Goal: Task Accomplishment & Management: Manage account settings

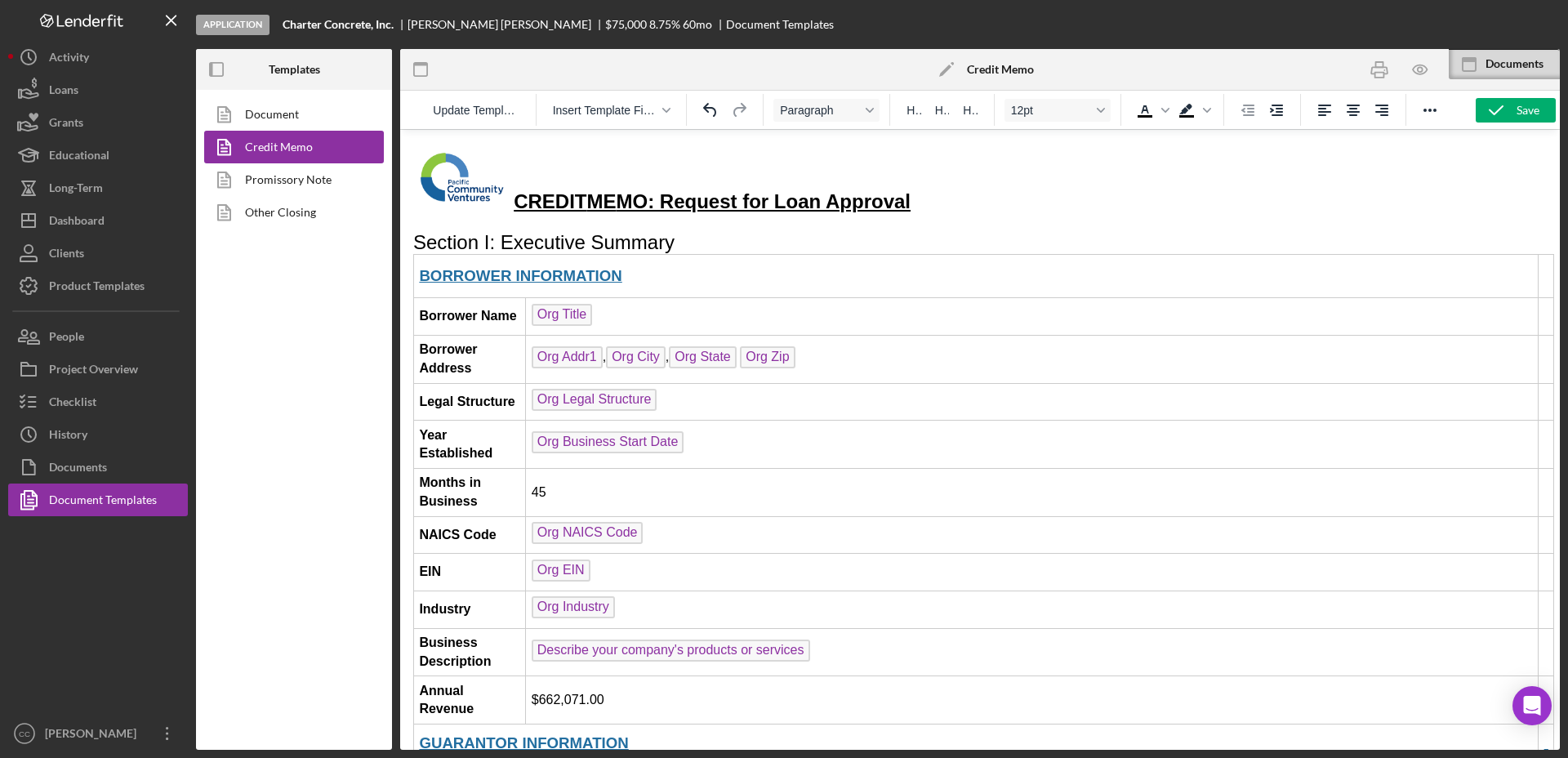
scroll to position [3165, 4]
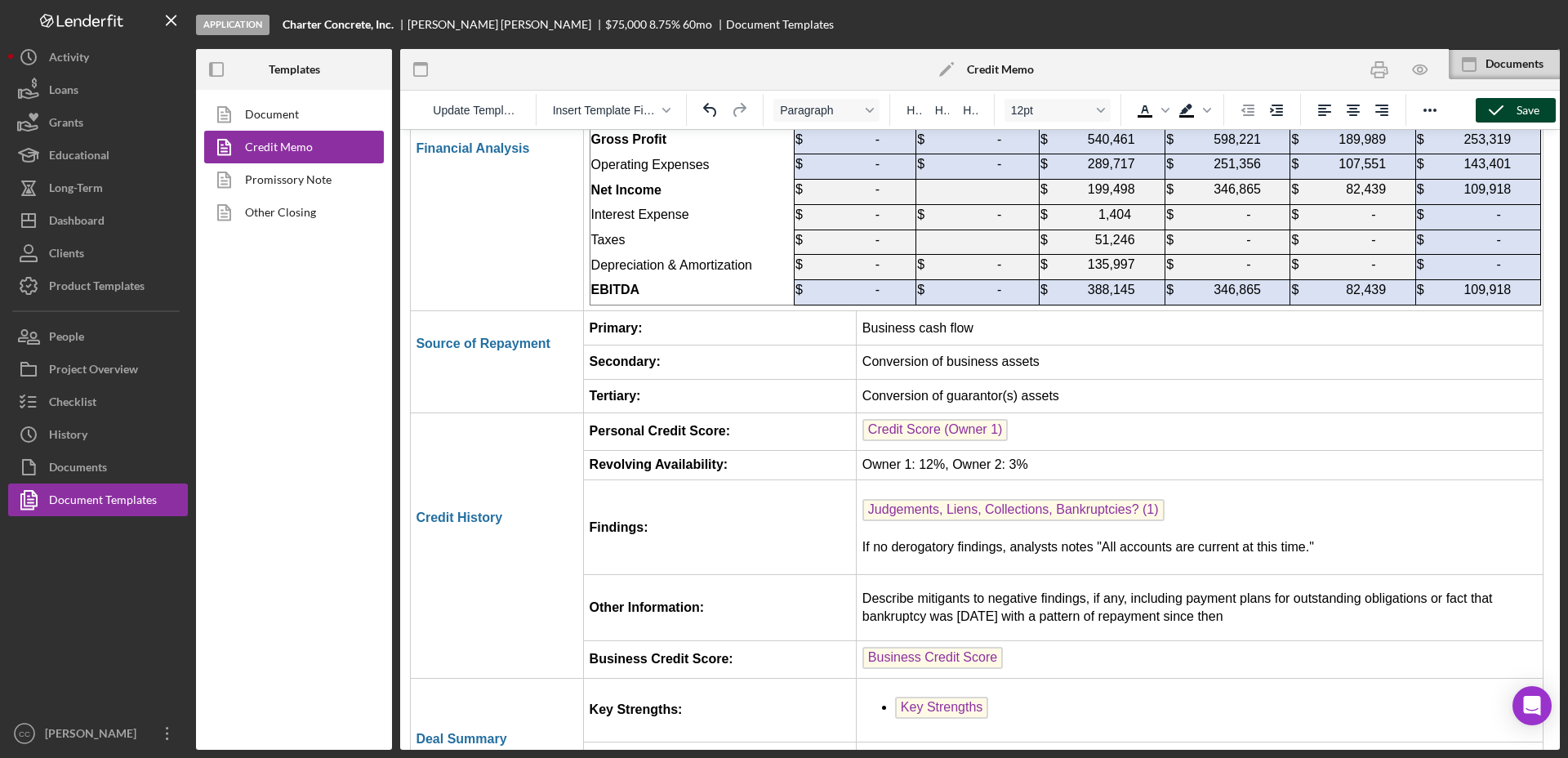
click at [1521, 112] on div "Save" at bounding box center [1528, 110] width 23 height 25
click at [100, 403] on button "Checklist" at bounding box center [98, 402] width 179 height 33
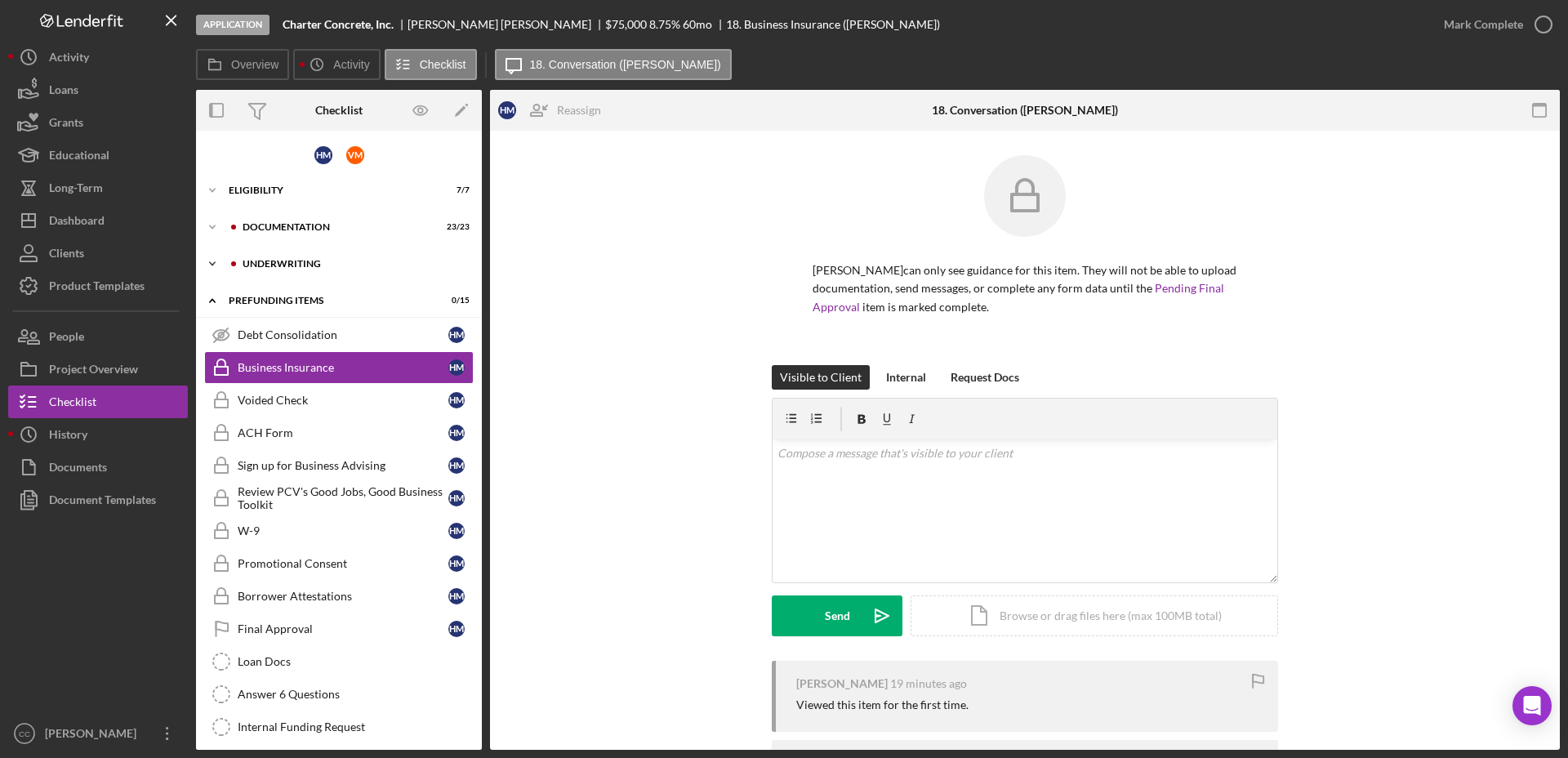
click at [298, 261] on div "Underwriting" at bounding box center [352, 263] width 219 height 10
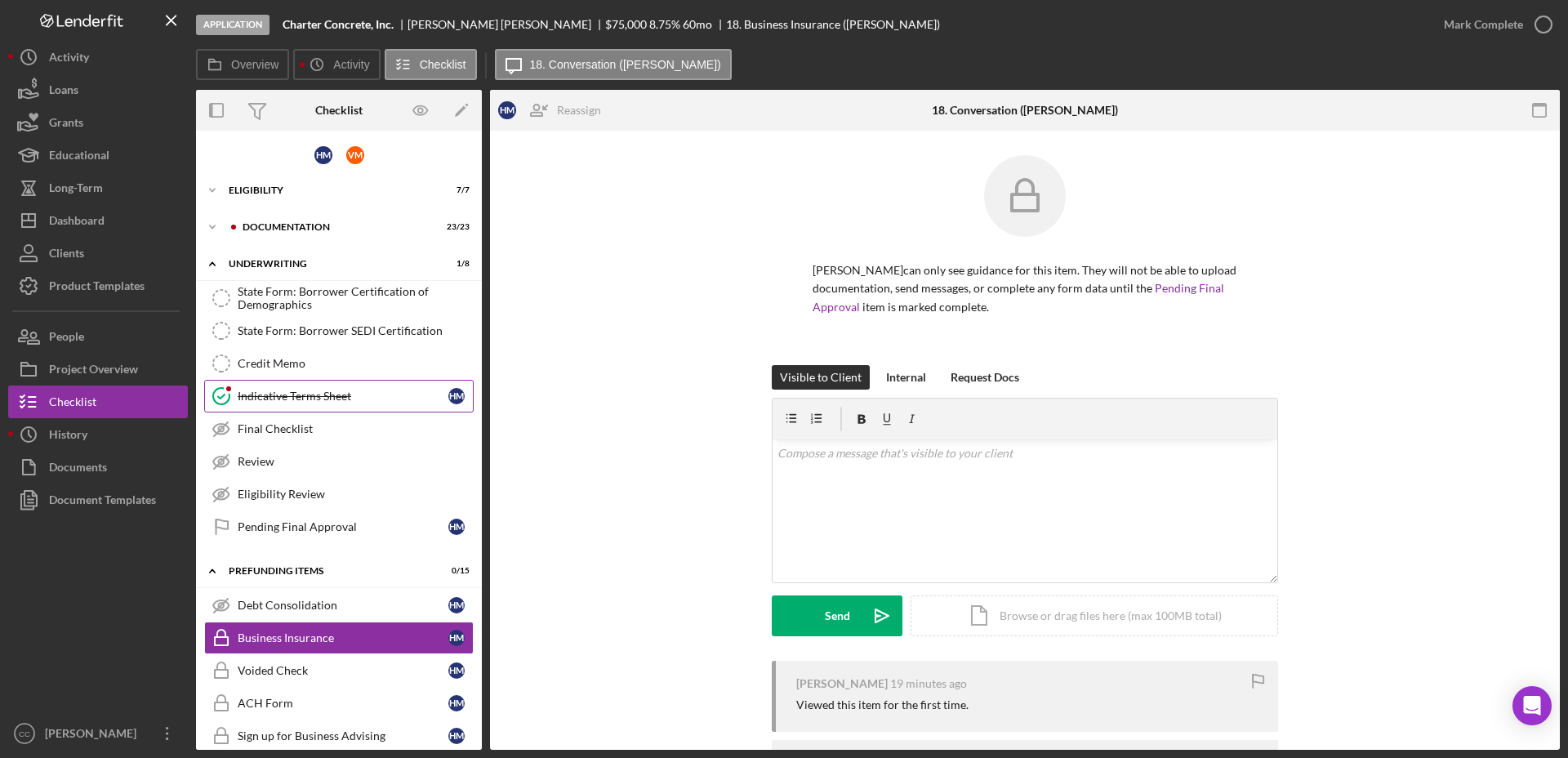
click at [311, 401] on div "Indicative Terms Sheet" at bounding box center [342, 395] width 211 height 13
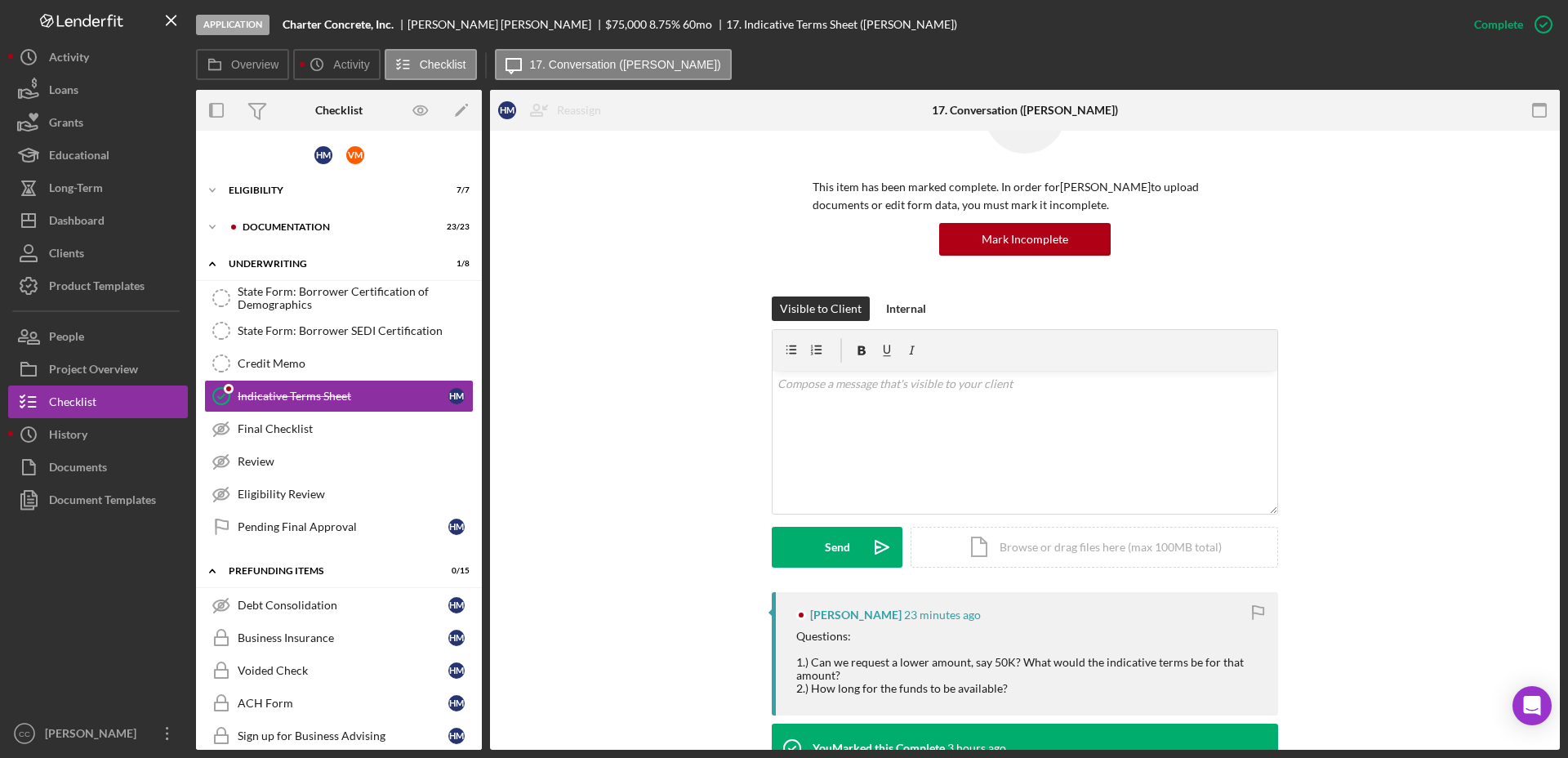
scroll to position [204, 0]
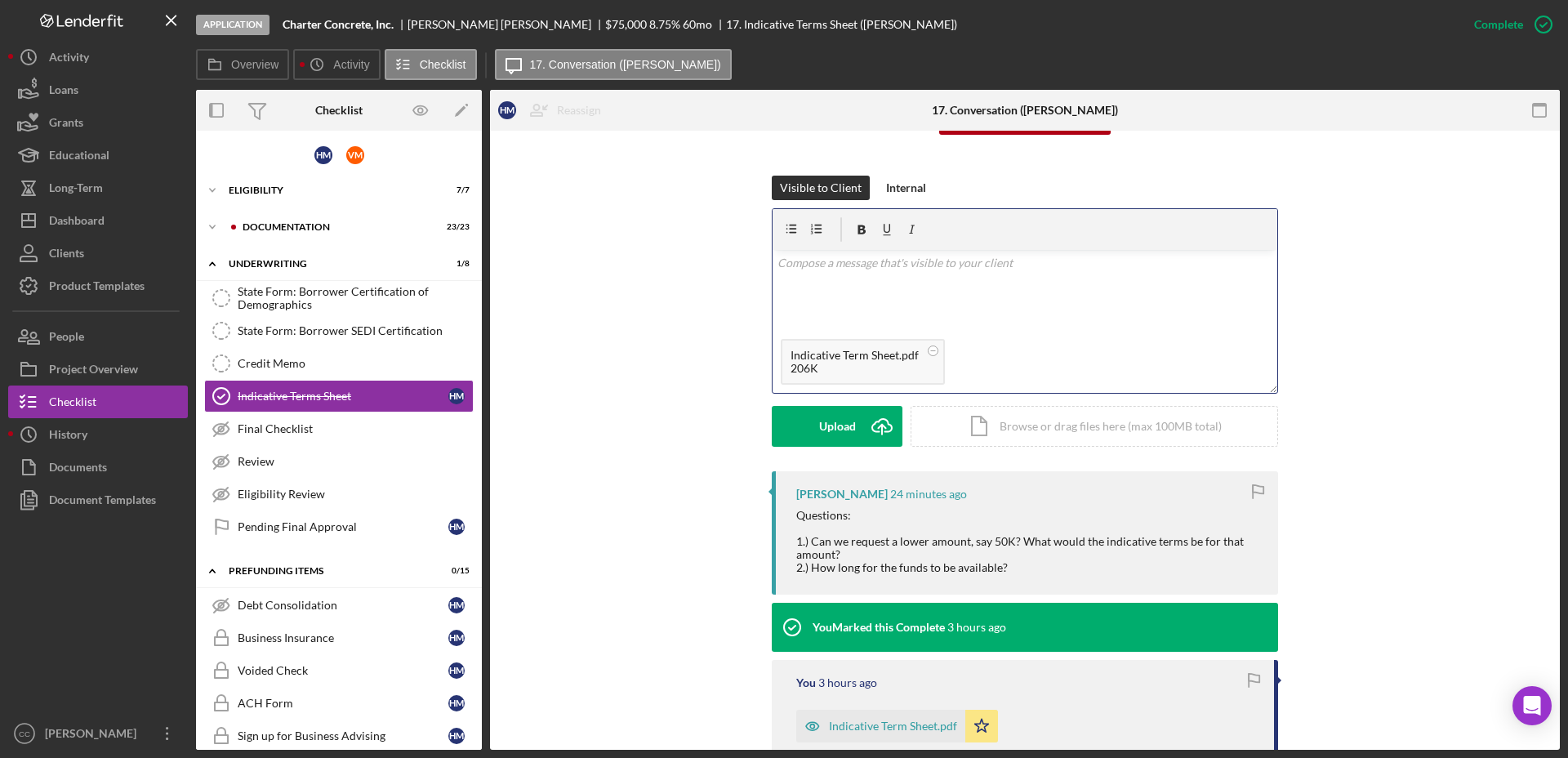
click at [865, 290] on div "v Color teal Color pink Remove color Add row above Add row below Add column bef…" at bounding box center [1025, 290] width 505 height 81
click at [844, 432] on div "Send" at bounding box center [837, 427] width 25 height 41
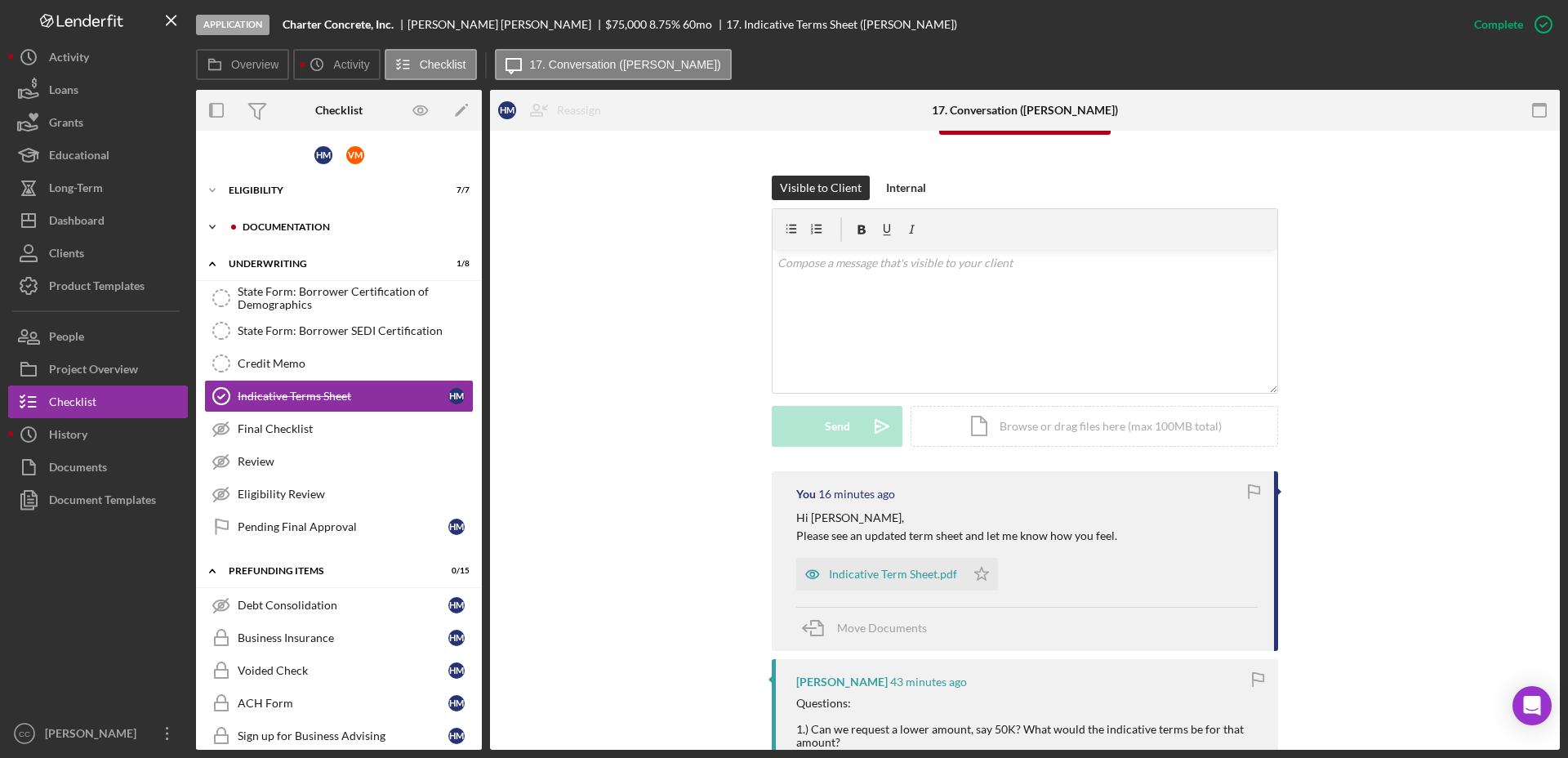
click at [322, 218] on div "Icon/Expander Documentation 23 / 23" at bounding box center [339, 227] width 286 height 33
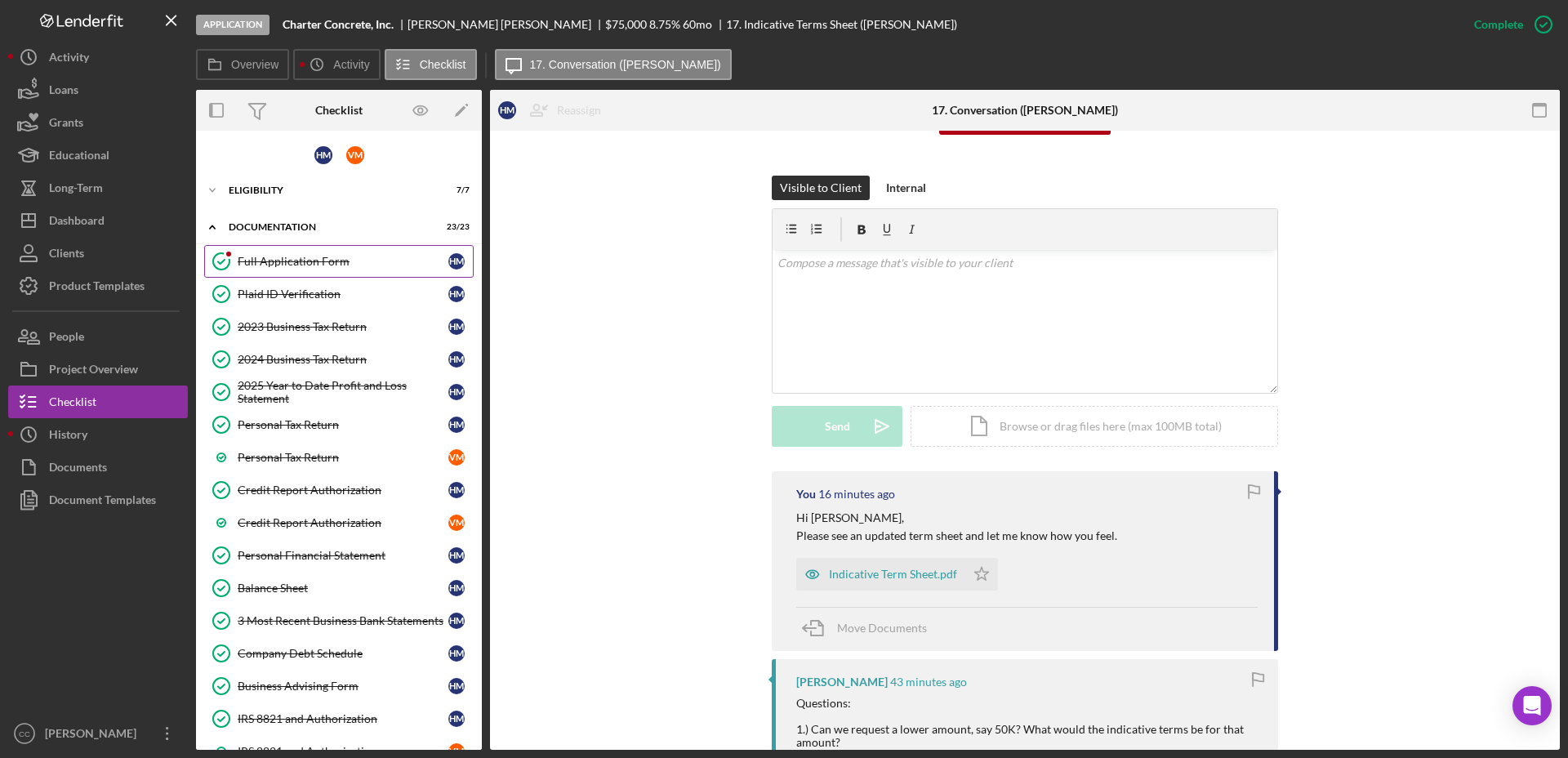
click at [291, 273] on link "Full Application Form Full Application Form H M" at bounding box center [338, 261] width 269 height 33
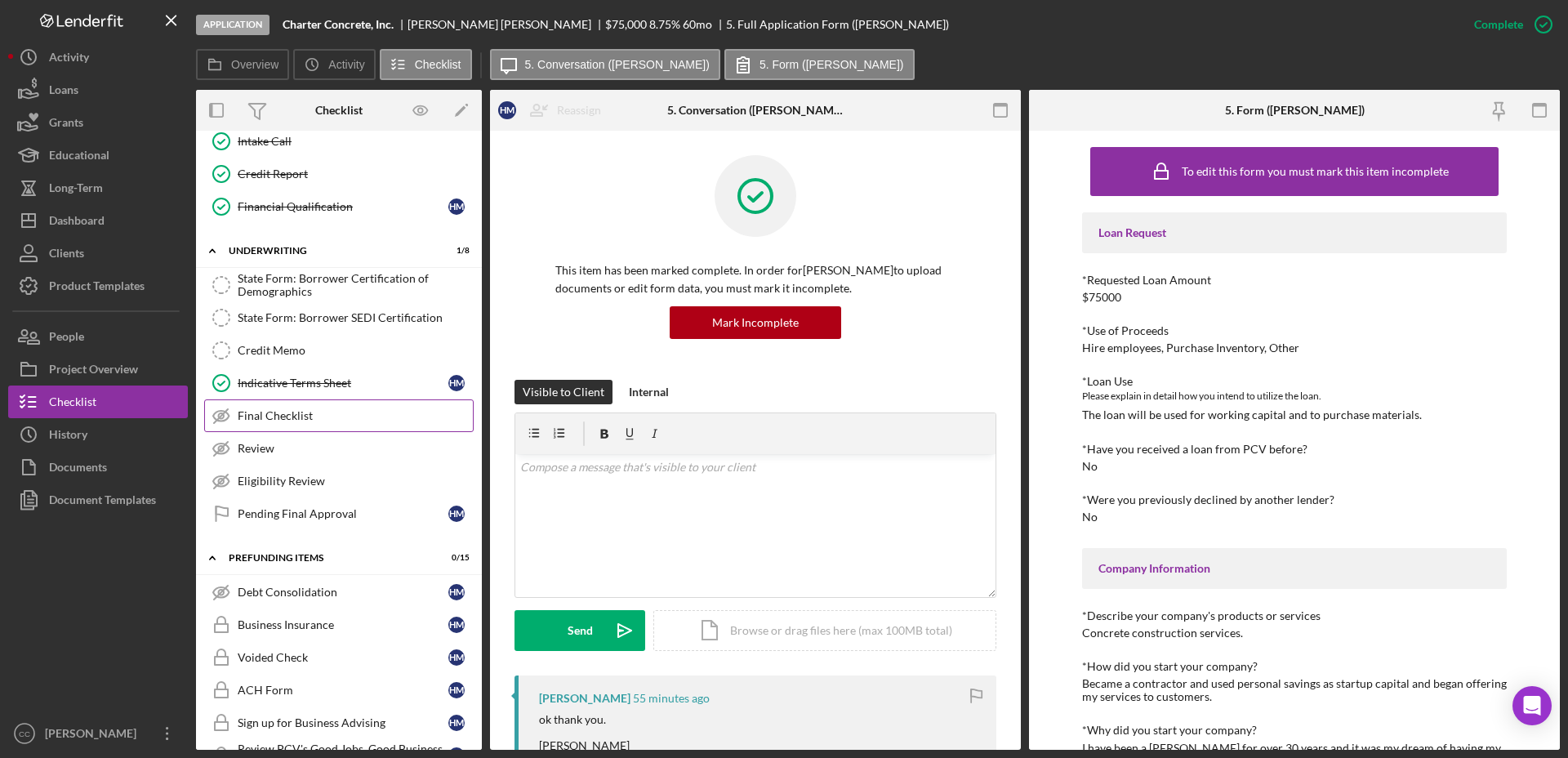
scroll to position [817, 0]
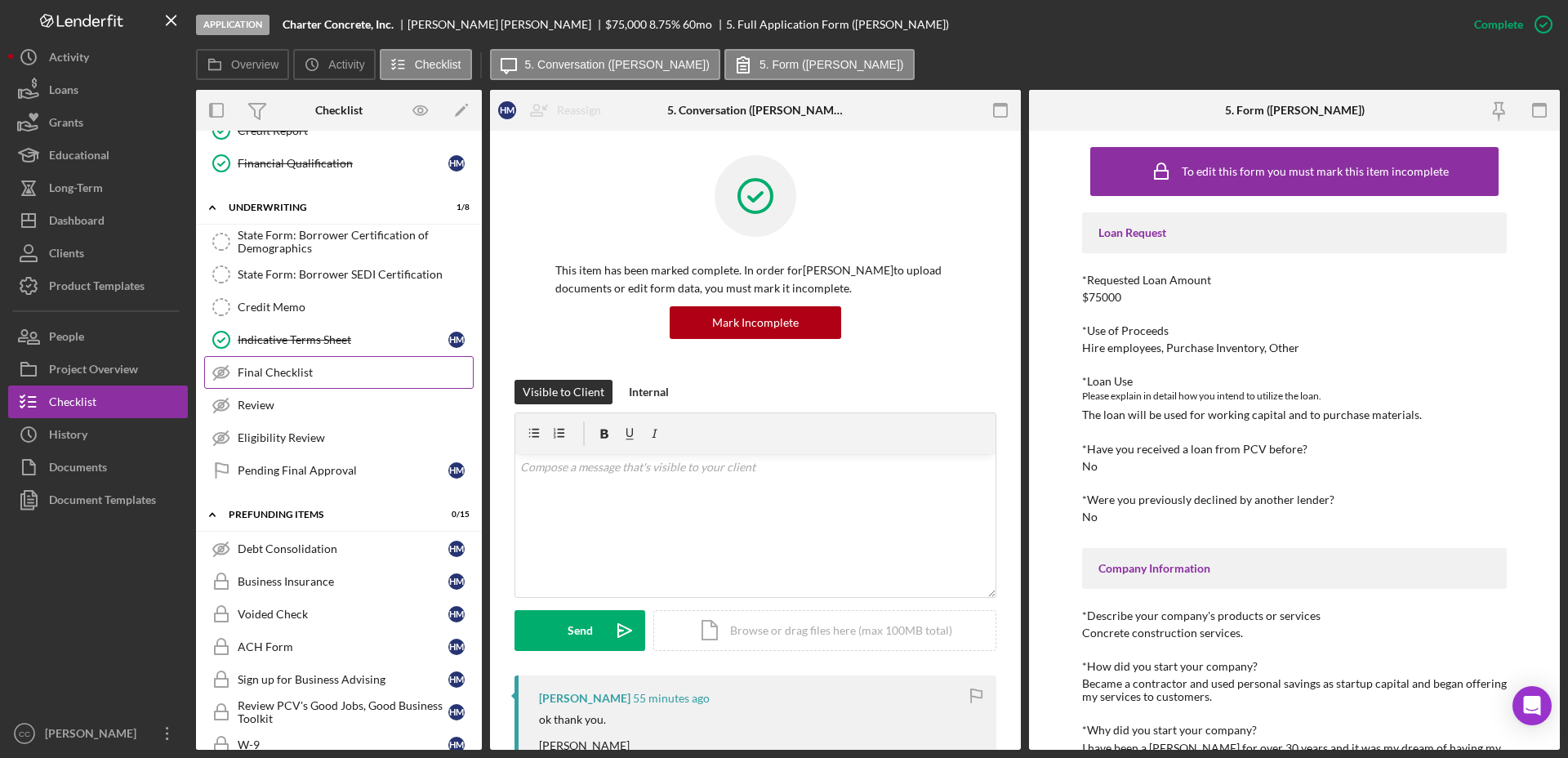
drag, startPoint x: 346, startPoint y: 328, endPoint x: 416, endPoint y: 381, distance: 87.8
click at [346, 328] on link "Indicative Terms Sheet Indicative Terms Sheet H M" at bounding box center [338, 339] width 269 height 33
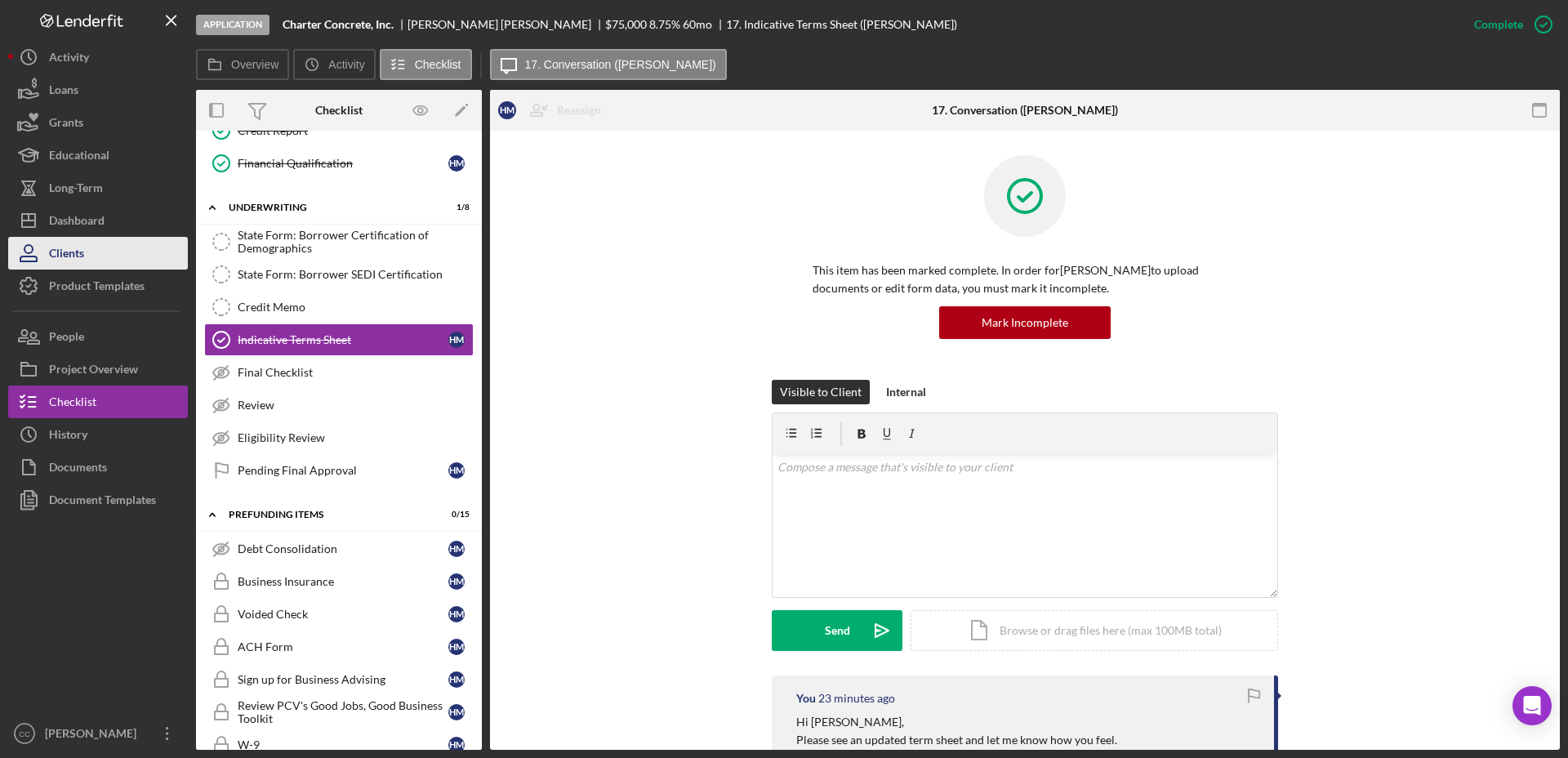
click at [70, 237] on div "Clients" at bounding box center [67, 255] width 36 height 36
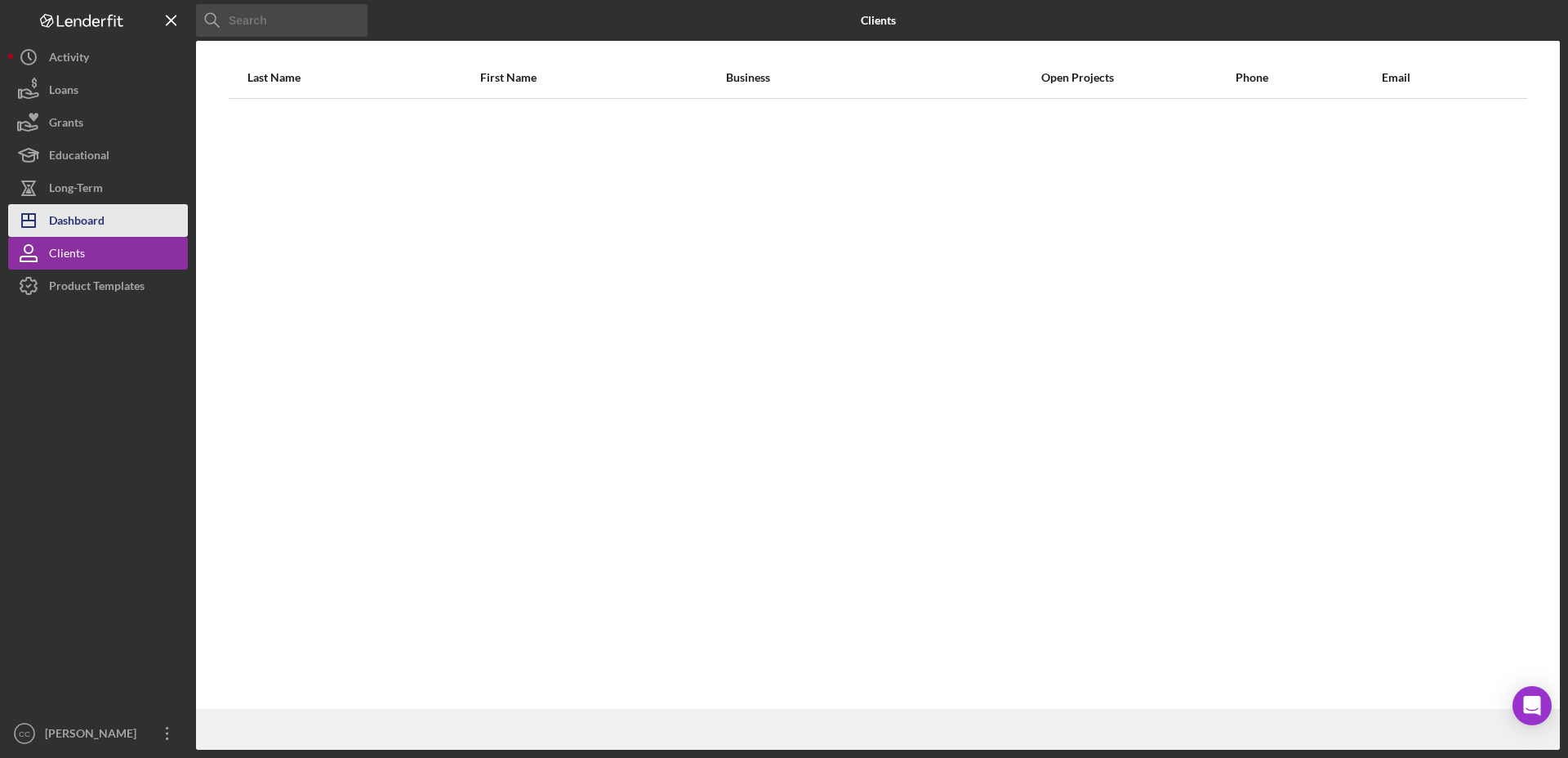
click at [79, 211] on div "Dashboard" at bounding box center [76, 222] width 56 height 36
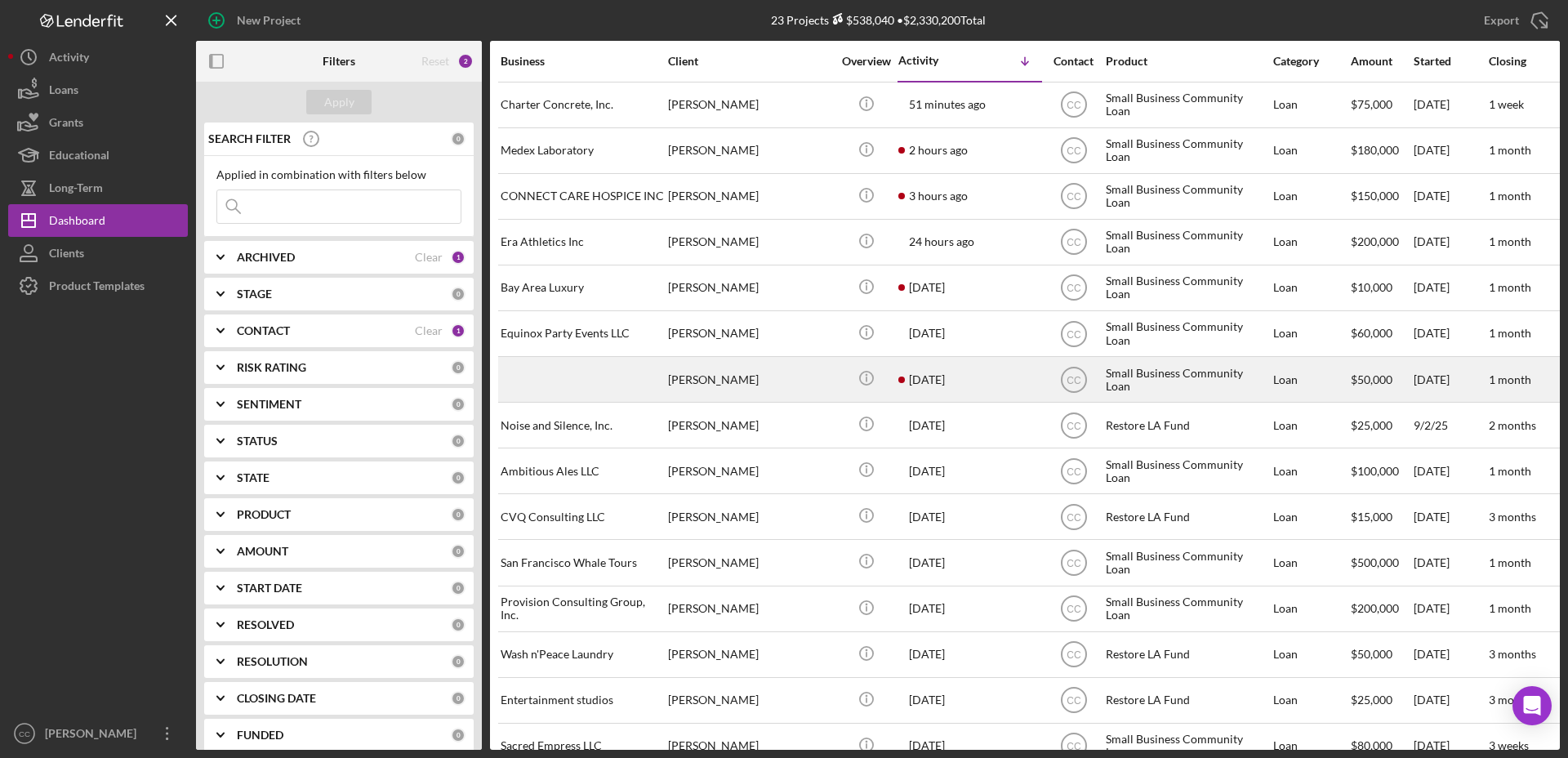
click at [803, 371] on div "[PERSON_NAME]" at bounding box center [750, 379] width 163 height 44
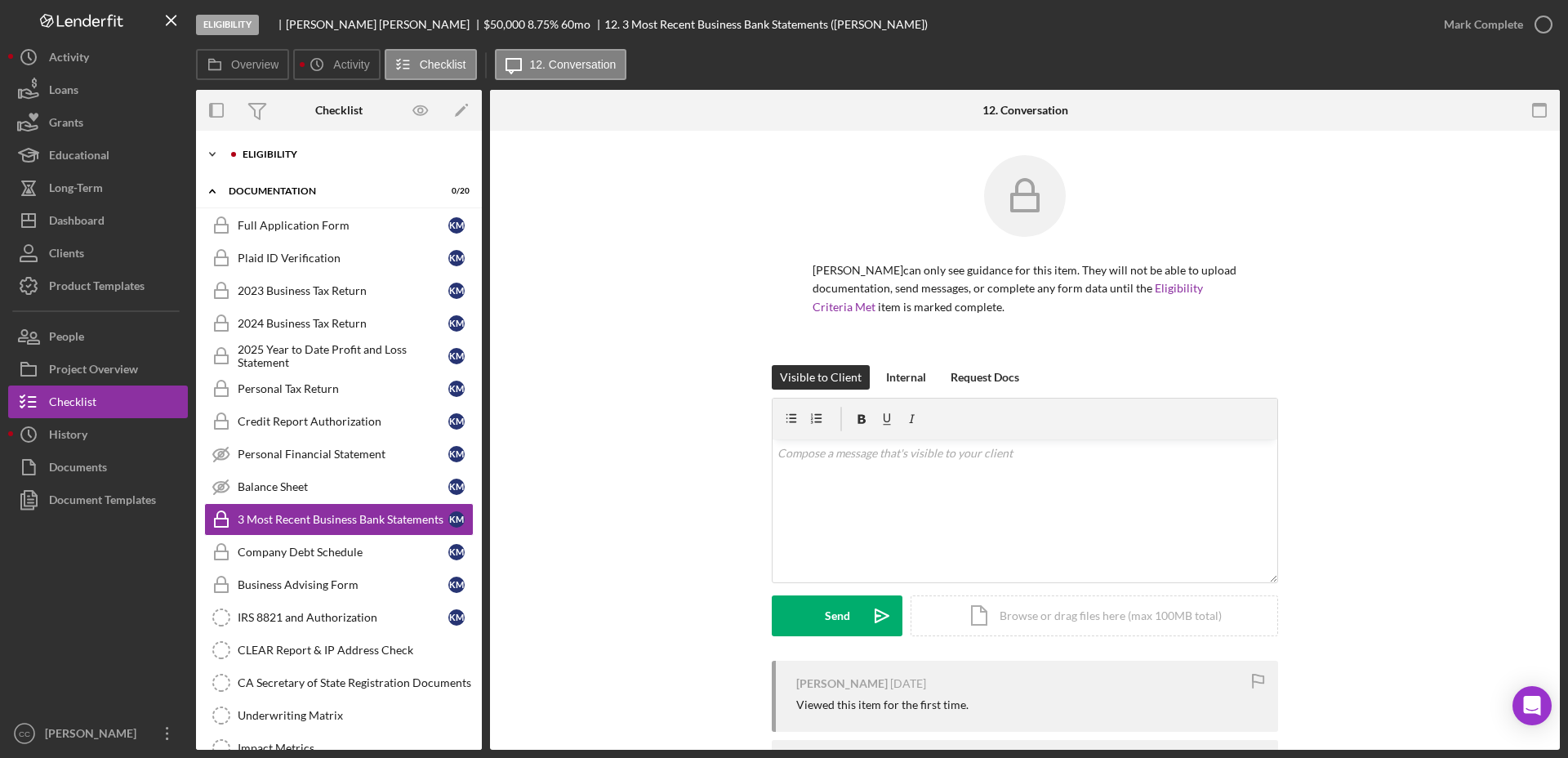
click at [288, 147] on div "Icon/Expander Eligibility 0 / 6" at bounding box center [339, 154] width 286 height 33
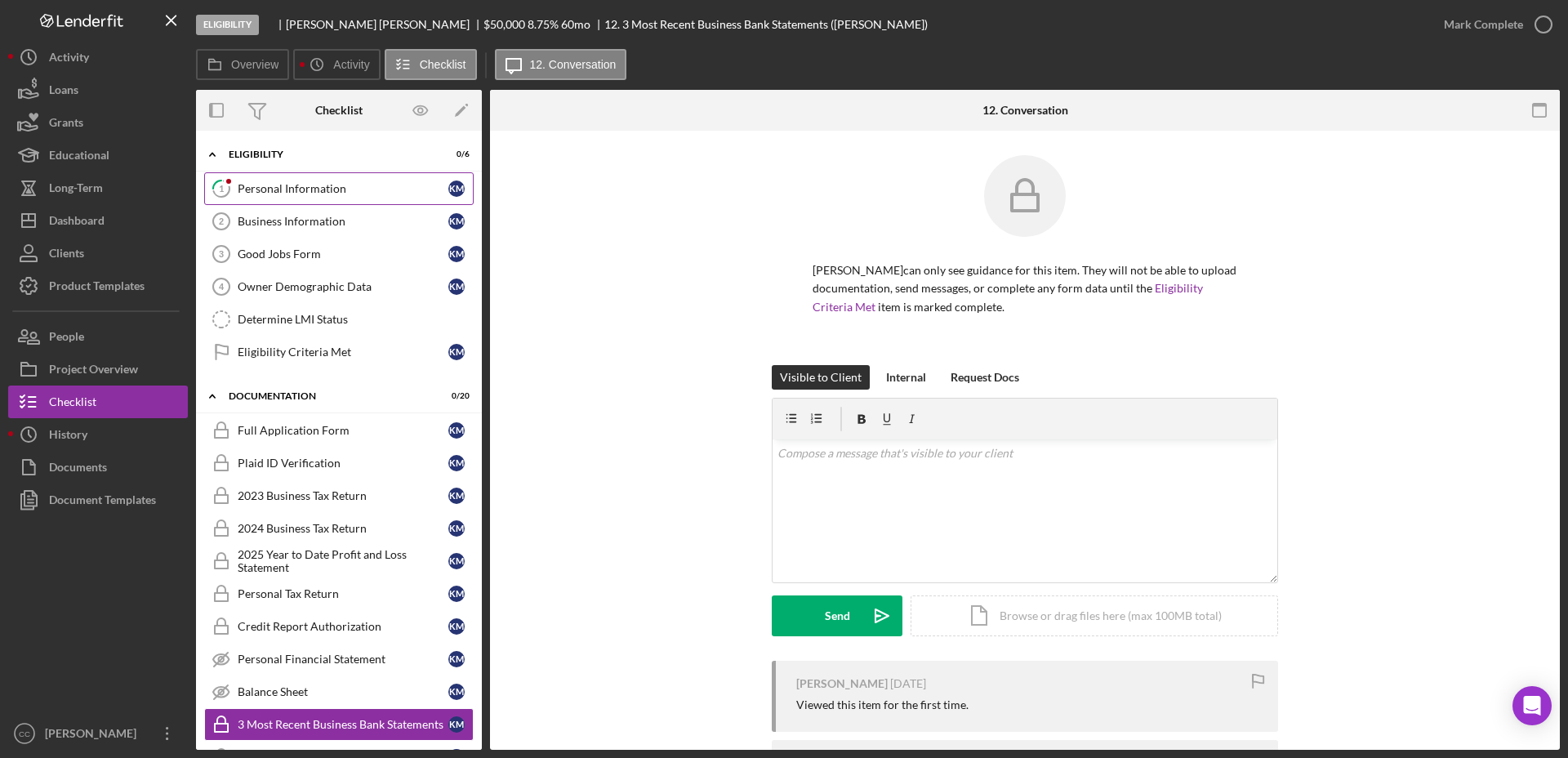
click at [298, 195] on div "Personal Information" at bounding box center [342, 188] width 211 height 13
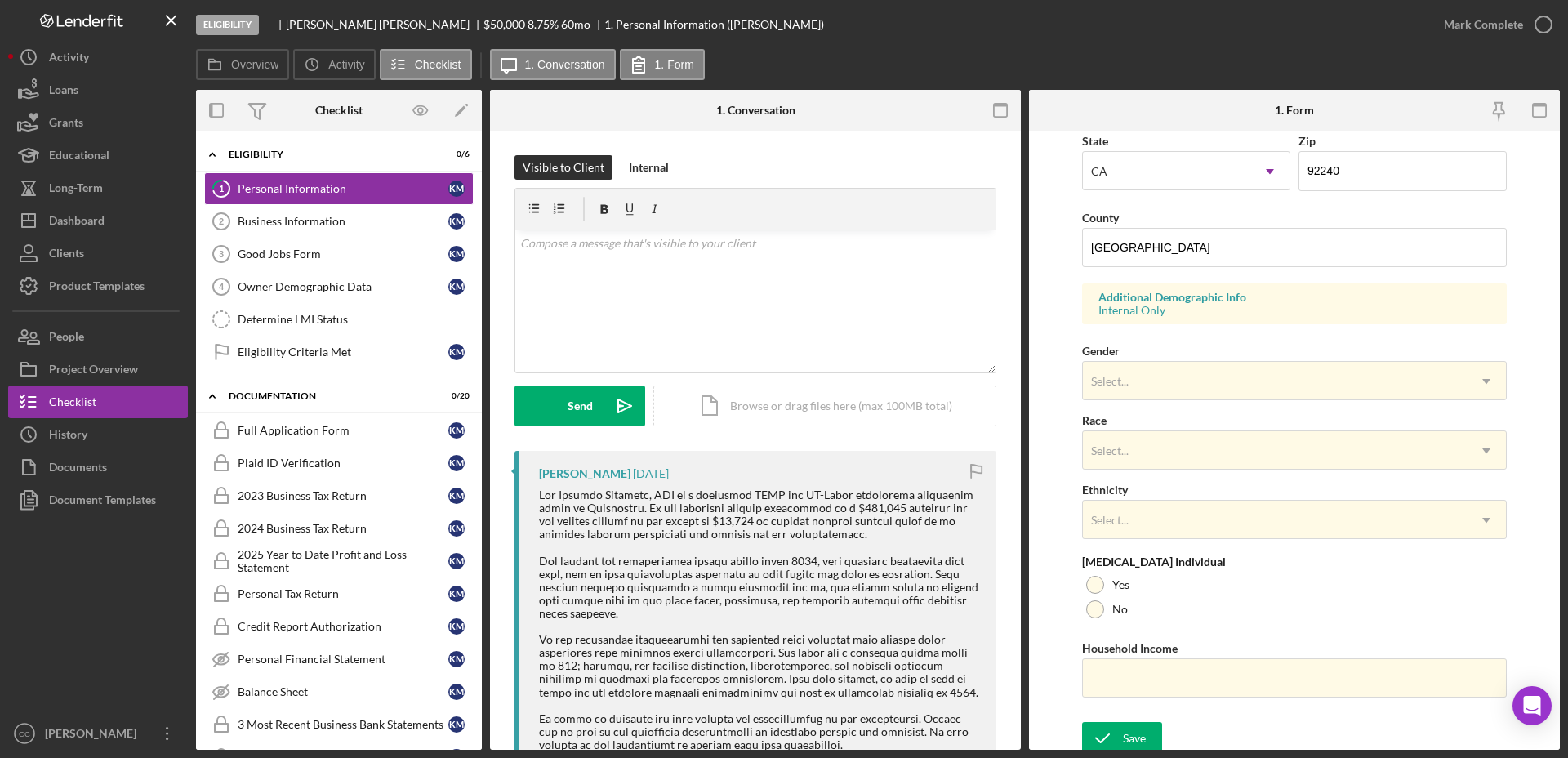
scroll to position [471, 0]
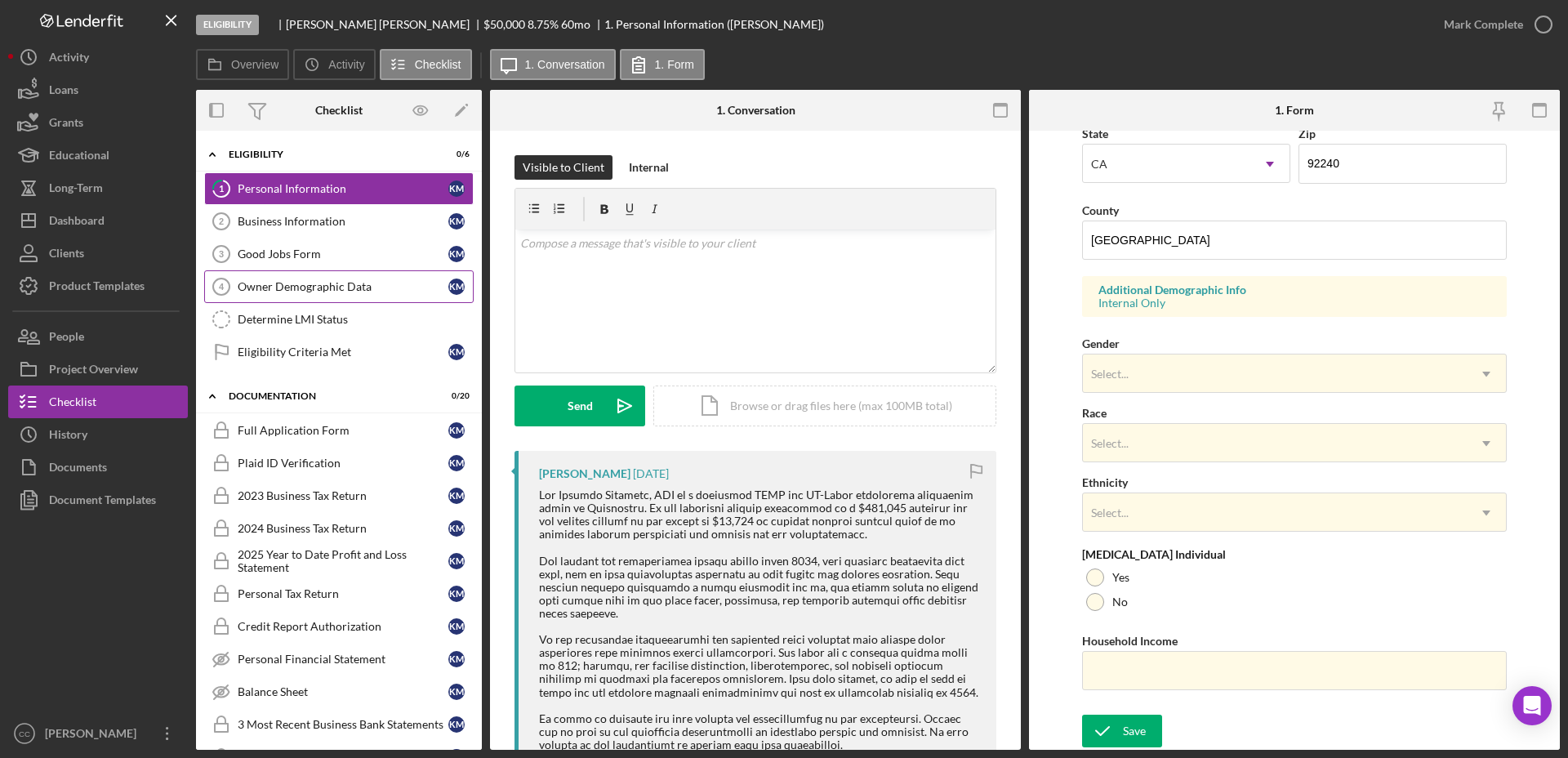
drag, startPoint x: 294, startPoint y: 291, endPoint x: 449, endPoint y: 297, distance: 155.1
click at [295, 291] on div "Owner Demographic Data" at bounding box center [342, 286] width 211 height 13
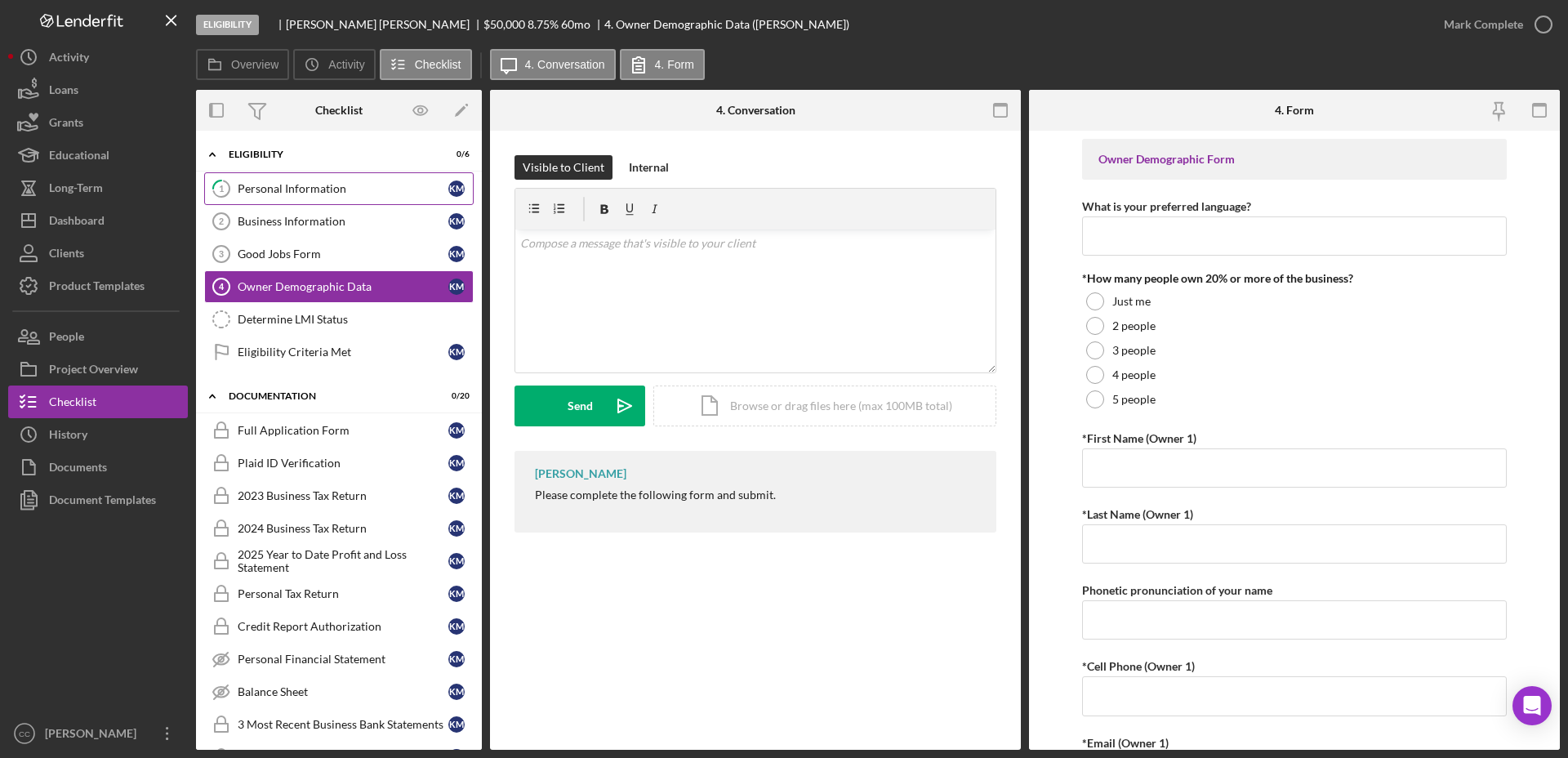
click at [275, 189] on div "Personal Information" at bounding box center [342, 188] width 211 height 13
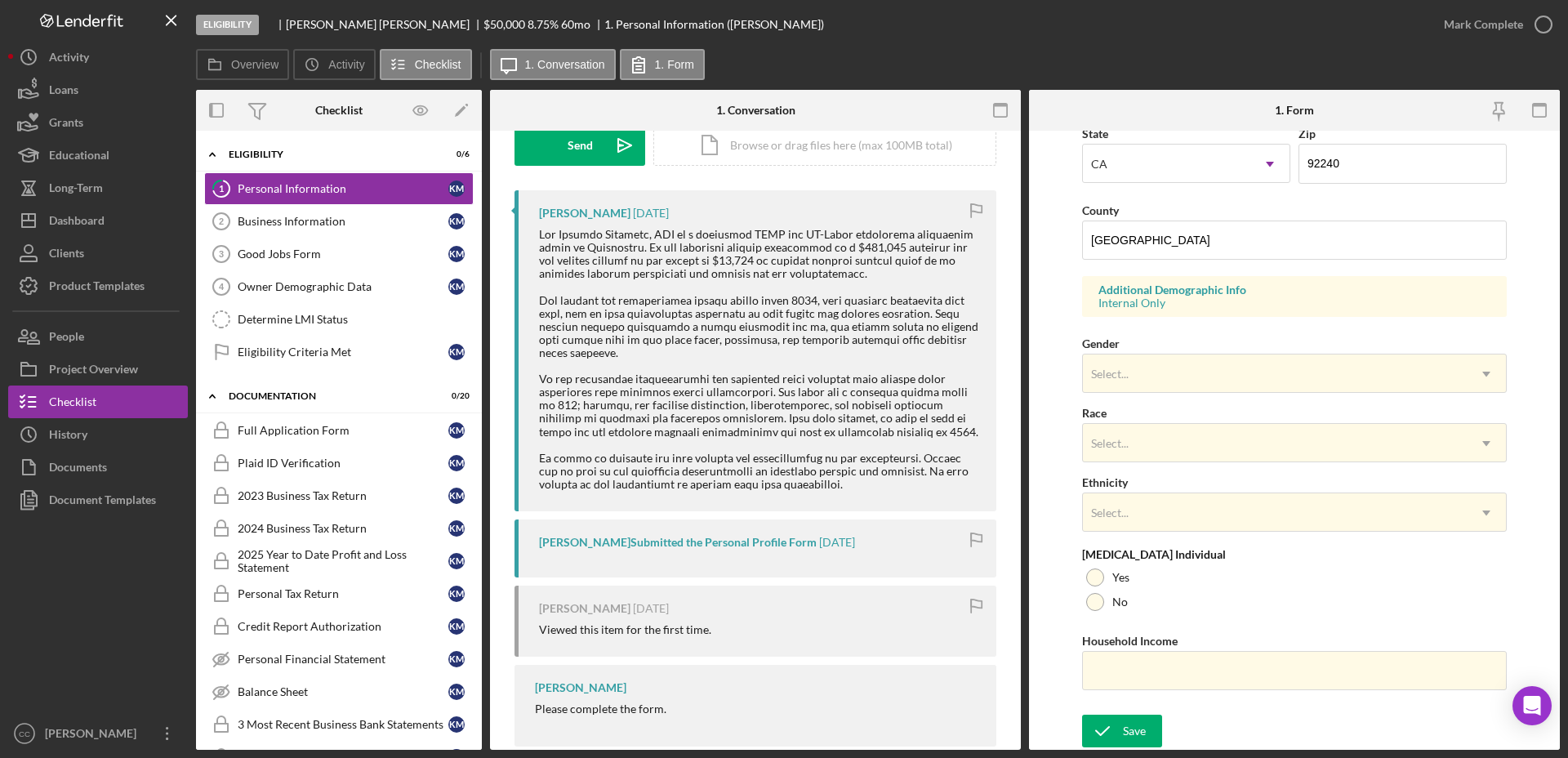
scroll to position [290, 0]
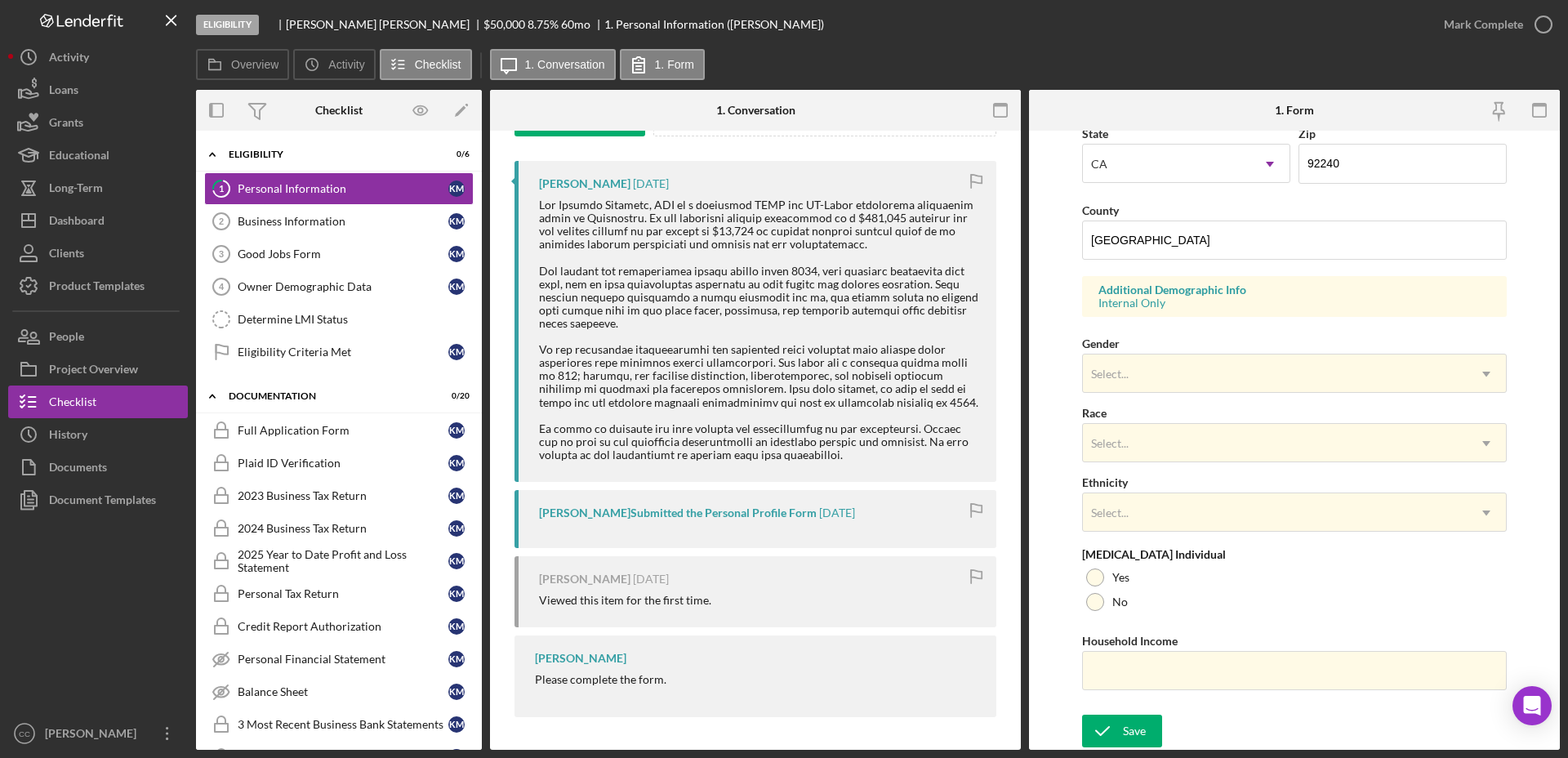
click at [690, 349] on div at bounding box center [760, 330] width 441 height 263
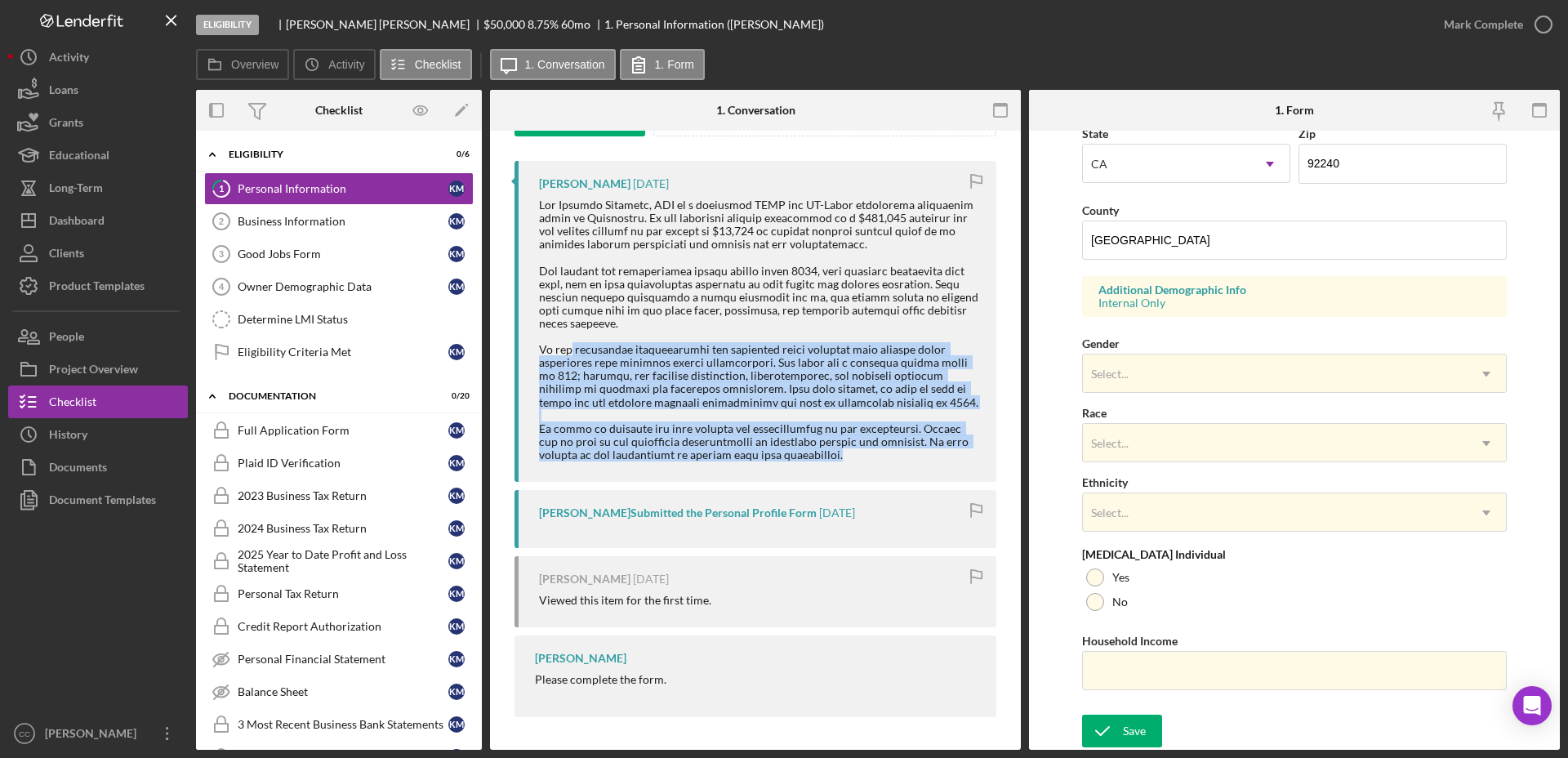
drag, startPoint x: 572, startPoint y: 349, endPoint x: 851, endPoint y: 451, distance: 297.1
click at [851, 451] on div at bounding box center [760, 330] width 441 height 263
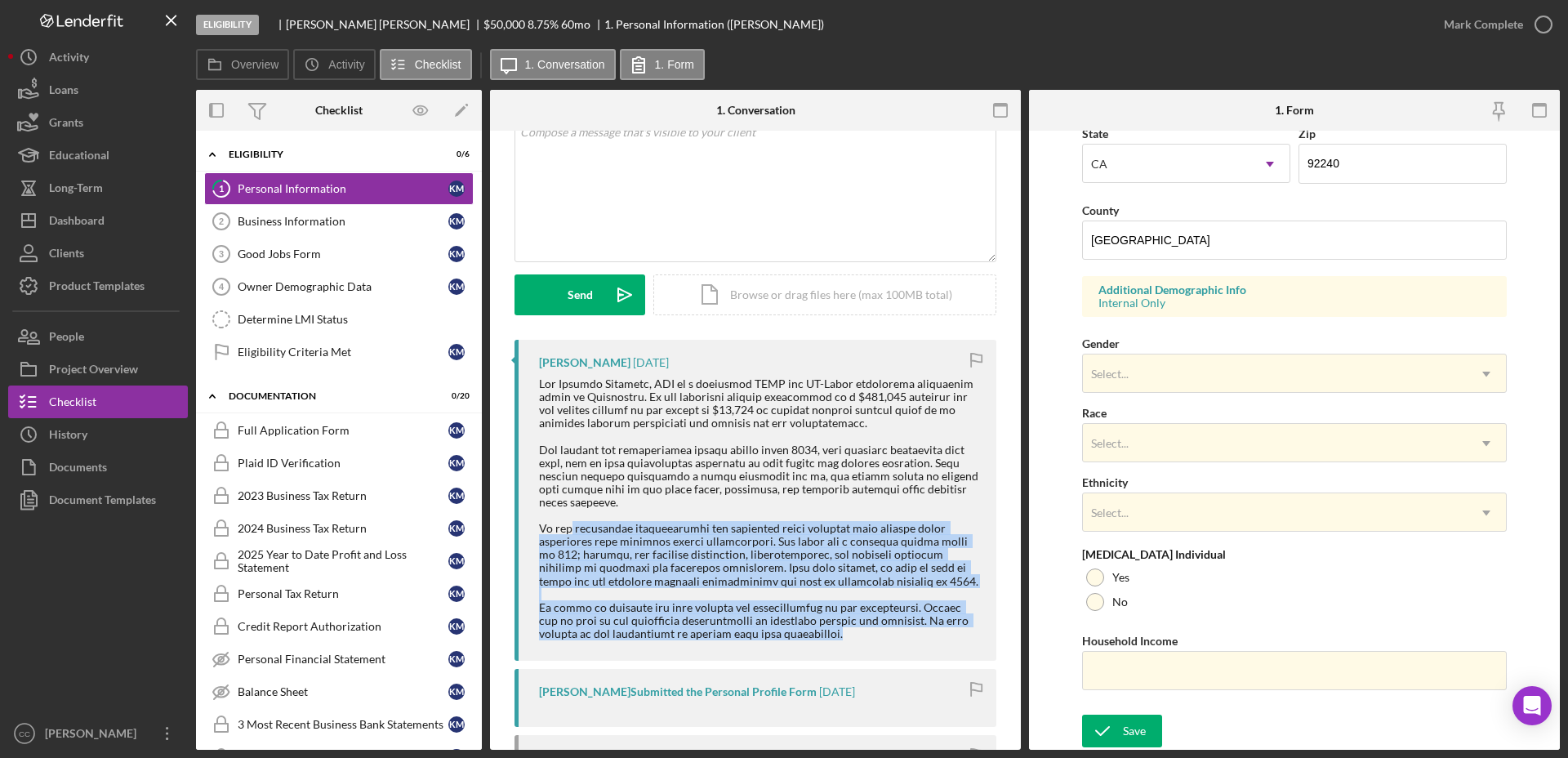
scroll to position [0, 0]
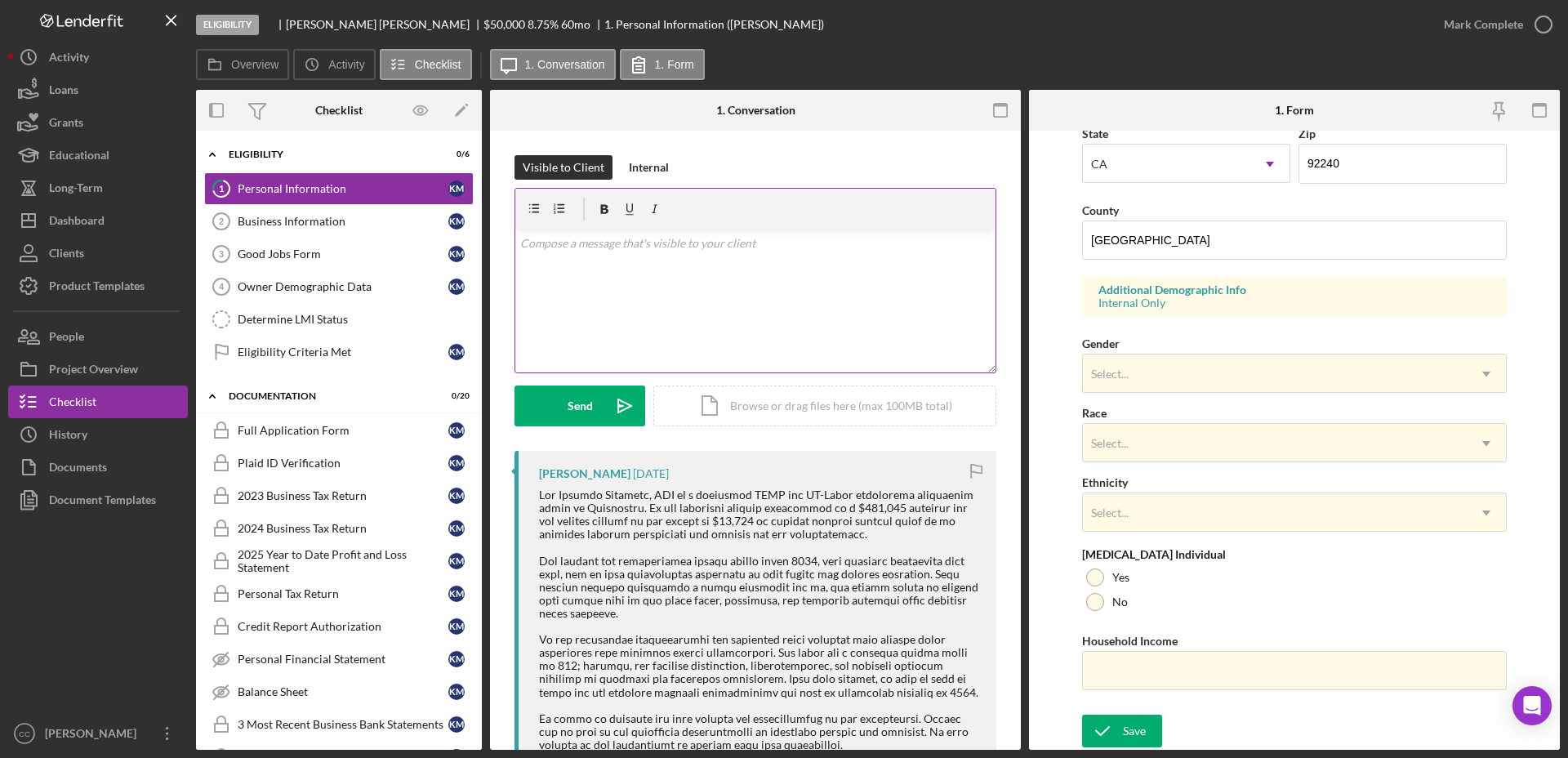
click at [676, 282] on div "v Color teal Color pink Remove color Add row above Add row below Add column bef…" at bounding box center [755, 300] width 481 height 143
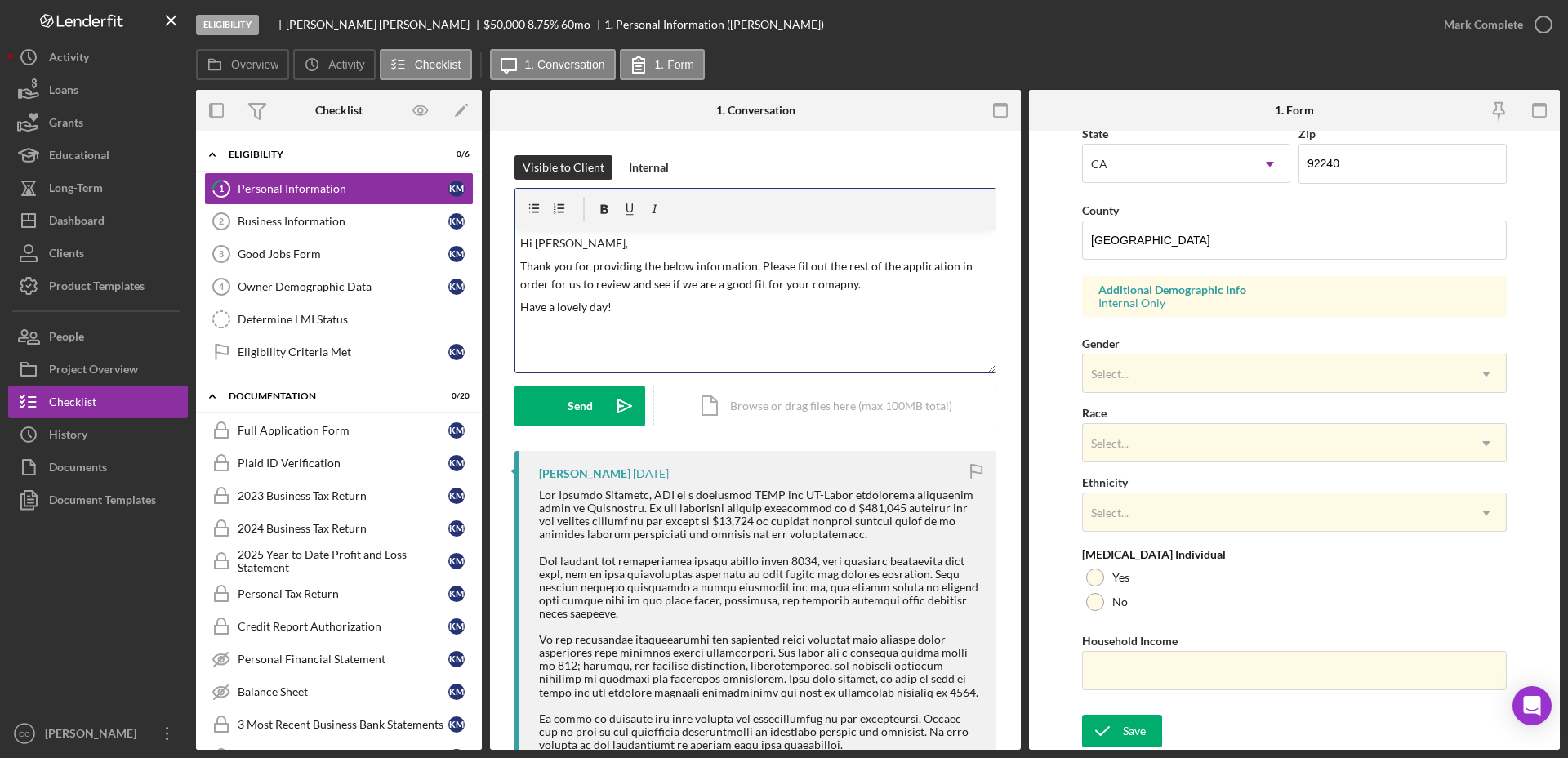
click at [822, 282] on p "Thank you for providing the below information. Please fil out the rest of the a…" at bounding box center [756, 275] width 471 height 36
click at [692, 310] on p "Have a lovely day!" at bounding box center [756, 307] width 471 height 18
click at [586, 407] on div "Send" at bounding box center [580, 406] width 25 height 41
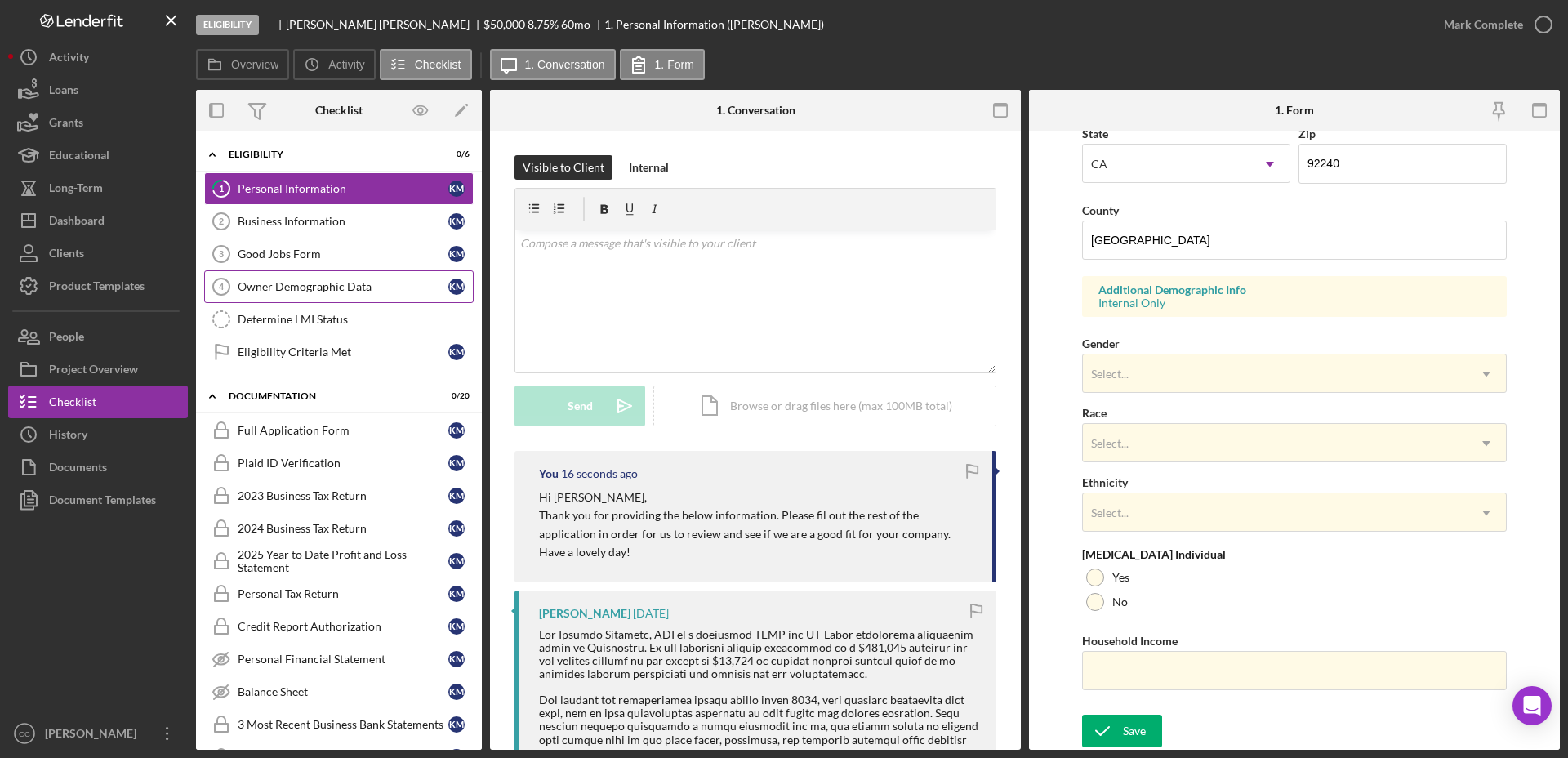
click at [267, 233] on link "Business Information 2 Business Information K M" at bounding box center [338, 221] width 269 height 33
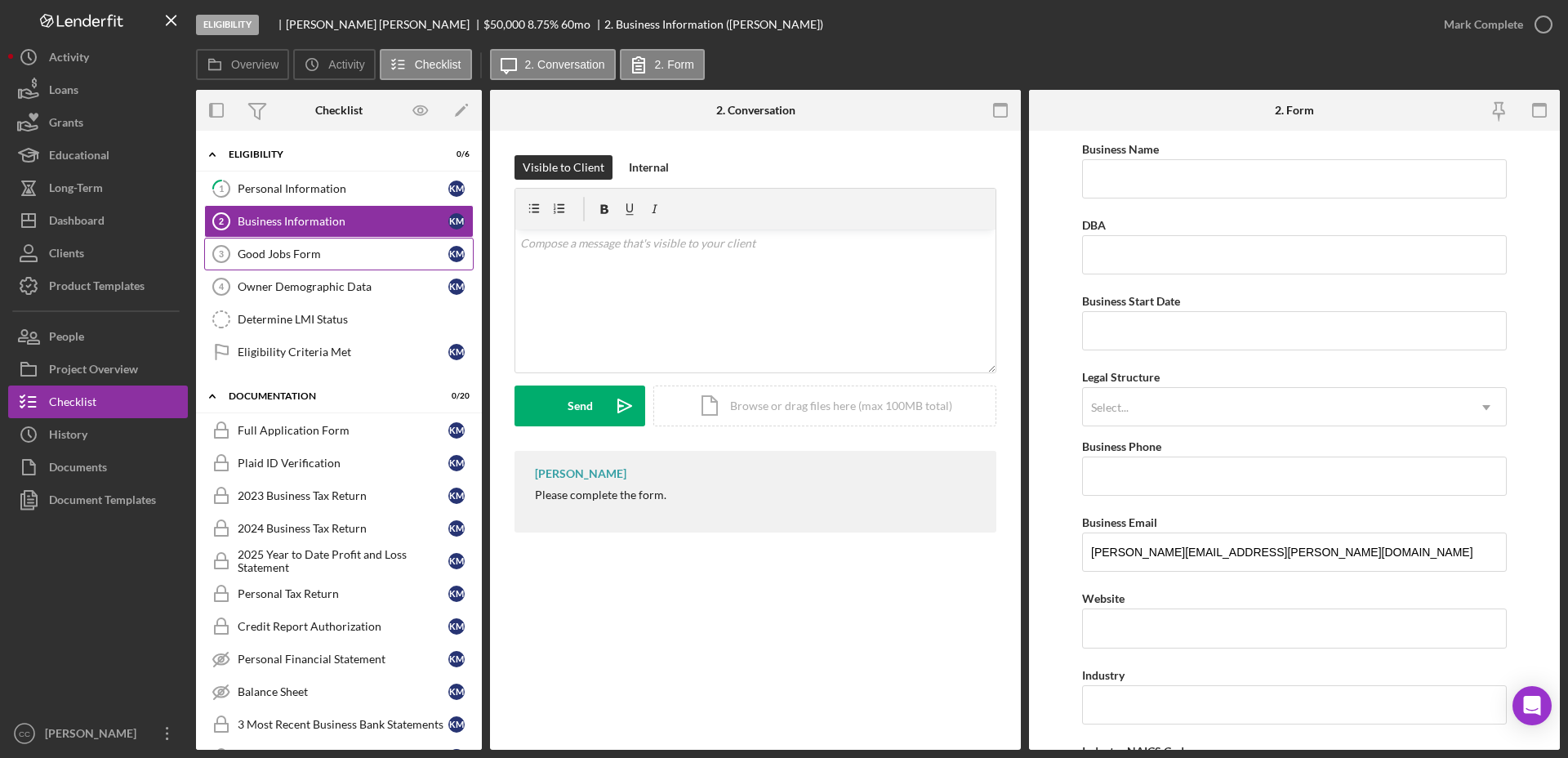
click at [301, 252] on div "Good Jobs Form" at bounding box center [342, 254] width 211 height 13
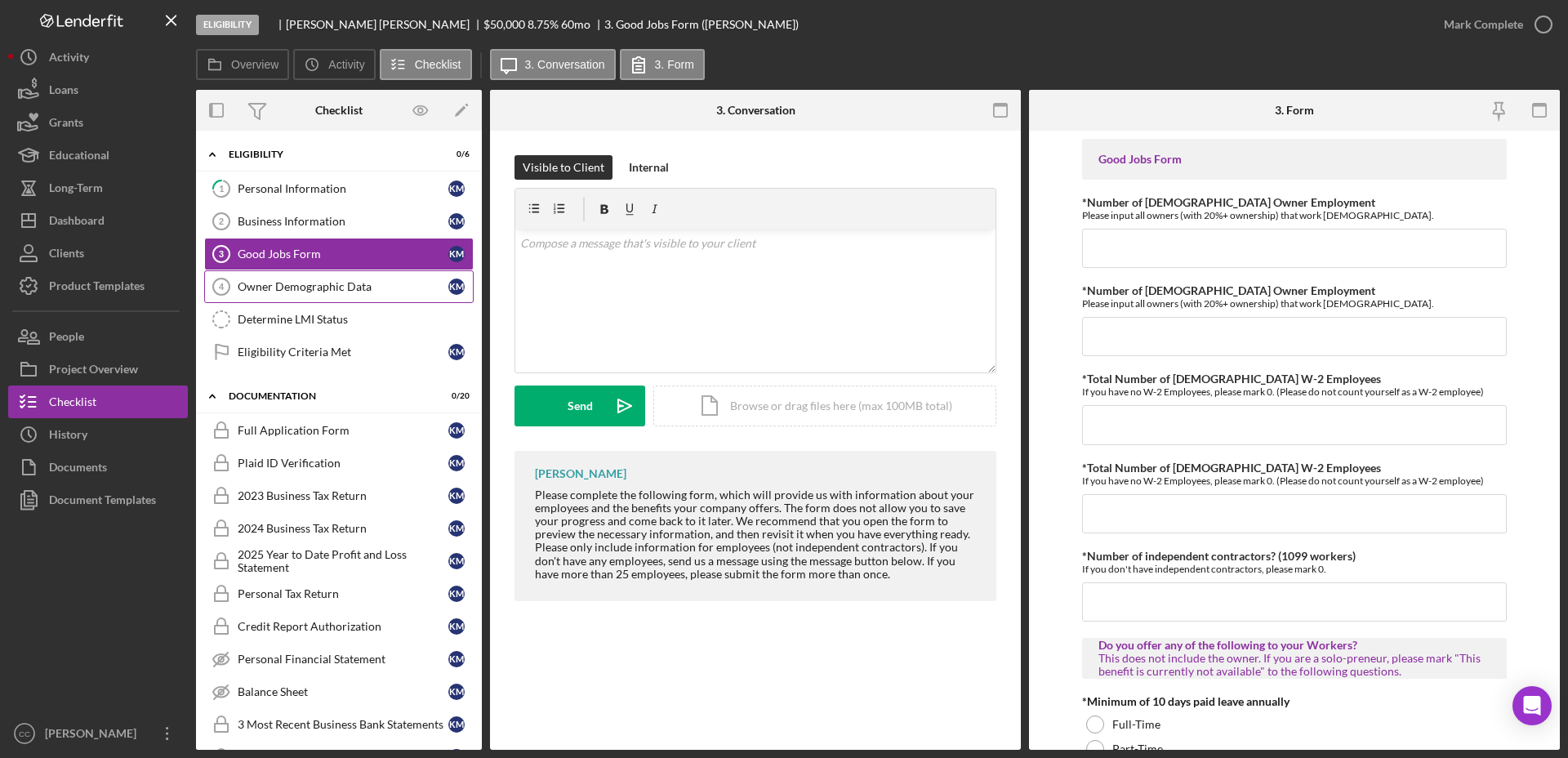
click at [298, 285] on div "Owner Demographic Data" at bounding box center [342, 286] width 211 height 13
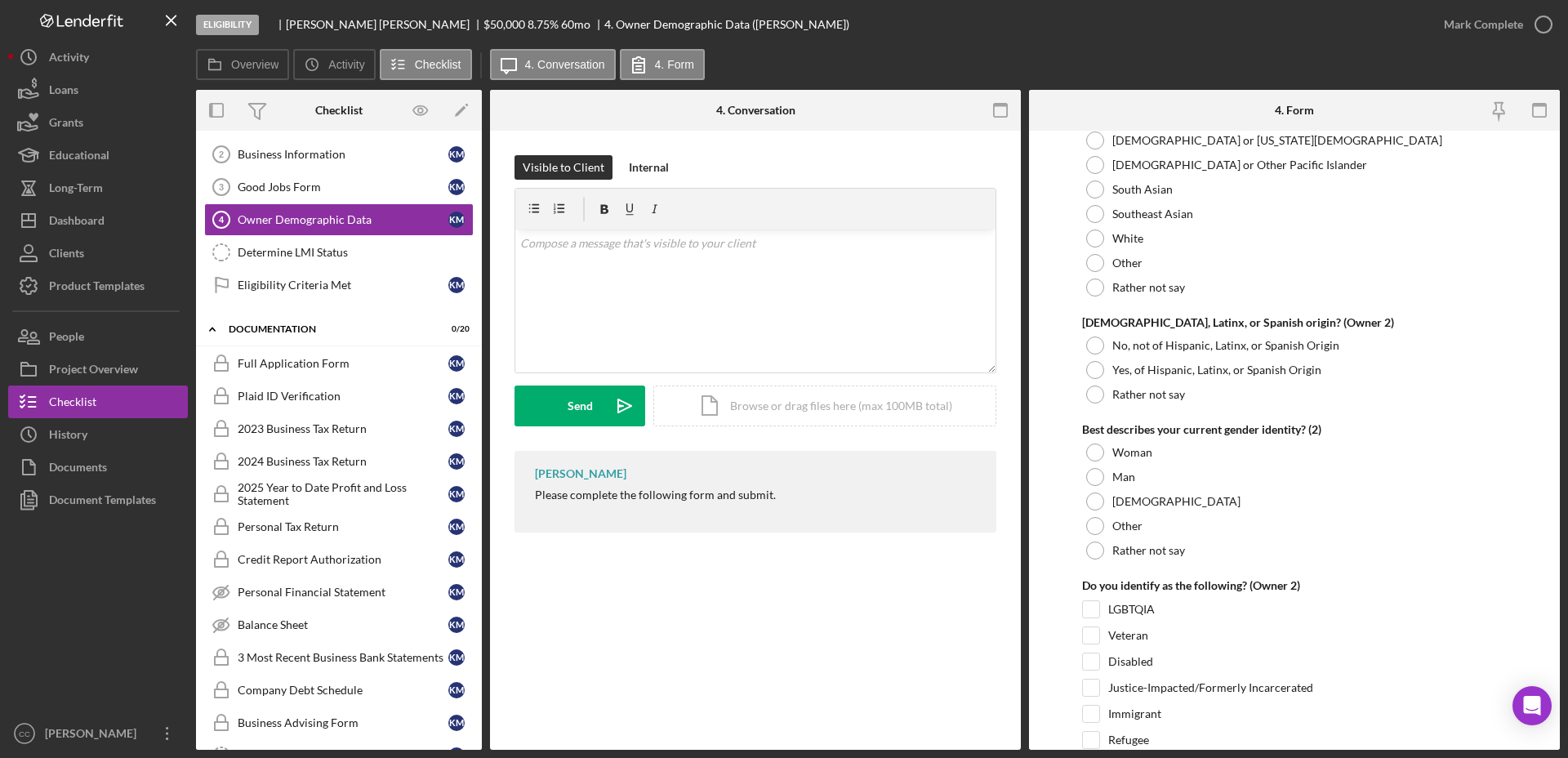
scroll to position [102, 0]
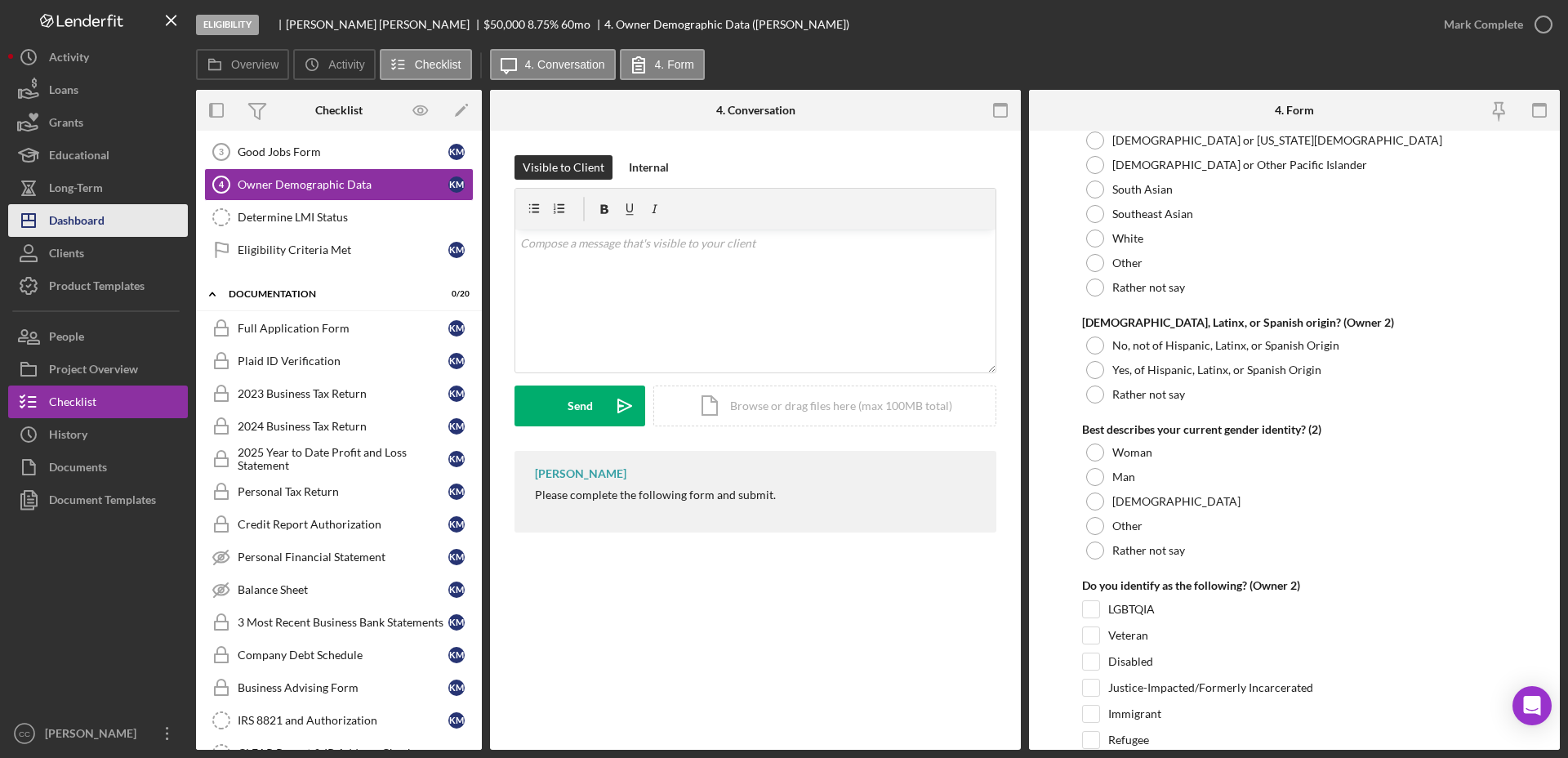
click at [99, 214] on div "Dashboard" at bounding box center [76, 222] width 56 height 36
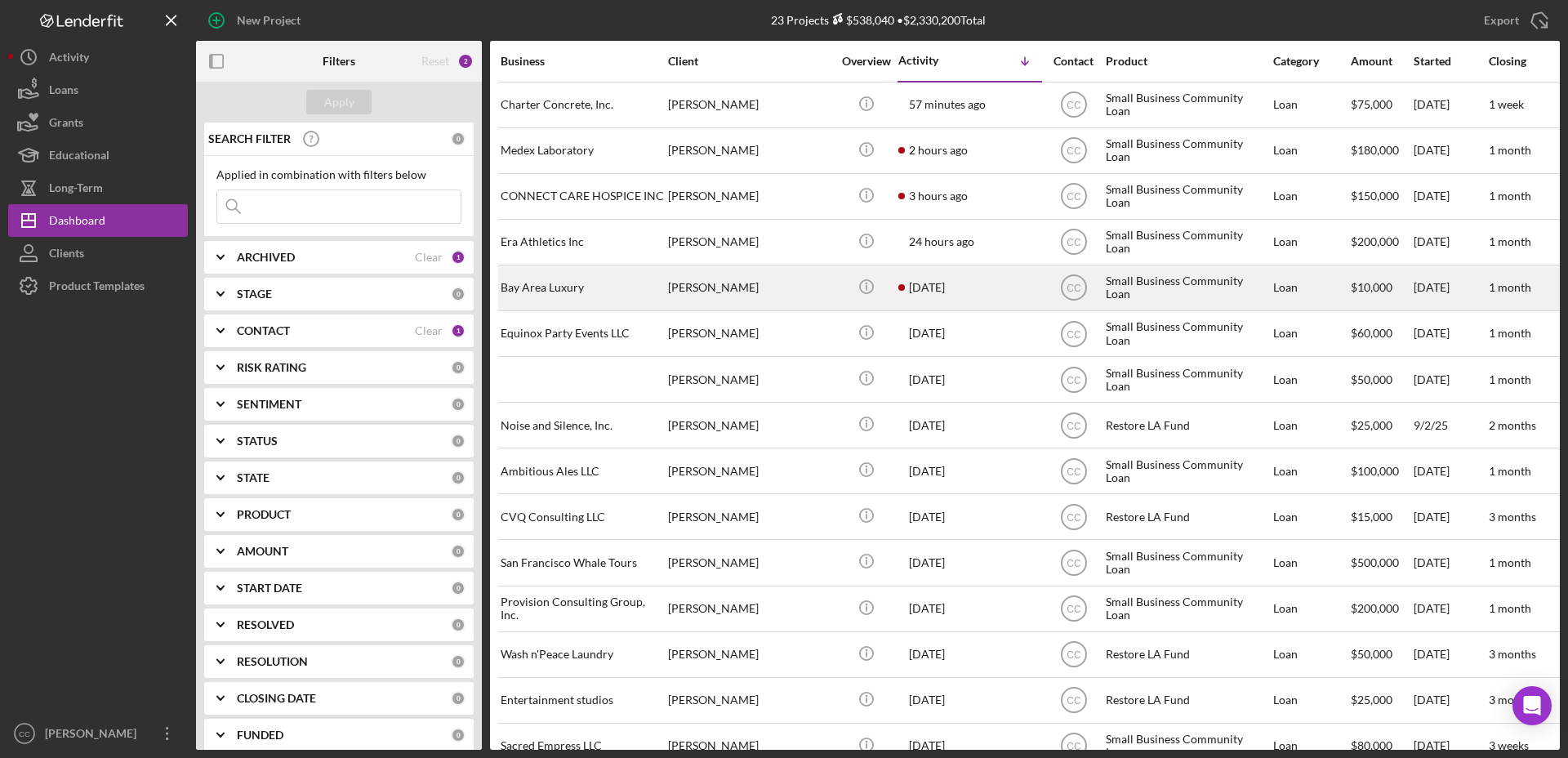
click at [785, 286] on div "[PERSON_NAME]" at bounding box center [750, 288] width 163 height 44
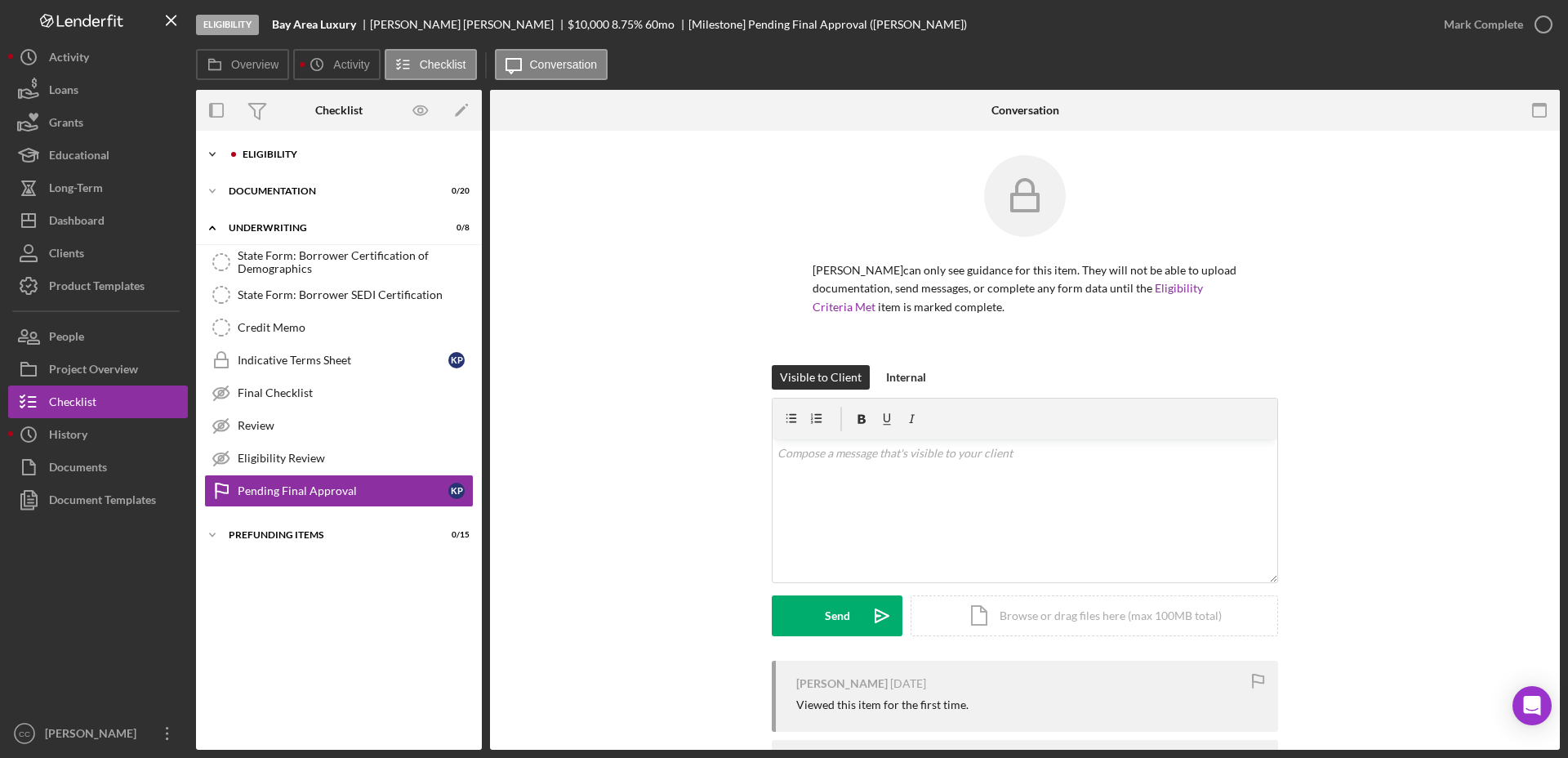
click at [279, 156] on div "Eligibility" at bounding box center [352, 154] width 219 height 10
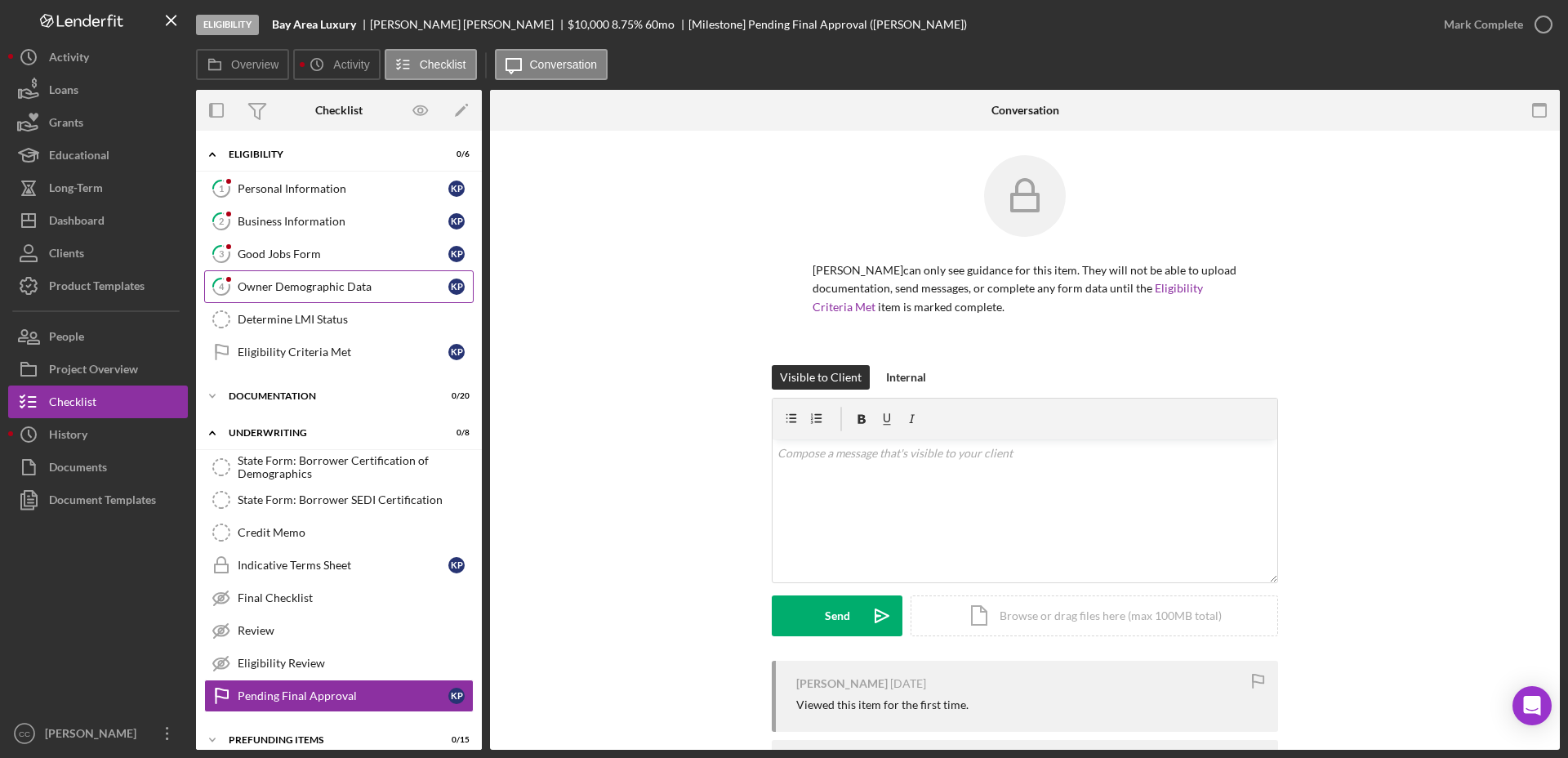
click at [275, 289] on div "Owner Demographic Data" at bounding box center [342, 286] width 211 height 13
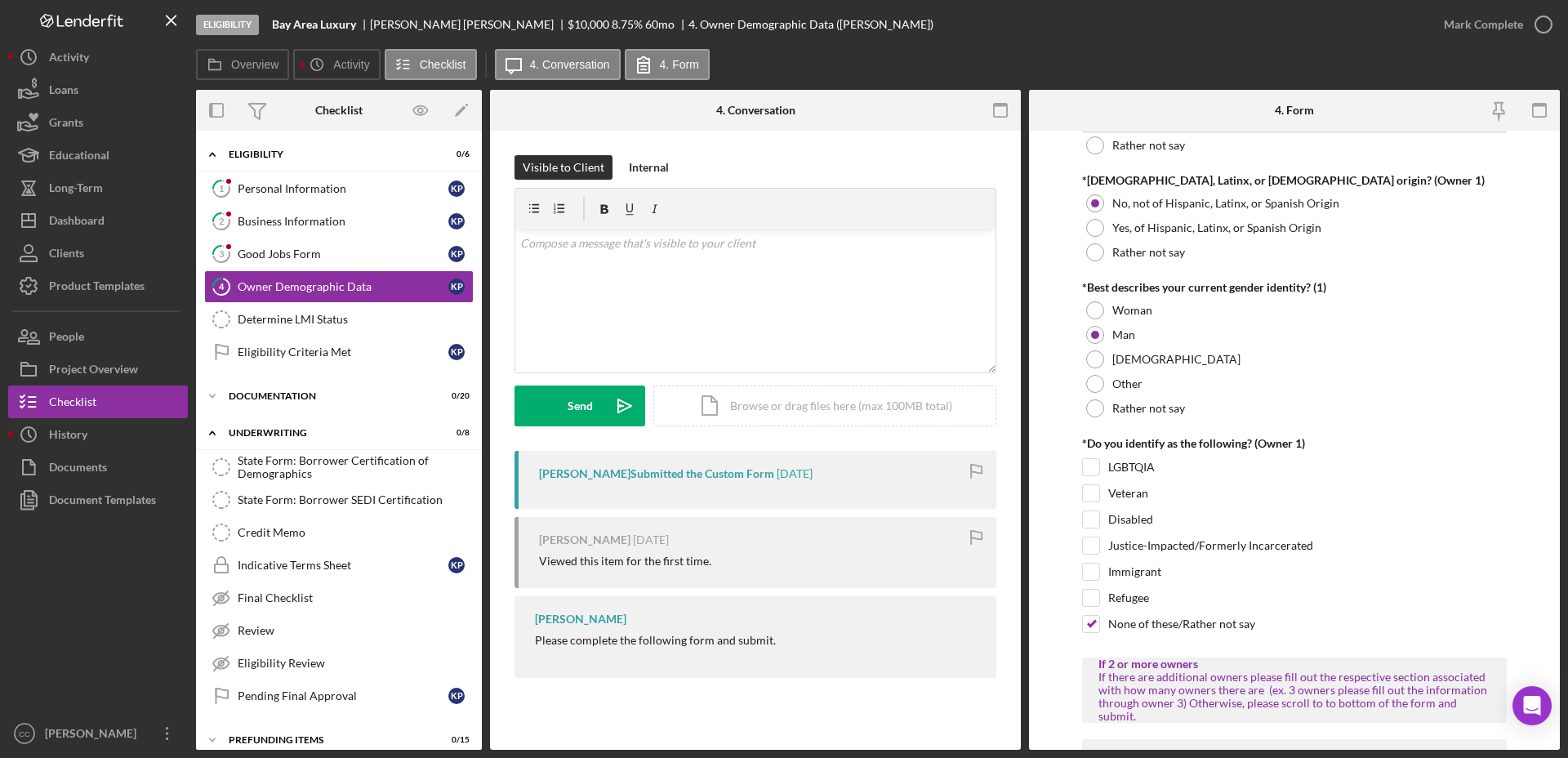
scroll to position [1225, 0]
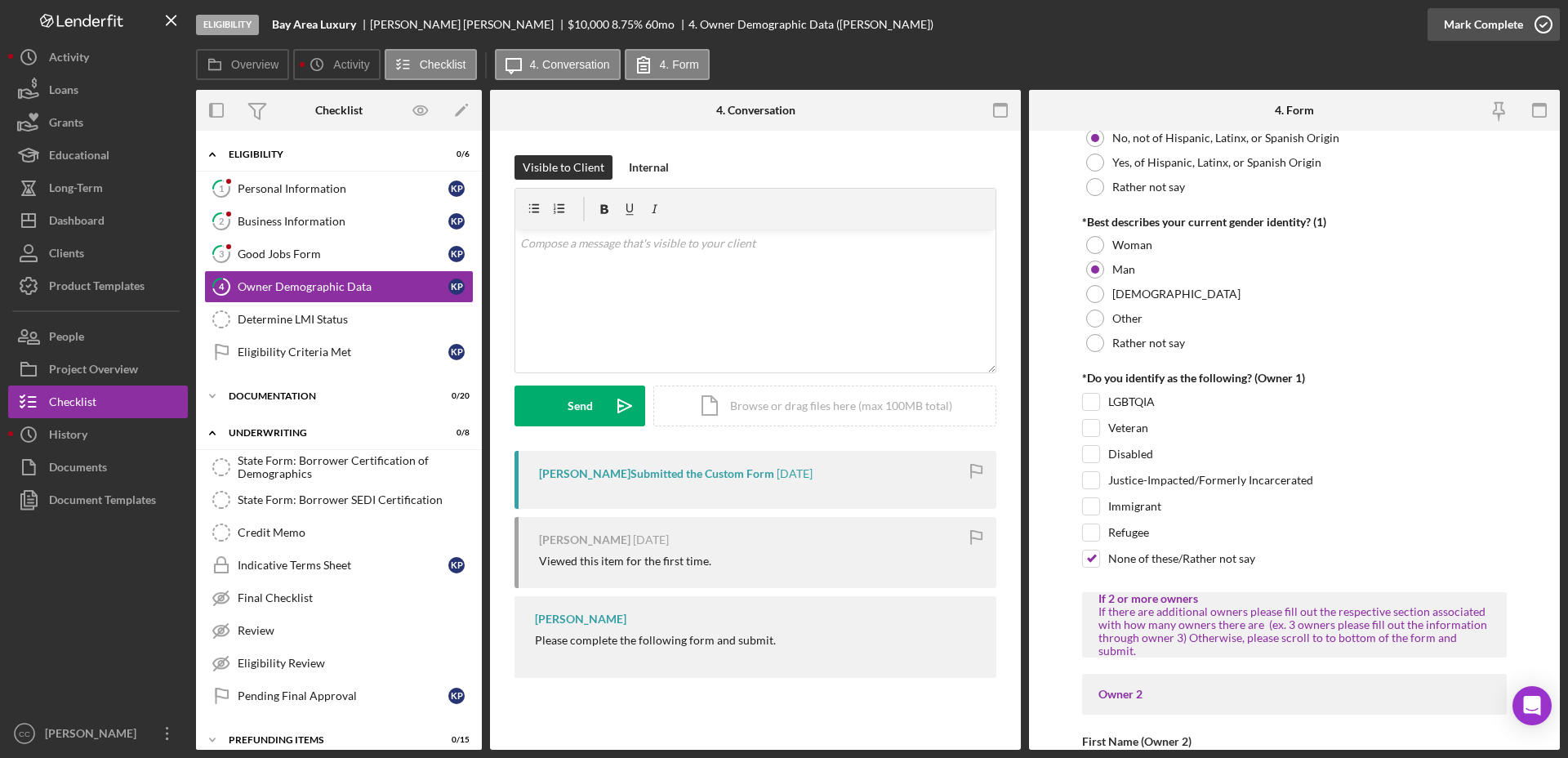
click at [1528, 28] on icon "button" at bounding box center [1543, 25] width 41 height 41
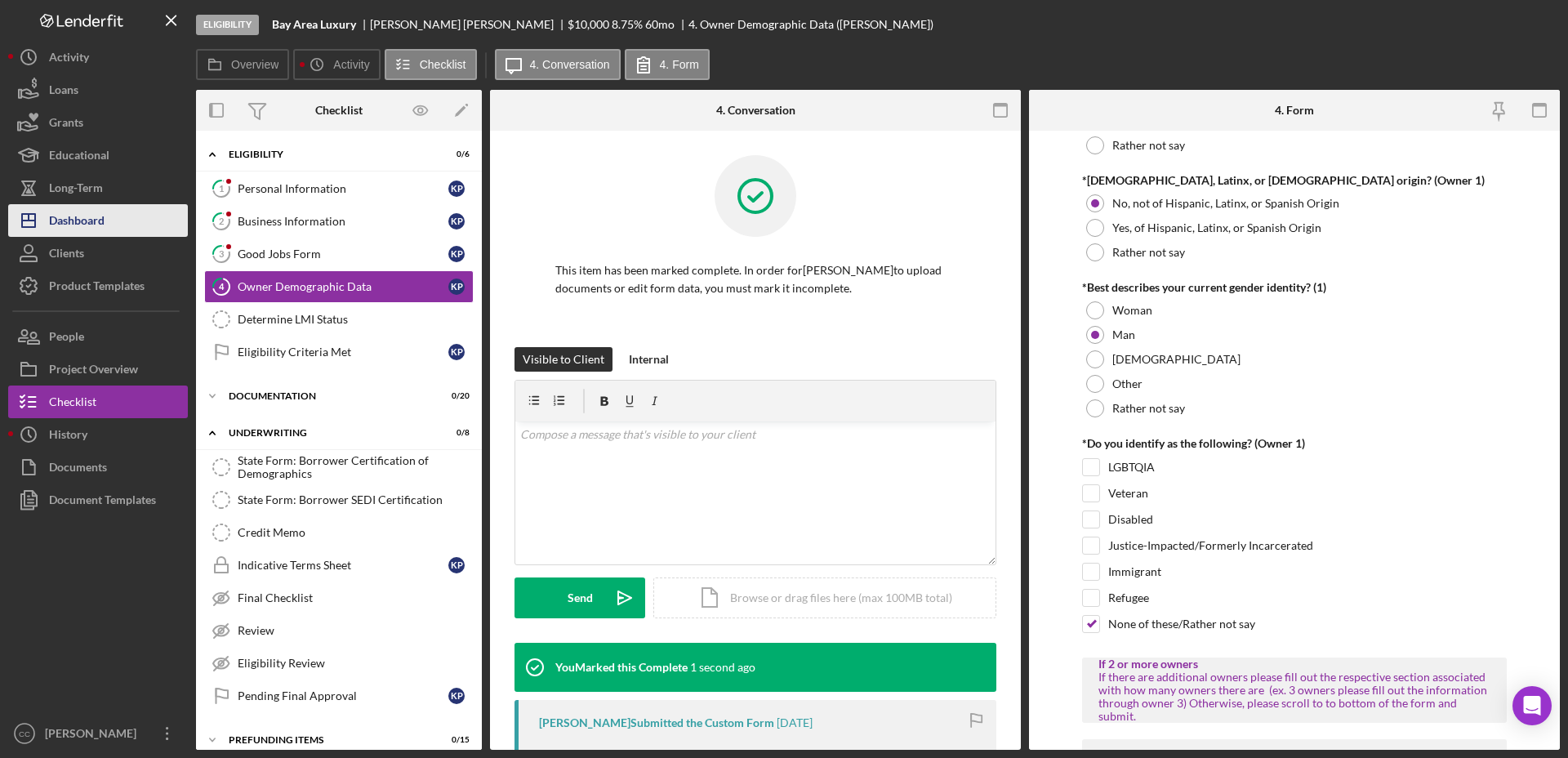
scroll to position [1290, 0]
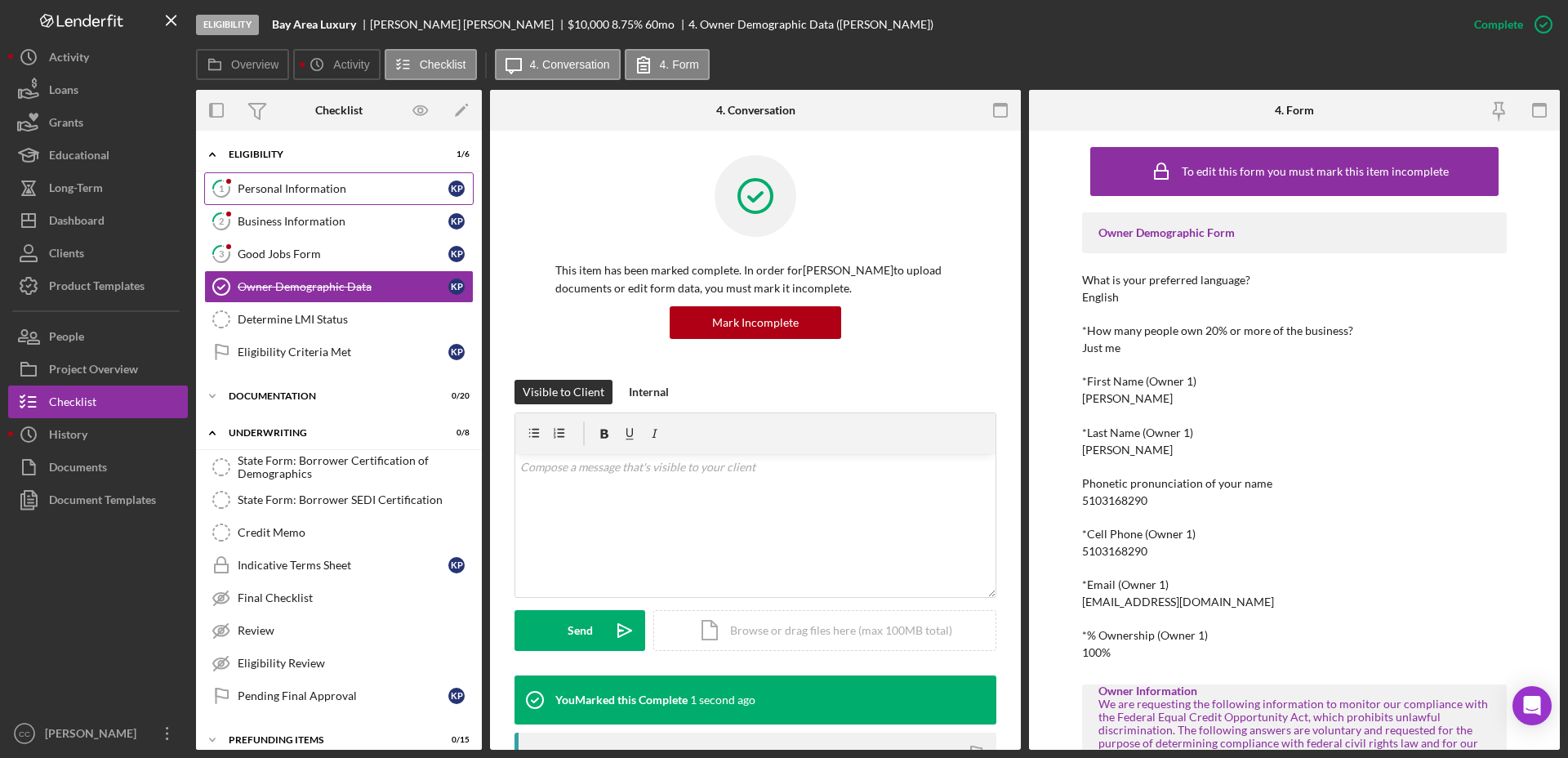
drag, startPoint x: 273, startPoint y: 189, endPoint x: 296, endPoint y: 188, distance: 23.0
click at [273, 189] on div "Personal Information" at bounding box center [342, 188] width 211 height 13
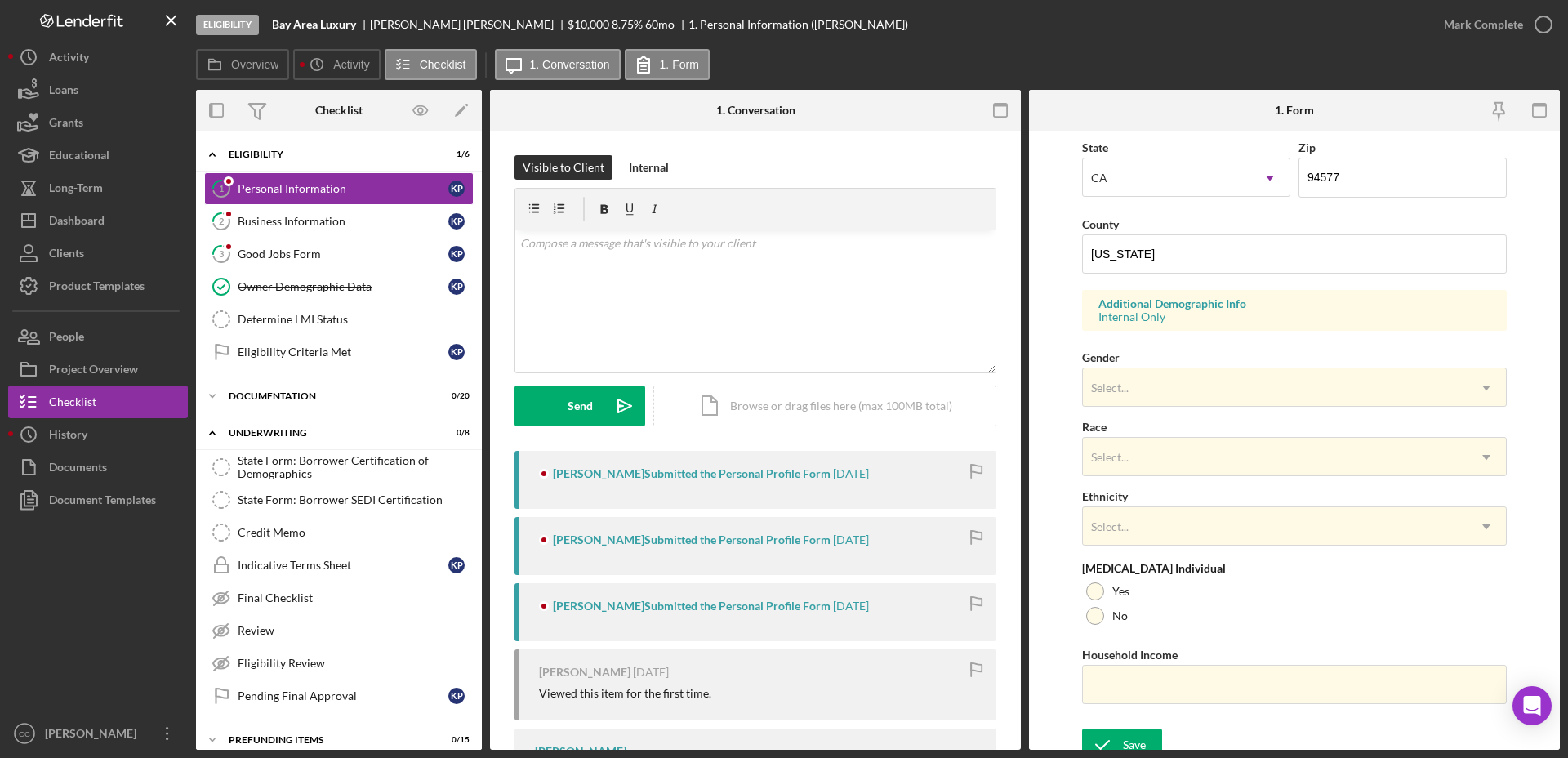
scroll to position [471, 0]
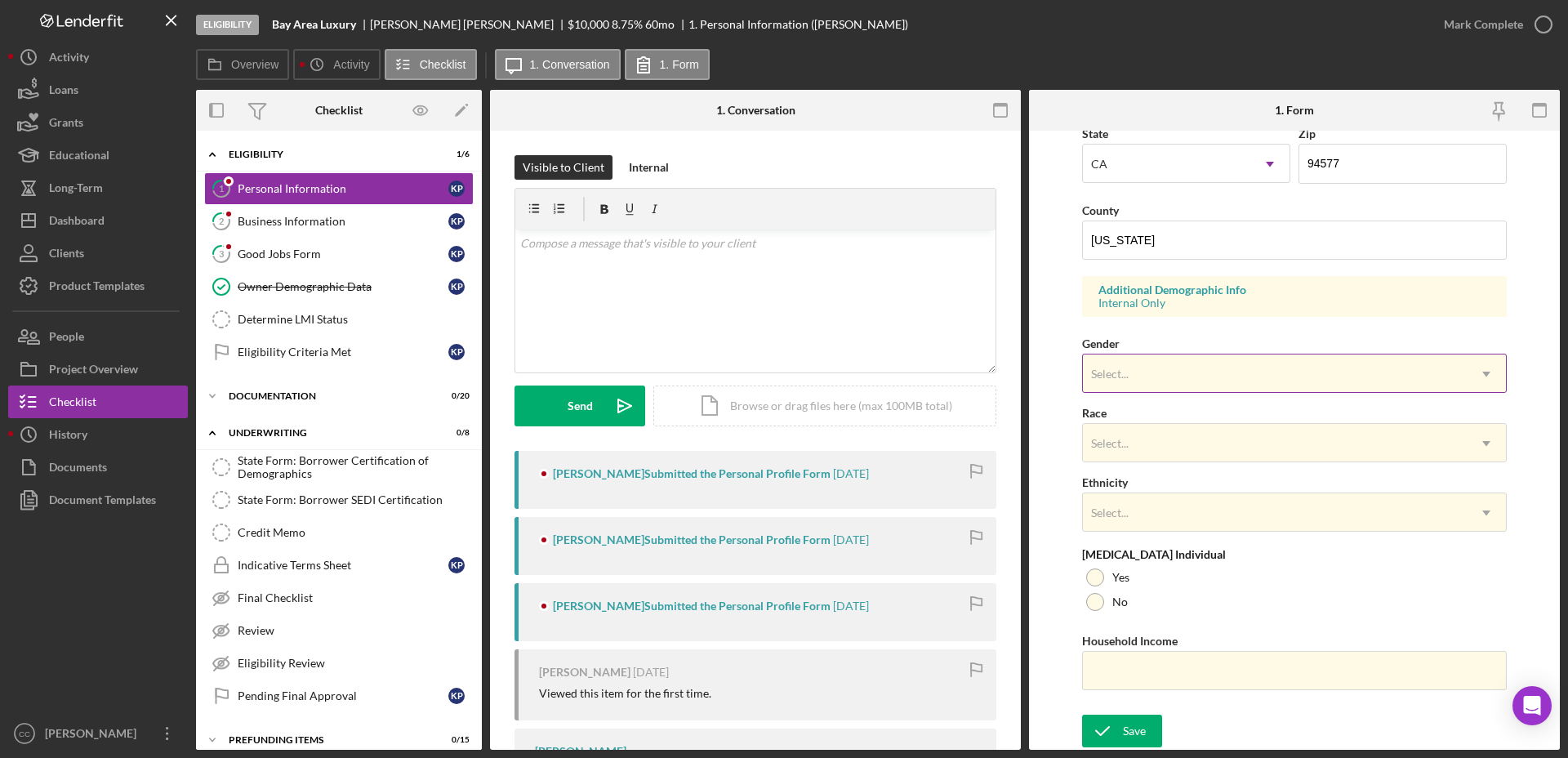
click at [1187, 375] on div "Select..." at bounding box center [1275, 374] width 384 height 37
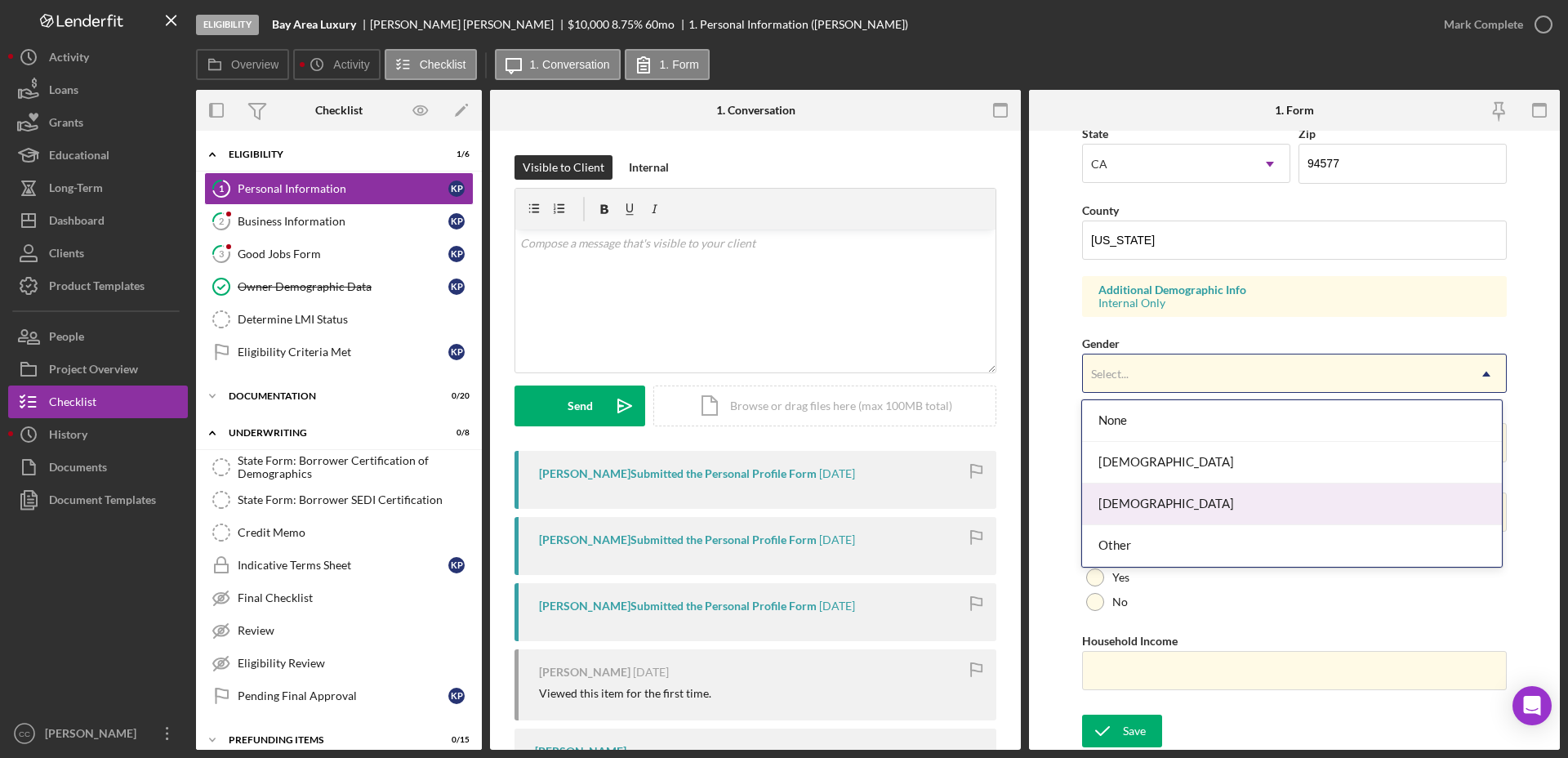
click at [1126, 496] on div "[DEMOGRAPHIC_DATA]" at bounding box center [1292, 504] width 419 height 42
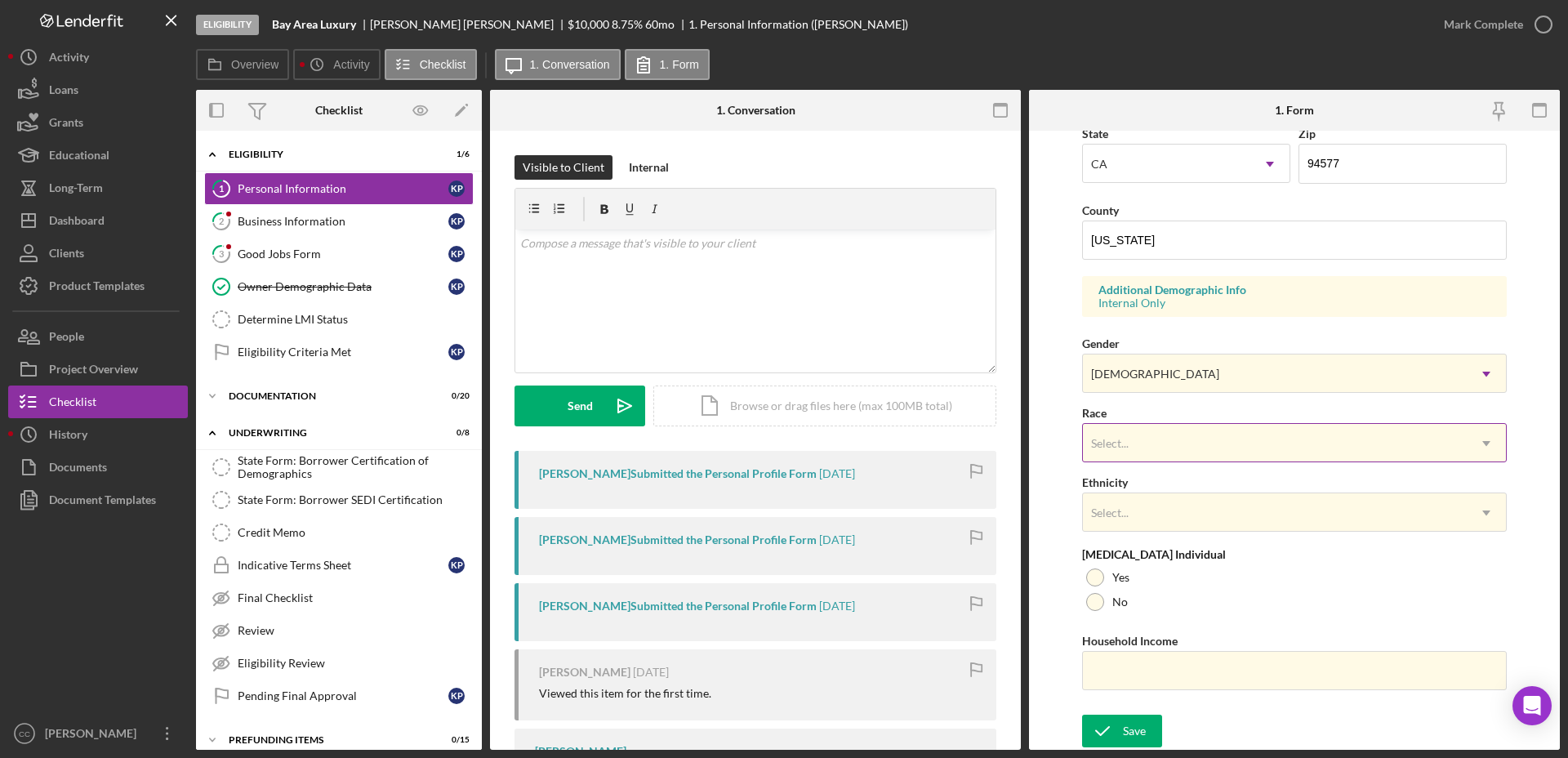
click at [1167, 448] on div "Select..." at bounding box center [1275, 443] width 384 height 37
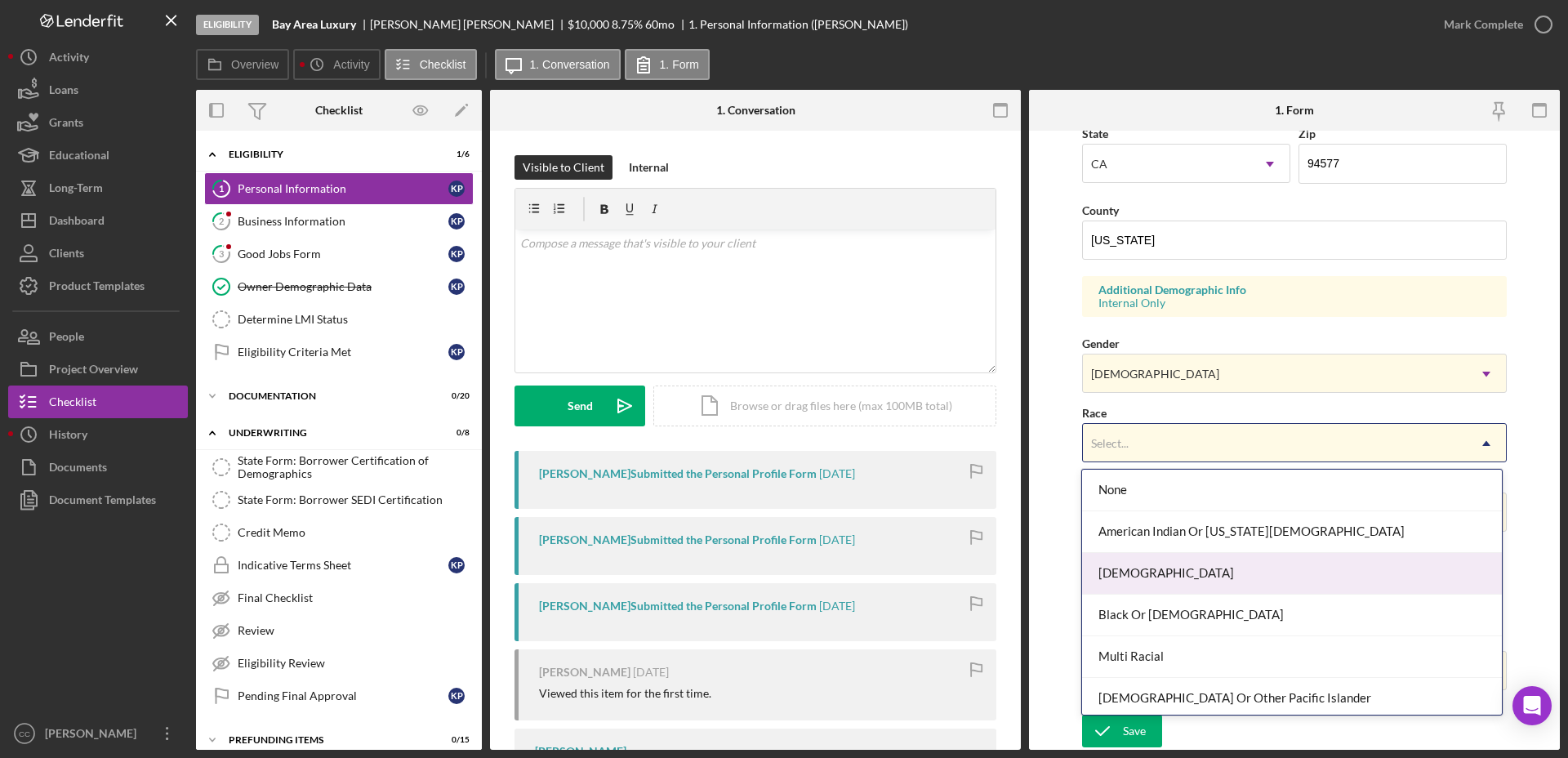
click at [1148, 576] on div "Asian" at bounding box center [1292, 573] width 419 height 42
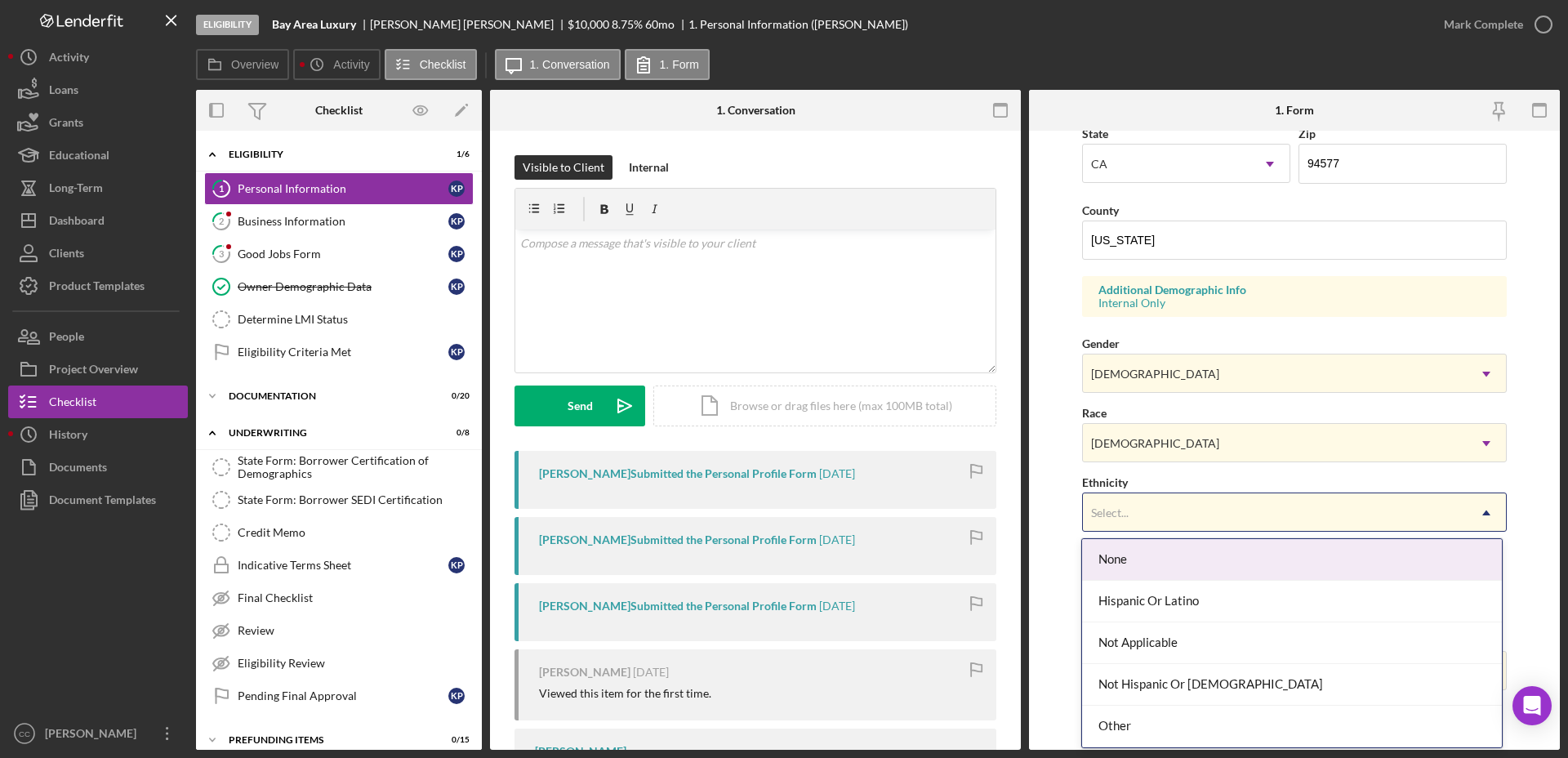
click at [1179, 507] on div "Select..." at bounding box center [1275, 513] width 384 height 37
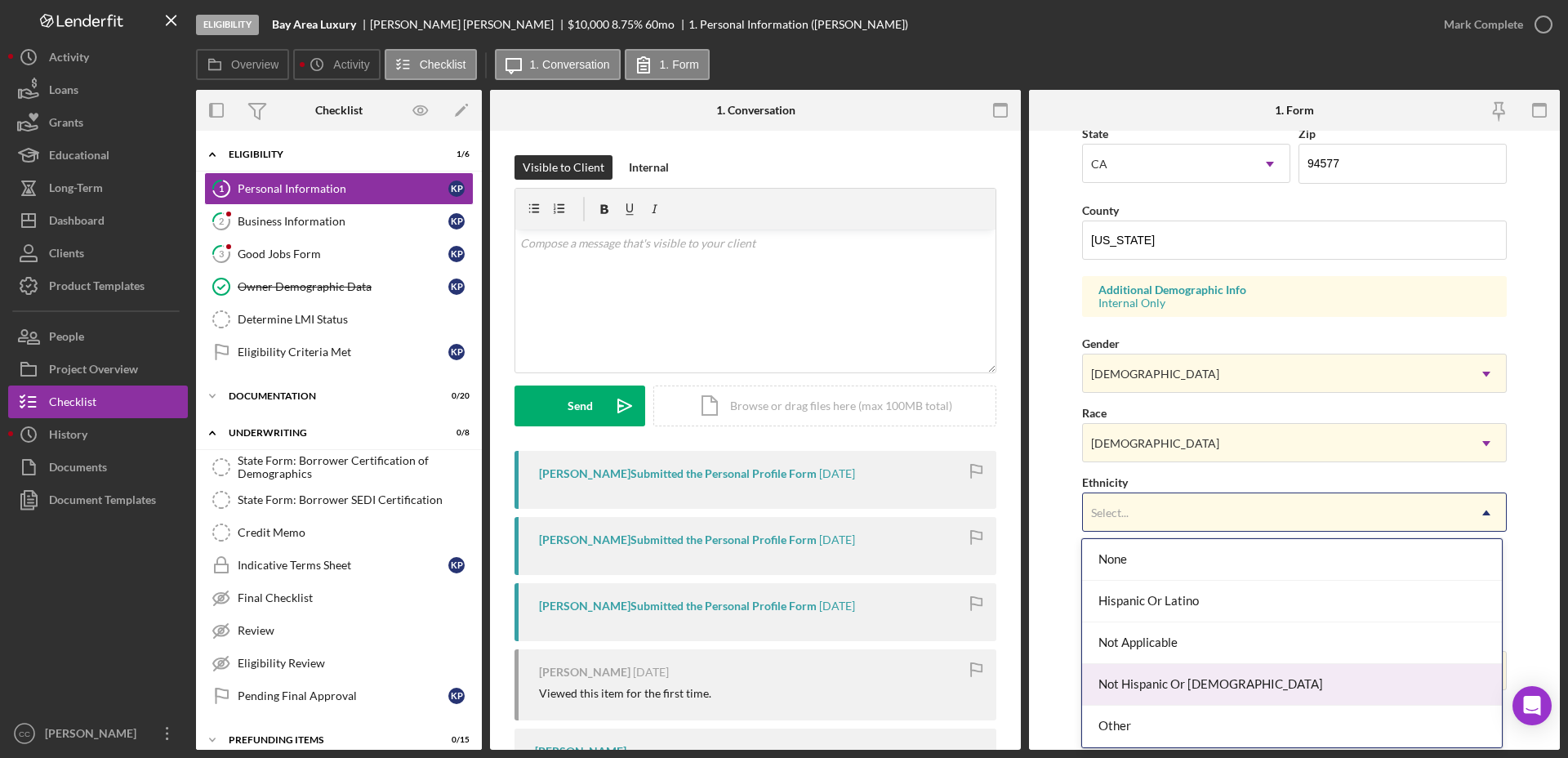
click at [1157, 676] on div "Not Hispanic Or Latino" at bounding box center [1292, 684] width 419 height 42
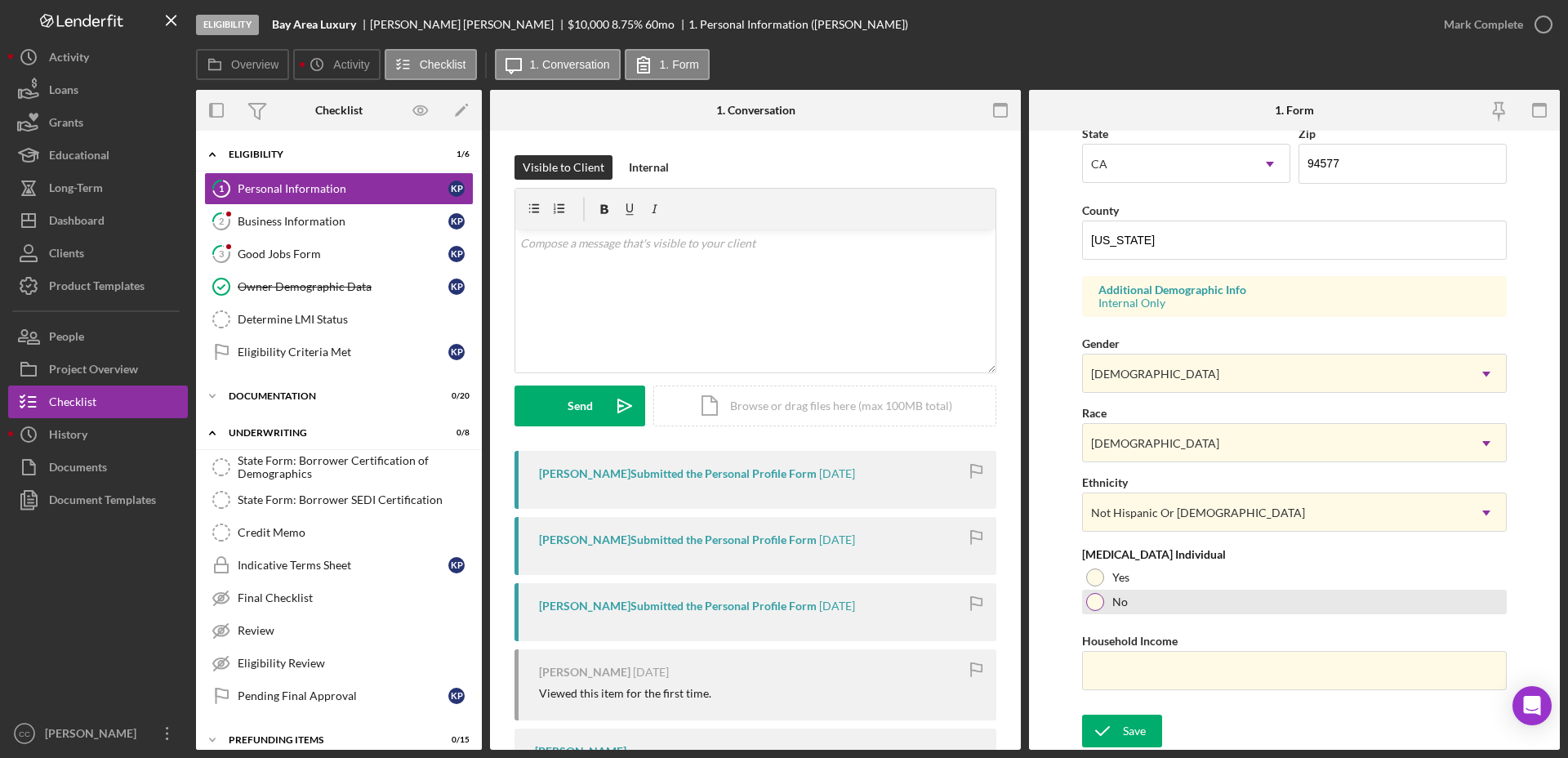
click at [1102, 603] on div at bounding box center [1095, 602] width 18 height 18
click at [1126, 738] on div "Save" at bounding box center [1134, 730] width 23 height 33
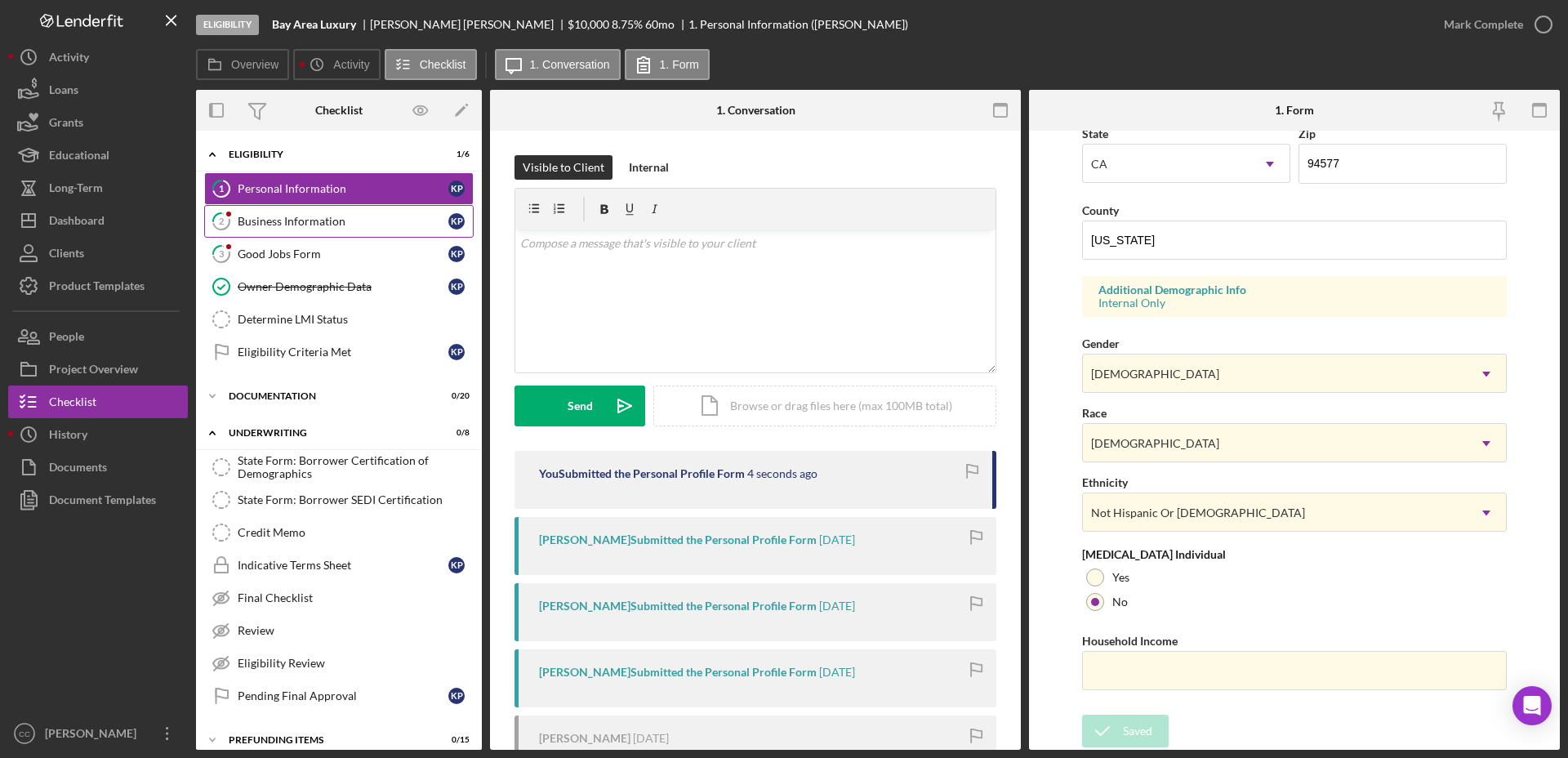
click at [337, 226] on div "Business Information" at bounding box center [342, 221] width 211 height 13
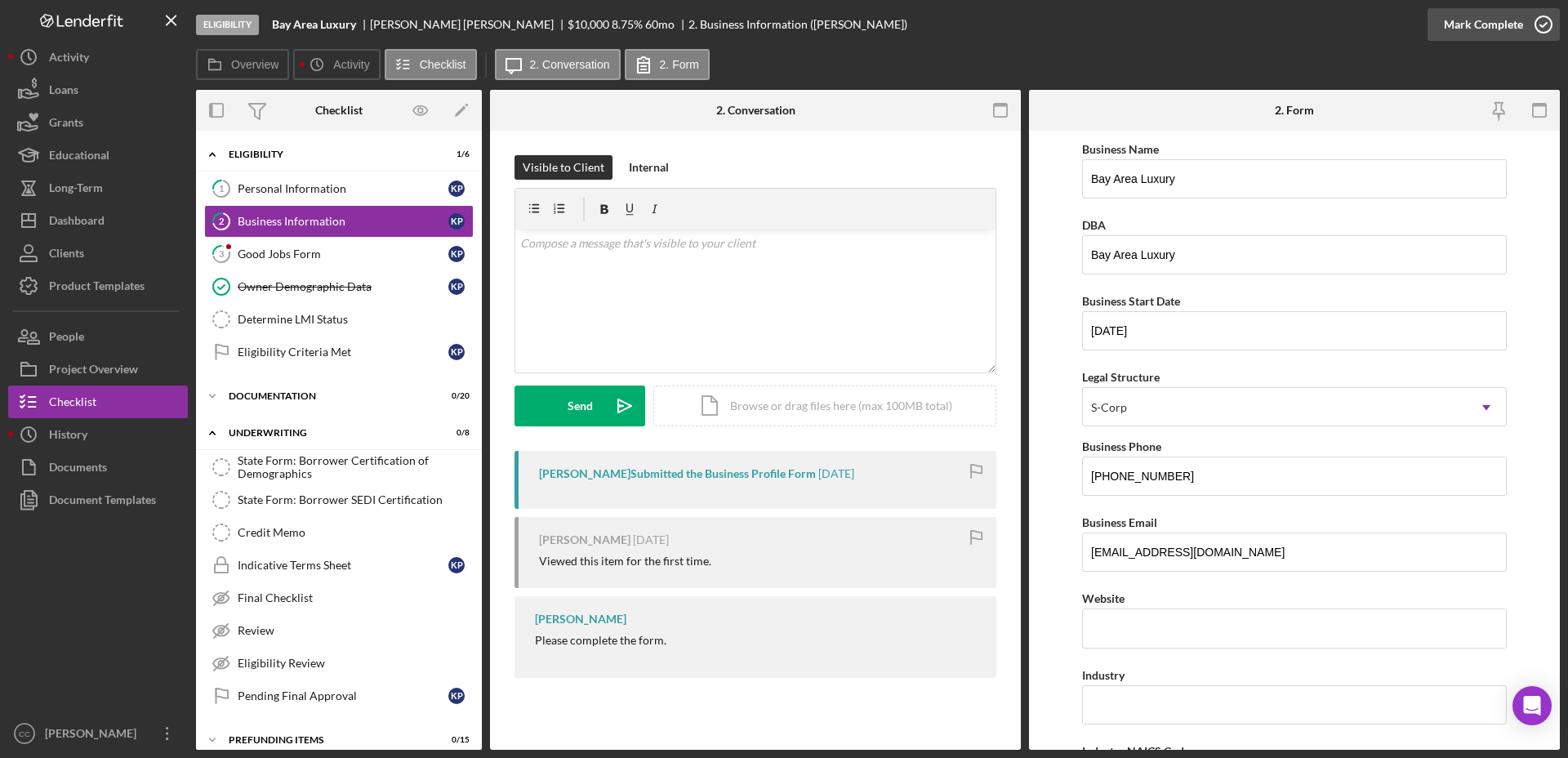
click at [1520, 39] on div "Mark Complete" at bounding box center [1483, 24] width 79 height 33
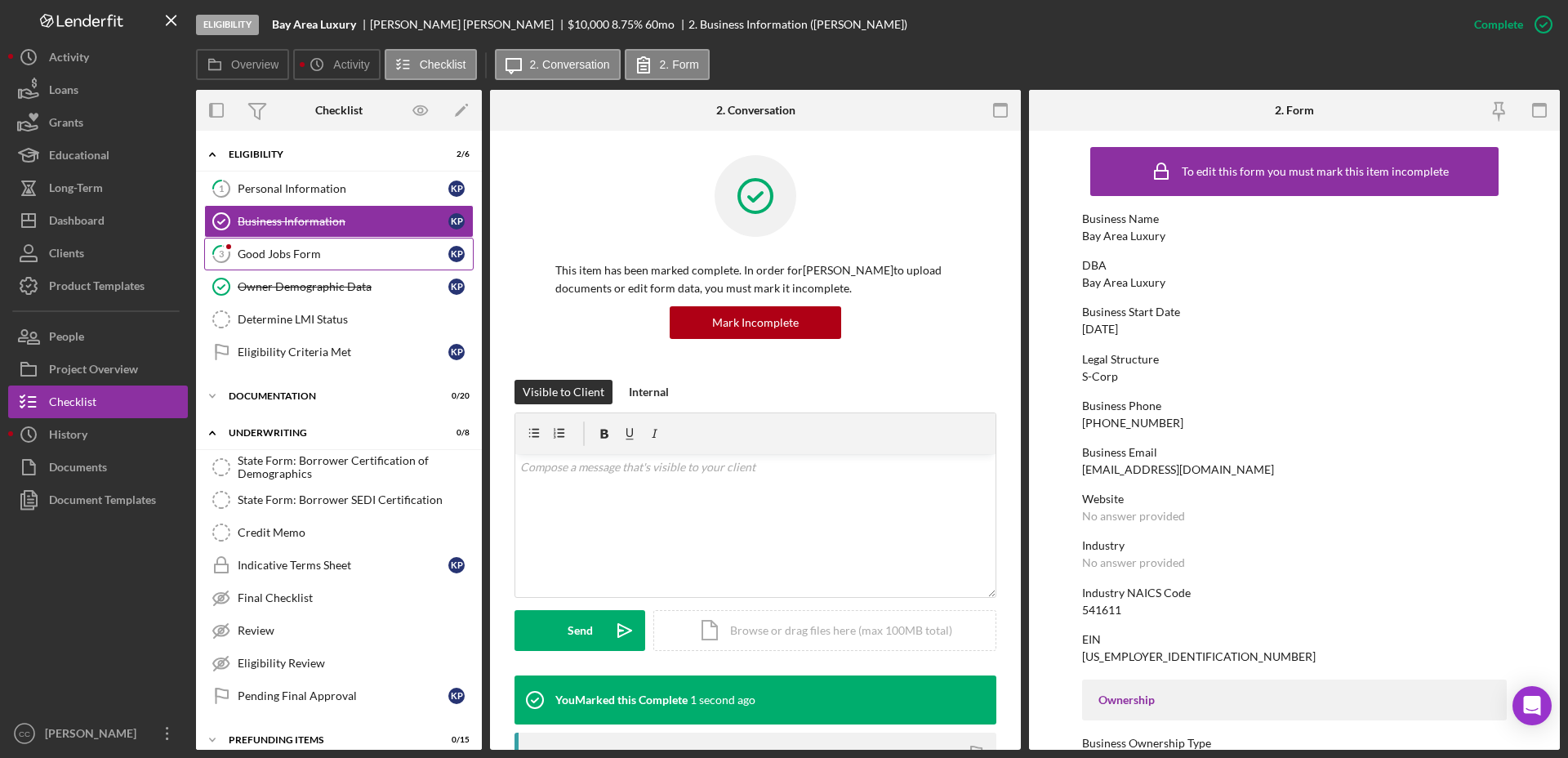
click at [252, 258] on div "Good Jobs Form" at bounding box center [342, 254] width 211 height 13
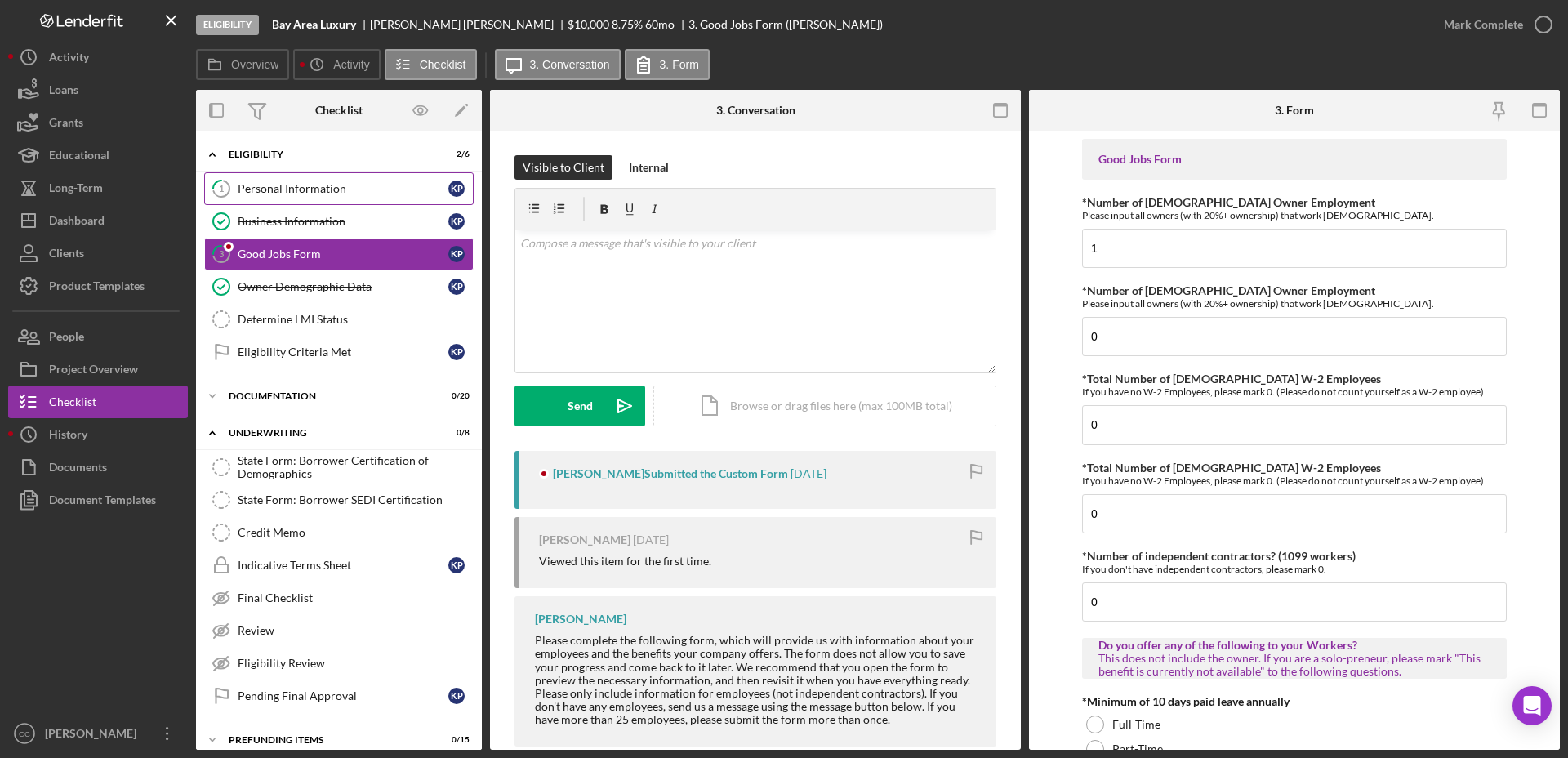
click at [314, 196] on link "1 Personal Information K P" at bounding box center [338, 188] width 269 height 33
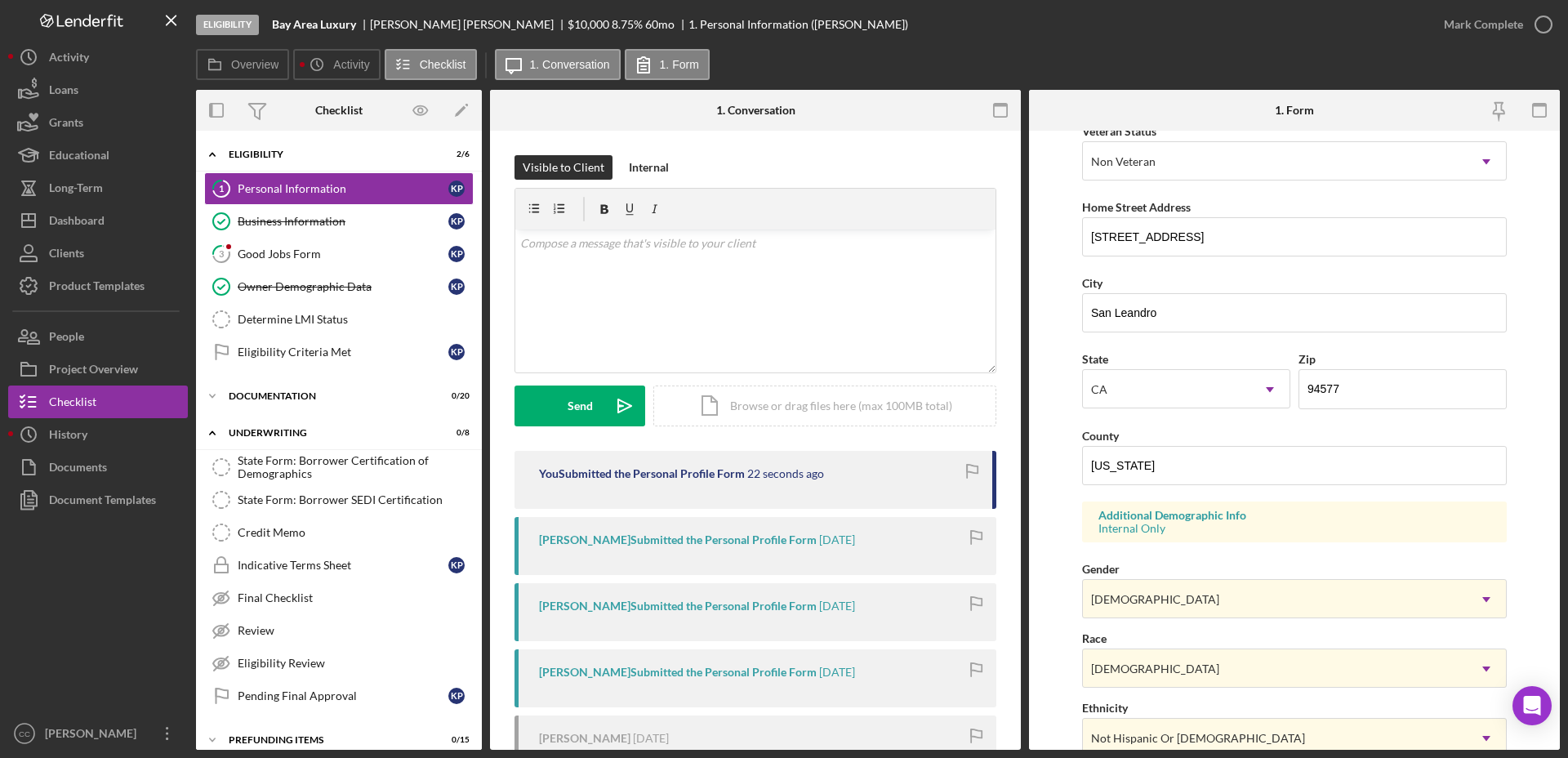
scroll to position [471, 0]
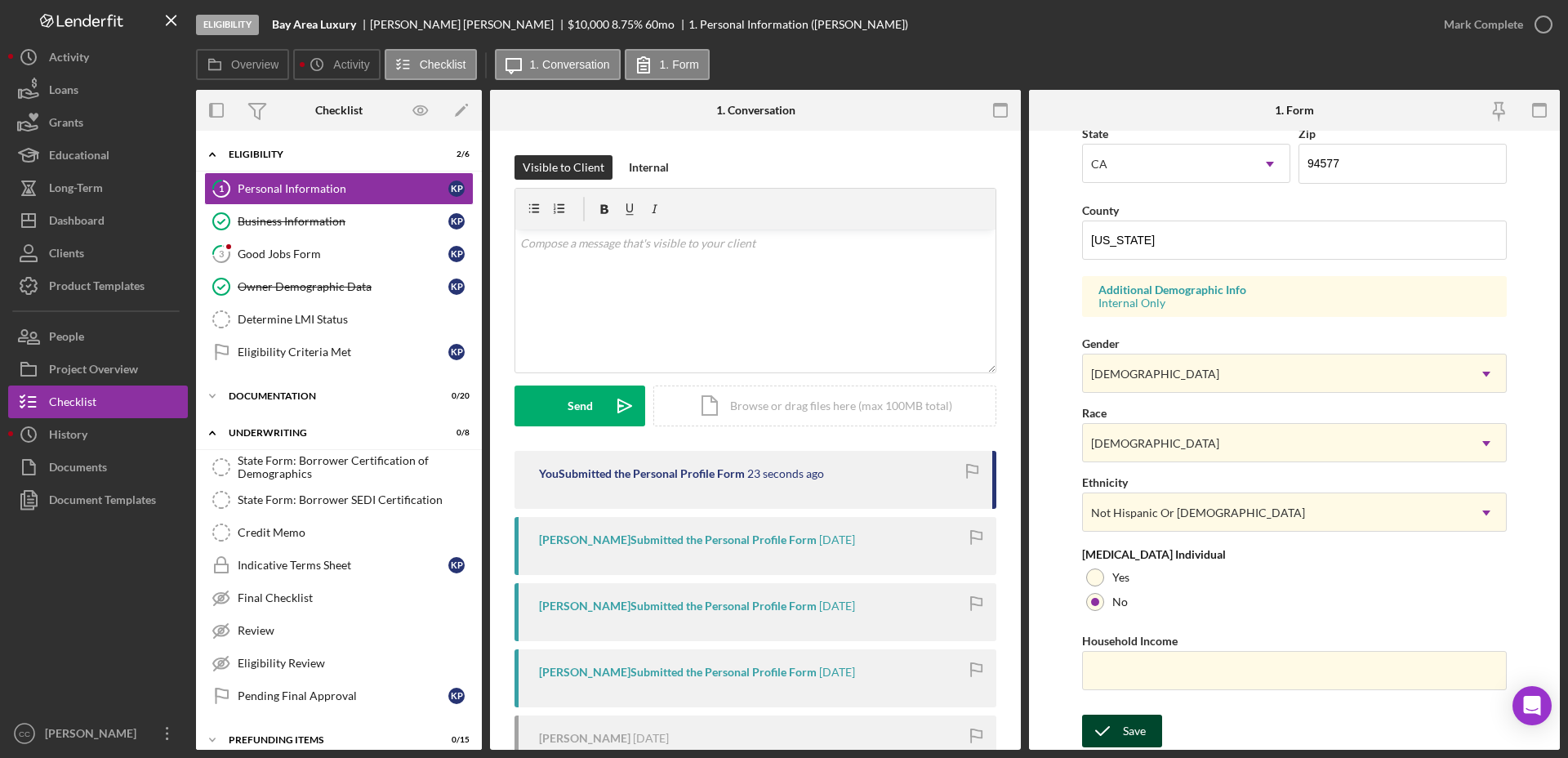
click at [1114, 730] on icon "submit" at bounding box center [1102, 731] width 41 height 41
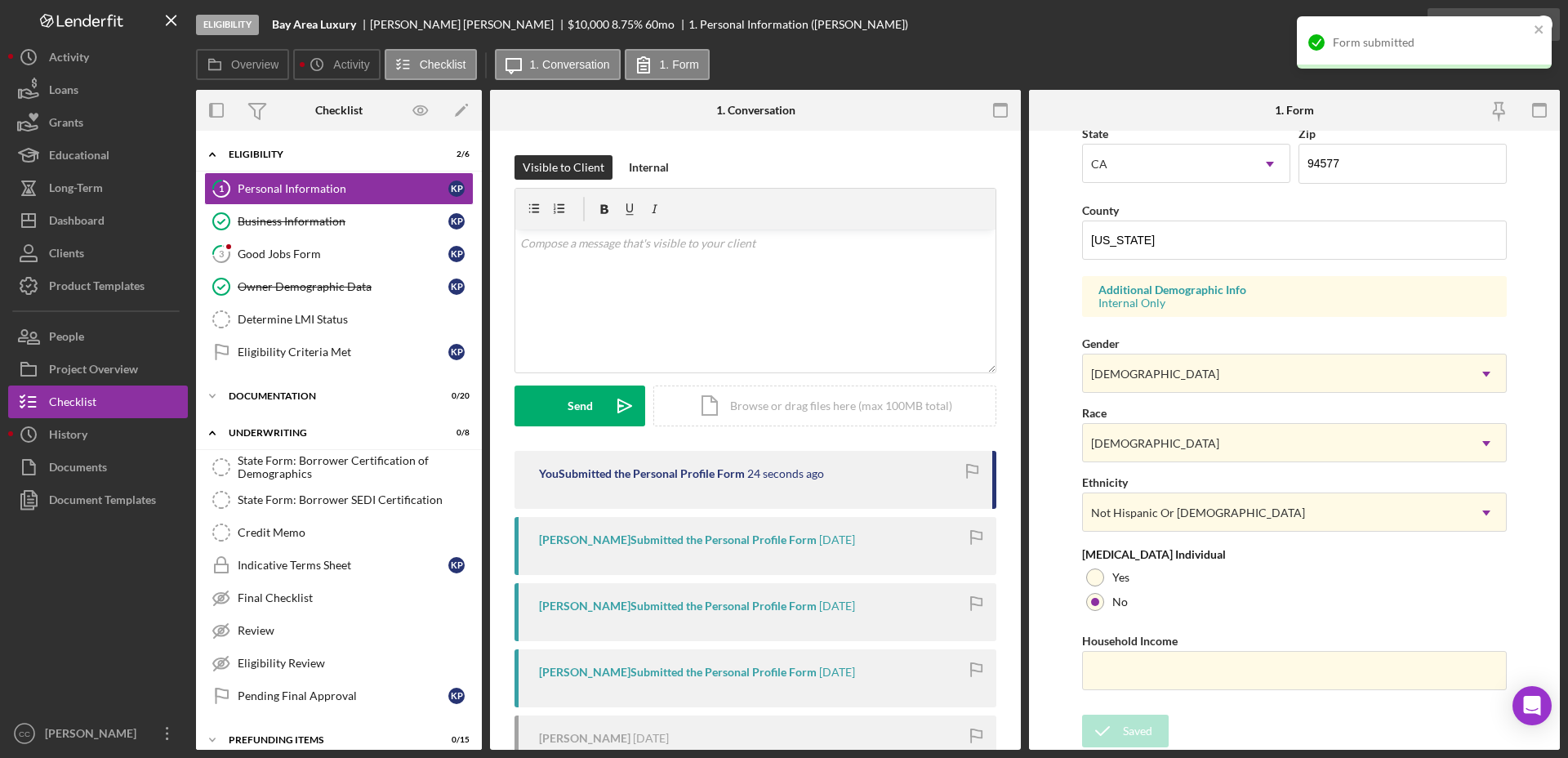
click at [1477, 18] on div "Form submitted" at bounding box center [1424, 42] width 255 height 52
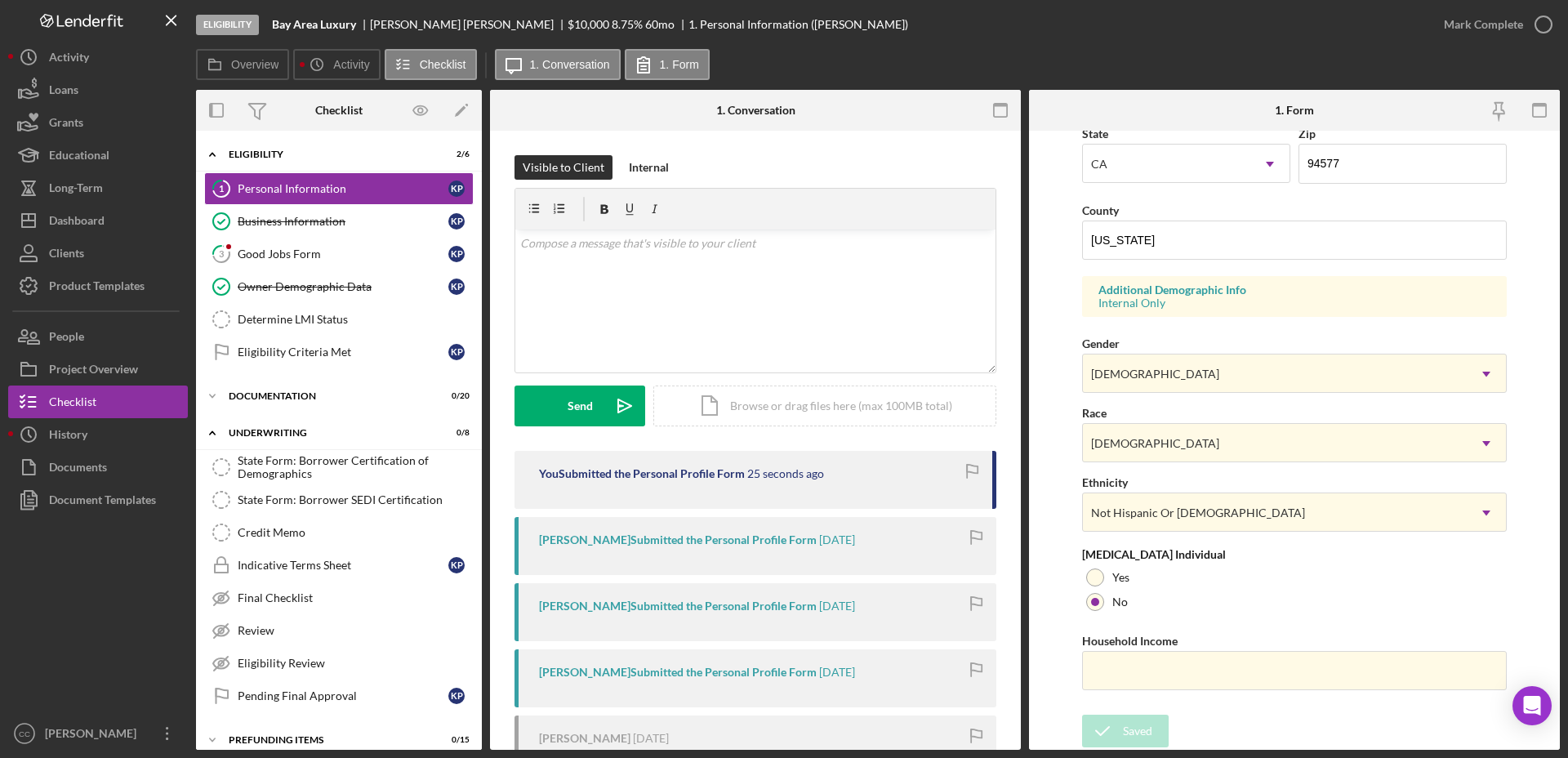
click at [1465, 24] on div "Mark Complete" at bounding box center [1483, 24] width 79 height 33
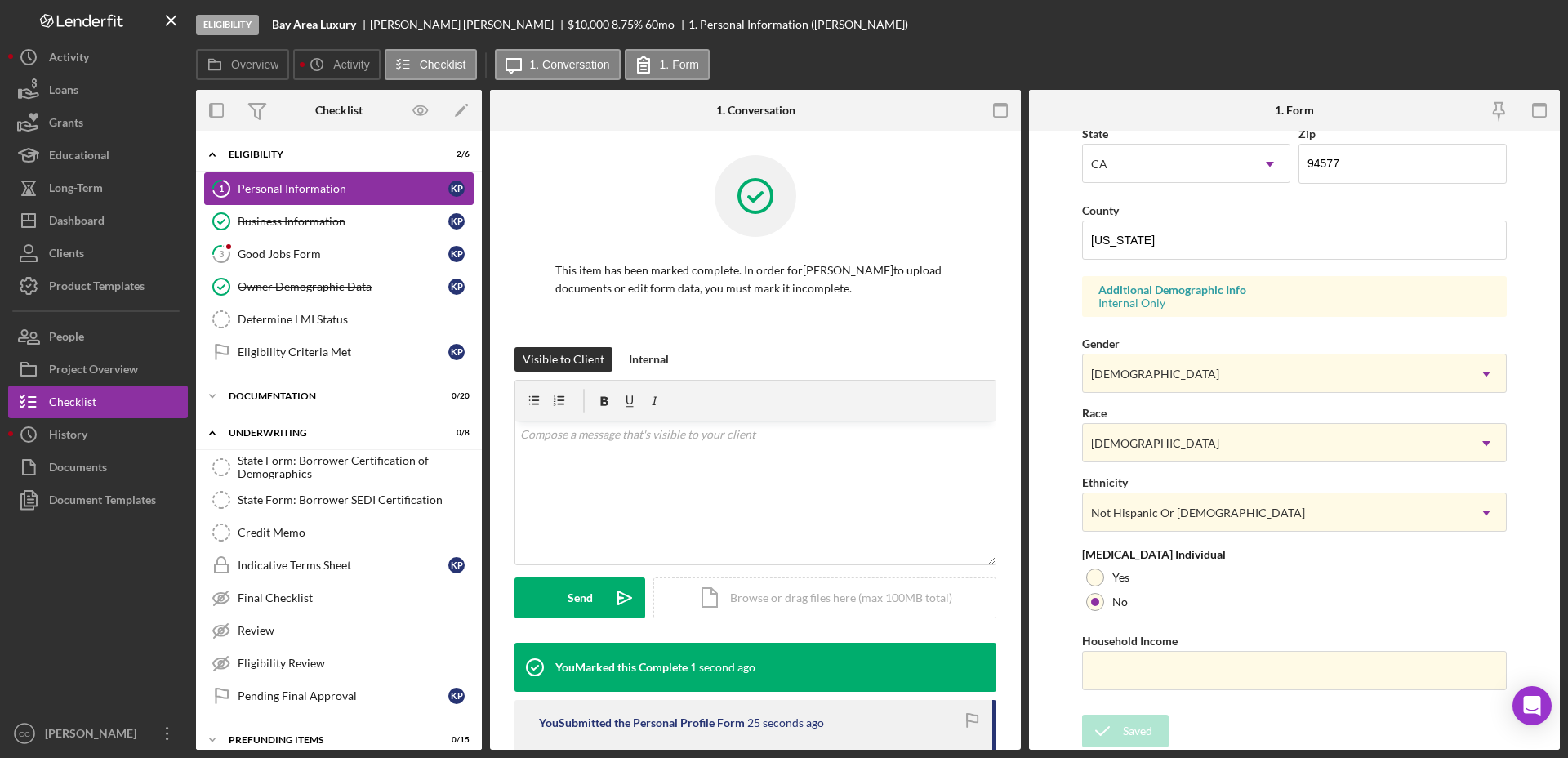
scroll to position [143, 0]
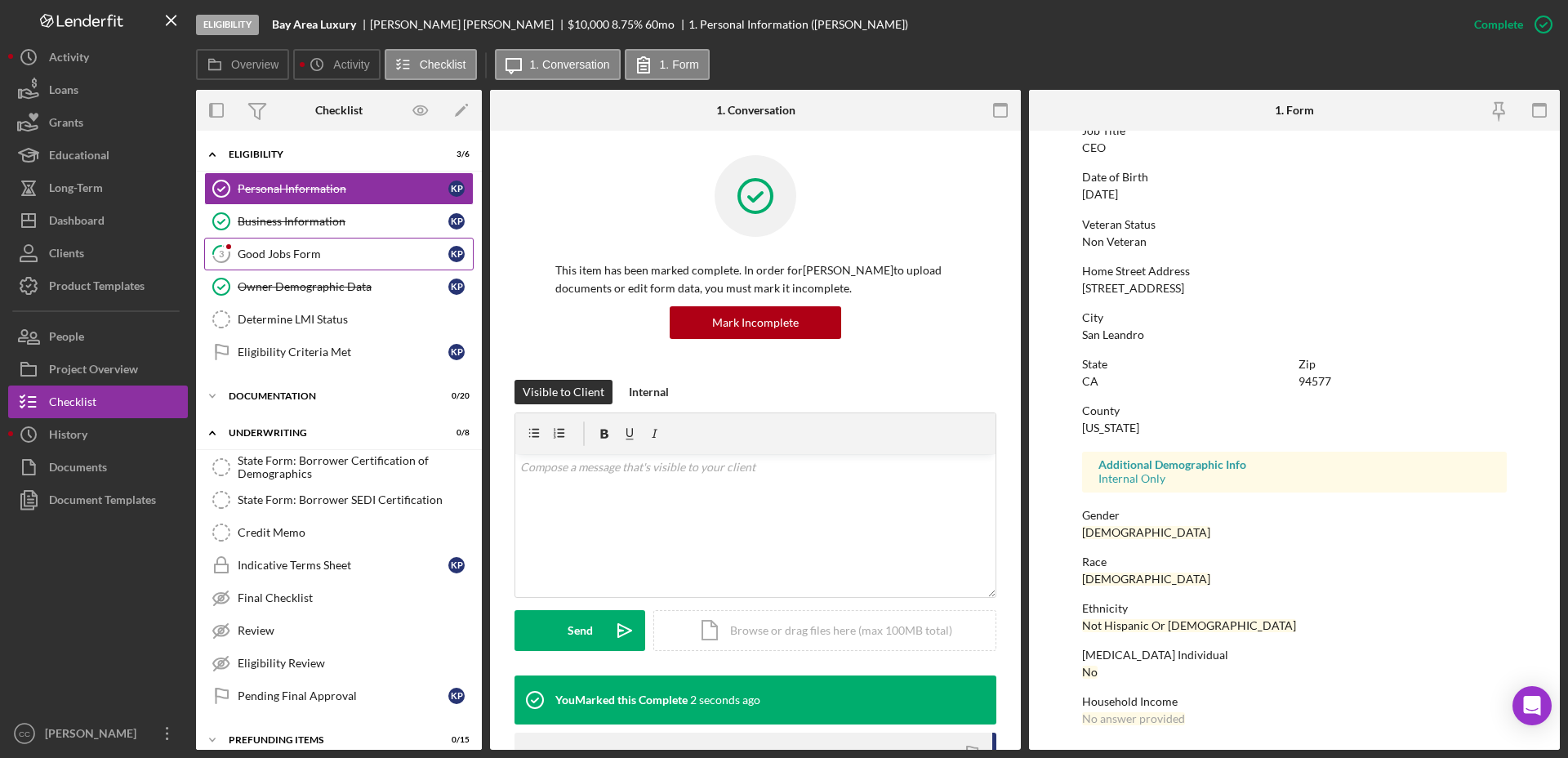
click at [288, 258] on div "Good Jobs Form" at bounding box center [342, 254] width 211 height 13
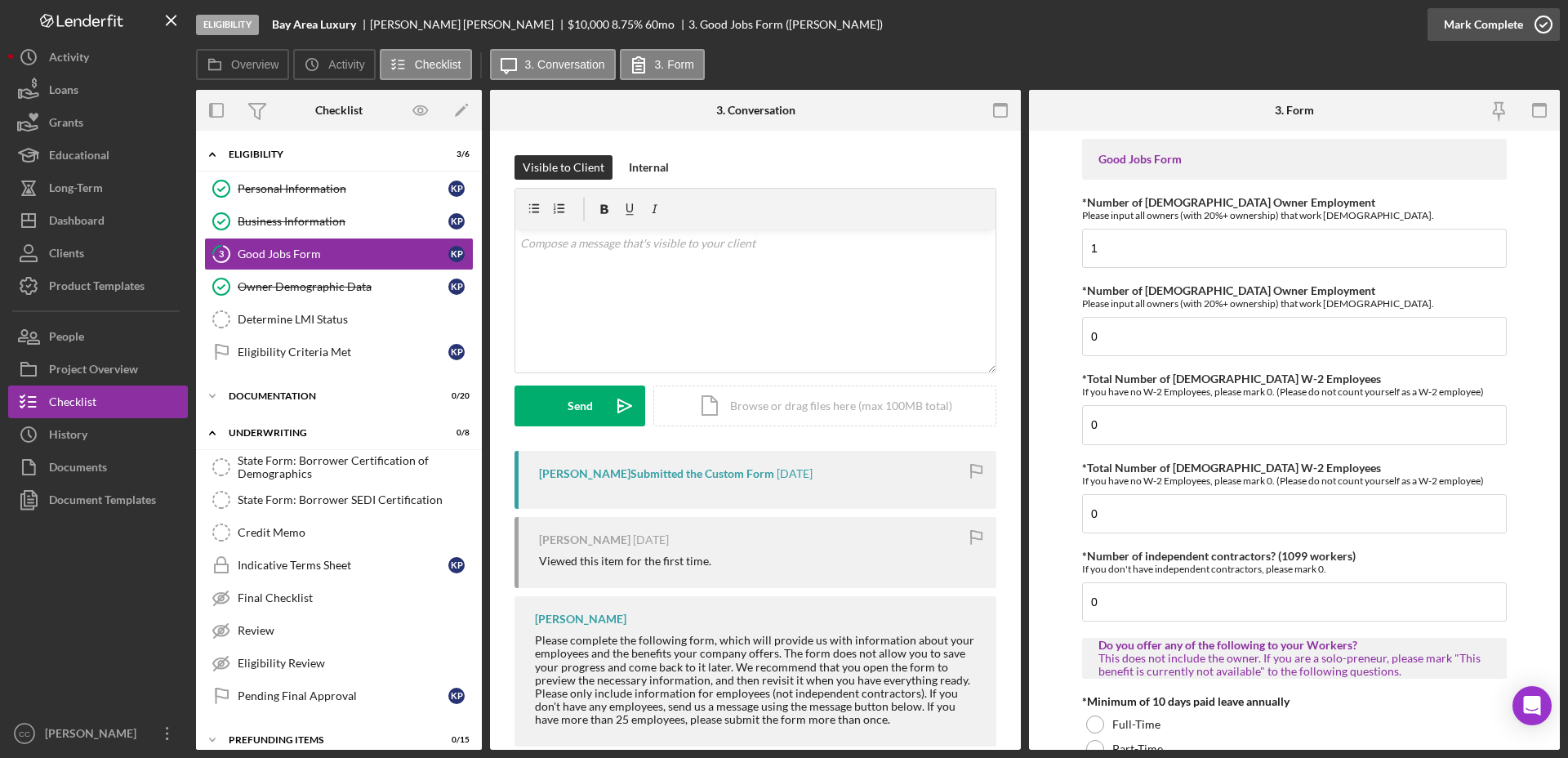
click at [1508, 28] on div "Mark Complete" at bounding box center [1483, 24] width 79 height 33
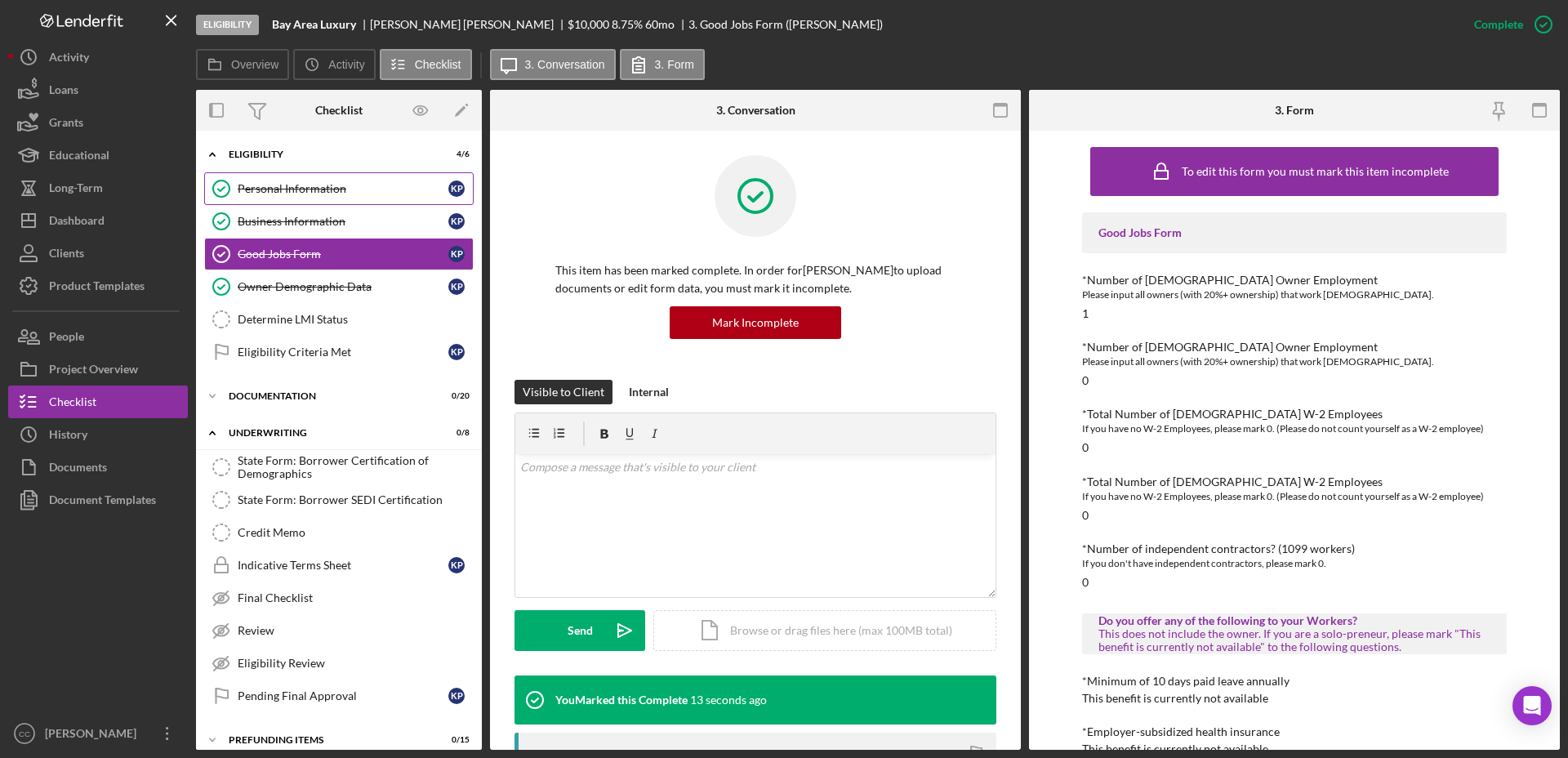
click at [306, 195] on link "Personal Information Personal Information K P" at bounding box center [338, 188] width 269 height 33
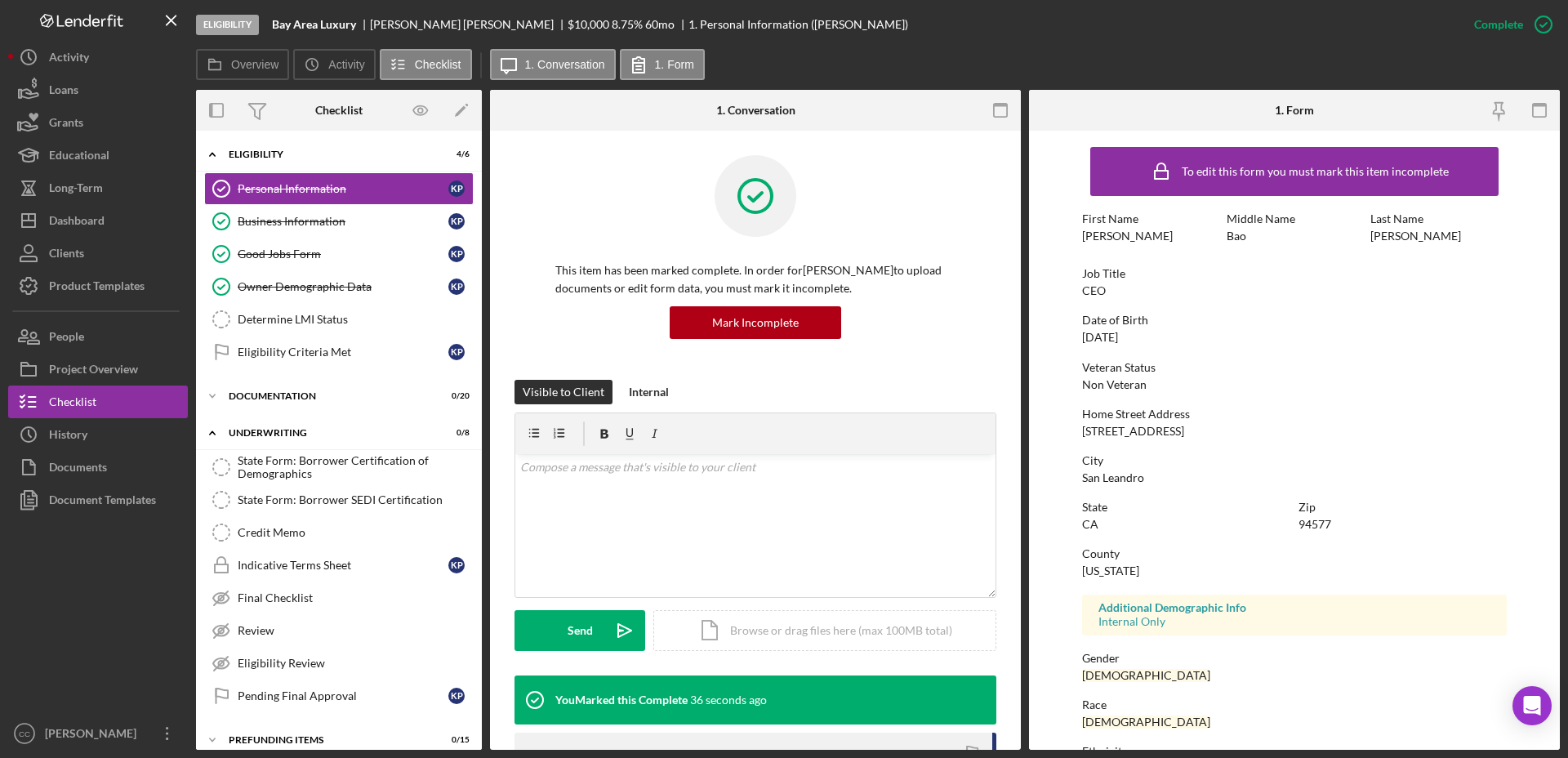
drag, startPoint x: 1196, startPoint y: 432, endPoint x: 1067, endPoint y: 430, distance: 129.0
click at [1067, 430] on form "To edit this form you must mark this item incomplete First Name Khuong Middle N…" at bounding box center [1293, 440] width 530 height 619
copy div "1652 Pacific Ave Apt 1"
drag, startPoint x: 1159, startPoint y: 473, endPoint x: 1068, endPoint y: 473, distance: 91.0
click at [1068, 473] on form "To edit this form you must mark this item incomplete First Name Khuong Middle N…" at bounding box center [1293, 440] width 530 height 619
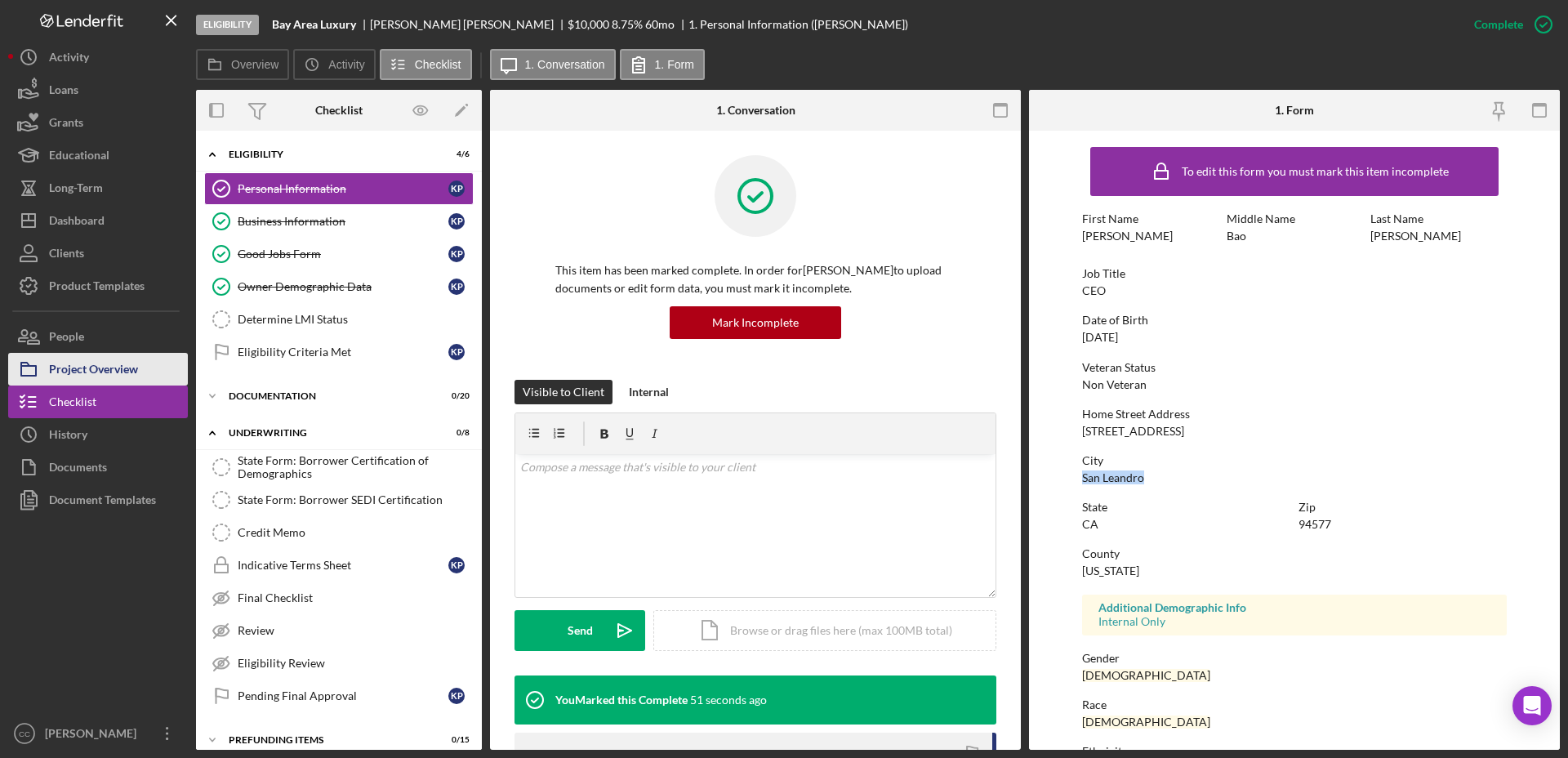
copy div "San Leandro"
click at [1324, 530] on div "94577" at bounding box center [1315, 524] width 33 height 13
copy div "94577"
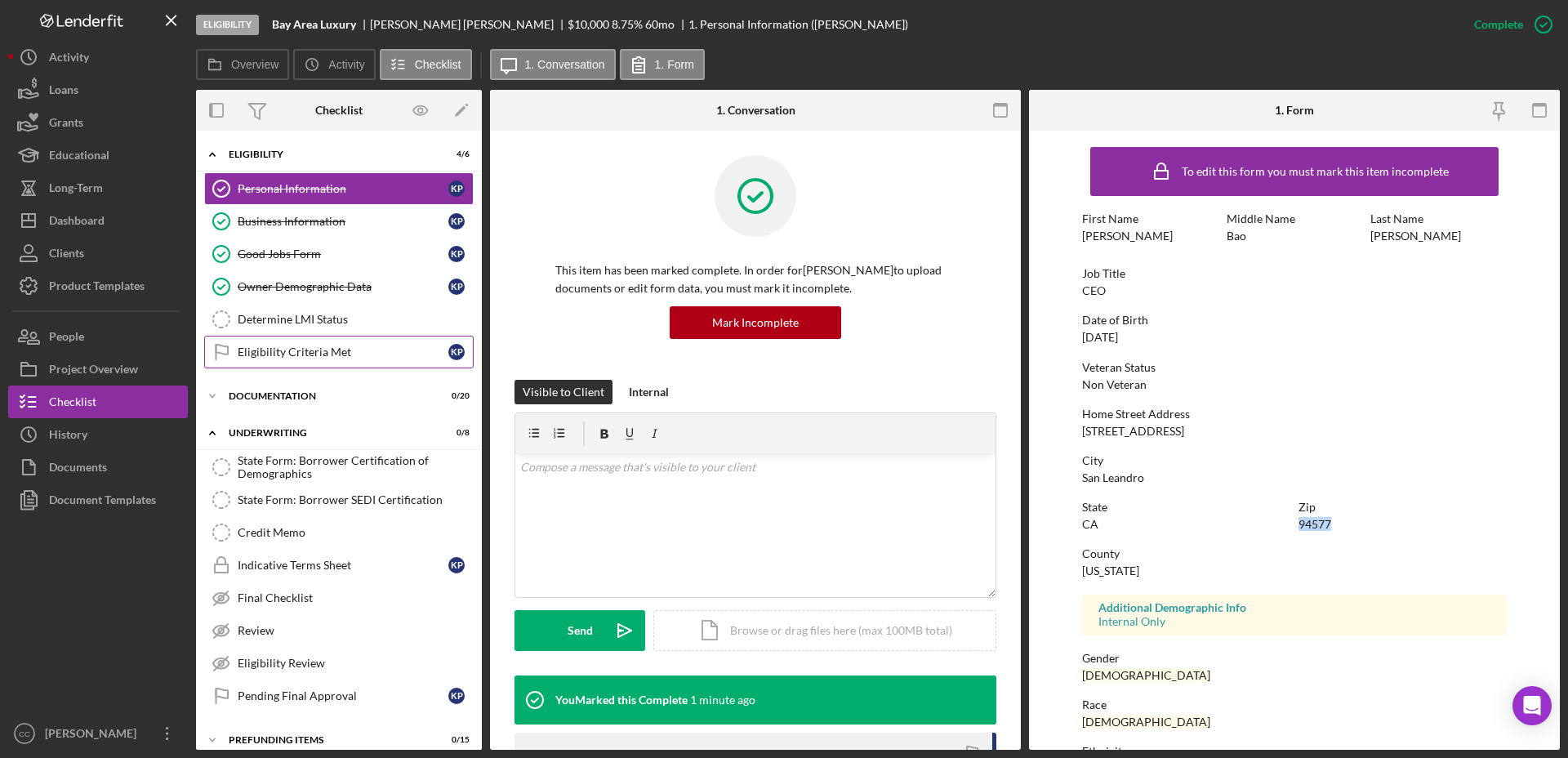
drag, startPoint x: 299, startPoint y: 319, endPoint x: 338, endPoint y: 335, distance: 42.2
click at [299, 319] on div "Determine LMI Status" at bounding box center [354, 319] width 235 height 13
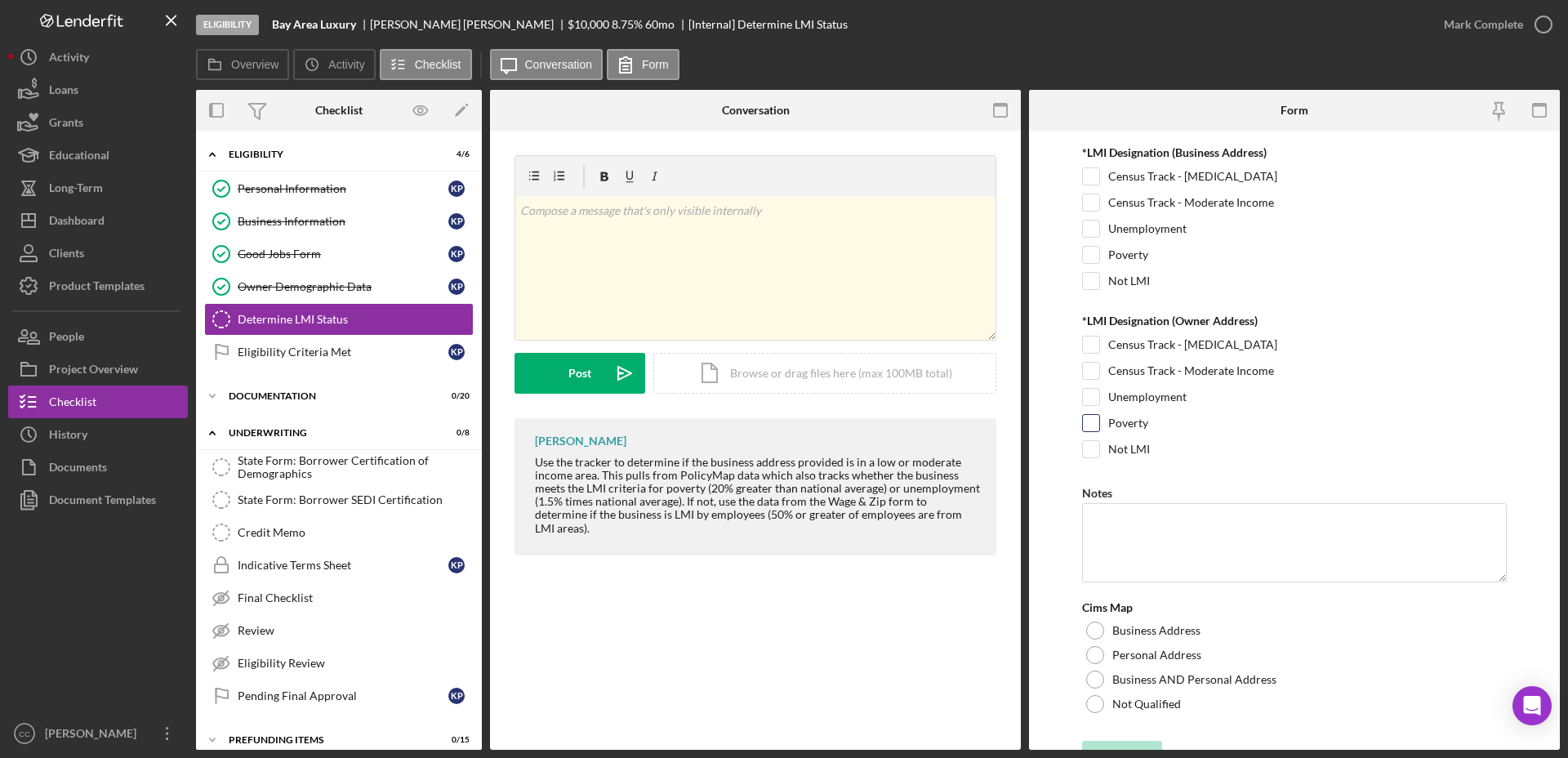
scroll to position [207, 0]
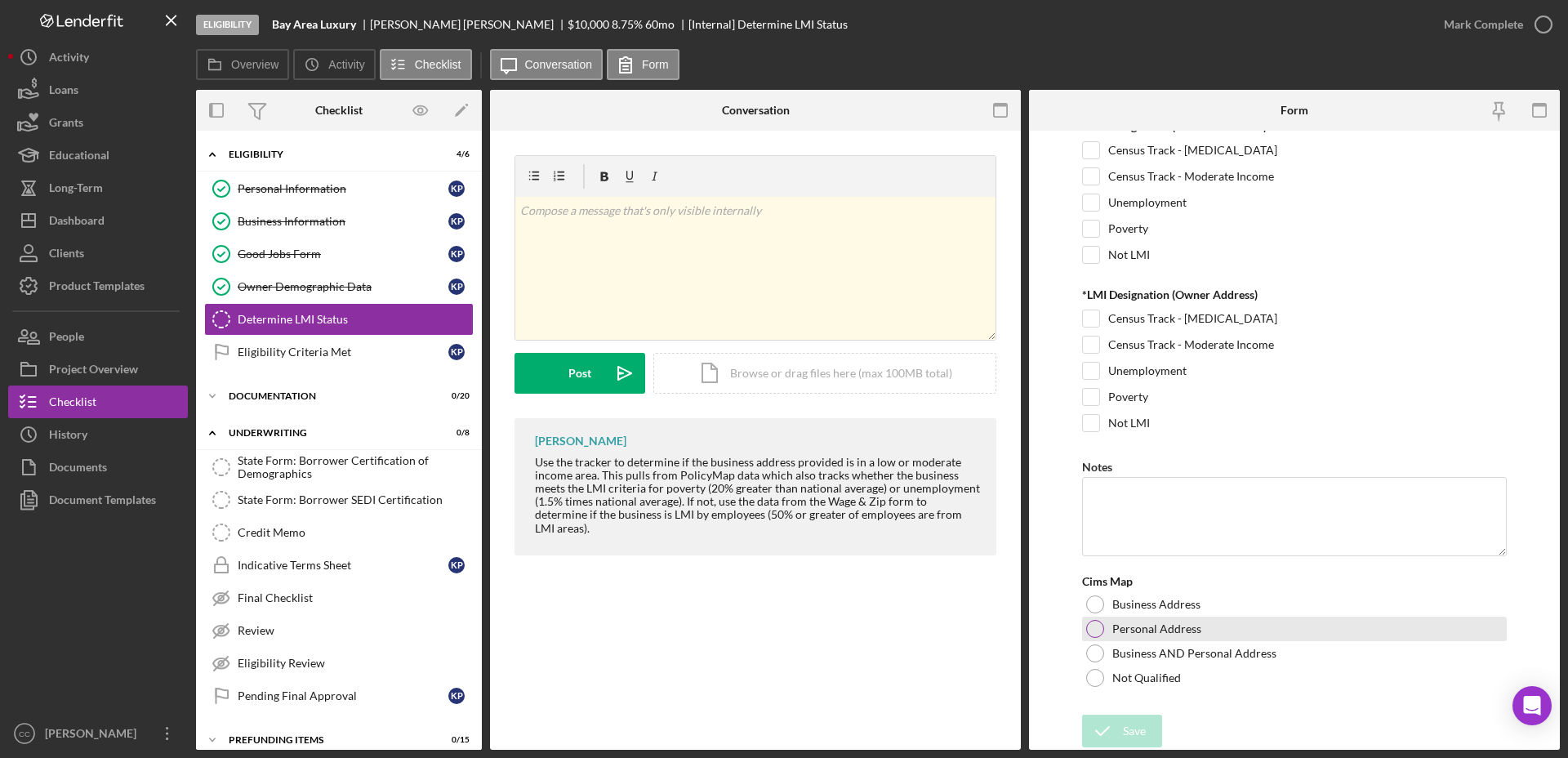
click at [1089, 631] on div at bounding box center [1095, 629] width 18 height 18
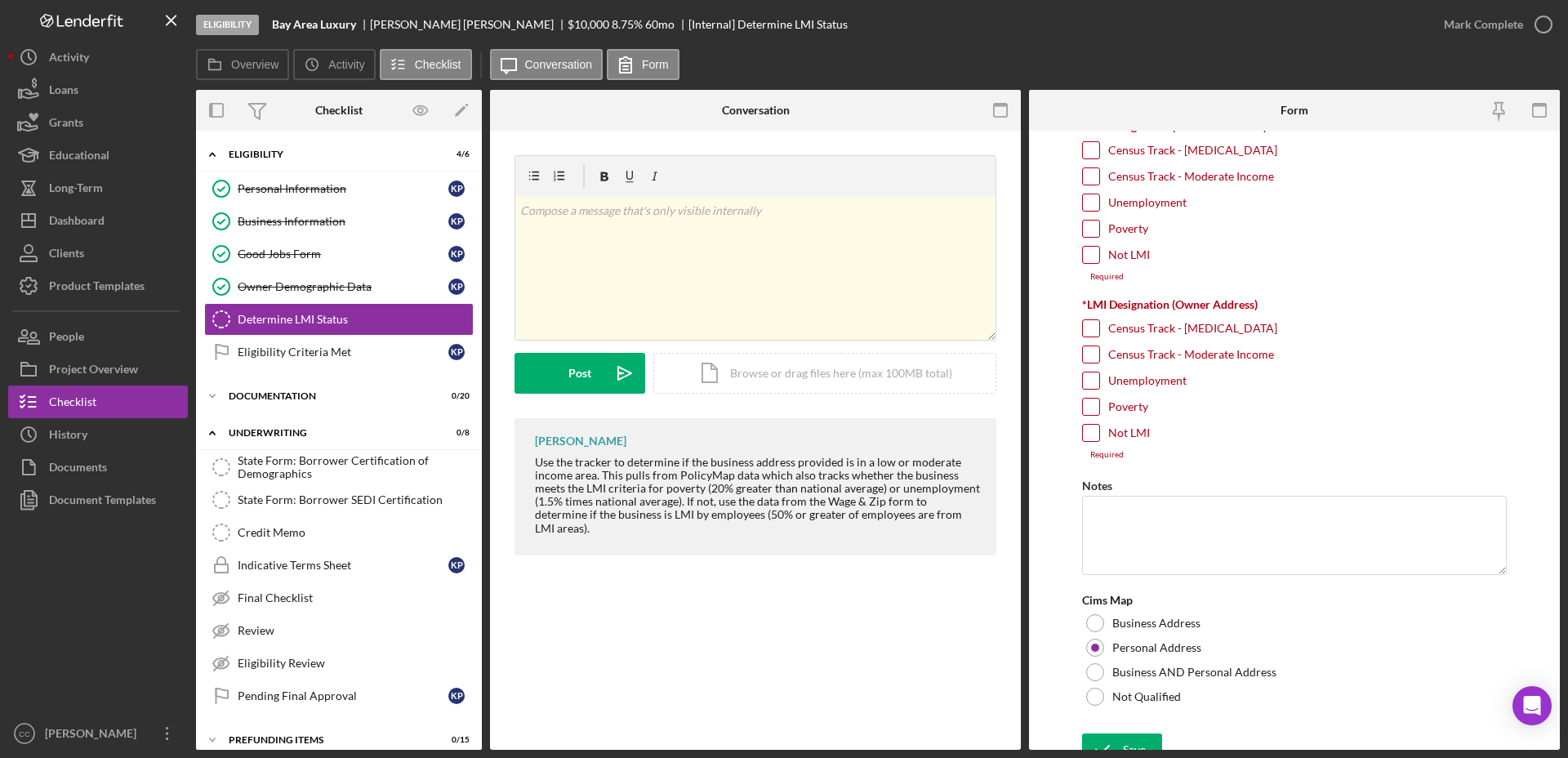
click at [1089, 350] on input "Census Track - Moderate Income" at bounding box center [1091, 355] width 16 height 16
checkbox input "true"
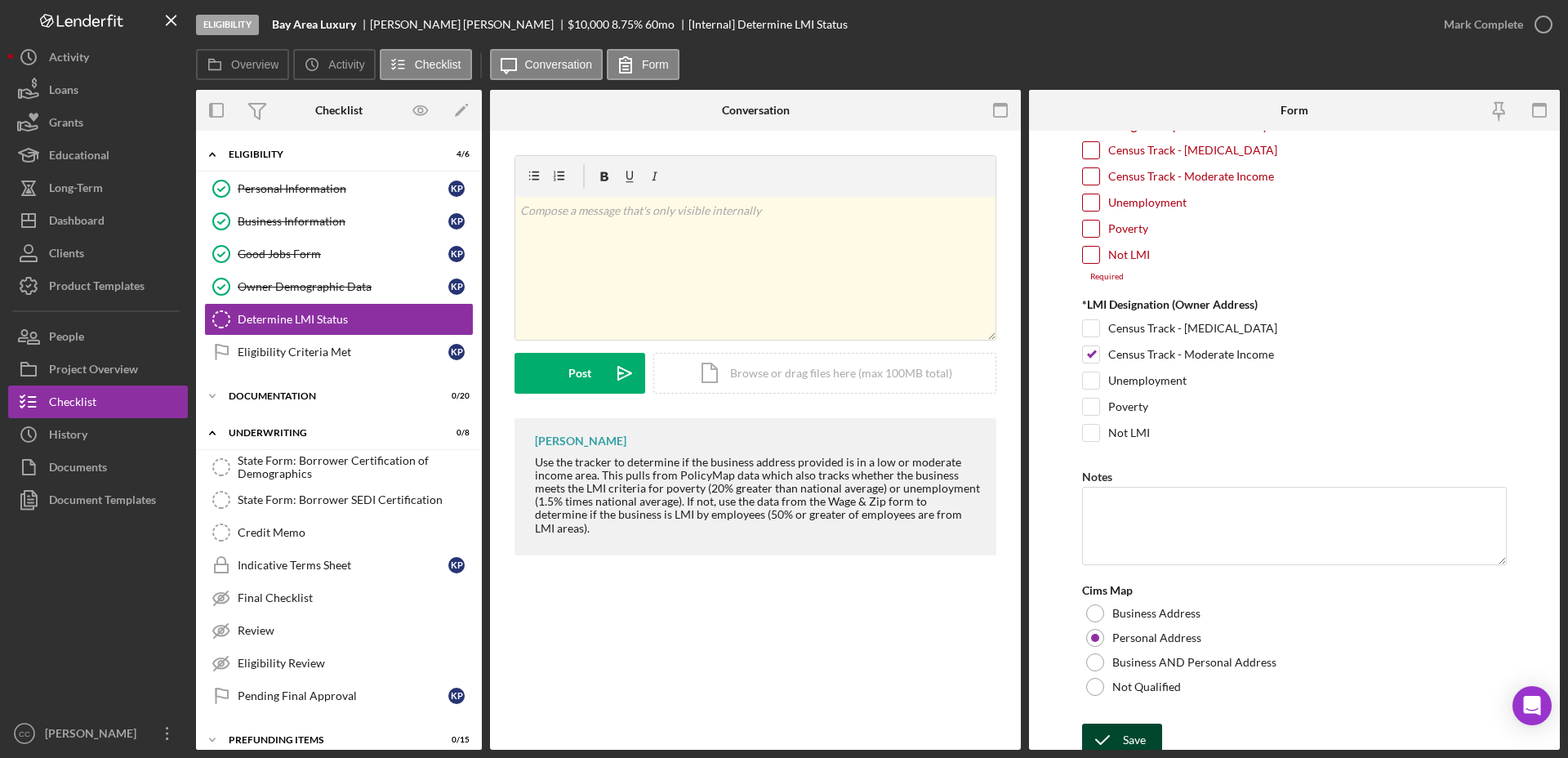
click at [1117, 738] on icon "submit" at bounding box center [1102, 740] width 41 height 41
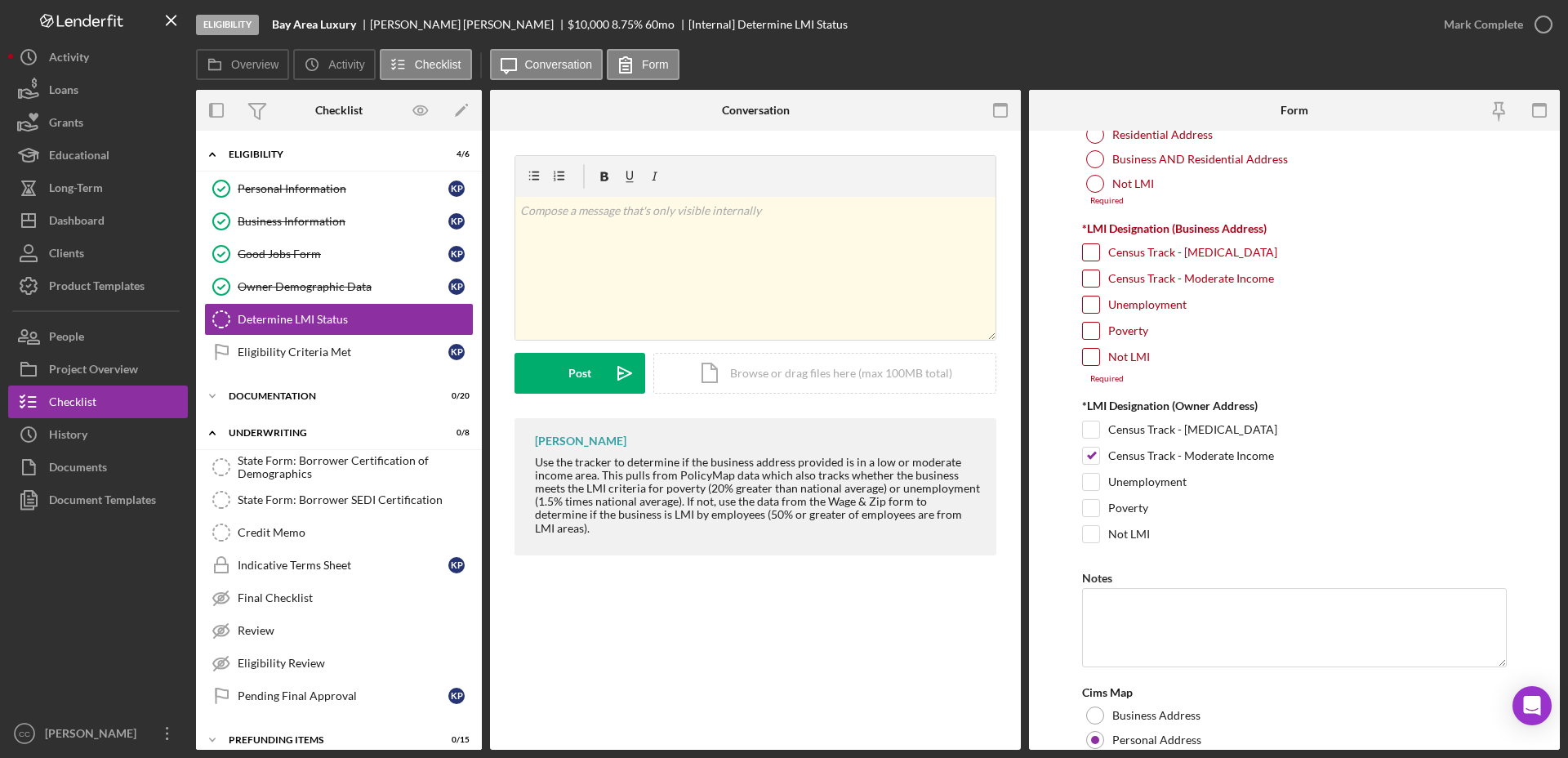
click at [1086, 353] on input "Not LMI" at bounding box center [1091, 357] width 16 height 16
checkbox input "true"
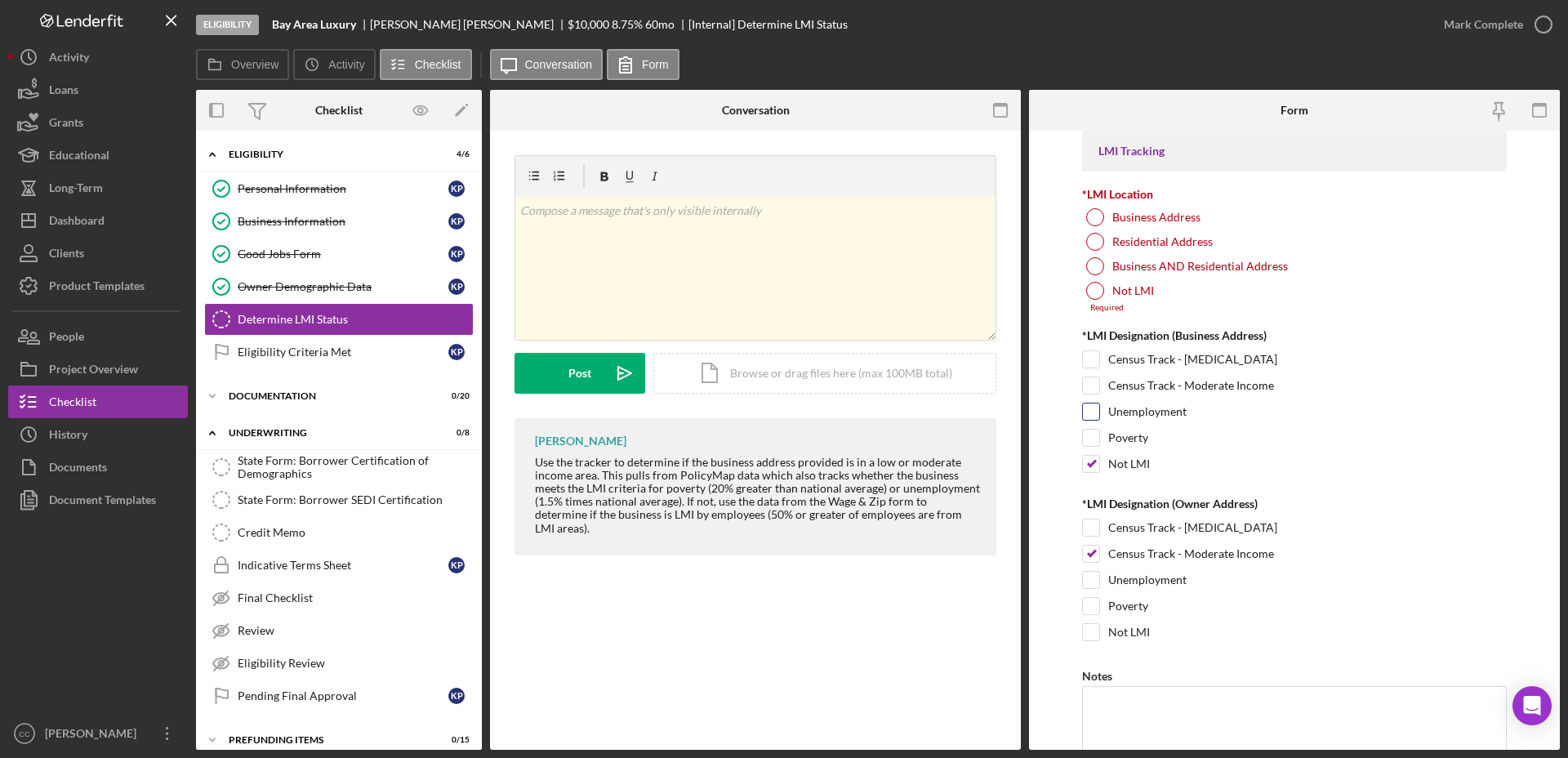
scroll to position [0, 0]
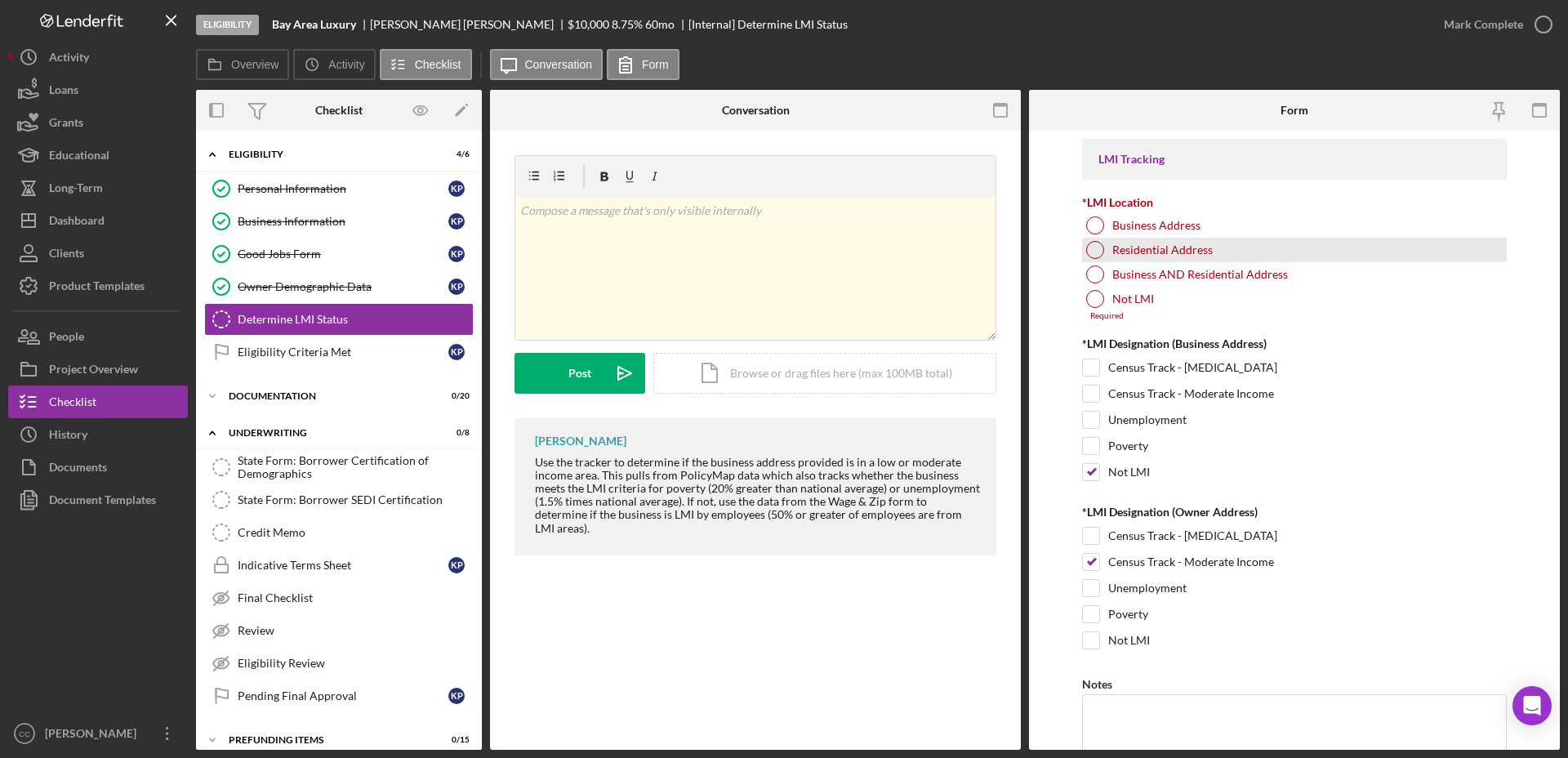
click at [1090, 243] on div at bounding box center [1095, 250] width 18 height 18
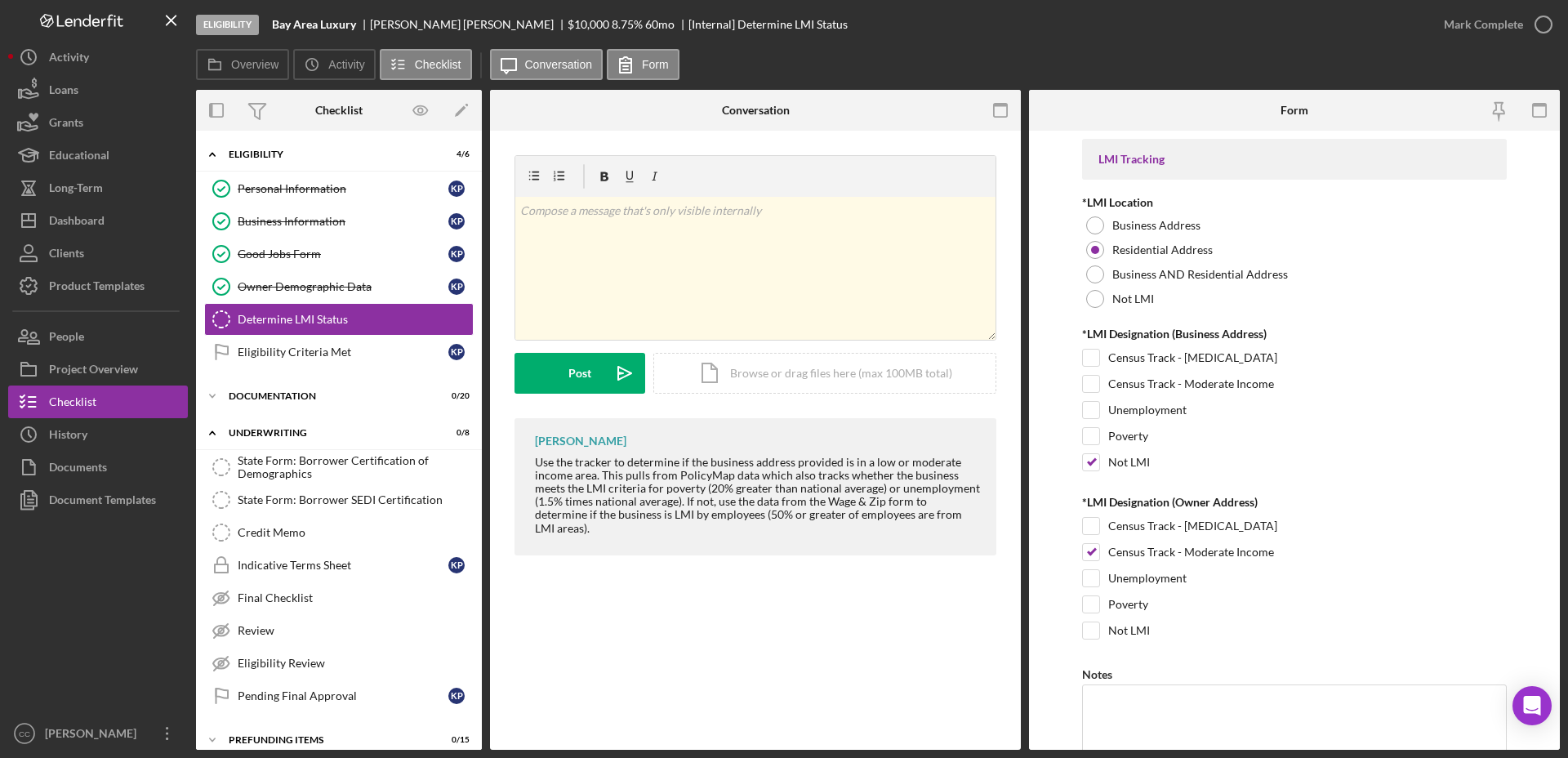
scroll to position [207, 0]
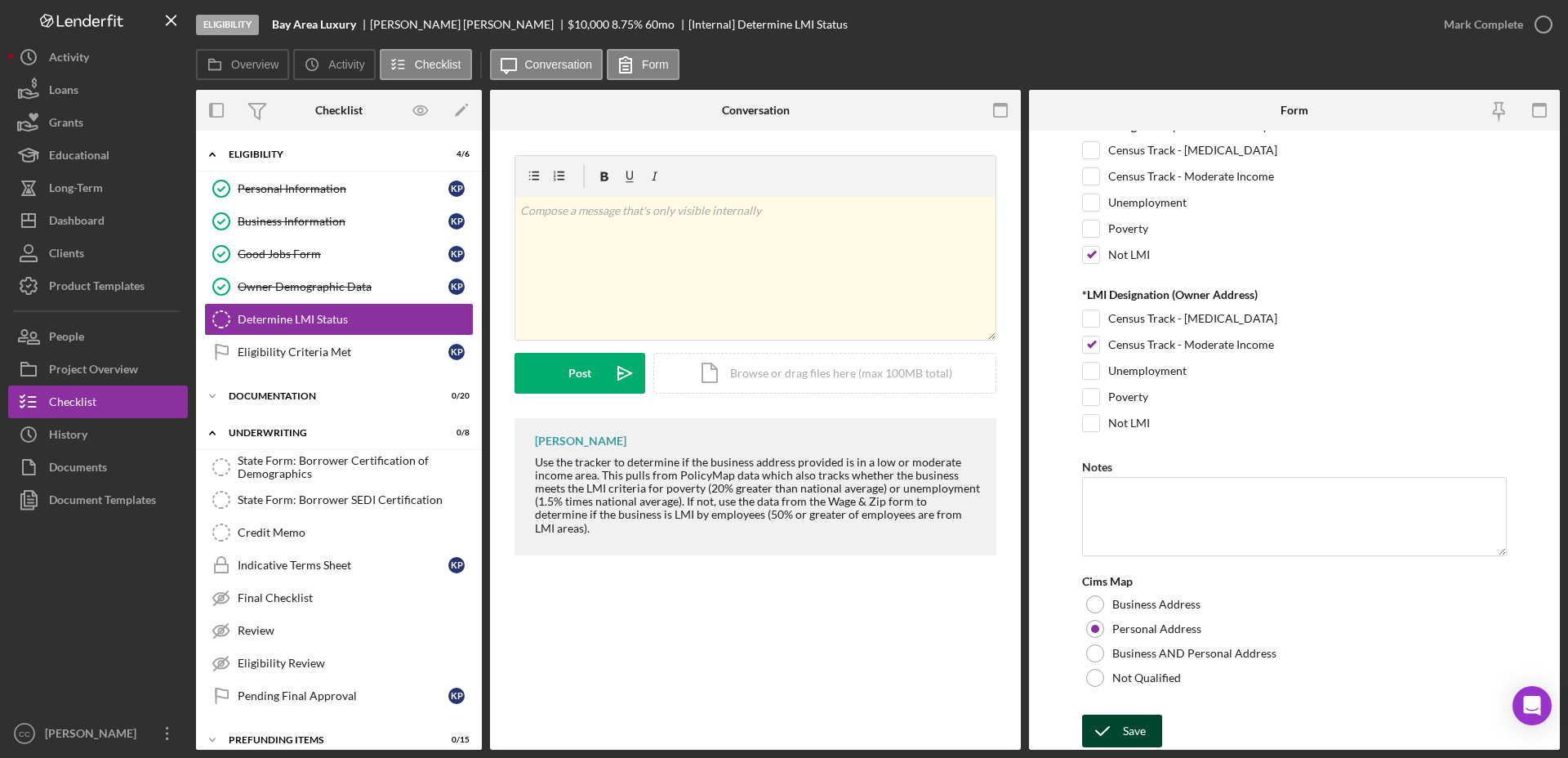
click at [1112, 714] on icon "submit" at bounding box center [1102, 731] width 41 height 41
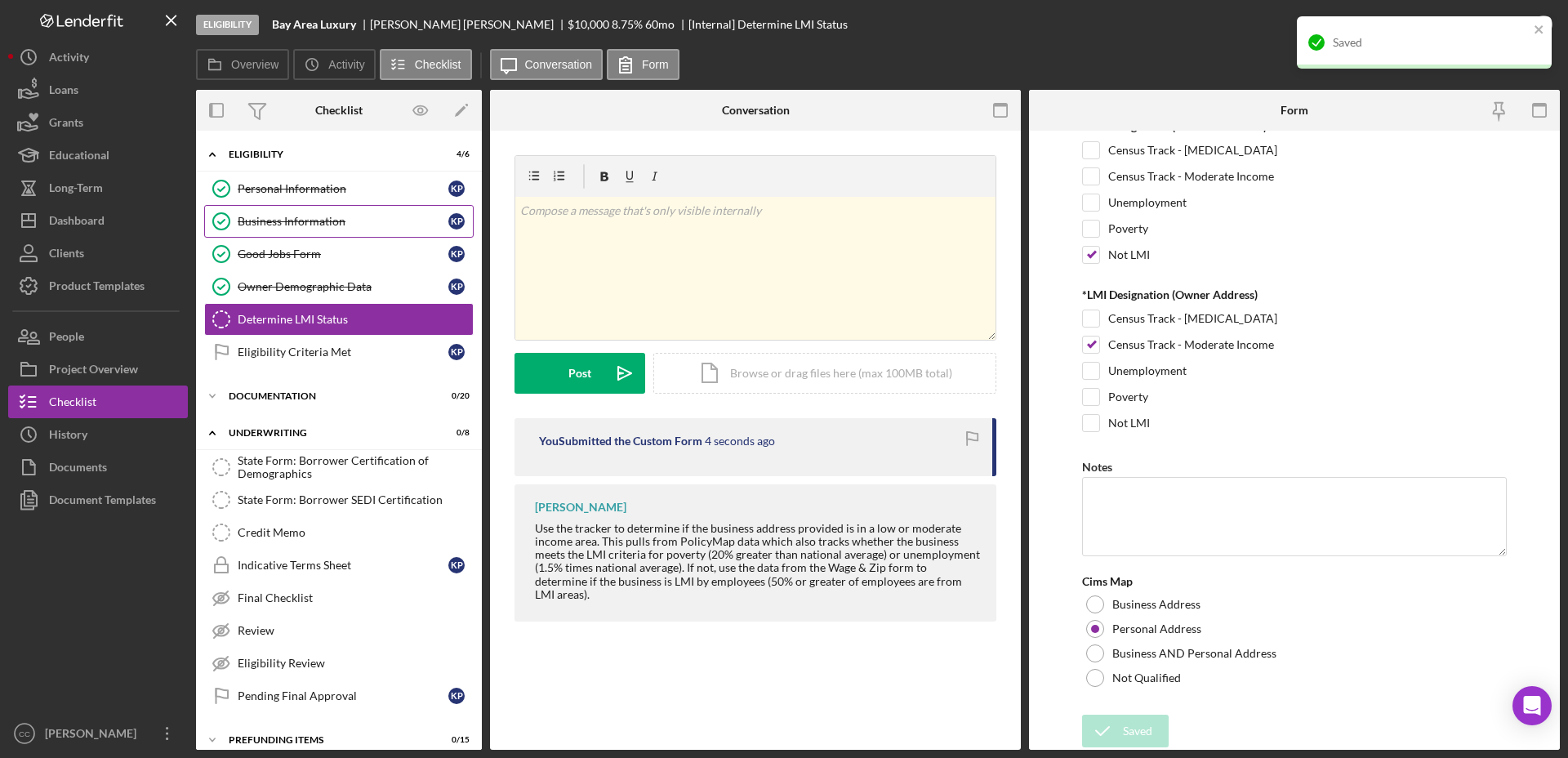
click at [308, 217] on div "Business Information" at bounding box center [342, 221] width 211 height 13
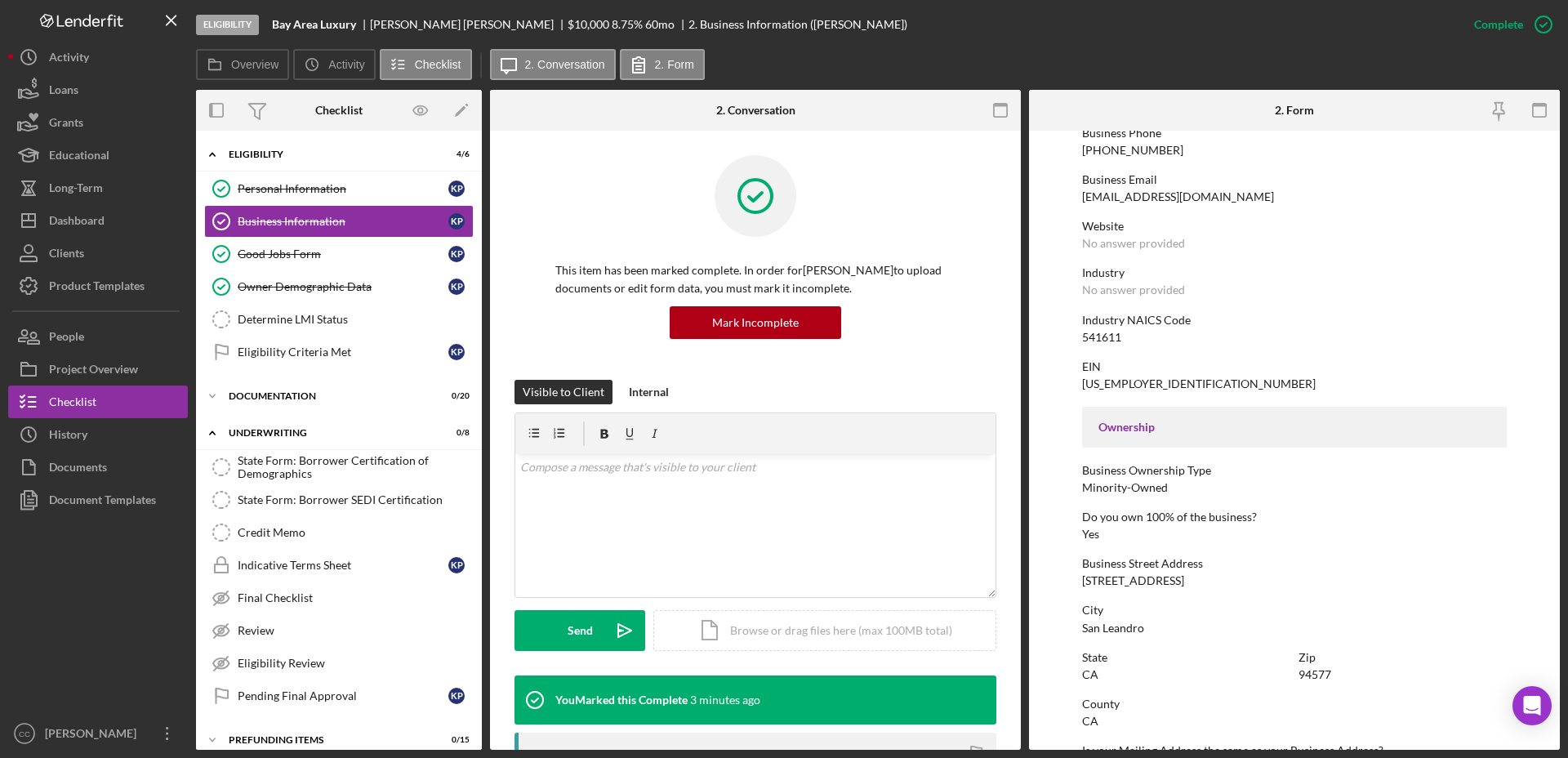
scroll to position [307, 0]
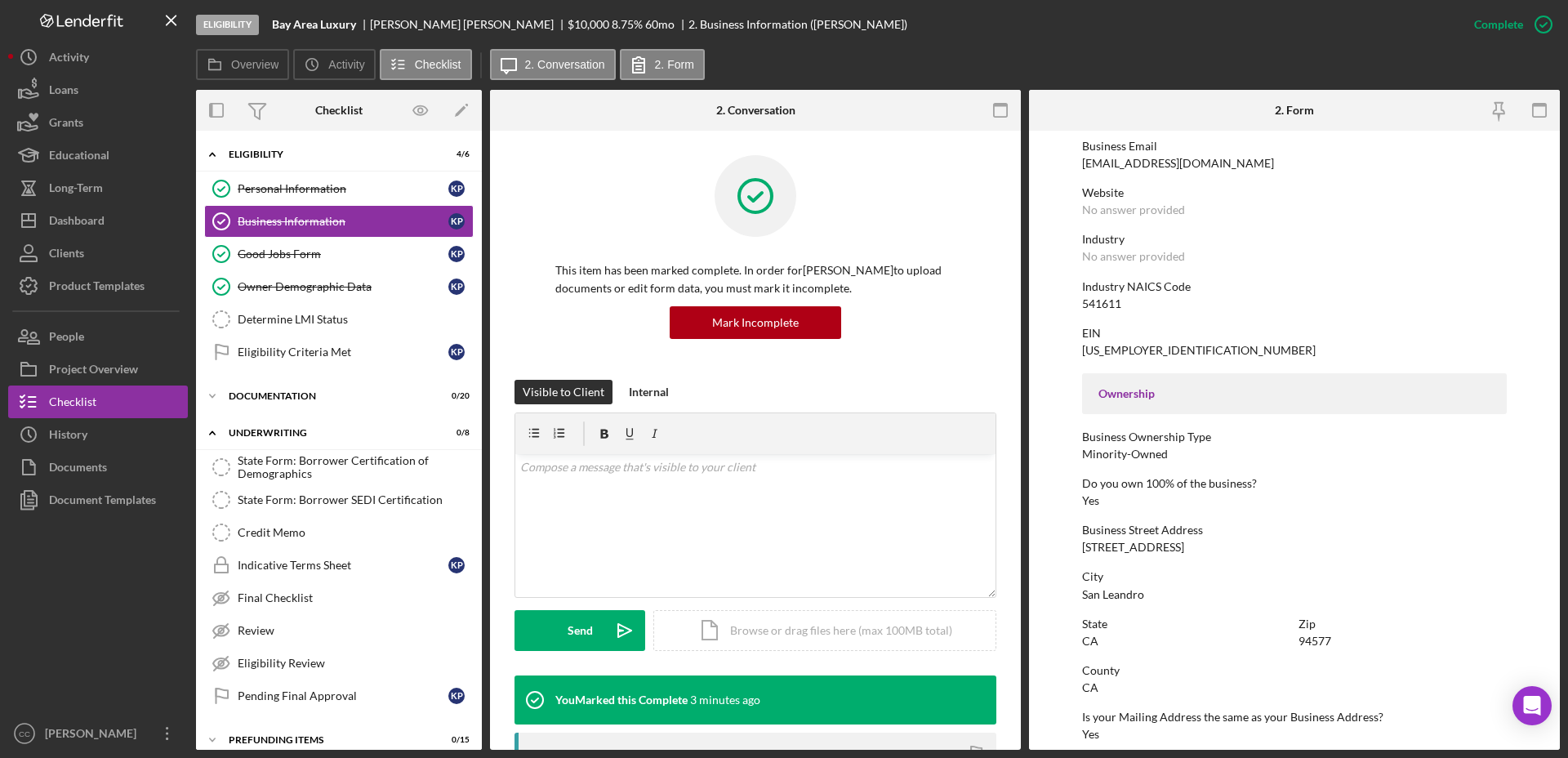
drag, startPoint x: 1198, startPoint y: 545, endPoint x: 1078, endPoint y: 546, distance: 120.0
click at [1078, 546] on form "To edit this form you must mark this item incomplete Business Name Bay Area Lux…" at bounding box center [1293, 440] width 530 height 619
copy div "1652 Pacific Ave Apt 1"
click at [344, 320] on div "Determine LMI Status" at bounding box center [354, 319] width 235 height 13
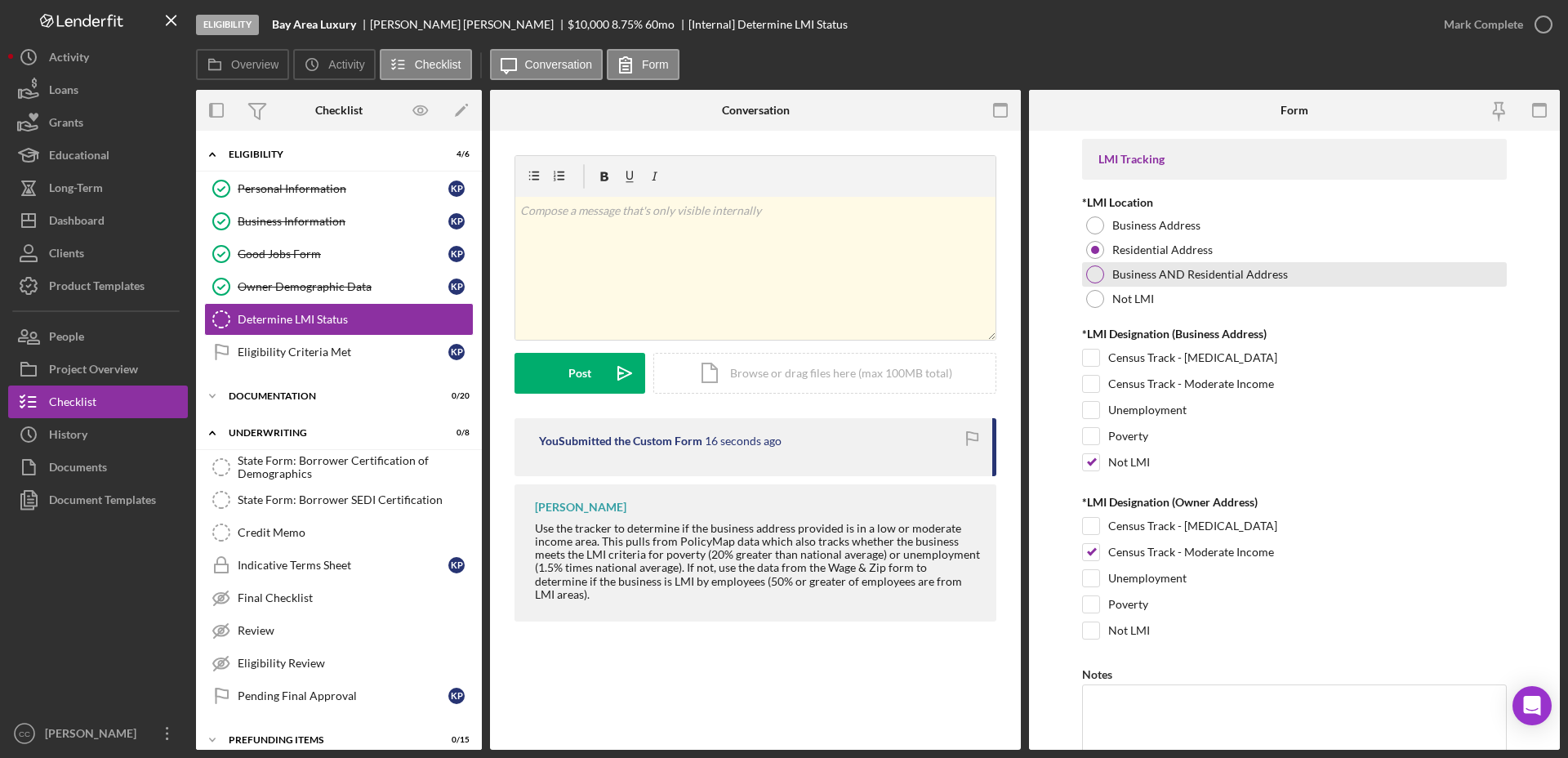
click at [1089, 268] on div at bounding box center [1095, 275] width 18 height 18
click at [1091, 380] on input "Census Track - Moderate Income" at bounding box center [1091, 384] width 16 height 16
checkbox input "true"
click at [1091, 461] on input "Not LMI" at bounding box center [1091, 462] width 16 height 16
checkbox input "false"
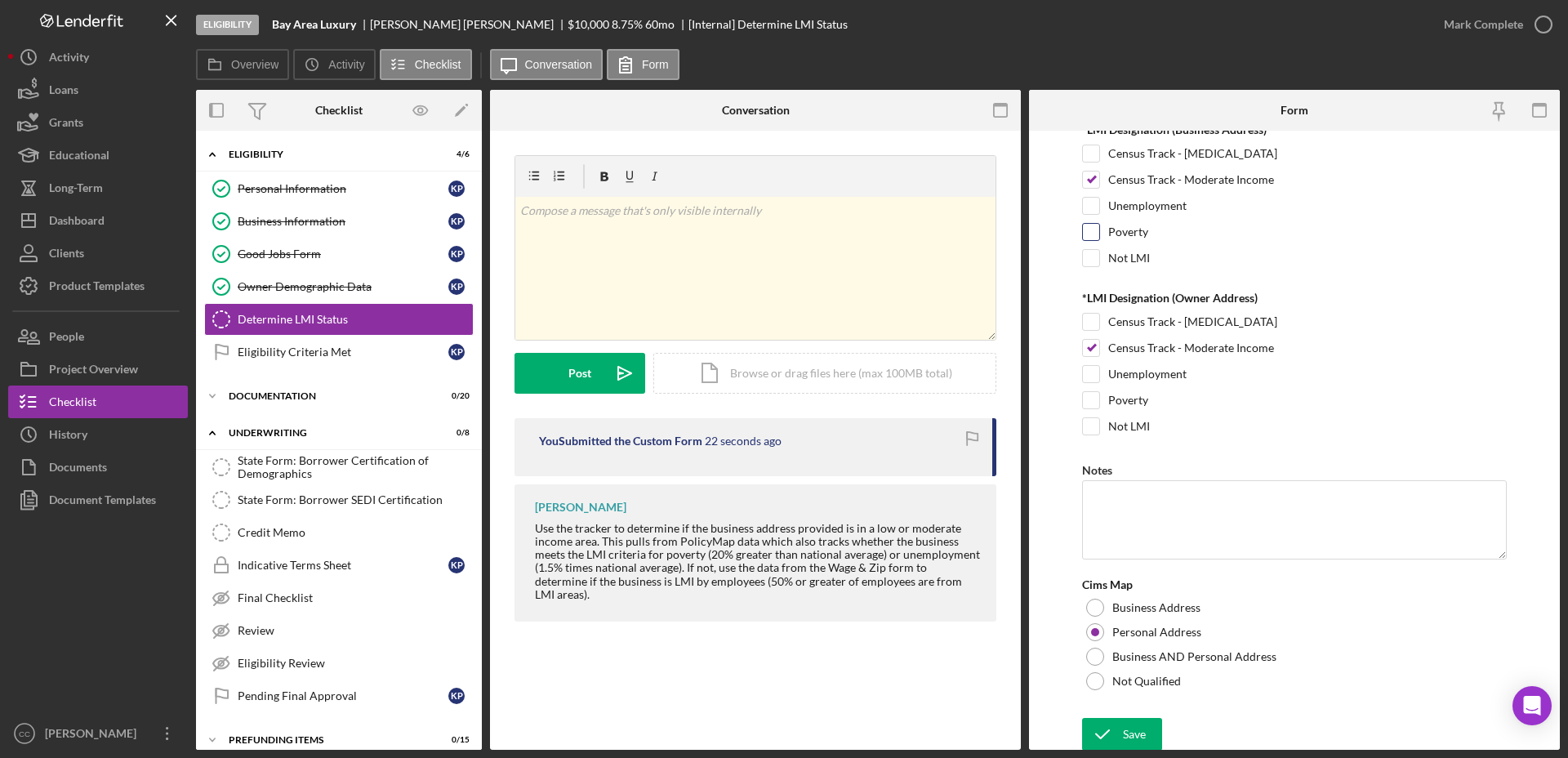
scroll to position [207, 0]
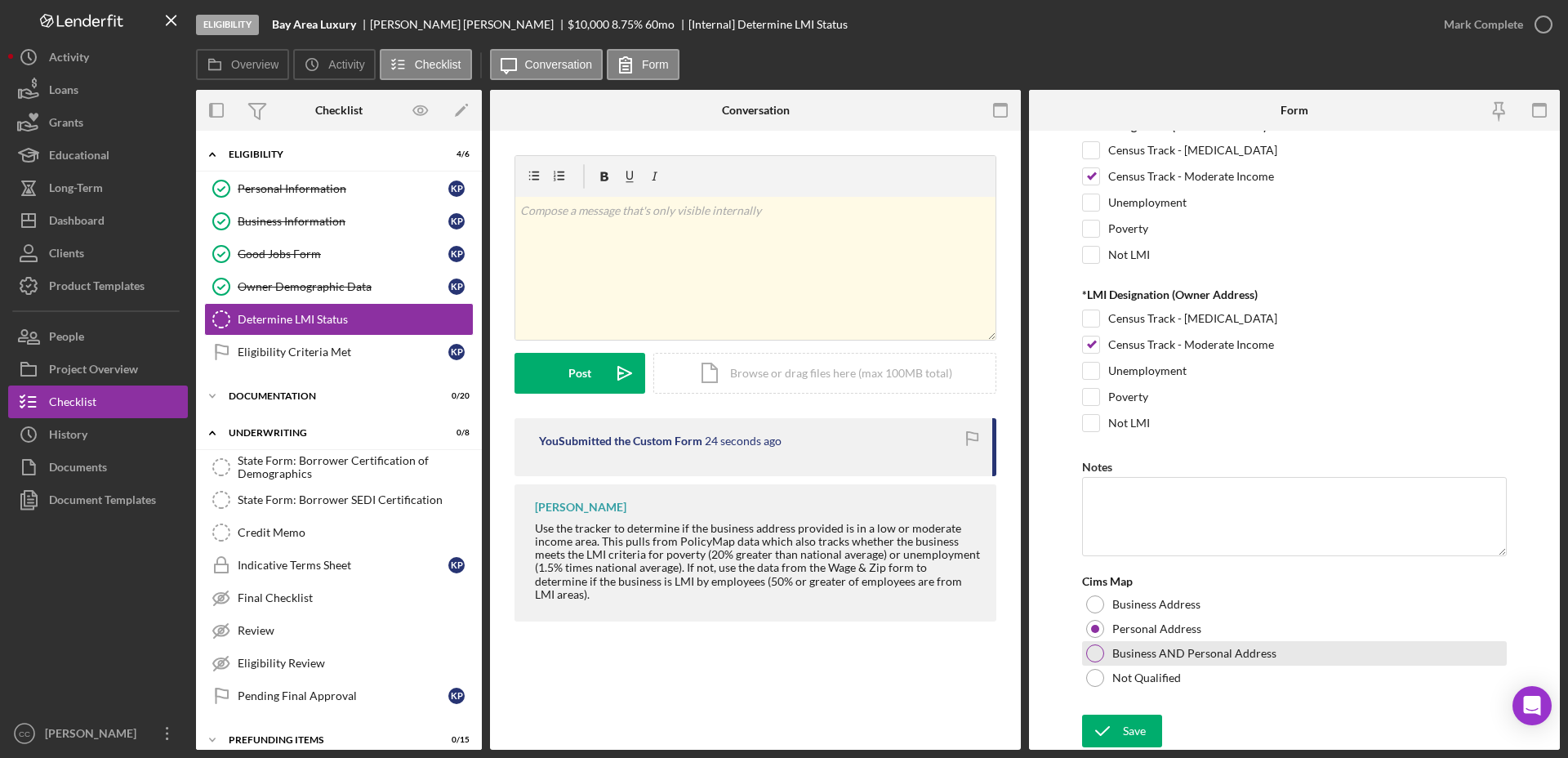
click at [1096, 650] on div at bounding box center [1095, 653] width 18 height 18
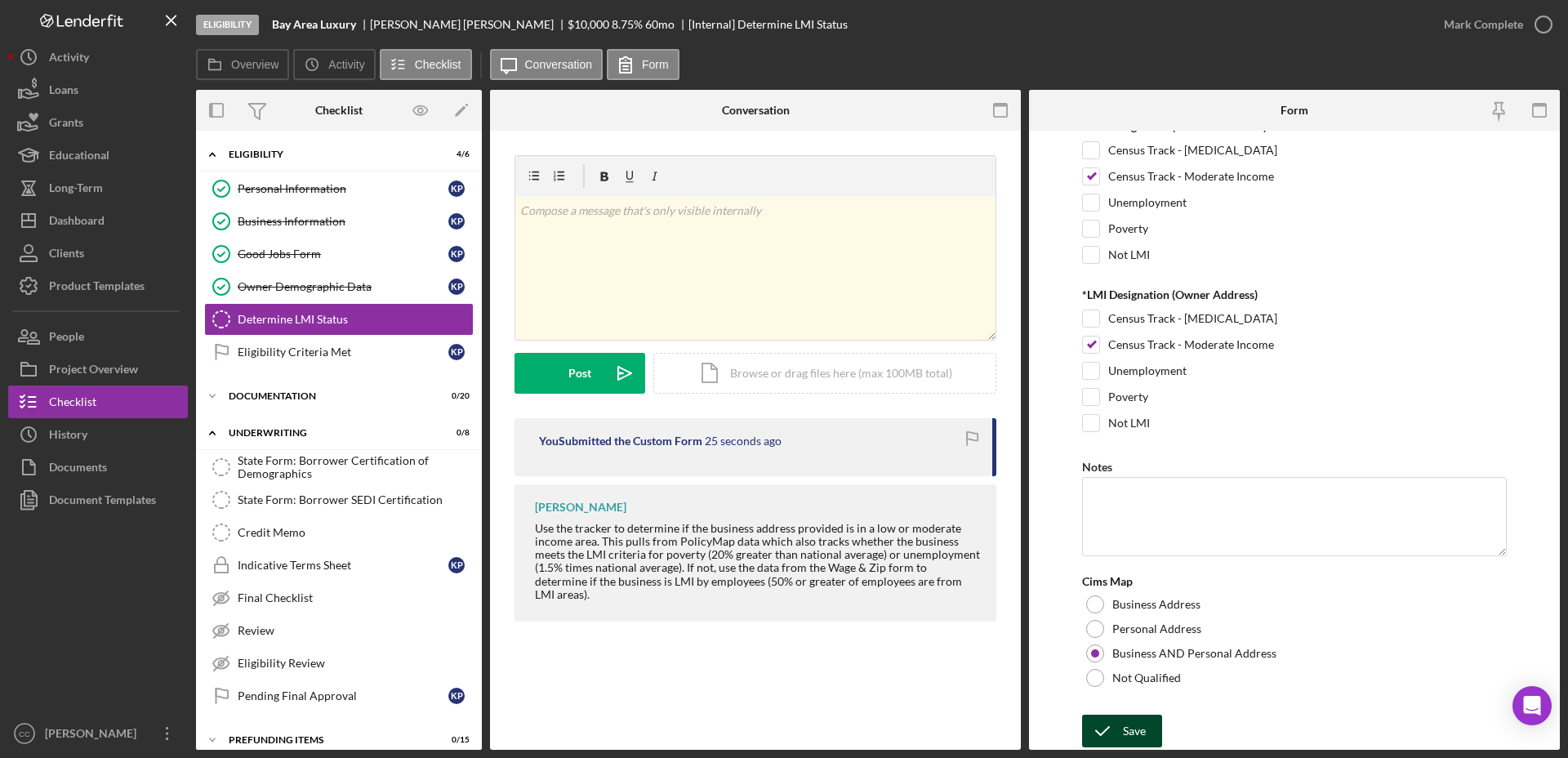
click at [1110, 730] on icon "submit" at bounding box center [1102, 731] width 41 height 41
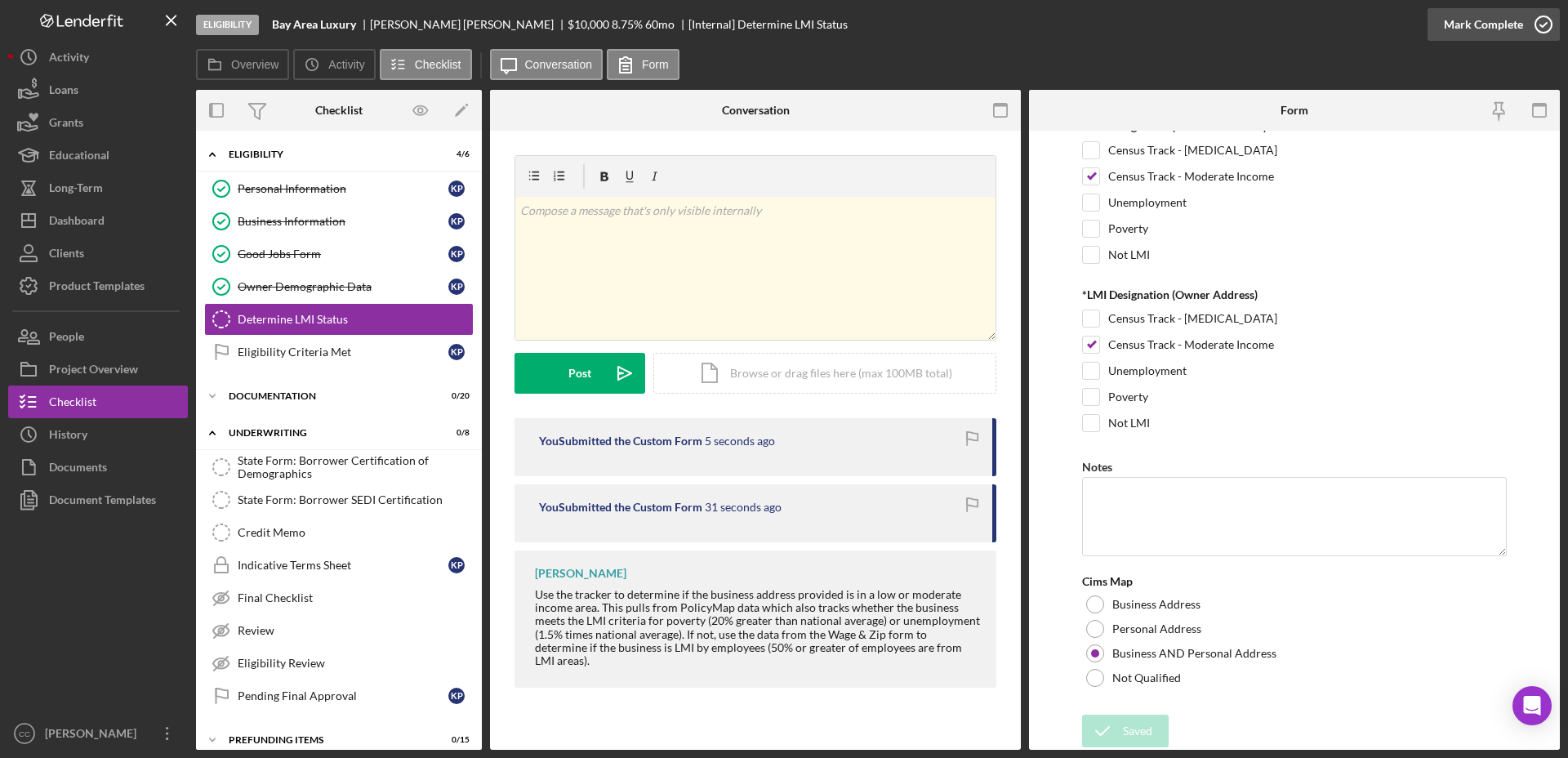
click at [1532, 33] on icon "button" at bounding box center [1543, 25] width 41 height 41
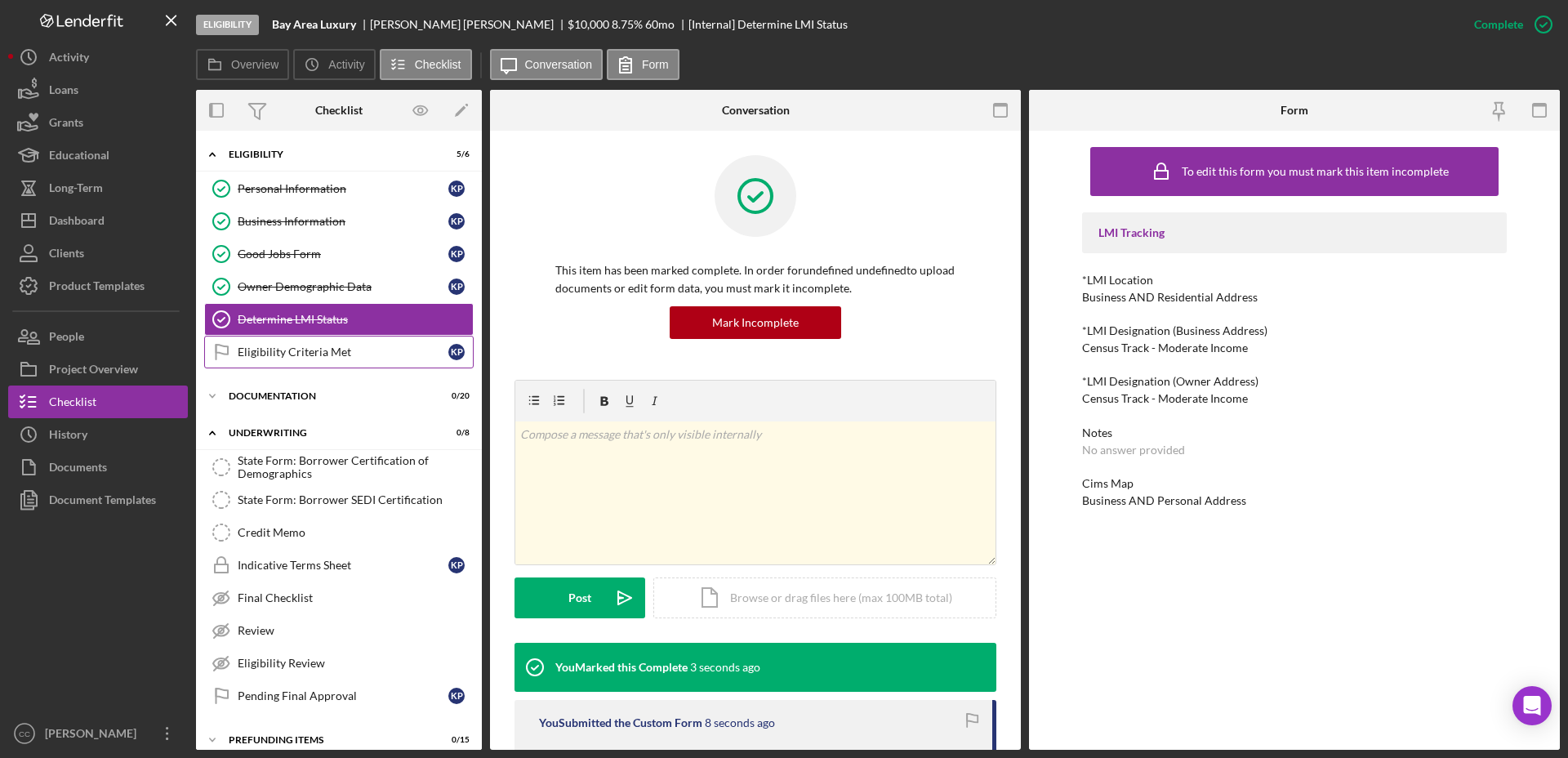
drag, startPoint x: 366, startPoint y: 363, endPoint x: 382, endPoint y: 363, distance: 16.0
click at [366, 363] on link "Eligibility Criteria Met Eligibility Criteria Met K P" at bounding box center [338, 352] width 269 height 33
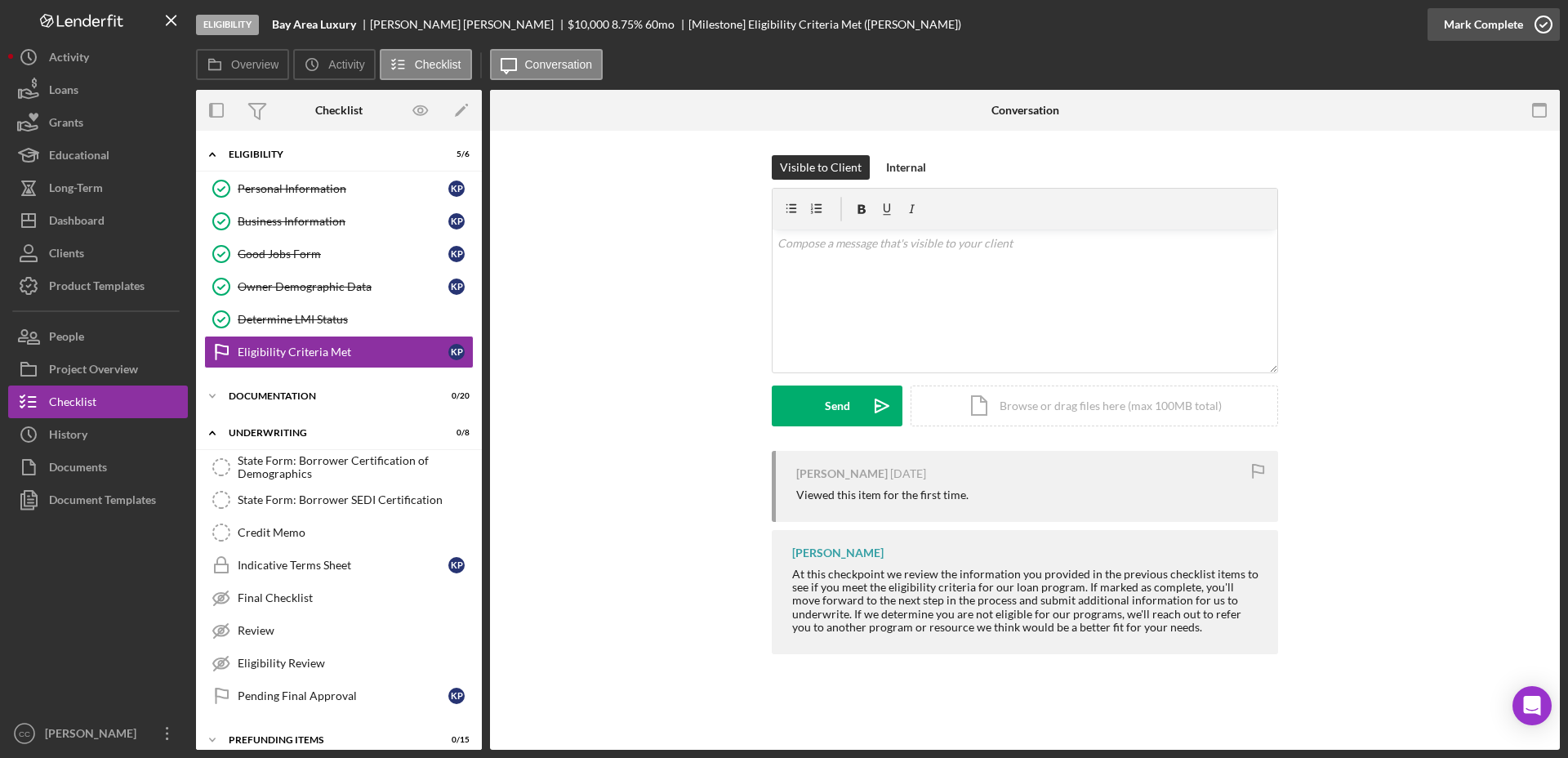
click at [1484, 24] on div "Mark Complete" at bounding box center [1483, 24] width 79 height 33
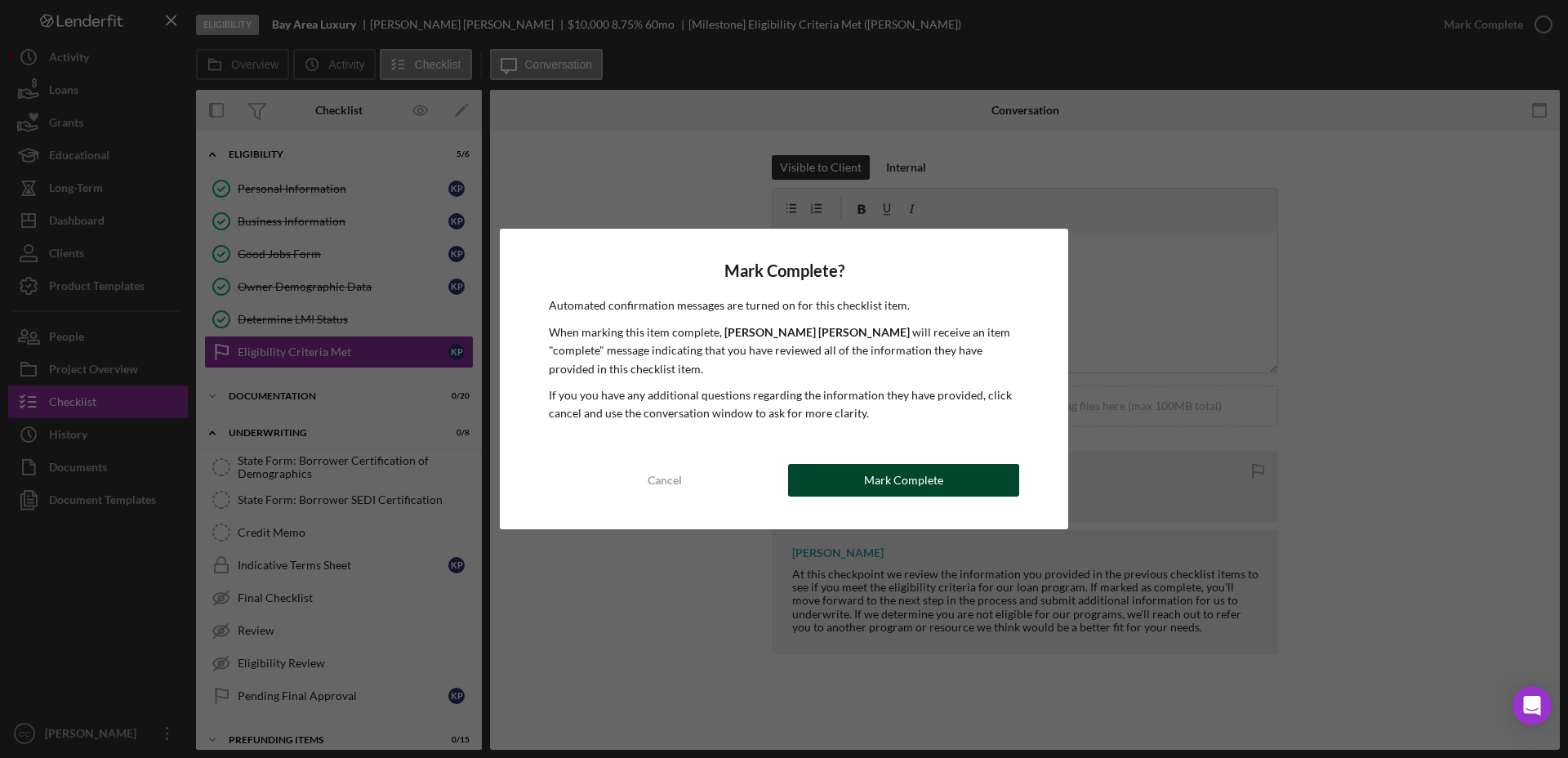
click at [895, 475] on div "Mark Complete" at bounding box center [903, 480] width 79 height 33
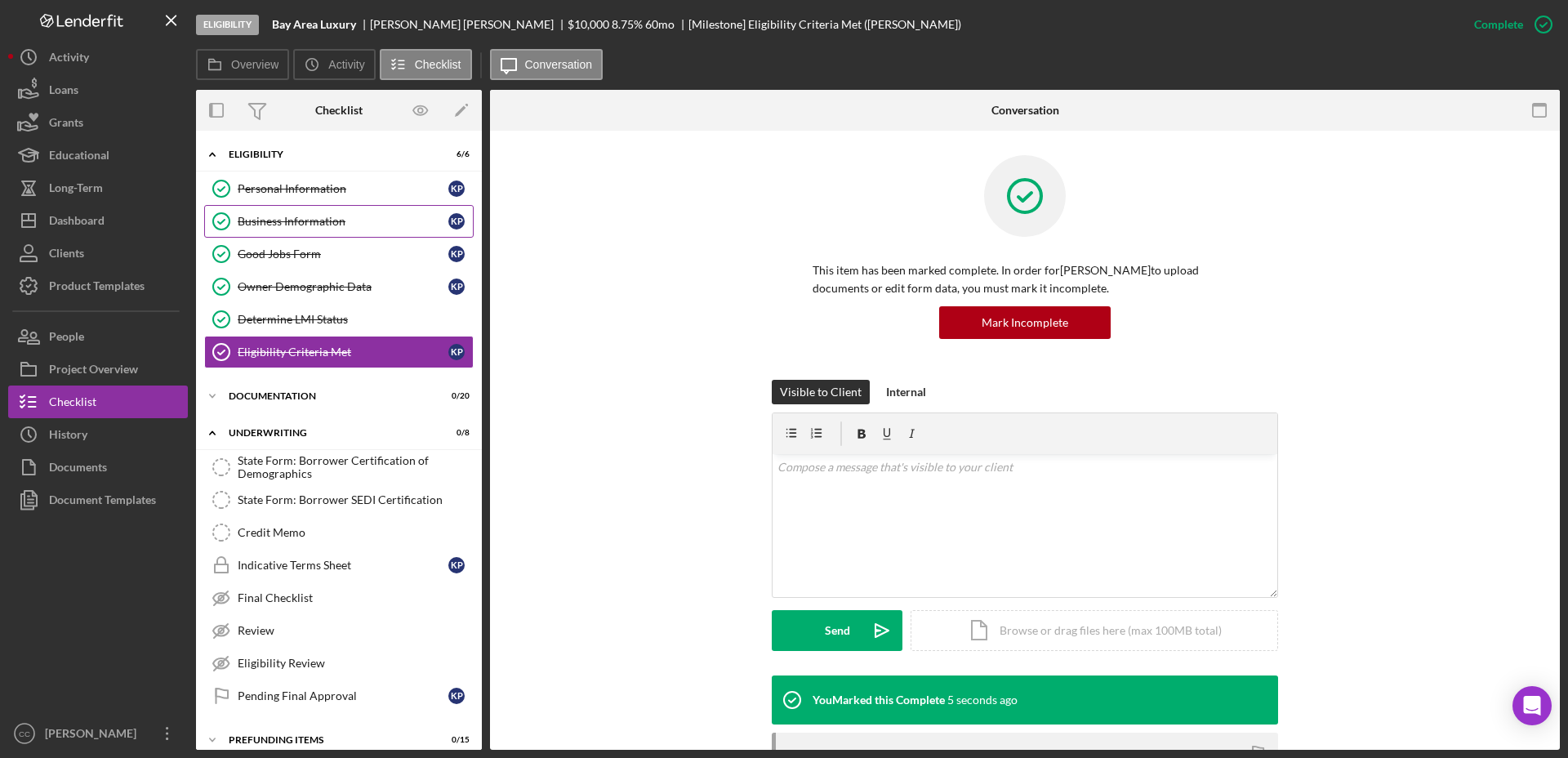
click at [294, 221] on div "Business Information" at bounding box center [342, 221] width 211 height 13
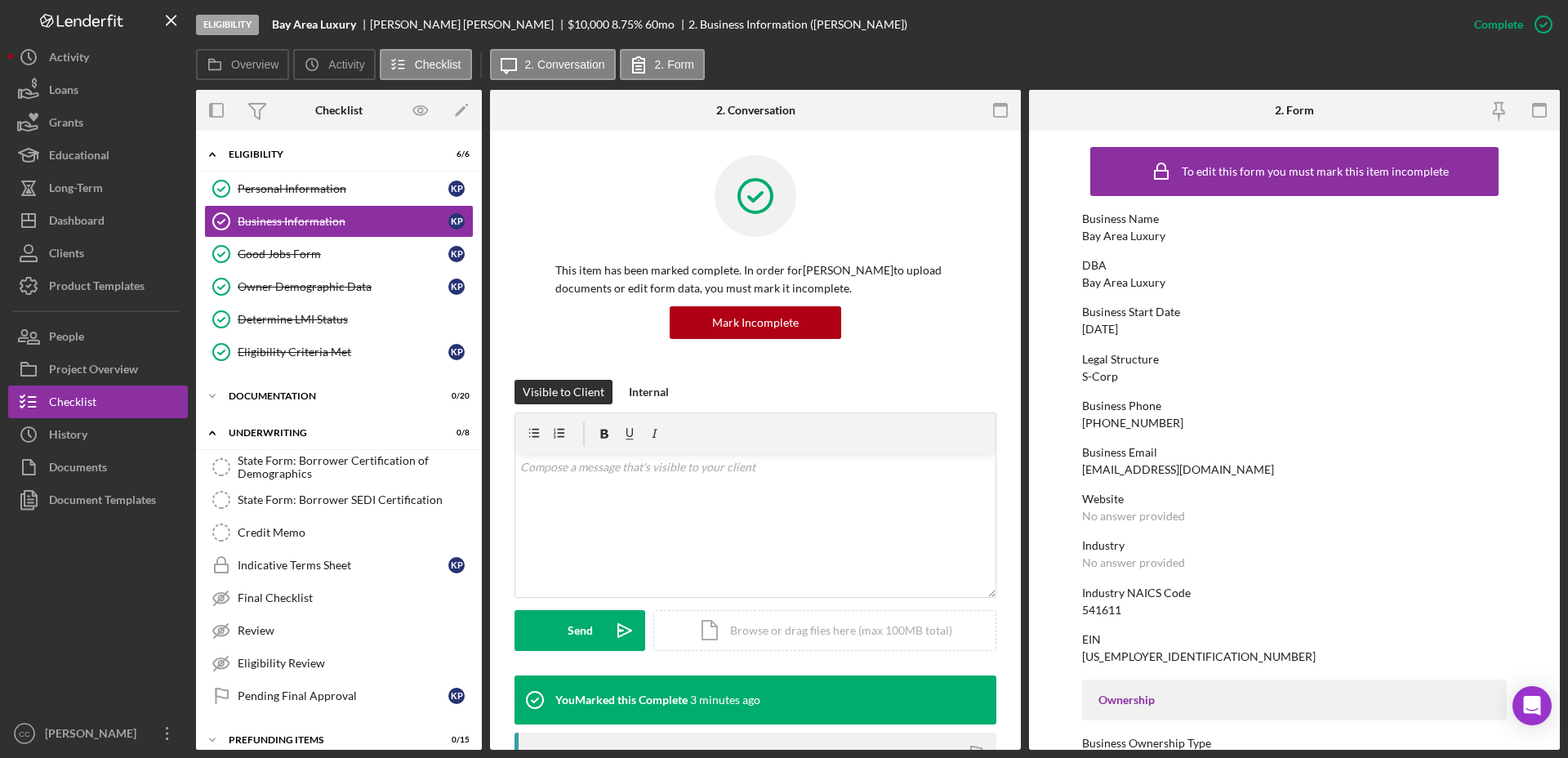
click at [1115, 603] on div "541611" at bounding box center [1102, 610] width 39 height 13
click at [1109, 611] on div "541611" at bounding box center [1102, 610] width 39 height 13
copy div "541611"
click at [1540, 27] on icon "button" at bounding box center [1543, 25] width 41 height 41
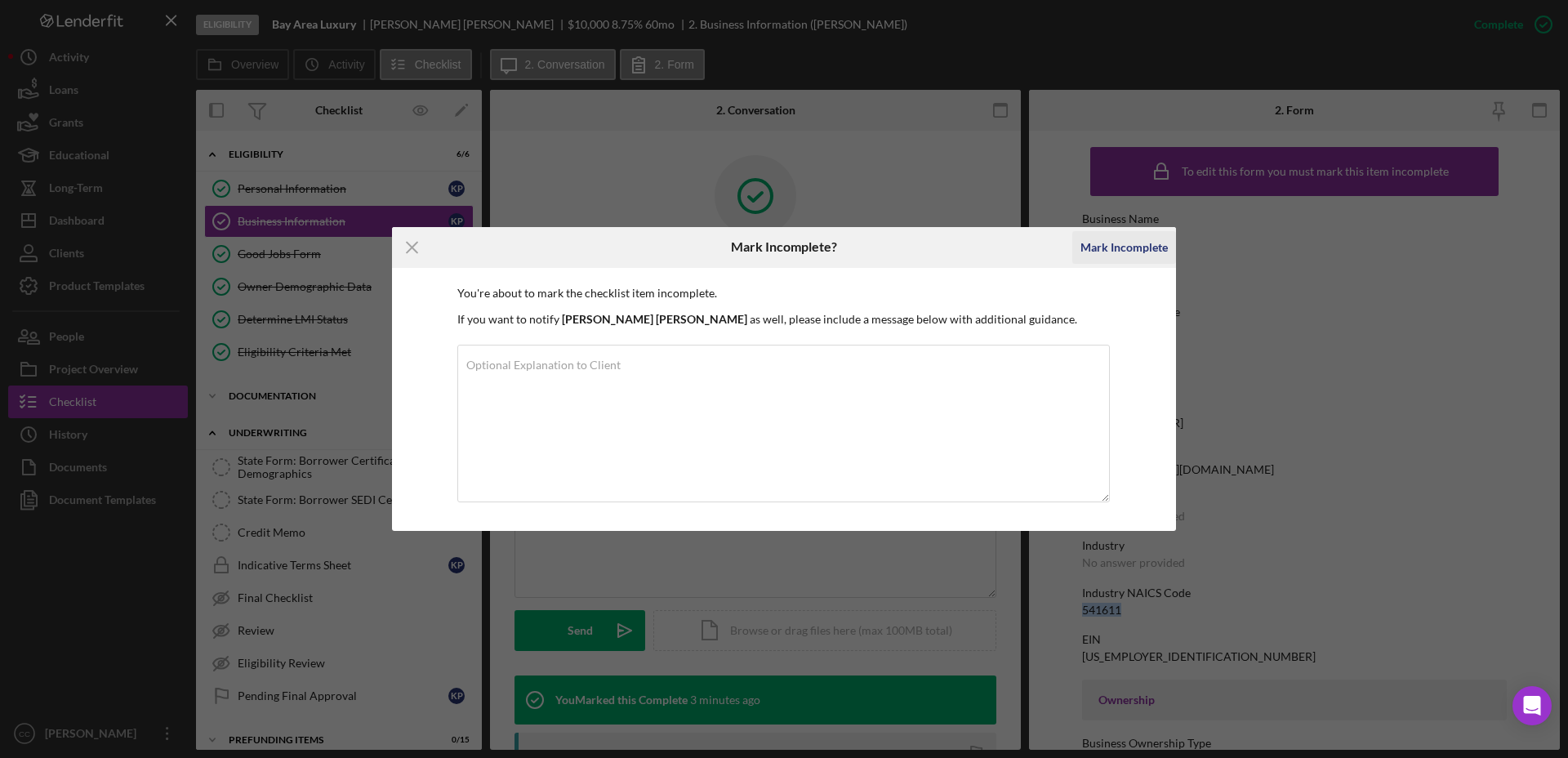
click at [1157, 243] on div "Mark Incomplete" at bounding box center [1124, 247] width 87 height 33
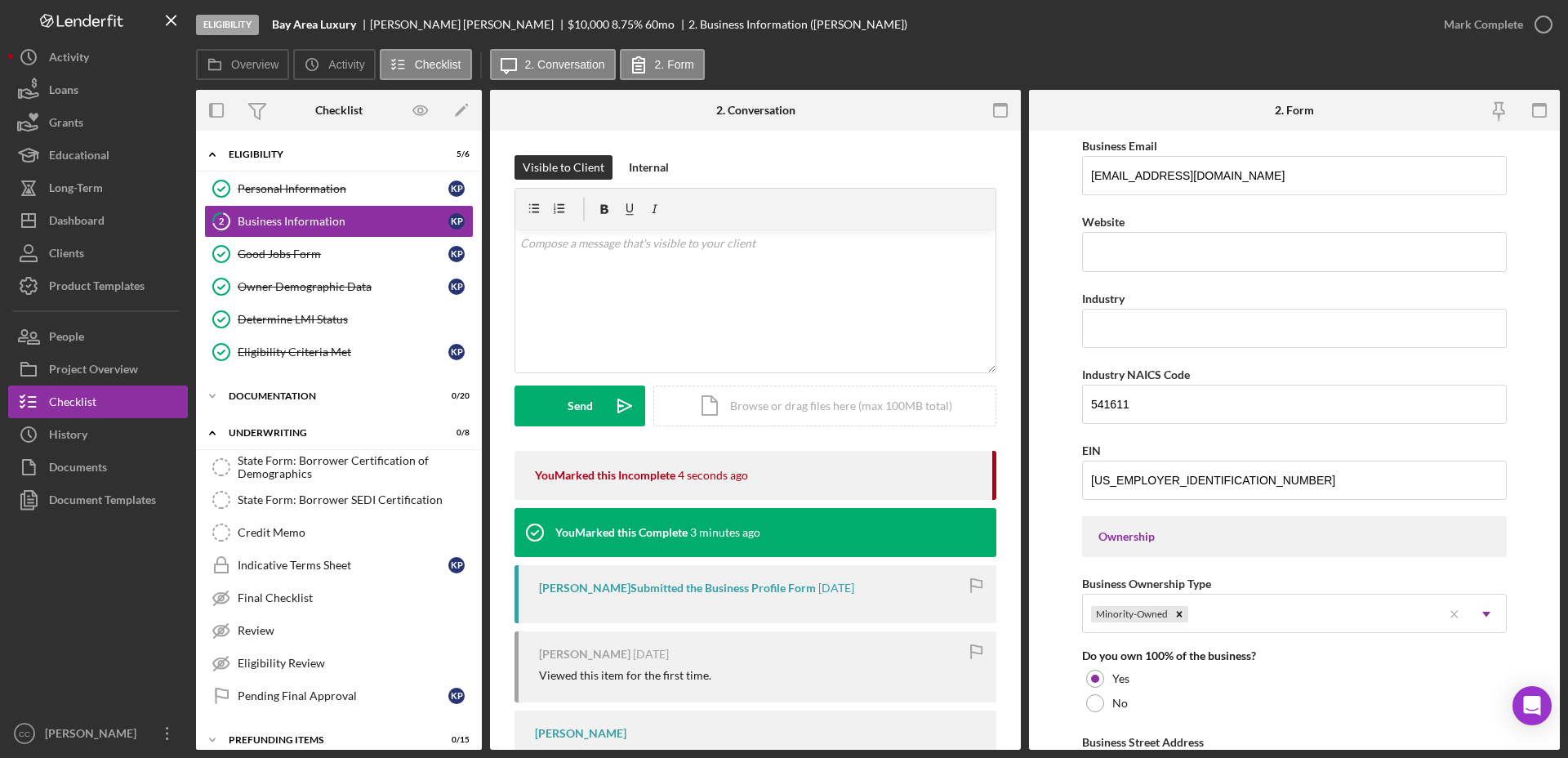
scroll to position [409, 0]
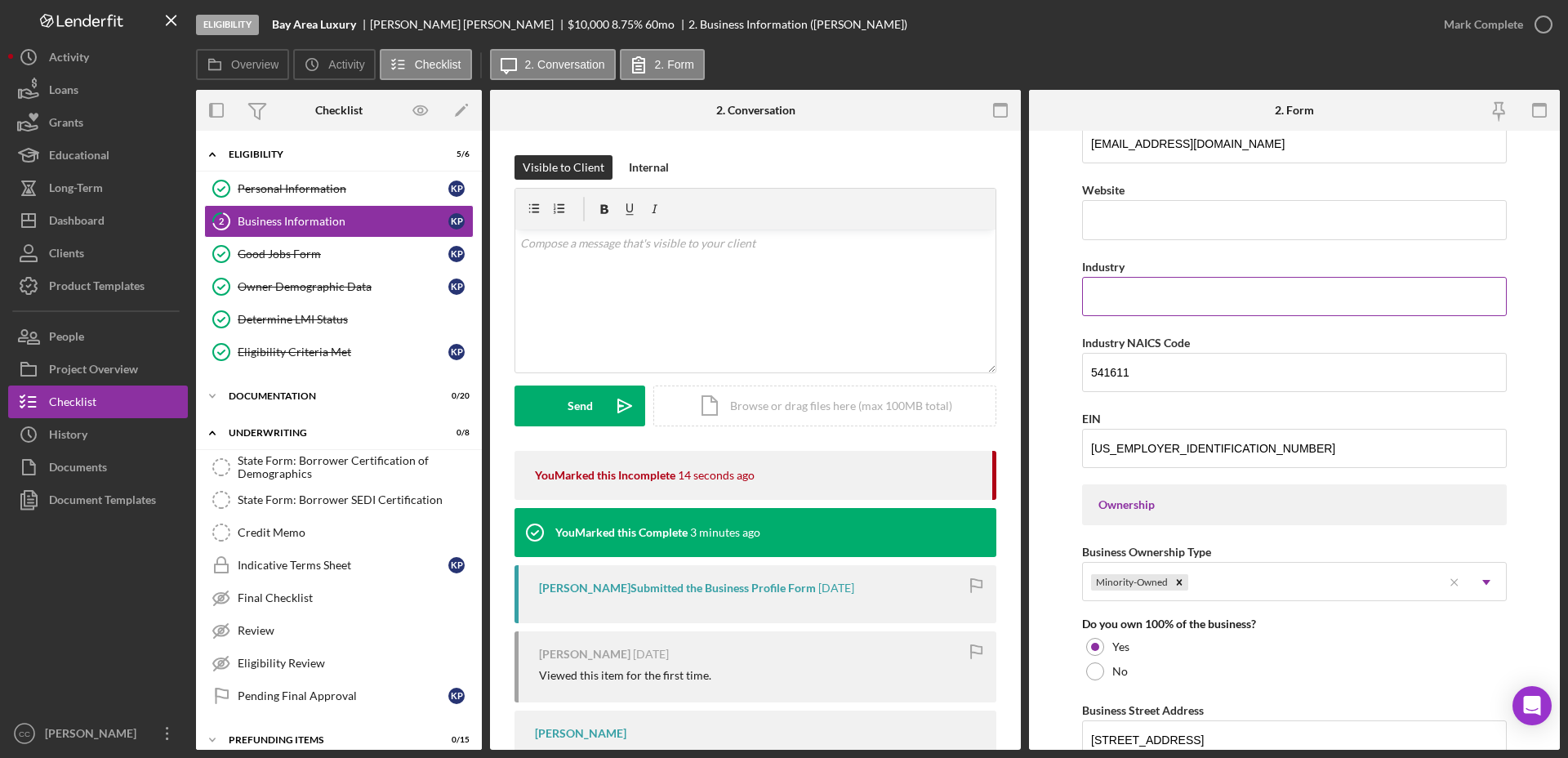
click at [1223, 300] on input "Industry" at bounding box center [1294, 297] width 425 height 39
paste input "Administrative Management and General Management Consulting Services"
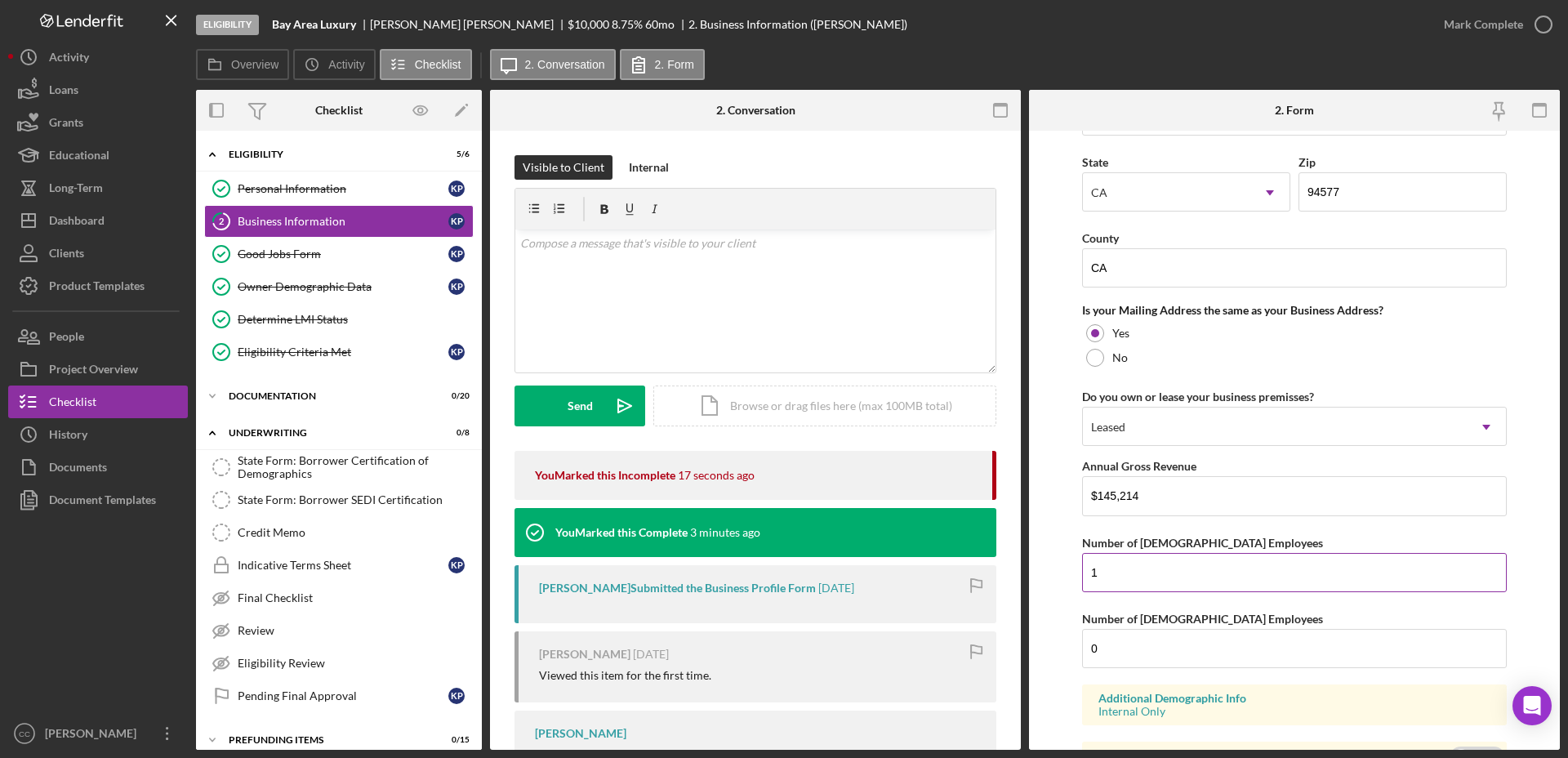
scroll to position [1194, 0]
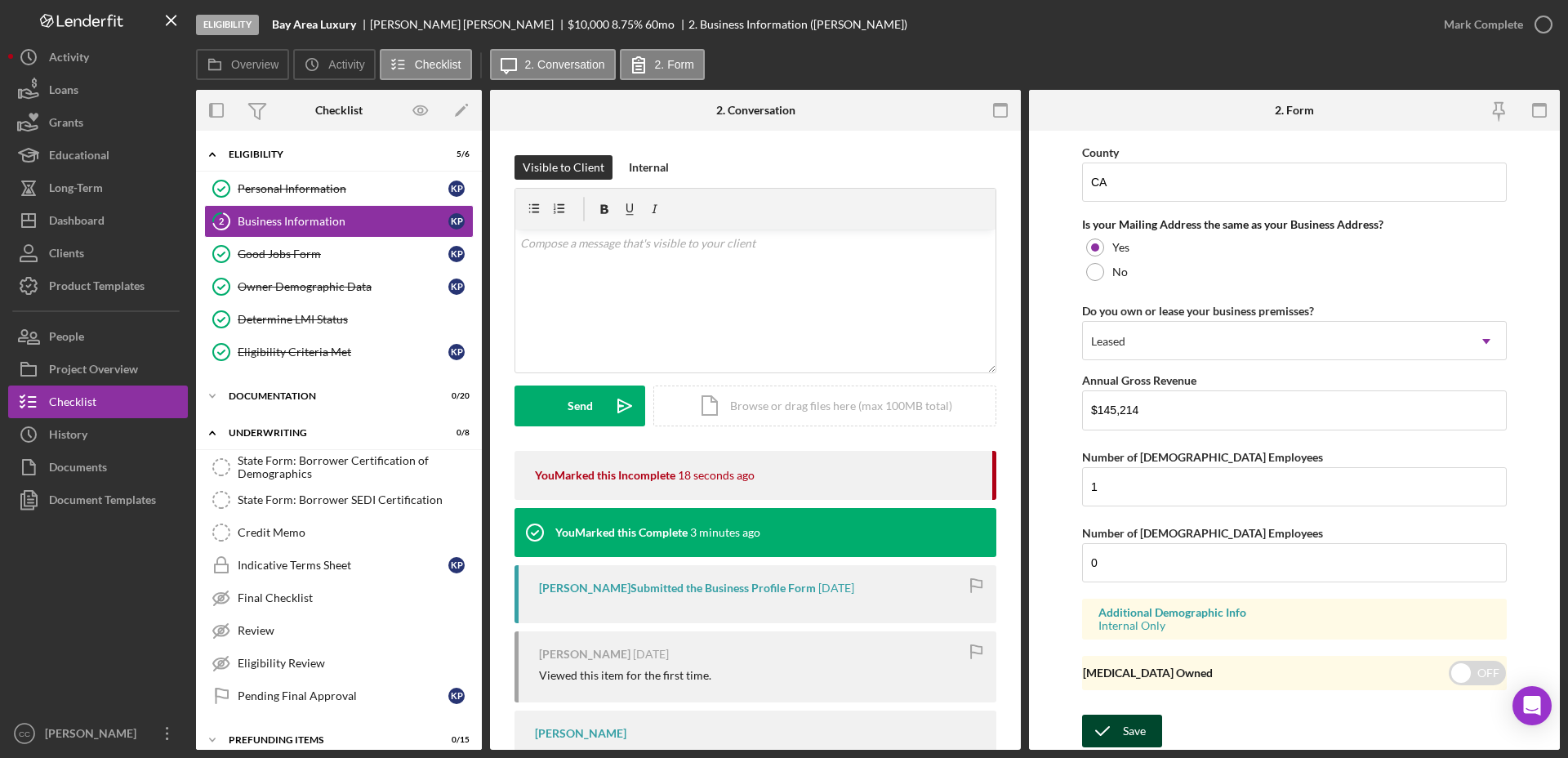
type input "Administrative Management and General Management Consulting Services"
click at [1116, 730] on icon "submit" at bounding box center [1102, 731] width 41 height 41
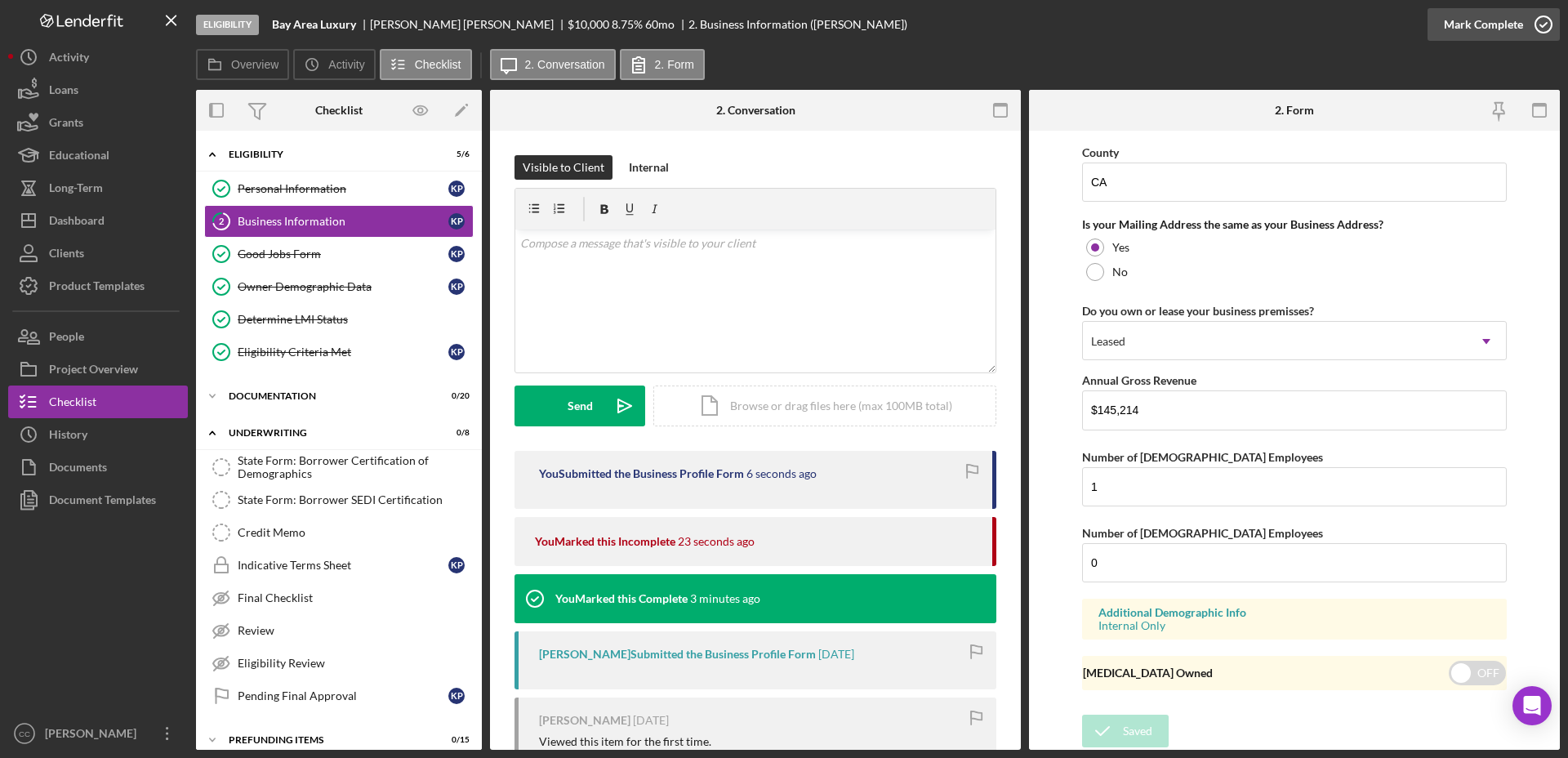
click at [1559, 19] on div "Mark Complete" at bounding box center [1493, 24] width 132 height 49
click at [1548, 29] on icon "button" at bounding box center [1543, 25] width 41 height 41
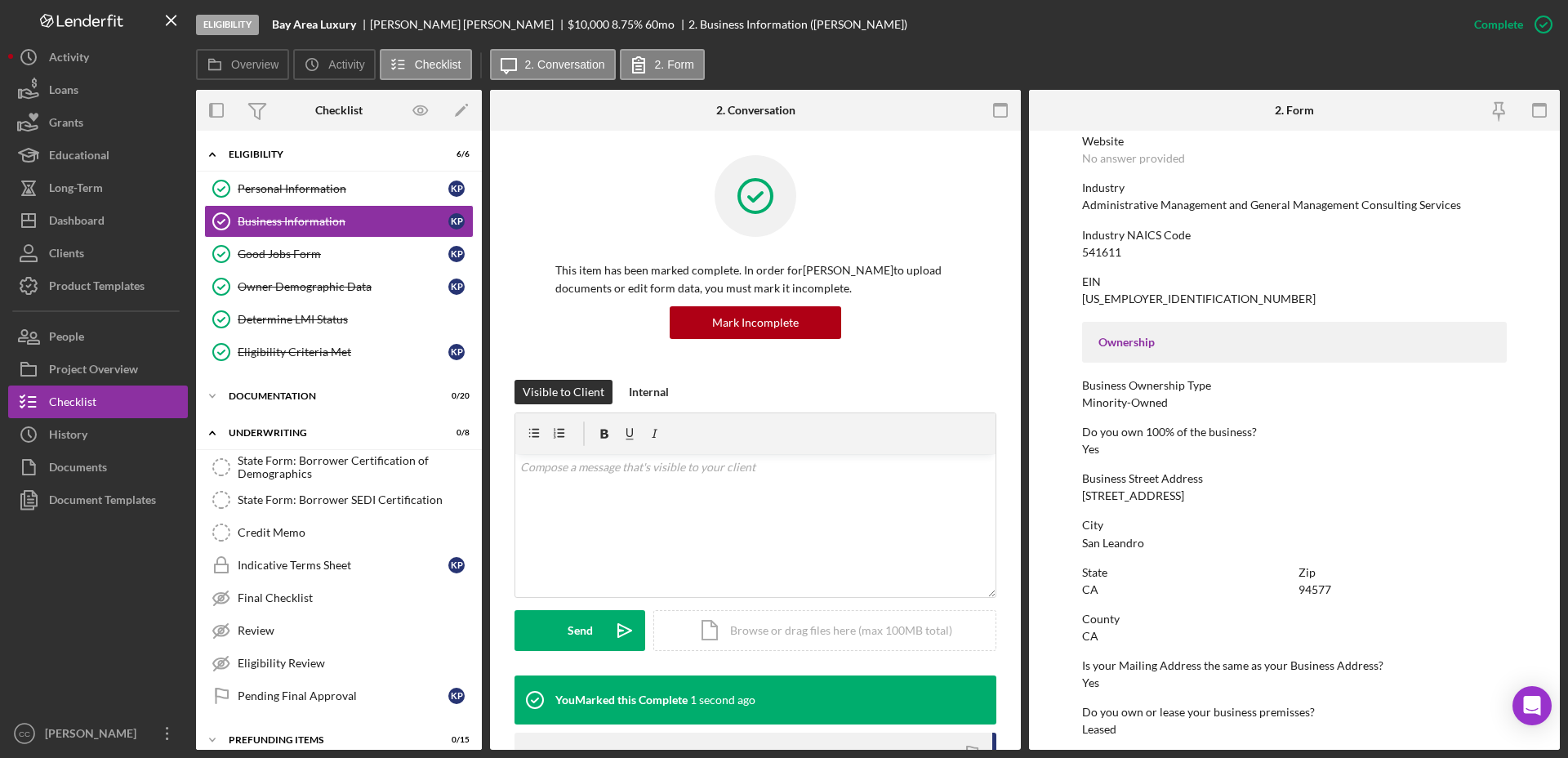
scroll to position [0, 0]
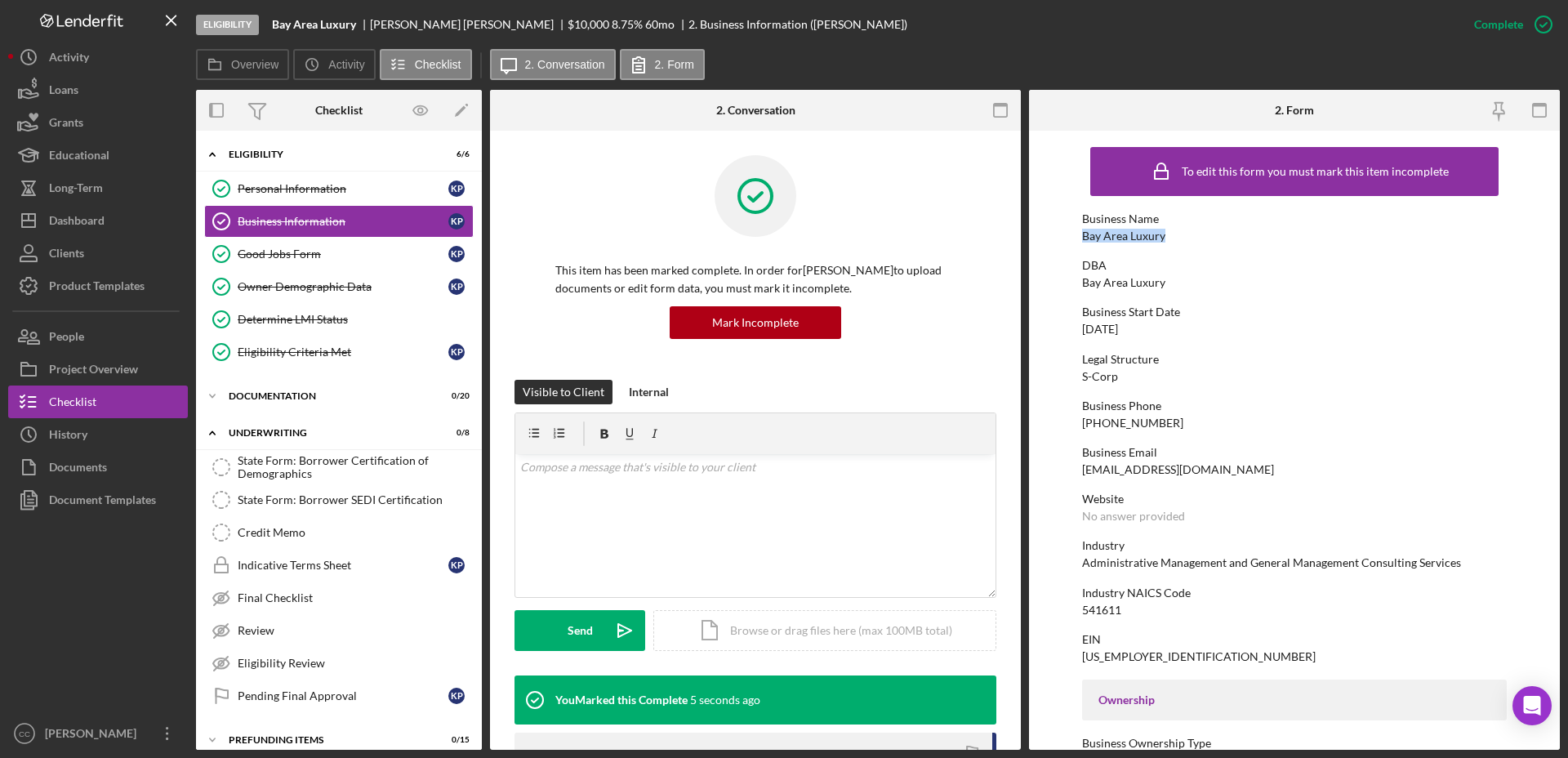
drag, startPoint x: 1180, startPoint y: 234, endPoint x: 1080, endPoint y: 237, distance: 100.0
click at [1080, 237] on form "To edit this form you must mark this item incomplete Business Name Bay Area Lux…" at bounding box center [1293, 440] width 530 height 619
copy div "Bay Area Luxury"
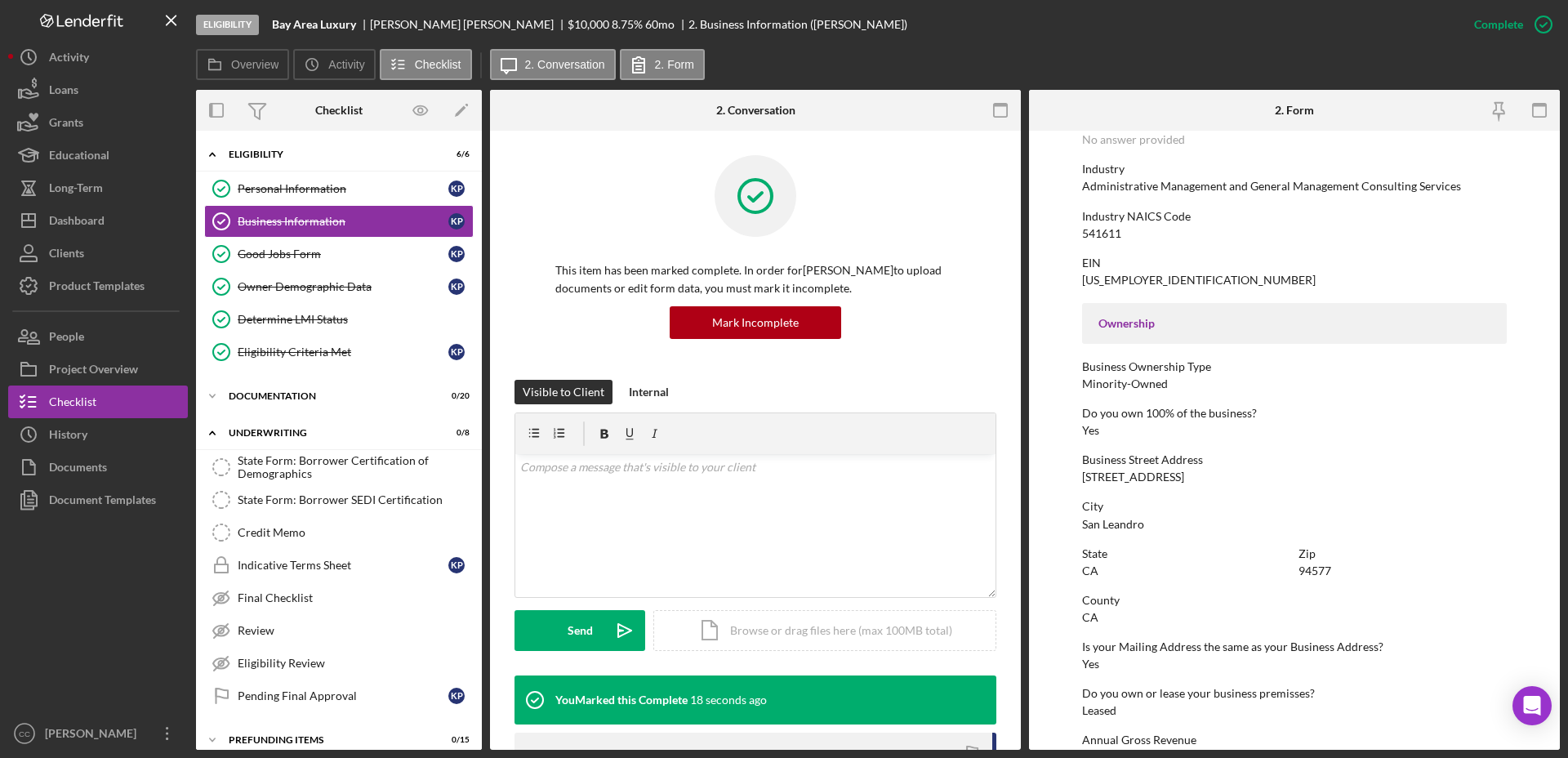
scroll to position [511, 0]
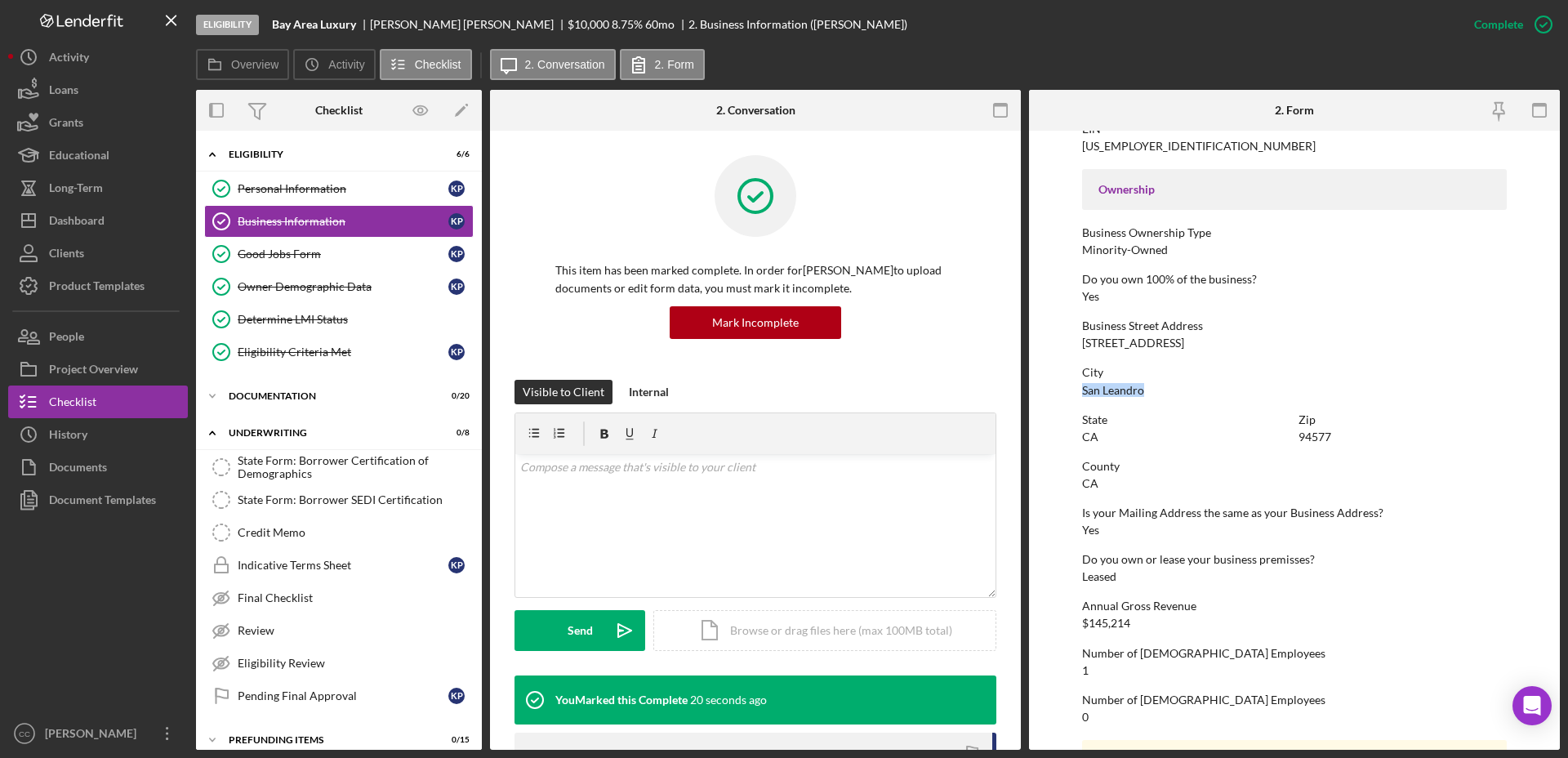
drag, startPoint x: 1151, startPoint y: 392, endPoint x: 1079, endPoint y: 392, distance: 72.0
click at [1079, 392] on form "To edit this form you must mark this item incomplete Business Name Bay Area Lux…" at bounding box center [1293, 440] width 530 height 619
copy div "San Leandro"
click at [268, 391] on div "Documentation" at bounding box center [345, 395] width 233 height 10
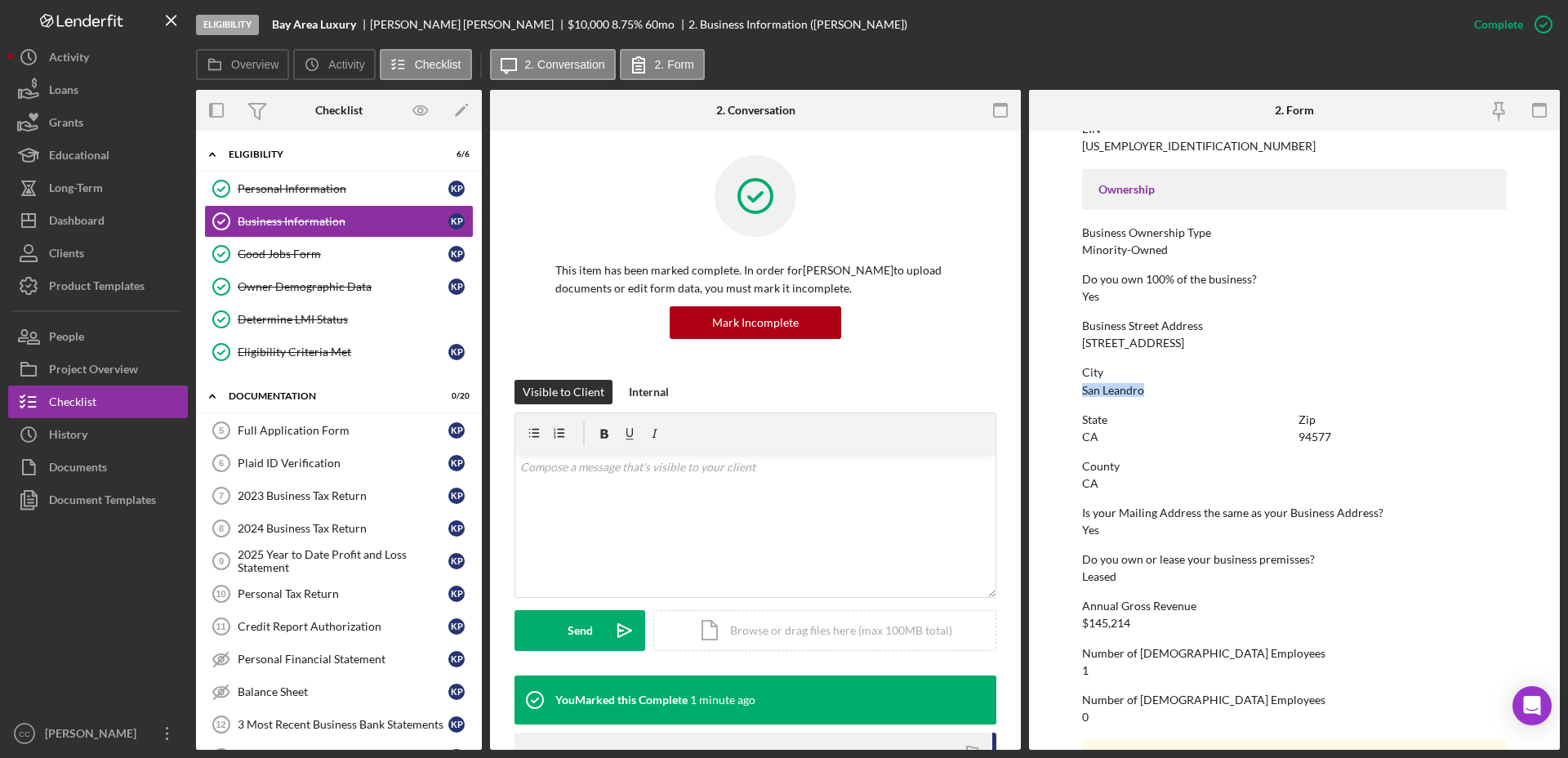
drag, startPoint x: 303, startPoint y: 459, endPoint x: 555, endPoint y: 504, distance: 256.0
click at [303, 459] on div "Plaid ID Verification" at bounding box center [342, 463] width 211 height 13
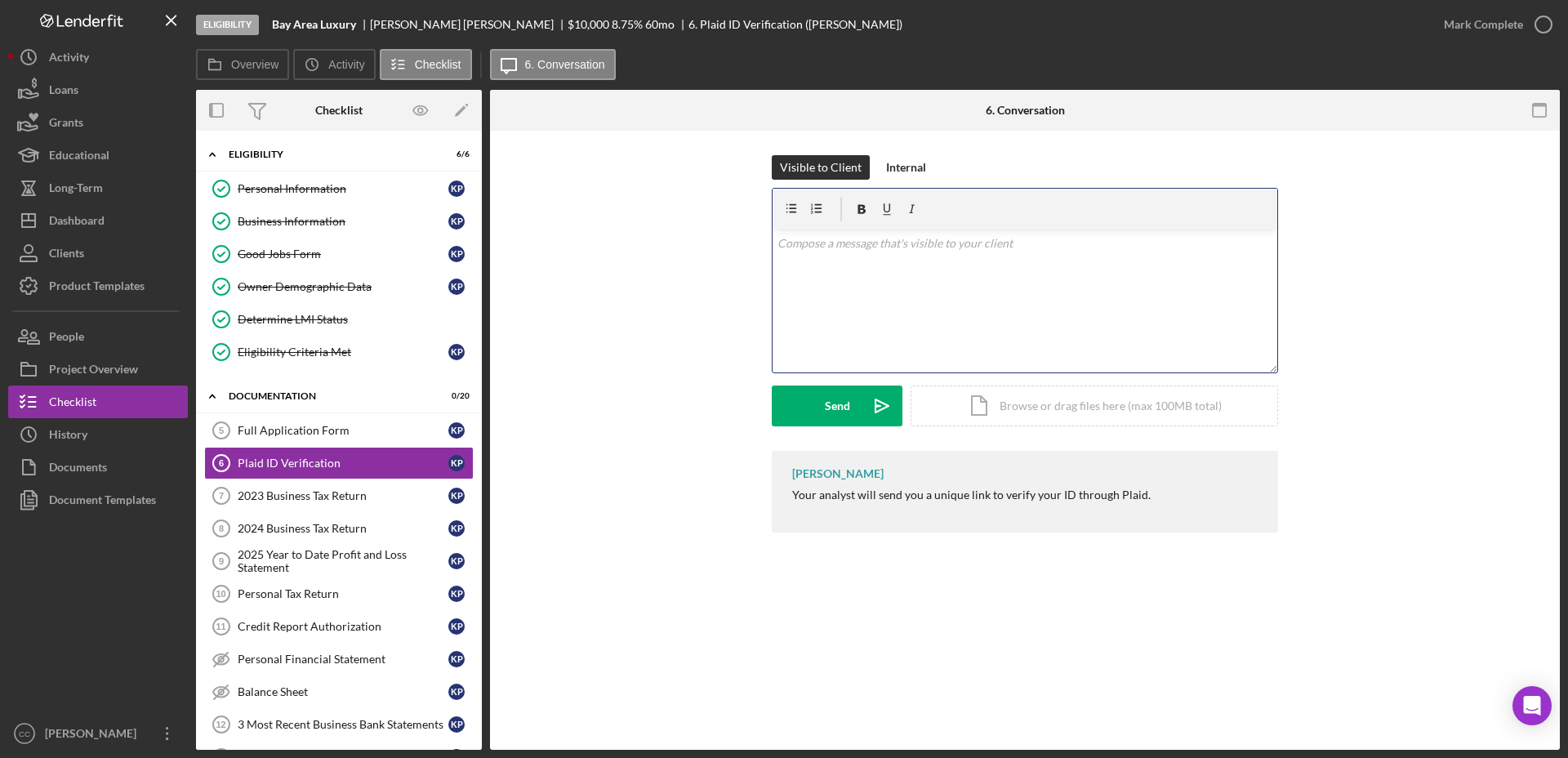
click at [1015, 277] on div "v Color teal Color pink Remove color Add row above Add row below Add column bef…" at bounding box center [1025, 300] width 505 height 143
click at [842, 401] on div "Send" at bounding box center [837, 406] width 25 height 41
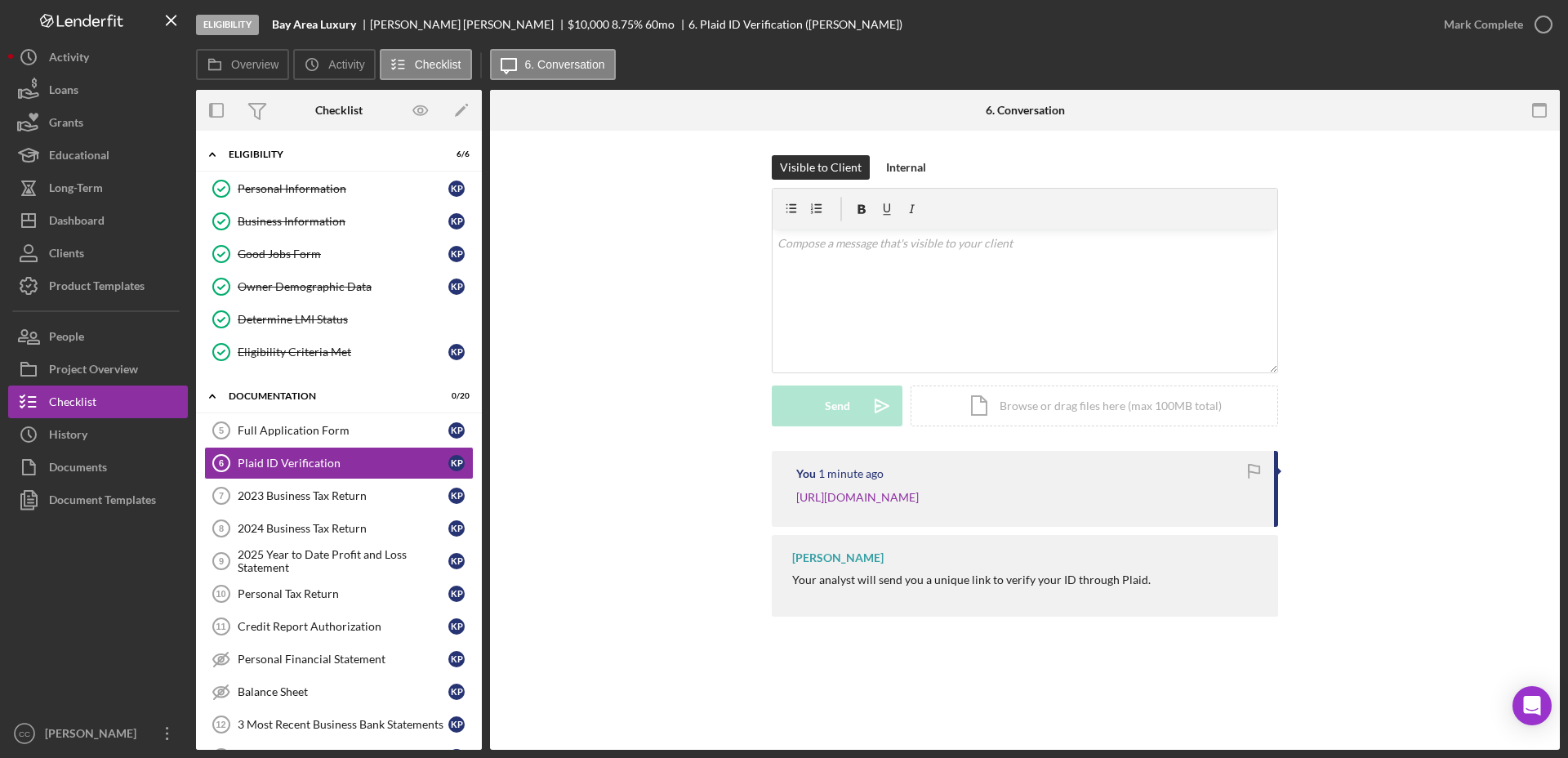
click at [620, 289] on div "Visible to Client Internal v Color teal Color pink Remove color Add row above A…" at bounding box center [1024, 303] width 1021 height 296
click at [90, 218] on div "Dashboard" at bounding box center [76, 222] width 56 height 36
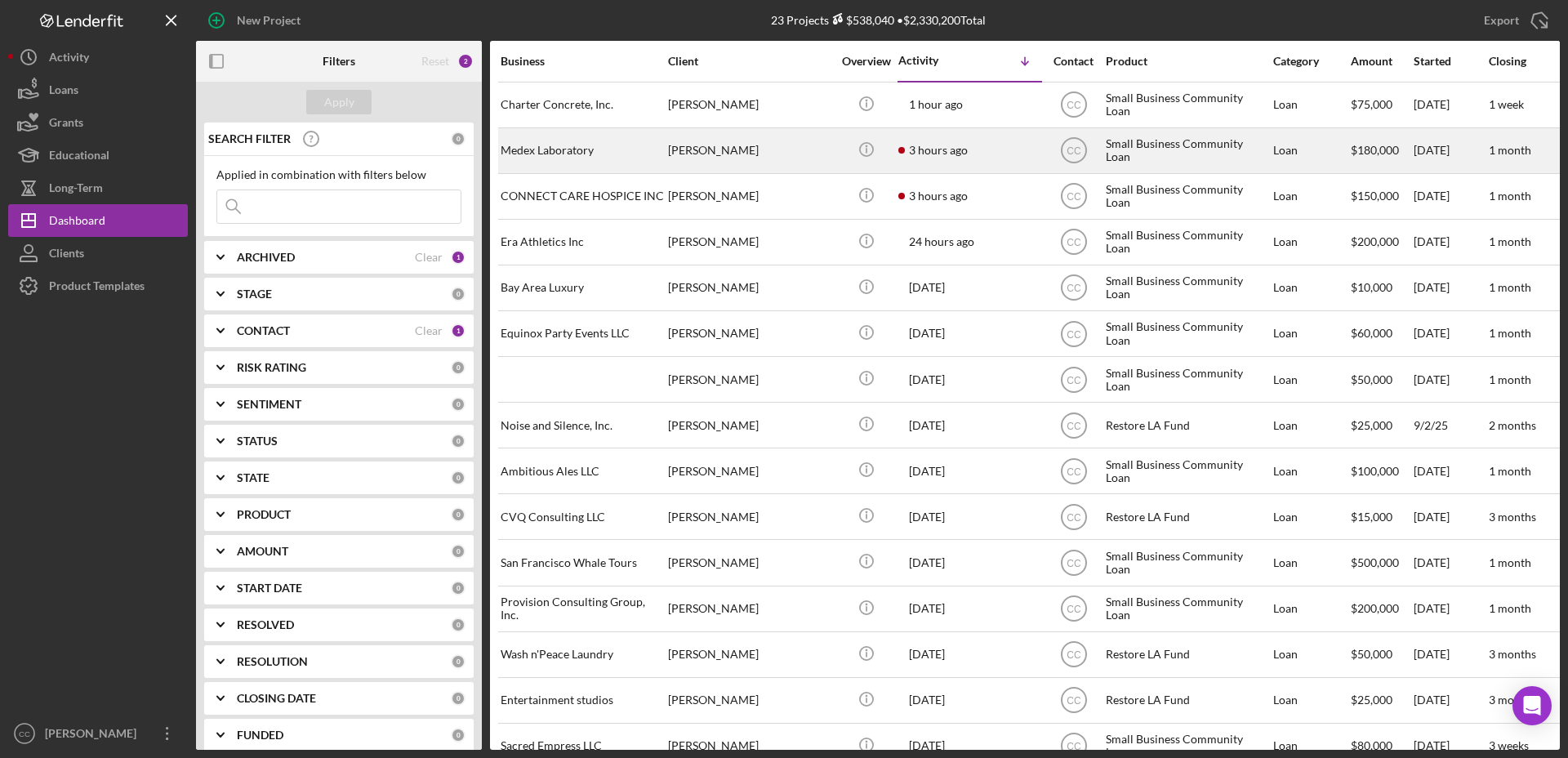
click at [1000, 140] on div "3 hours ago Mariam Khachatryan" at bounding box center [969, 150] width 143 height 44
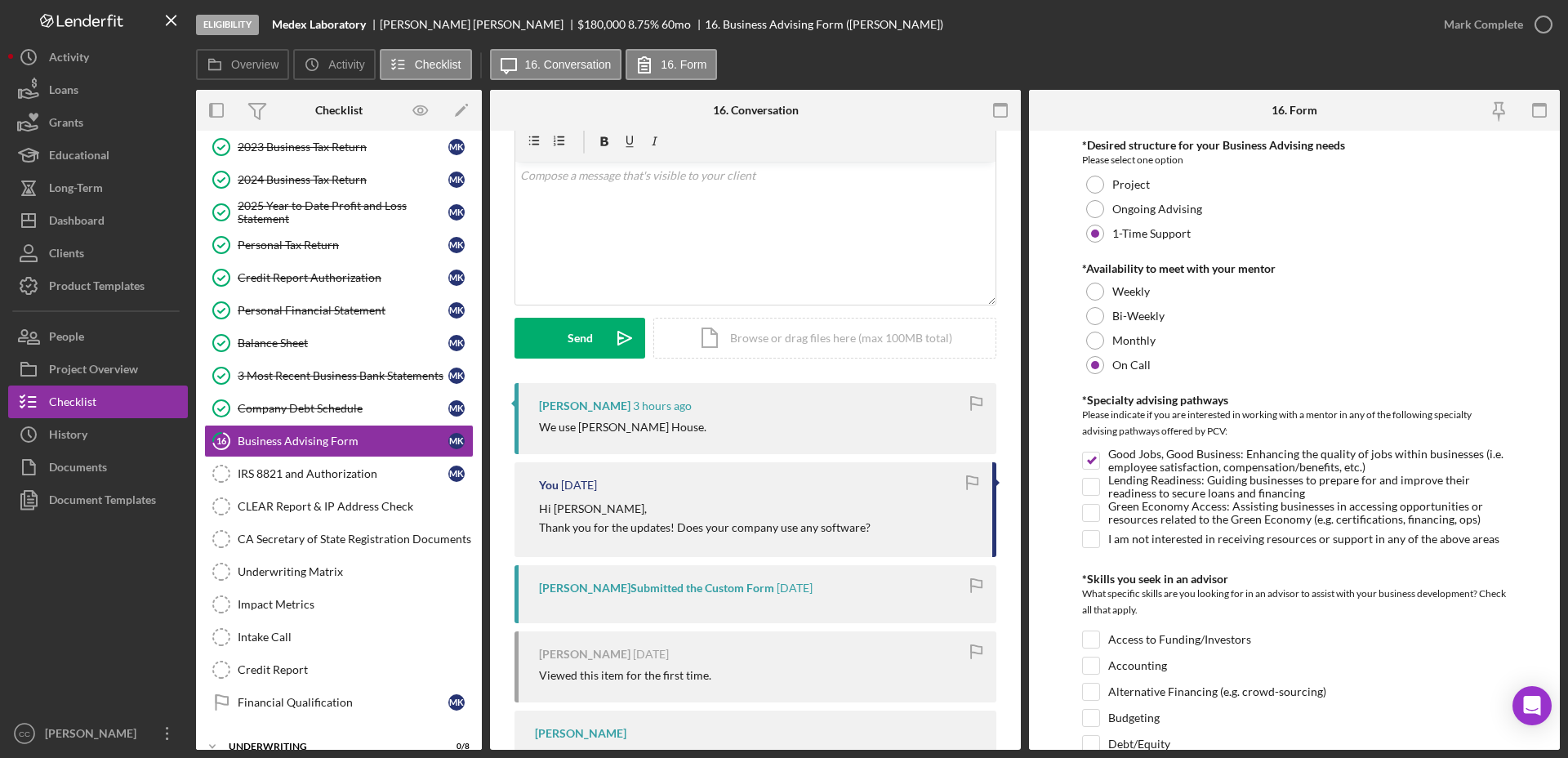
scroll to position [102, 0]
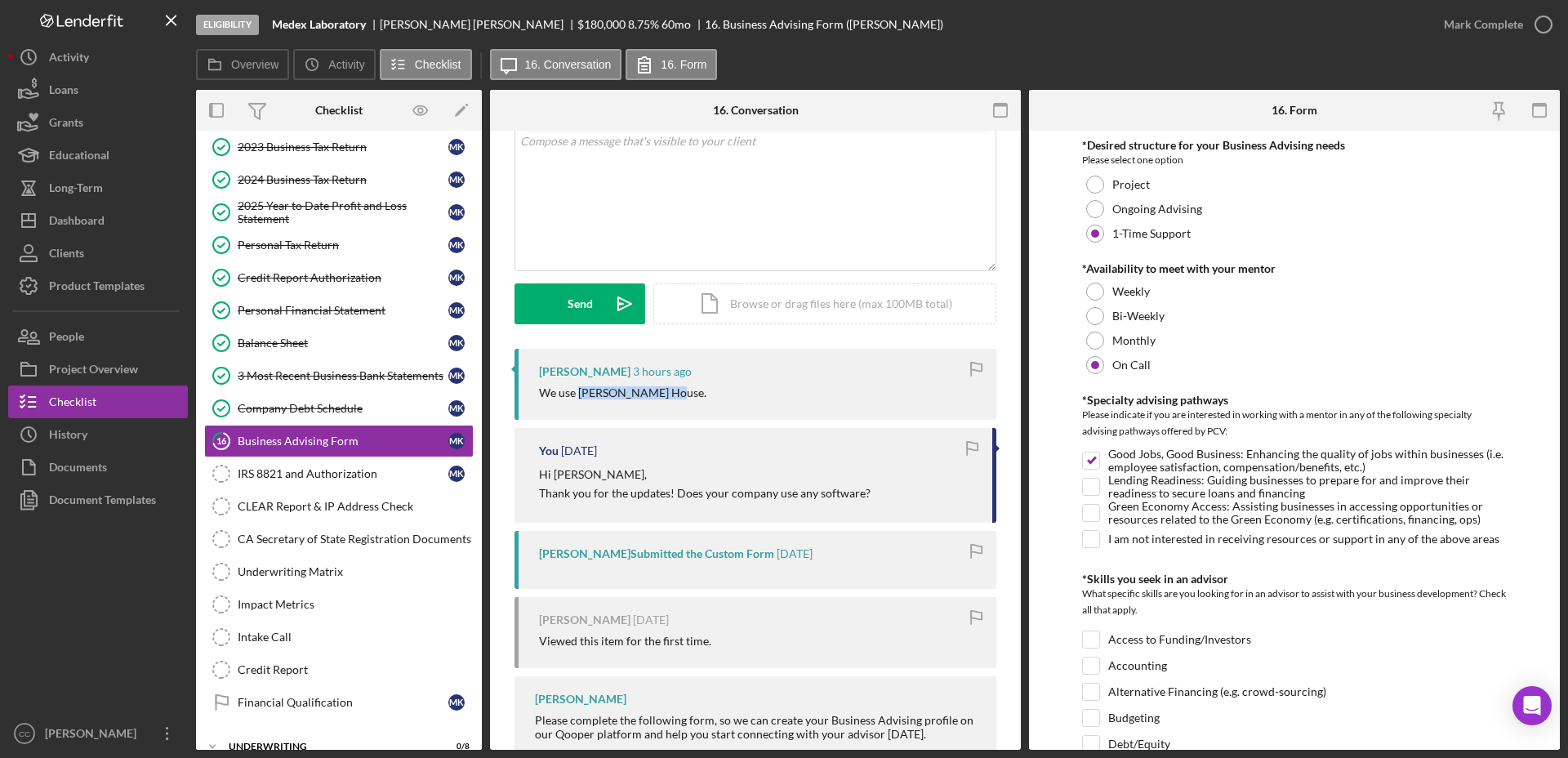
drag, startPoint x: 664, startPoint y: 392, endPoint x: 580, endPoint y: 395, distance: 84.1
click at [580, 395] on div "We use Schuyler House." at bounding box center [760, 393] width 441 height 13
copy div "Schuyler House."
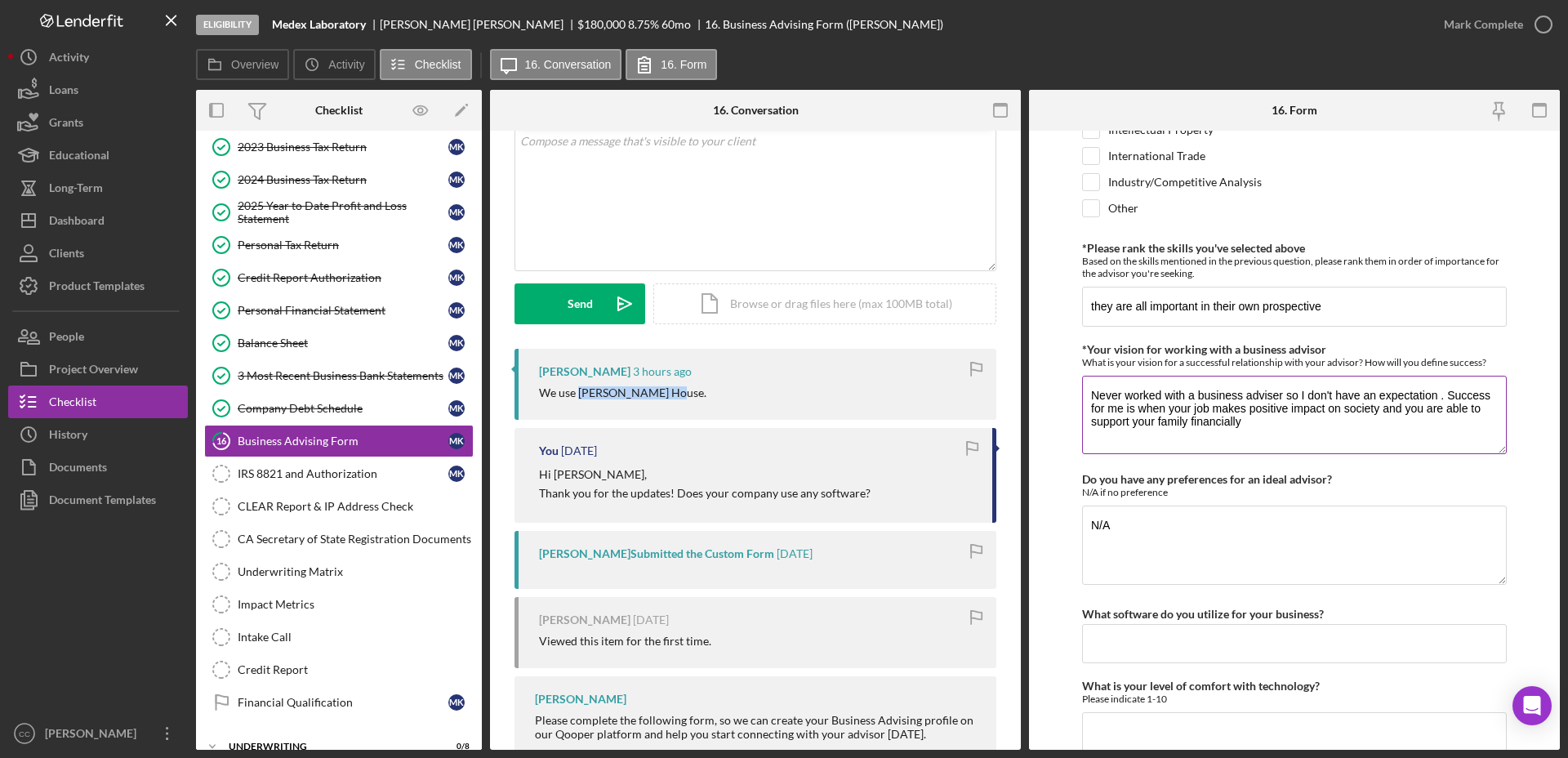
scroll to position [1355, 0]
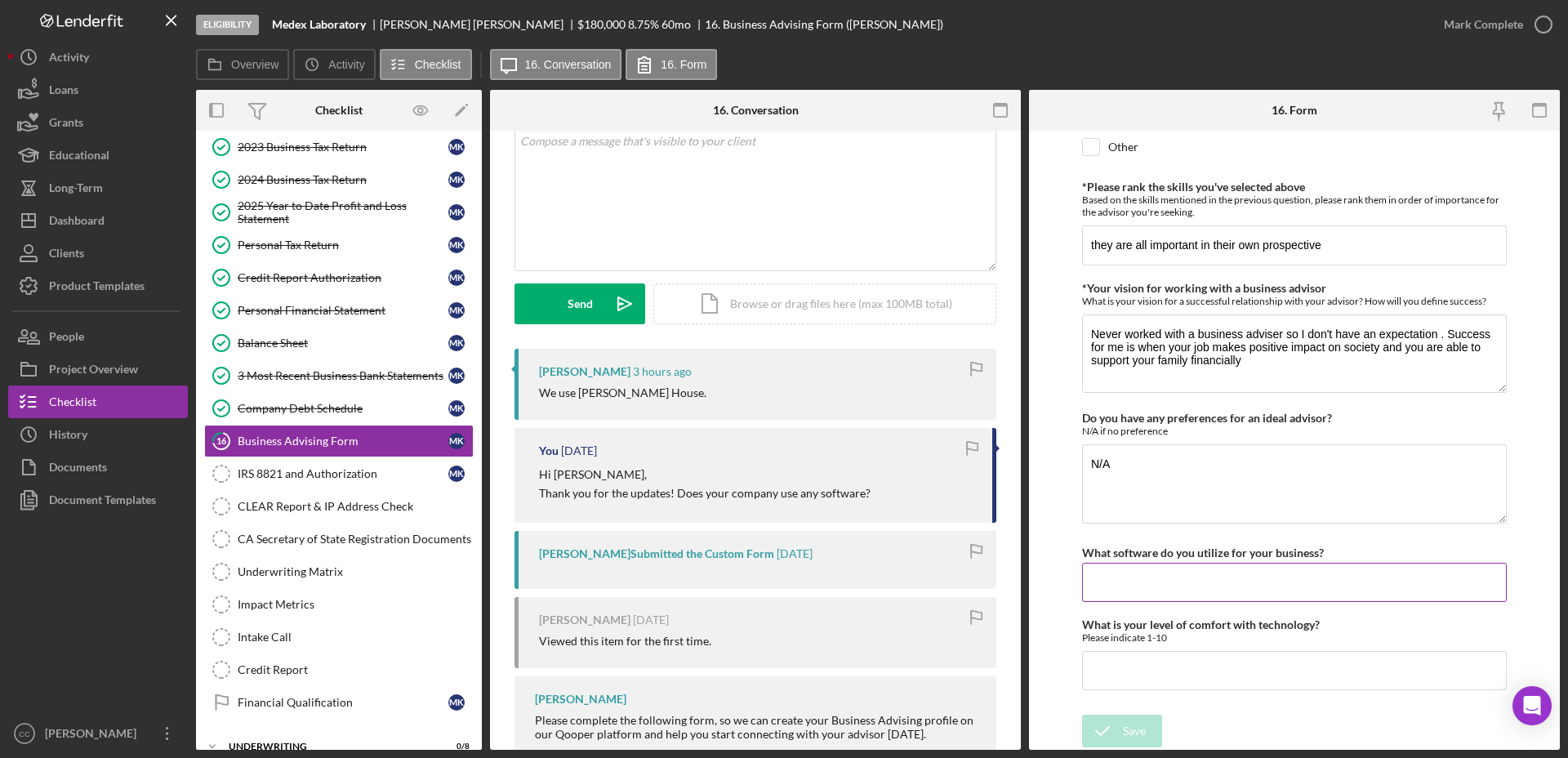
click at [1144, 586] on input "What software do you utilize for your business?" at bounding box center [1294, 582] width 425 height 39
paste input "Schuyler House."
type input "Schuyler House"
click at [1132, 730] on div "Save" at bounding box center [1134, 730] width 23 height 33
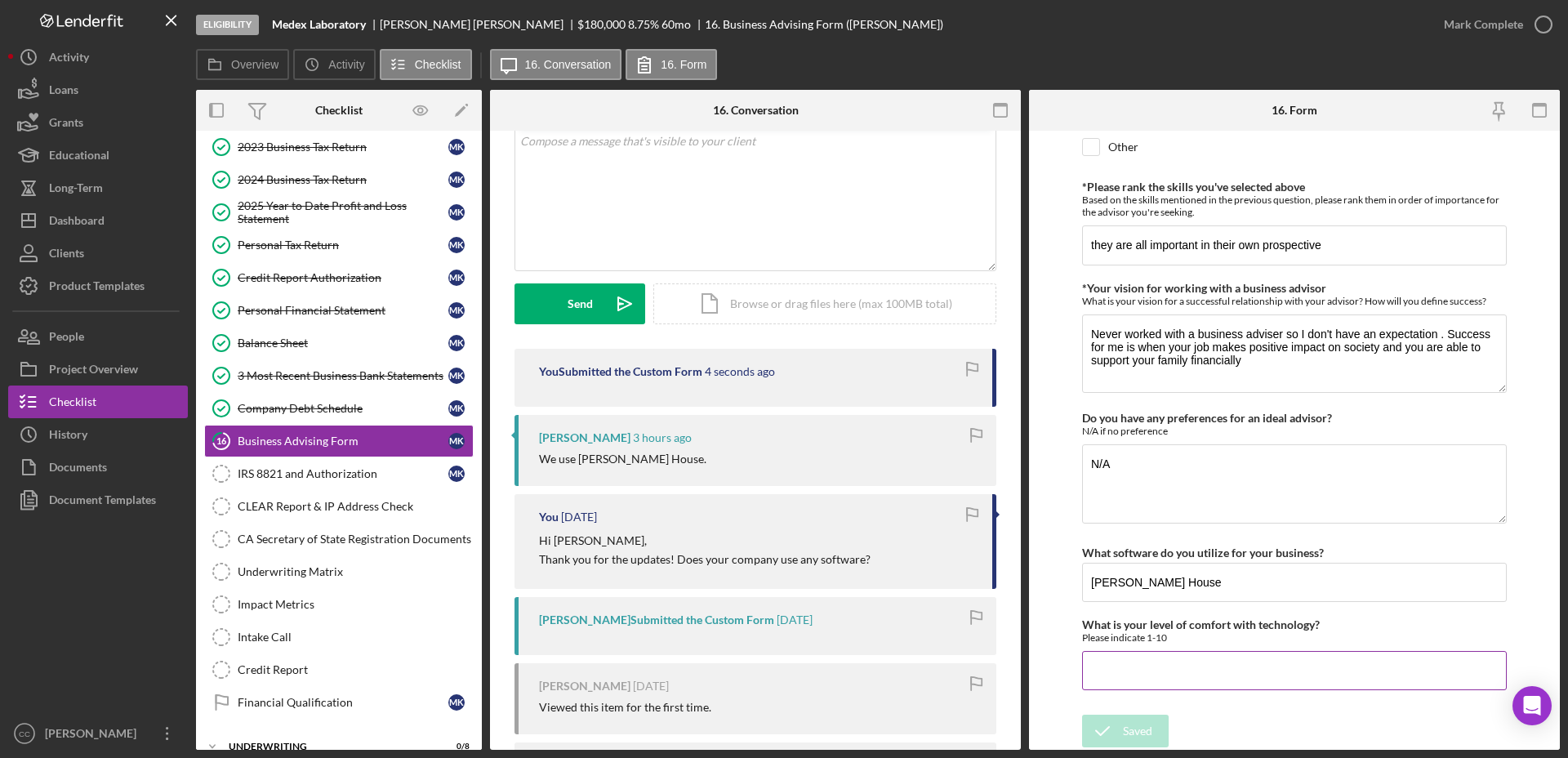
click at [1128, 671] on input "What is your level of comfort with technology?" at bounding box center [1294, 671] width 425 height 39
click at [1171, 675] on input "What is your level of comfort with technology?" at bounding box center [1294, 671] width 425 height 39
click at [312, 479] on div "IRS 8821 and Authorization" at bounding box center [342, 474] width 211 height 13
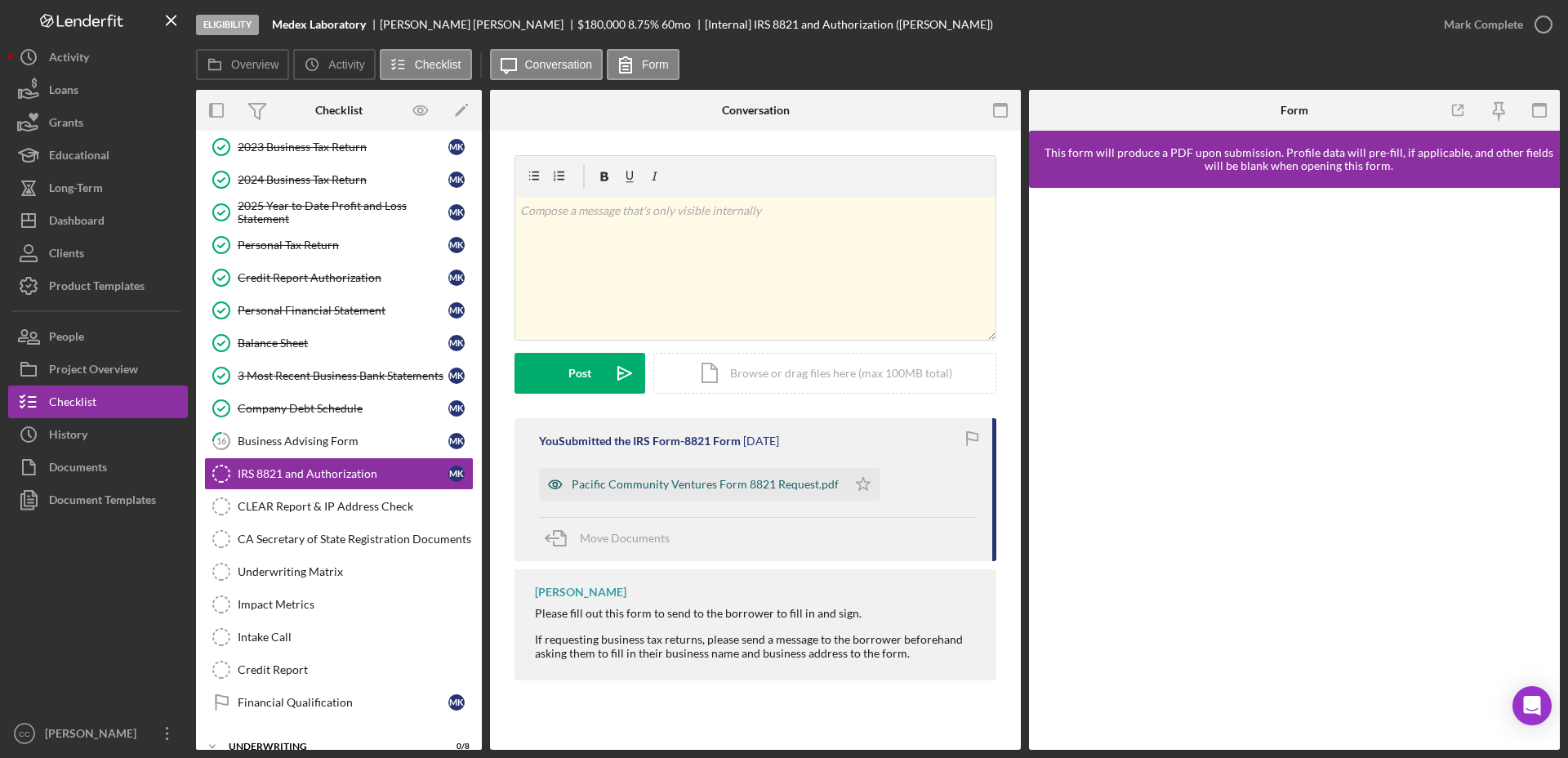
click at [755, 490] on div "Pacific Community Ventures Form 8821 Request.pdf" at bounding box center [704, 484] width 267 height 13
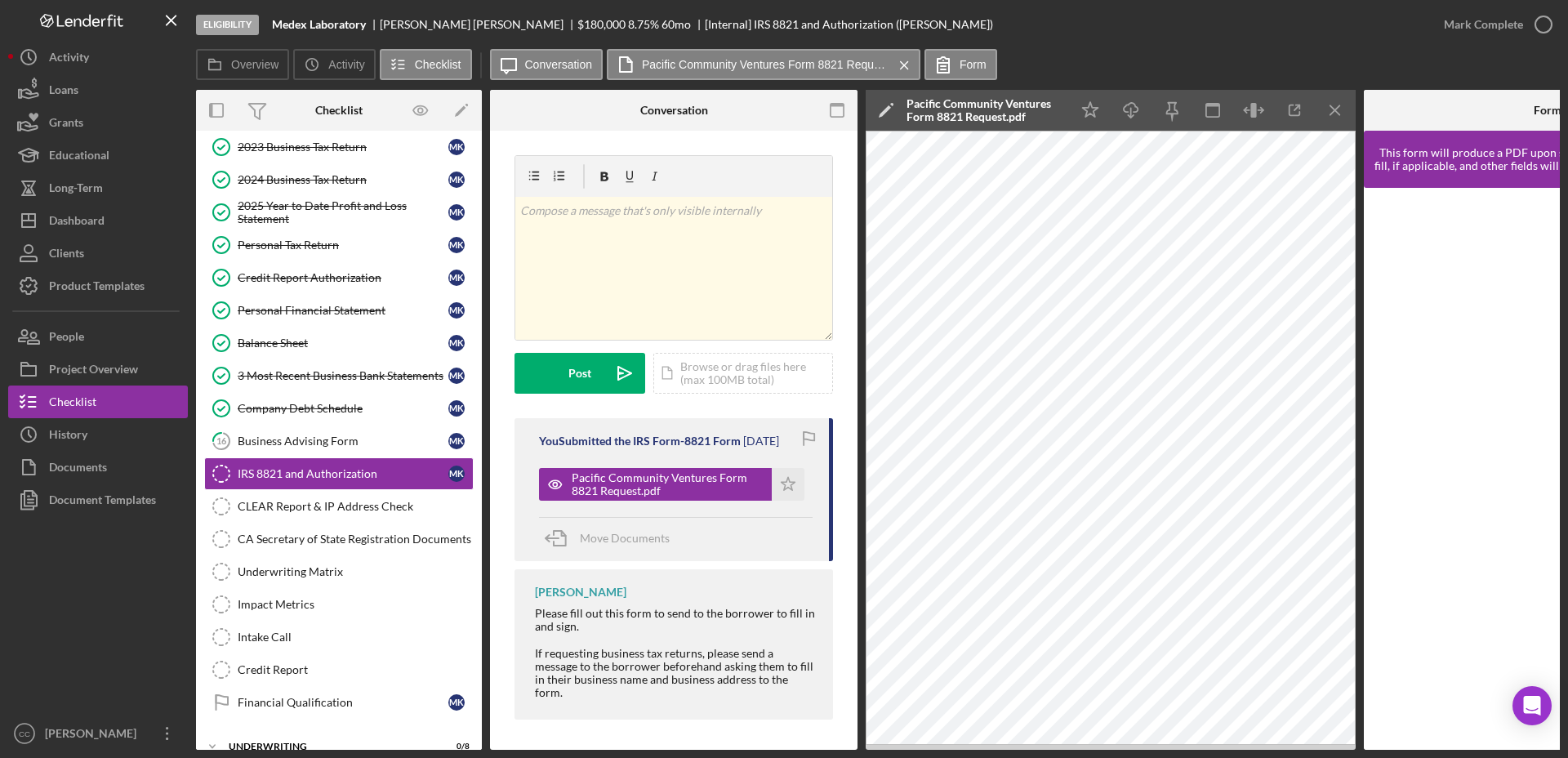
click at [1333, 35] on div "Eligibility Medex Laboratory Mariam Khachatryan $180,000 $36,000 8.75 % 60 mo […" at bounding box center [812, 24] width 1231 height 49
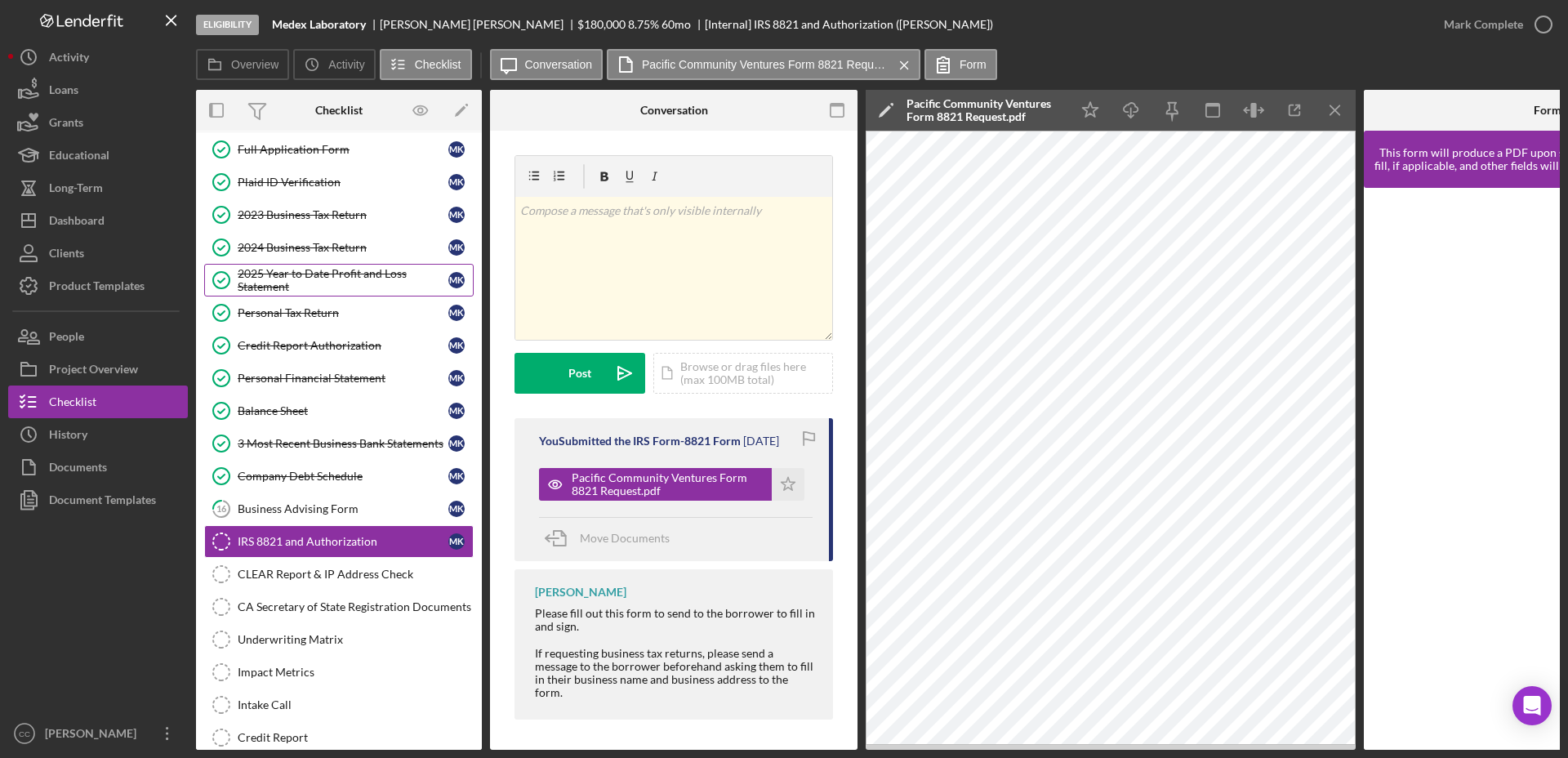
scroll to position [42, 0]
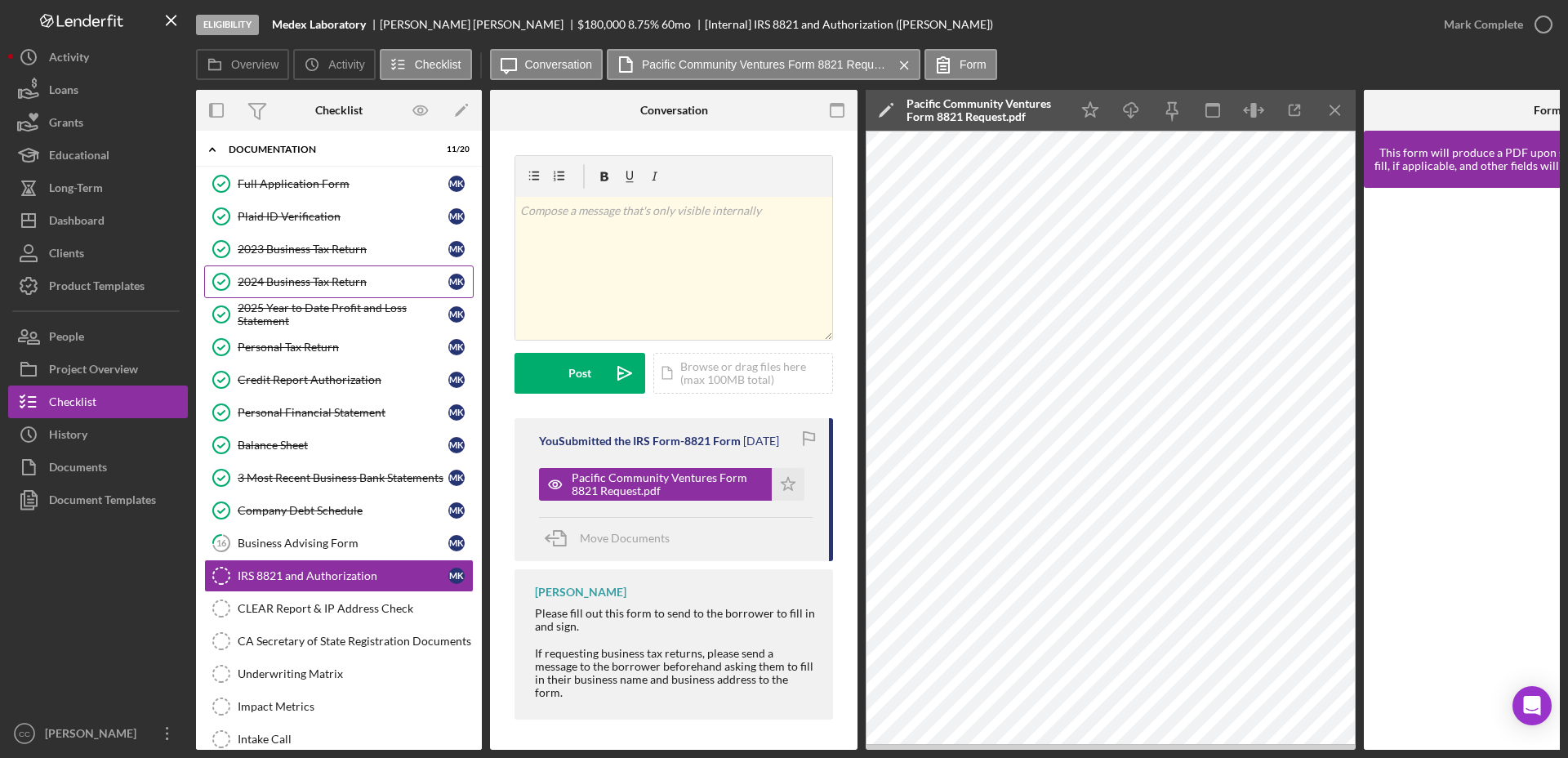
click at [314, 282] on div "2024 Business Tax Return" at bounding box center [342, 282] width 211 height 13
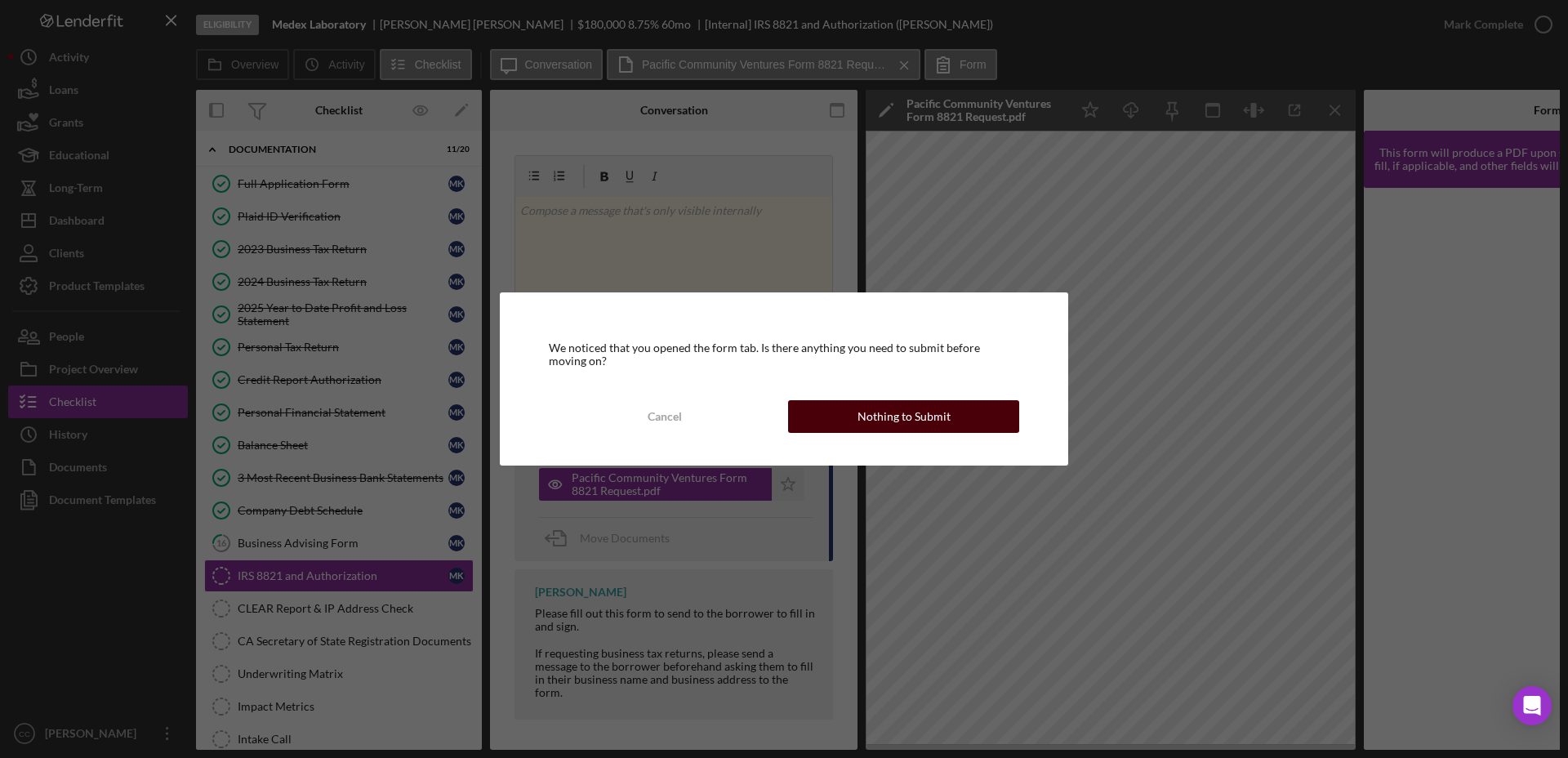
click at [930, 414] on div "Nothing to Submit" at bounding box center [903, 416] width 93 height 33
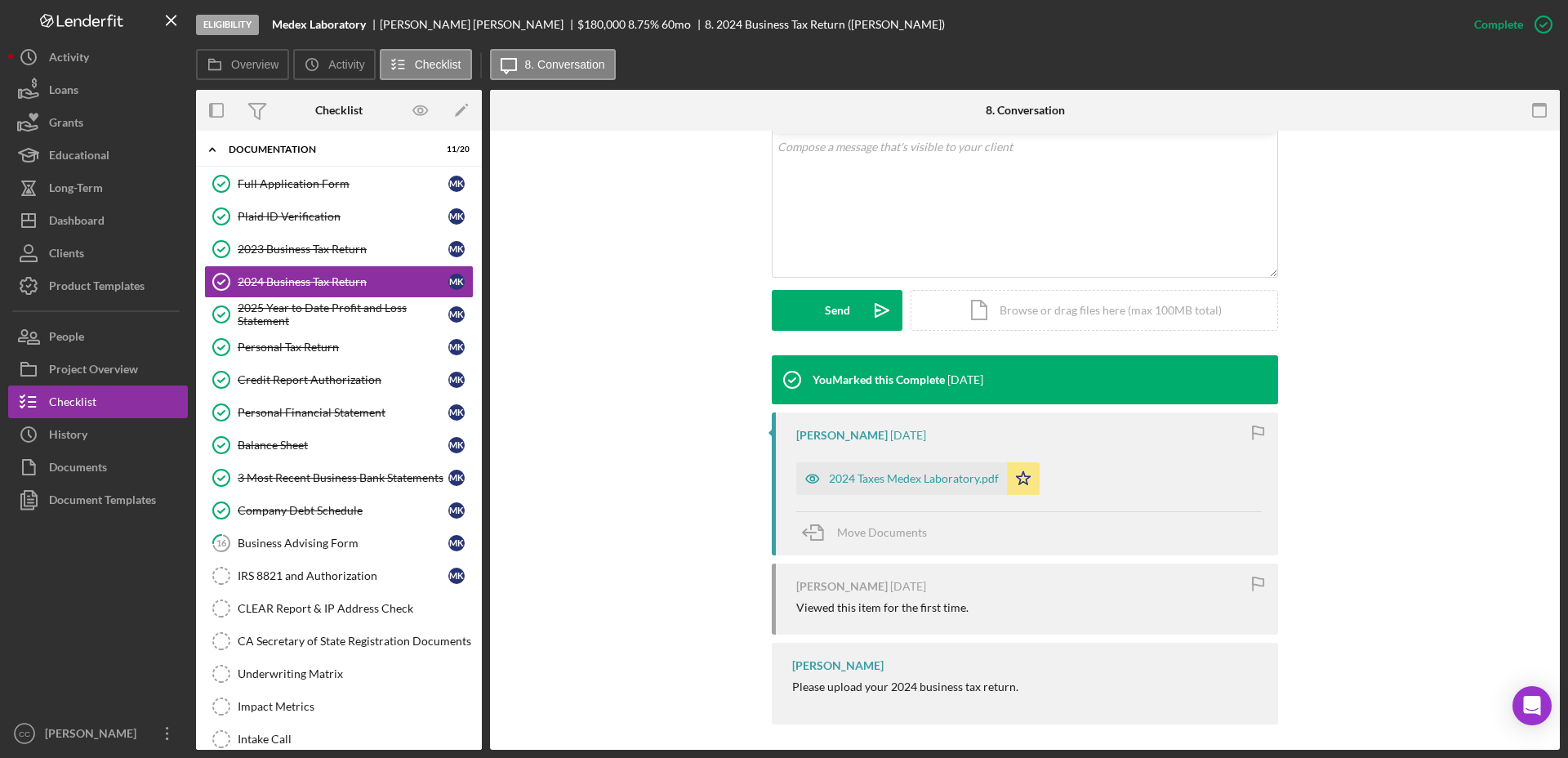
scroll to position [328, 0]
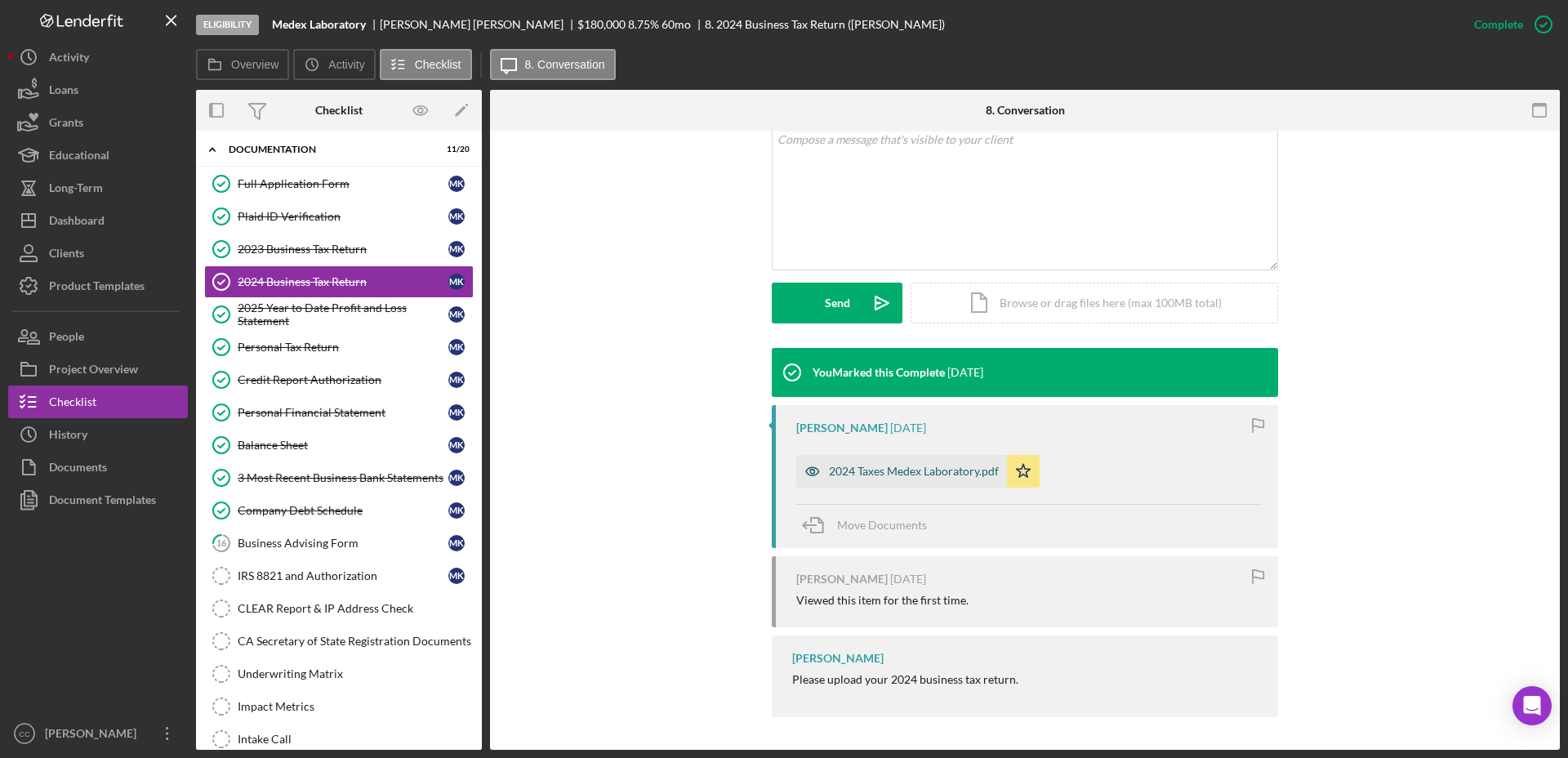
click at [838, 470] on div "2024 Taxes Medex Laboratory.pdf" at bounding box center [913, 471] width 170 height 13
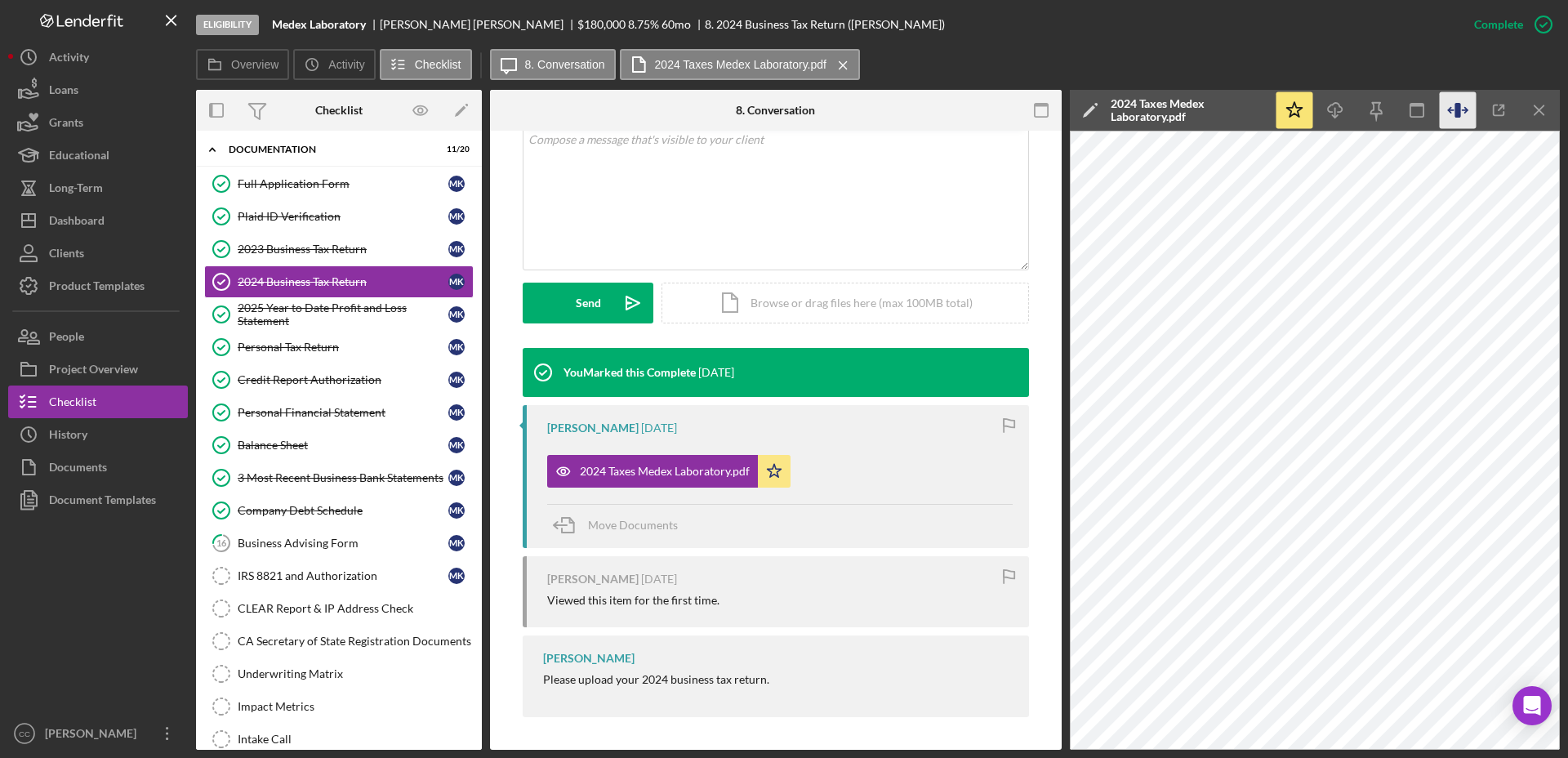
click at [1461, 117] on icon "button" at bounding box center [1458, 110] width 36 height 36
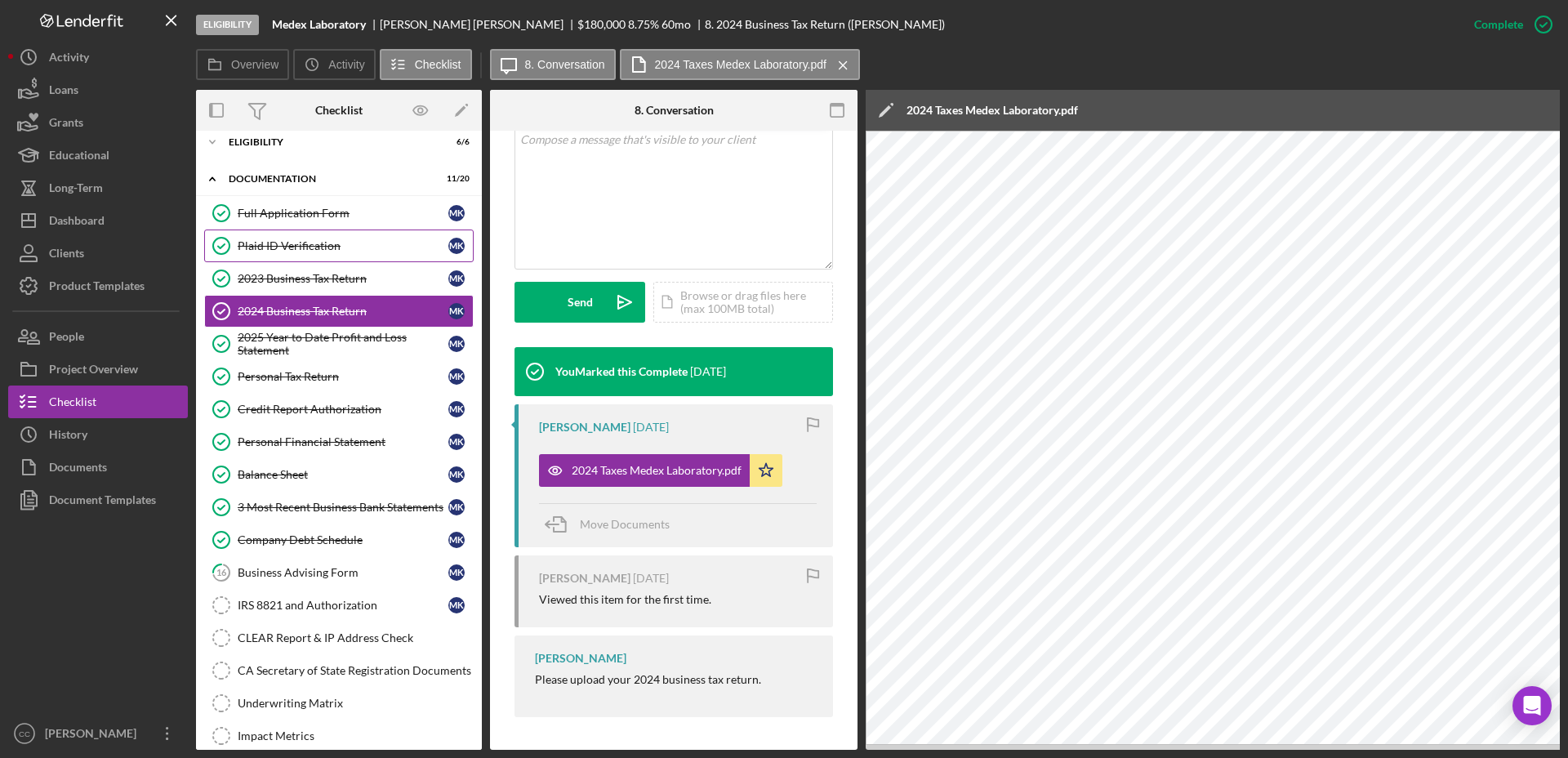
scroll to position [0, 0]
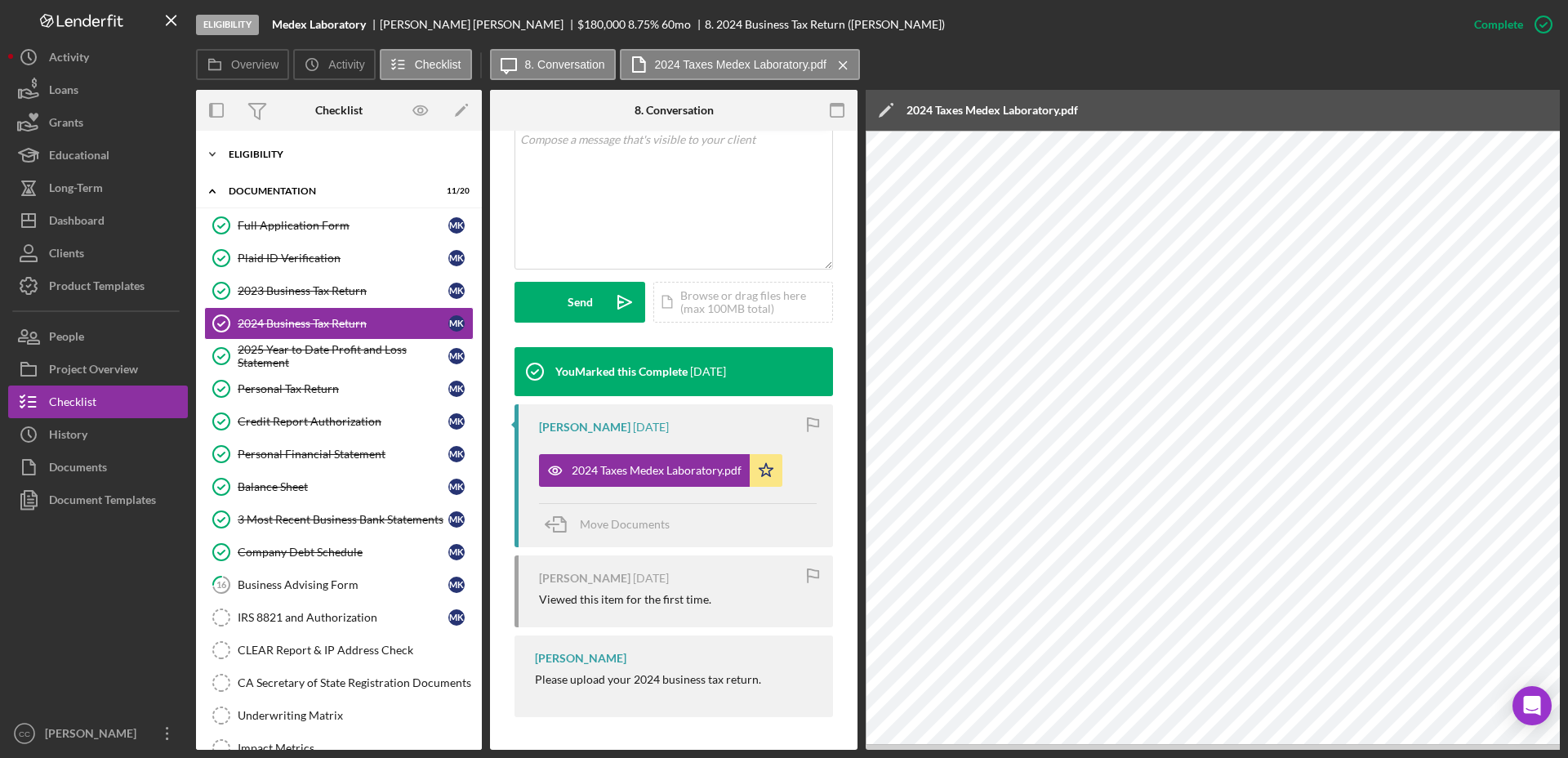
click at [263, 143] on div "Icon/Expander Eligibility 6 / 6" at bounding box center [339, 154] width 286 height 33
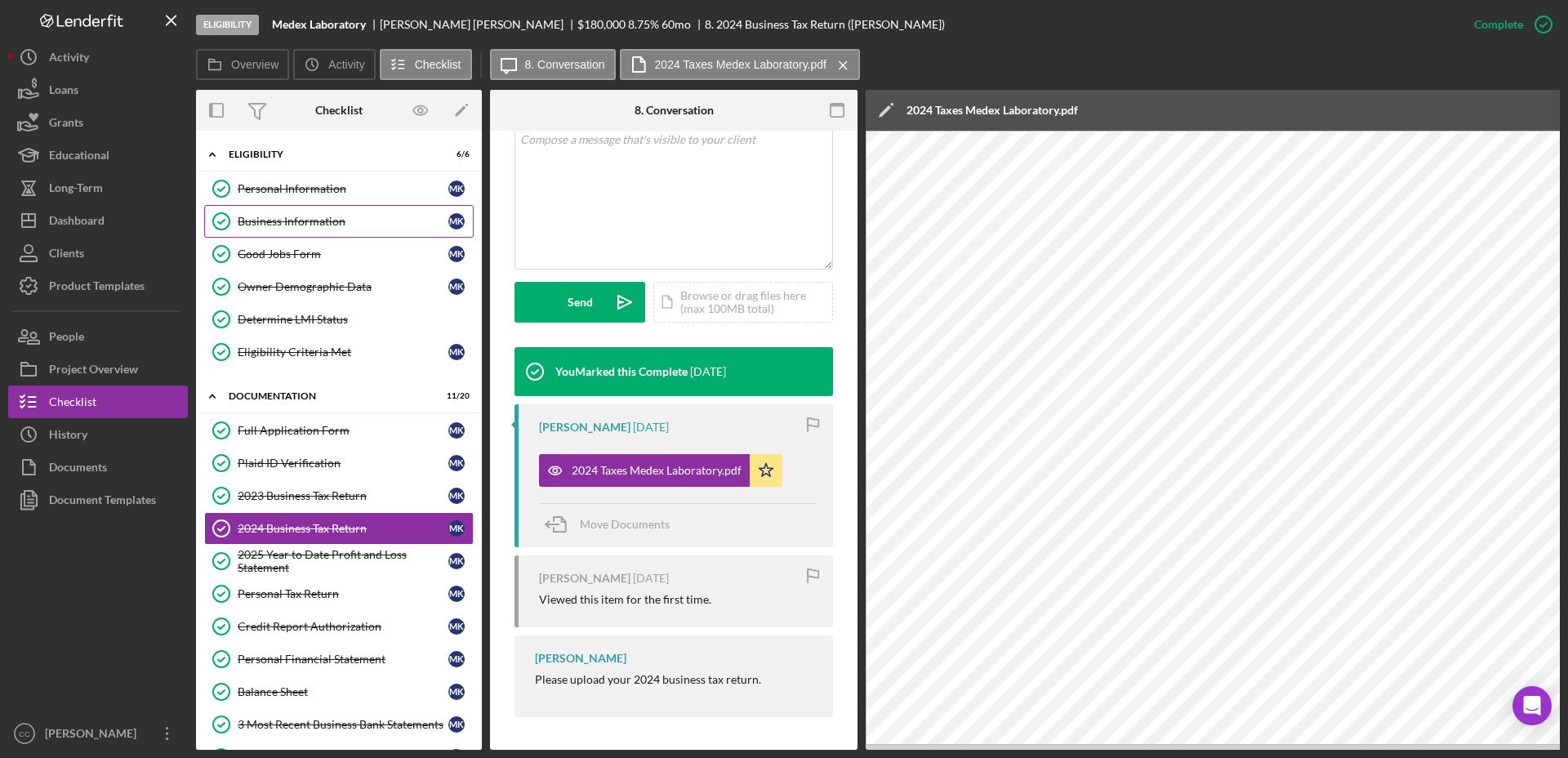
click at [279, 218] on div "Business Information" at bounding box center [342, 221] width 211 height 13
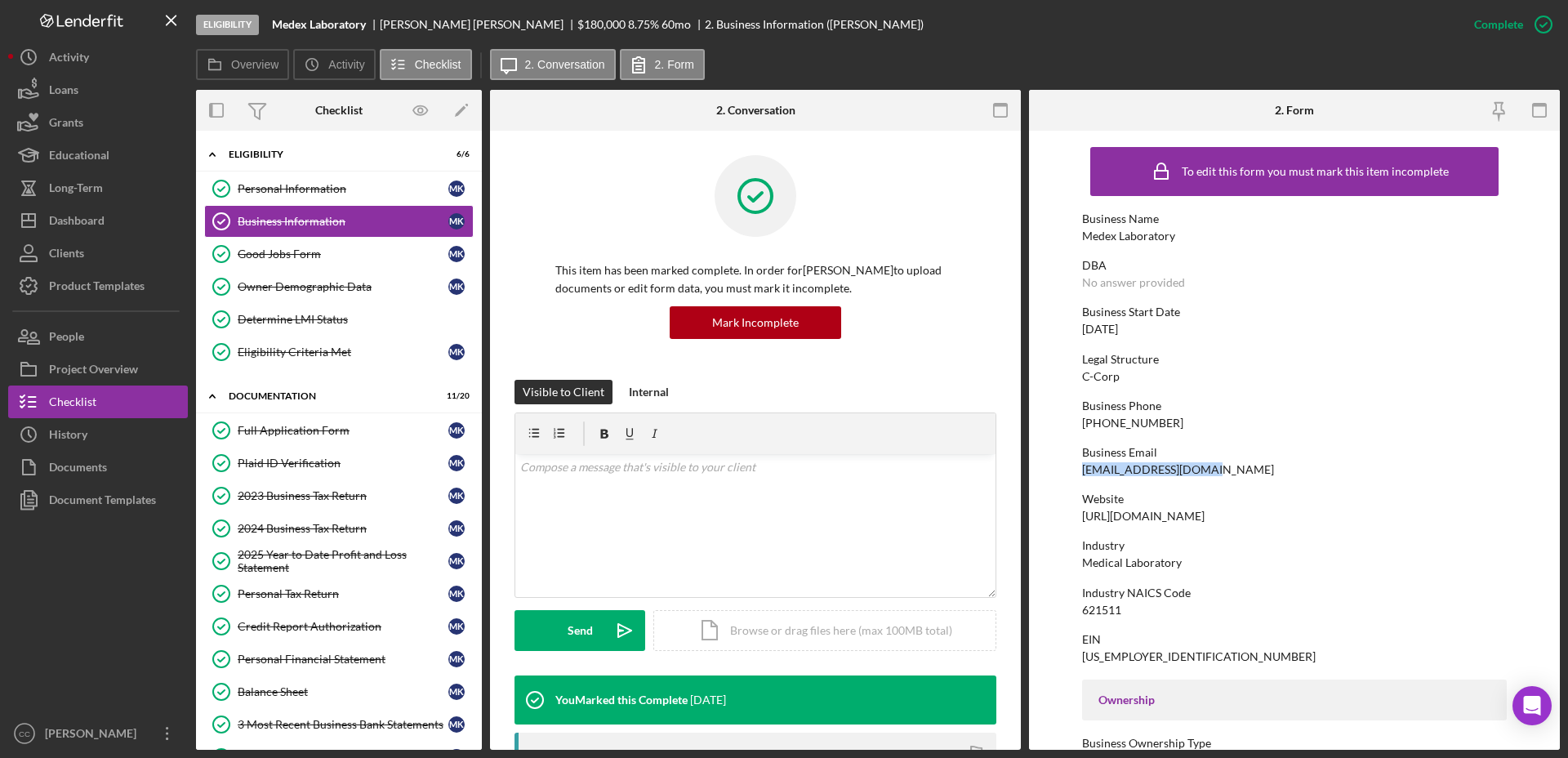
drag, startPoint x: 1221, startPoint y: 465, endPoint x: 1067, endPoint y: 467, distance: 154.0
click at [1067, 467] on form "To edit this form you must mark this item incomplete Business Name Medex Labora…" at bounding box center [1293, 440] width 530 height 619
copy div "medexlabusa@gmail.com"
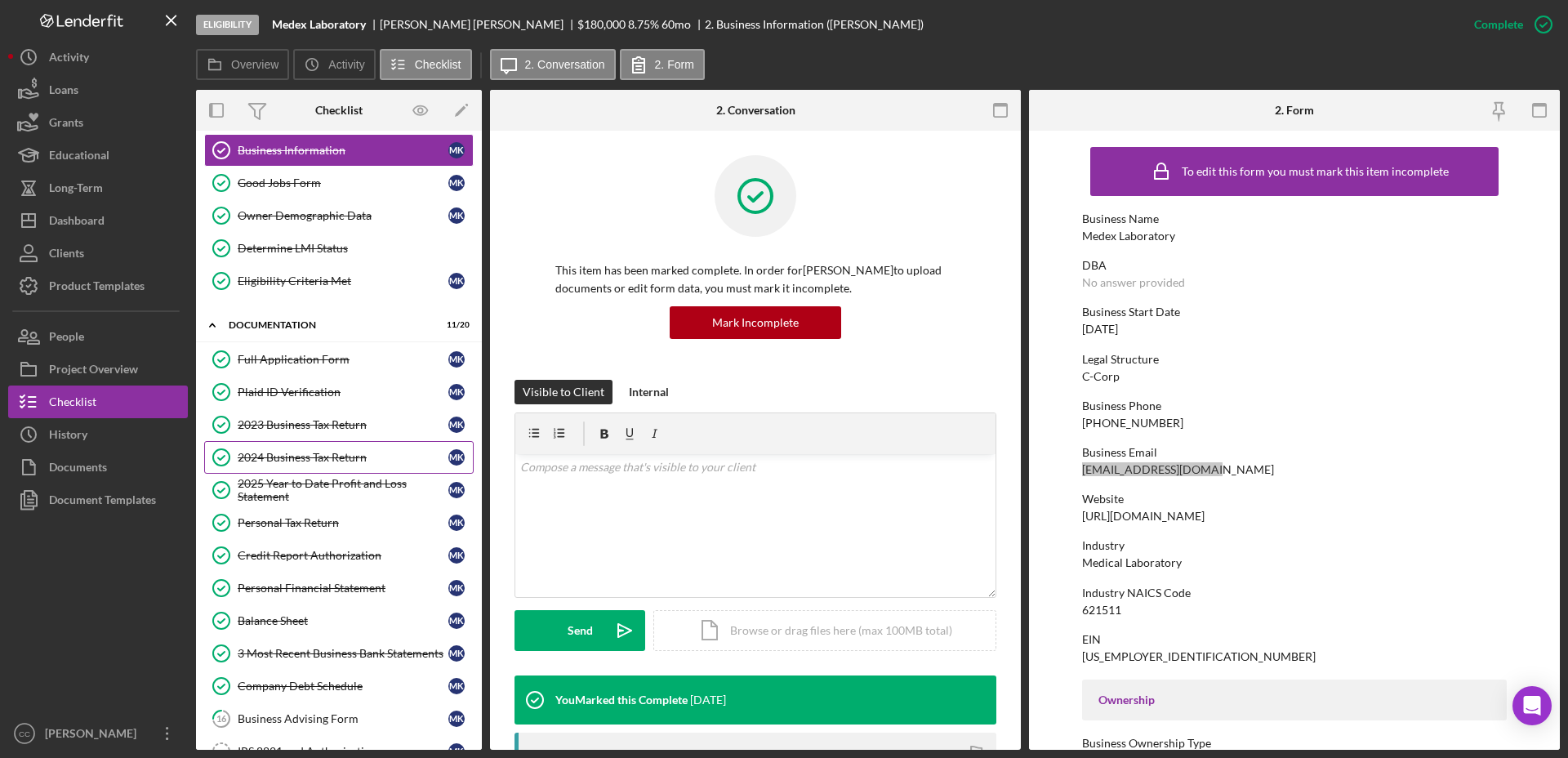
scroll to position [102, 0]
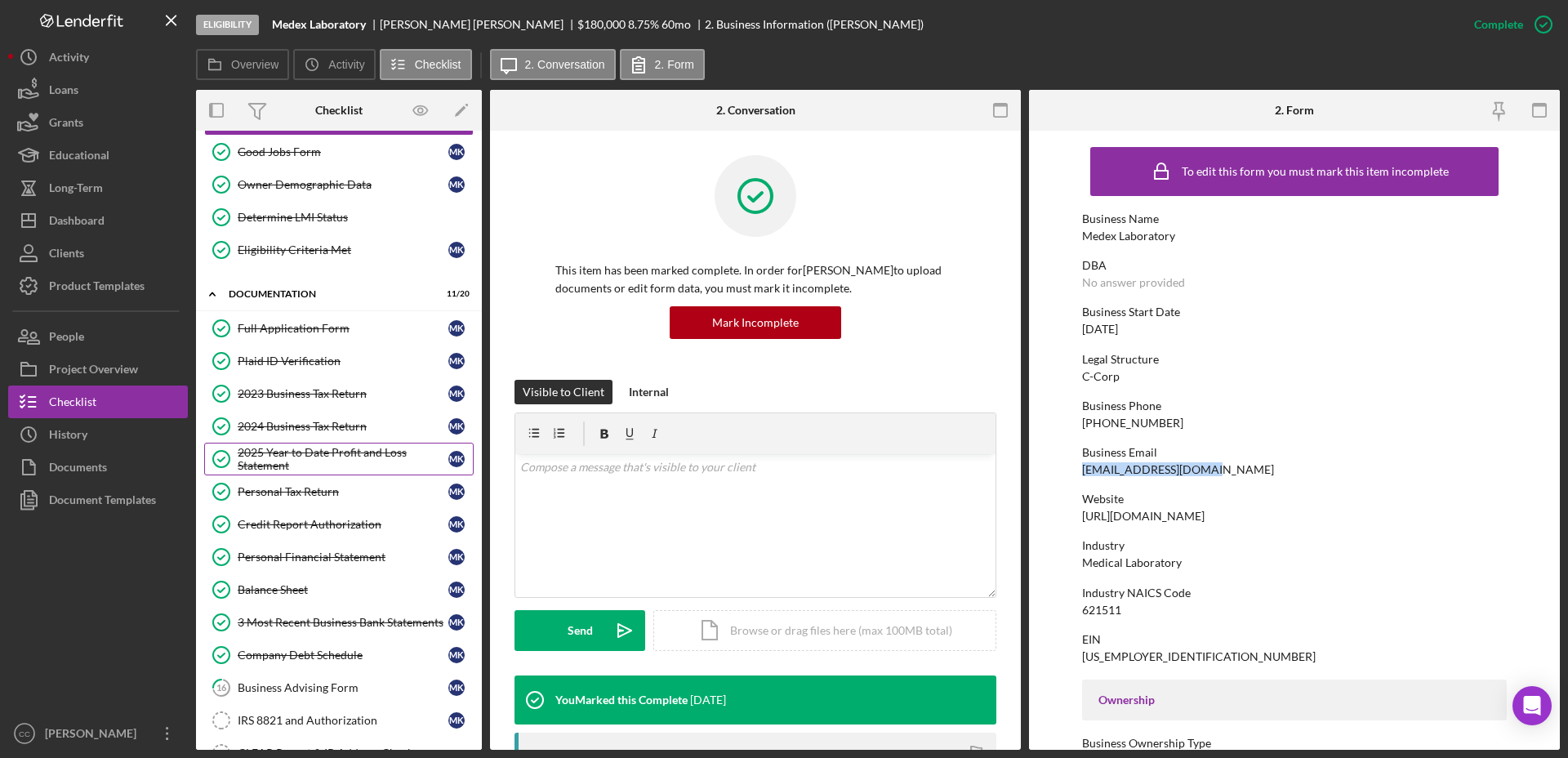
click at [317, 457] on div "2025 Year to Date Profit and Loss Statement" at bounding box center [342, 459] width 211 height 26
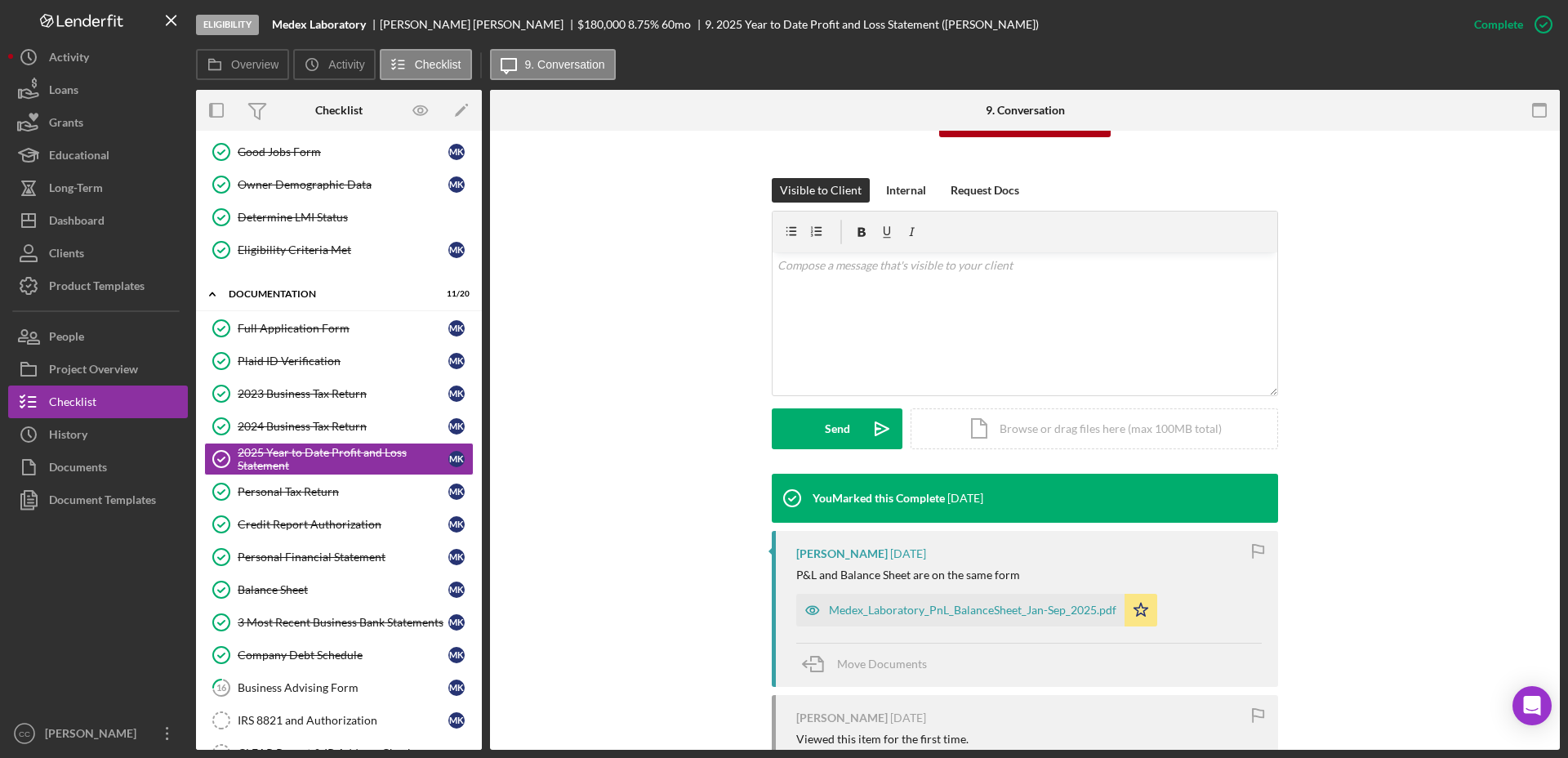
scroll to position [370, 0]
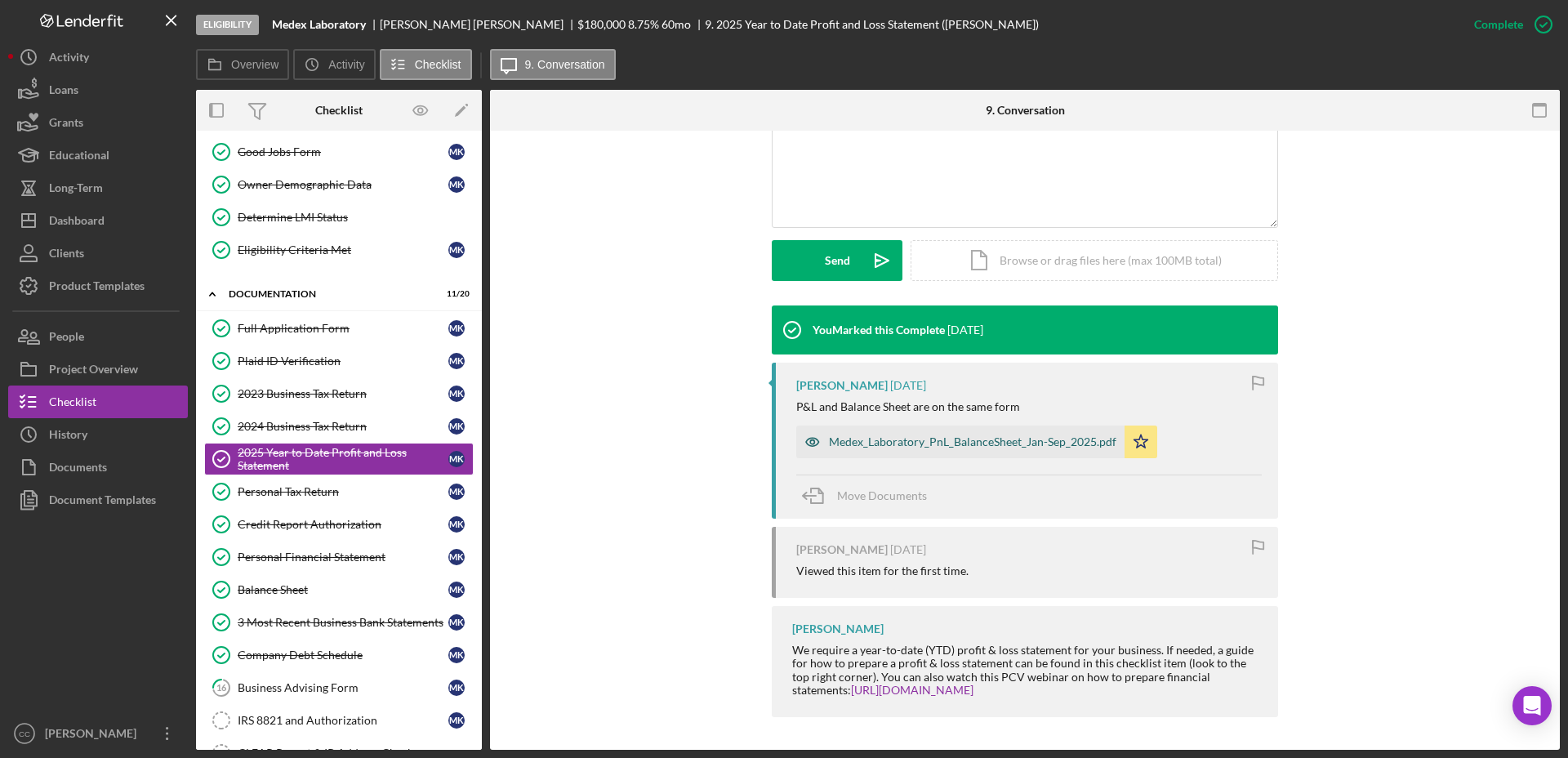
click at [930, 446] on div "Medex_Laboratory_PnL_BalanceSheet_Jan-Sep_2025.pdf" at bounding box center [973, 442] width 288 height 13
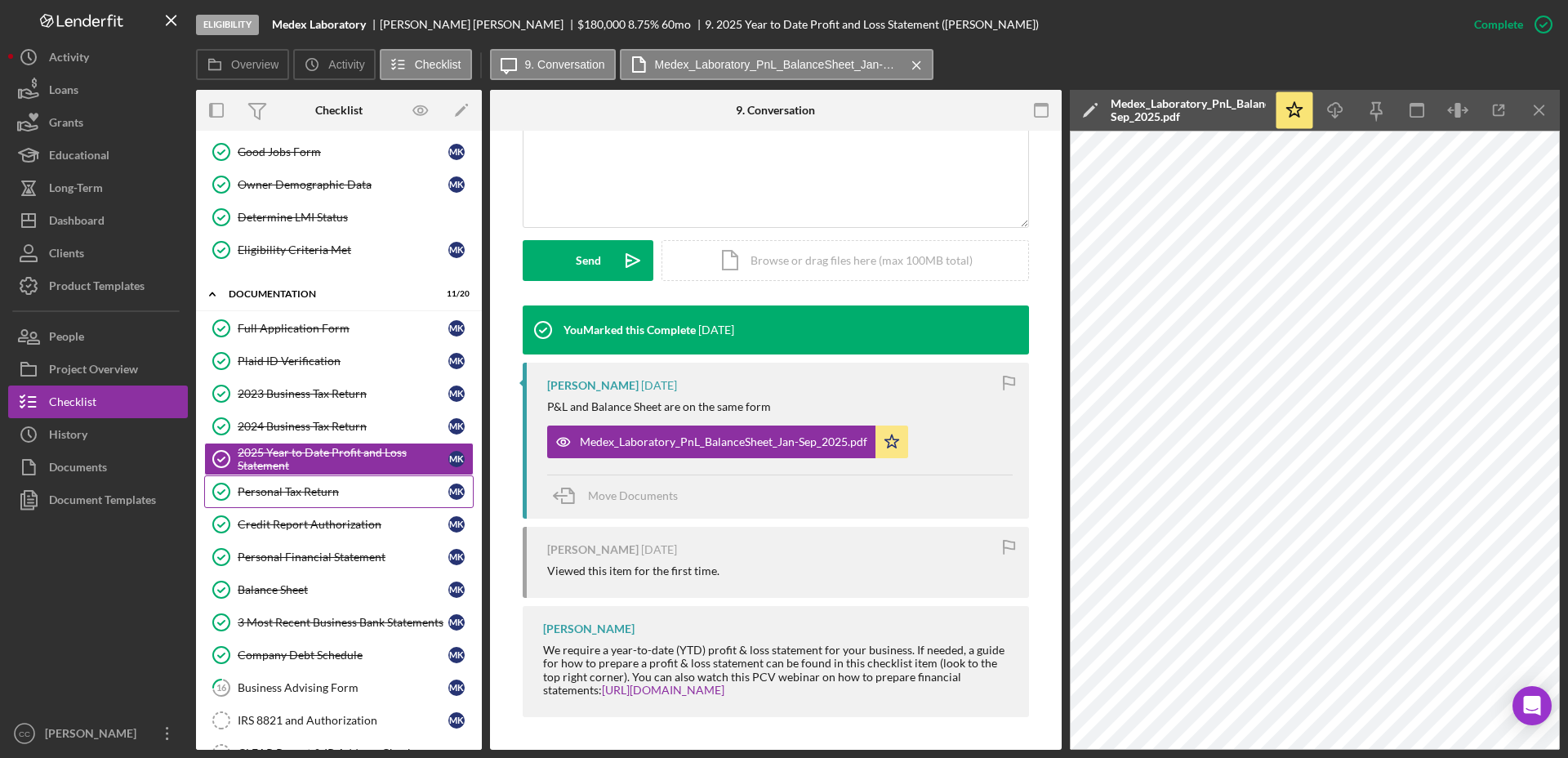
click at [299, 501] on link "Personal Tax Return Personal Tax Return M K" at bounding box center [338, 491] width 269 height 33
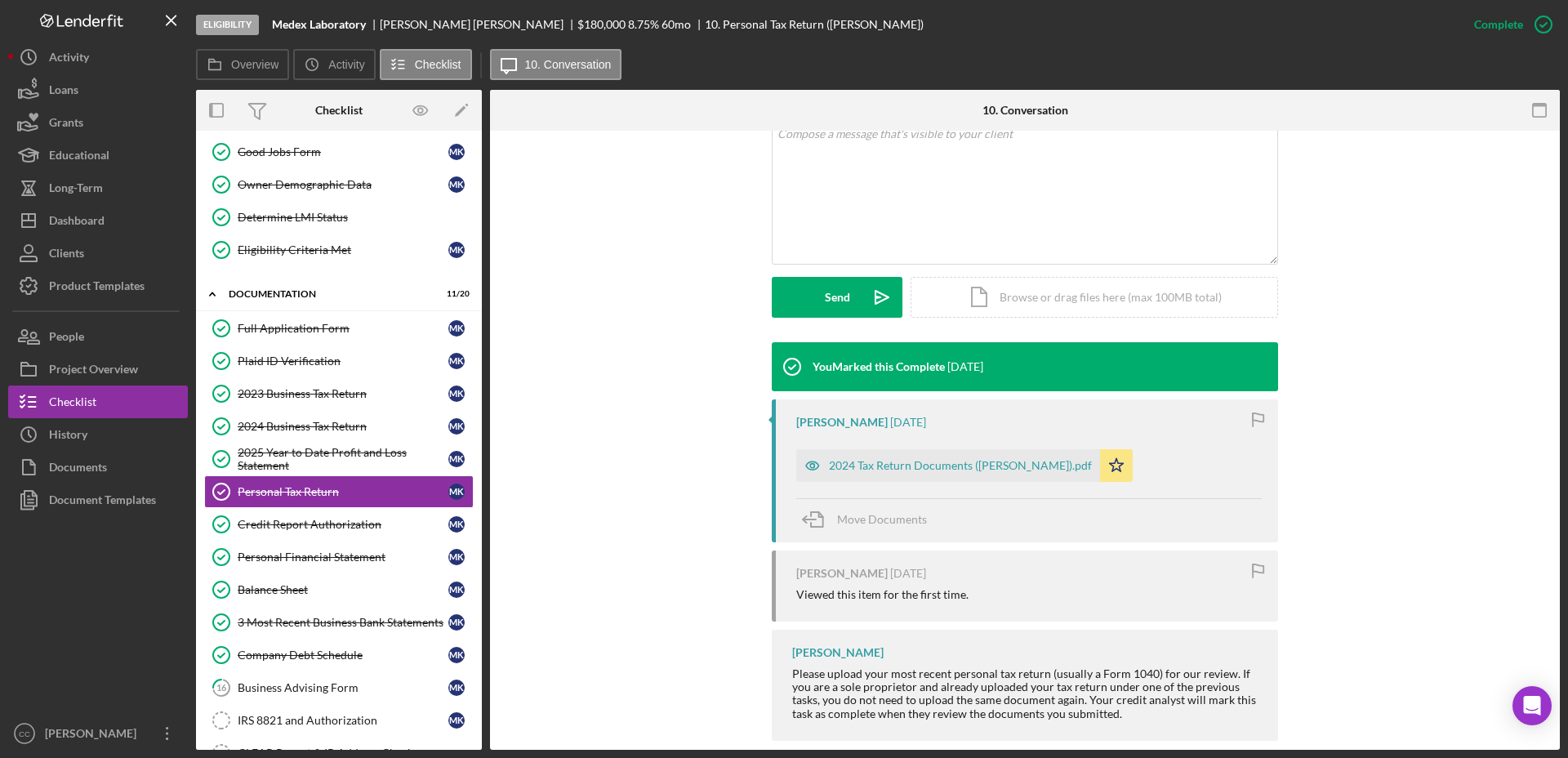
scroll to position [357, 0]
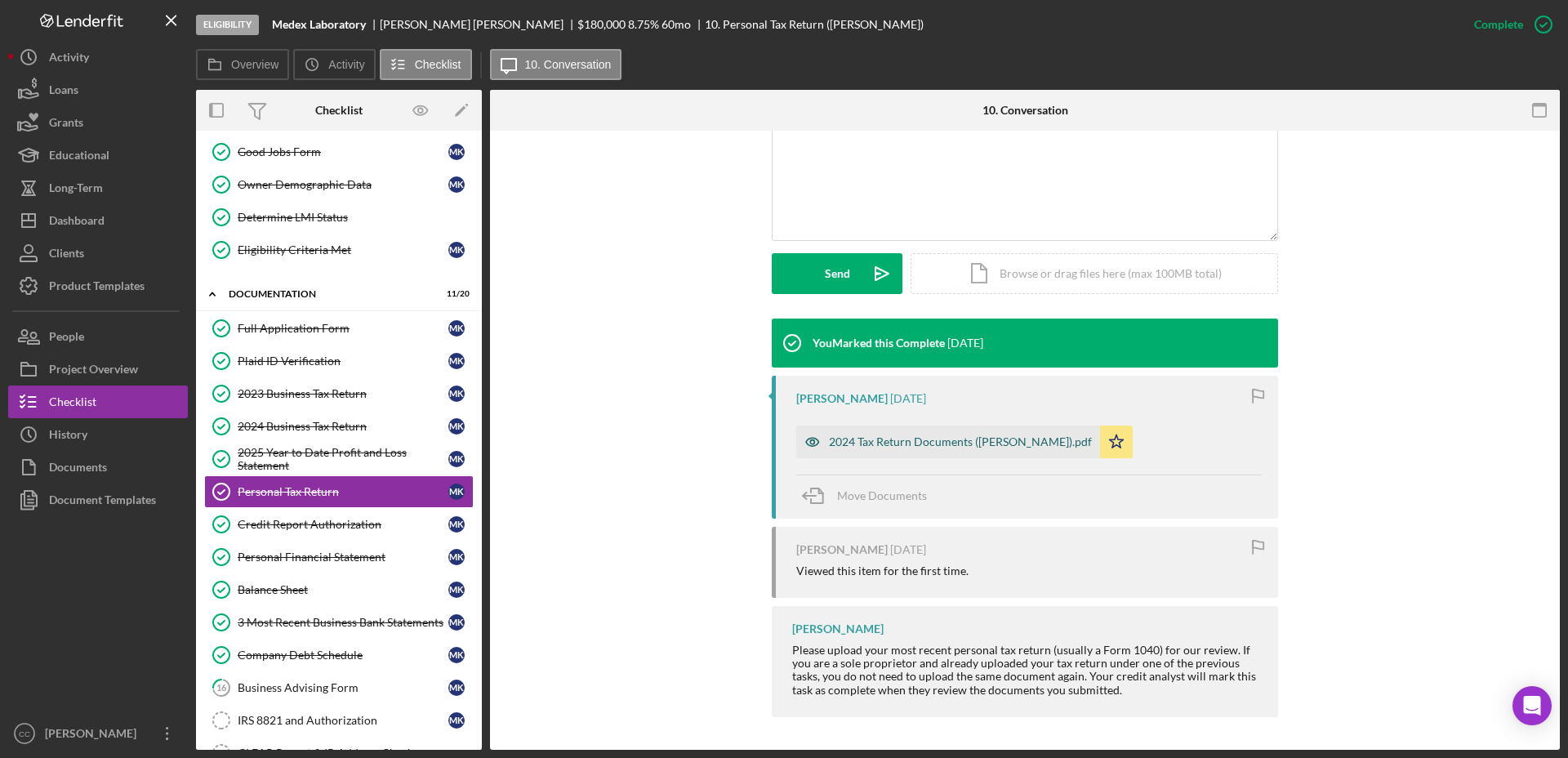
click at [941, 447] on div "2024 Tax Return Documents (KHACHATRYAN MARIAM).pdf" at bounding box center [960, 442] width 263 height 13
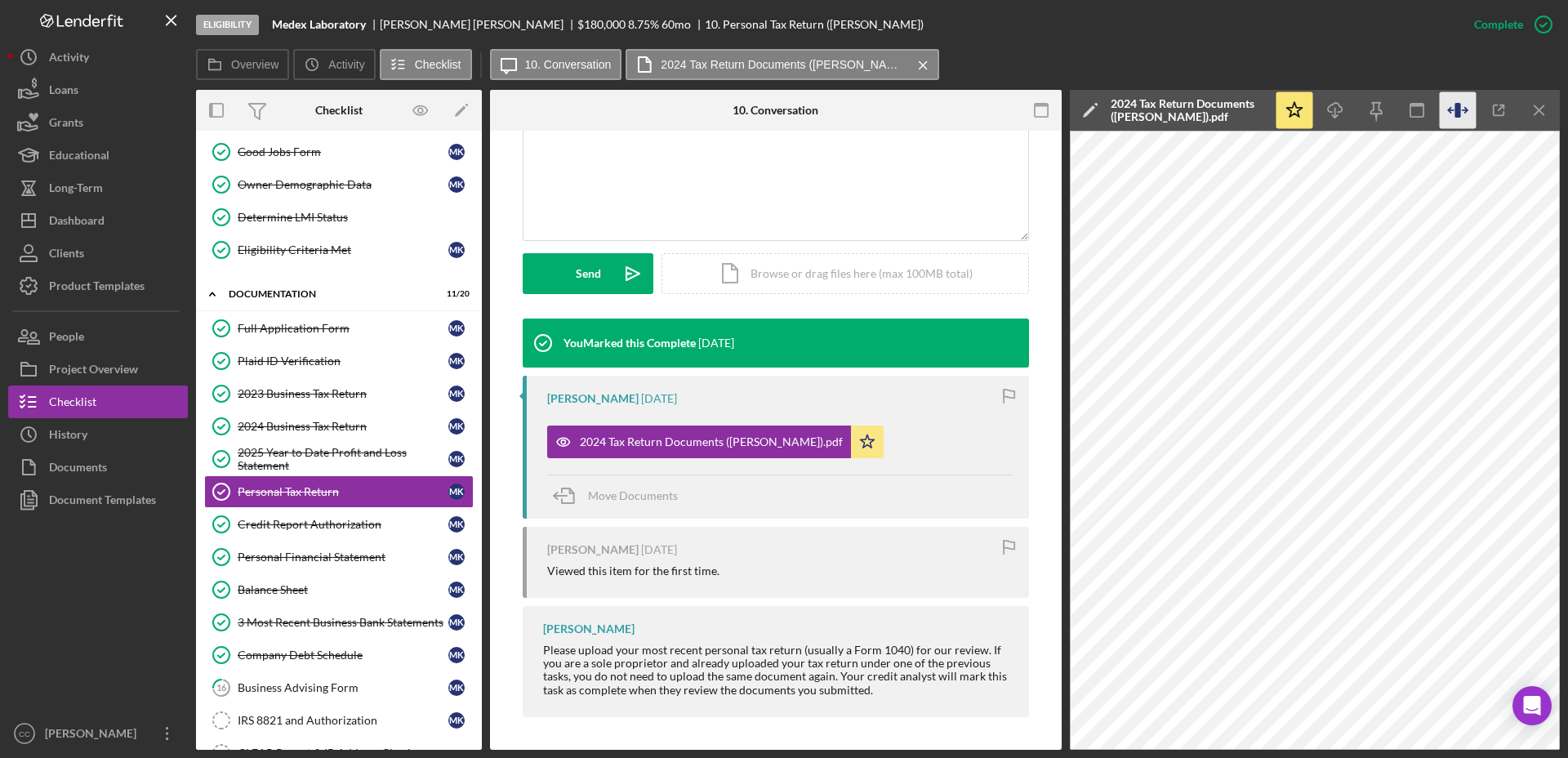
click at [1459, 114] on icon "button" at bounding box center [1457, 110] width 5 height 15
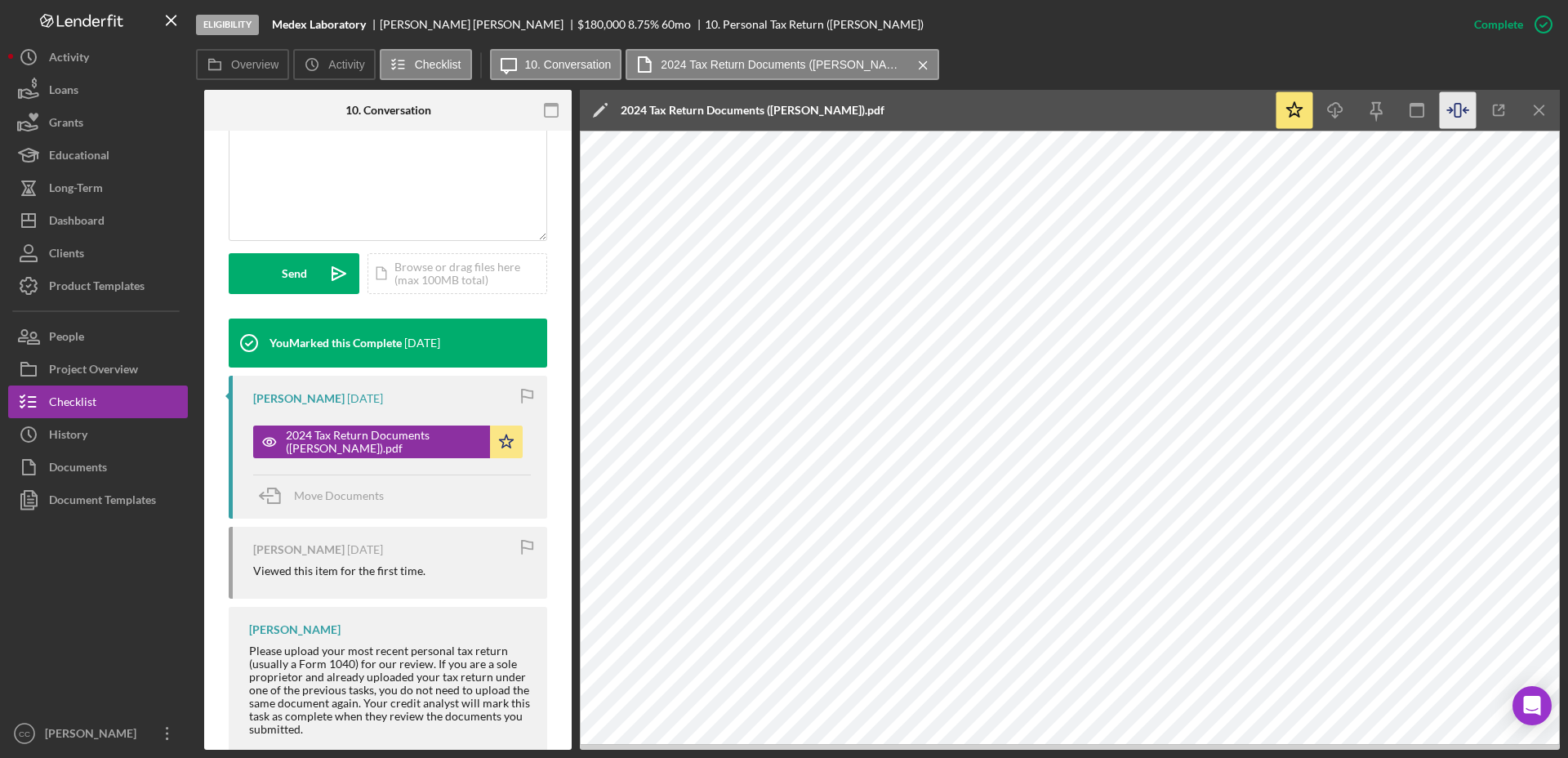
scroll to position [0, 0]
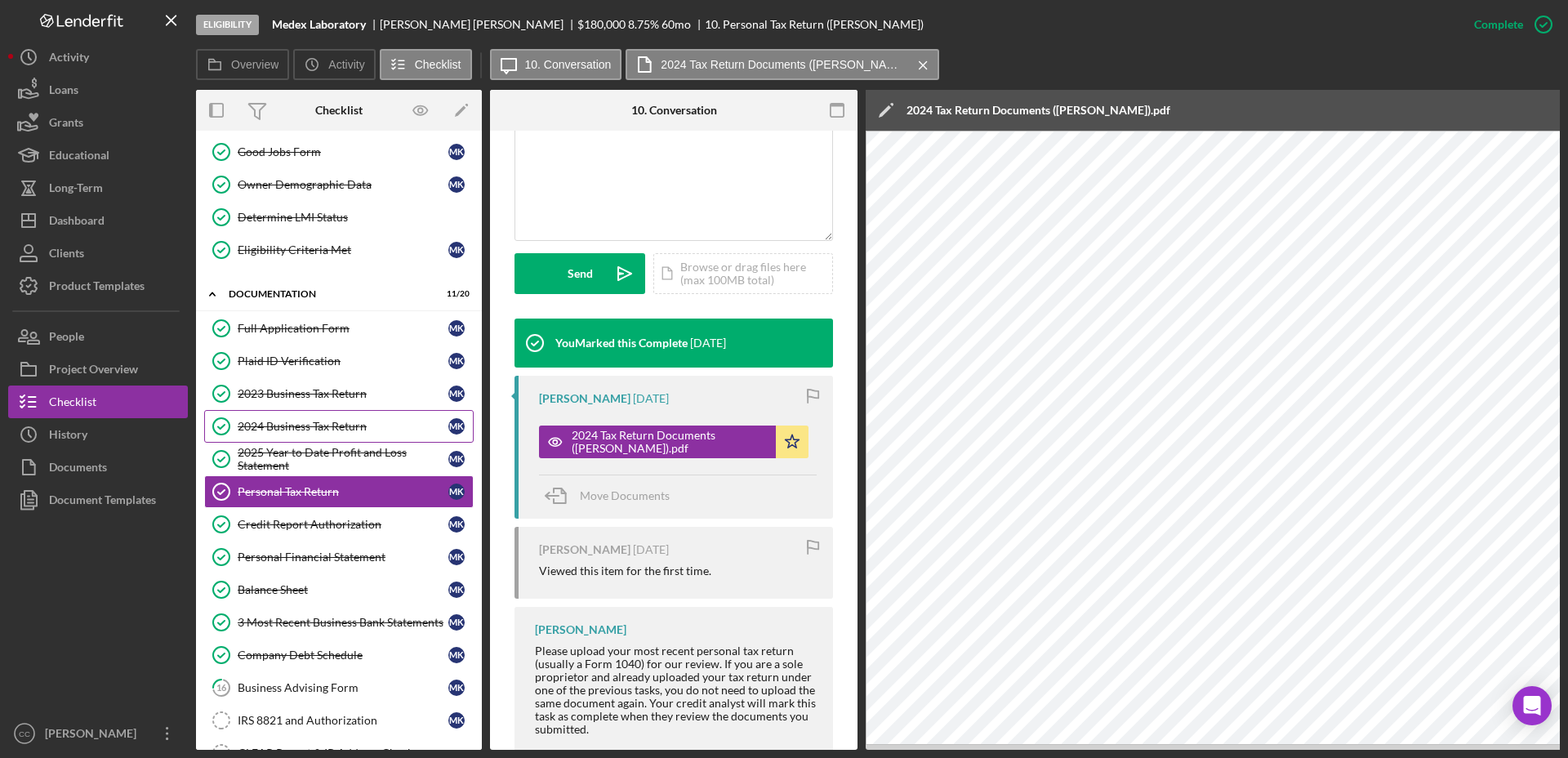
click at [314, 419] on div "2024 Business Tax Return" at bounding box center [342, 426] width 211 height 13
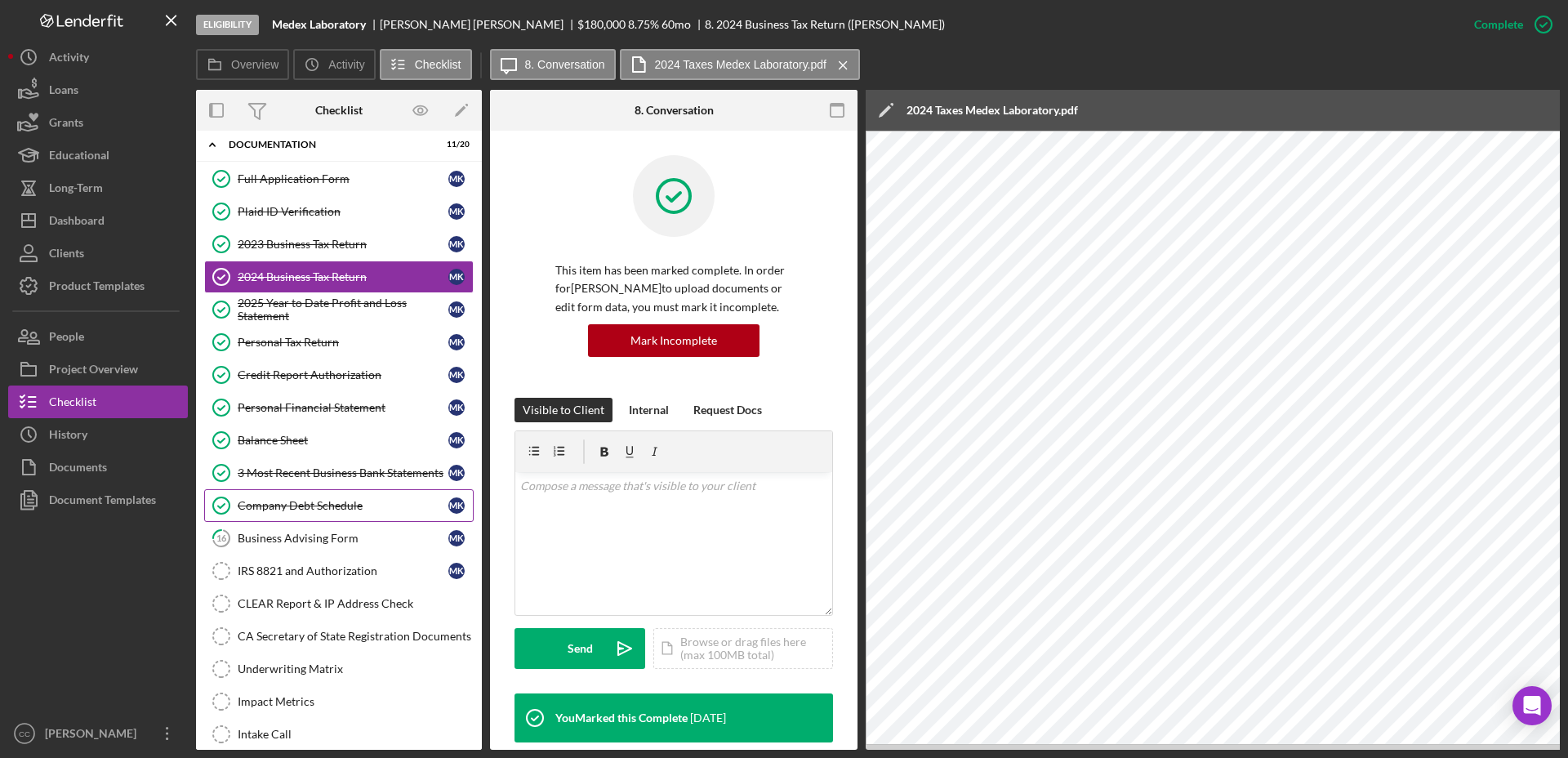
scroll to position [307, 0]
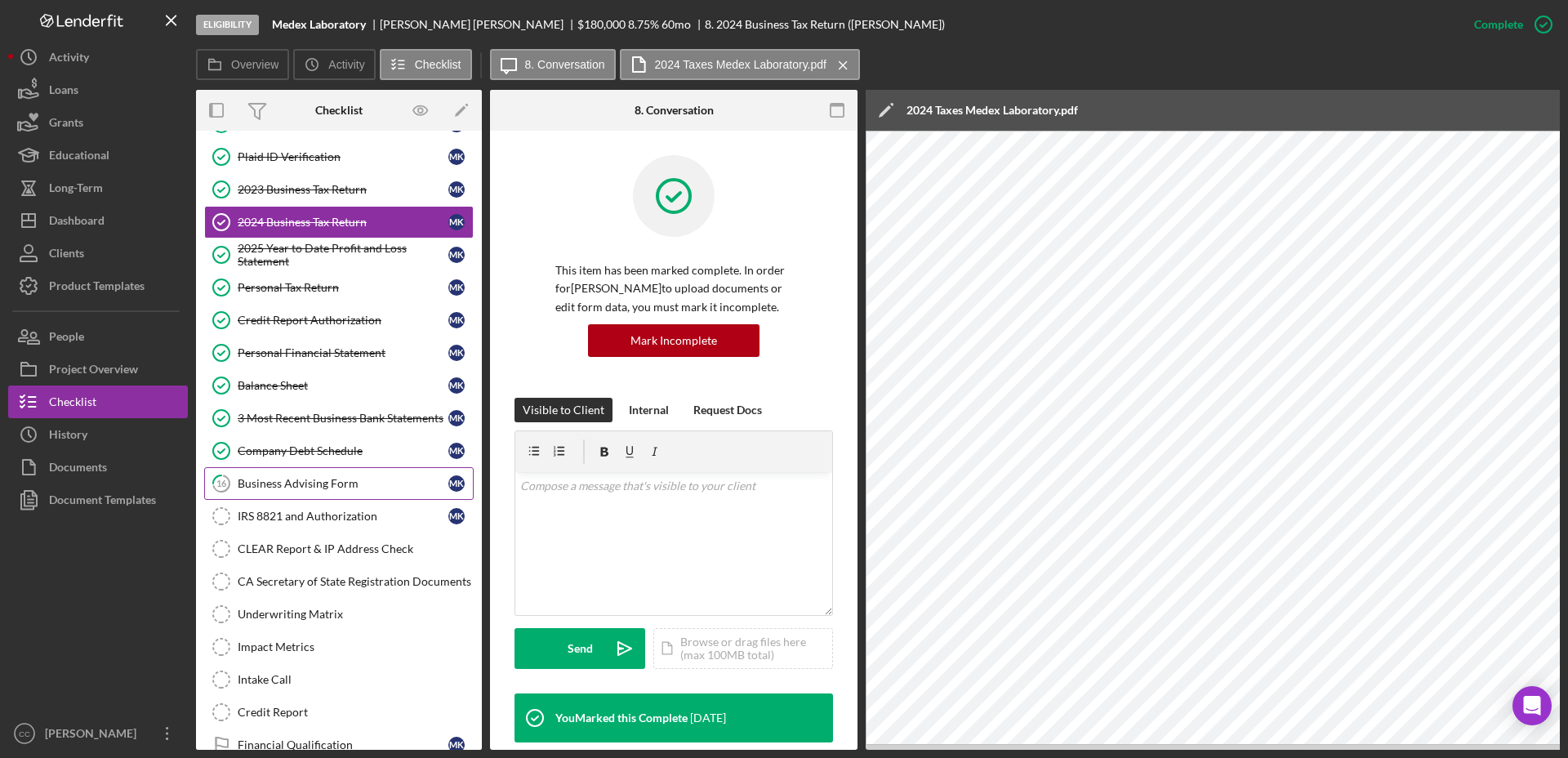
click at [337, 481] on div "Business Advising Form" at bounding box center [342, 483] width 211 height 13
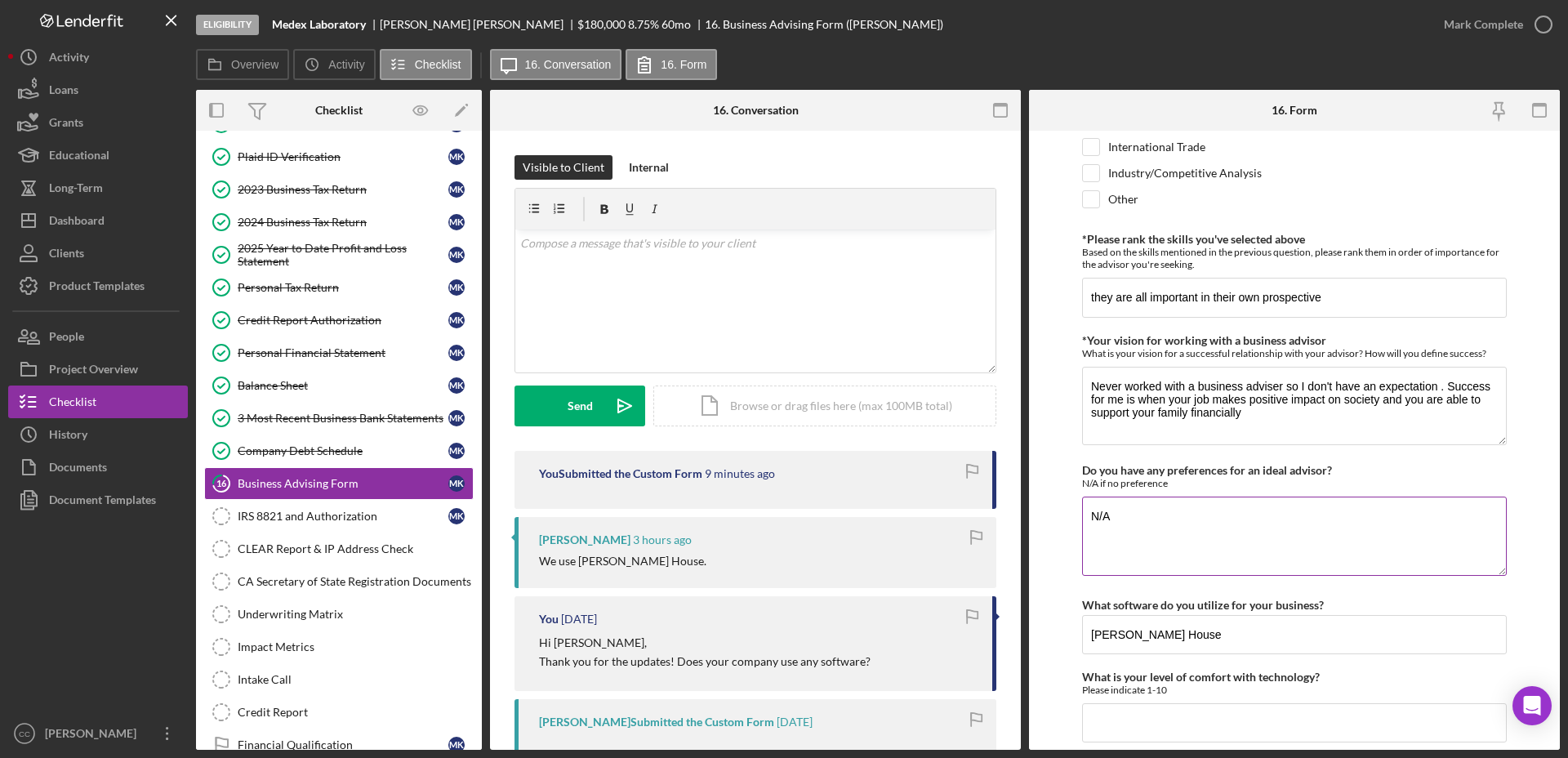
scroll to position [1355, 0]
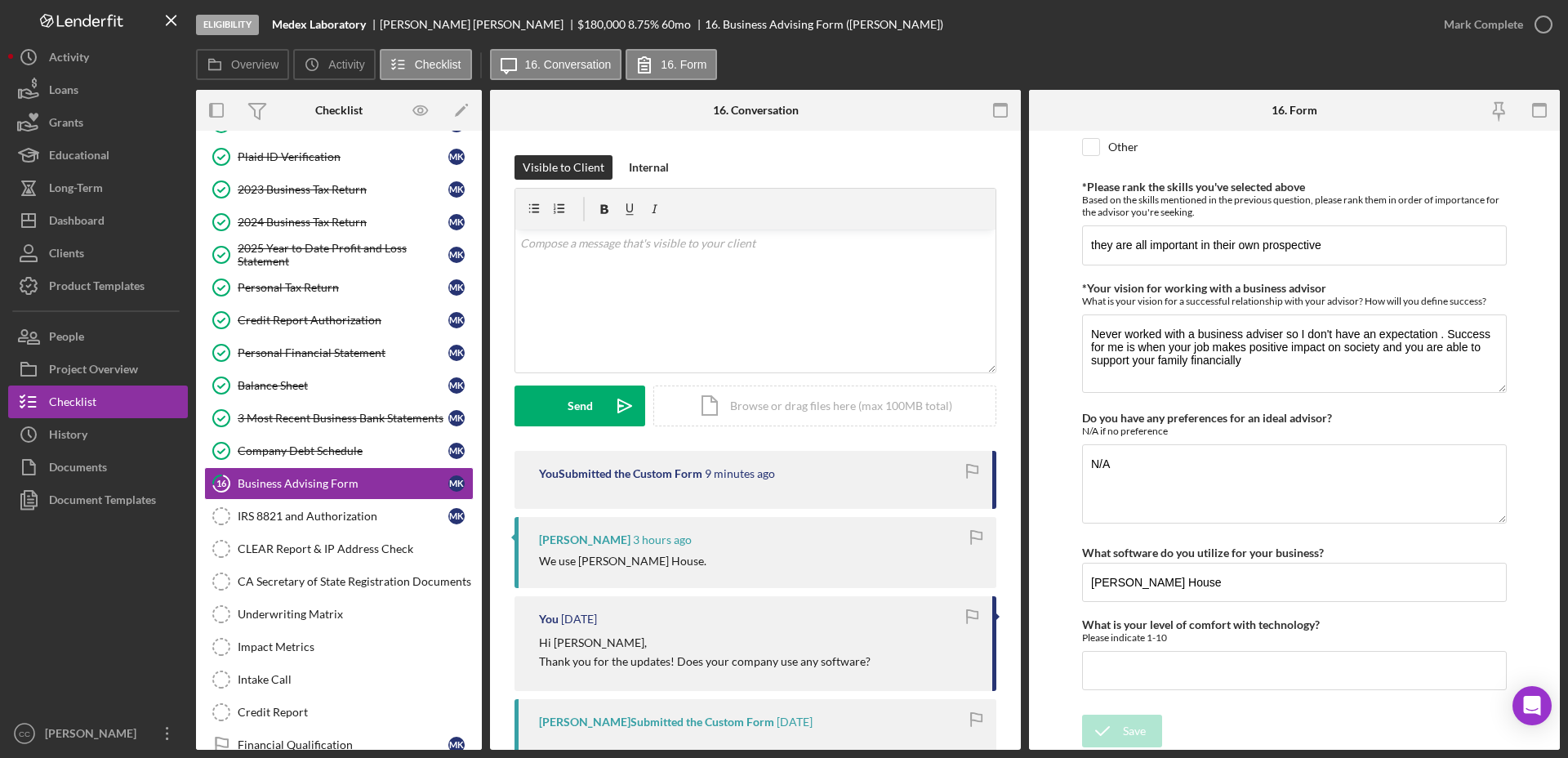
click at [412, 27] on div "Mariam Khachatryan" at bounding box center [478, 24] width 197 height 13
copy div "Mariam"
click at [743, 256] on div "v Color teal Color pink Remove color Add row above Add row below Add column bef…" at bounding box center [755, 300] width 481 height 143
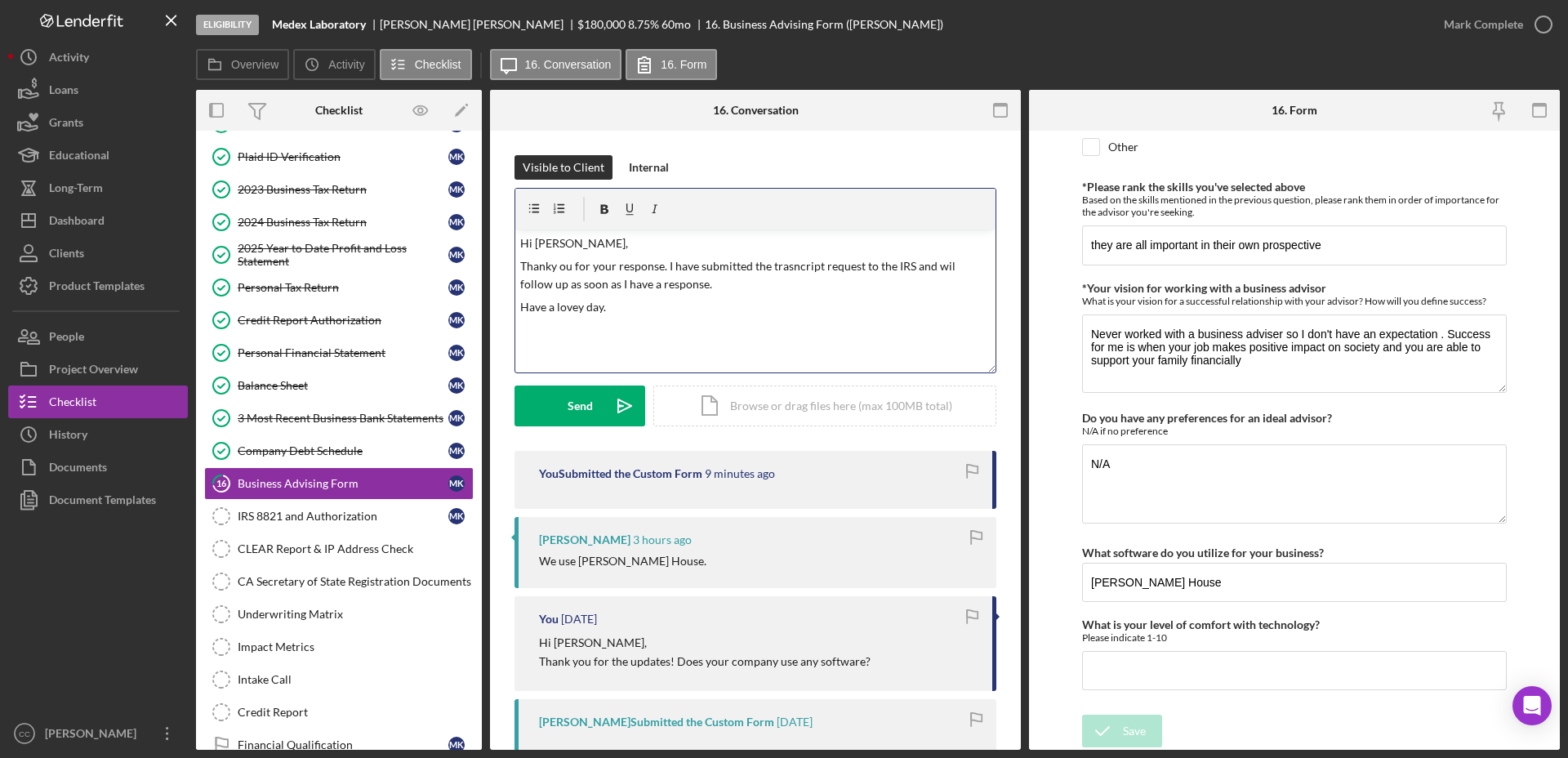
click at [650, 319] on div "v Color teal Color pink Remove color Add row above Add row below Add column bef…" at bounding box center [755, 300] width 481 height 143
click at [794, 266] on p "Thanky ou for your response. I have submitted the trasncript request to the IRS…" at bounding box center [756, 275] width 471 height 36
click at [559, 267] on p "Thanky ou for your response. I have submitted the transcript request to the IRS…" at bounding box center [756, 275] width 471 height 36
click at [948, 267] on p "Thank you for your response. I have submitted the transcript request to the IRS…" at bounding box center [756, 275] width 471 height 36
click at [695, 259] on p "Thank you for your response. I have submitted the transcript request to the IRS…" at bounding box center [756, 275] width 471 height 36
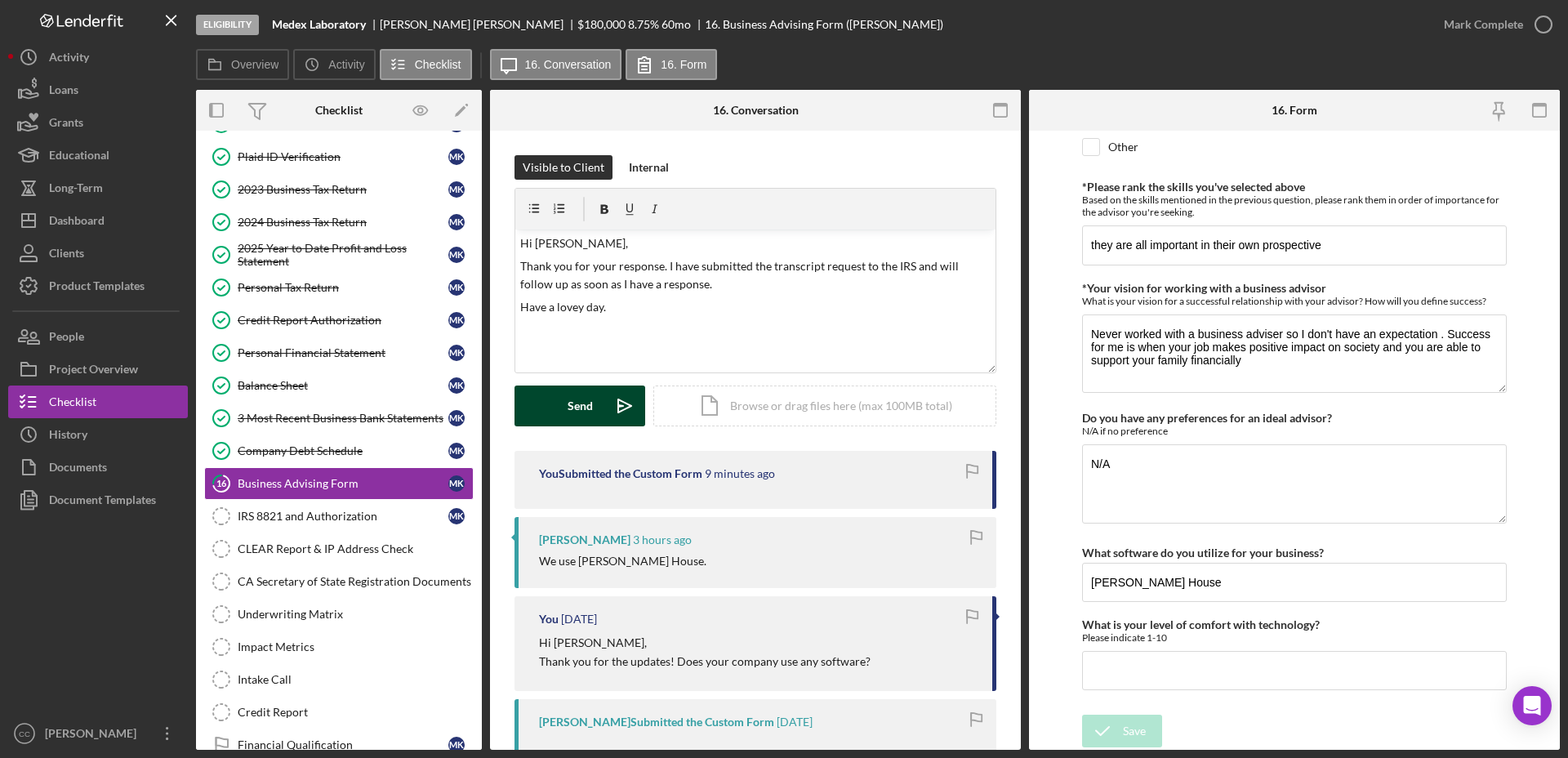
click at [591, 403] on div "Send" at bounding box center [580, 406] width 25 height 41
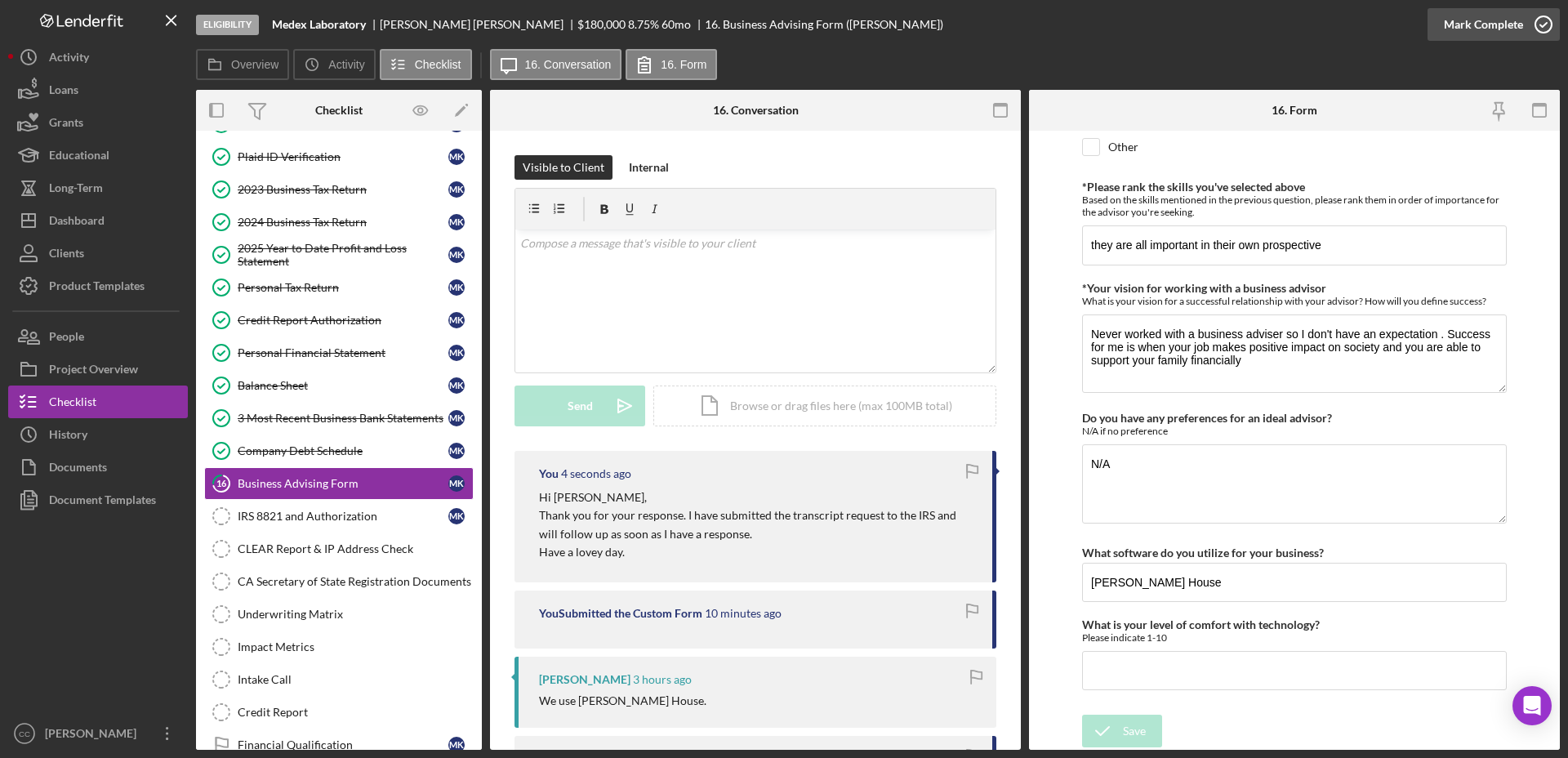
click at [1527, 24] on icon "button" at bounding box center [1543, 25] width 41 height 41
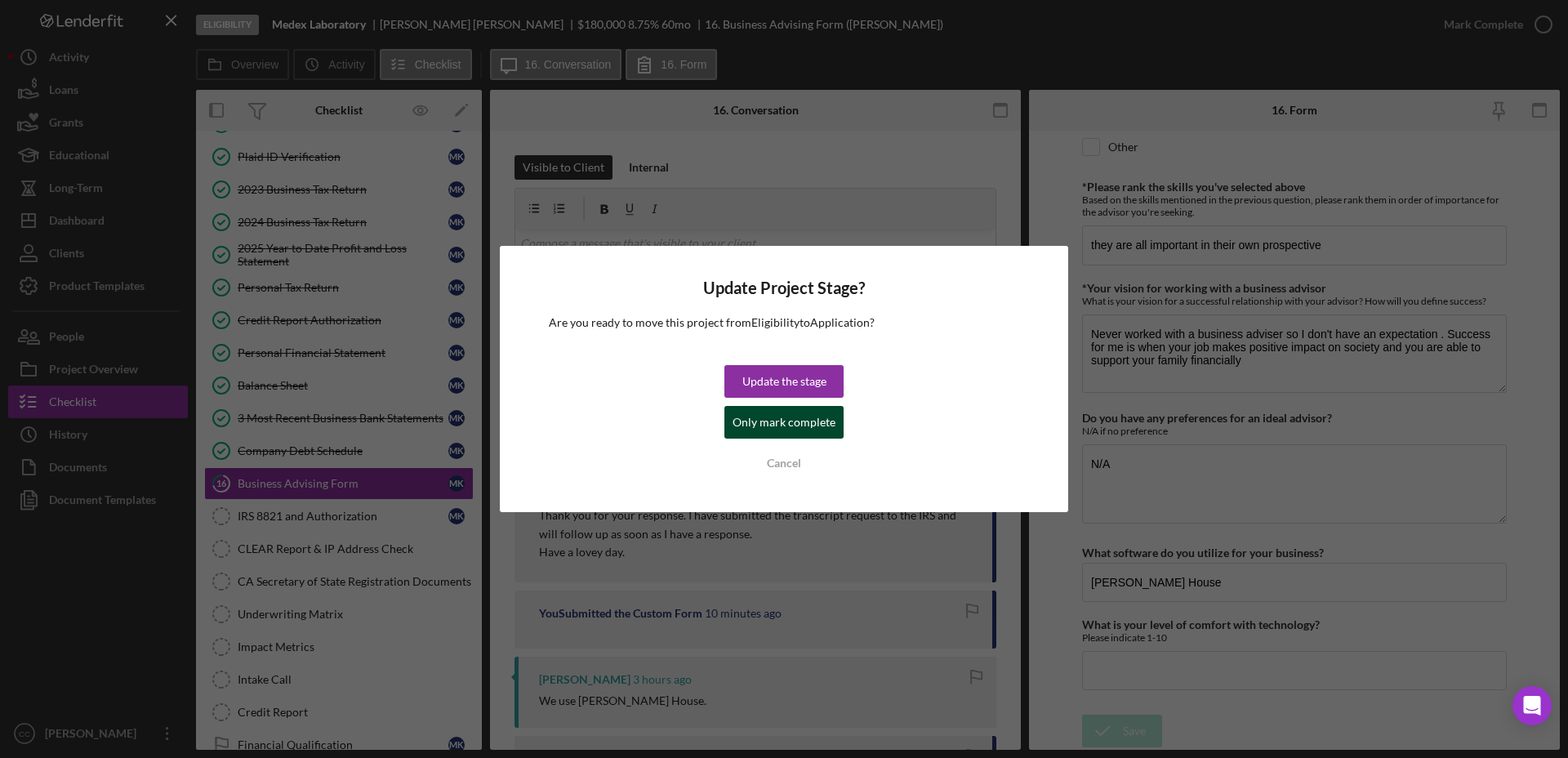
click at [761, 418] on div "Only mark complete" at bounding box center [784, 422] width 103 height 33
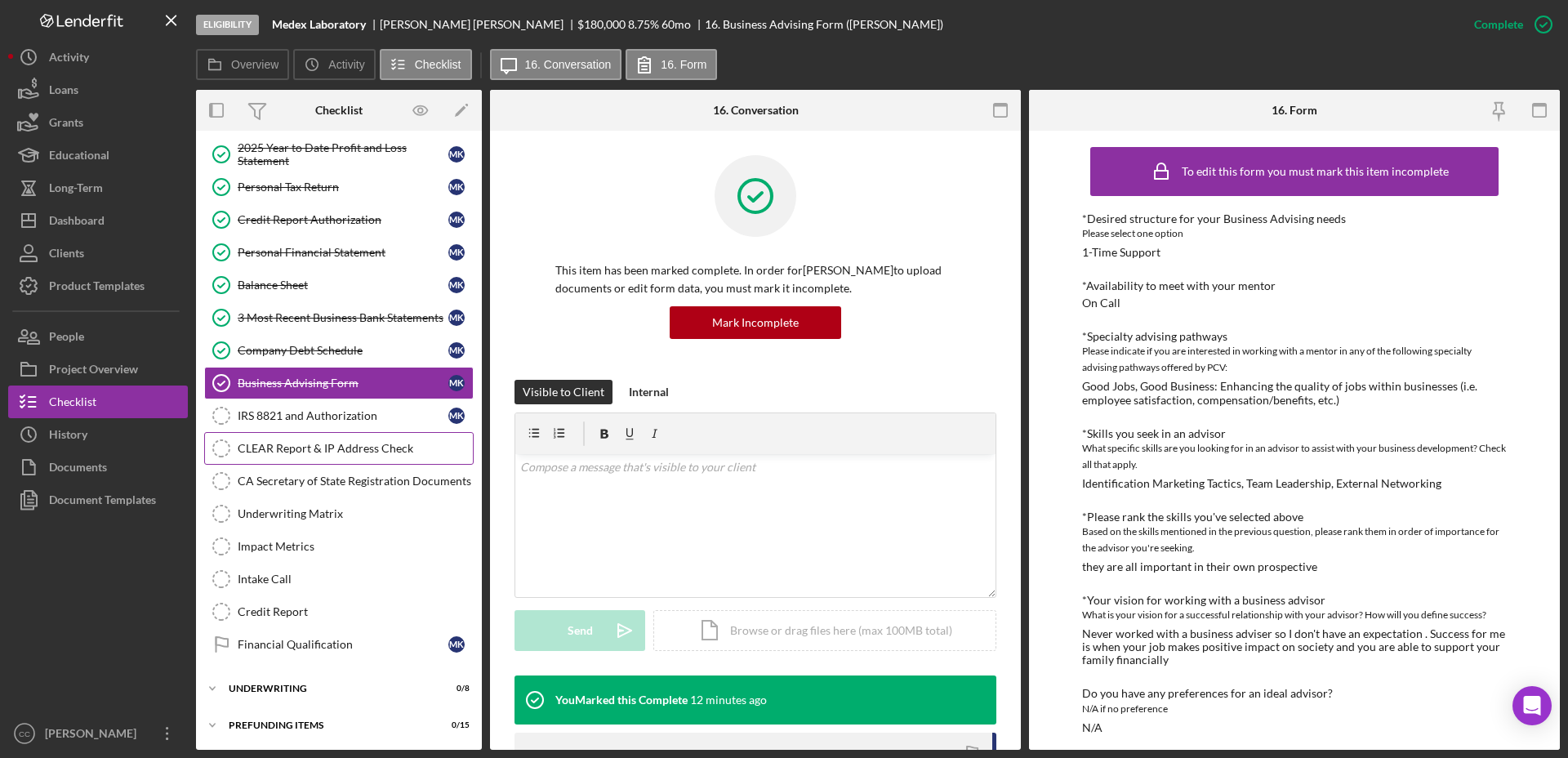
scroll to position [408, 0]
click at [98, 497] on div "Document Templates" at bounding box center [102, 501] width 107 height 36
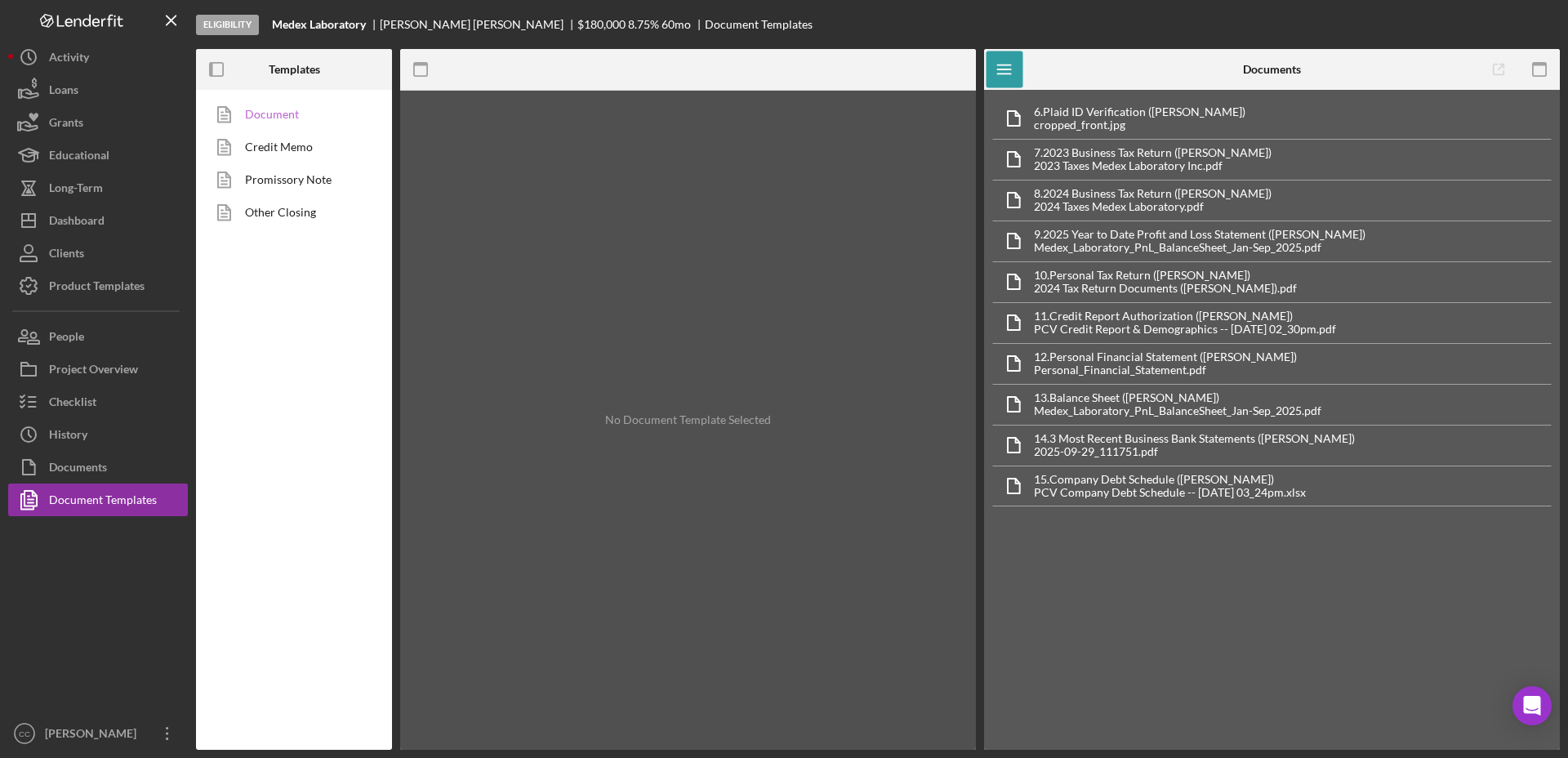
click at [277, 118] on link "Document" at bounding box center [290, 114] width 171 height 33
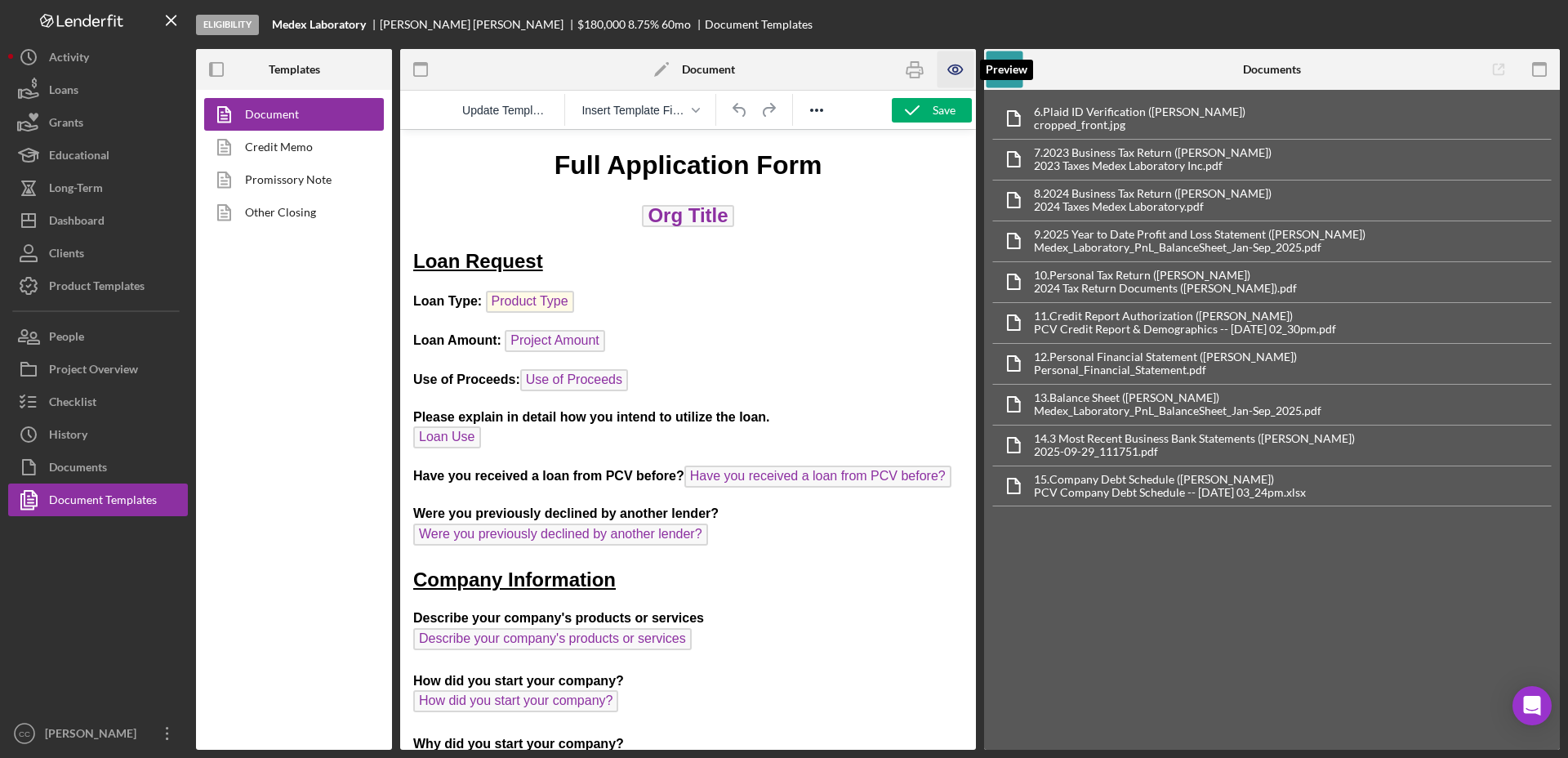
click at [955, 62] on icon "button" at bounding box center [955, 69] width 36 height 36
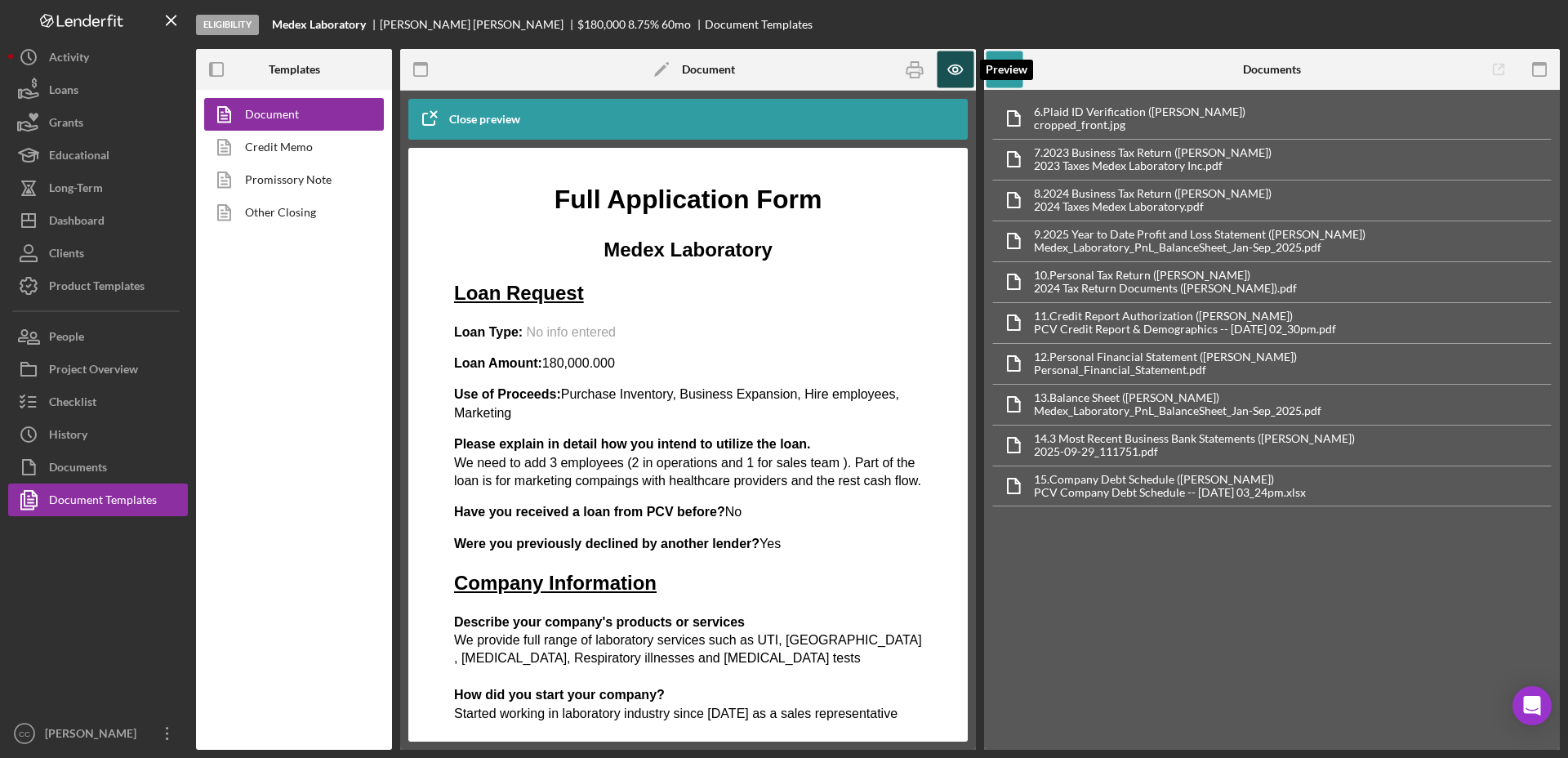
click at [960, 71] on icon "button" at bounding box center [955, 69] width 36 height 36
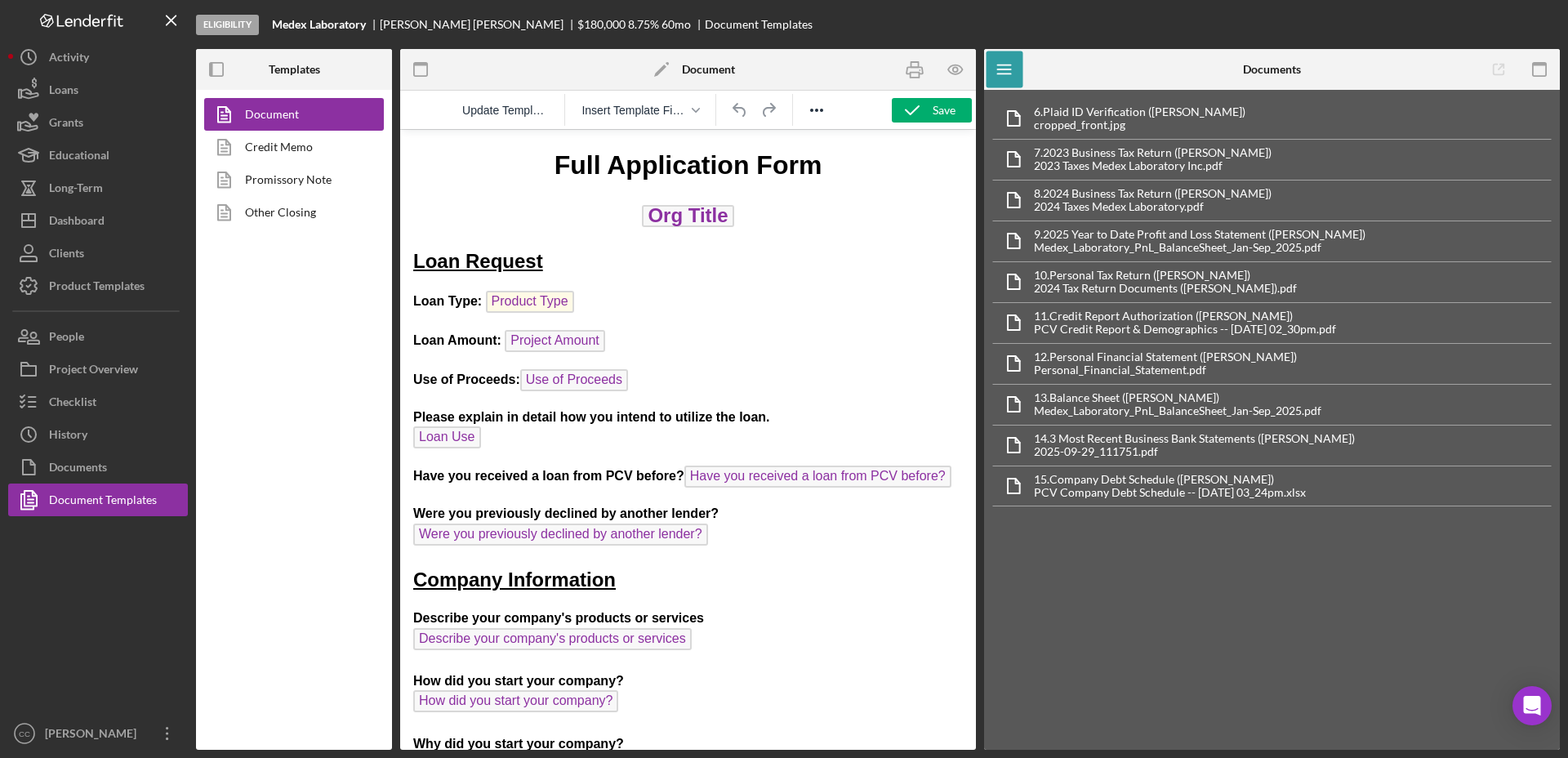
drag, startPoint x: 579, startPoint y: 302, endPoint x: 682, endPoint y: 291, distance: 103.6
click at [580, 302] on p "Loan Type: Product Type ﻿" at bounding box center [688, 303] width 550 height 26
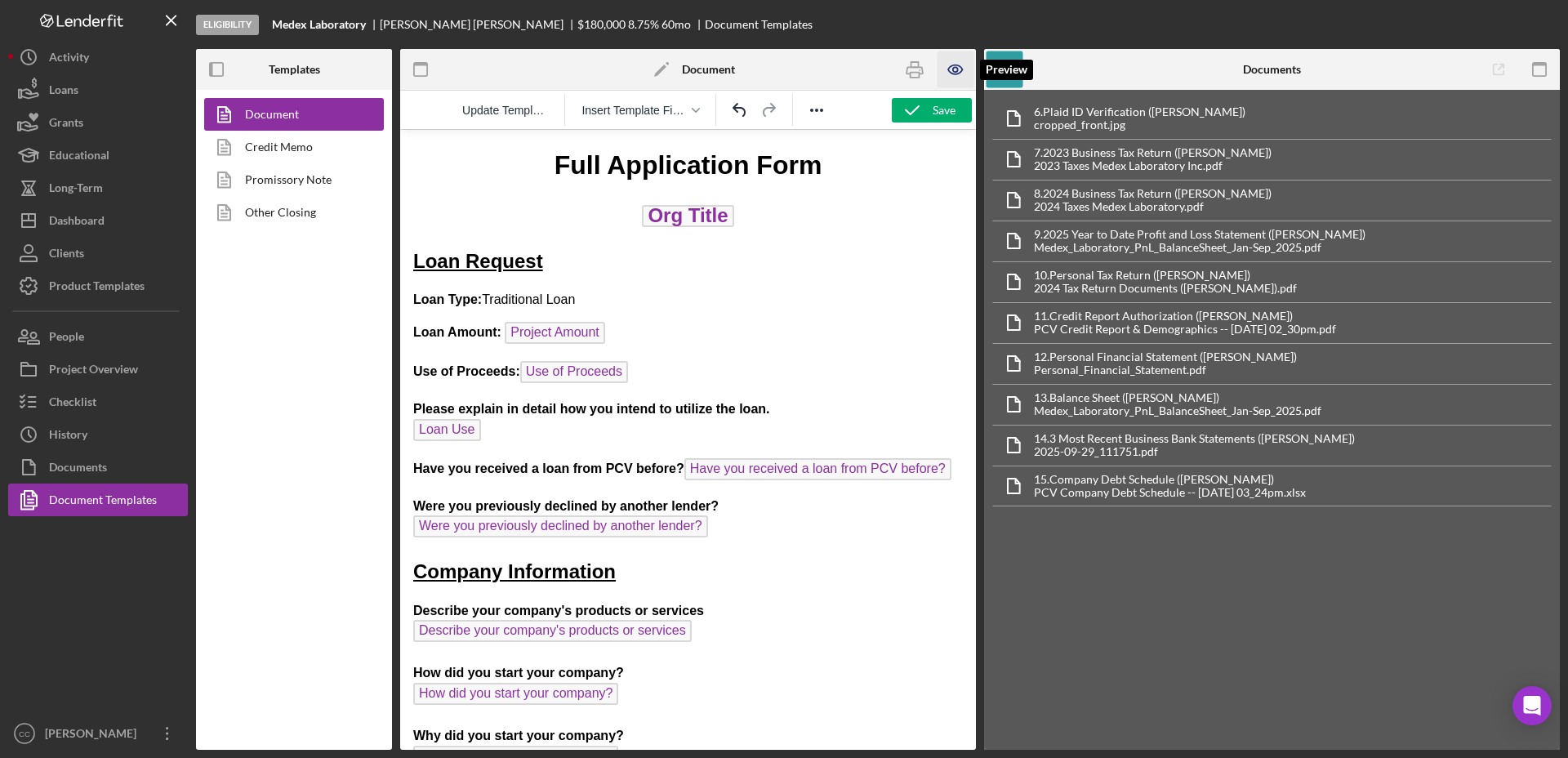
click at [954, 68] on icon "button" at bounding box center [956, 69] width 5 height 5
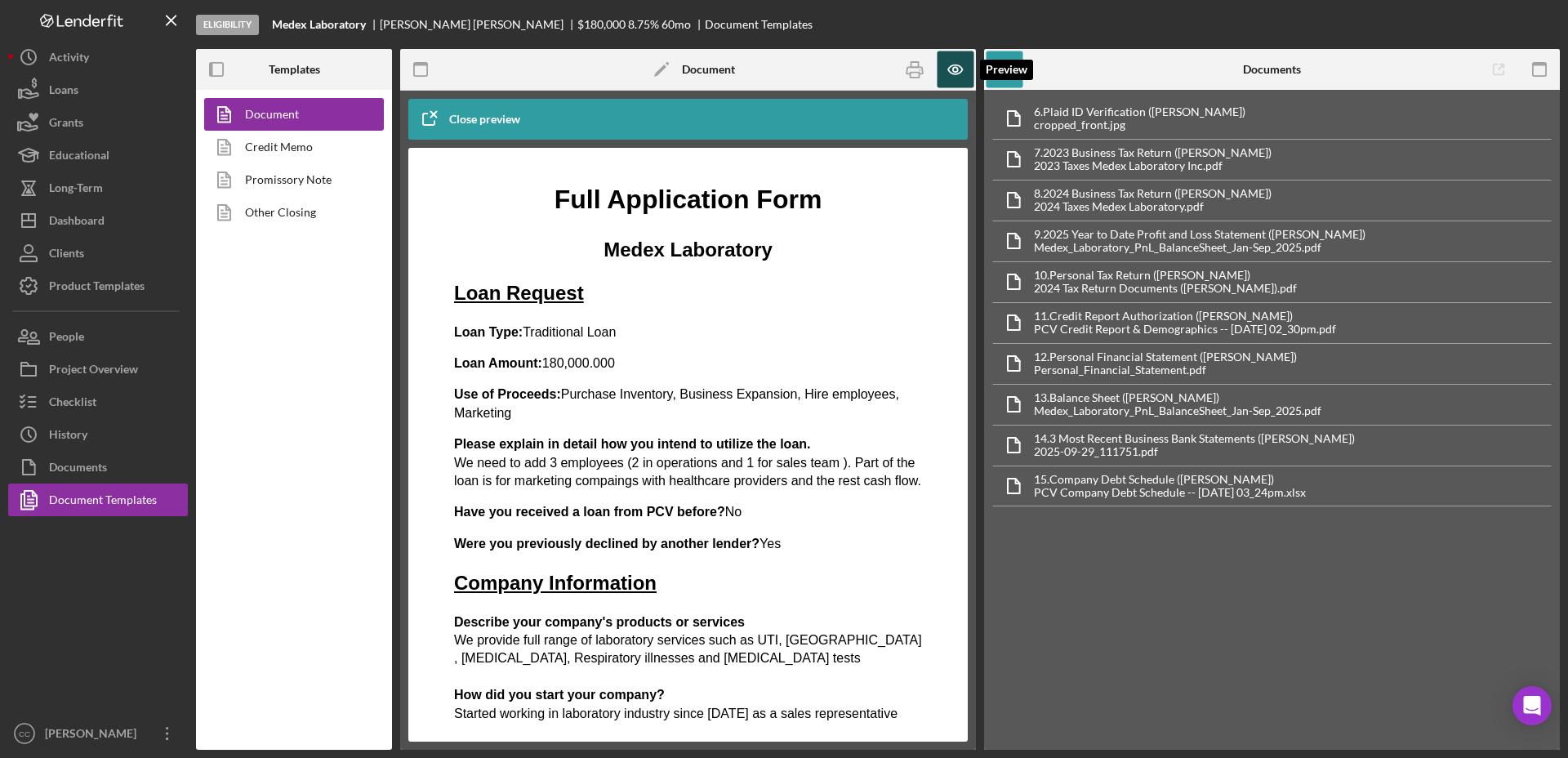
click at [960, 67] on icon "button" at bounding box center [955, 69] width 36 height 36
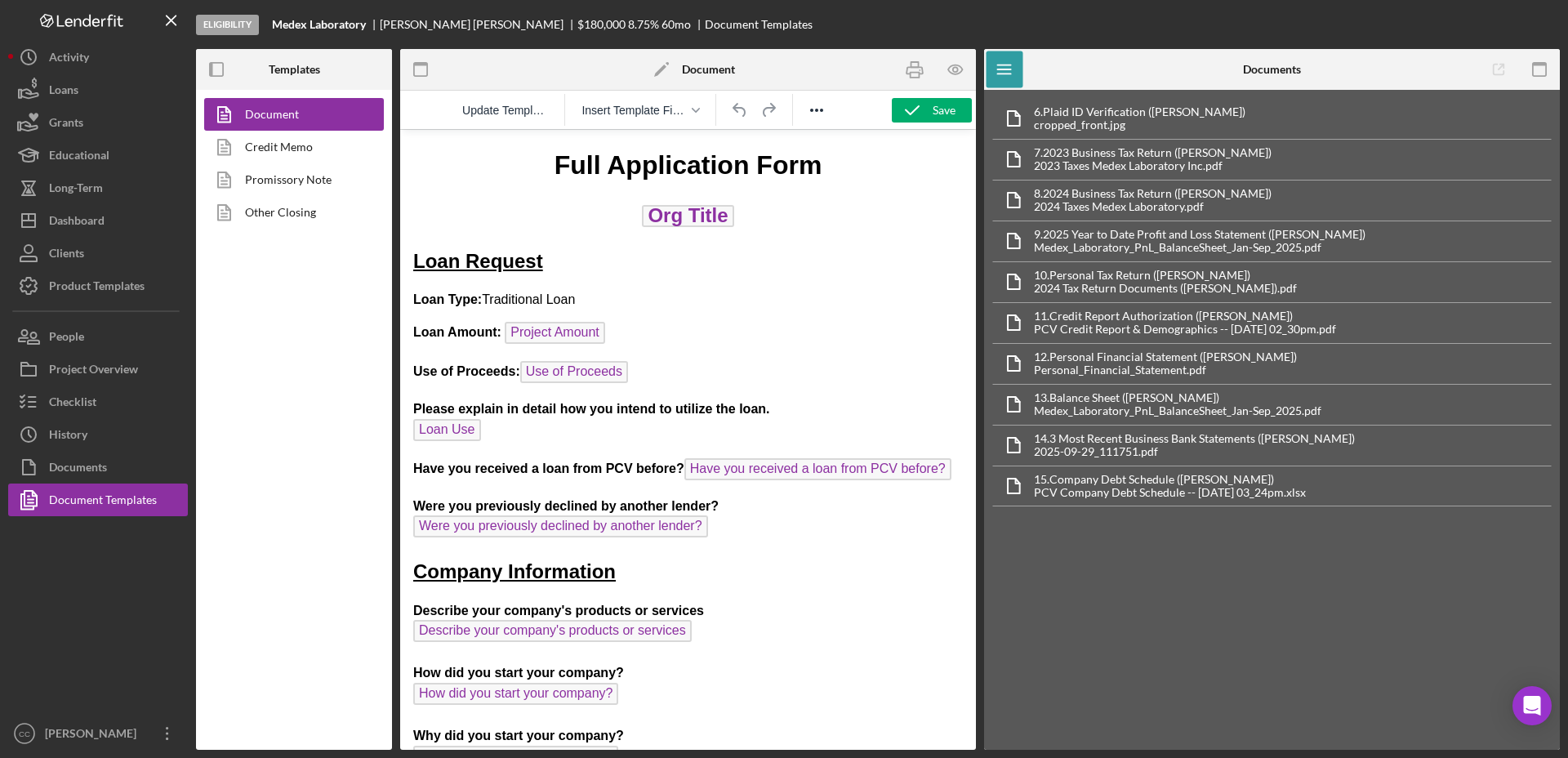
click at [513, 429] on p "Please explain in detail how you intend to utilize the loan. Loan Use" at bounding box center [688, 422] width 550 height 44
click at [633, 373] on p "Use of Proceeds: Use of Proceeds" at bounding box center [688, 373] width 550 height 26
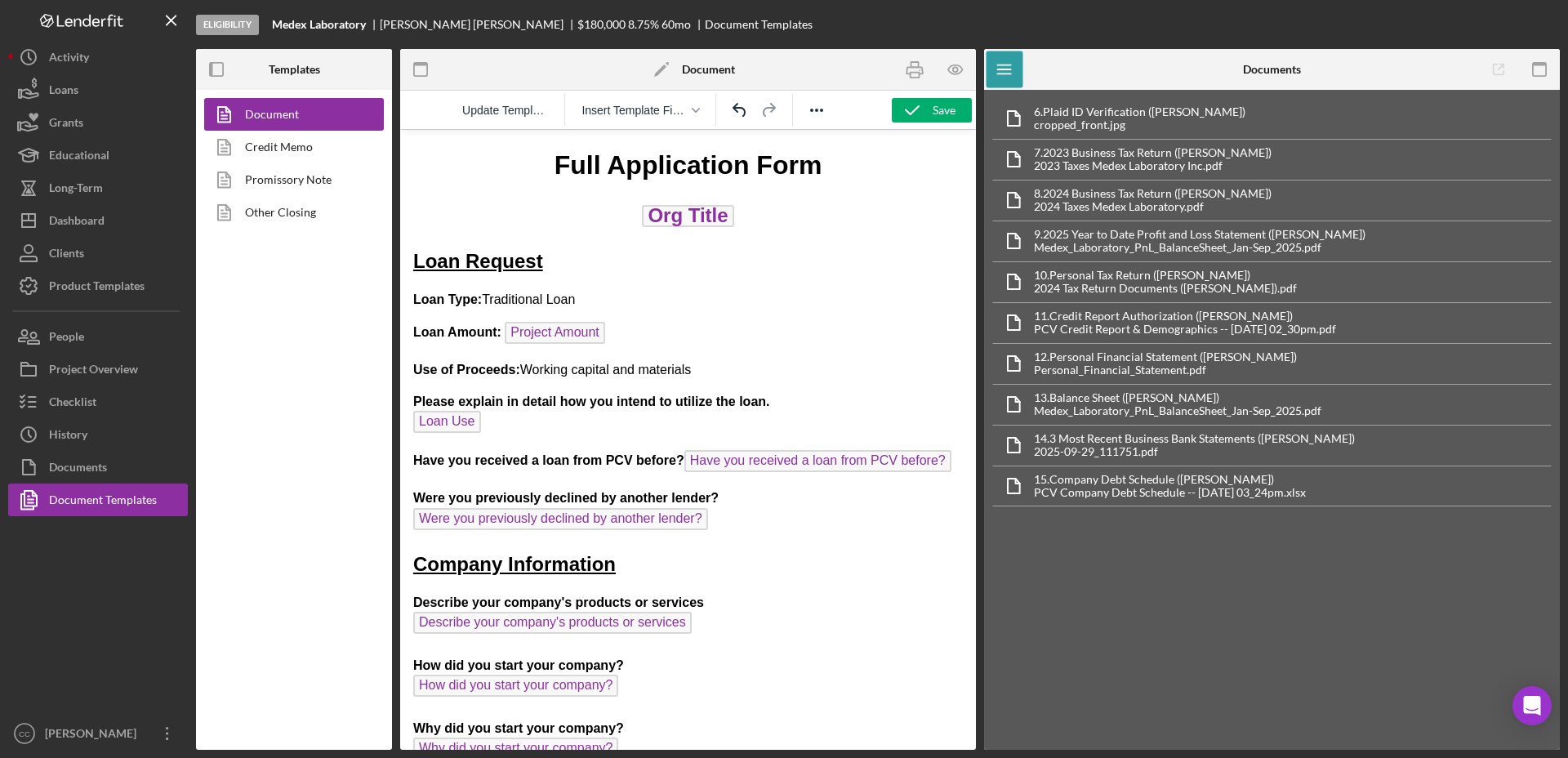
click at [504, 429] on p "Please explain in detail how you intend to utilize the loan. Loan Use" at bounding box center [688, 415] width 550 height 44
click at [500, 426] on p "Please explain in detail how you intend to utilize the loan. Loan Use ﻿" at bounding box center [688, 415] width 550 height 44
click at [80, 218] on div "Dashboard" at bounding box center [76, 222] width 56 height 36
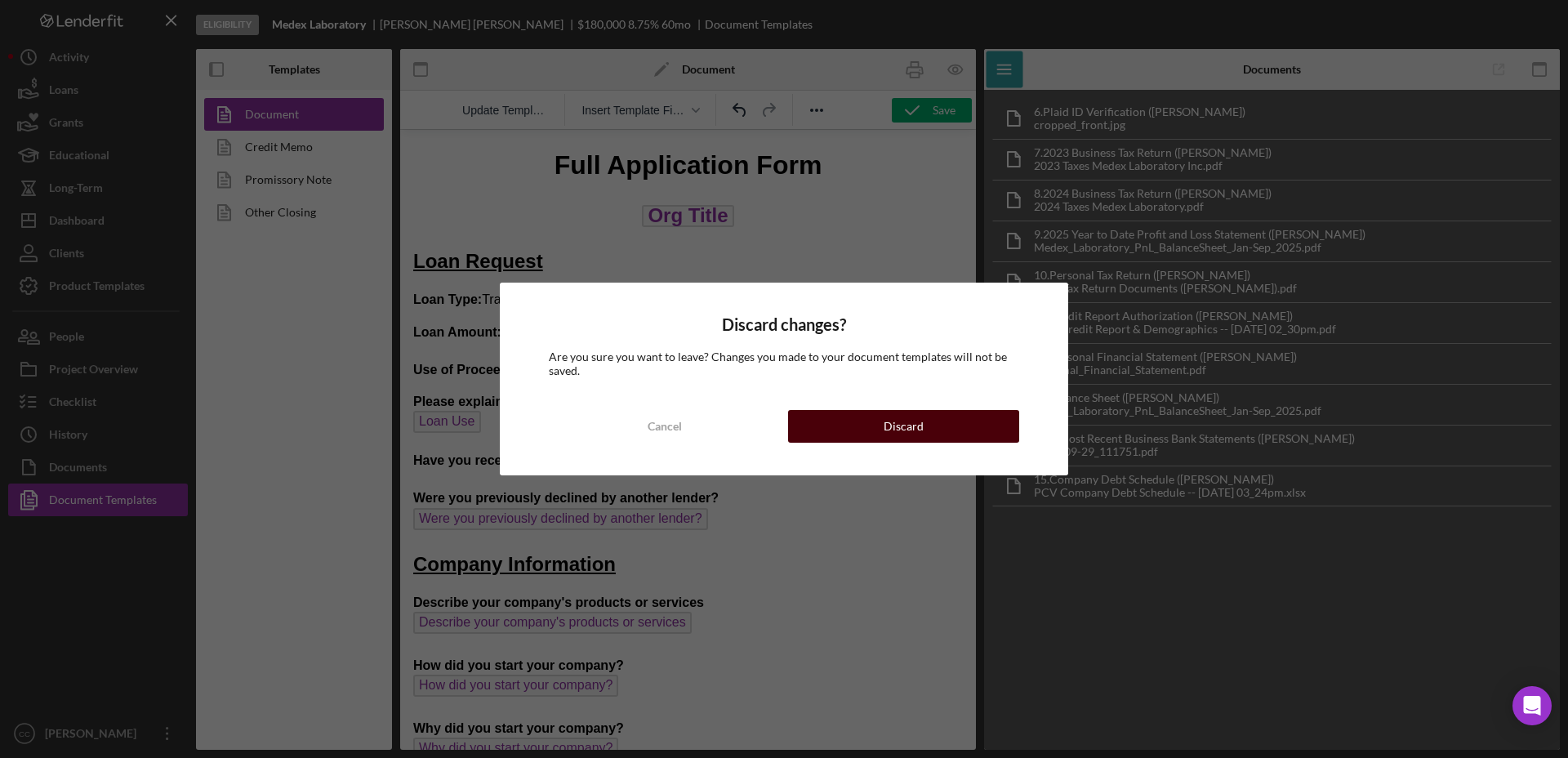
click at [953, 422] on button "Discard" at bounding box center [903, 426] width 231 height 33
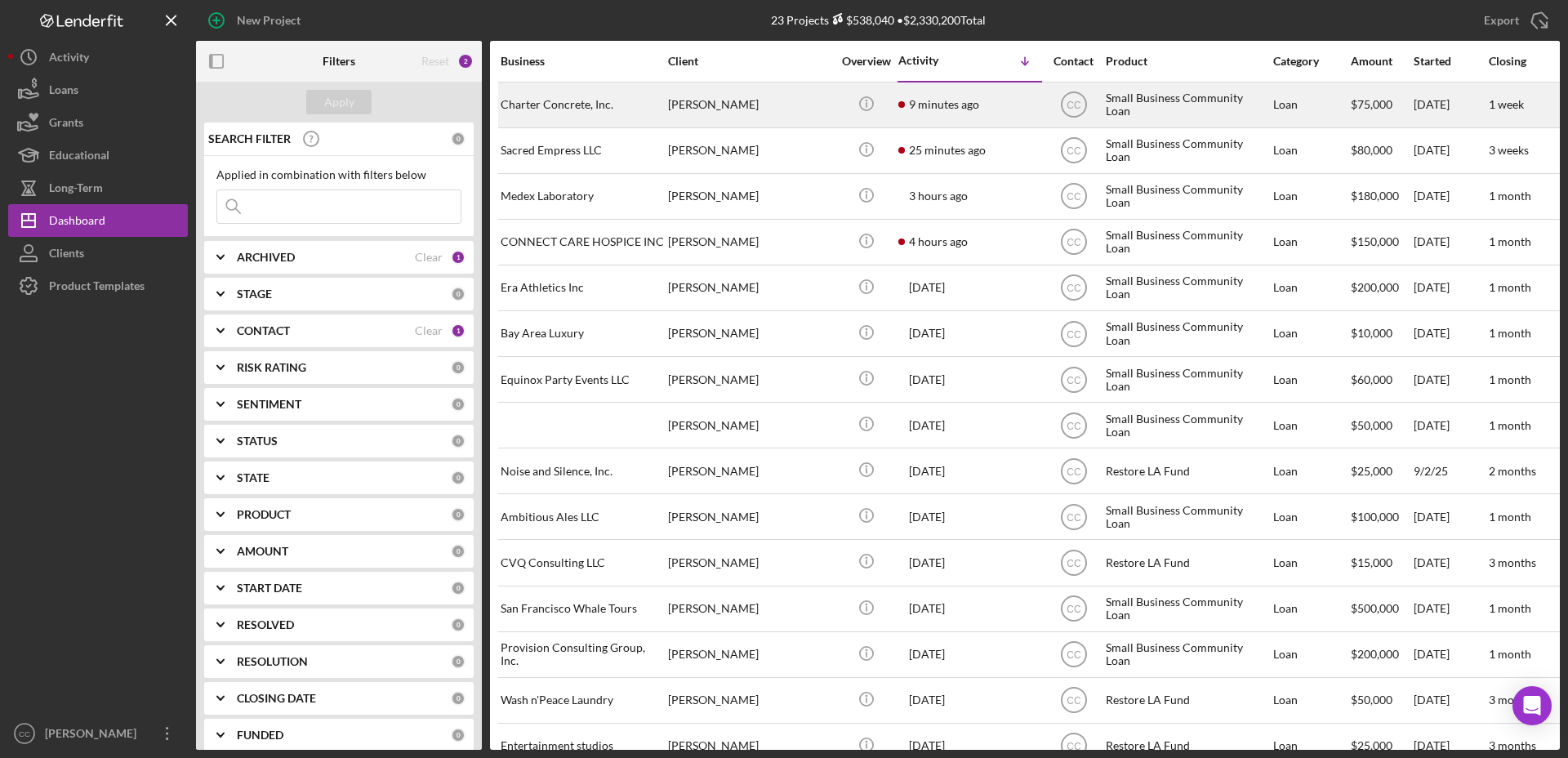
click at [830, 102] on div "[PERSON_NAME]" at bounding box center [750, 105] width 163 height 44
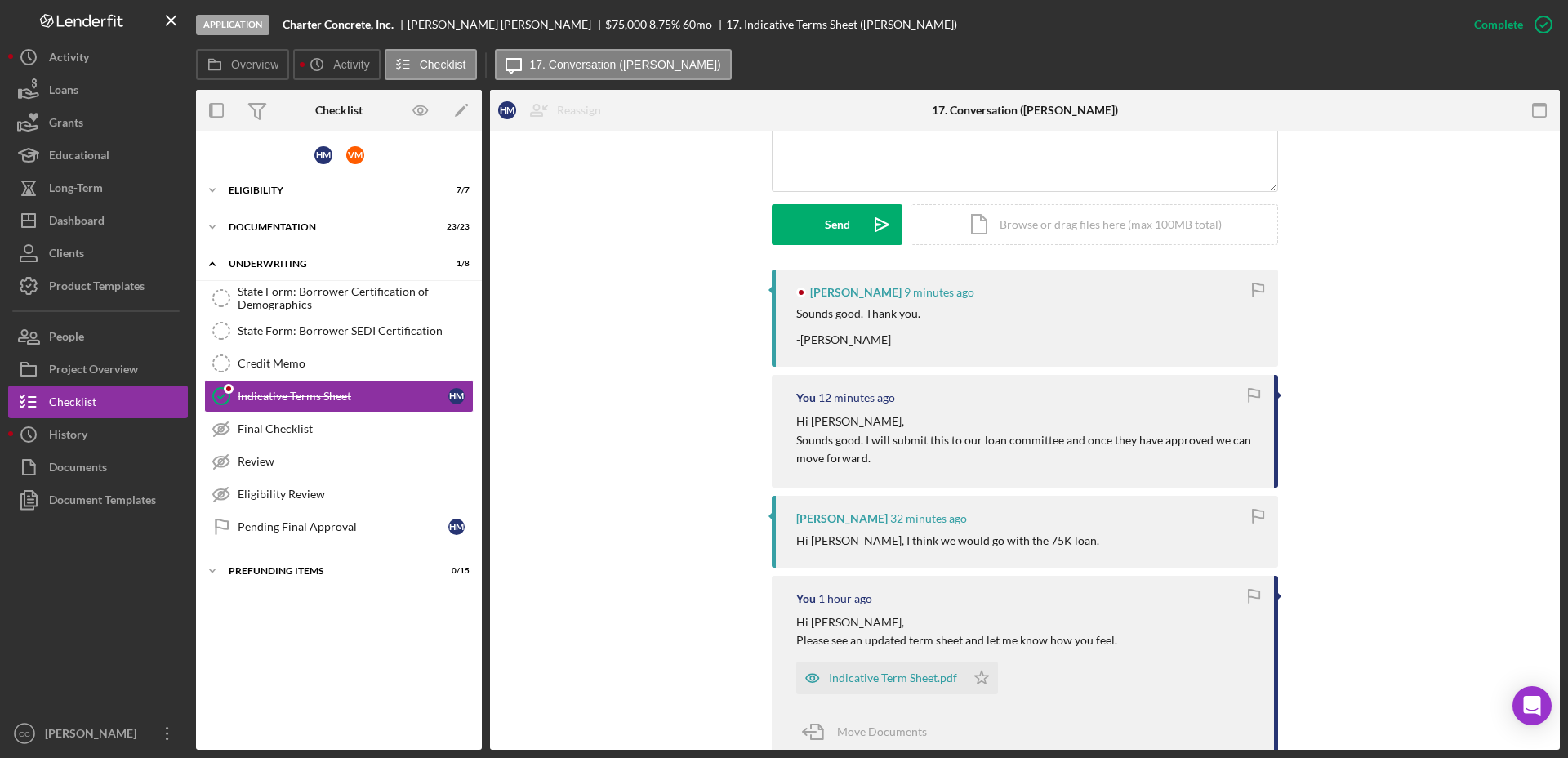
scroll to position [409, 0]
click at [292, 227] on div "Documentation" at bounding box center [345, 227] width 233 height 10
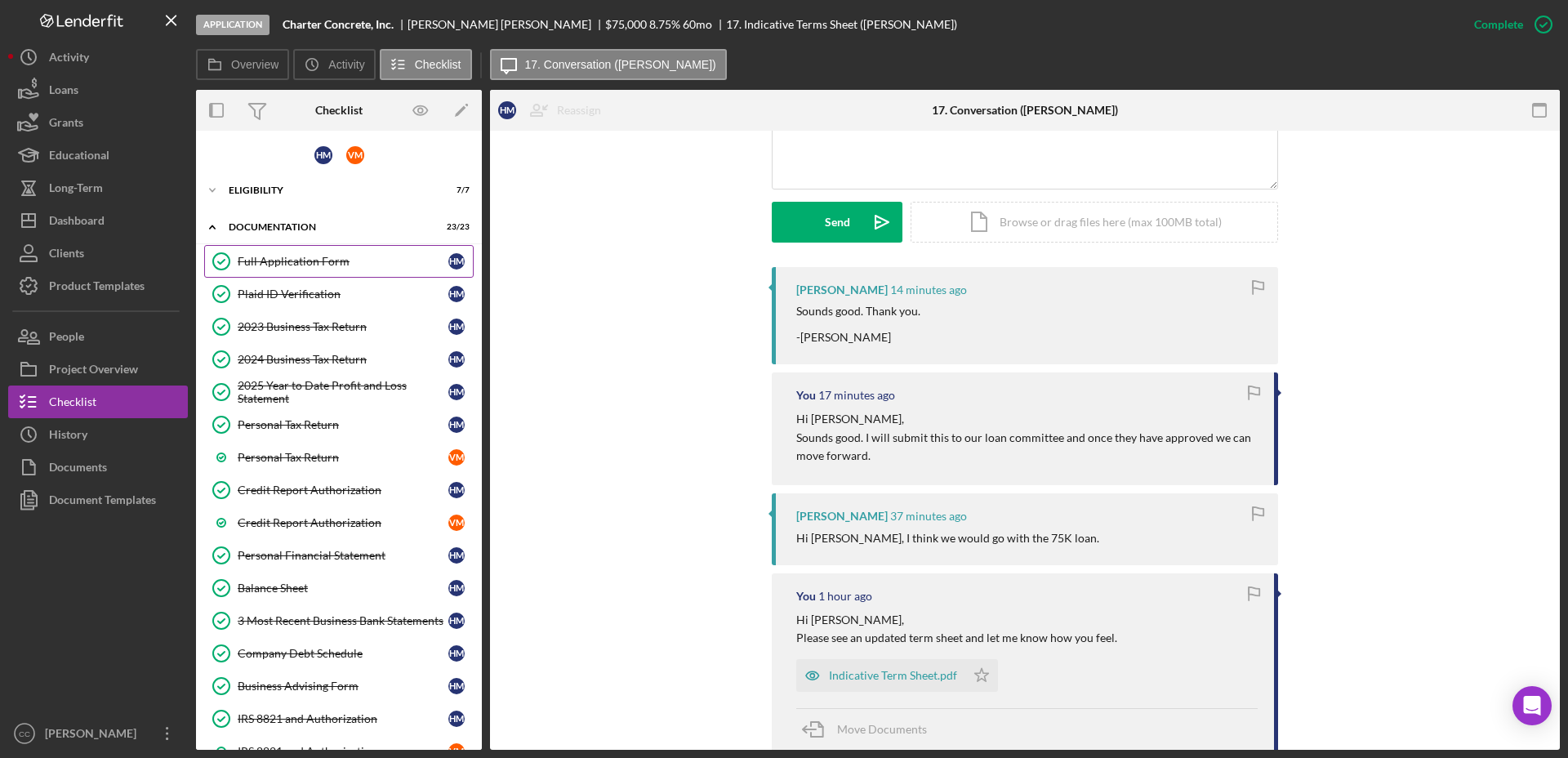
click at [290, 262] on div "Full Application Form" at bounding box center [342, 261] width 211 height 13
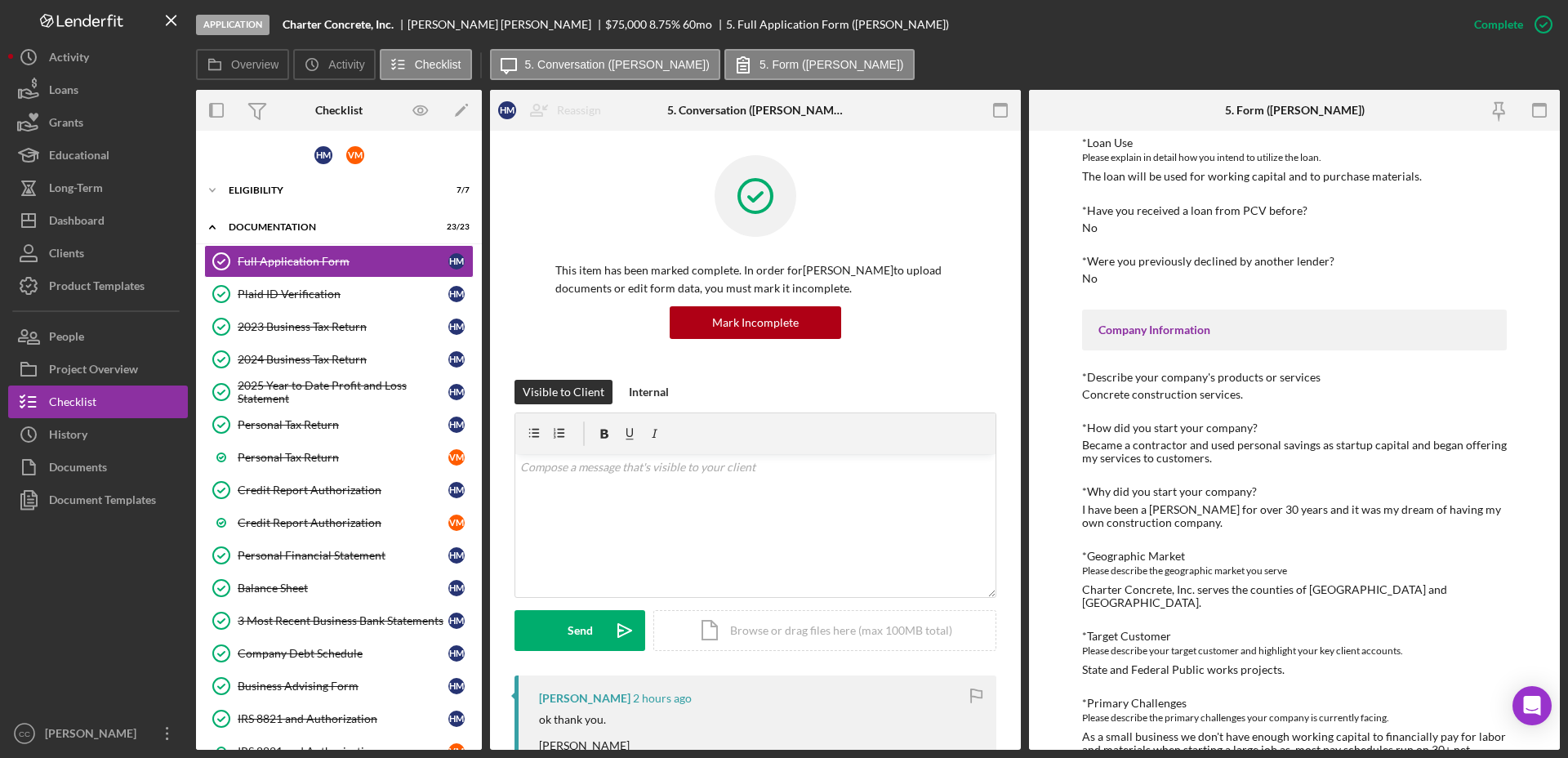
scroll to position [307, 0]
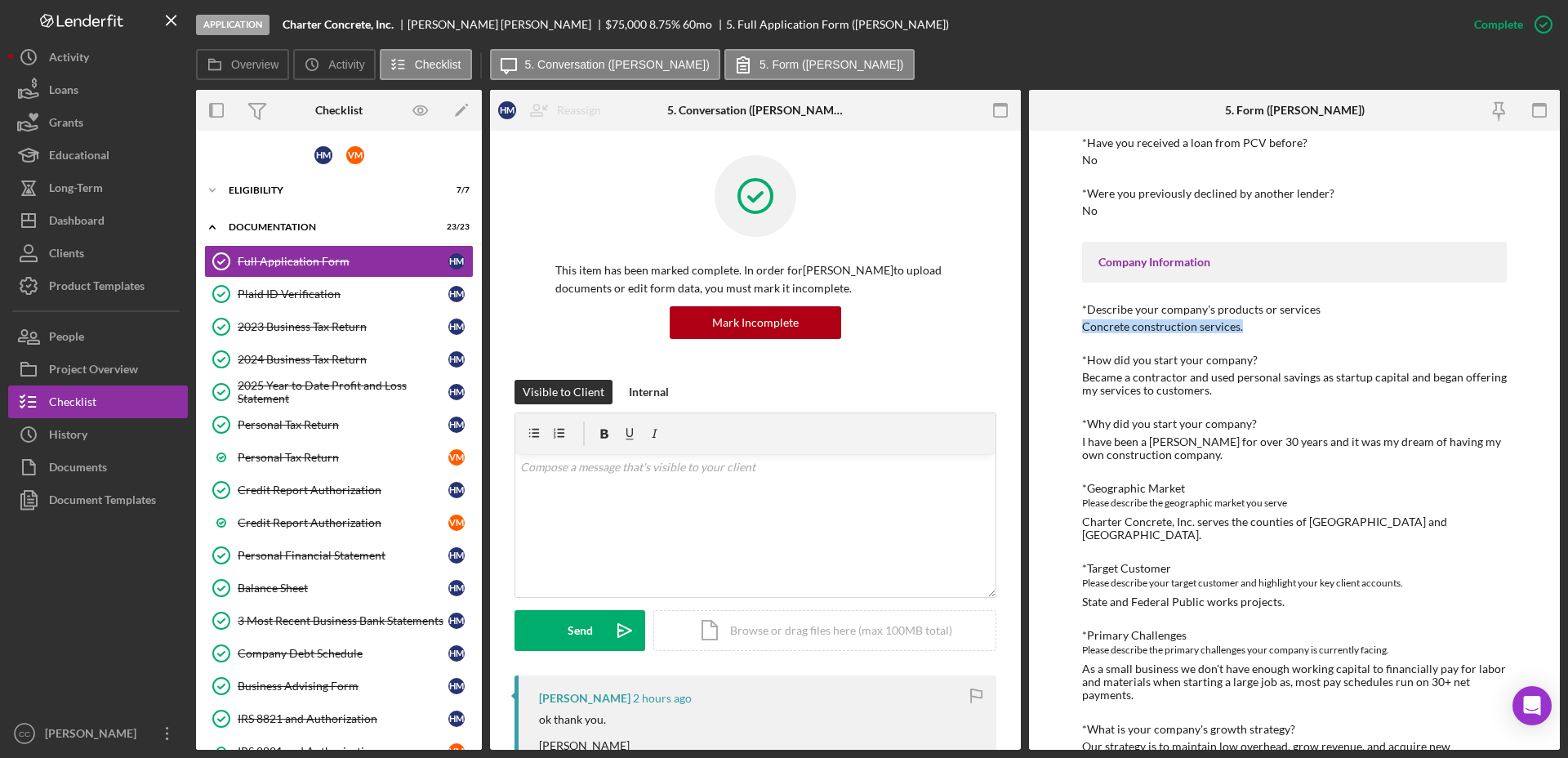
drag, startPoint x: 1248, startPoint y: 329, endPoint x: 1072, endPoint y: 331, distance: 176.0
click at [1072, 331] on div "To edit this form you must mark this item incomplete Loan Request *Requested Lo…" at bounding box center [1293, 440] width 530 height 619
drag, startPoint x: 1285, startPoint y: 589, endPoint x: 1076, endPoint y: 584, distance: 209.1
click at [1076, 584] on div "To edit this form you must mark this item incomplete Loan Request *Requested Lo…" at bounding box center [1293, 440] width 530 height 619
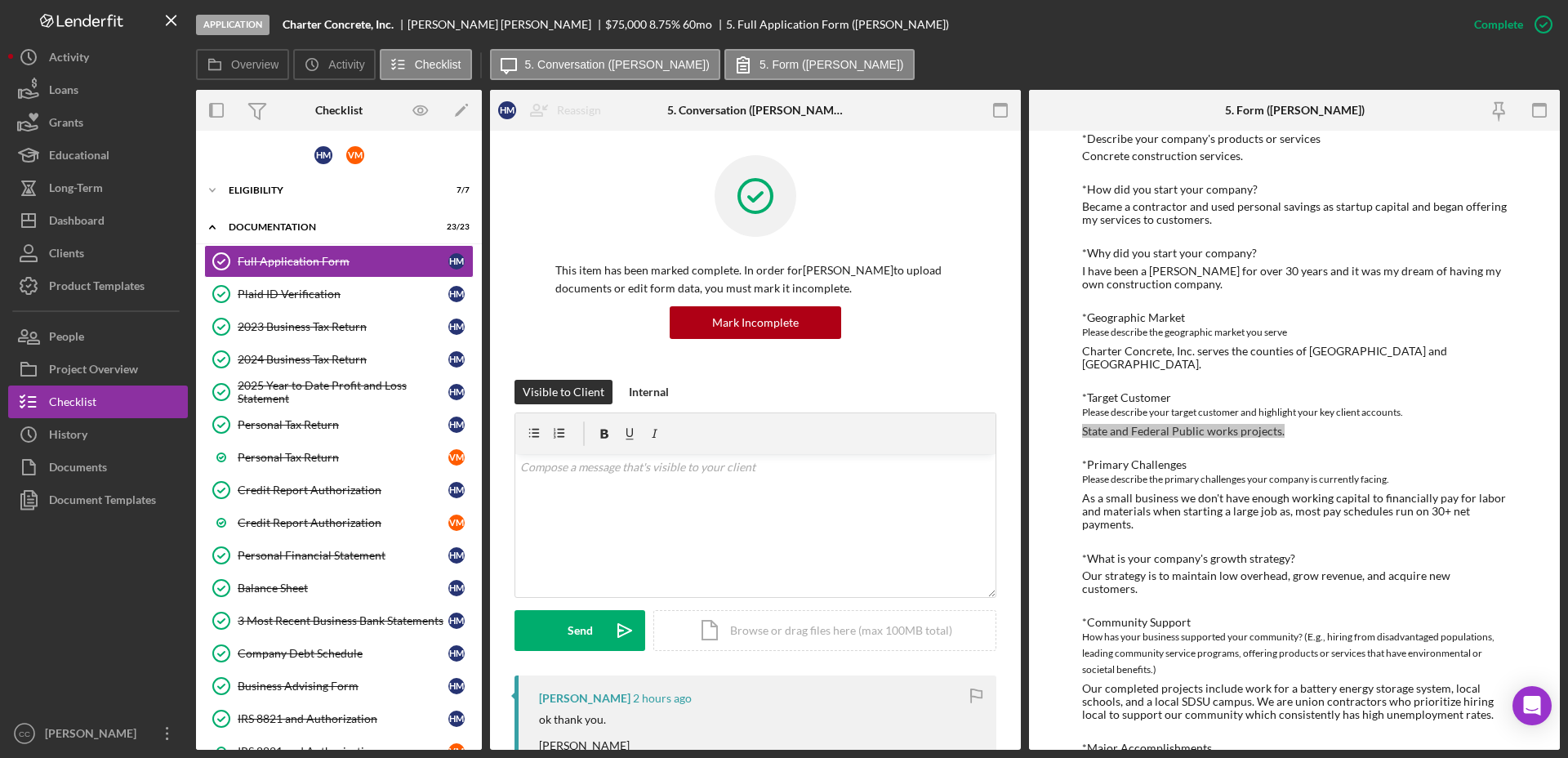
scroll to position [511, 0]
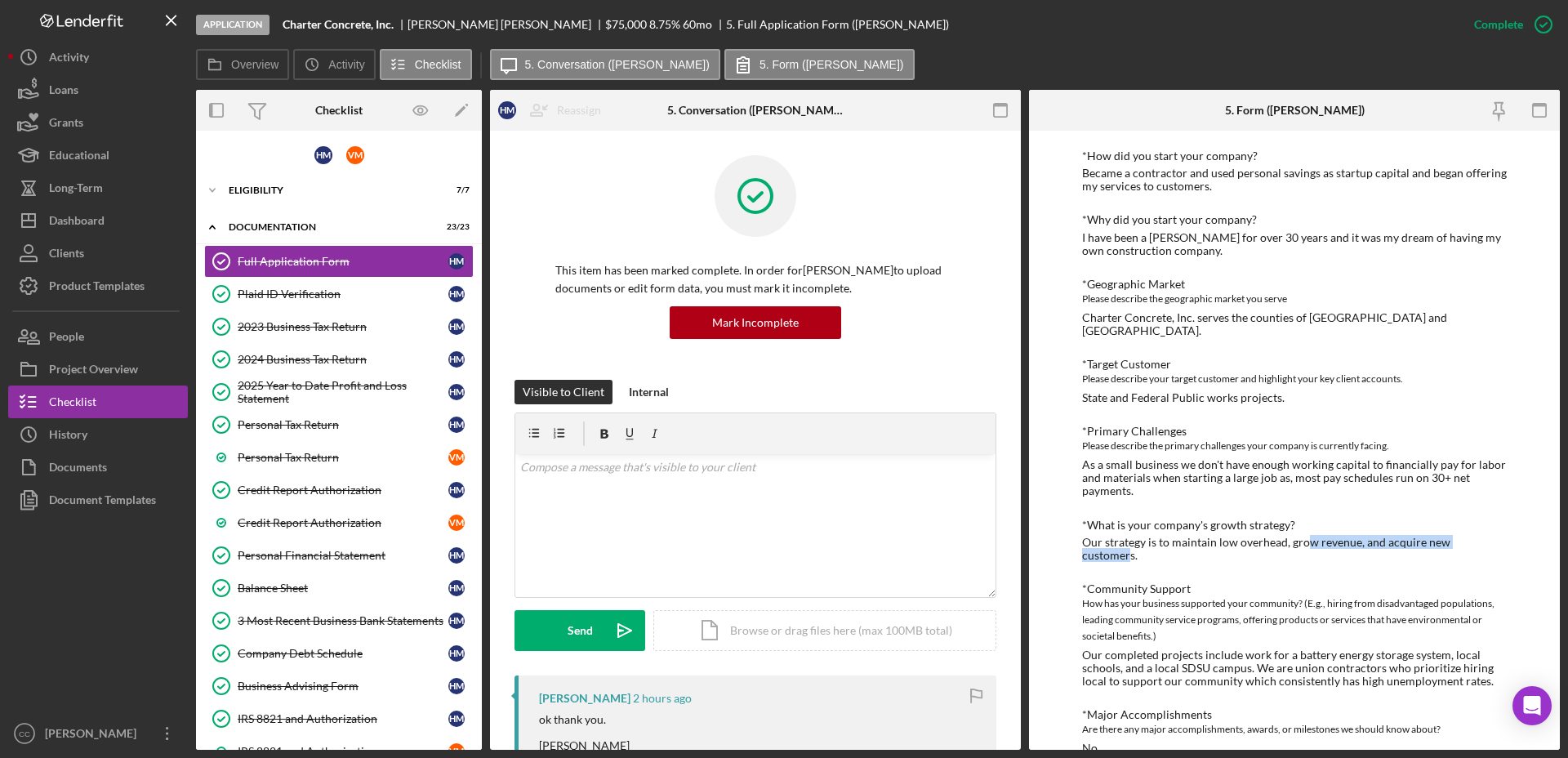
drag, startPoint x: 1473, startPoint y: 528, endPoint x: 1309, endPoint y: 523, distance: 164.1
click at [1309, 536] on div "Our strategy is to maintain low overhead, grow revenue, and acquire new custome…" at bounding box center [1294, 548] width 425 height 26
click at [1510, 561] on div "To edit this form you must mark this item incomplete Loan Request *Requested Lo…" at bounding box center [1293, 440] width 530 height 619
drag, startPoint x: 1501, startPoint y: 529, endPoint x: 1074, endPoint y: 530, distance: 427.0
click at [1074, 530] on div "To edit this form you must mark this item incomplete Loan Request *Requested Lo…" at bounding box center [1293, 440] width 530 height 619
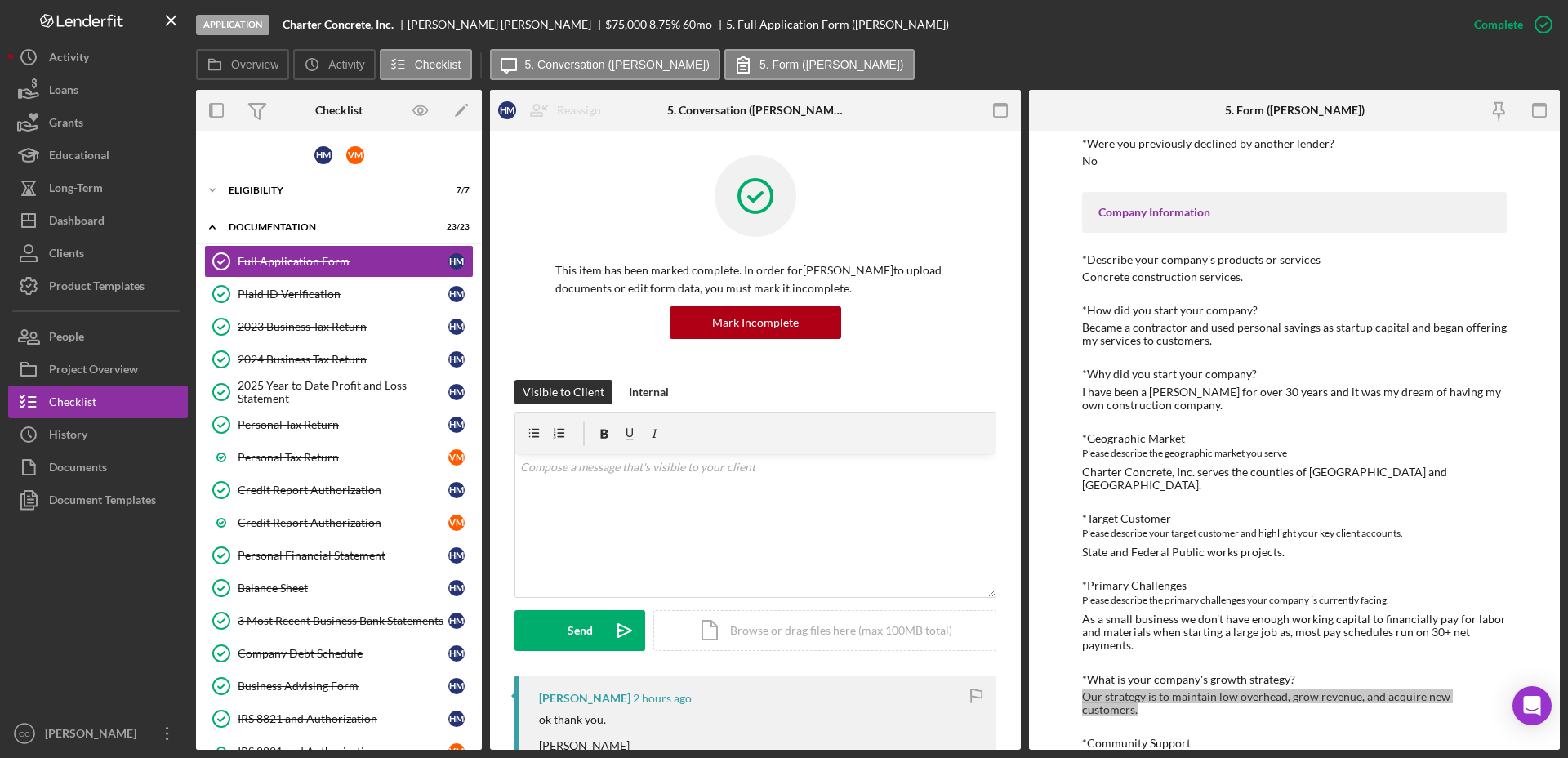
scroll to position [307, 0]
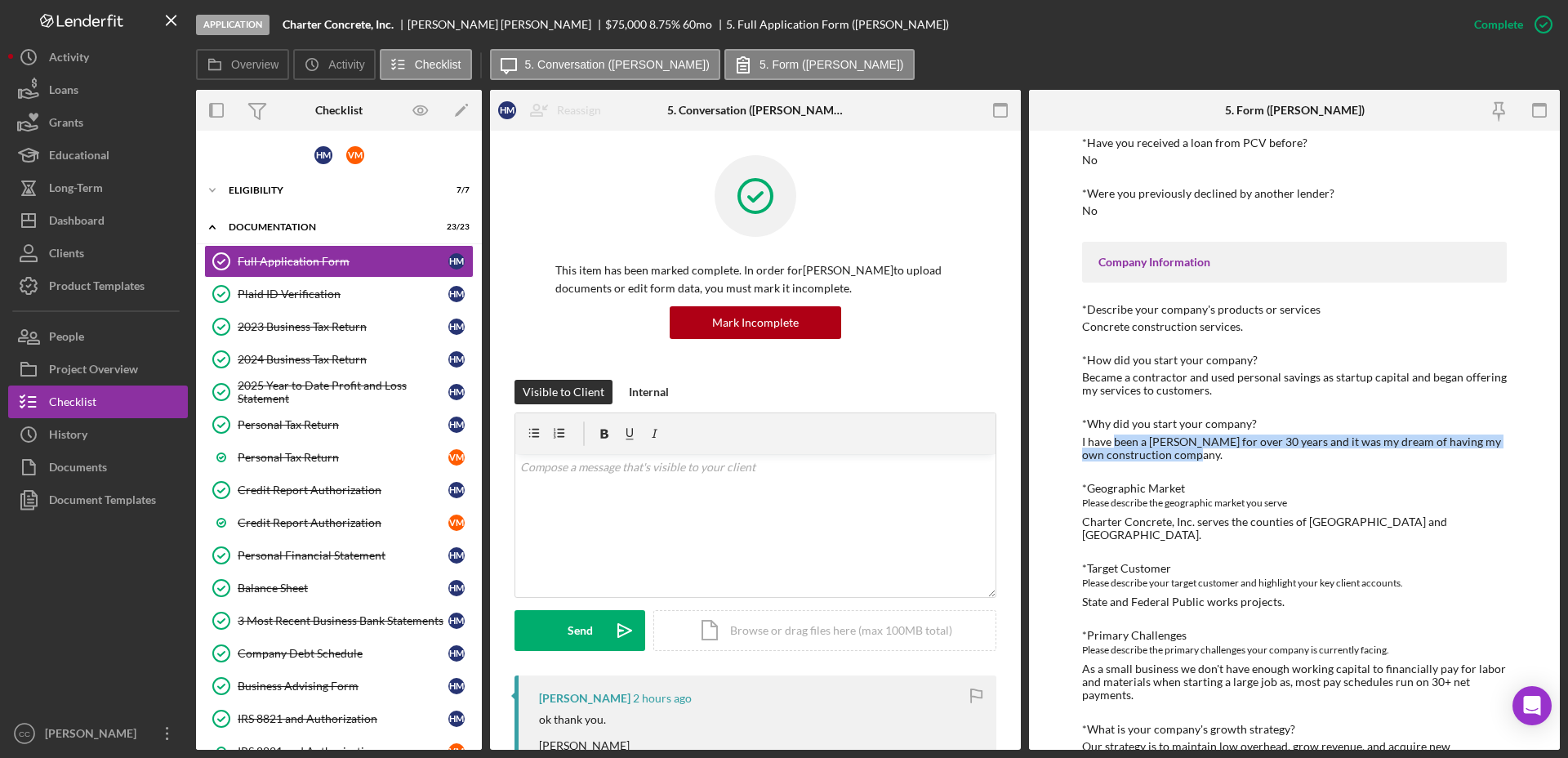
drag, startPoint x: 1198, startPoint y: 459, endPoint x: 1112, endPoint y: 433, distance: 89.8
click at [1112, 433] on div "*Why did you start your company? I have been a carpenter for over 30 years and …" at bounding box center [1294, 439] width 425 height 44
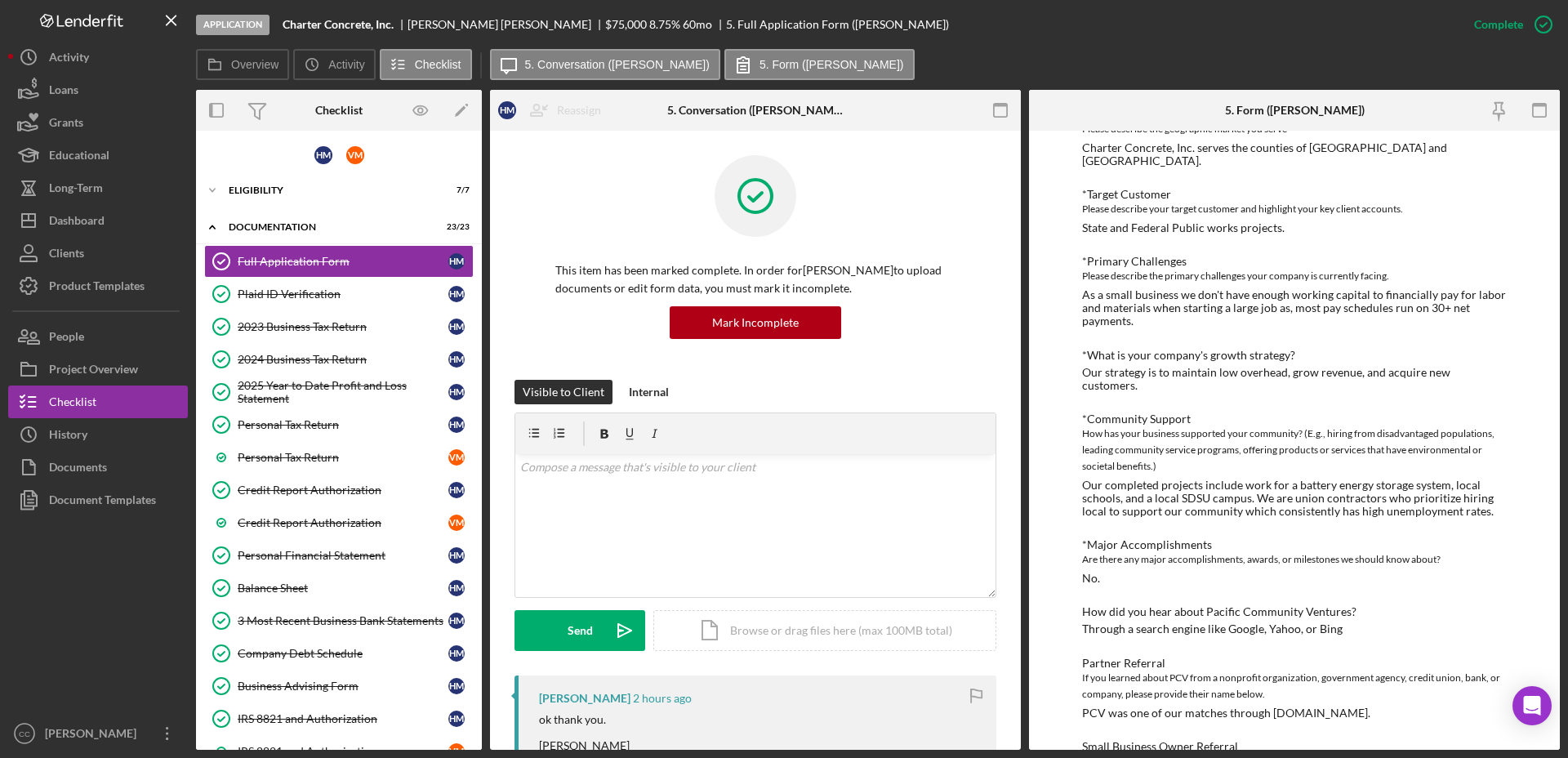
scroll to position [714, 0]
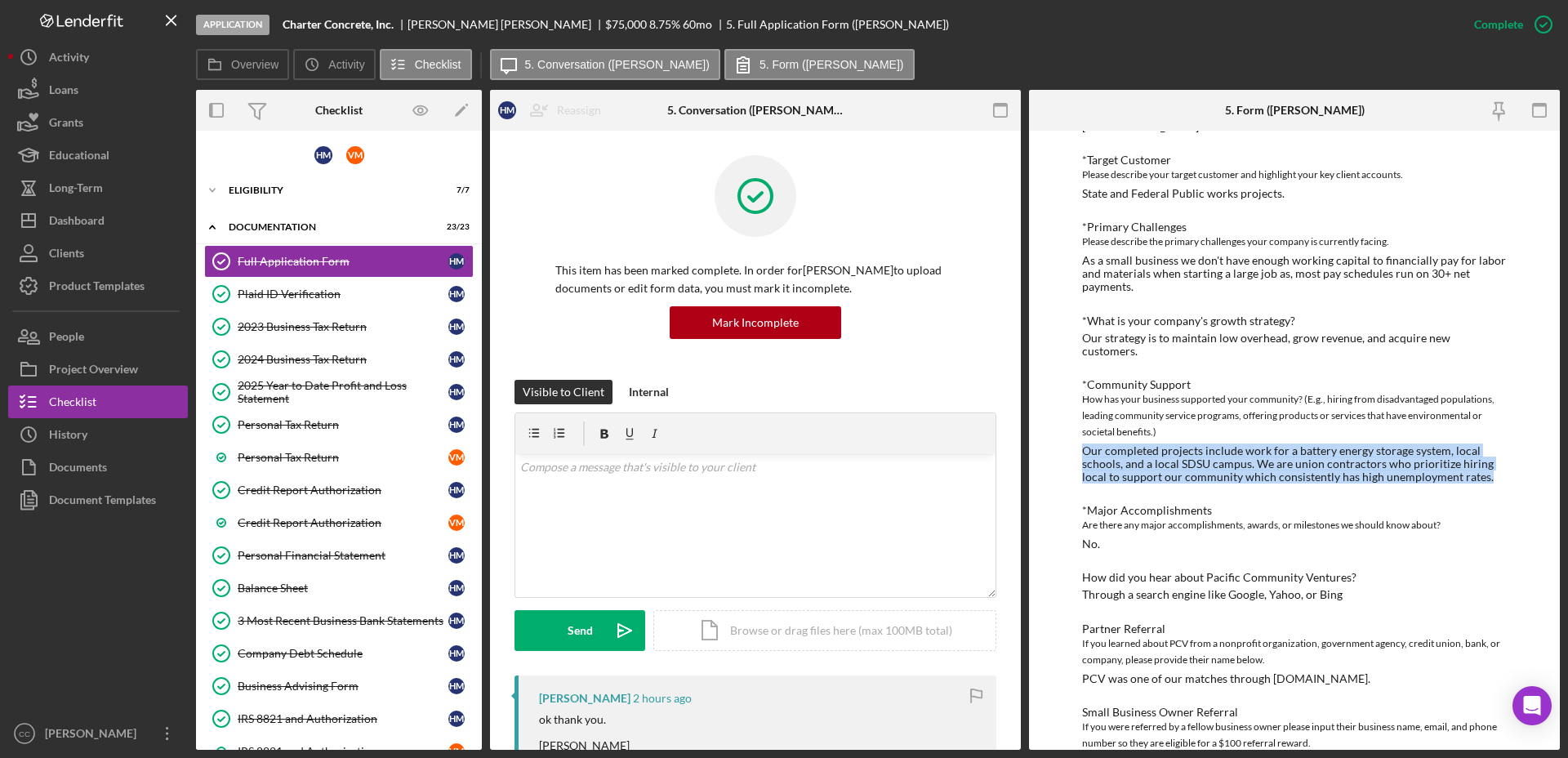
drag, startPoint x: 1083, startPoint y: 424, endPoint x: 1490, endPoint y: 454, distance: 408.1
click at [1490, 454] on div "Our completed projects include work for a battery energy storage system, local …" at bounding box center [1294, 464] width 425 height 39
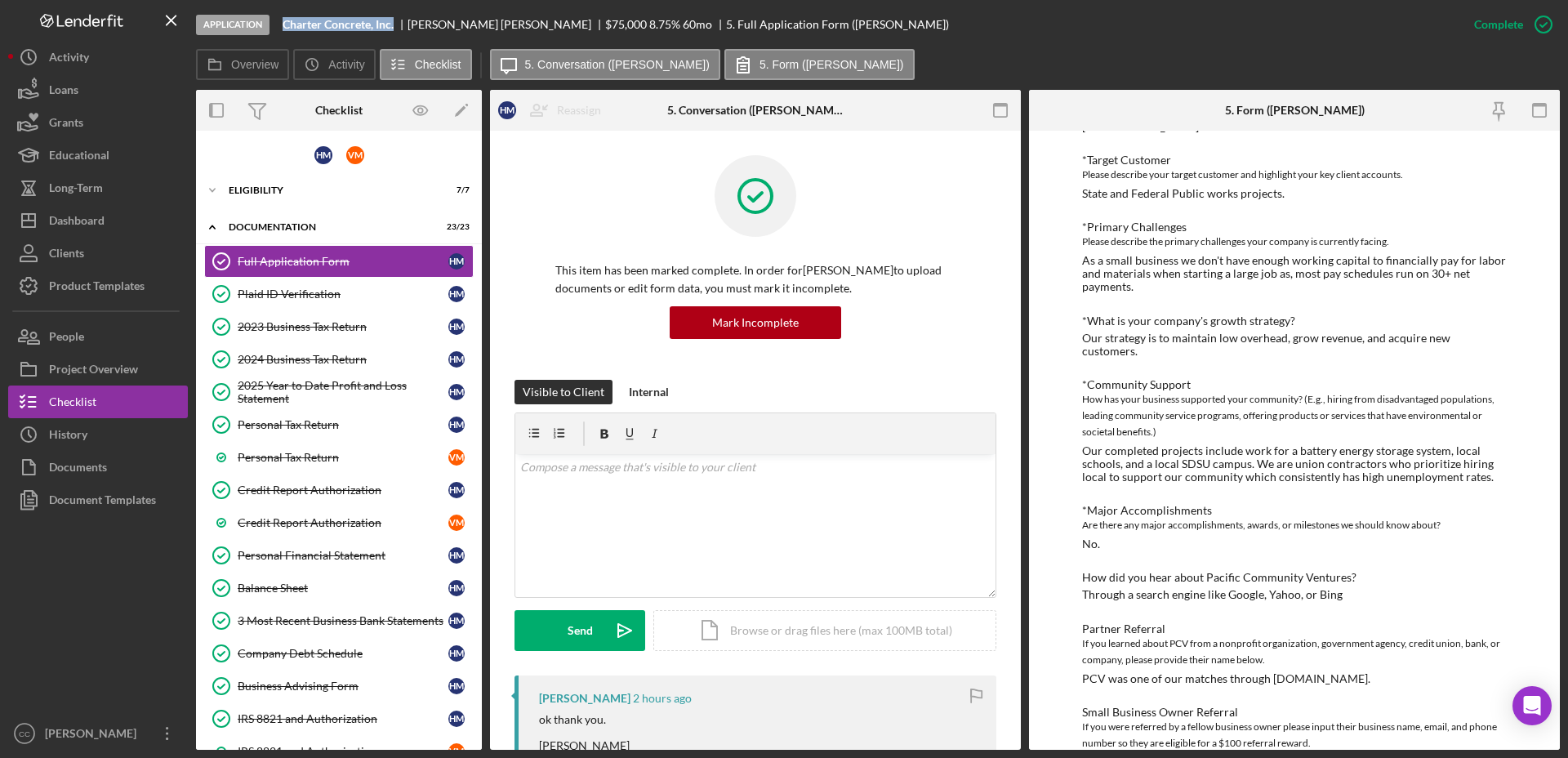
drag, startPoint x: 400, startPoint y: 25, endPoint x: 284, endPoint y: 22, distance: 116.0
click at [284, 22] on div "Charter Concrete, Inc." at bounding box center [345, 24] width 125 height 13
click at [66, 222] on div "Dashboard" at bounding box center [76, 222] width 56 height 36
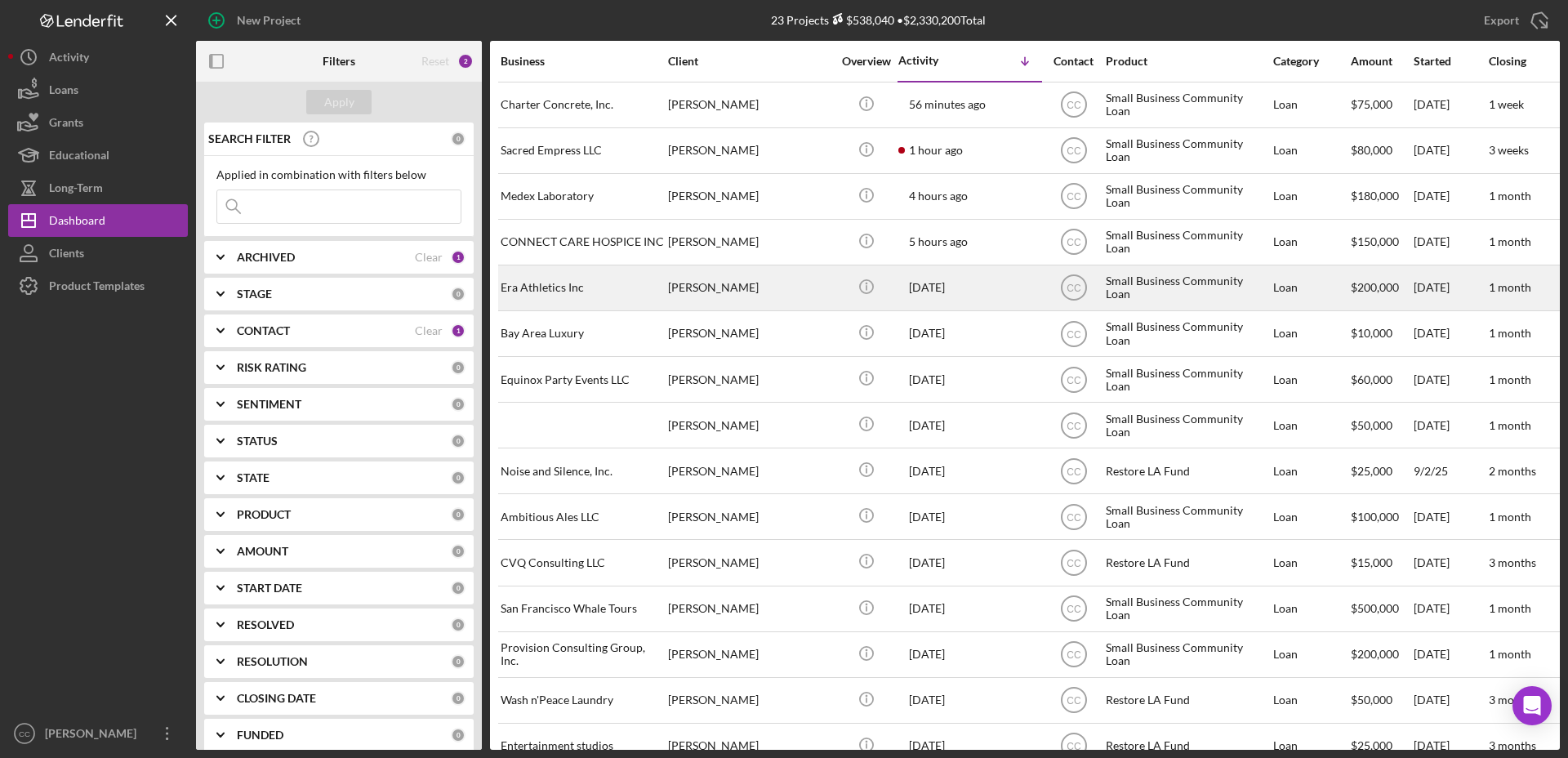
click at [675, 290] on div "[PERSON_NAME]" at bounding box center [750, 288] width 163 height 44
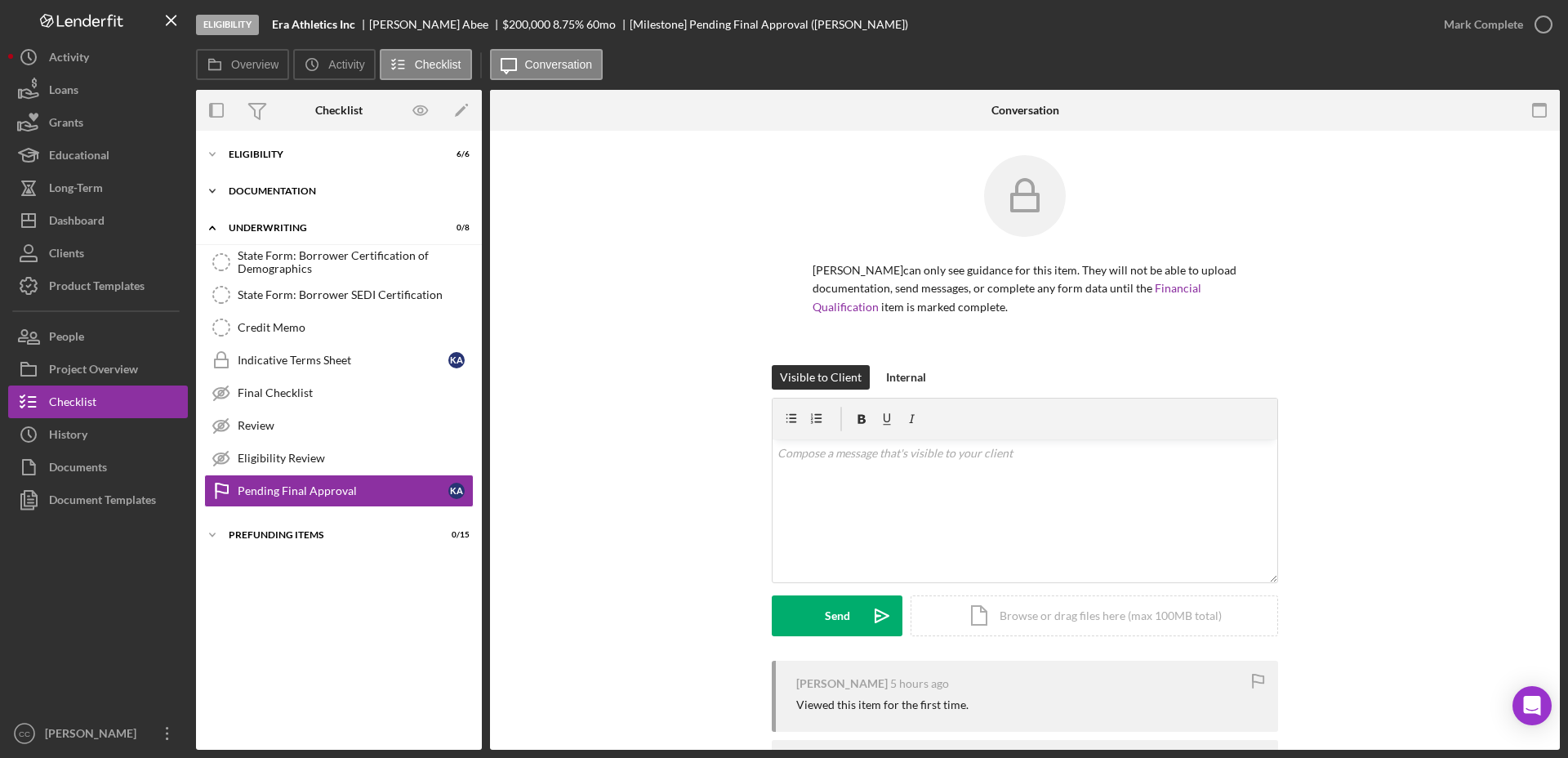
click at [274, 188] on div "Documentation" at bounding box center [345, 191] width 233 height 10
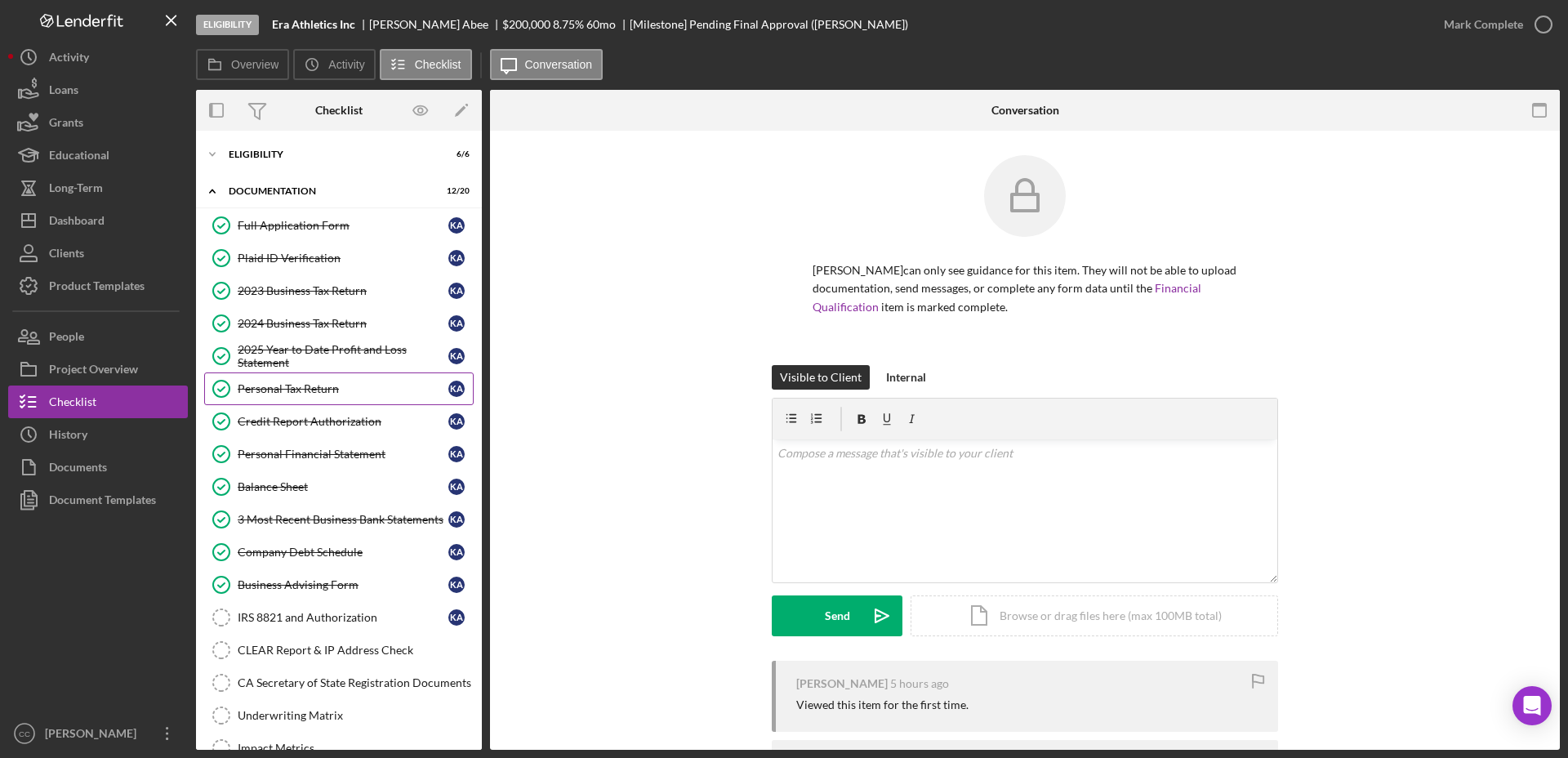
click at [316, 403] on link "Personal Tax Return Personal Tax Return K A" at bounding box center [338, 388] width 269 height 33
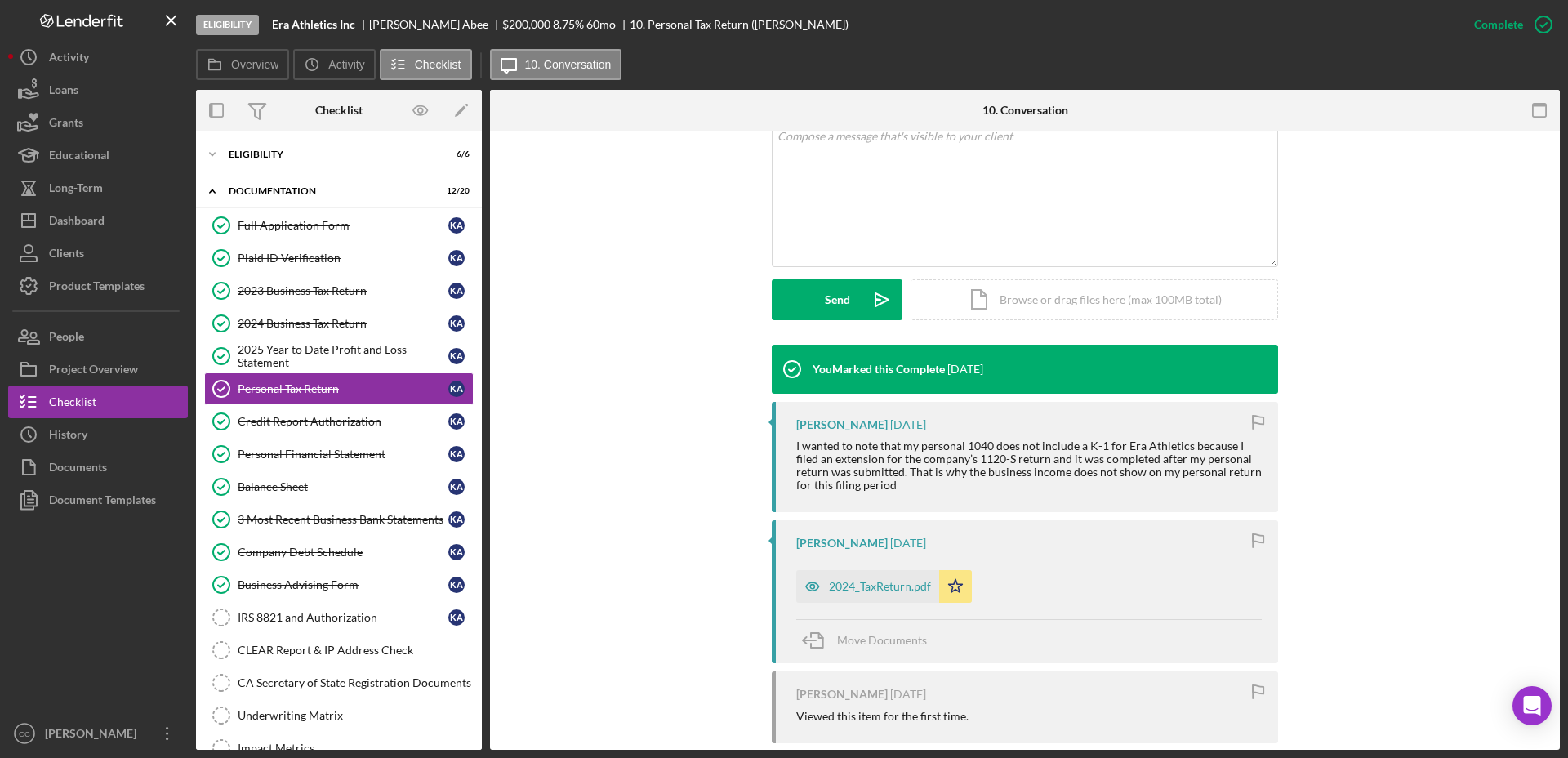
scroll to position [409, 0]
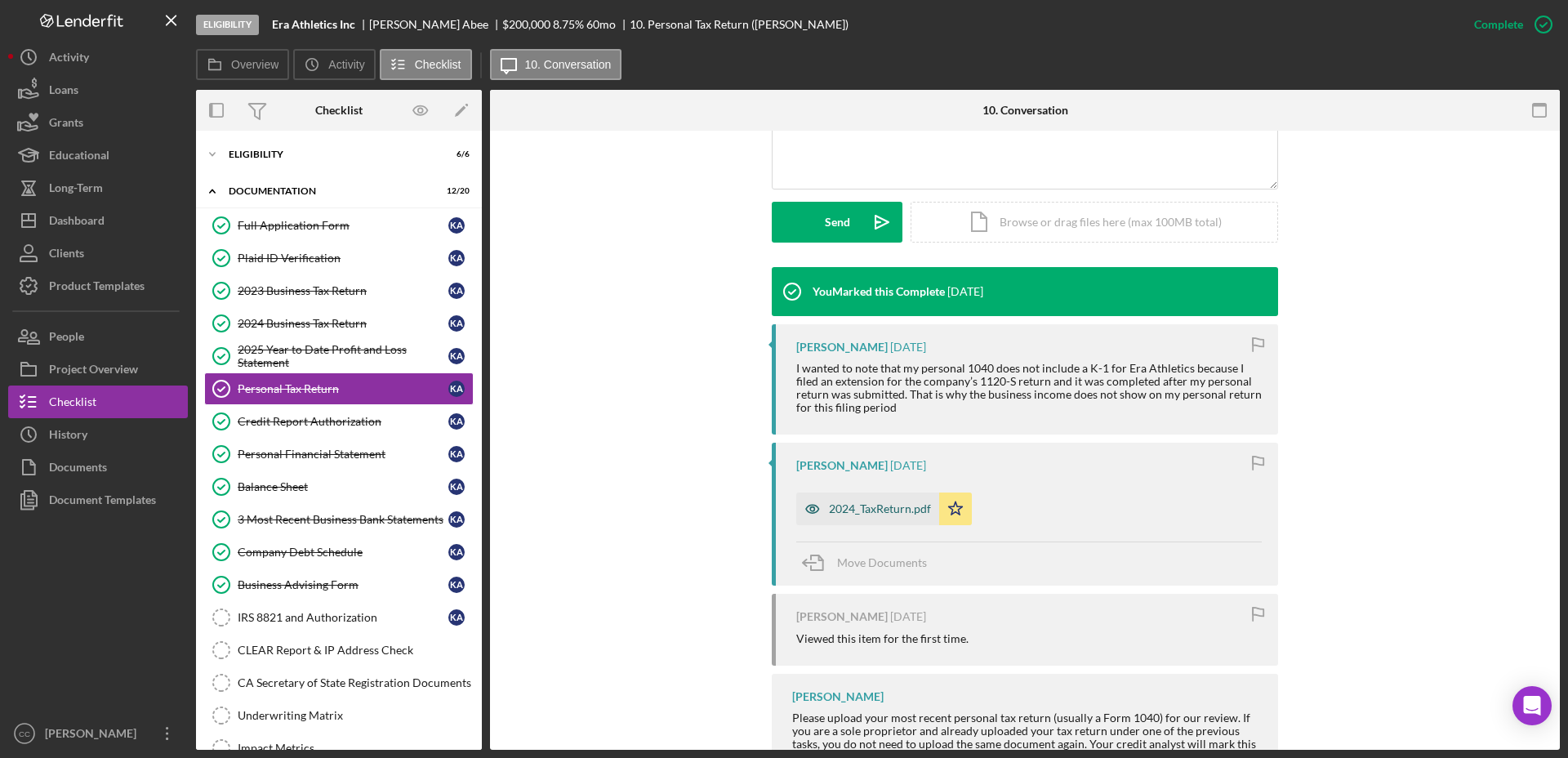
click at [855, 514] on div "2024_TaxReturn.pdf" at bounding box center [880, 508] width 102 height 13
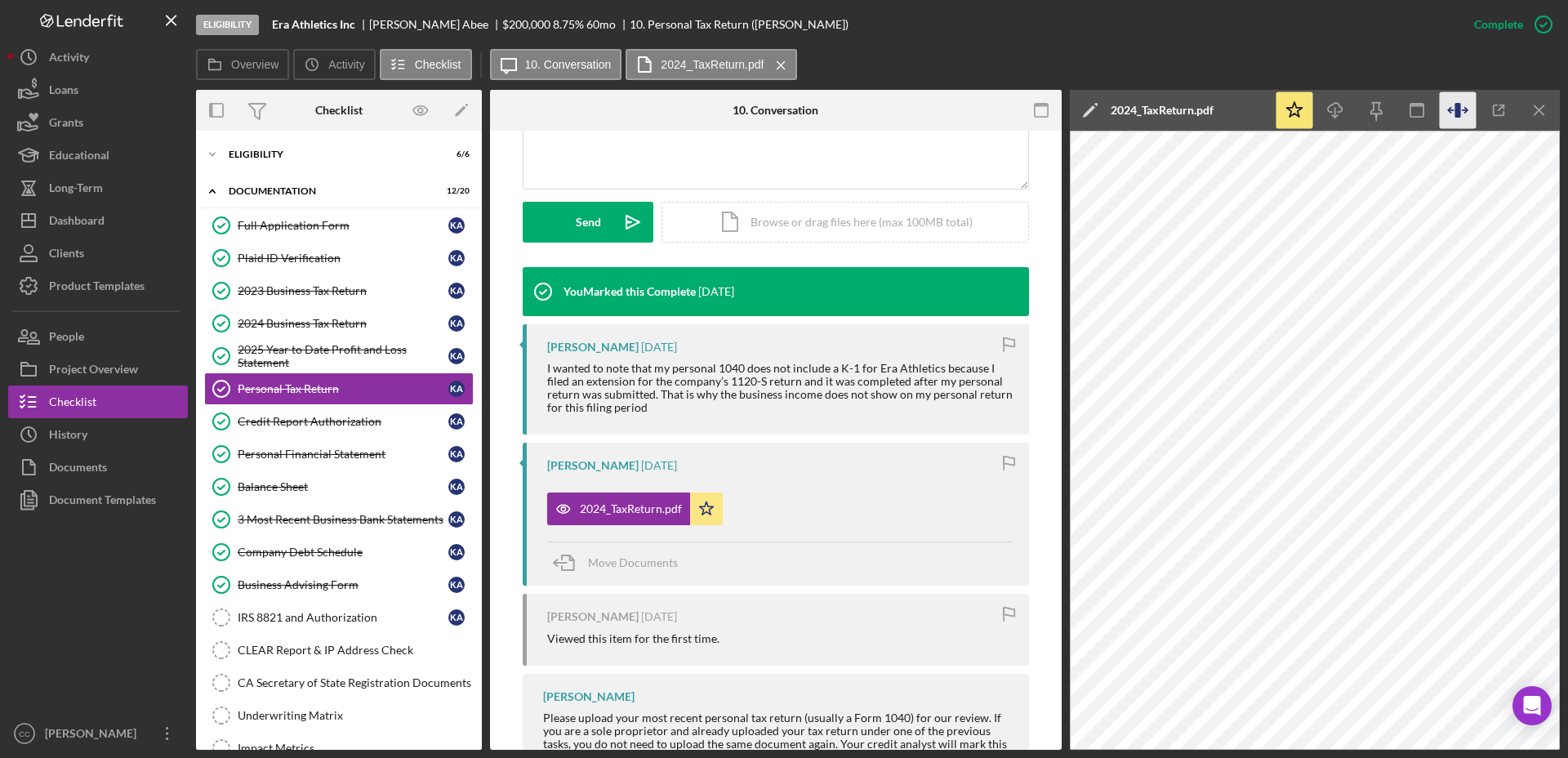
click at [1460, 116] on icon "button" at bounding box center [1457, 110] width 5 height 15
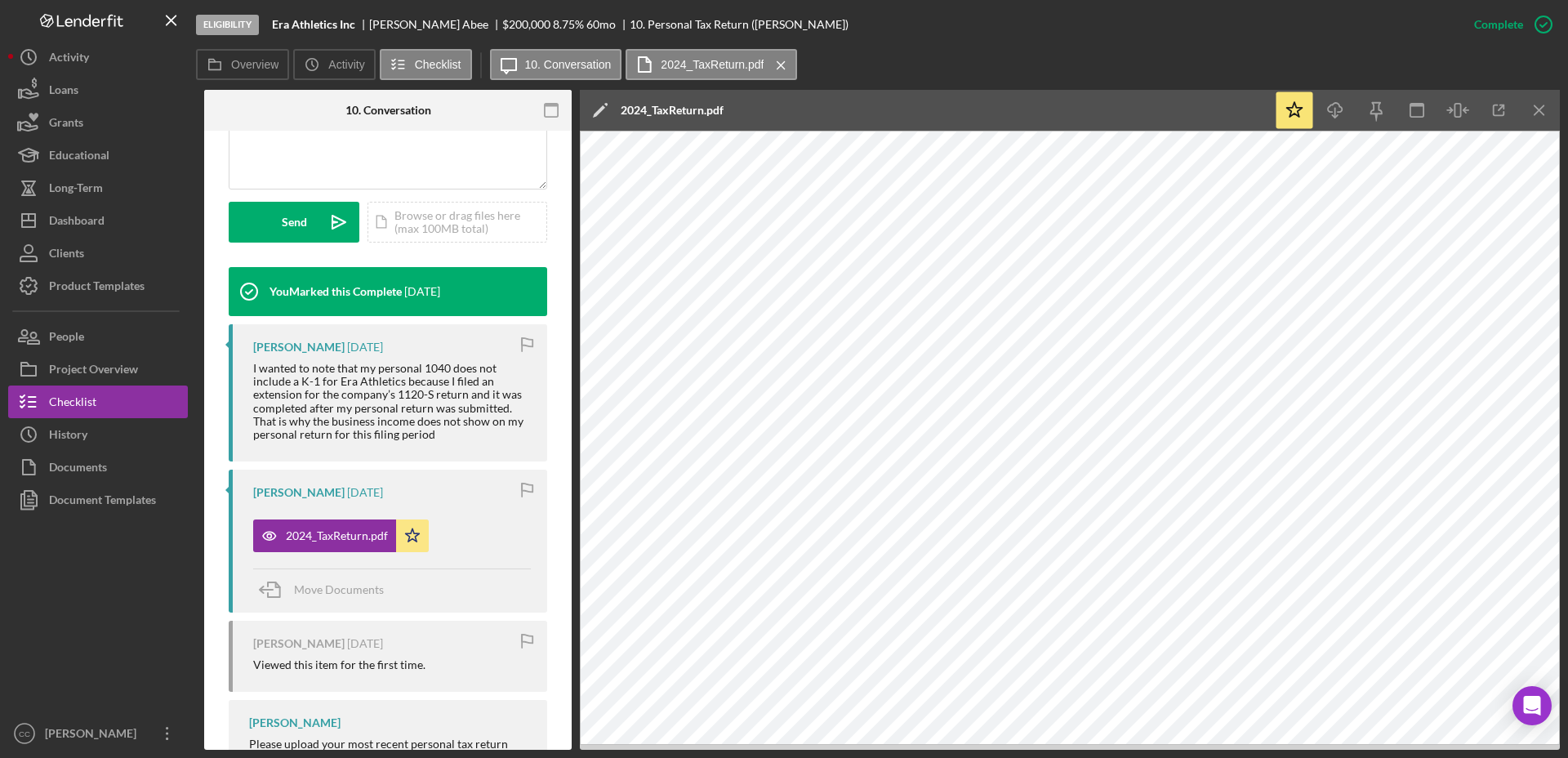
scroll to position [0, 0]
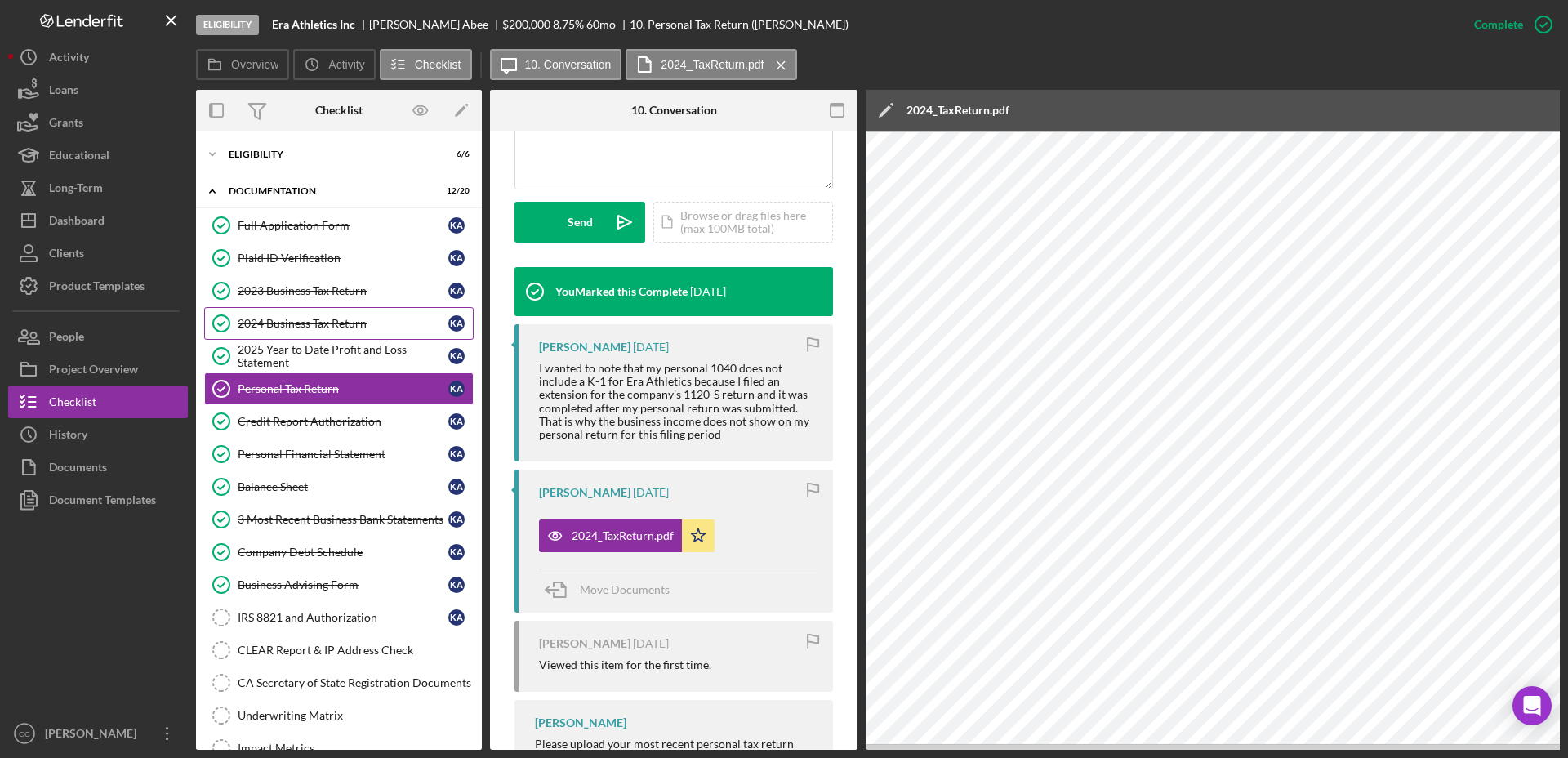
click at [339, 320] on div "2024 Business Tax Return" at bounding box center [342, 323] width 211 height 13
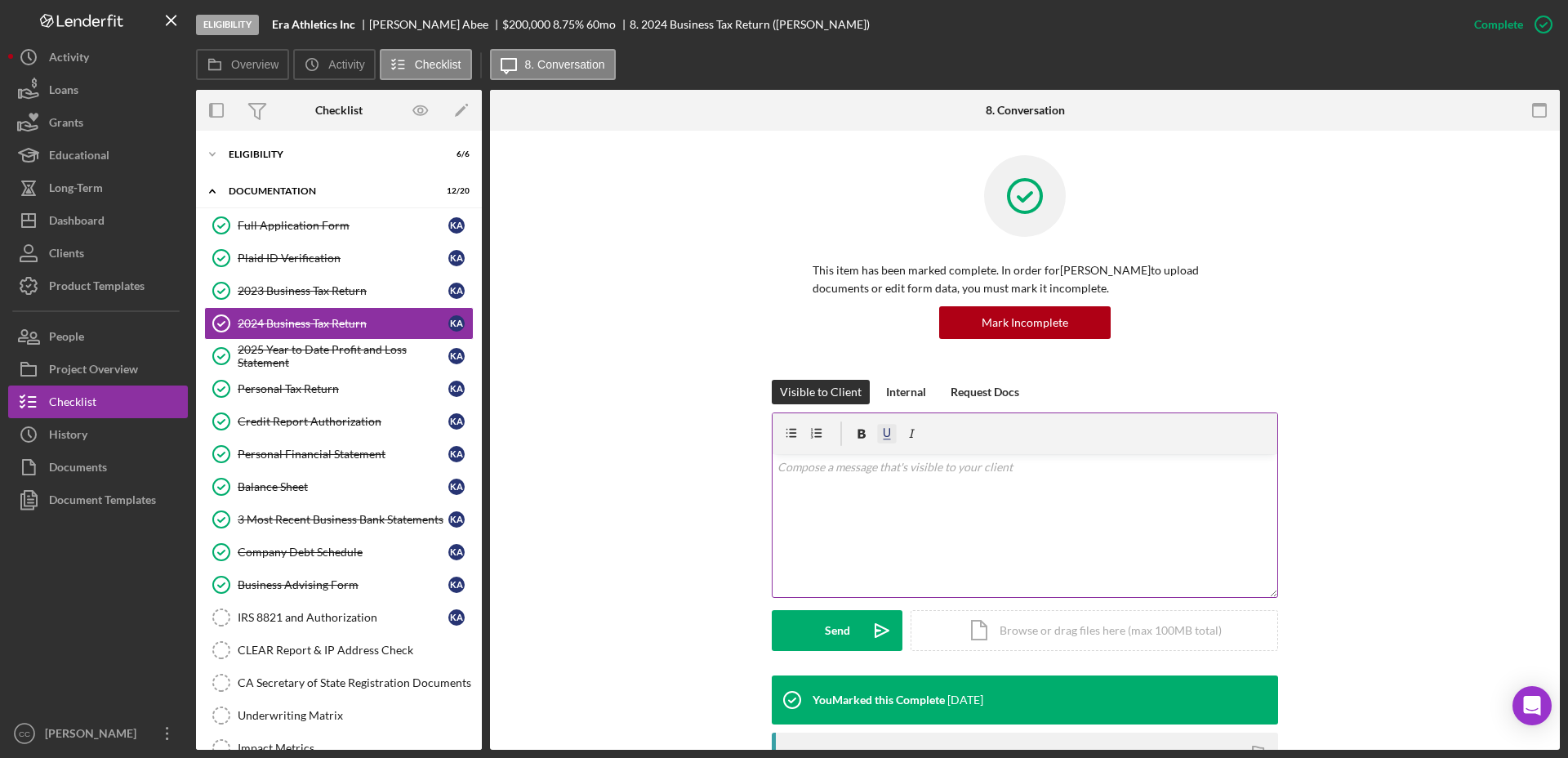
scroll to position [307, 0]
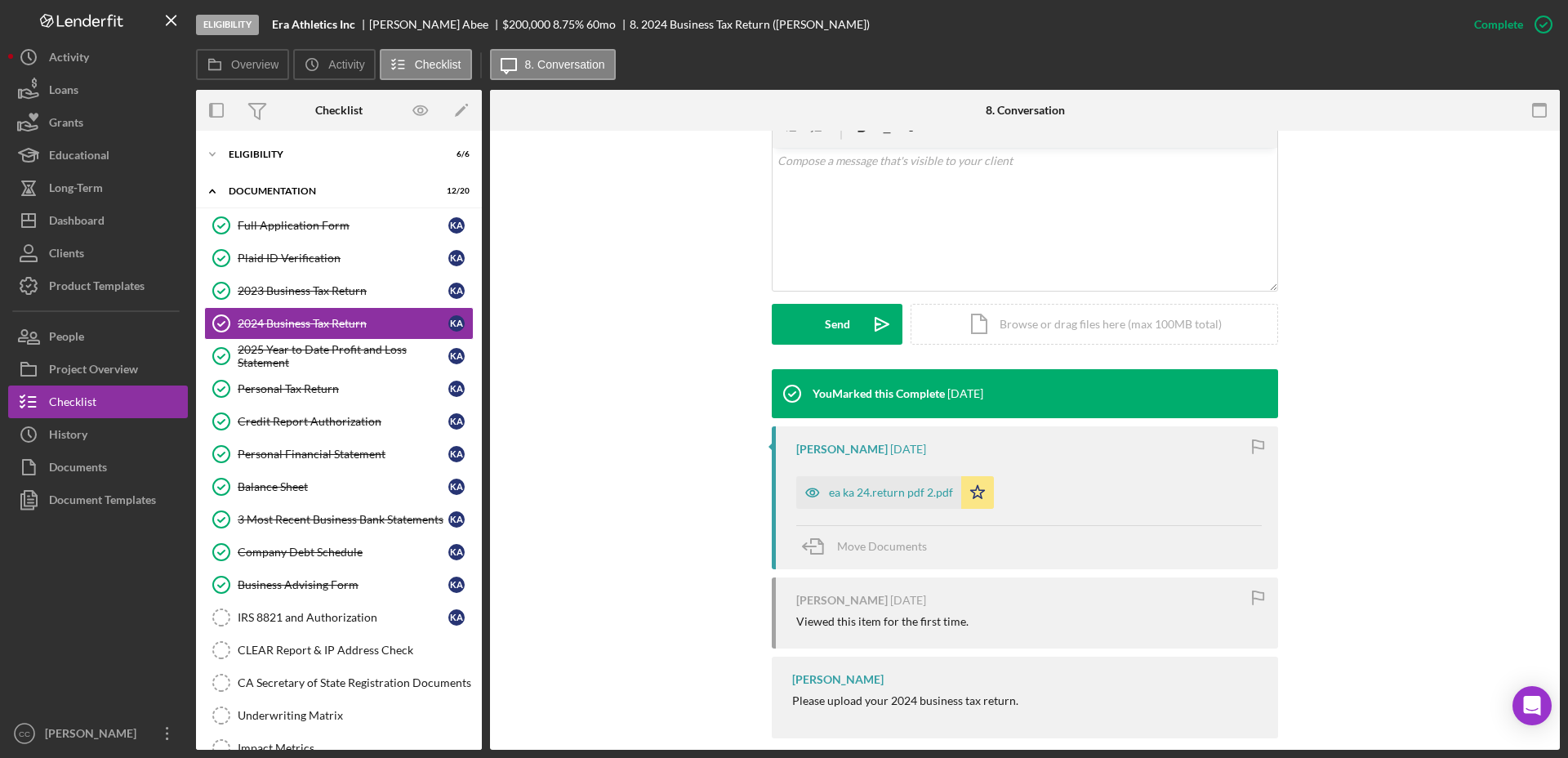
click at [881, 497] on div "ea ka 24.return pdf 2.pdf" at bounding box center [891, 492] width 124 height 13
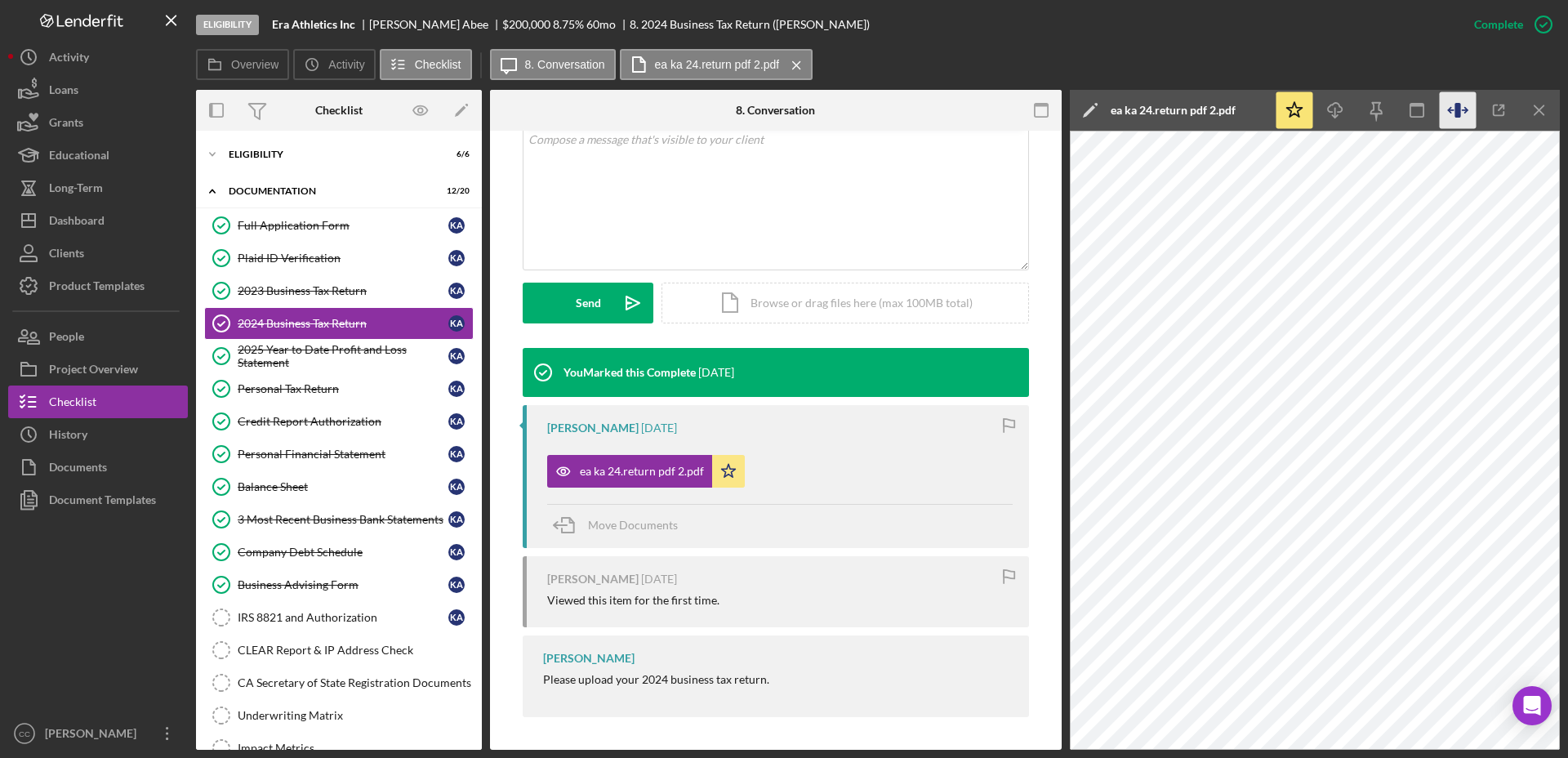
click at [1456, 96] on icon "button" at bounding box center [1458, 110] width 36 height 36
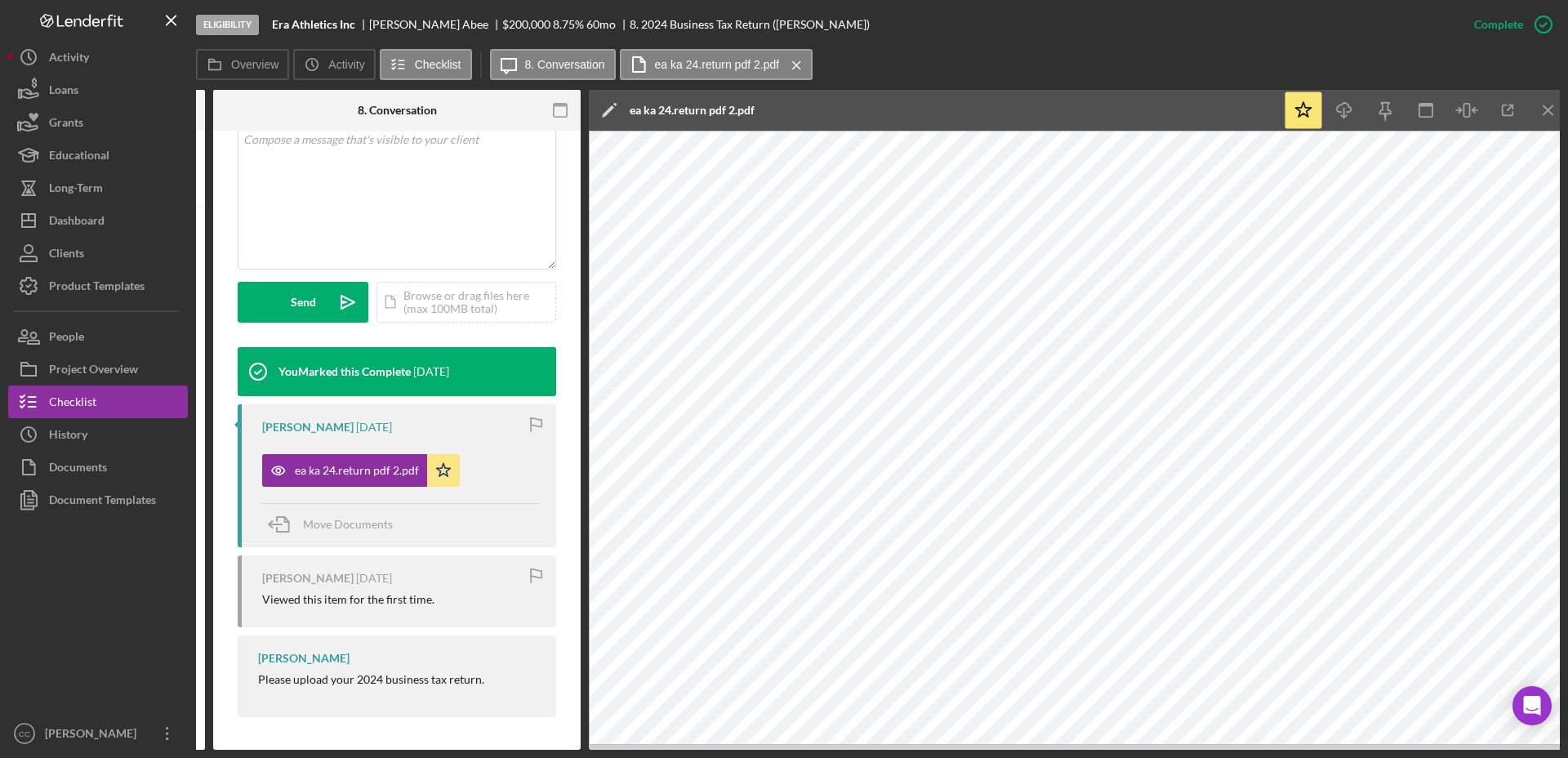
scroll to position [0, 286]
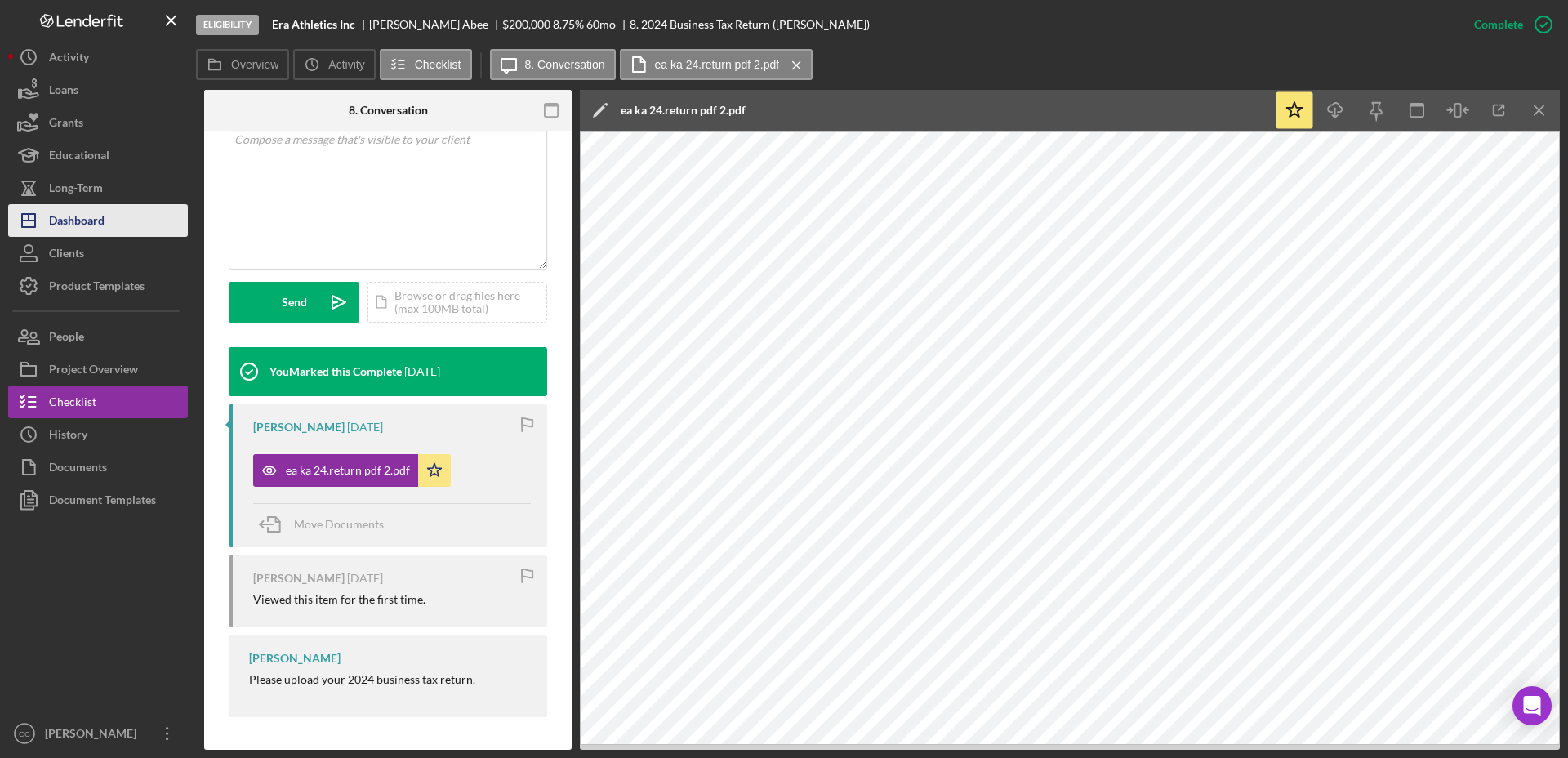
drag, startPoint x: 95, startPoint y: 219, endPoint x: 123, endPoint y: 217, distance: 28.1
click at [95, 219] on div "Dashboard" at bounding box center [76, 222] width 56 height 36
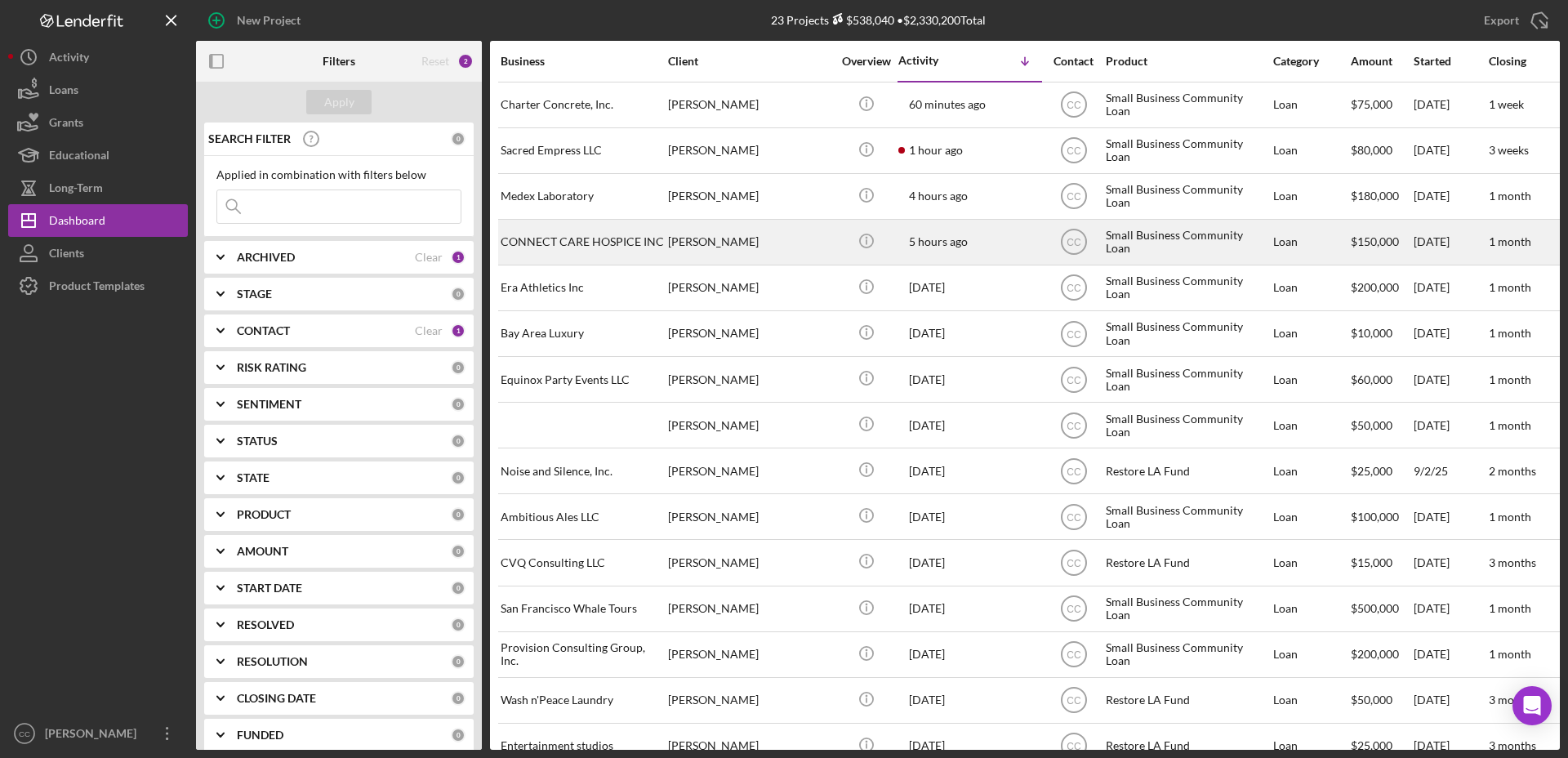
click at [813, 243] on div "[PERSON_NAME]" at bounding box center [750, 242] width 163 height 44
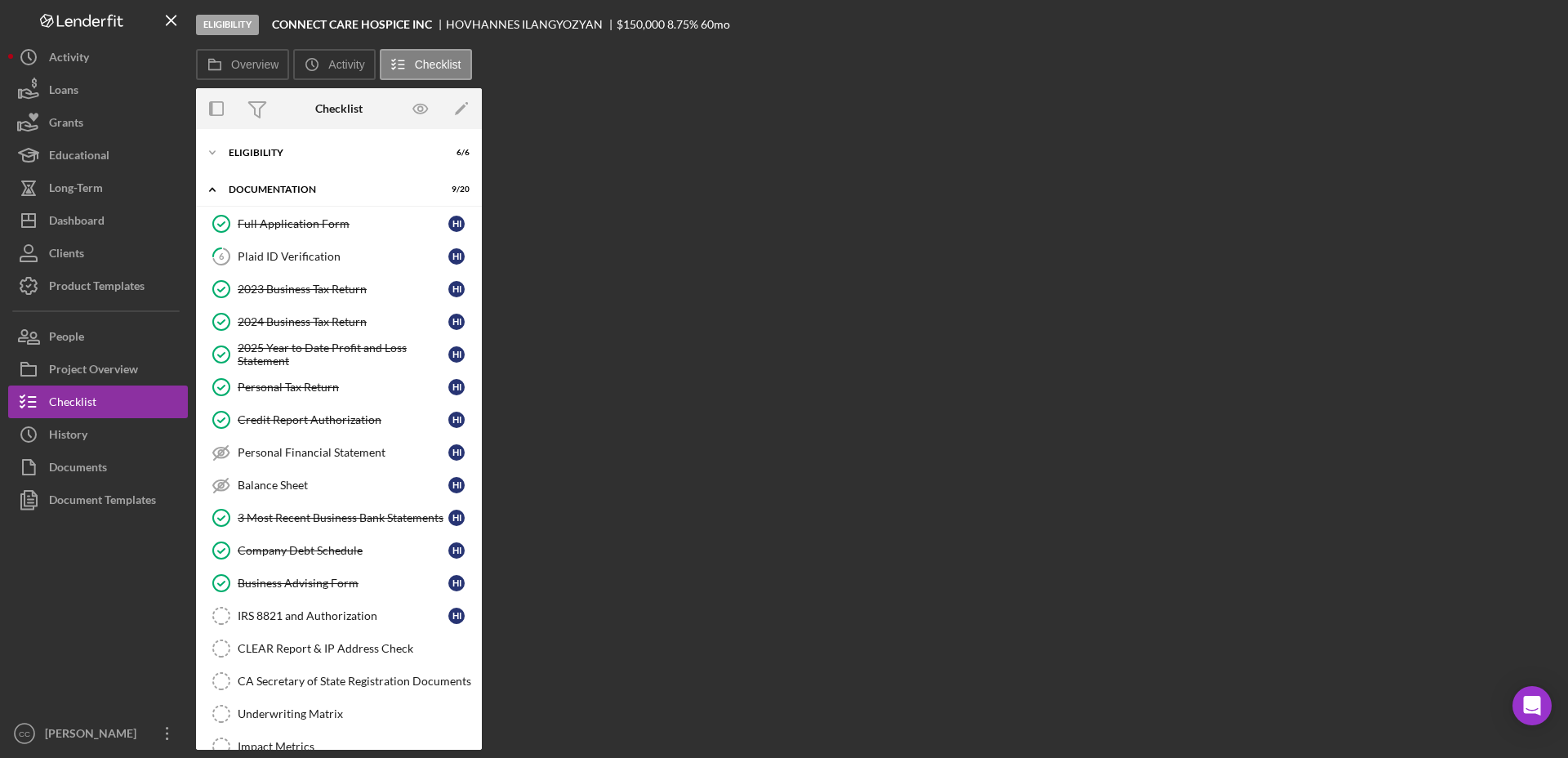
scroll to position [201, 0]
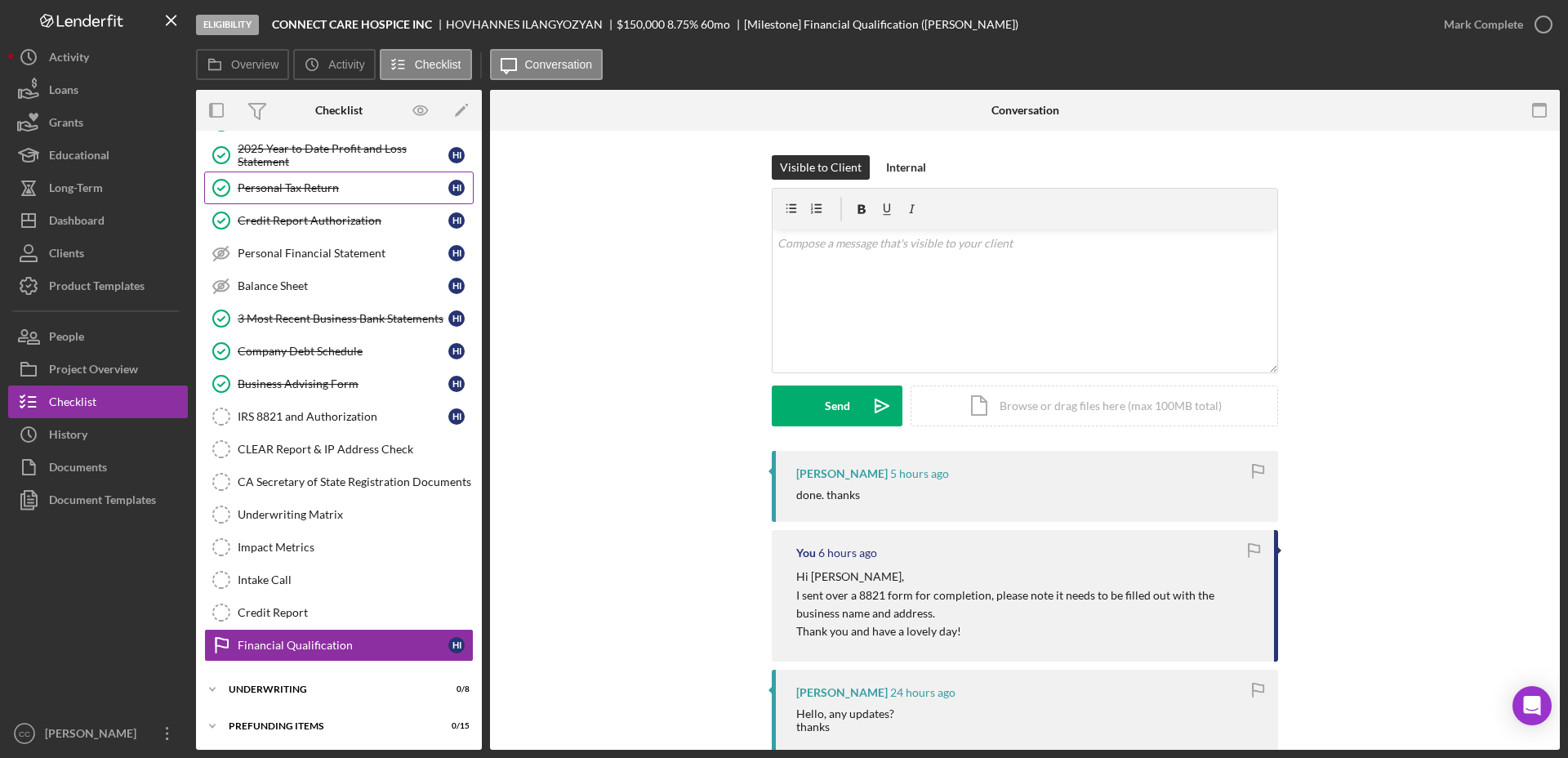
click at [306, 195] on link "Personal Tax Return Personal Tax Return H I" at bounding box center [338, 188] width 269 height 33
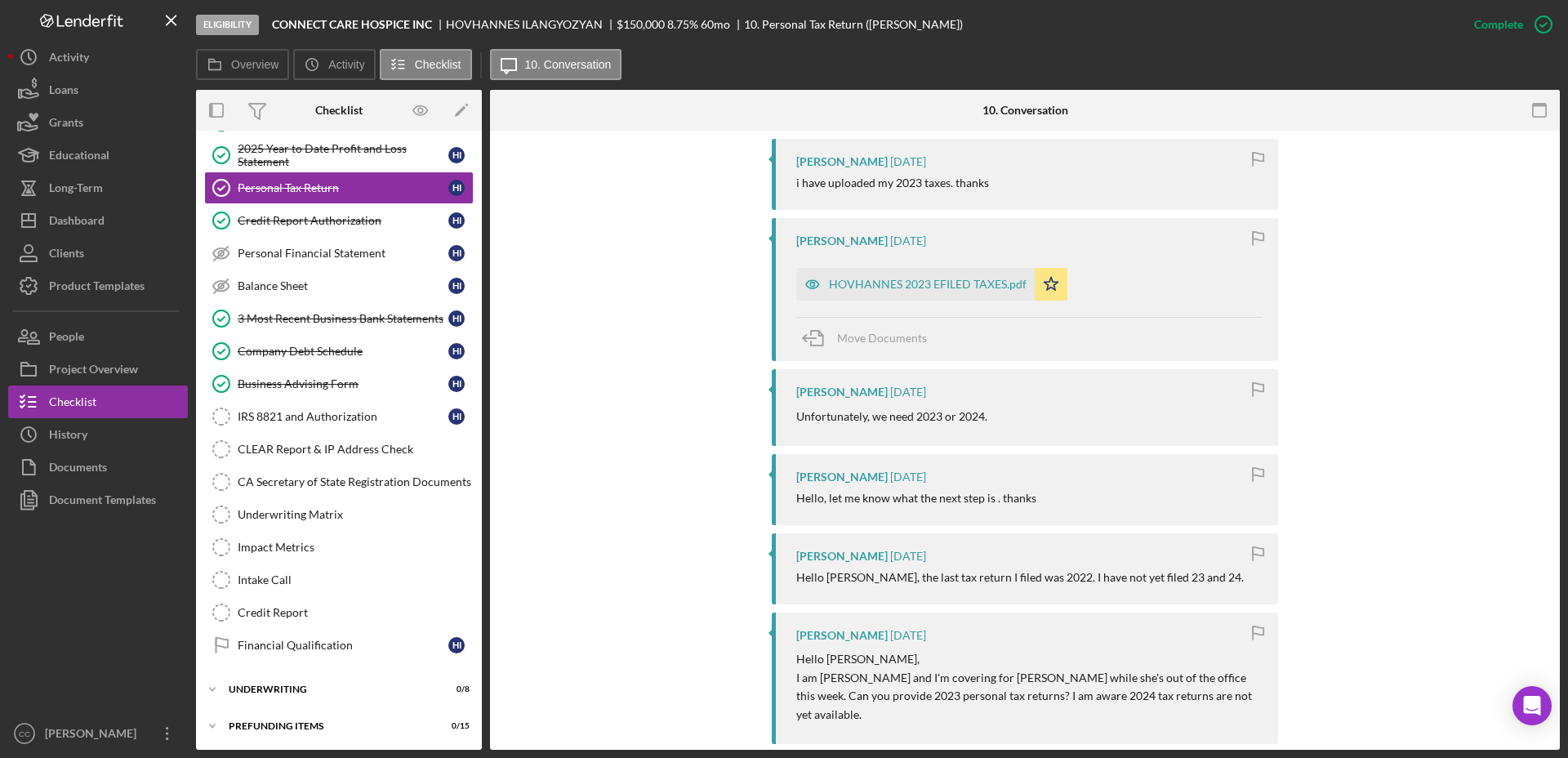
scroll to position [409, 0]
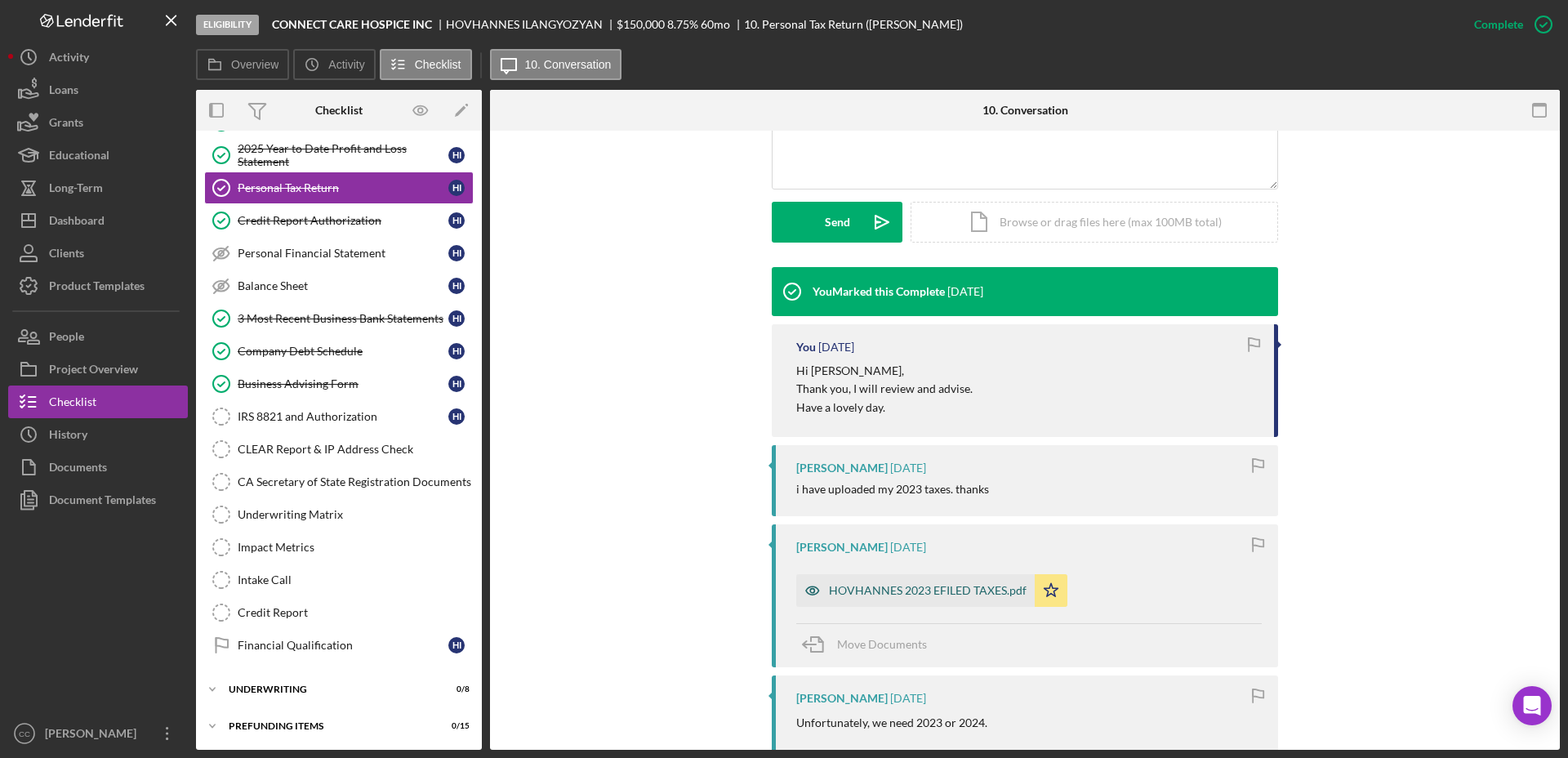
click at [860, 592] on div "HOVHANNES 2023 EFILED TAXES.pdf" at bounding box center [927, 590] width 197 height 13
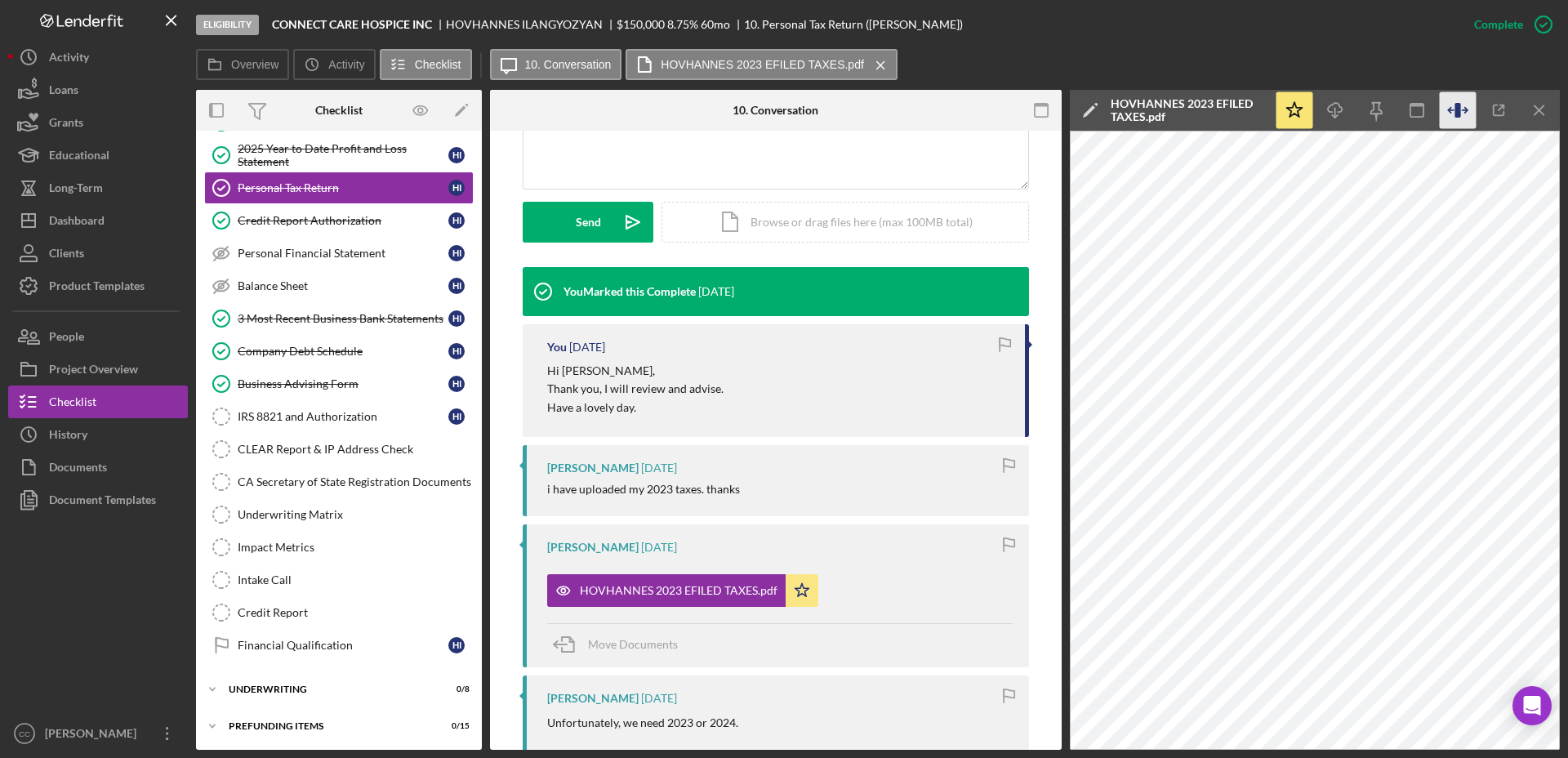
click at [1451, 120] on icon "button" at bounding box center [1458, 110] width 36 height 36
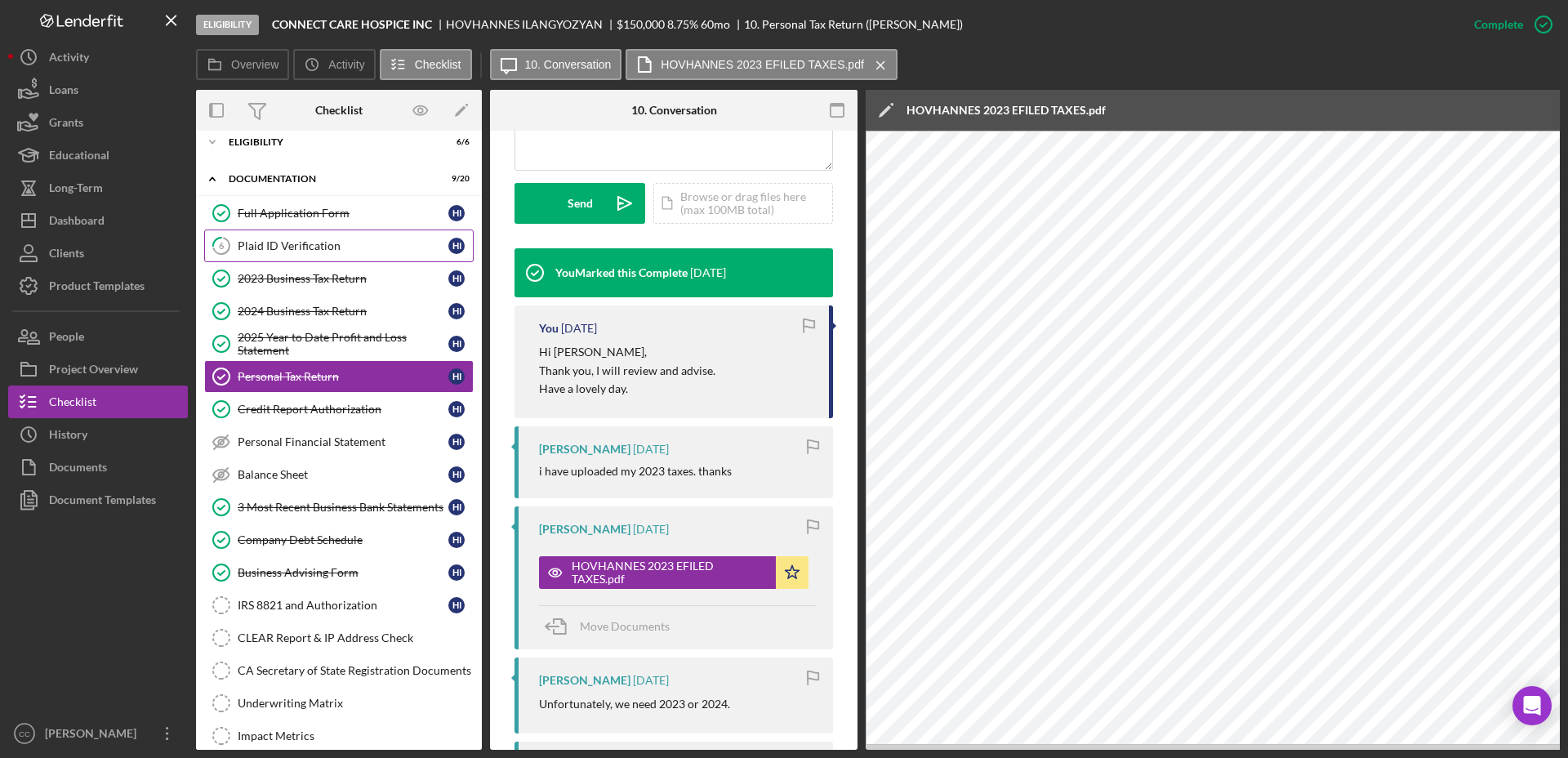
scroll to position [0, 0]
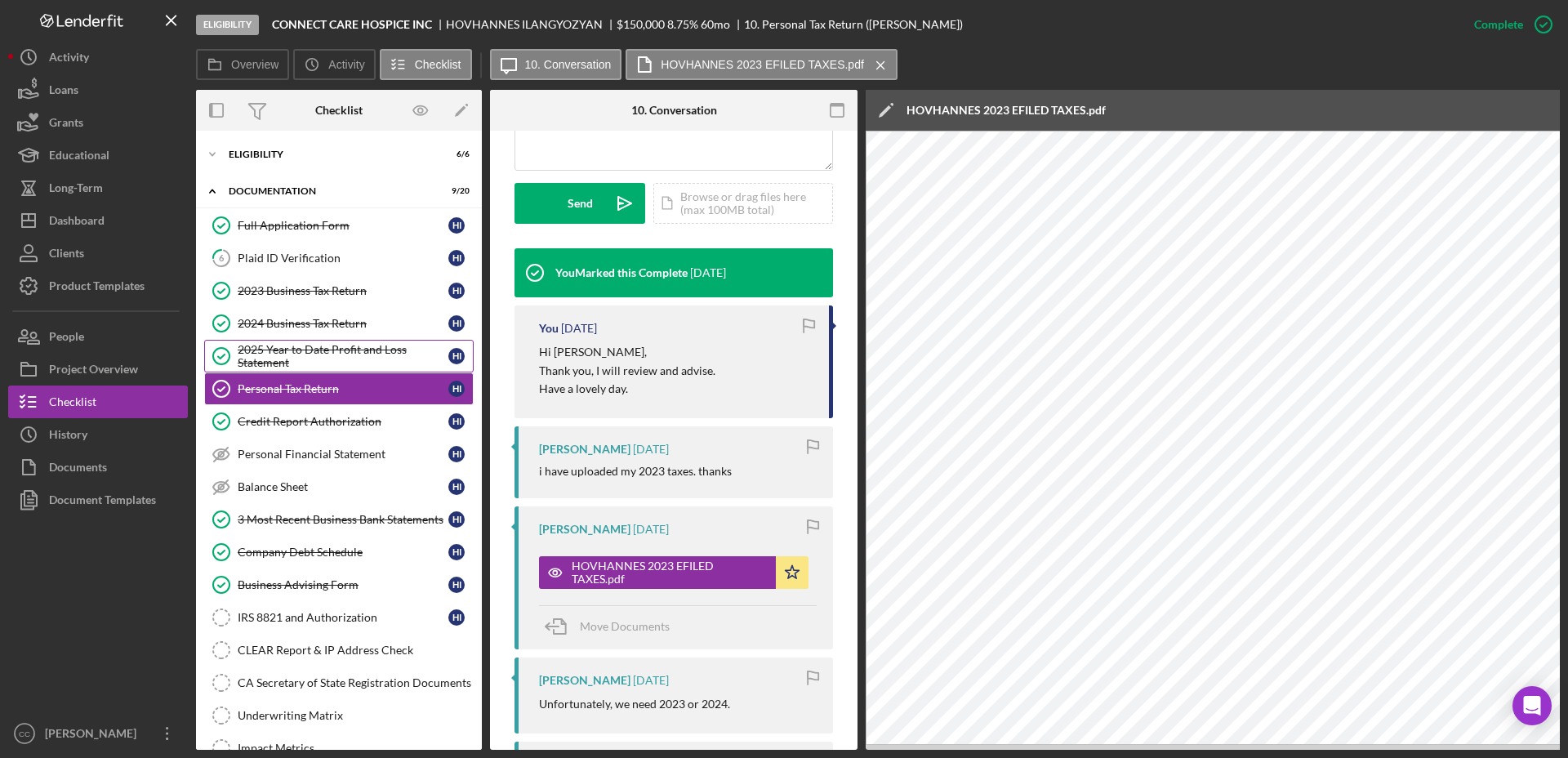
drag, startPoint x: 290, startPoint y: 318, endPoint x: 458, endPoint y: 364, distance: 174.2
click at [290, 318] on div "2024 Business Tax Return" at bounding box center [342, 323] width 211 height 13
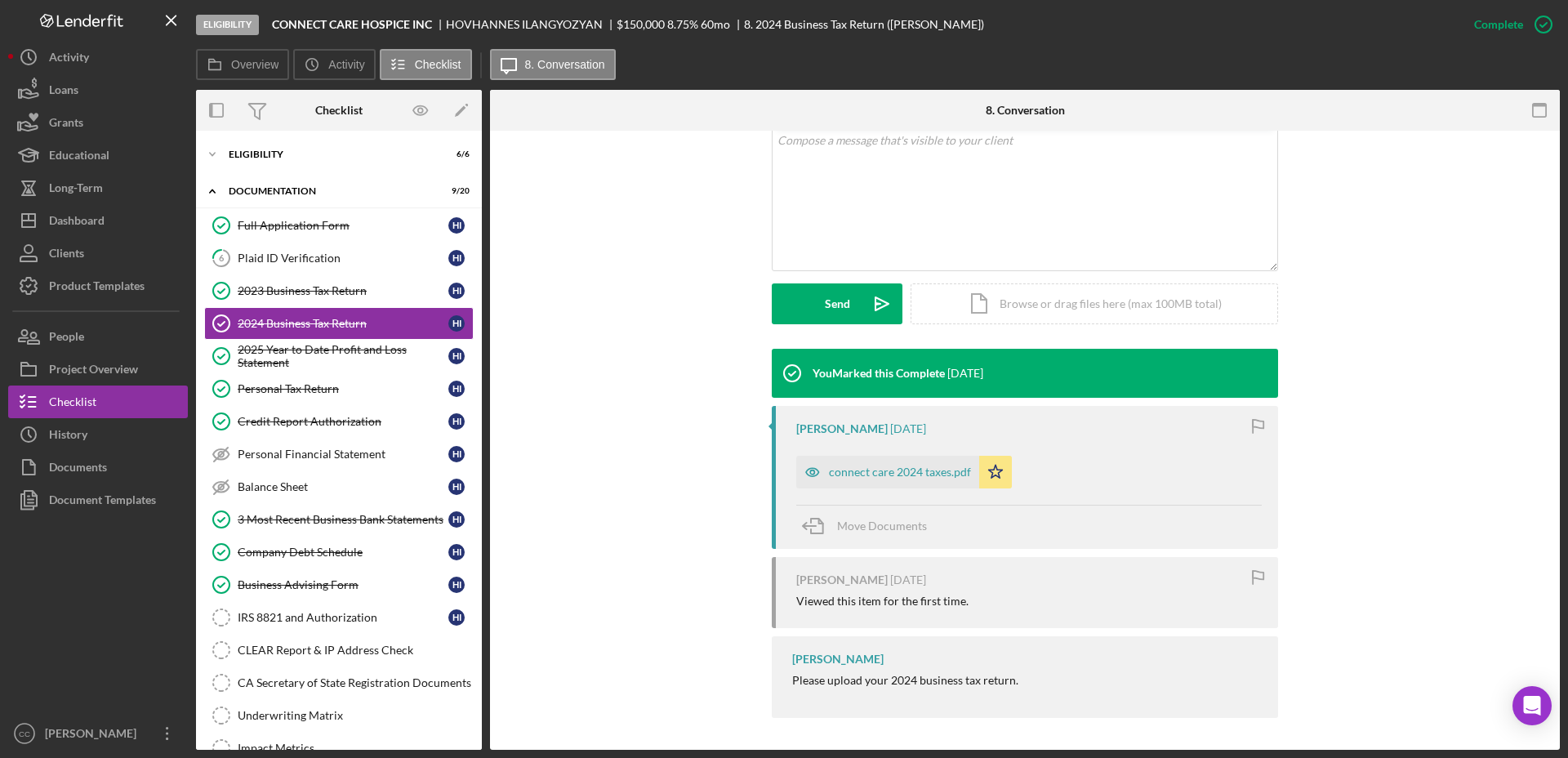
scroll to position [328, 0]
click at [836, 462] on div "connect care 2024 taxes.pdf" at bounding box center [887, 471] width 183 height 33
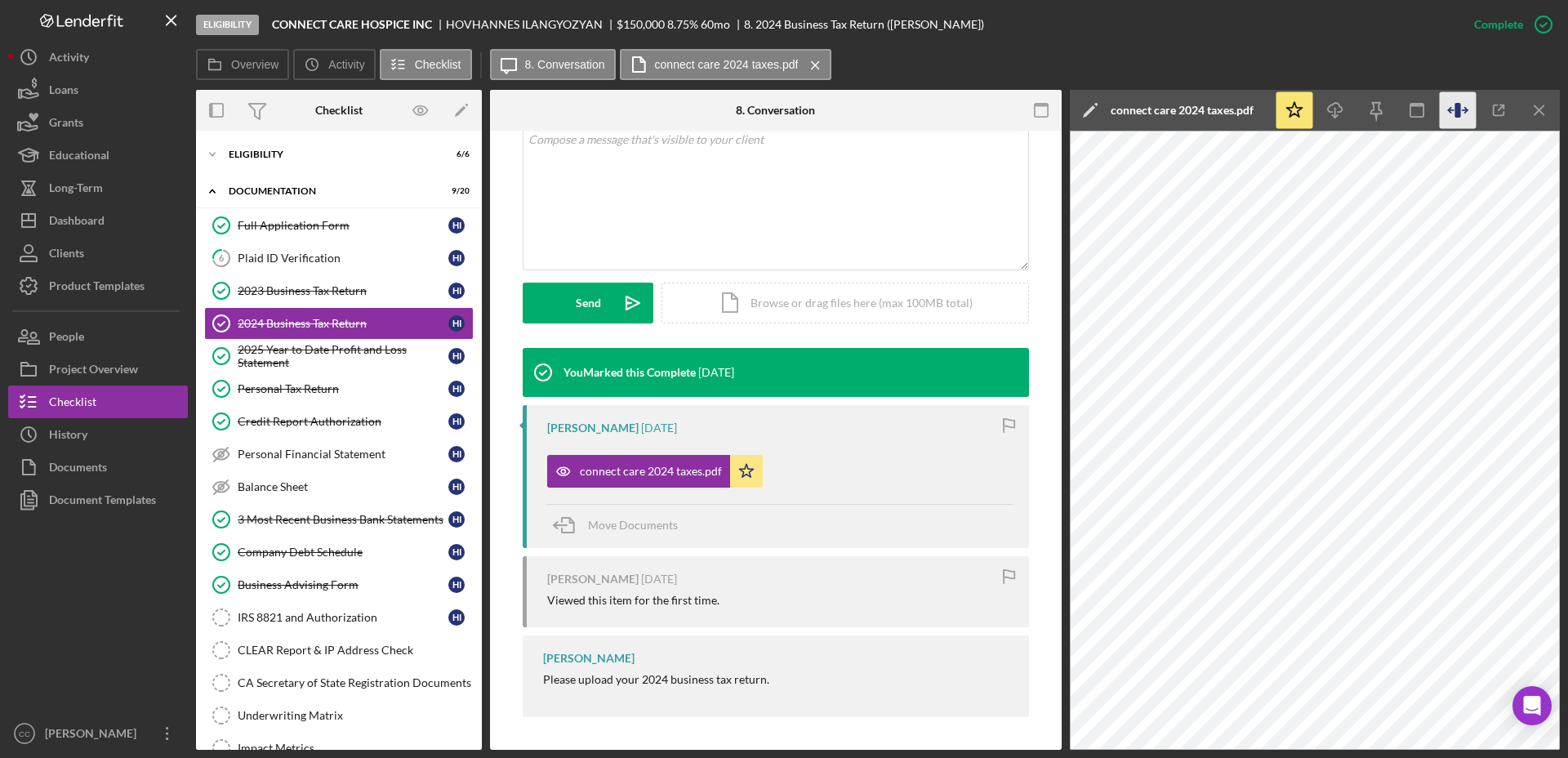
click at [1451, 116] on icon "button" at bounding box center [1458, 110] width 36 height 36
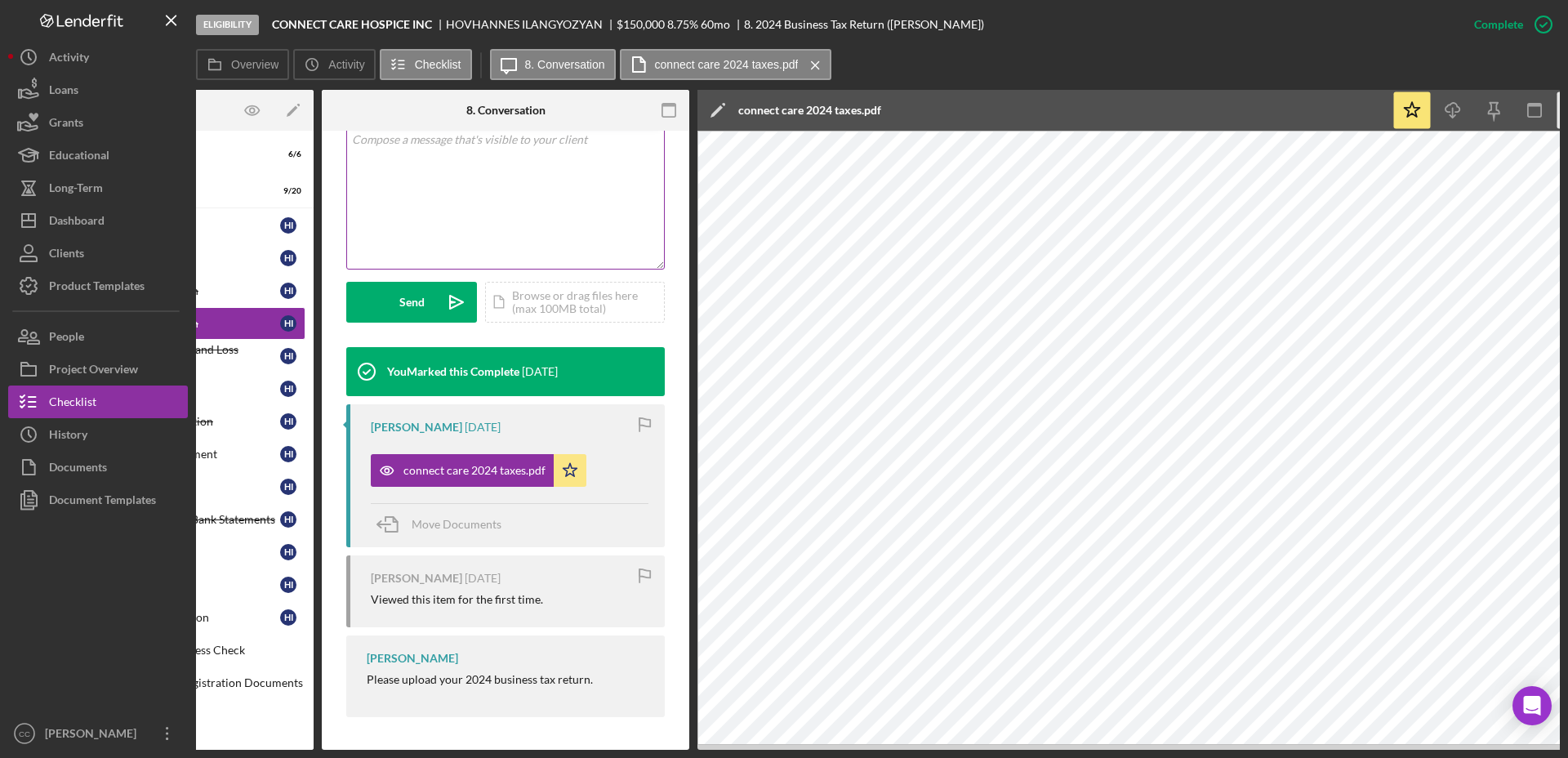
scroll to position [0, 0]
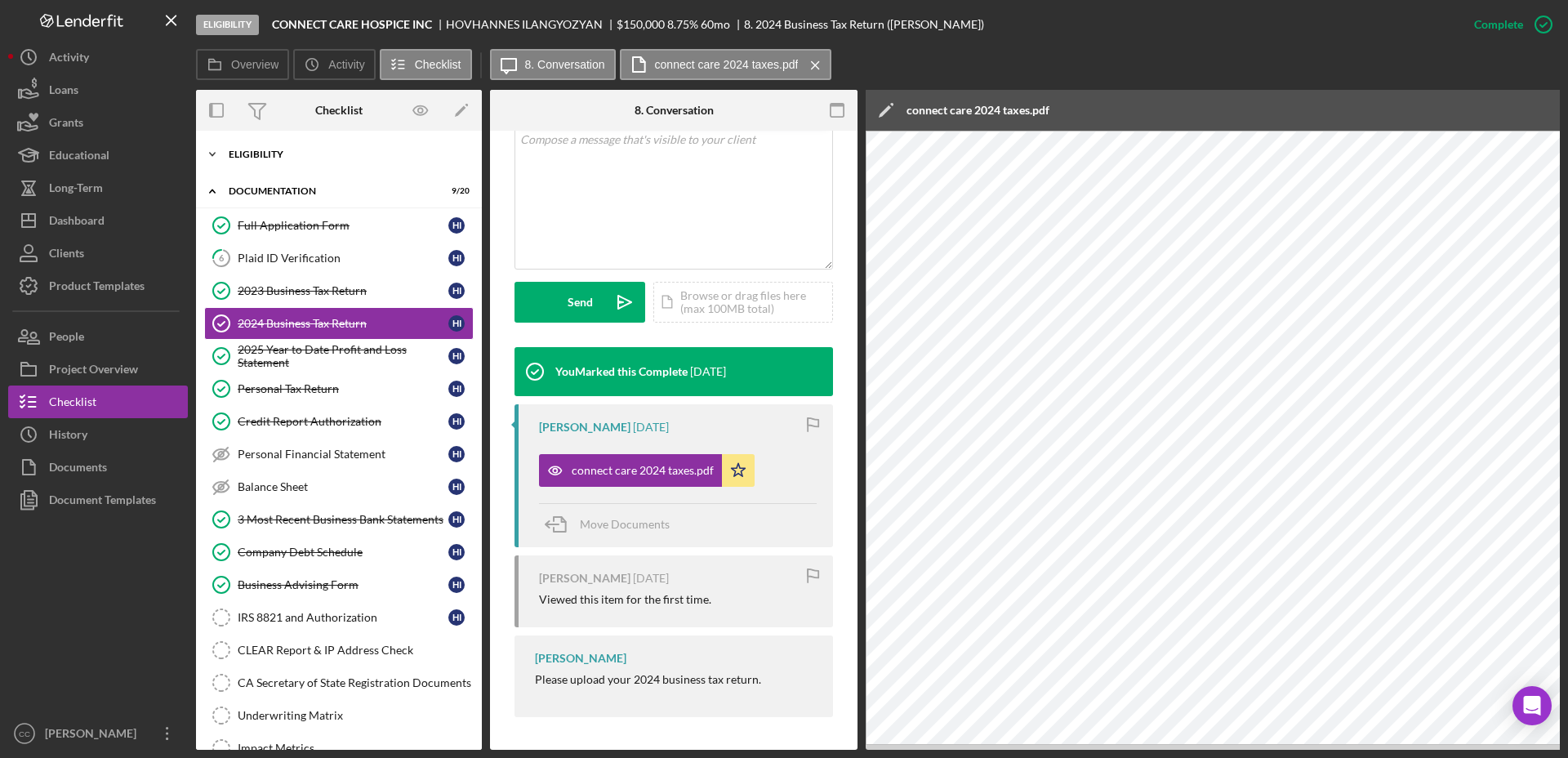
click at [289, 156] on div "Eligibility" at bounding box center [345, 154] width 233 height 10
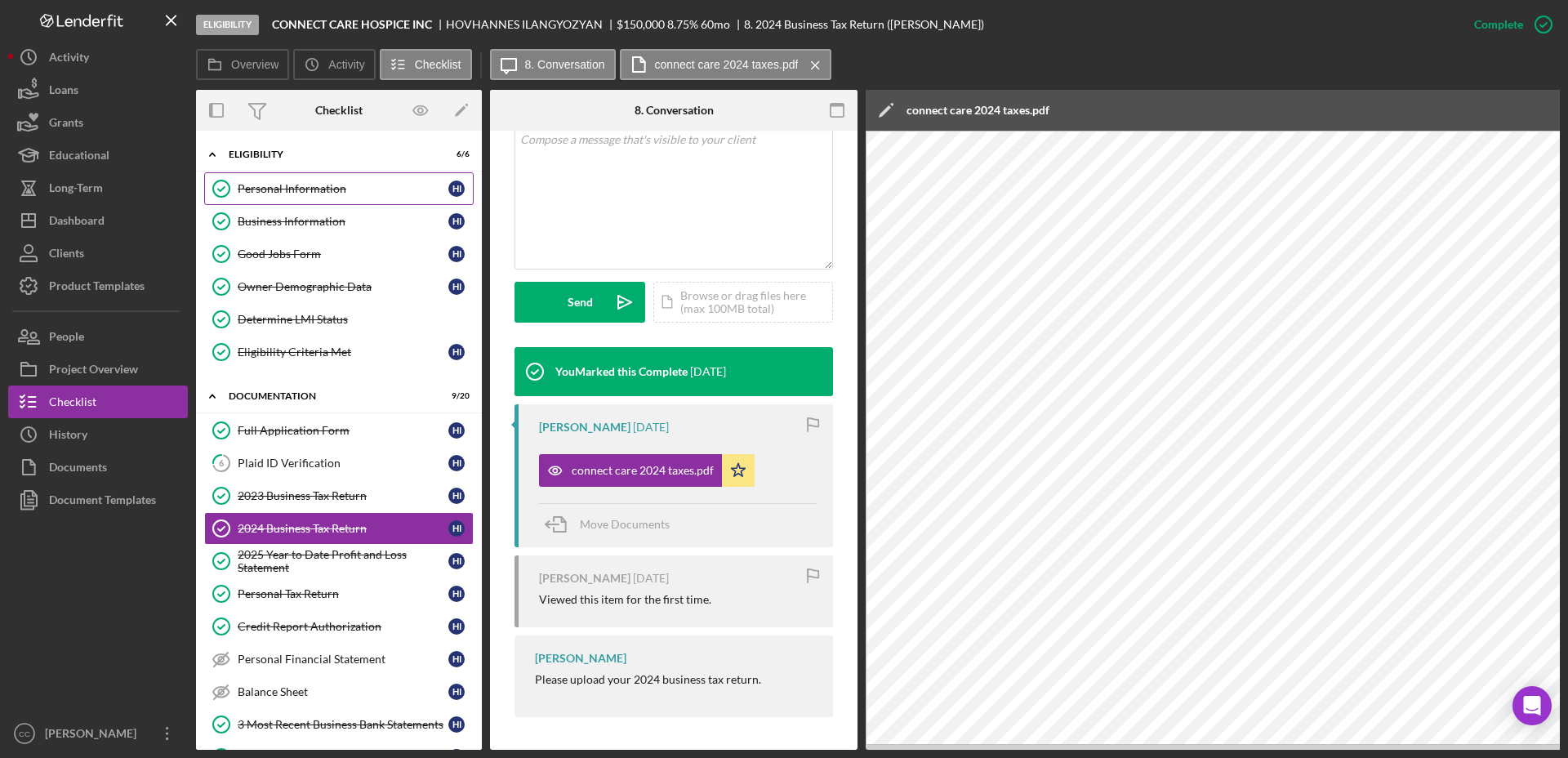
click at [314, 188] on div "Personal Information" at bounding box center [342, 188] width 211 height 13
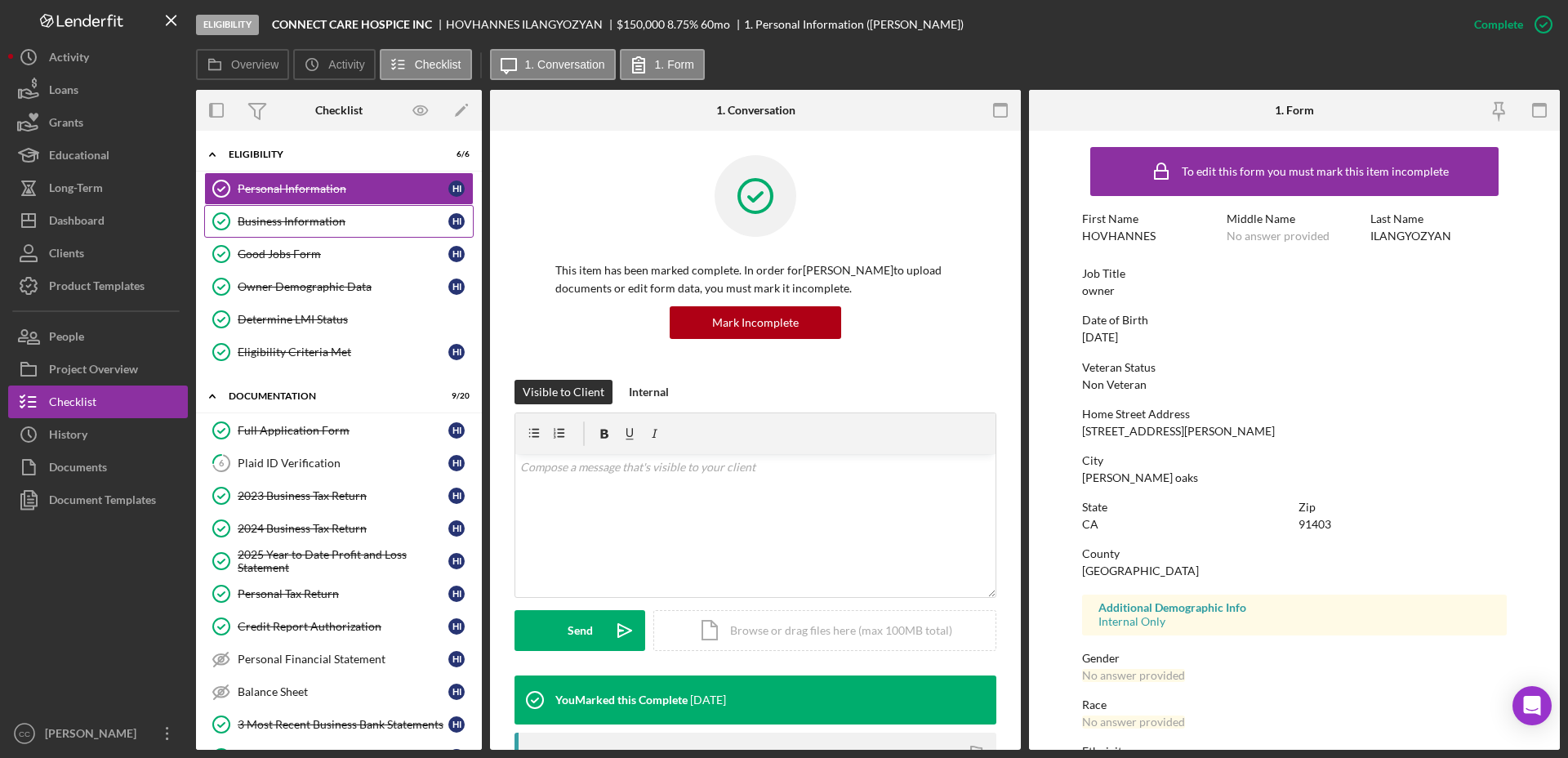
click at [341, 226] on div "Business Information" at bounding box center [342, 221] width 211 height 13
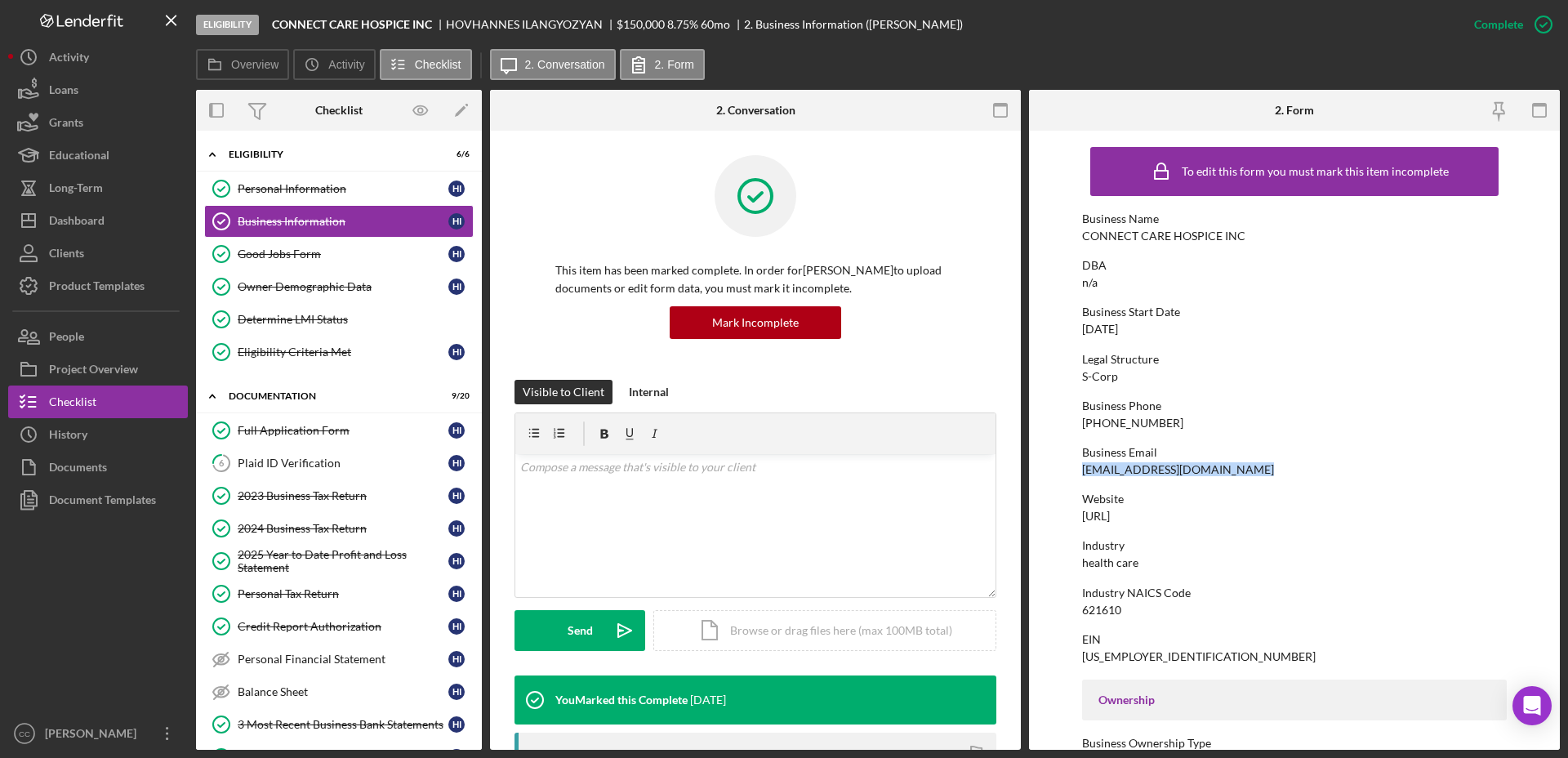
drag, startPoint x: 1309, startPoint y: 474, endPoint x: 1078, endPoint y: 469, distance: 231.1
click at [1078, 469] on form "To edit this form you must mark this item incomplete Business Name CONNECT CARE…" at bounding box center [1293, 440] width 530 height 619
click at [290, 535] on link "2024 Business Tax Return 2024 Business Tax Return H I" at bounding box center [338, 528] width 269 height 33
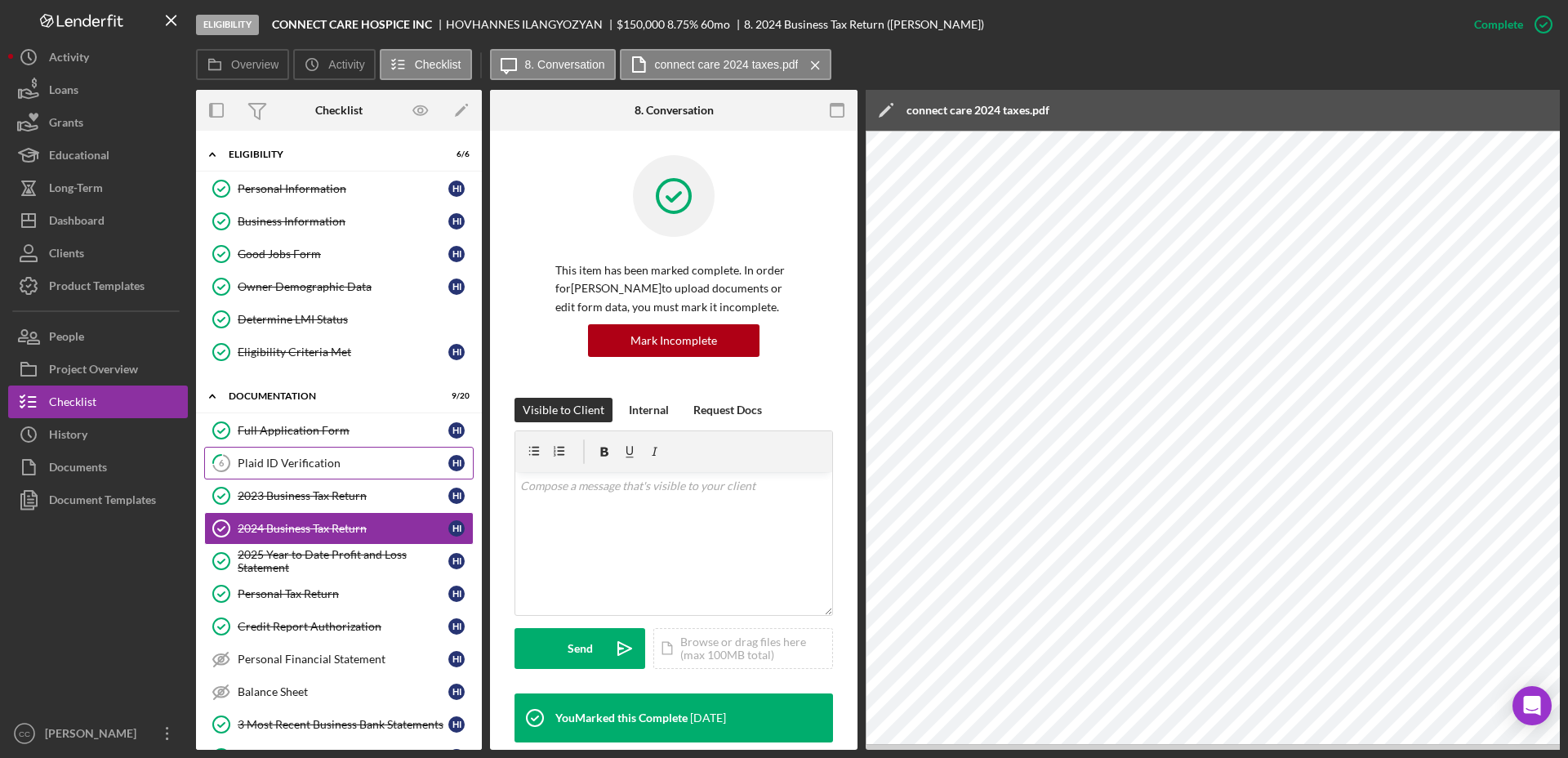
click at [321, 460] on div "Plaid ID Verification" at bounding box center [342, 463] width 211 height 13
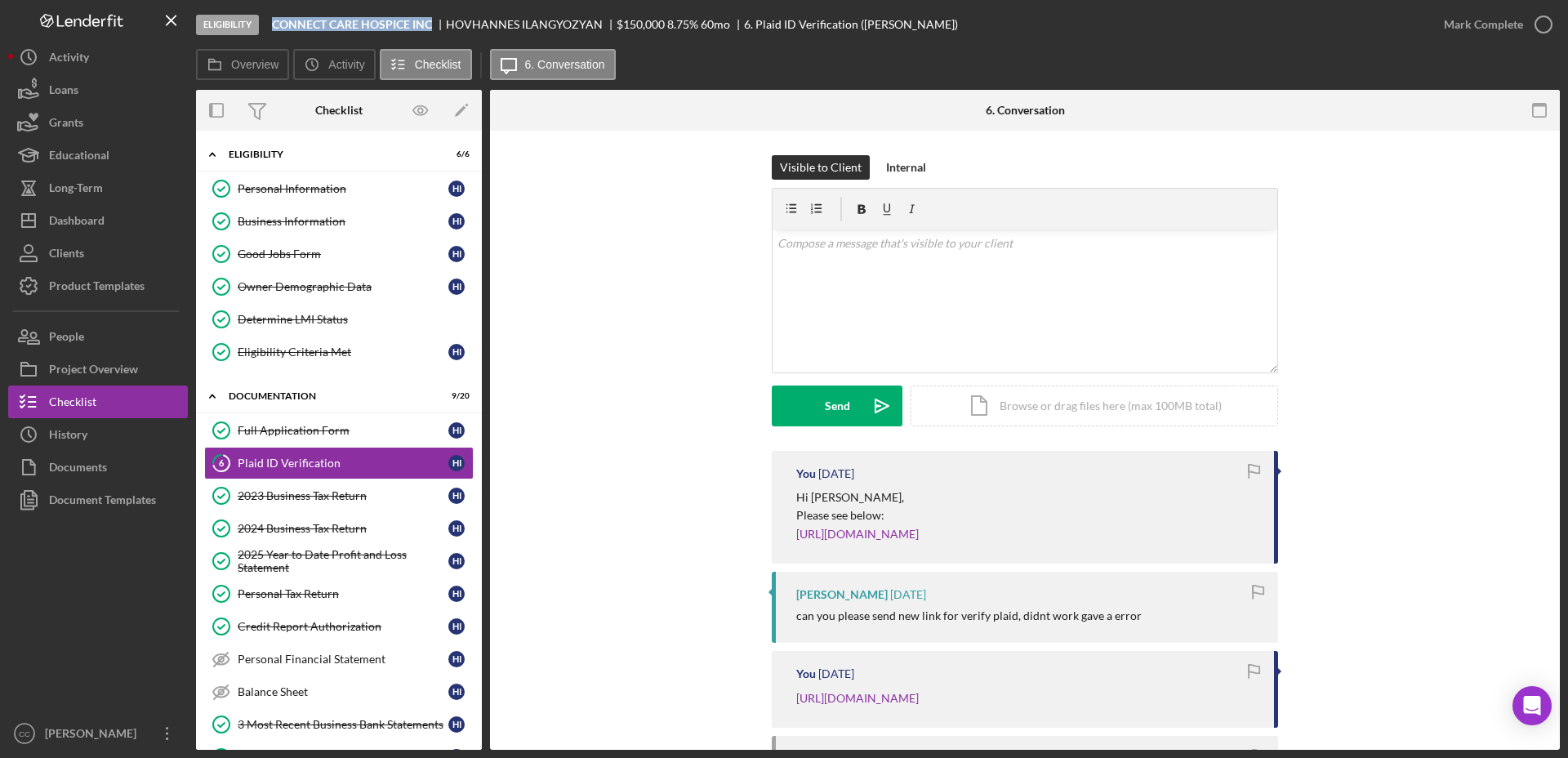
drag, startPoint x: 430, startPoint y: 20, endPoint x: 277, endPoint y: 23, distance: 153.0
click at [277, 23] on b "CONNECT CARE HOSPICE INC" at bounding box center [352, 24] width 160 height 13
click at [395, 23] on b "CONNECT CARE HOSPICE INC" at bounding box center [352, 24] width 160 height 13
drag, startPoint x: 437, startPoint y: 25, endPoint x: 268, endPoint y: 22, distance: 169.0
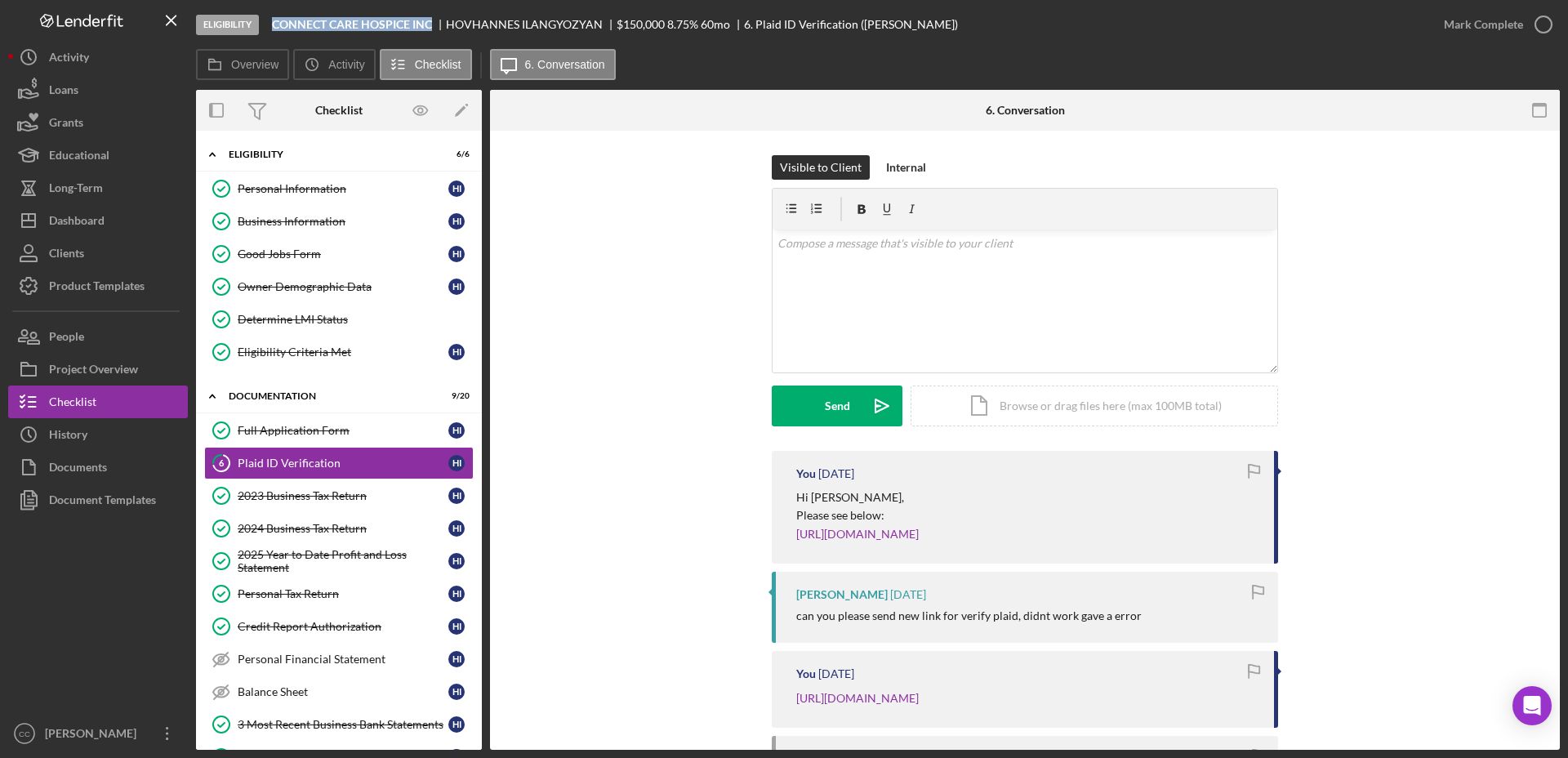
click at [268, 22] on div "Eligibility CONNECT CARE HOSPICE INC HOVHANNES ILANGYOZYAN $150,000 $30,000 8.7…" at bounding box center [812, 24] width 1231 height 49
drag, startPoint x: 267, startPoint y: 184, endPoint x: 358, endPoint y: 214, distance: 95.8
click at [267, 184] on div "Personal Information" at bounding box center [342, 188] width 211 height 13
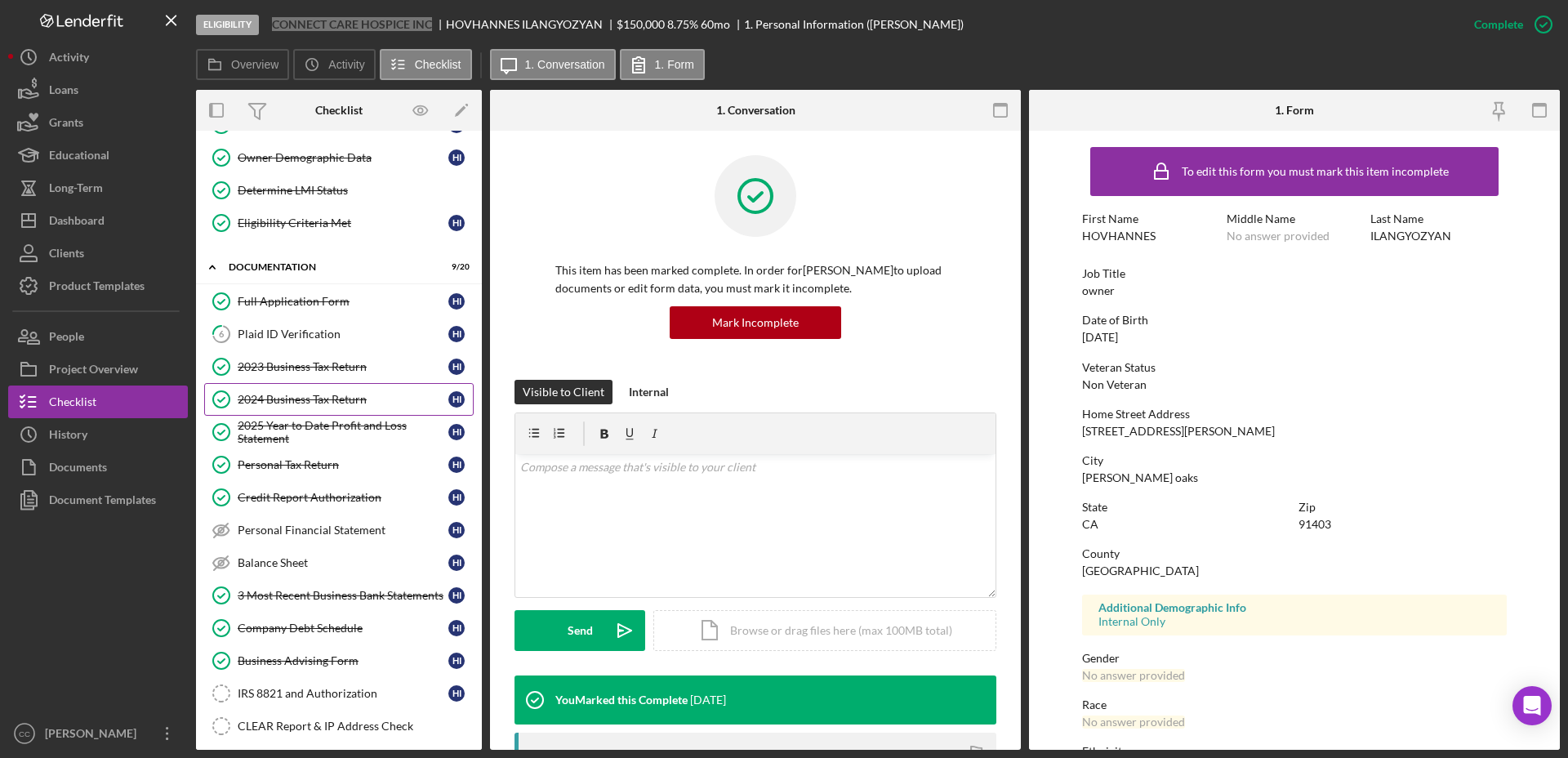
scroll to position [204, 0]
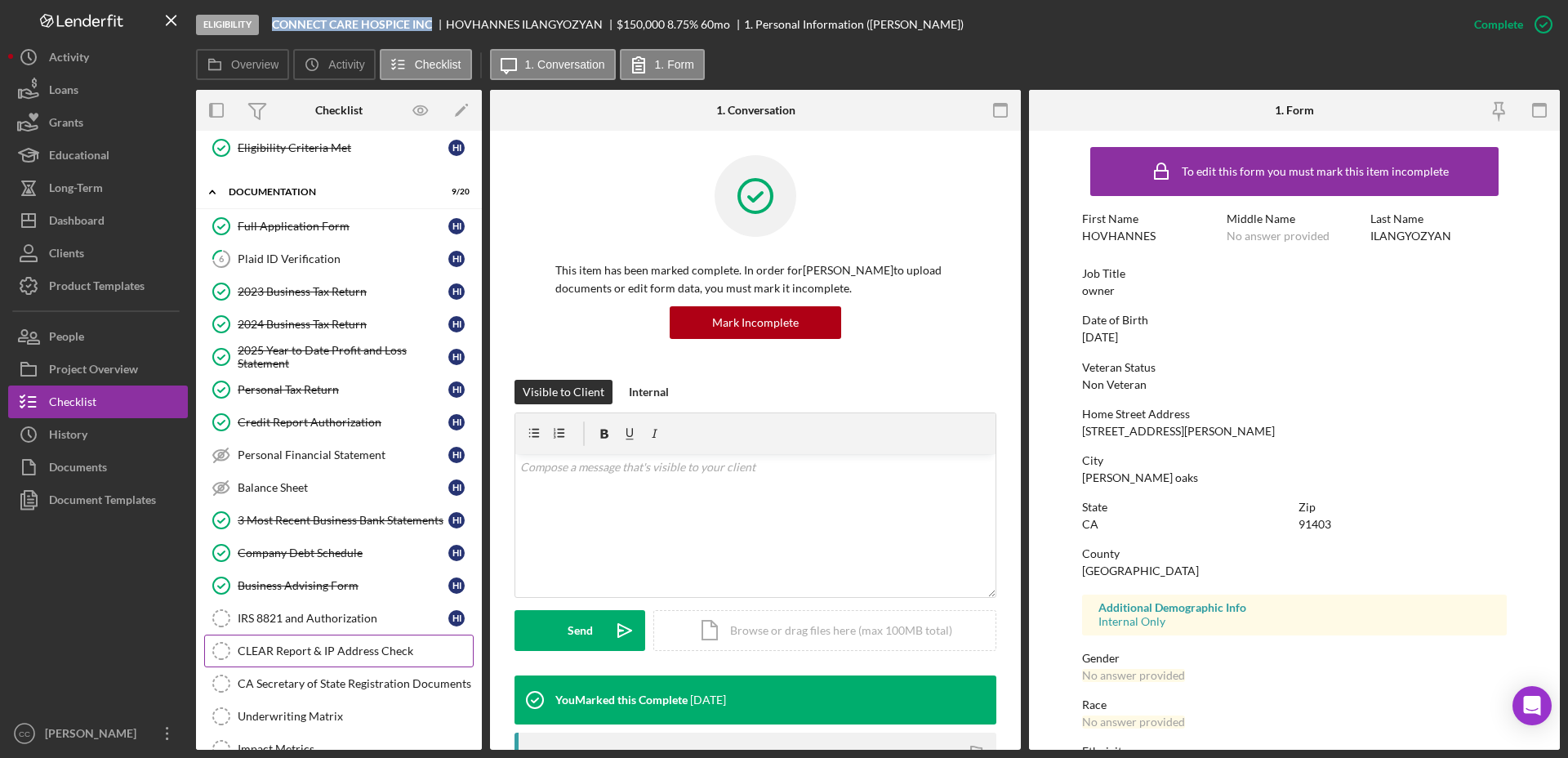
click at [308, 653] on div "CLEAR Report & IP Address Check" at bounding box center [354, 650] width 235 height 13
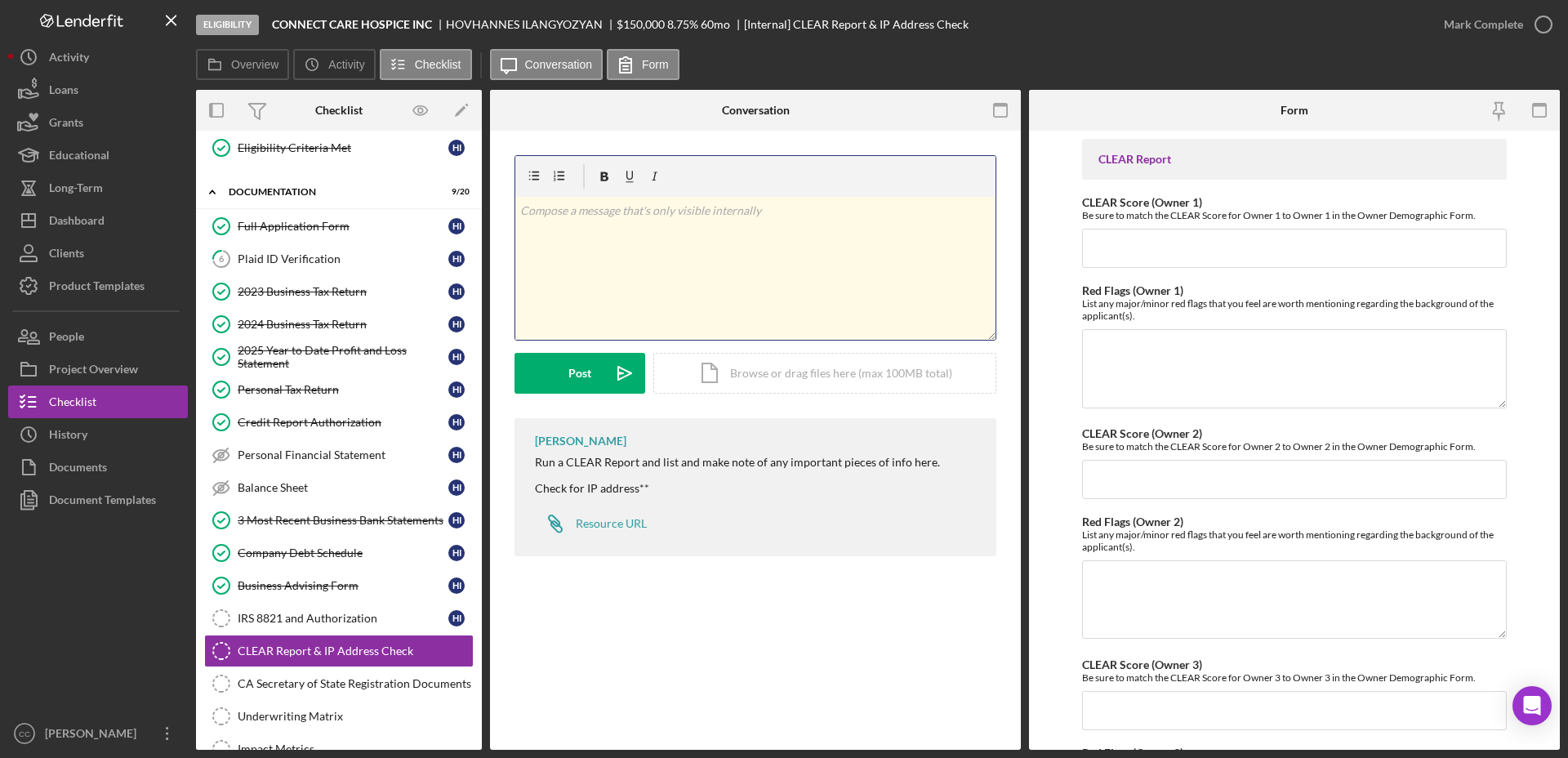
click at [675, 267] on div "v Color teal Color pink Remove color Add row above Add row below Add column bef…" at bounding box center [755, 268] width 481 height 143
click at [571, 375] on div "Post" at bounding box center [580, 373] width 23 height 41
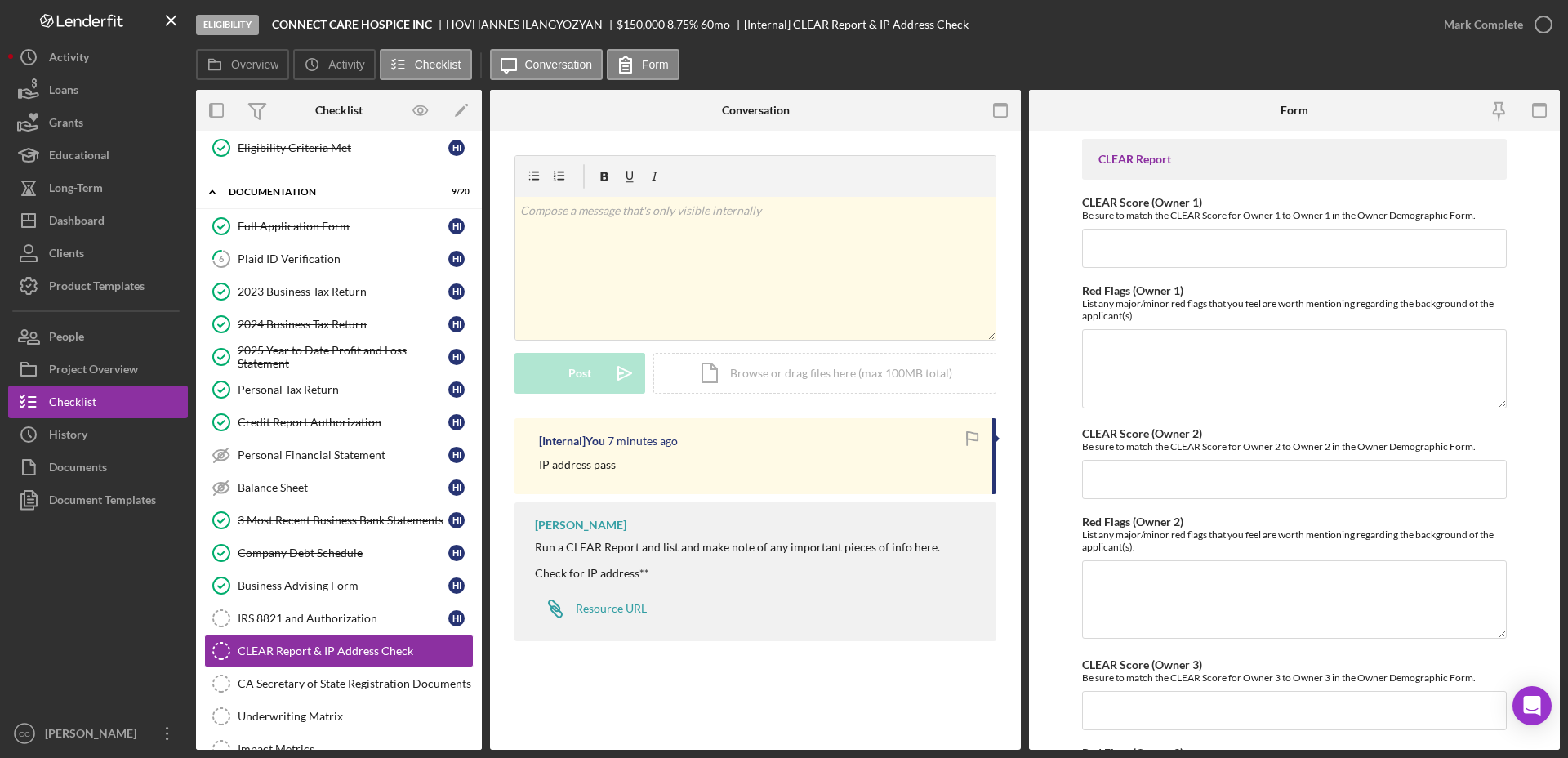
click at [635, 465] on div "IP address pass" at bounding box center [758, 465] width 437 height 18
click at [743, 246] on div "v Color teal Color pink Remove color Add row above Add row below Add column bef…" at bounding box center [755, 268] width 481 height 143
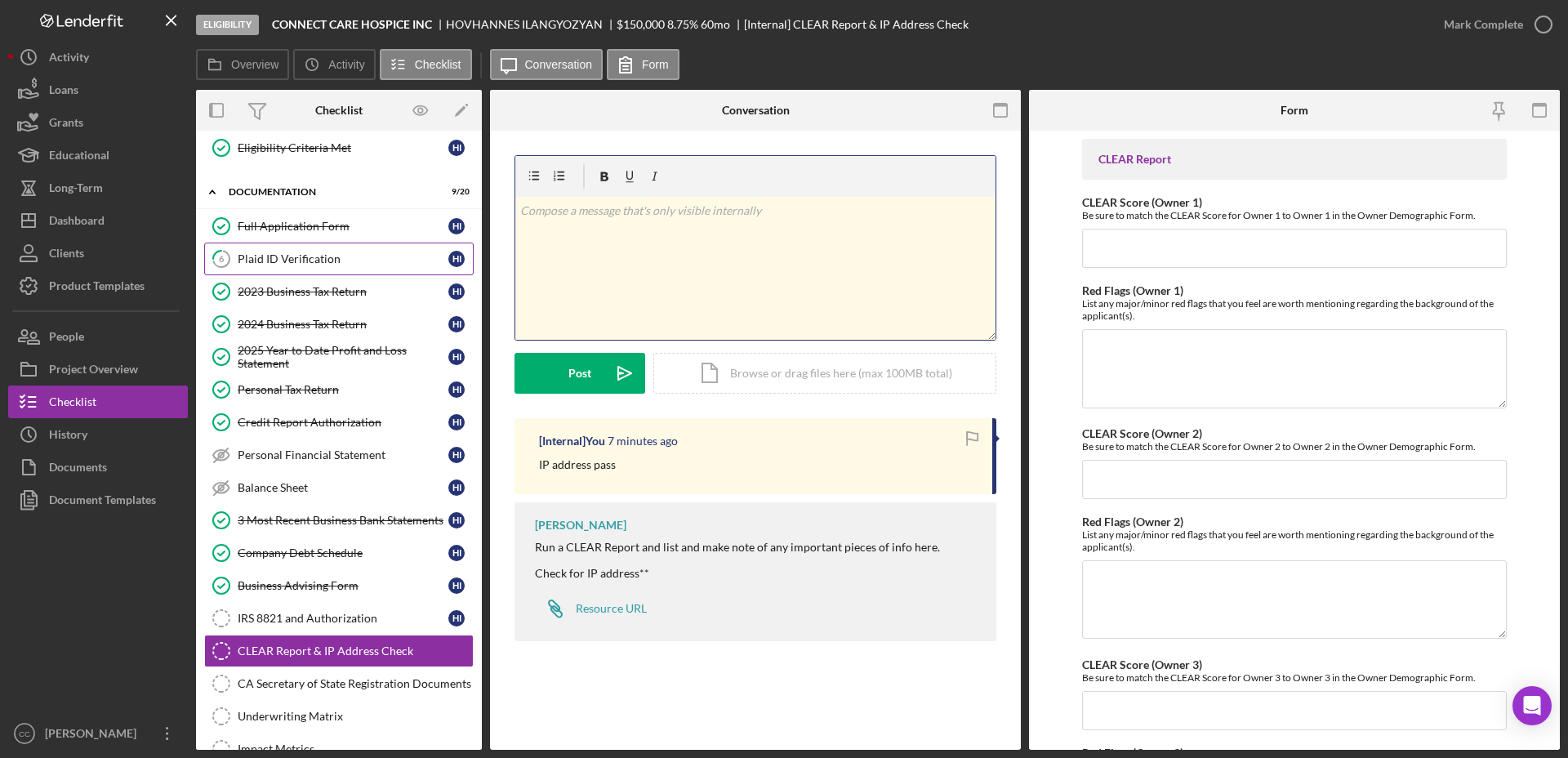
click at [278, 261] on div "Plaid ID Verification" at bounding box center [342, 259] width 211 height 13
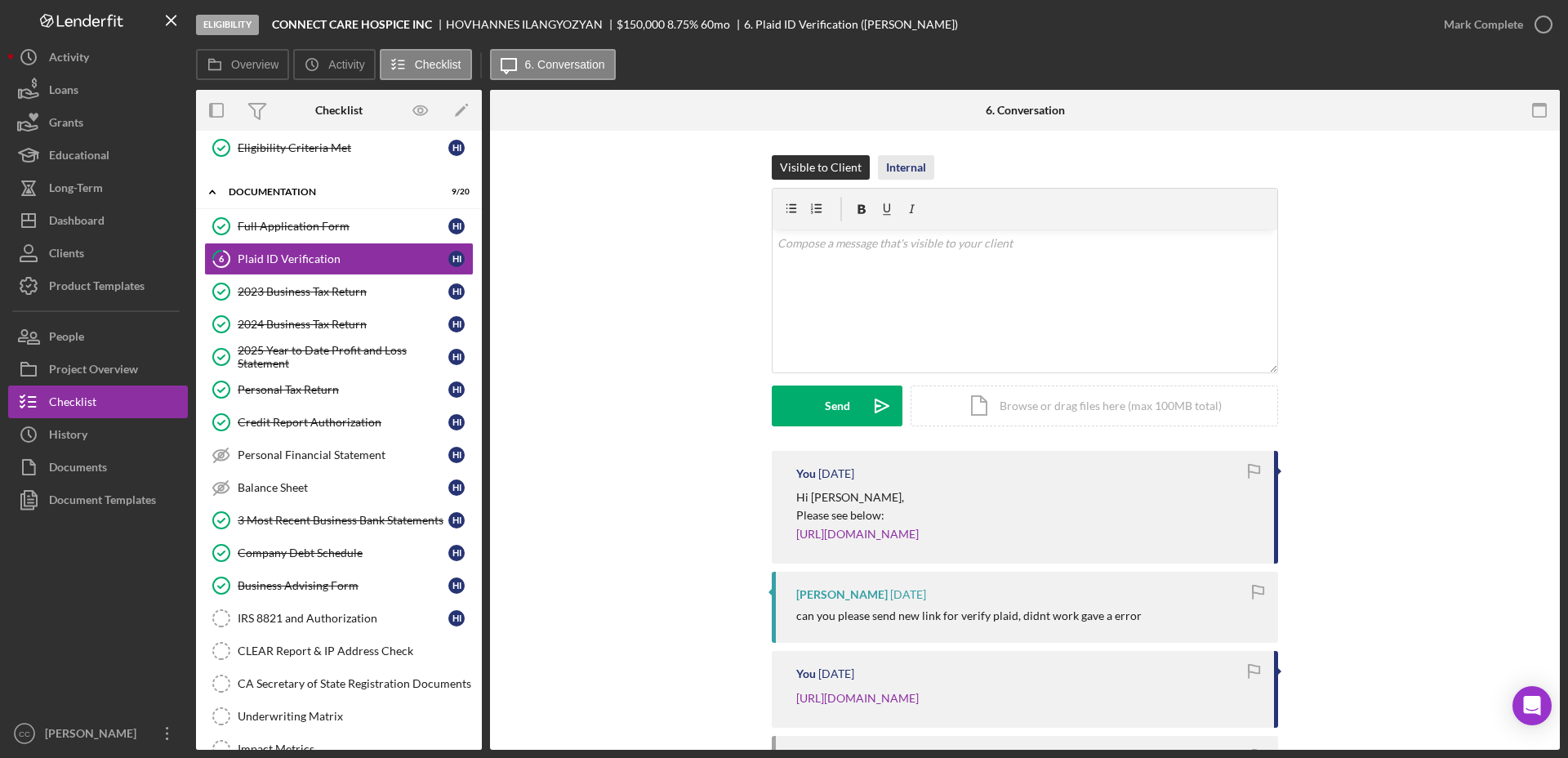
click at [910, 170] on div "Internal" at bounding box center [905, 168] width 40 height 25
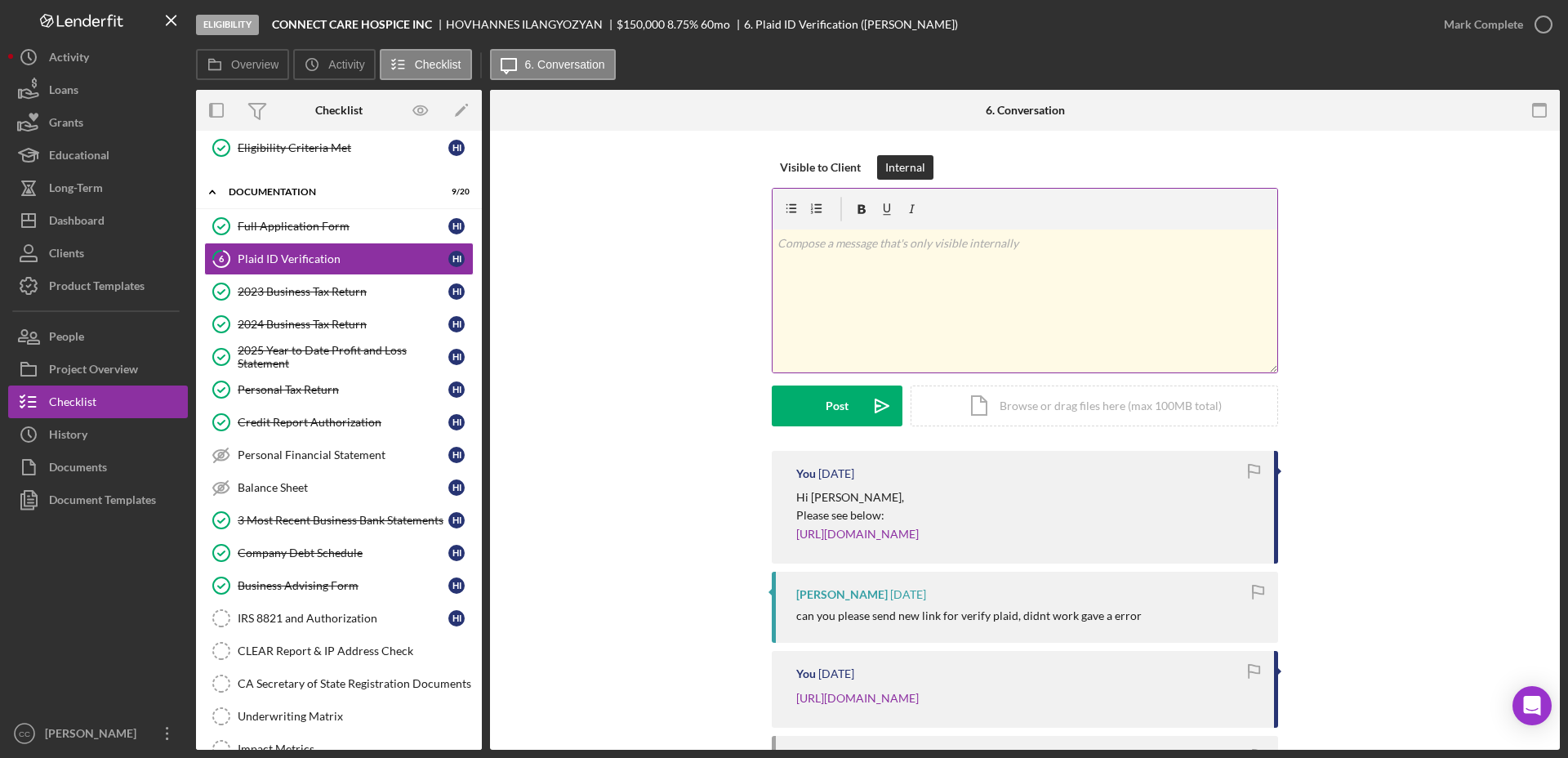
click at [879, 307] on div "v Color teal Color pink Remove color Add row above Add row below Add column bef…" at bounding box center [1025, 300] width 505 height 143
click at [800, 409] on button "Post Icon/icon-invite-send" at bounding box center [837, 406] width 131 height 41
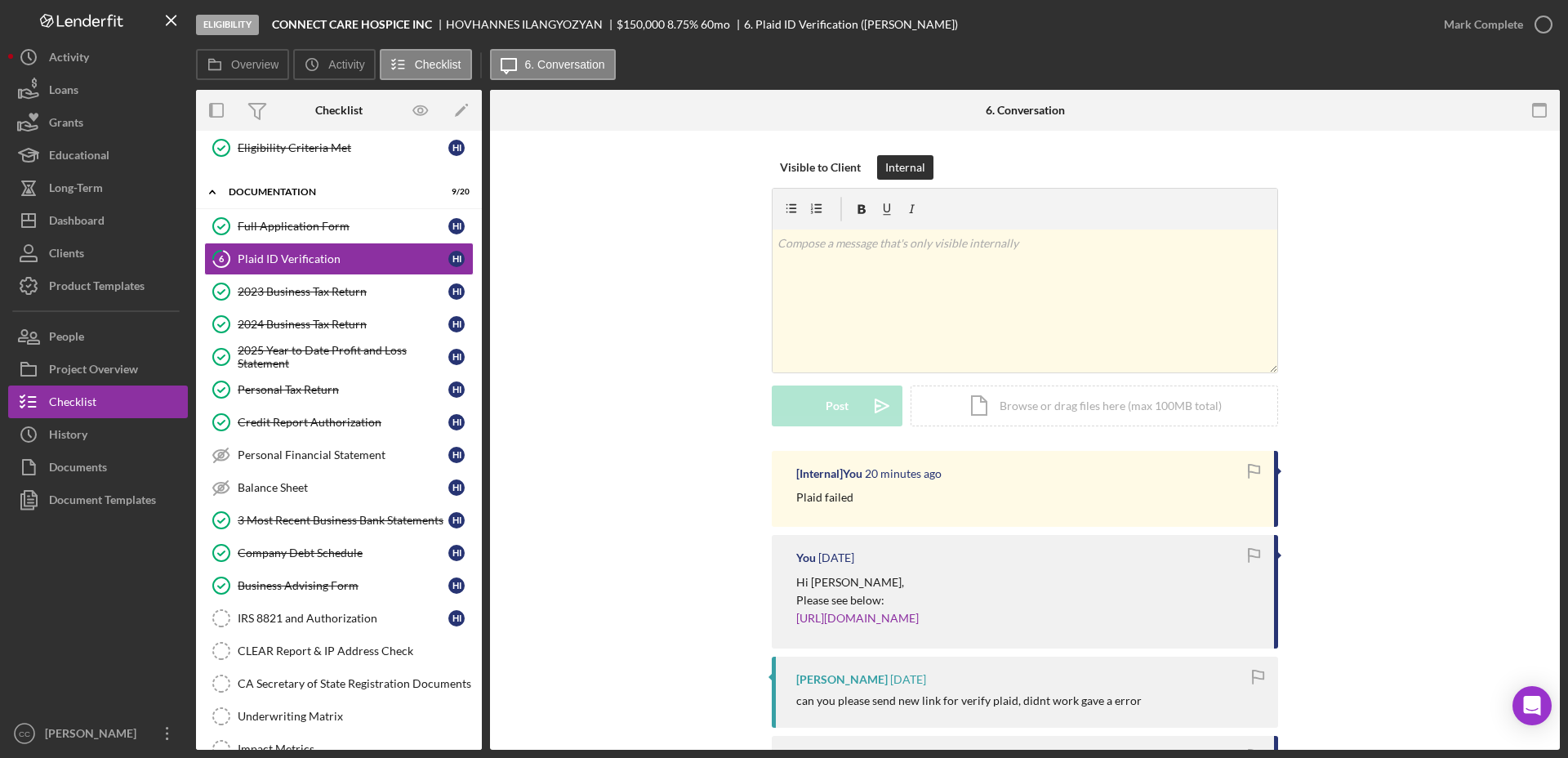
drag, startPoint x: 0, startPoint y: 209, endPoint x: 666, endPoint y: 149, distance: 668.7
click at [666, 149] on div "Visible to Client Internal v Color teal Color pink Remove color Add row above A…" at bounding box center [1025, 572] width 1070 height 884
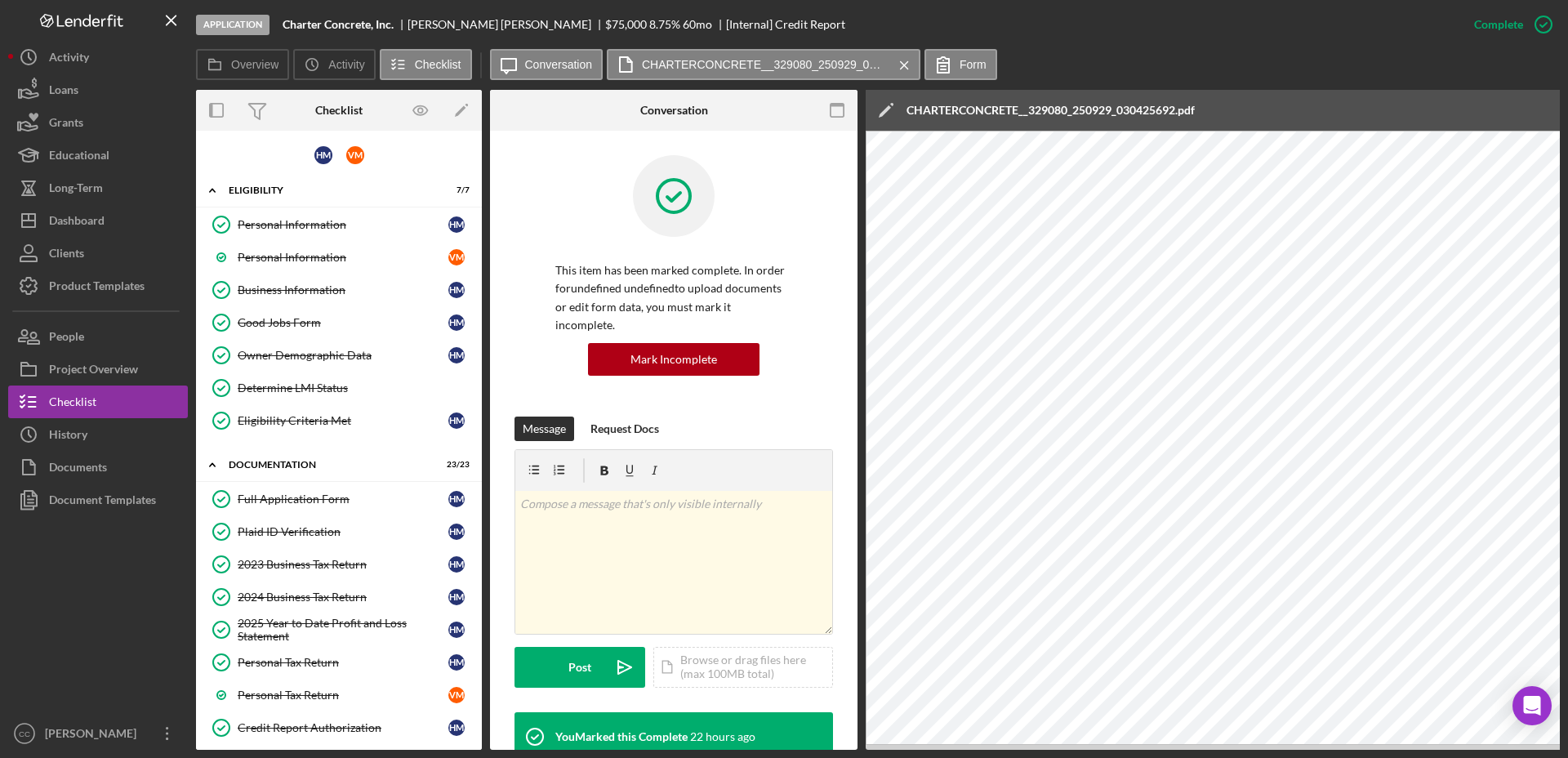
scroll to position [335, 0]
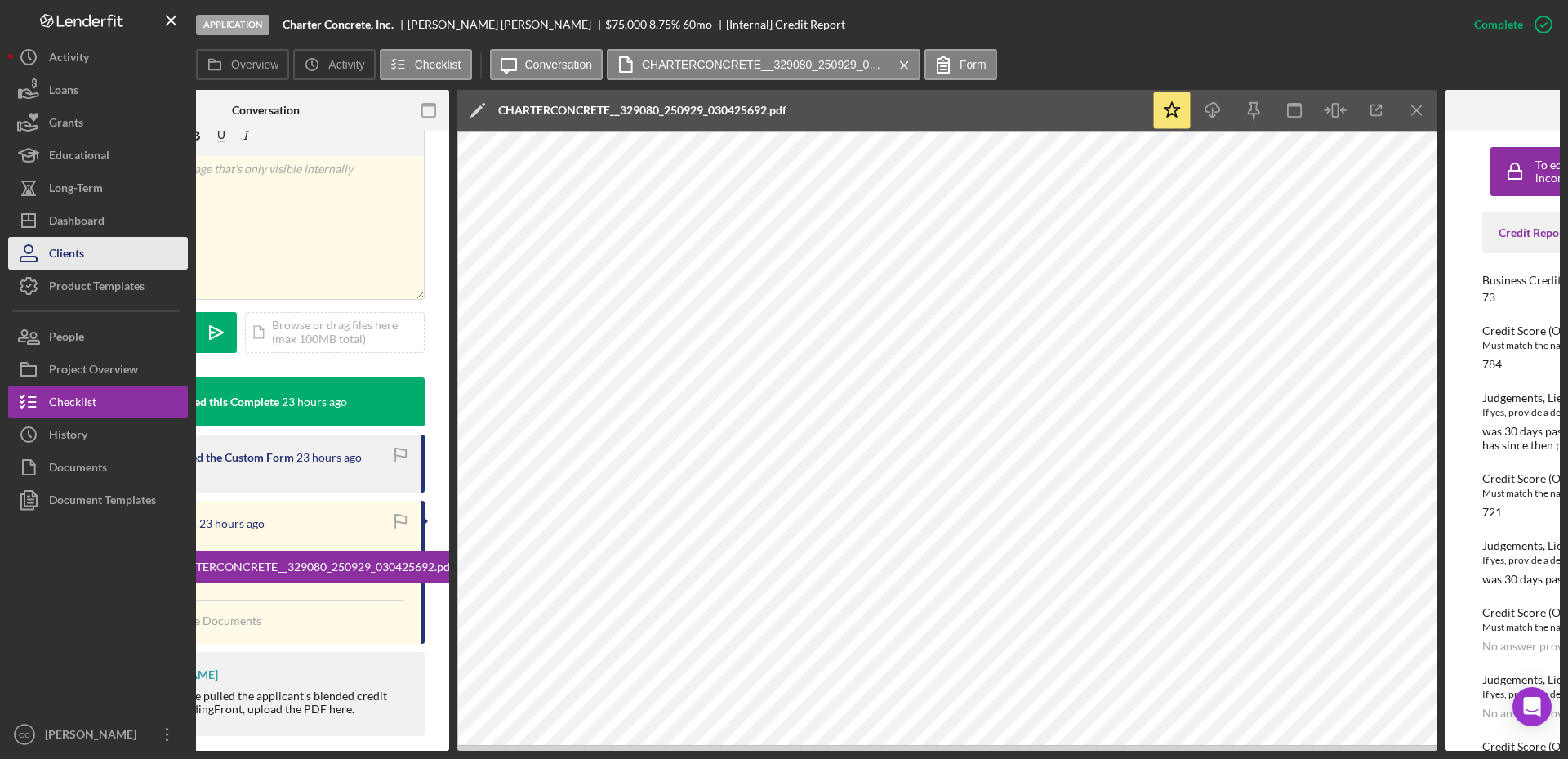
click at [88, 219] on div "Dashboard" at bounding box center [76, 222] width 56 height 36
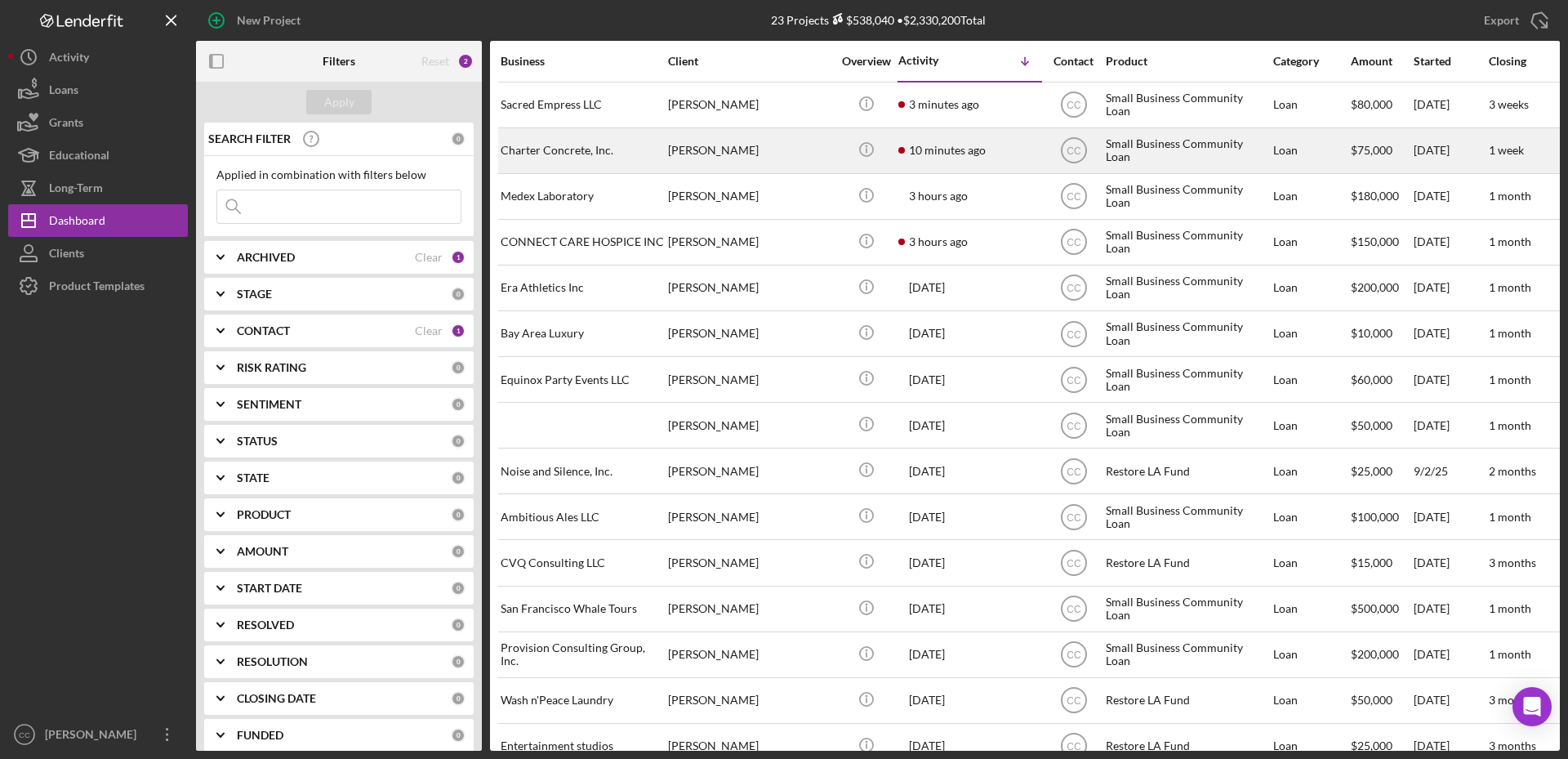
click at [805, 150] on div "[PERSON_NAME]" at bounding box center [750, 150] width 163 height 44
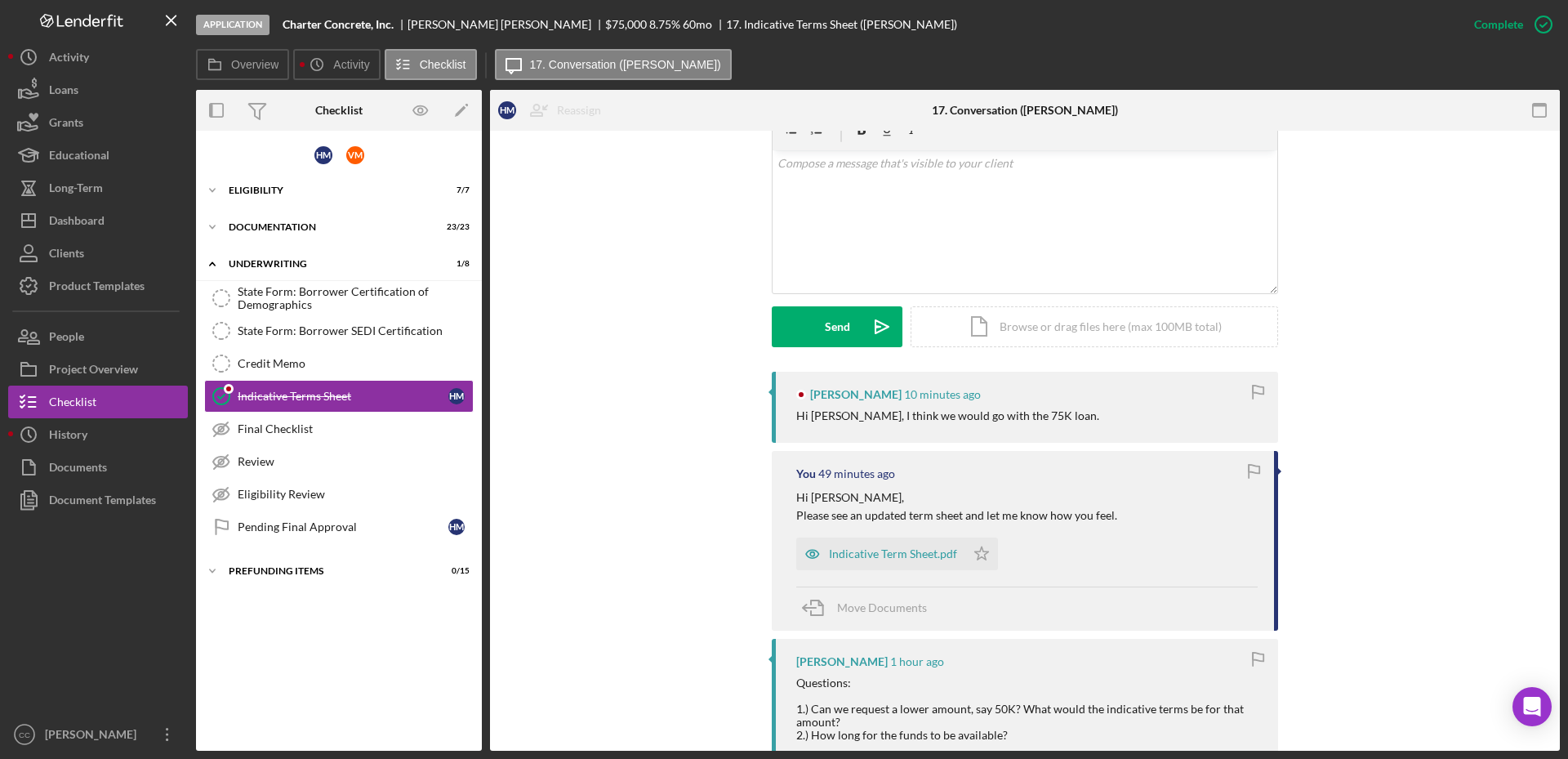
scroll to position [307, 0]
drag, startPoint x: 858, startPoint y: 415, endPoint x: 1056, endPoint y: 435, distance: 199.0
click at [1056, 435] on div "[PERSON_NAME] 10 minutes ago Hi [PERSON_NAME], I think we would go with the 75K…" at bounding box center [1025, 404] width 506 height 71
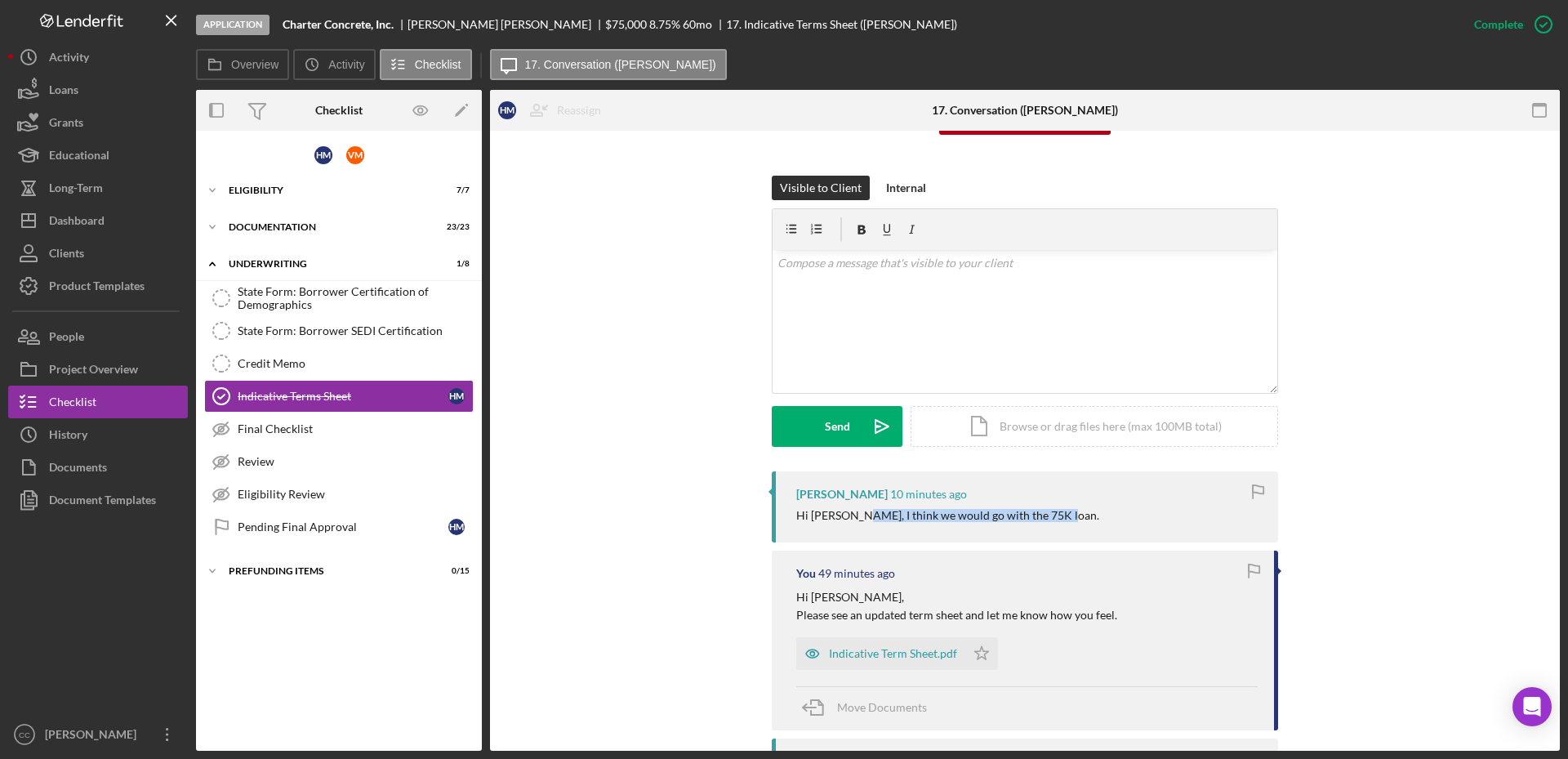
scroll to position [102, 0]
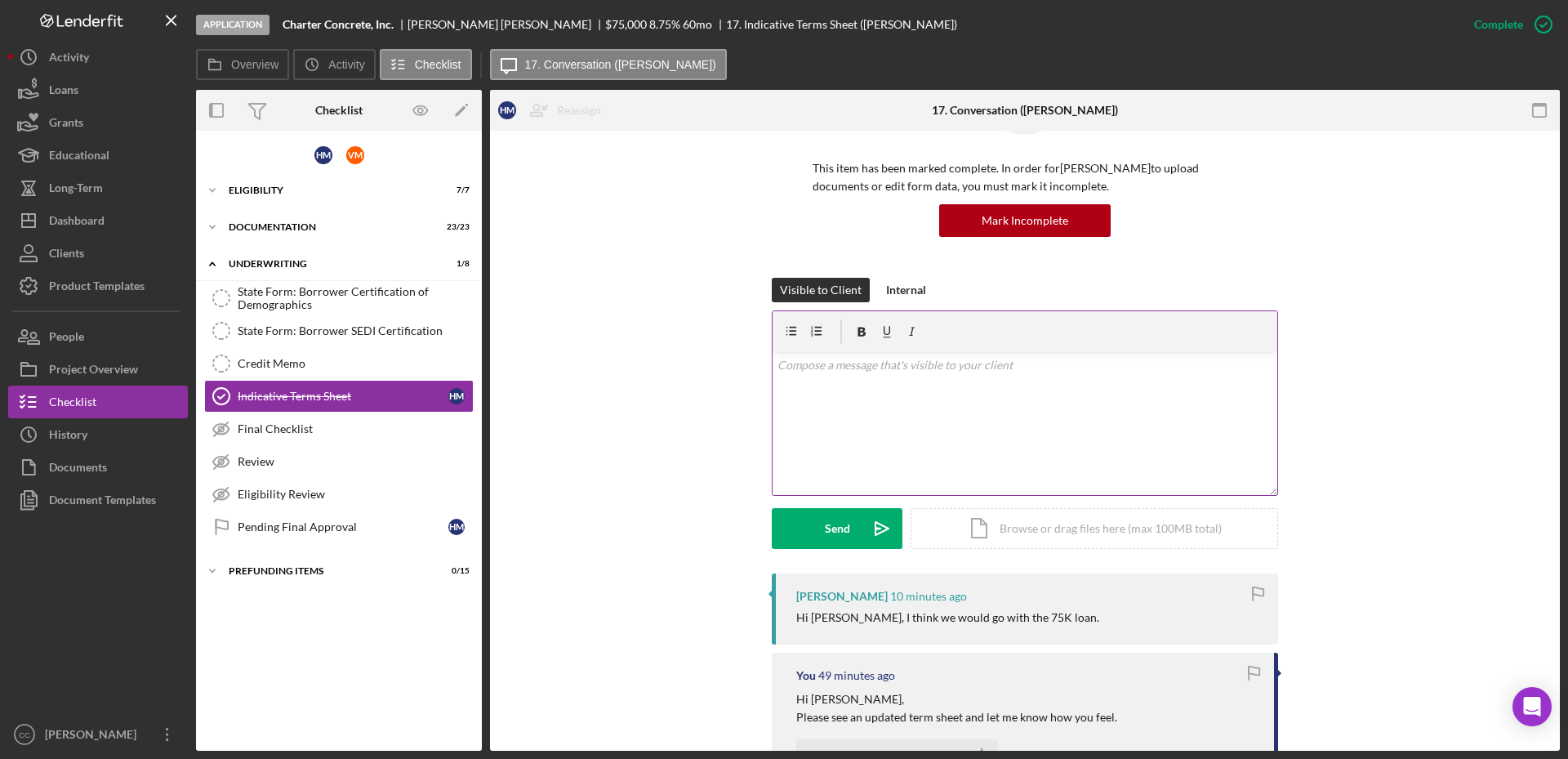
click at [990, 424] on div "v Color teal Color pink Remove color Add row above Add row below Add column bef…" at bounding box center [1025, 423] width 505 height 143
click at [999, 395] on p "Sounds good. I will submit this to our loan commitee and" at bounding box center [1025, 388] width 496 height 18
drag, startPoint x: 1092, startPoint y: 380, endPoint x: 1208, endPoint y: 462, distance: 142.1
click at [1092, 380] on p "Sounds good. I will submit this to our loan committee and" at bounding box center [1025, 388] width 496 height 18
click at [1240, 393] on p "Sounds good. I will submit this to our loan committee and once they have approv…" at bounding box center [1025, 388] width 496 height 18
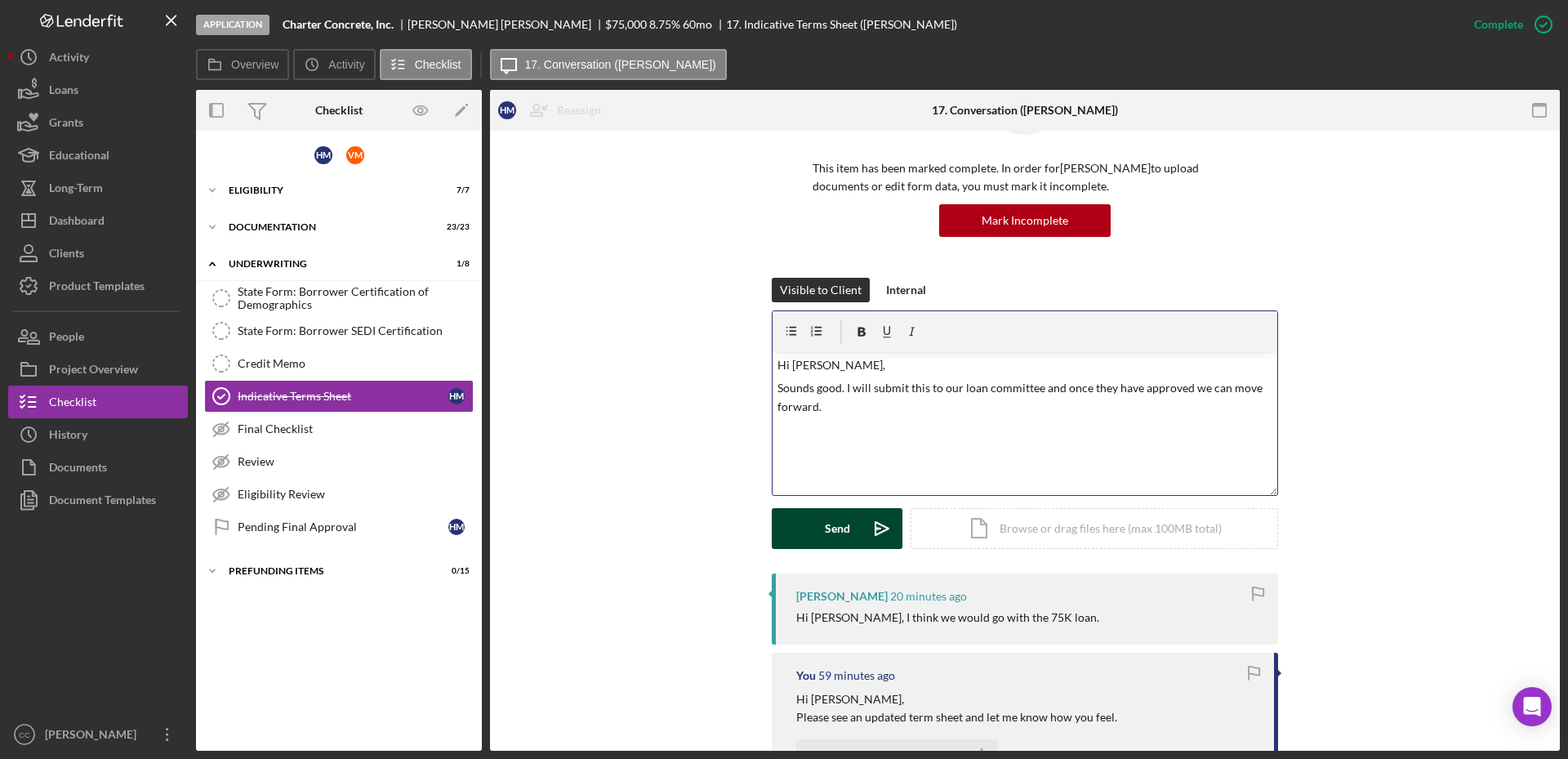
click at [841, 527] on div "Send" at bounding box center [837, 529] width 25 height 41
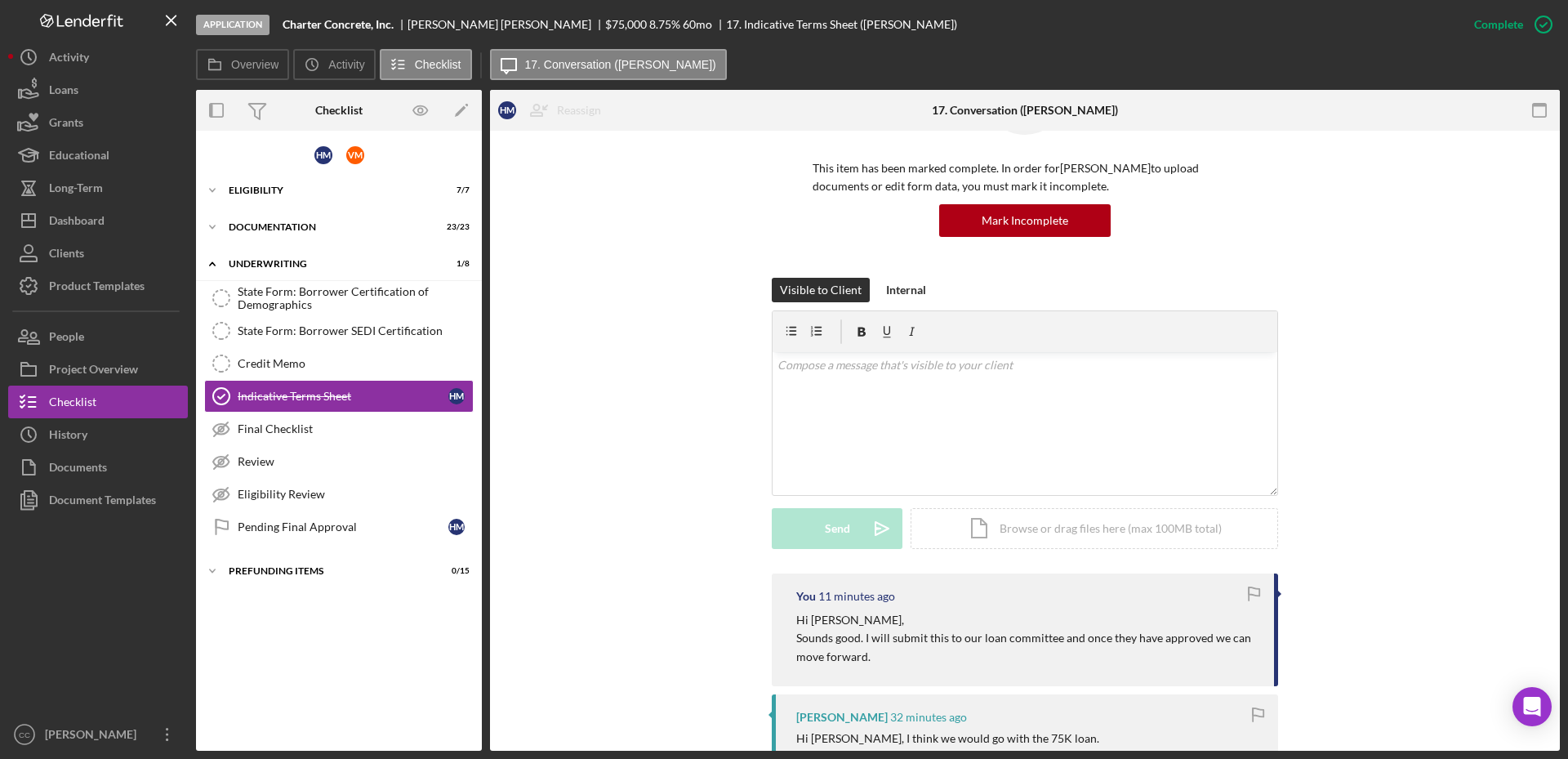
click at [1417, 238] on div "This item has been marked complete. In order for [PERSON_NAME] to upload docume…" at bounding box center [1024, 165] width 1021 height 225
click at [102, 504] on div "Document Templates" at bounding box center [102, 501] width 107 height 36
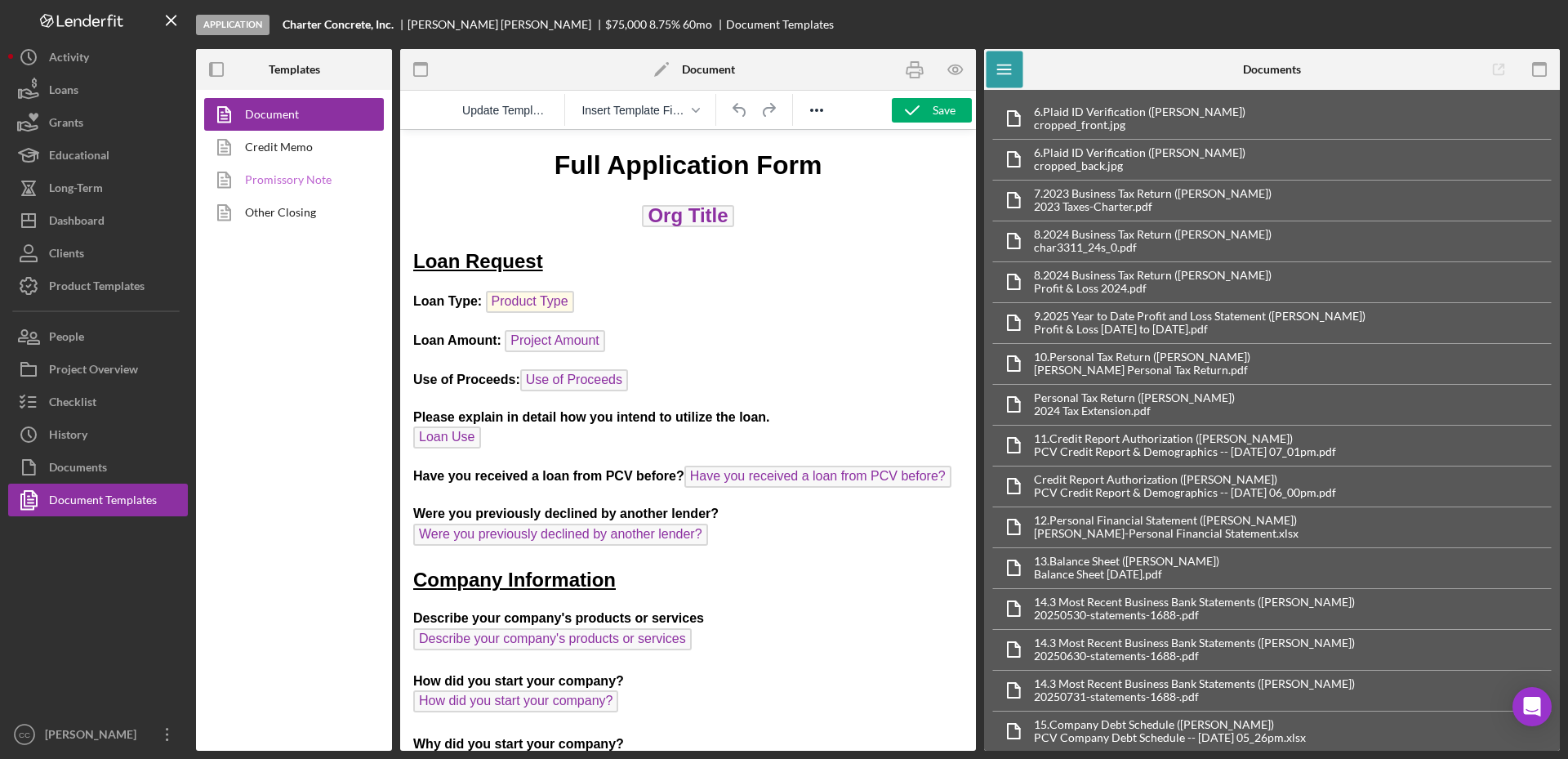
click at [288, 177] on link "Promissory Note" at bounding box center [290, 180] width 171 height 33
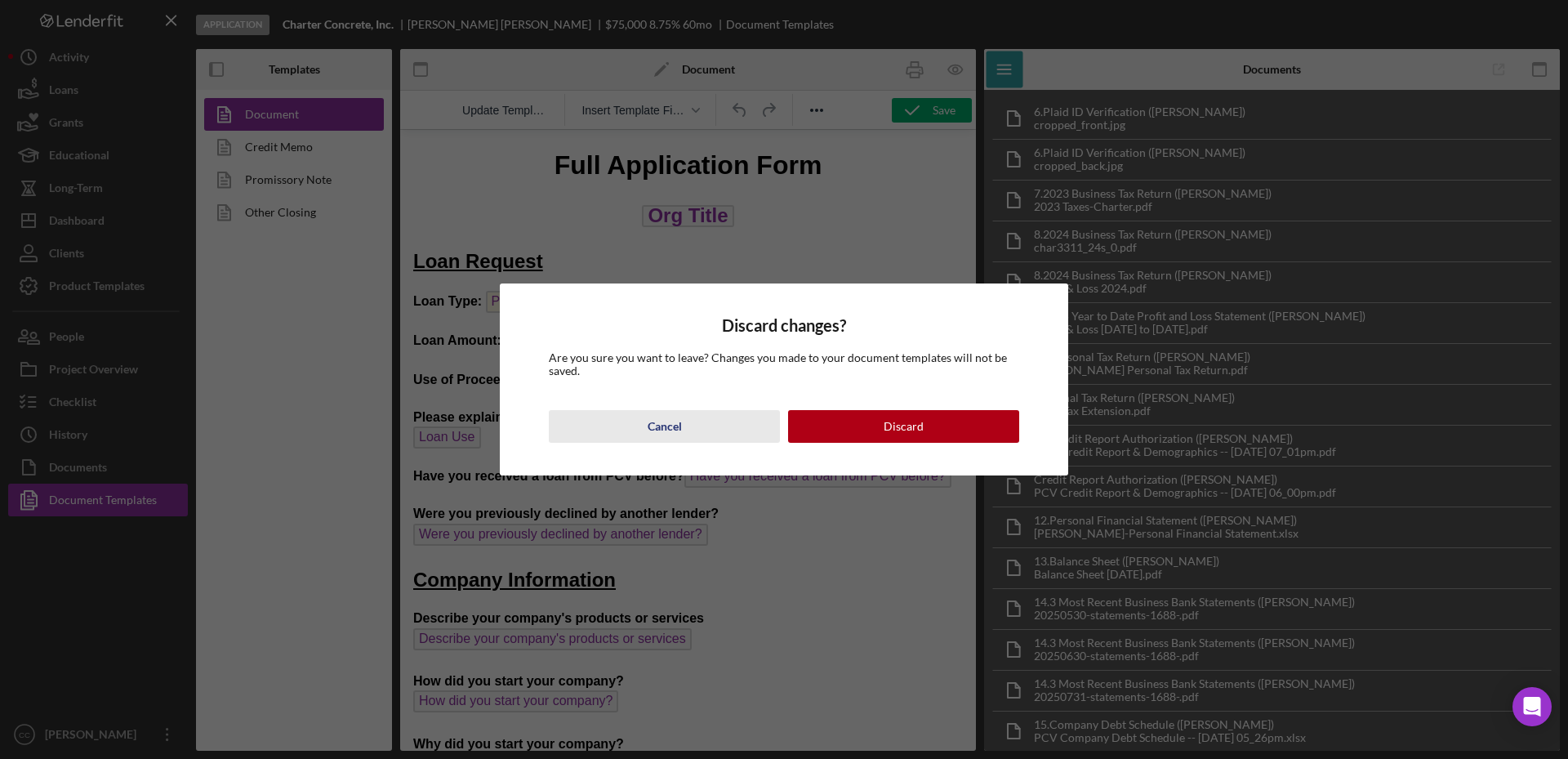
click at [690, 426] on button "Cancel" at bounding box center [665, 426] width 231 height 33
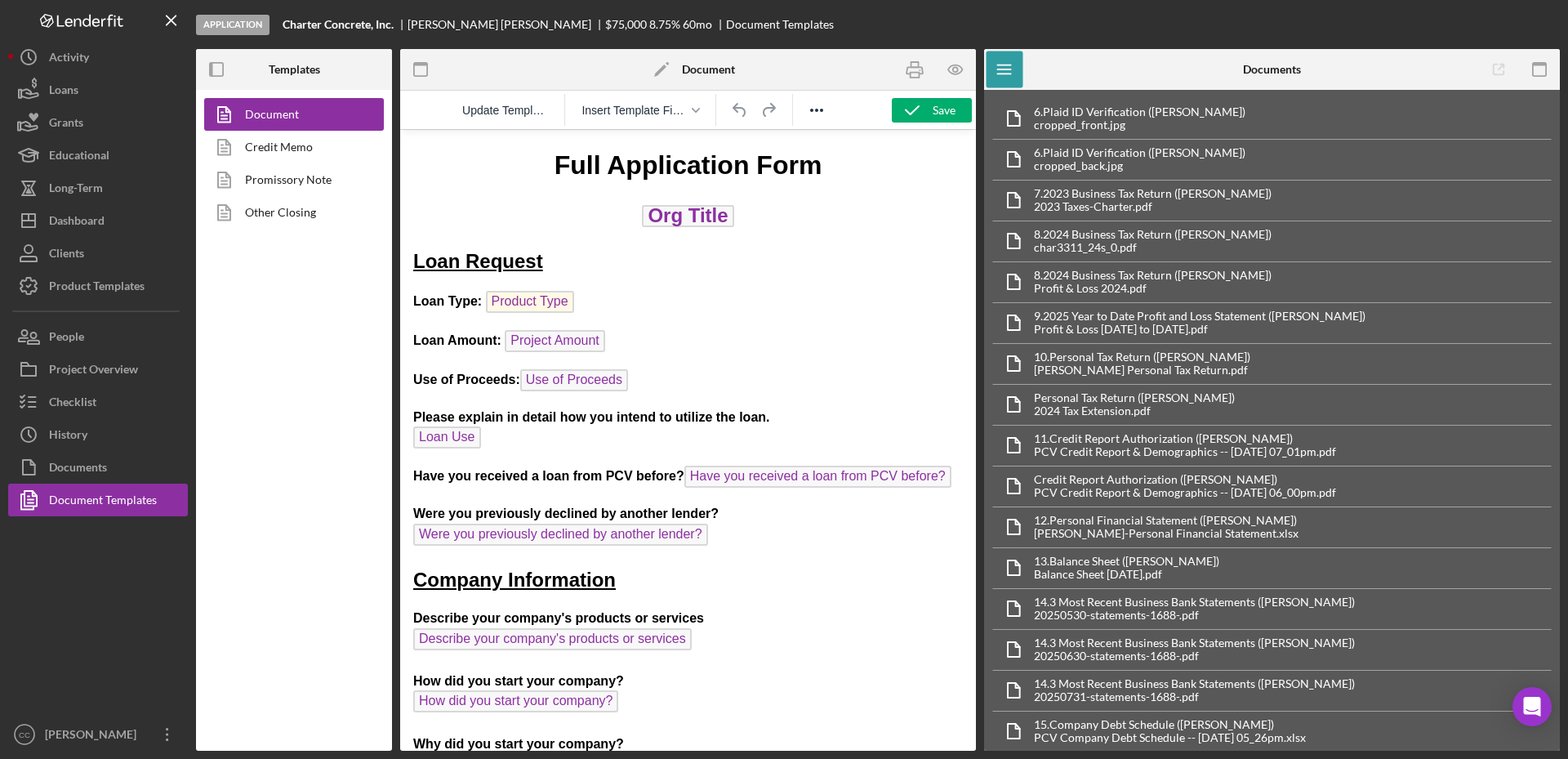
click at [540, 431] on p "Please explain in detail how you intend to utilize the loan. Loan Use ﻿" at bounding box center [688, 431] width 550 height 44
drag, startPoint x: 957, startPoint y: 64, endPoint x: 413, endPoint y: 15, distance: 546.2
click at [957, 64] on icon "button" at bounding box center [955, 69] width 36 height 36
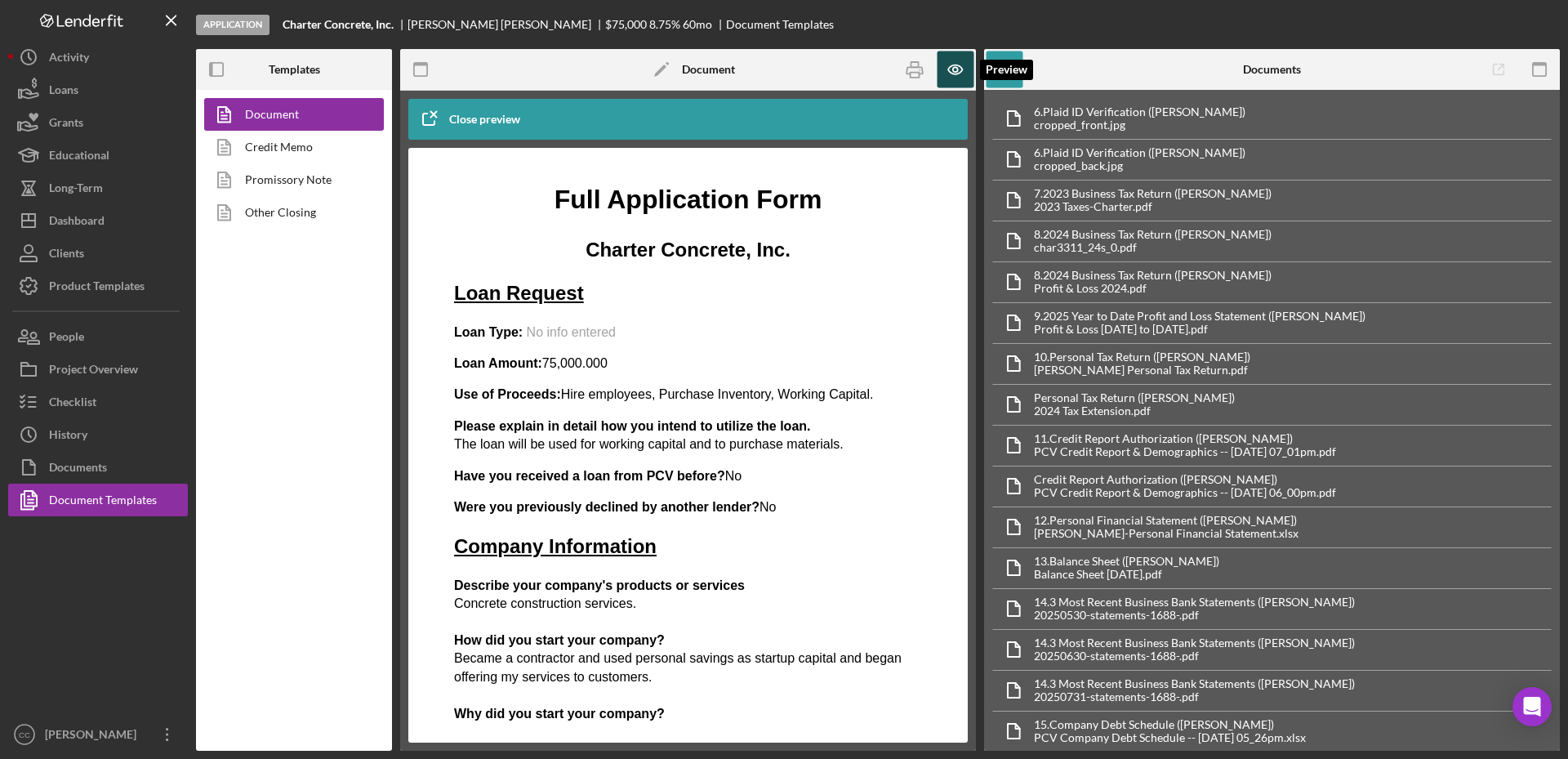
click at [959, 52] on icon "button" at bounding box center [955, 69] width 36 height 36
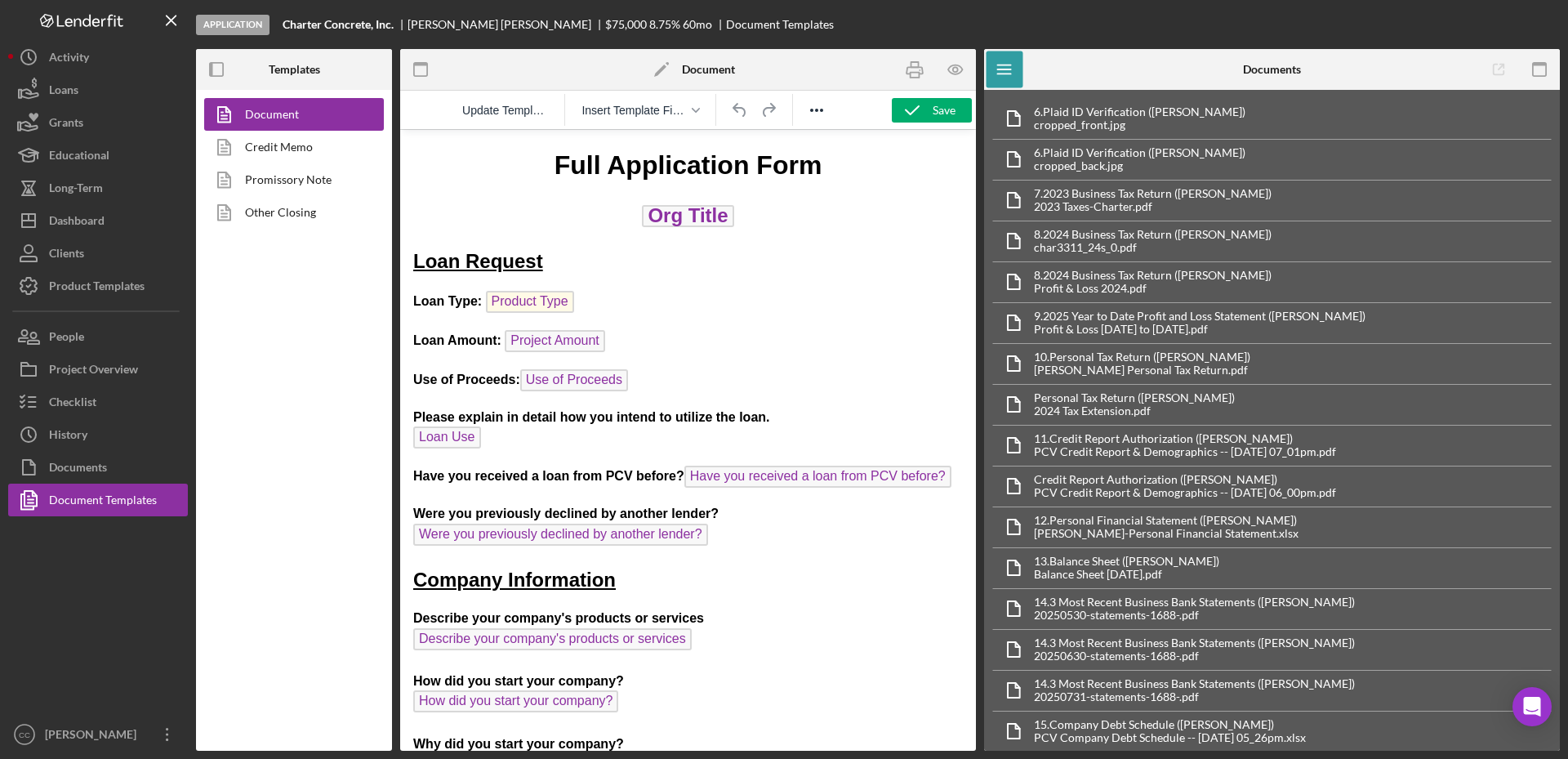
drag, startPoint x: 584, startPoint y: 297, endPoint x: 893, endPoint y: 280, distance: 309.5
click at [587, 296] on p "Loan Type: Product Type" at bounding box center [688, 303] width 550 height 26
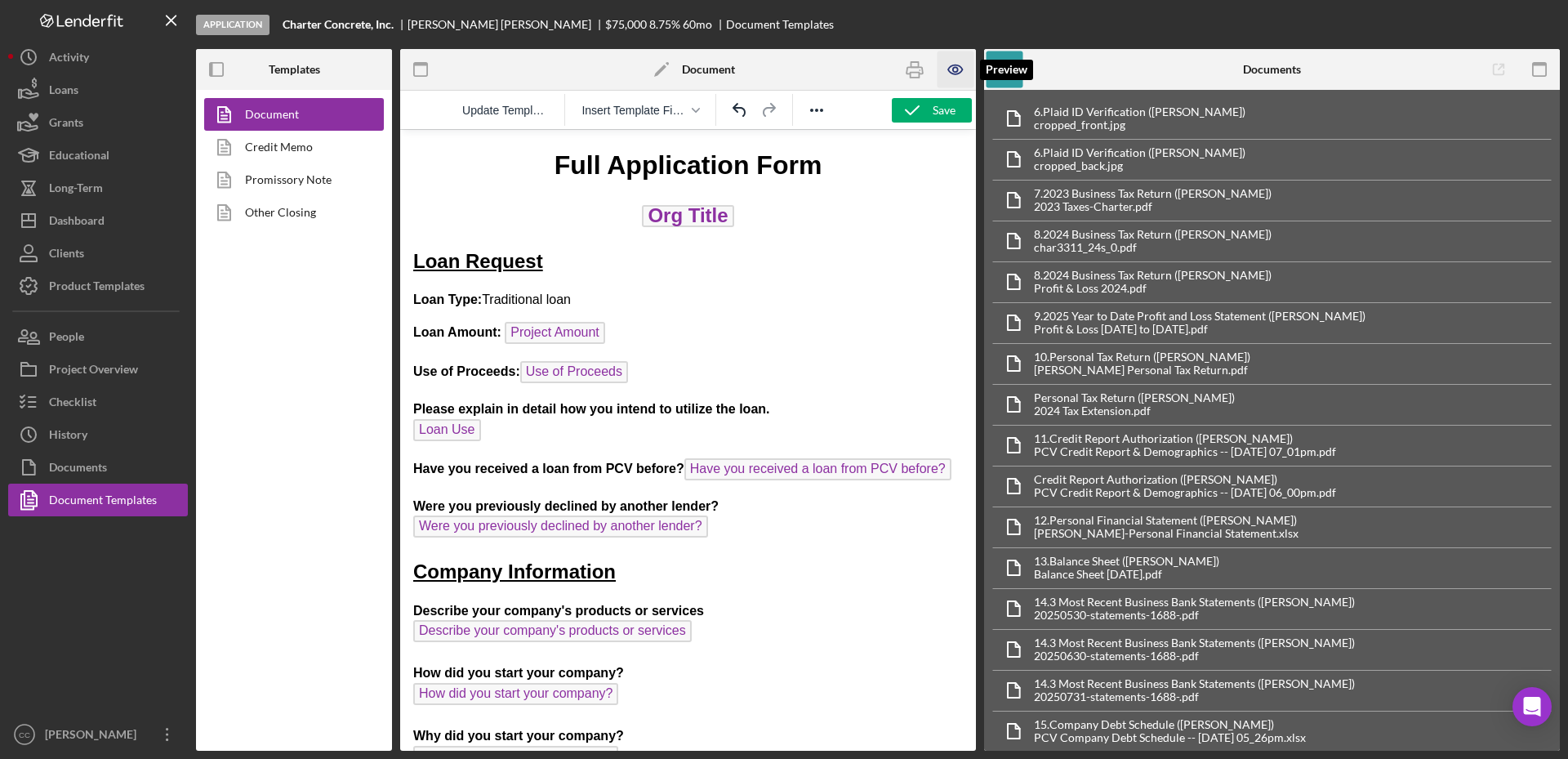
click at [962, 84] on icon "button" at bounding box center [955, 69] width 36 height 36
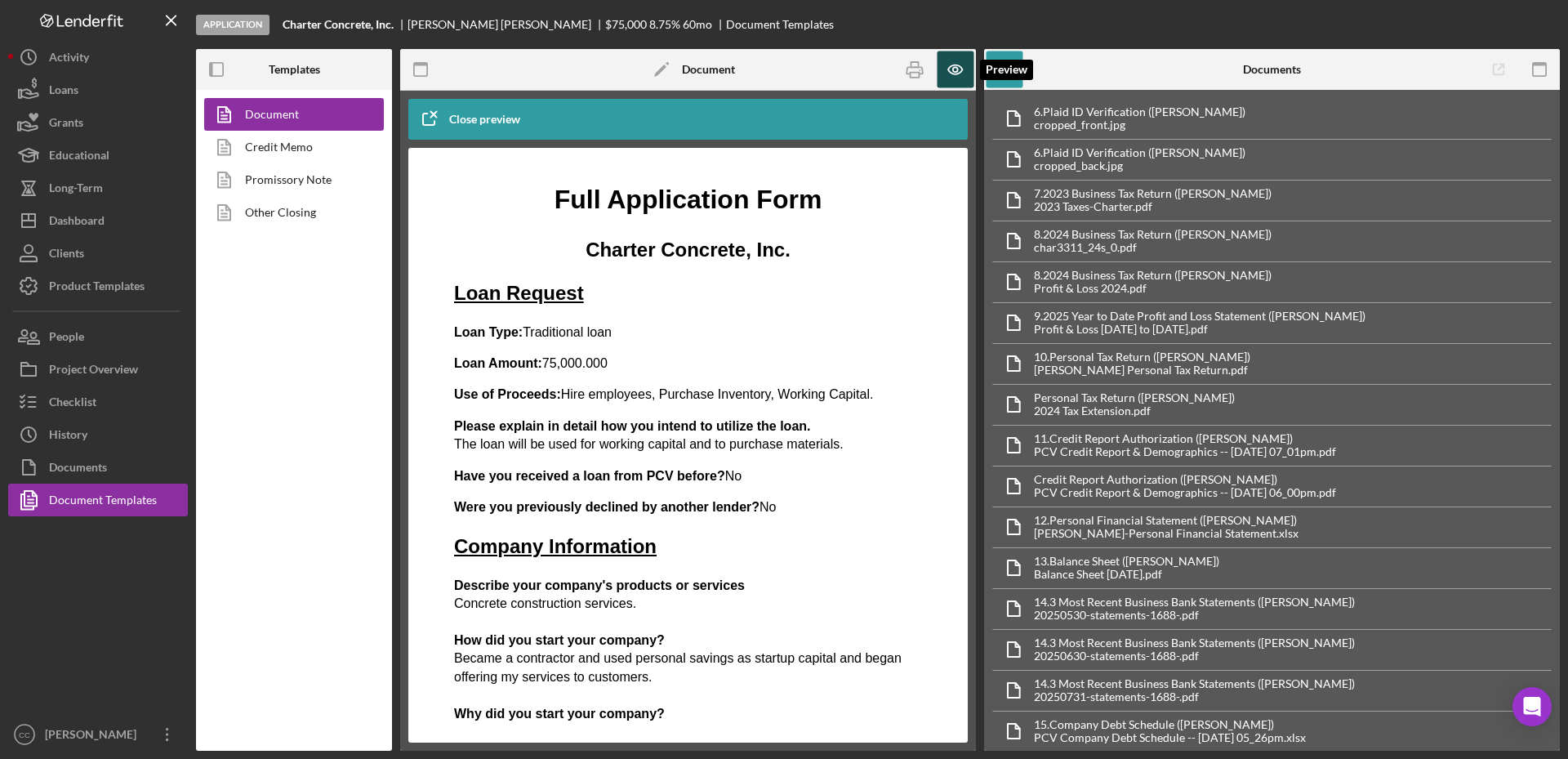
click at [951, 72] on icon "button" at bounding box center [955, 70] width 14 height 9
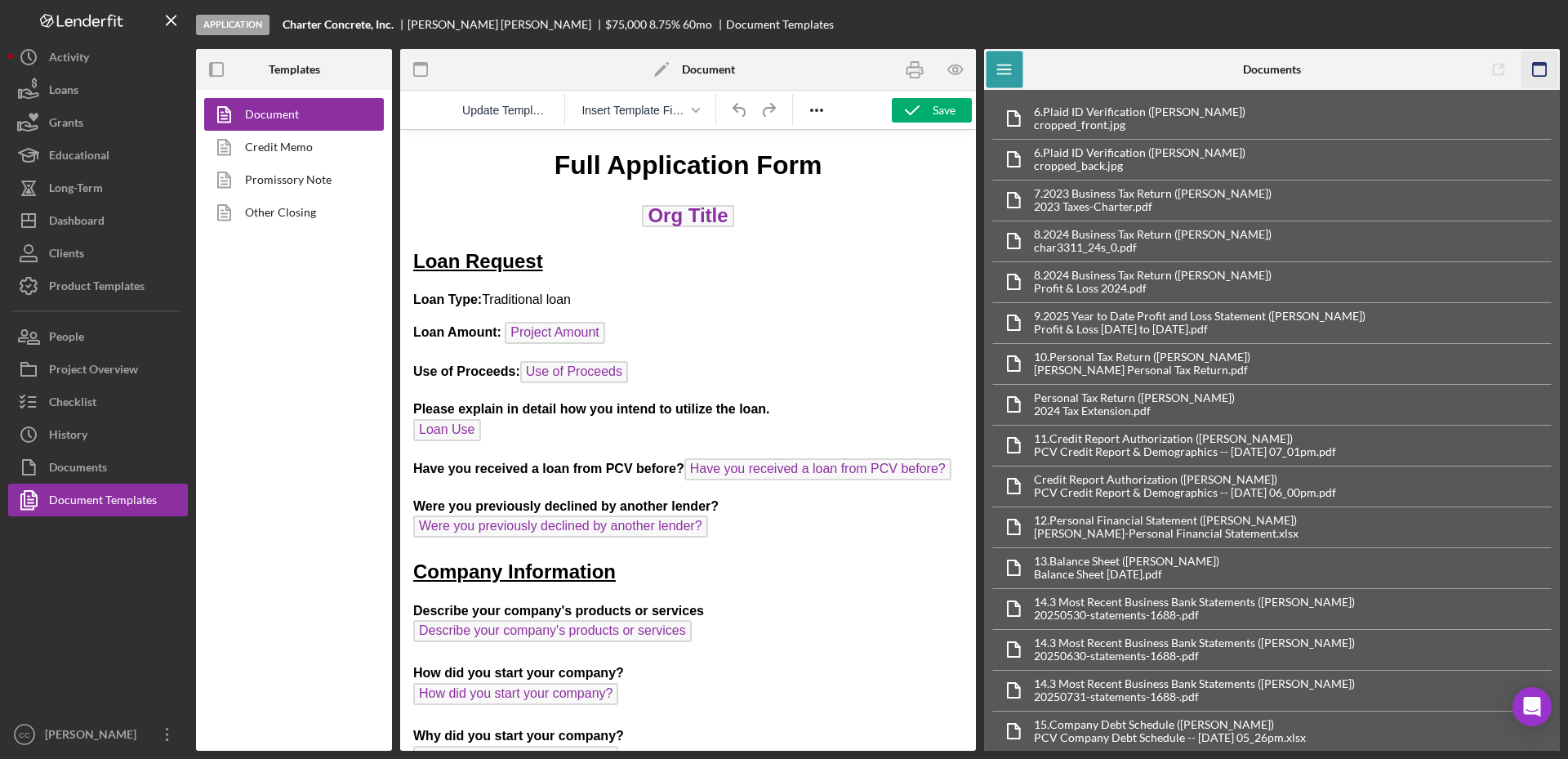
drag, startPoint x: 1541, startPoint y: 69, endPoint x: 373, endPoint y: 199, distance: 1175.2
click at [1541, 69] on icon "button" at bounding box center [1540, 69] width 36 height 36
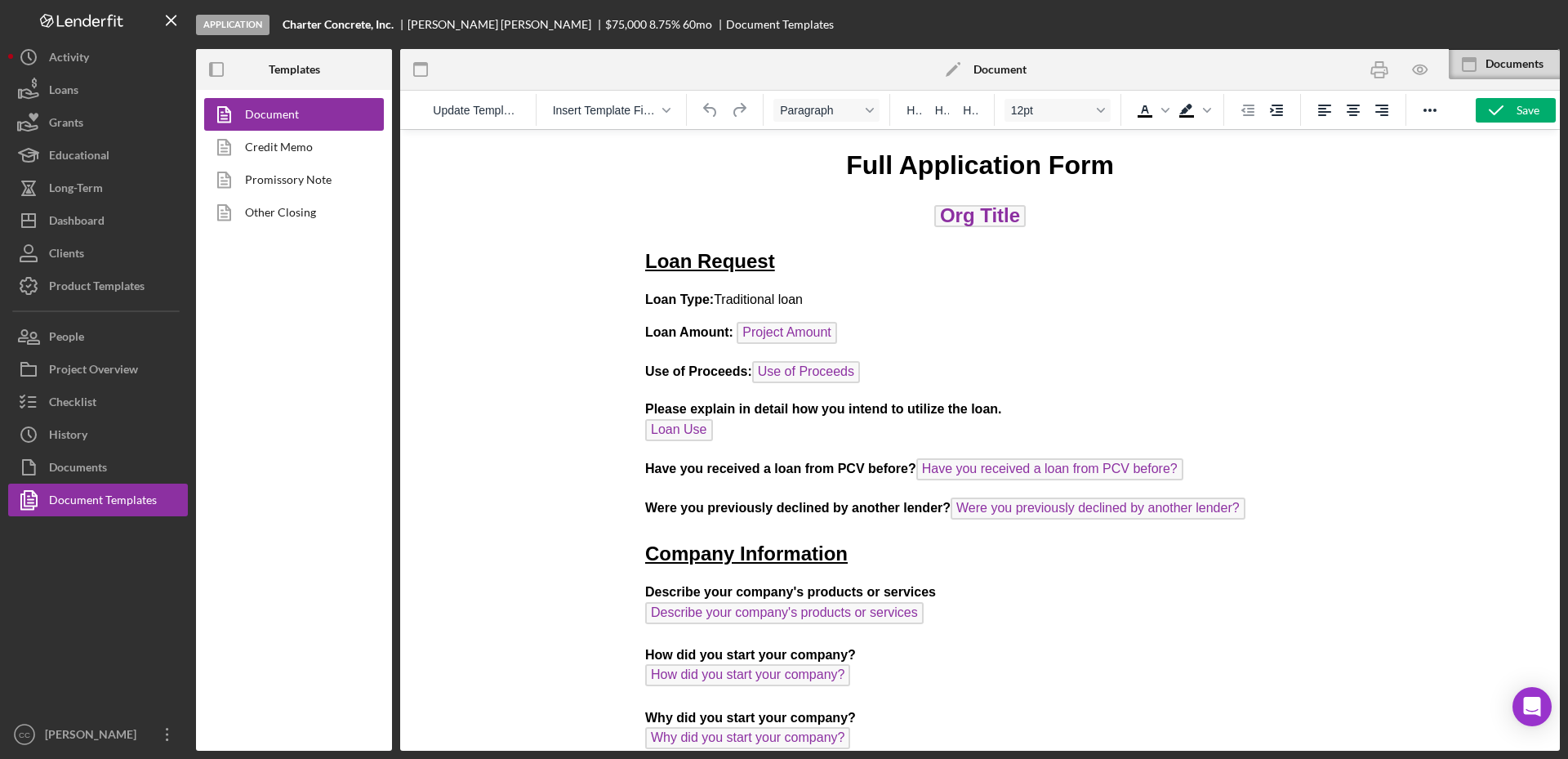
drag, startPoint x: 876, startPoint y: 359, endPoint x: 1270, endPoint y: 389, distance: 395.1
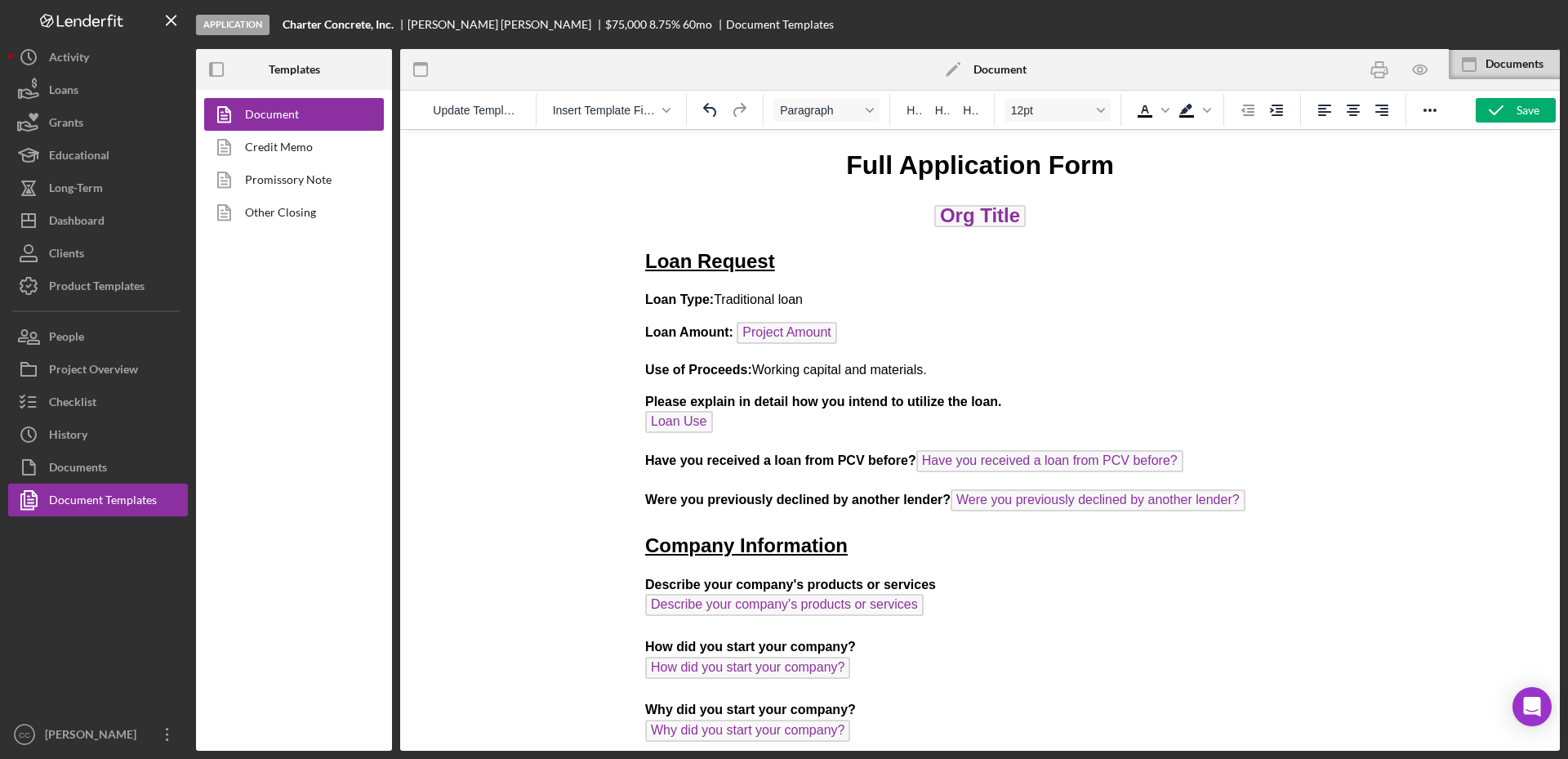
click at [1398, 286] on div at bounding box center [979, 440] width 1159 height 622
click at [767, 434] on p "Please explain in detail how you intend to utilize the loan. Loan Use" at bounding box center [980, 415] width 670 height 44
click at [1420, 71] on icon "button" at bounding box center [1421, 69] width 5 height 5
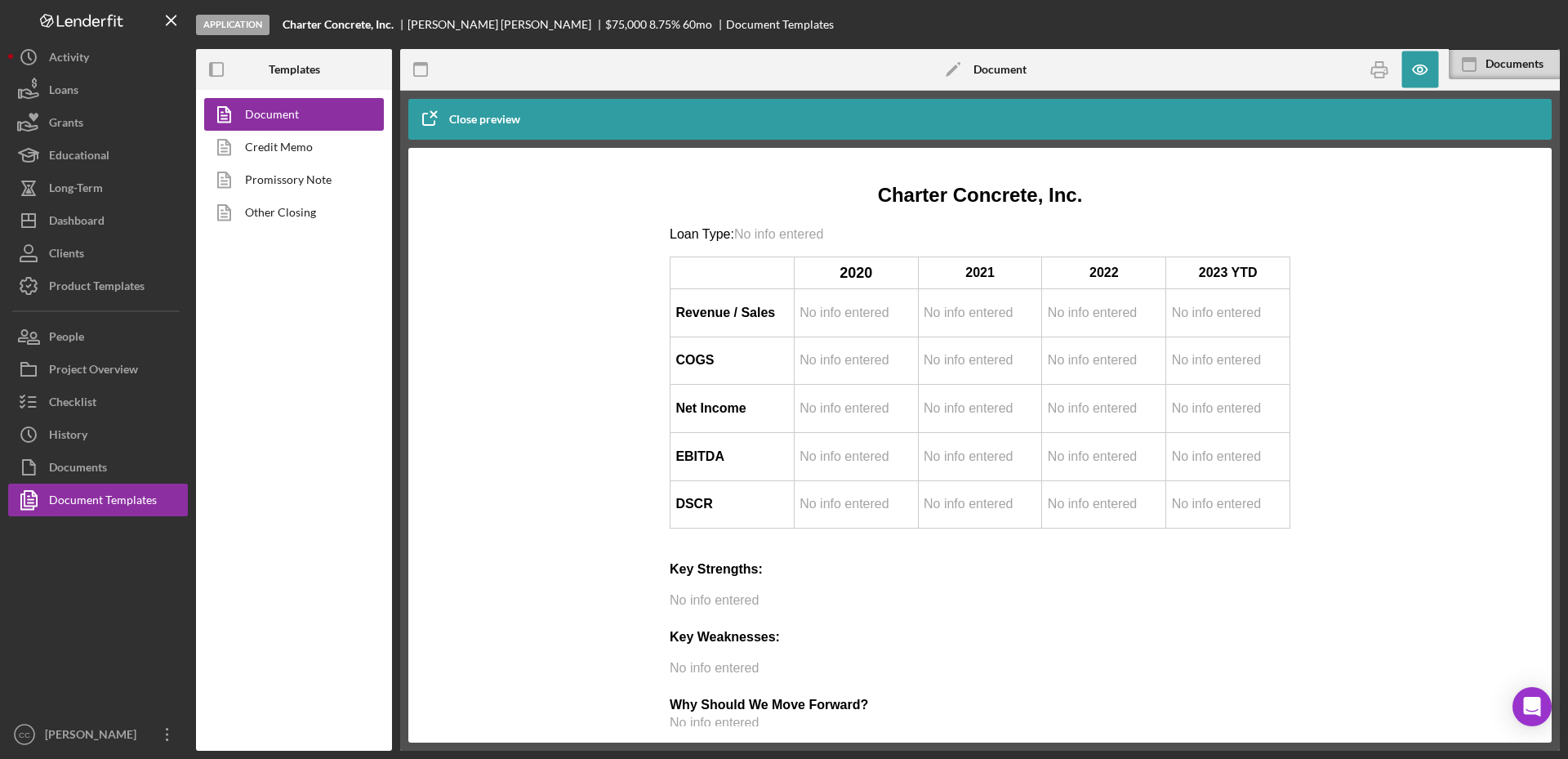
scroll to position [4289, 0]
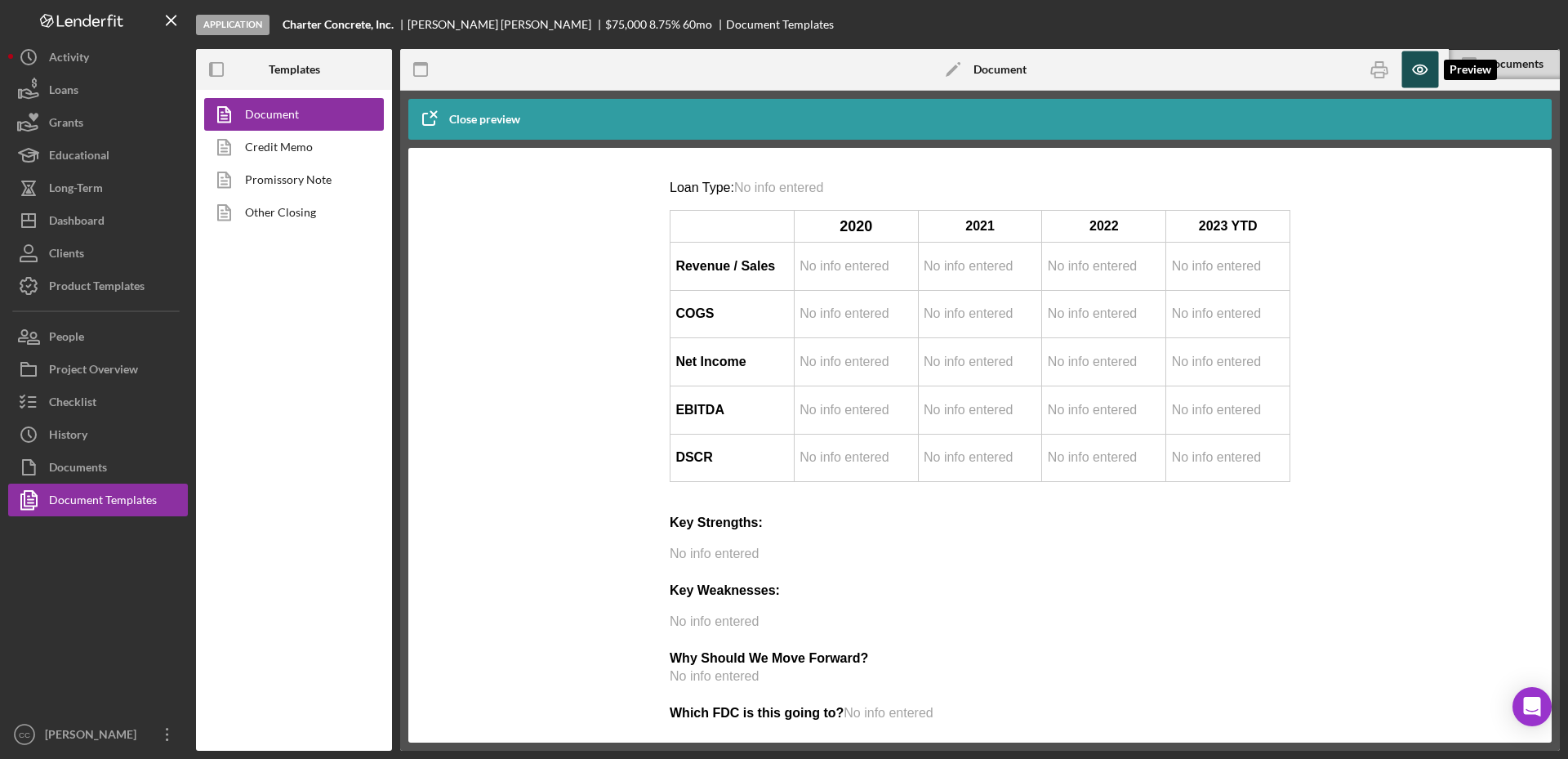
click at [1429, 68] on icon "button" at bounding box center [1419, 69] width 36 height 36
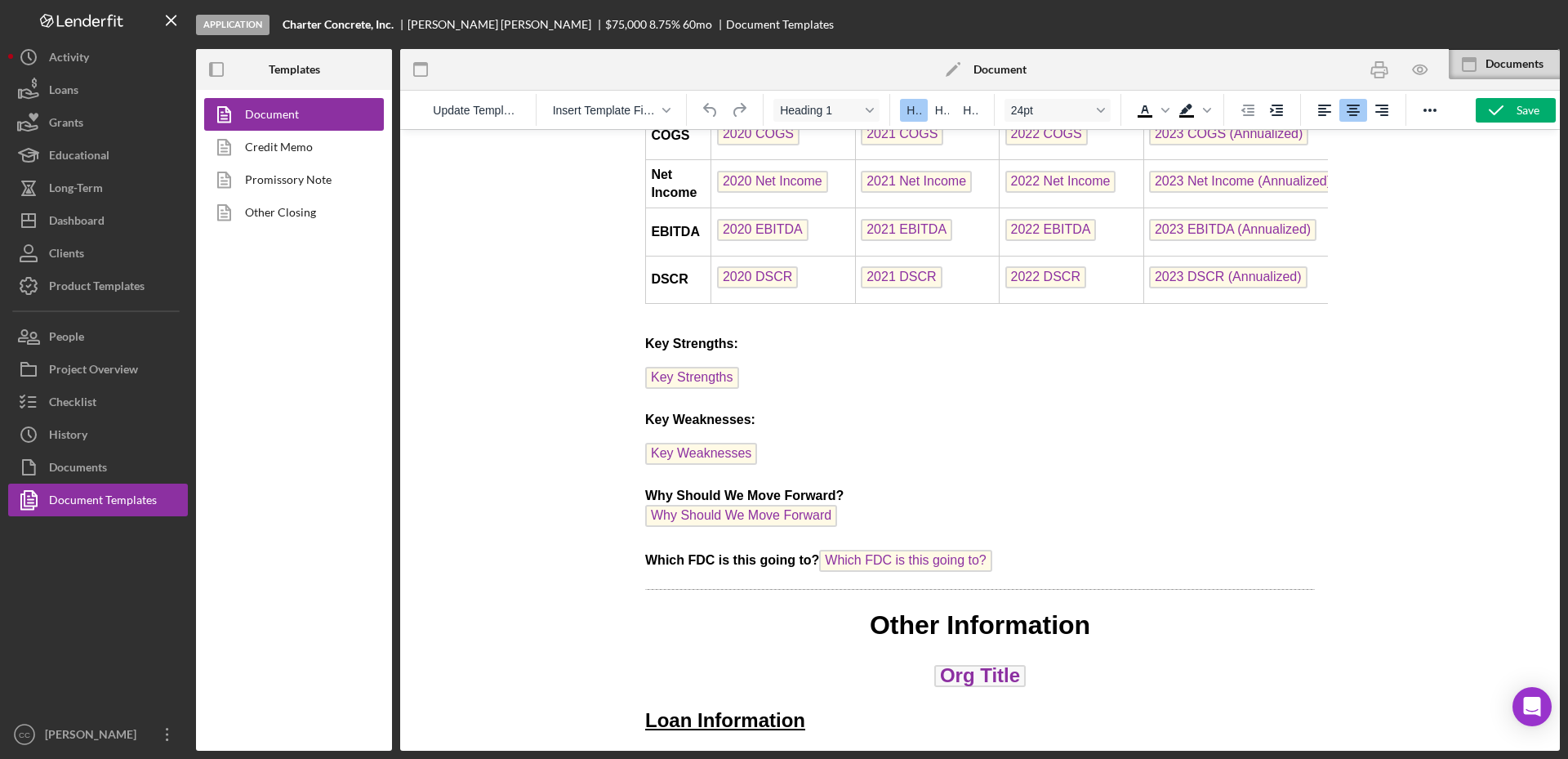
scroll to position [4698, 0]
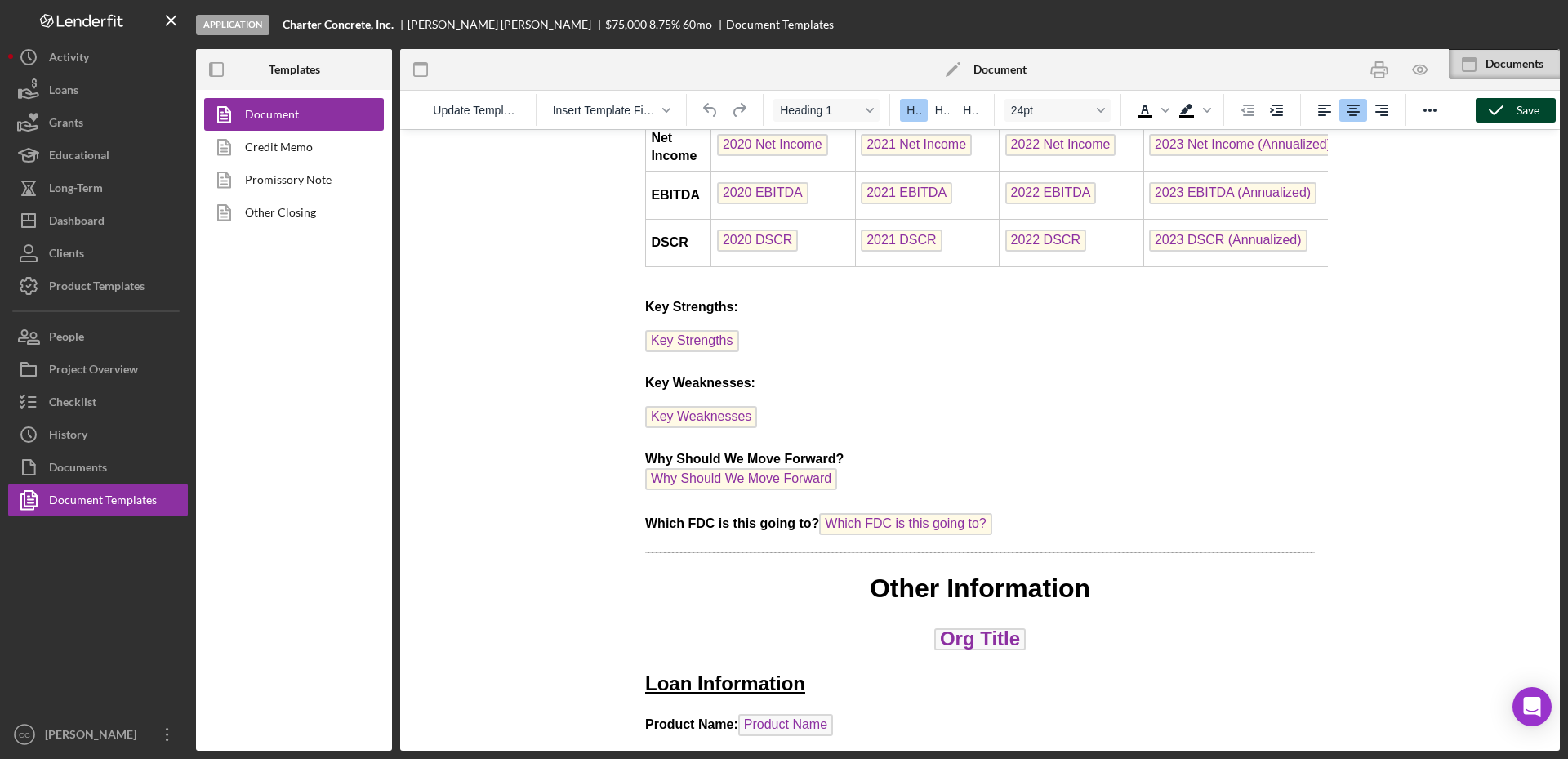
drag, startPoint x: 1524, startPoint y: 114, endPoint x: 601, endPoint y: 37, distance: 926.2
click at [1524, 114] on div "Save" at bounding box center [1528, 110] width 23 height 25
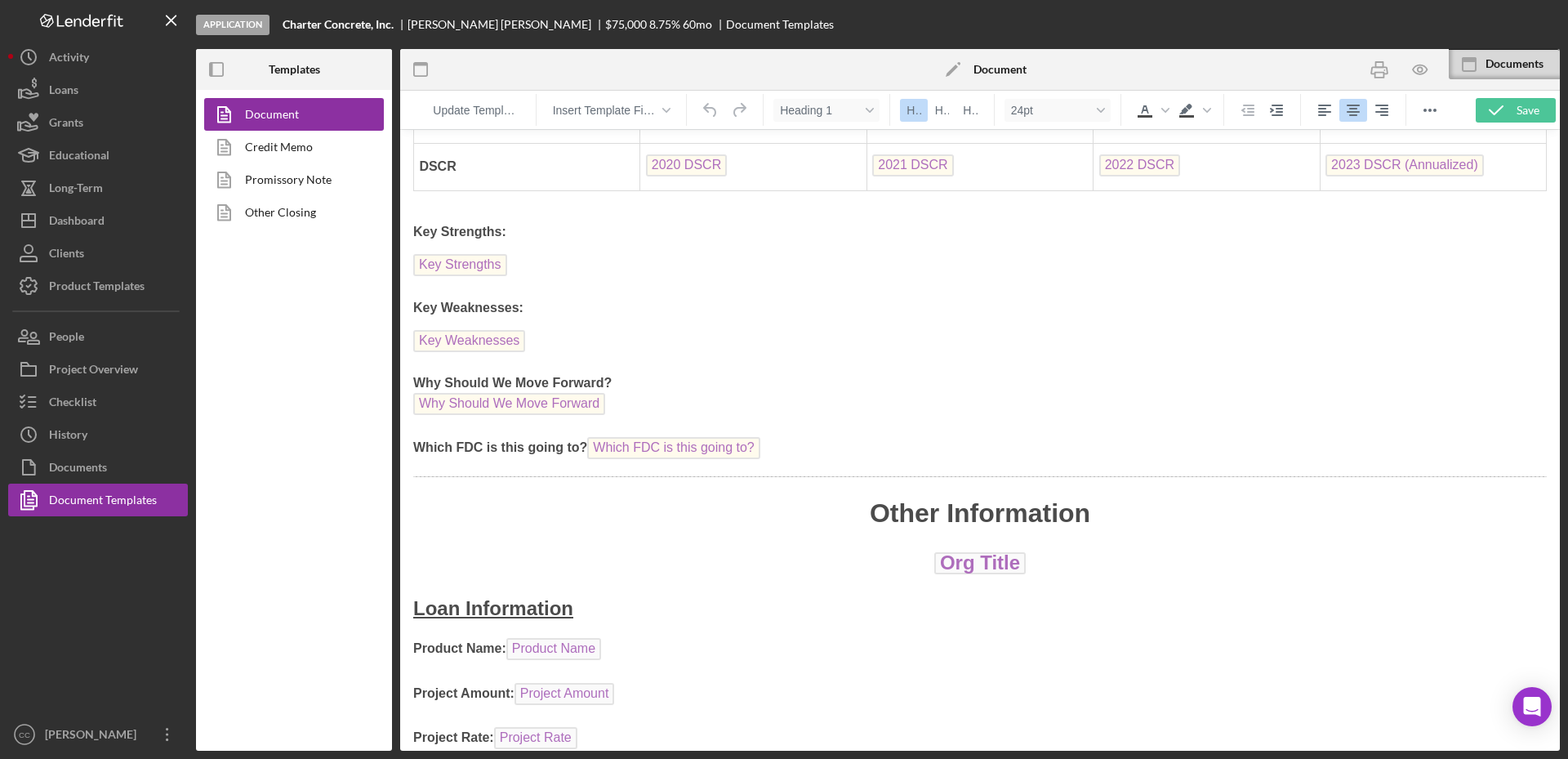
scroll to position [4622, 0]
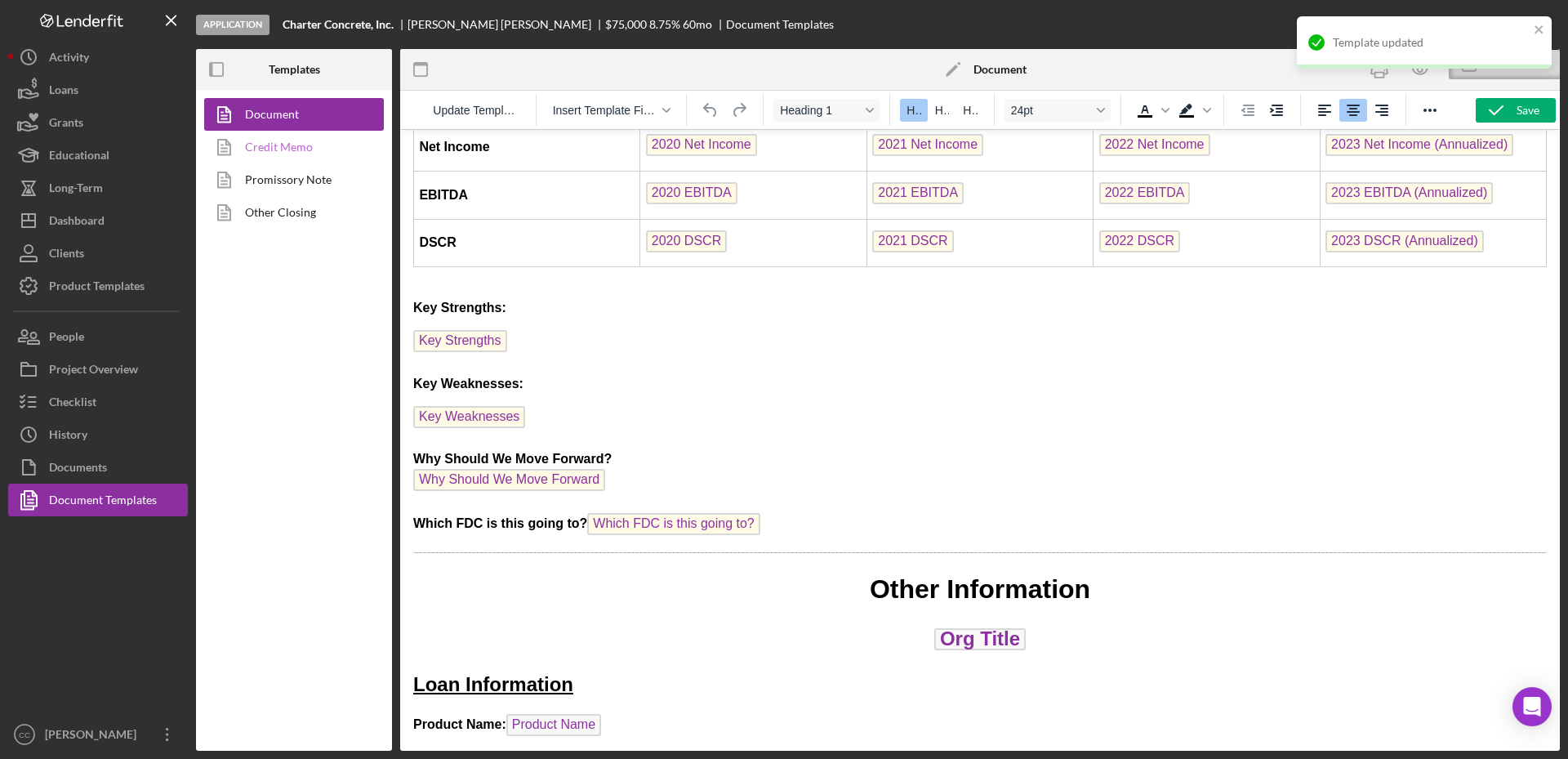
click at [284, 148] on link "Credit Memo" at bounding box center [290, 147] width 171 height 33
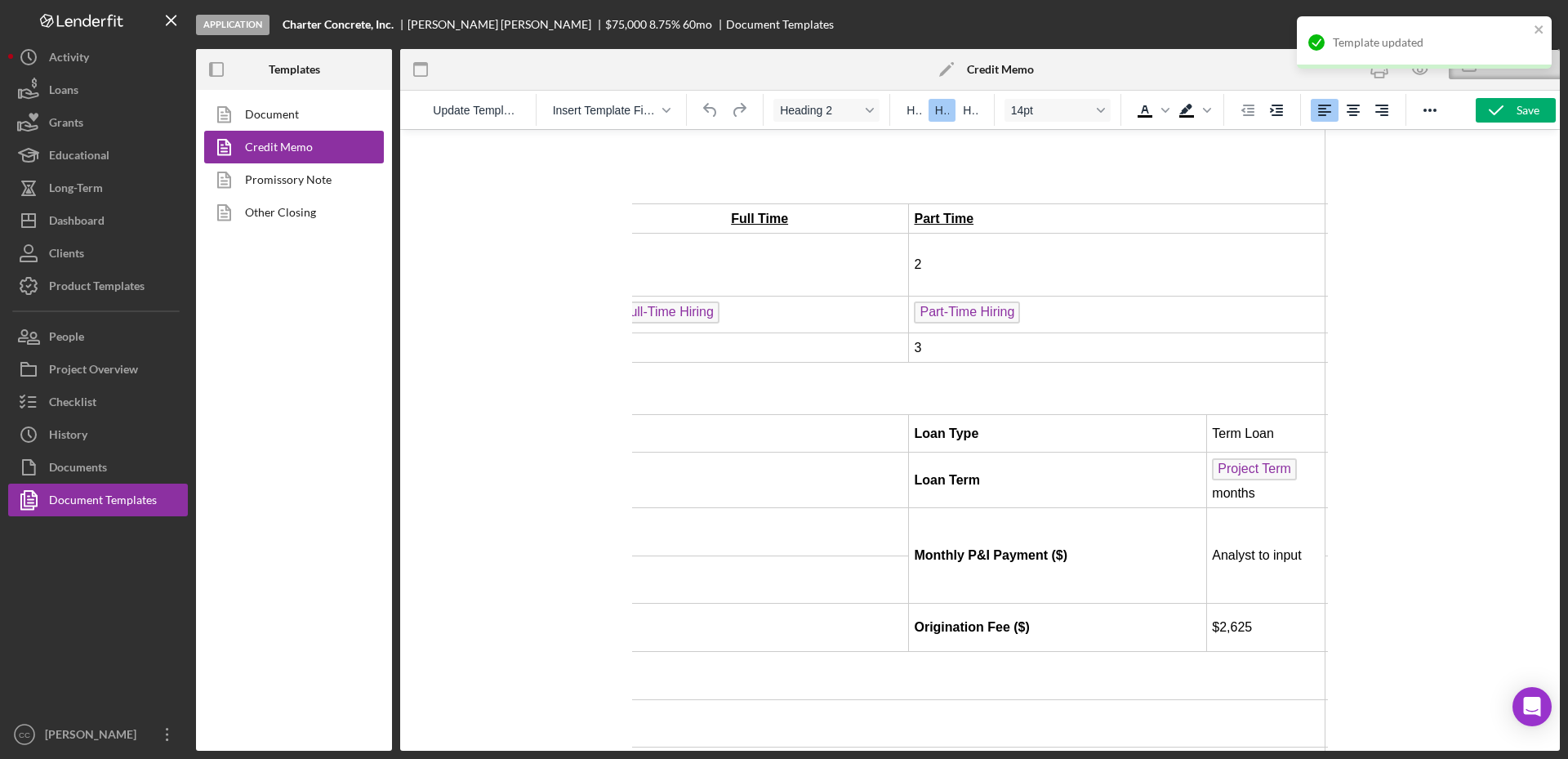
scroll to position [1430, 442]
click at [1256, 508] on td "Analyst to input" at bounding box center [1267, 556] width 118 height 96
drag, startPoint x: 1252, startPoint y: 469, endPoint x: 1210, endPoint y: 447, distance: 47.4
click at [1210, 508] on td "Analyst to input" at bounding box center [1267, 556] width 118 height 96
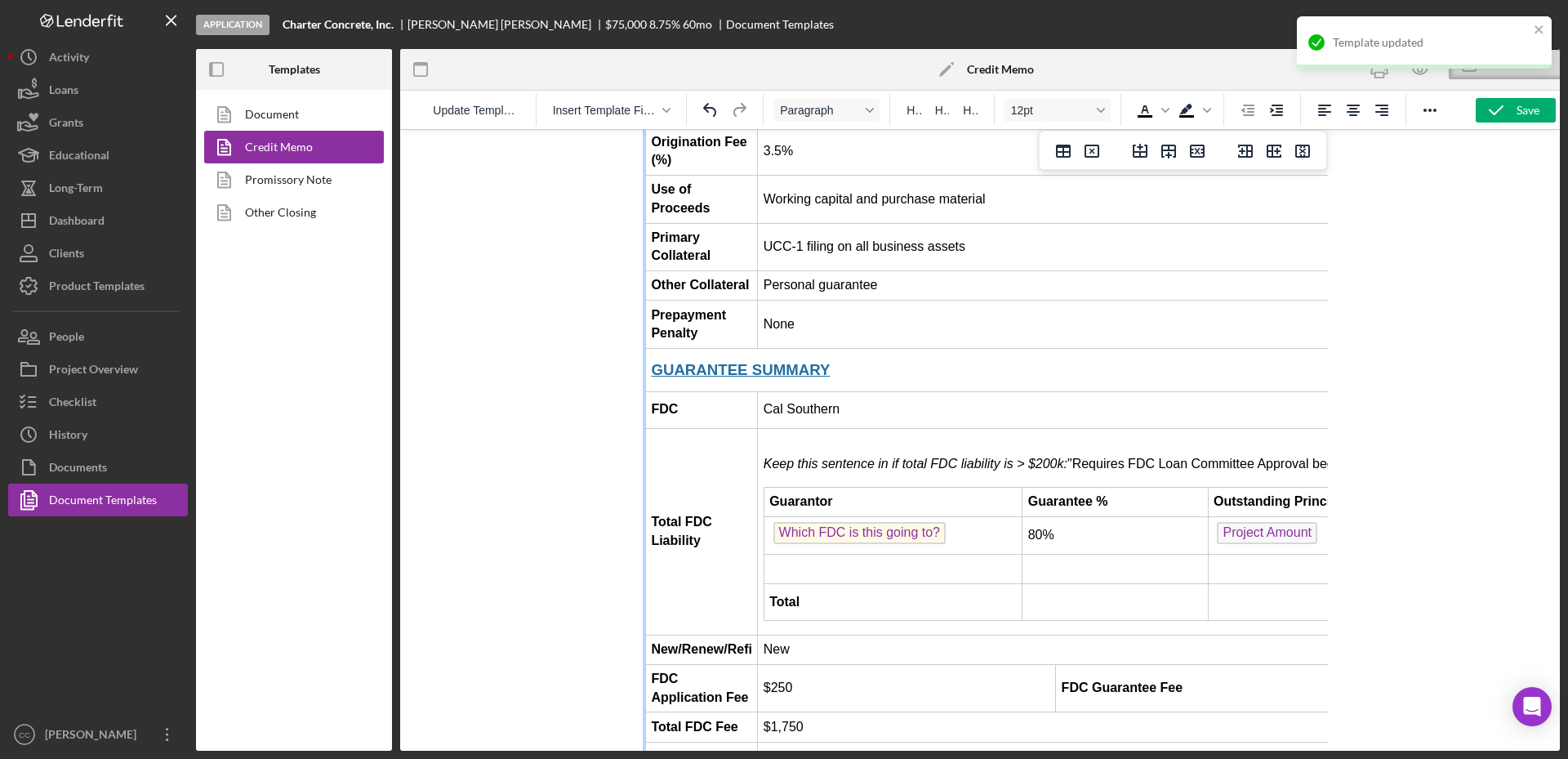
scroll to position [1940, 0]
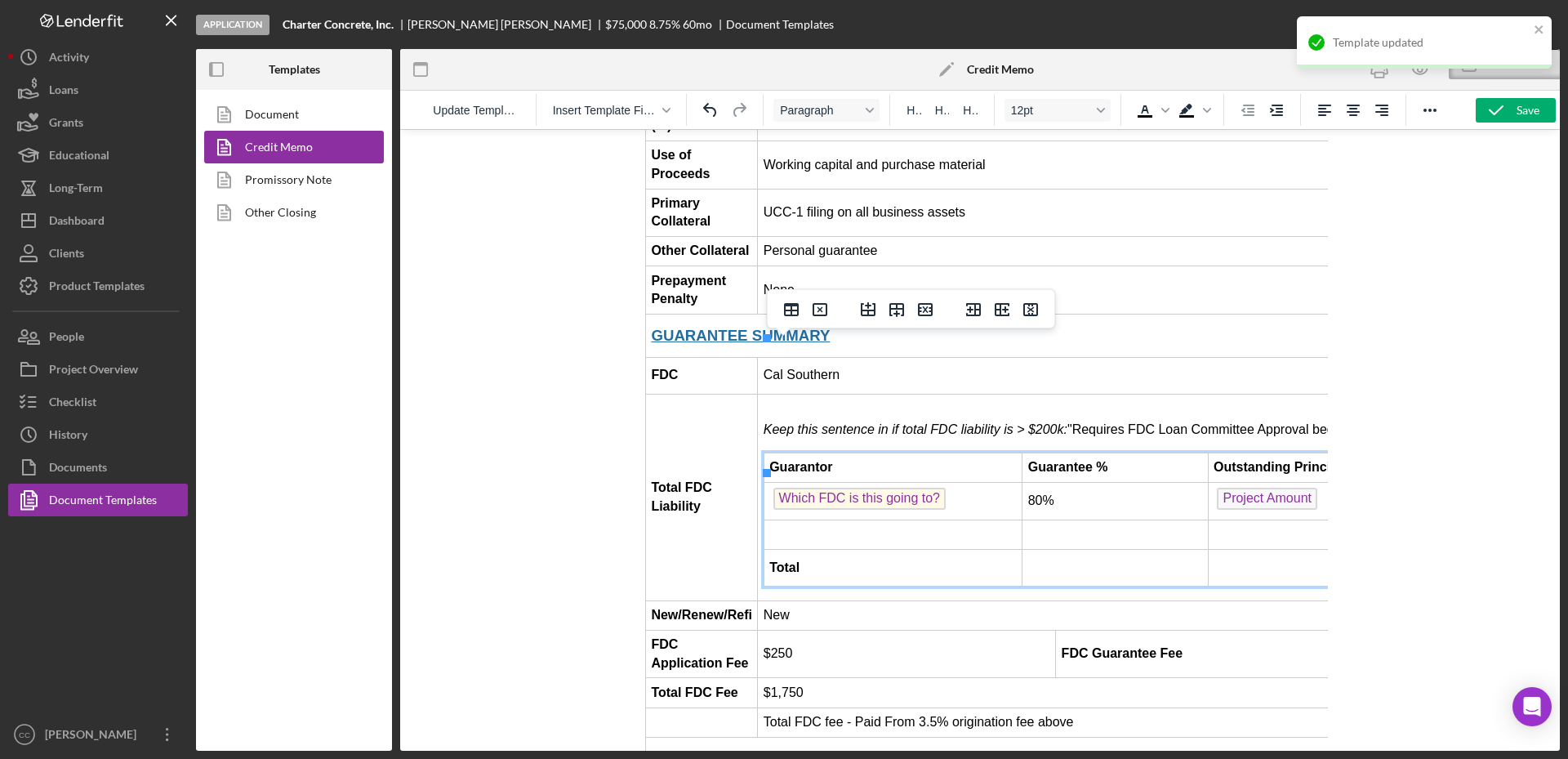
click at [989, 482] on td "Which FDC is this going to? ﻿" at bounding box center [892, 500] width 259 height 37
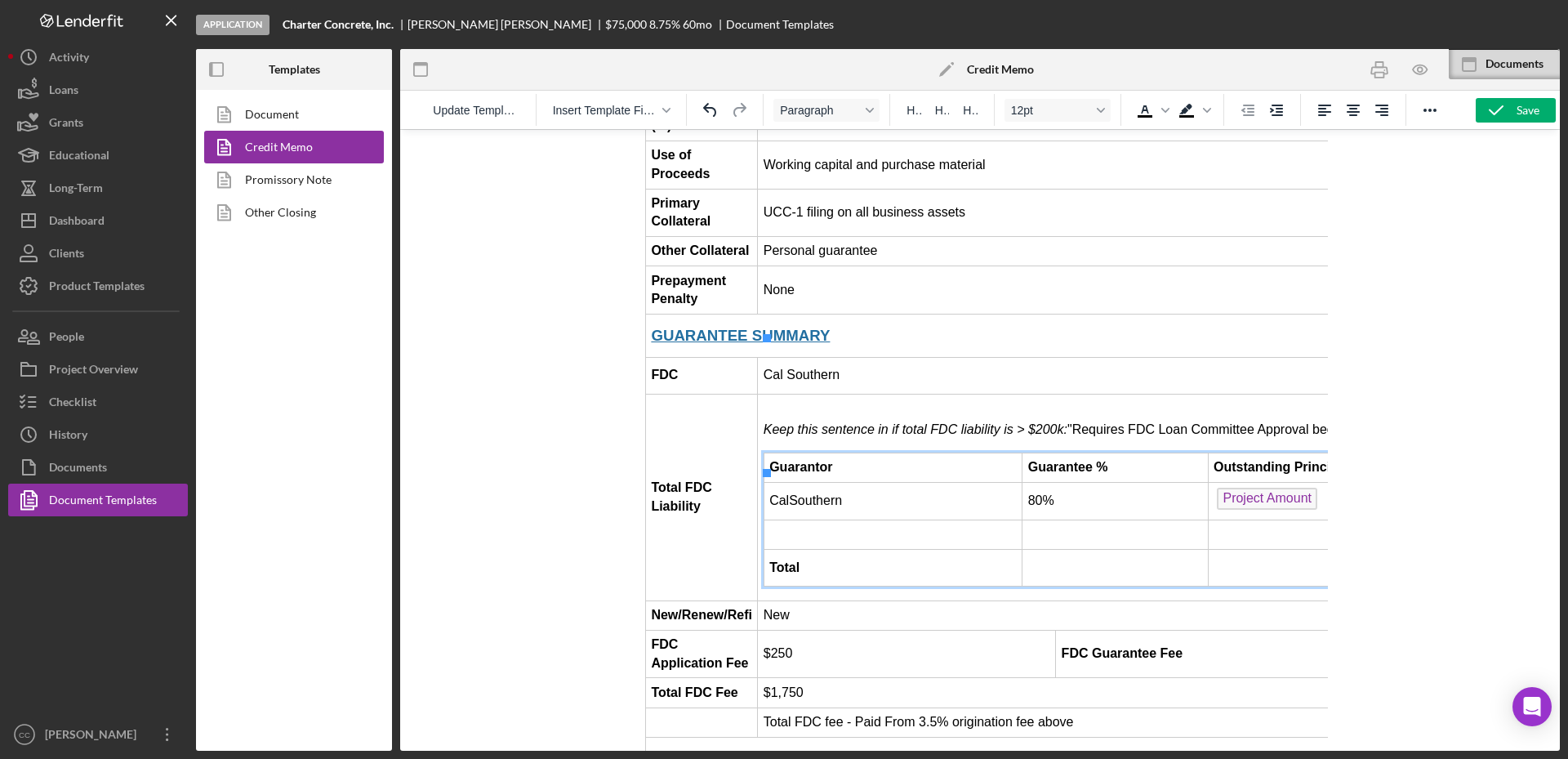
click at [633, 305] on html "CREDIT ME [GEOGRAPHIC_DATA]: Request for Loan Approval Section I: Executive Sum…" at bounding box center [979, 500] width 696 height 4622
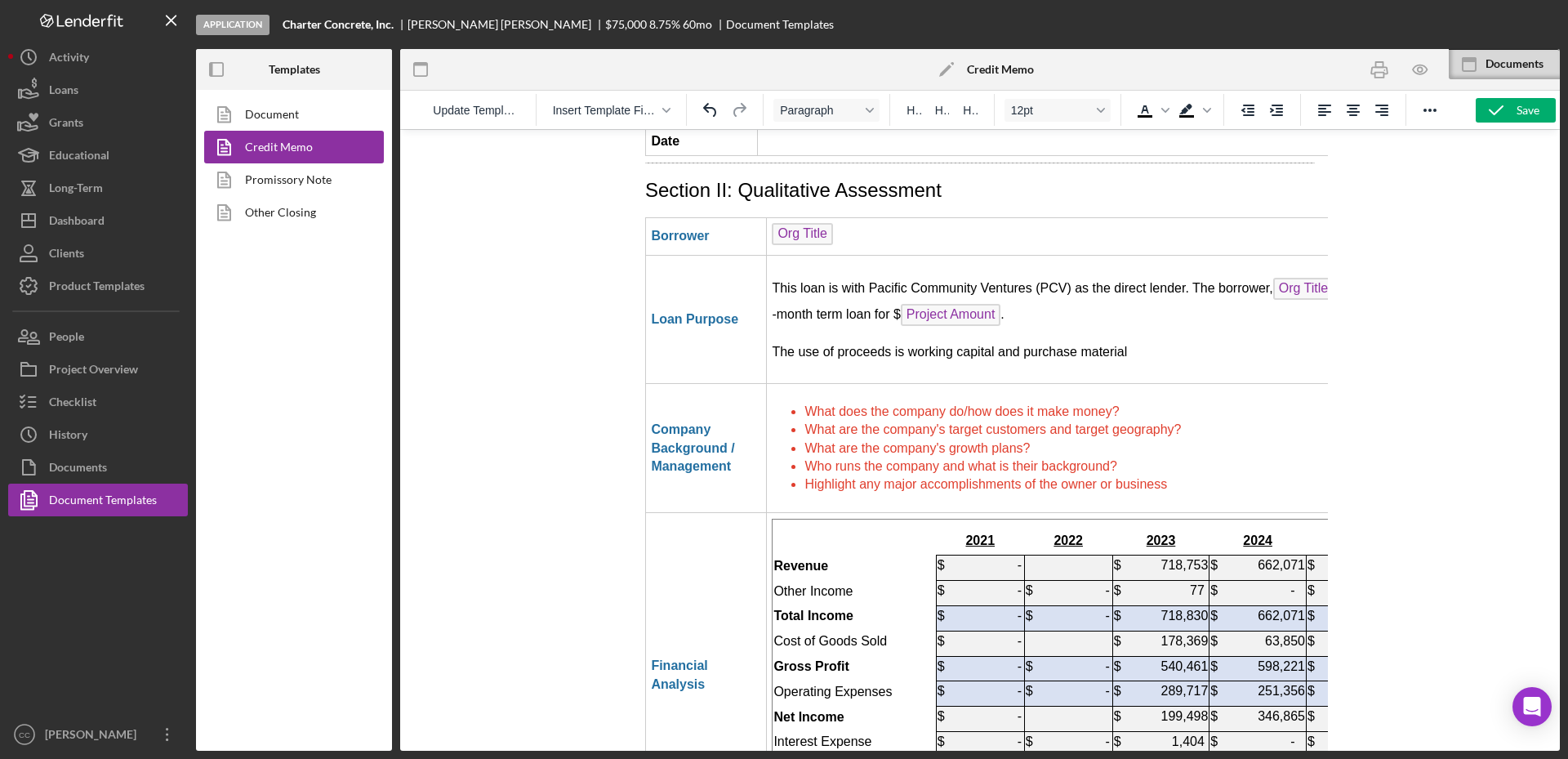
scroll to position [2655, 0]
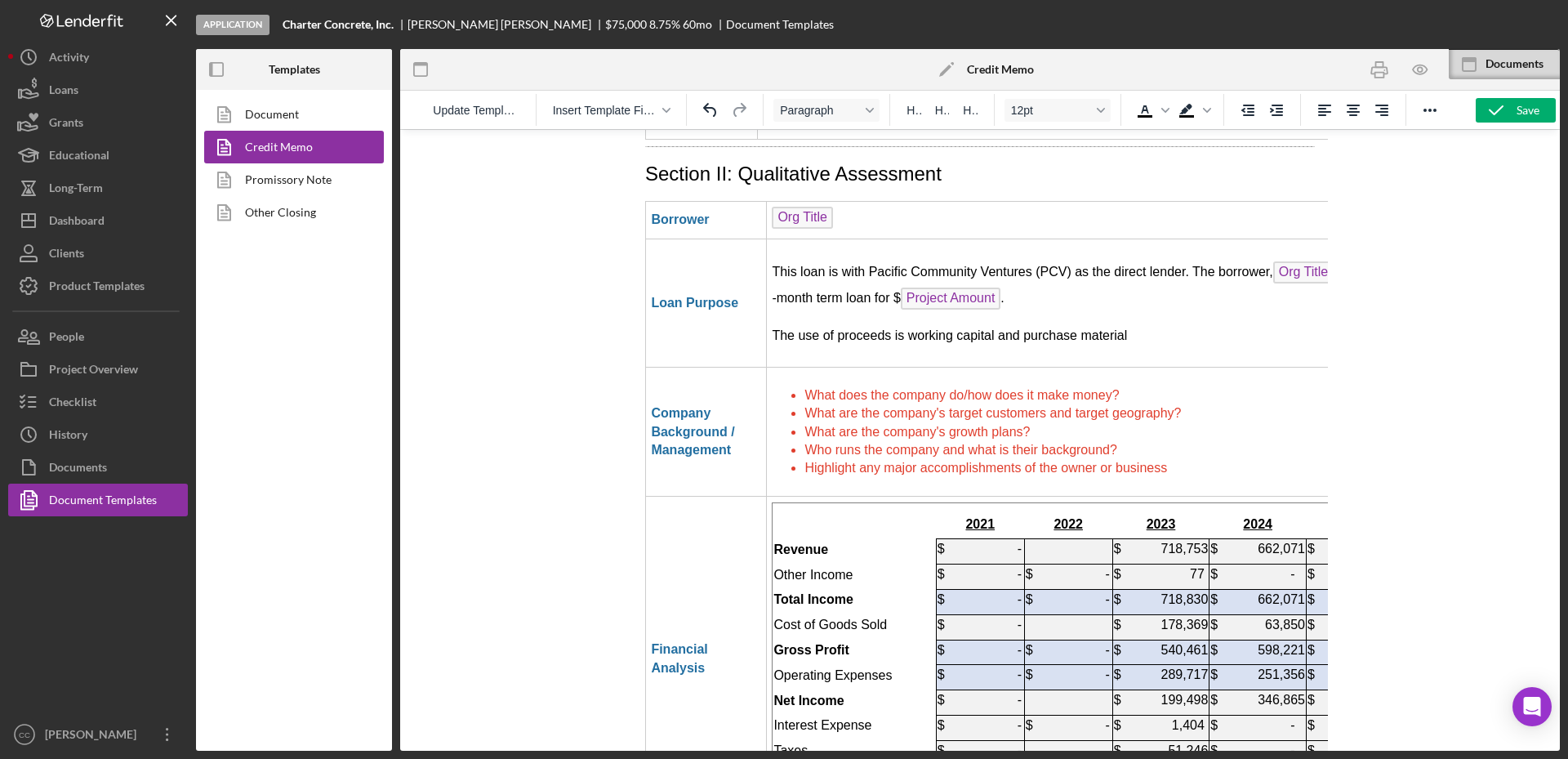
click at [824, 368] on td "What does the company do/how does it make money? What are the company's target …" at bounding box center [1134, 432] width 736 height 129
drag, startPoint x: 1187, startPoint y: 357, endPoint x: 794, endPoint y: 278, distance: 400.9
click at [794, 387] on ul "What does the company do/how does it make money? What are the company's target …" at bounding box center [1134, 432] width 725 height 92
click at [1144, 111] on icon "Text color Black" at bounding box center [1145, 110] width 20 height 20
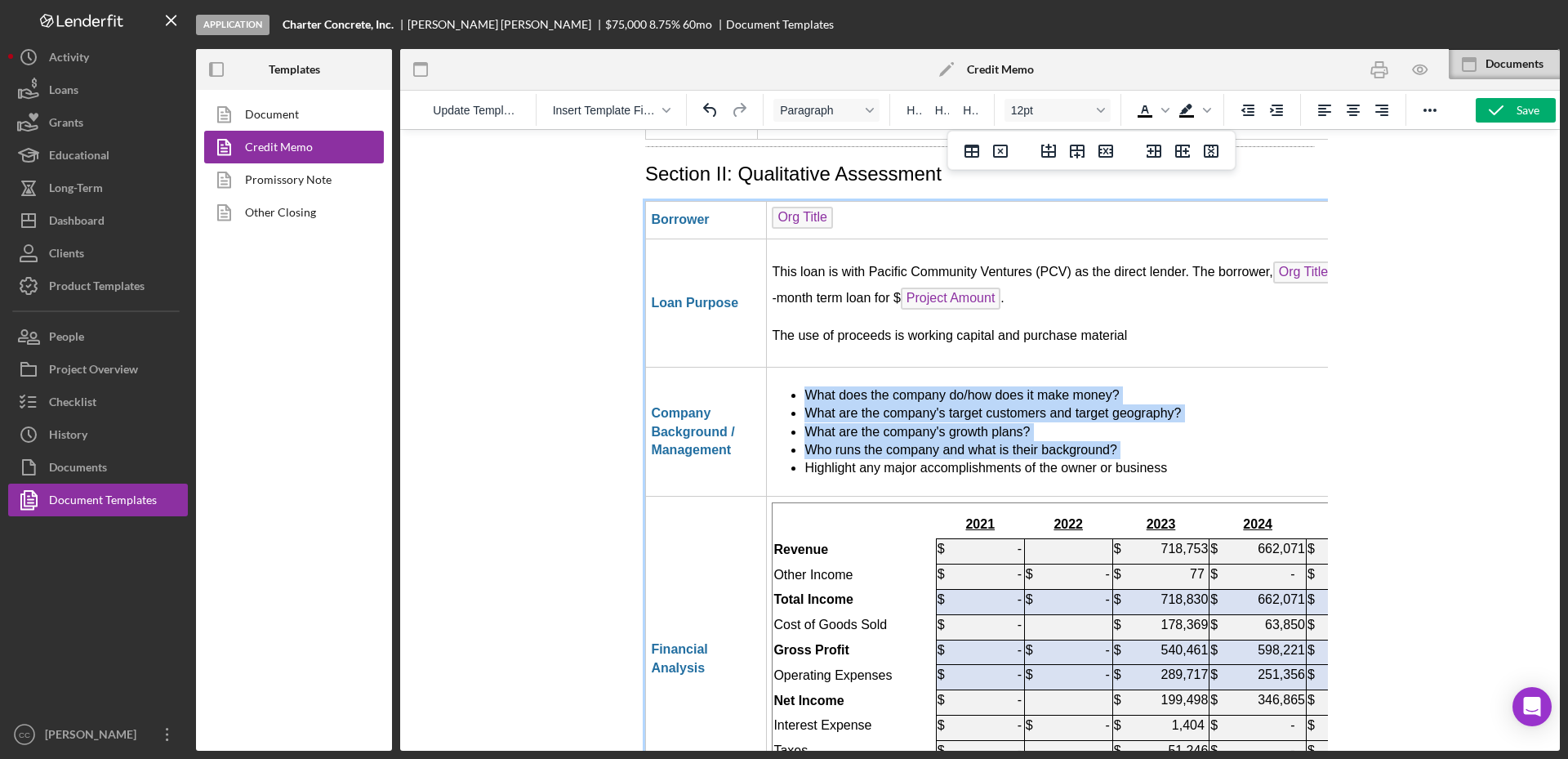
drag, startPoint x: 840, startPoint y: 284, endPoint x: 824, endPoint y: 284, distance: 16.0
click at [840, 388] on span "What does the company do/how does it make money?" at bounding box center [961, 395] width 314 height 14
click at [801, 387] on ul "What does the company do/how does it make money? What are the company's target …" at bounding box center [1134, 432] width 725 height 92
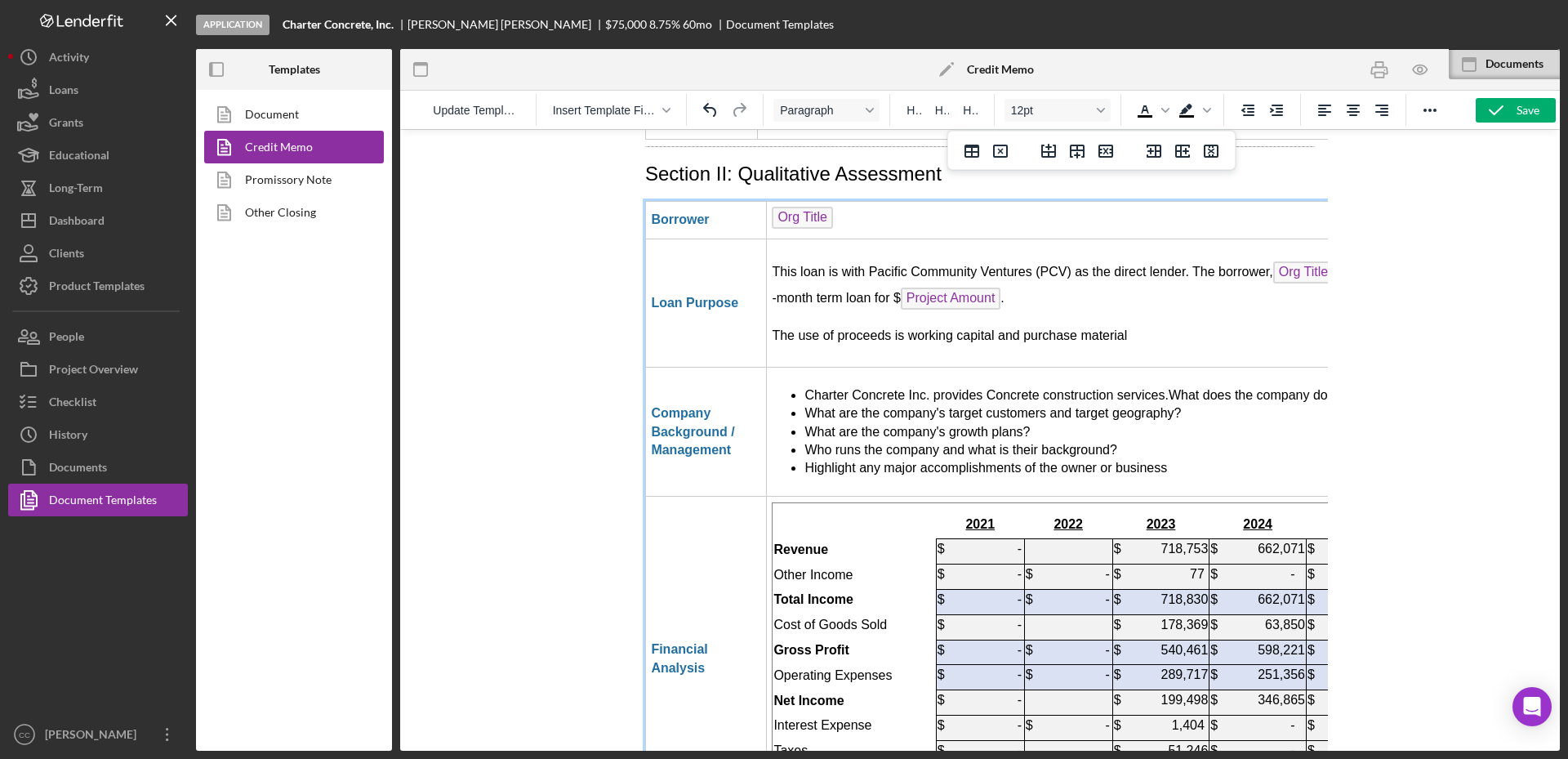
click at [991, 388] on span "Charter Concrete Inc. provides Concrete construction services.What does the com…" at bounding box center [1143, 395] width 679 height 14
click at [1117, 388] on span "Charter Concrete Inc. provides concrete construction services.What does the com…" at bounding box center [1142, 395] width 675 height 14
click at [1152, 388] on span "Charter Concrete Inc. provides concrete construction services.What does the com…" at bounding box center [1142, 395] width 675 height 14
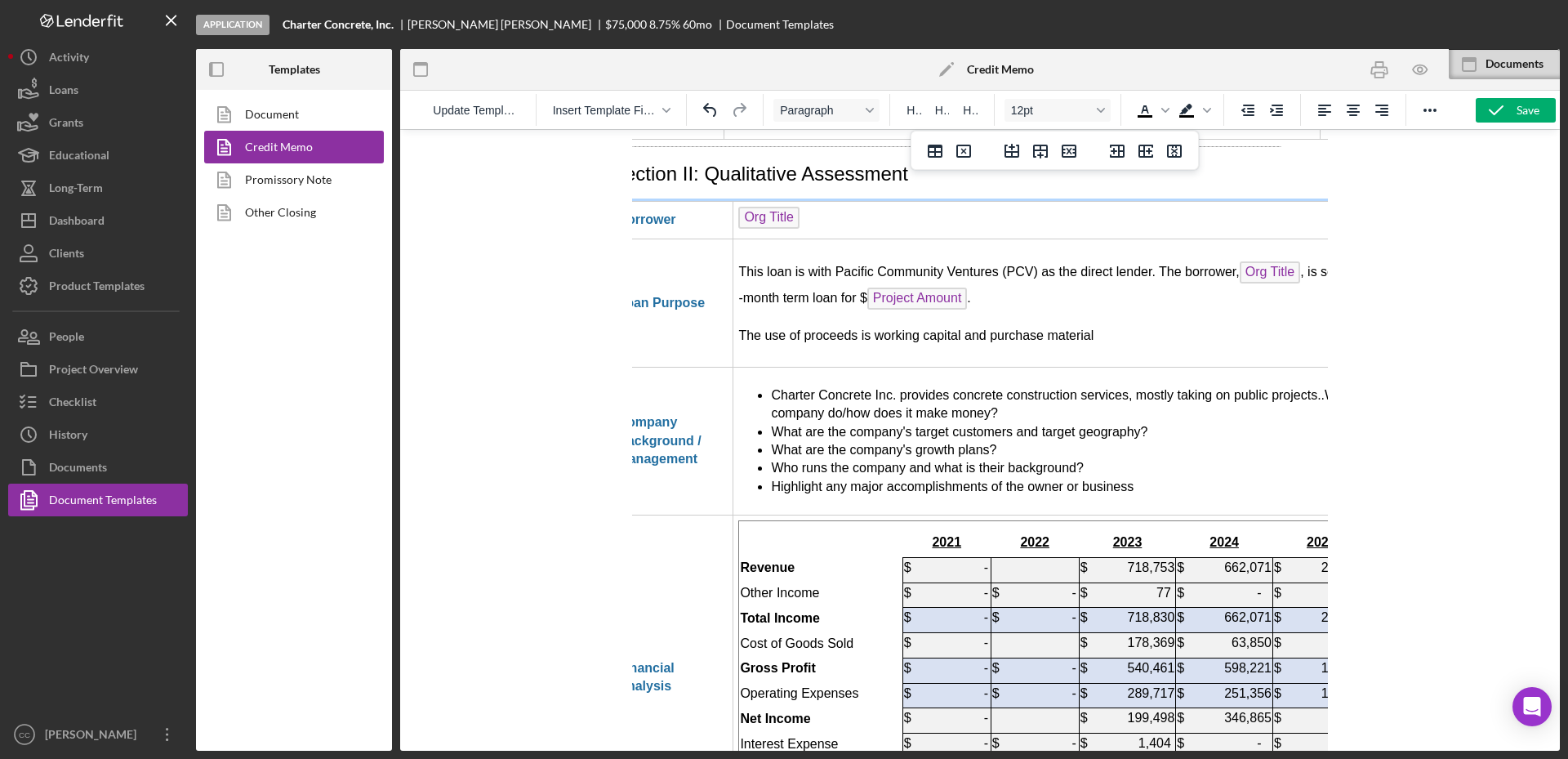
scroll to position [2655, 36]
click at [771, 425] on span "What are the company's target customers and target geography?" at bounding box center [956, 432] width 377 height 14
drag, startPoint x: 768, startPoint y: 316, endPoint x: 1242, endPoint y: 324, distance: 474.1
click at [777, 443] on span "What are the company's growth plans?" at bounding box center [880, 450] width 226 height 14
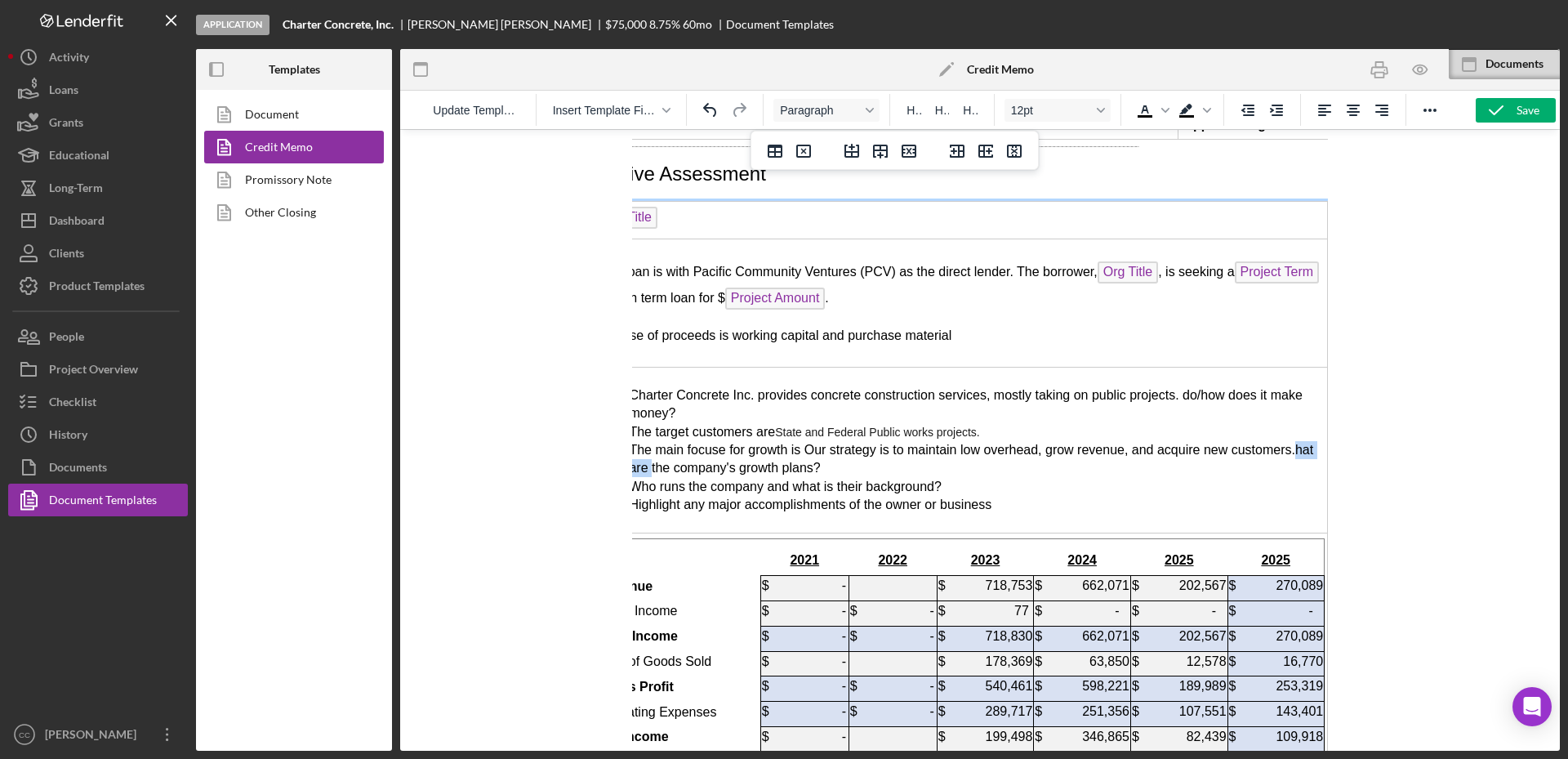
scroll to position [2655, 171]
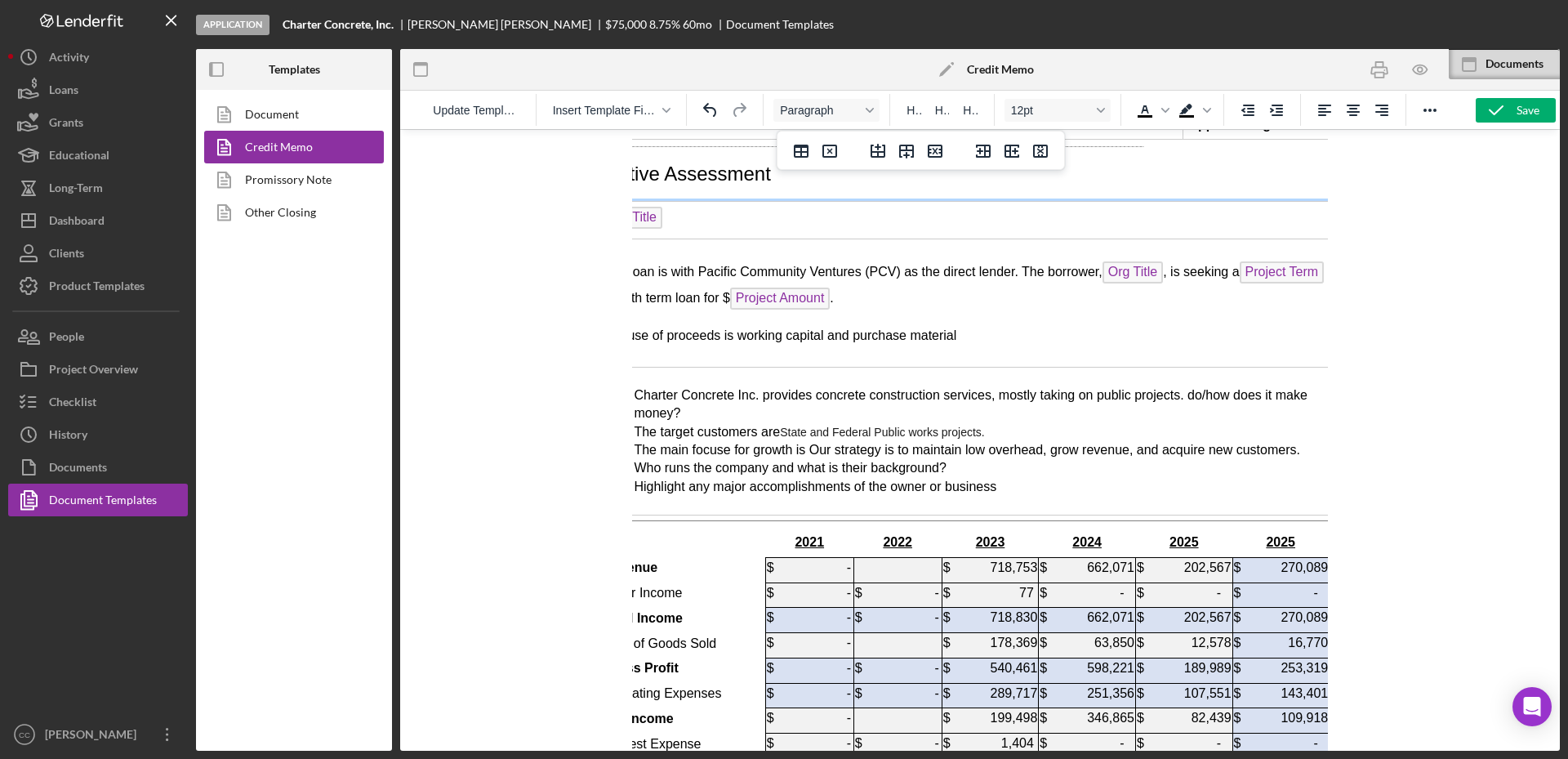
click at [708, 443] on span "The main focuse for growth is Our strategy is to maintain low overhead, grow re…" at bounding box center [967, 450] width 666 height 14
click at [702, 443] on span "The main focuse for growth is Our strategy is to maintain low overhead, grow re…" at bounding box center [967, 450] width 666 height 14
click at [721, 443] on span "The main focuse for growth is Our strategy is to maintain low overhead, grow re…" at bounding box center [967, 450] width 666 height 14
click at [802, 443] on span "The main focus for growth is Our strategy is to maintain low overhead, grow rev…" at bounding box center [963, 450] width 659 height 14
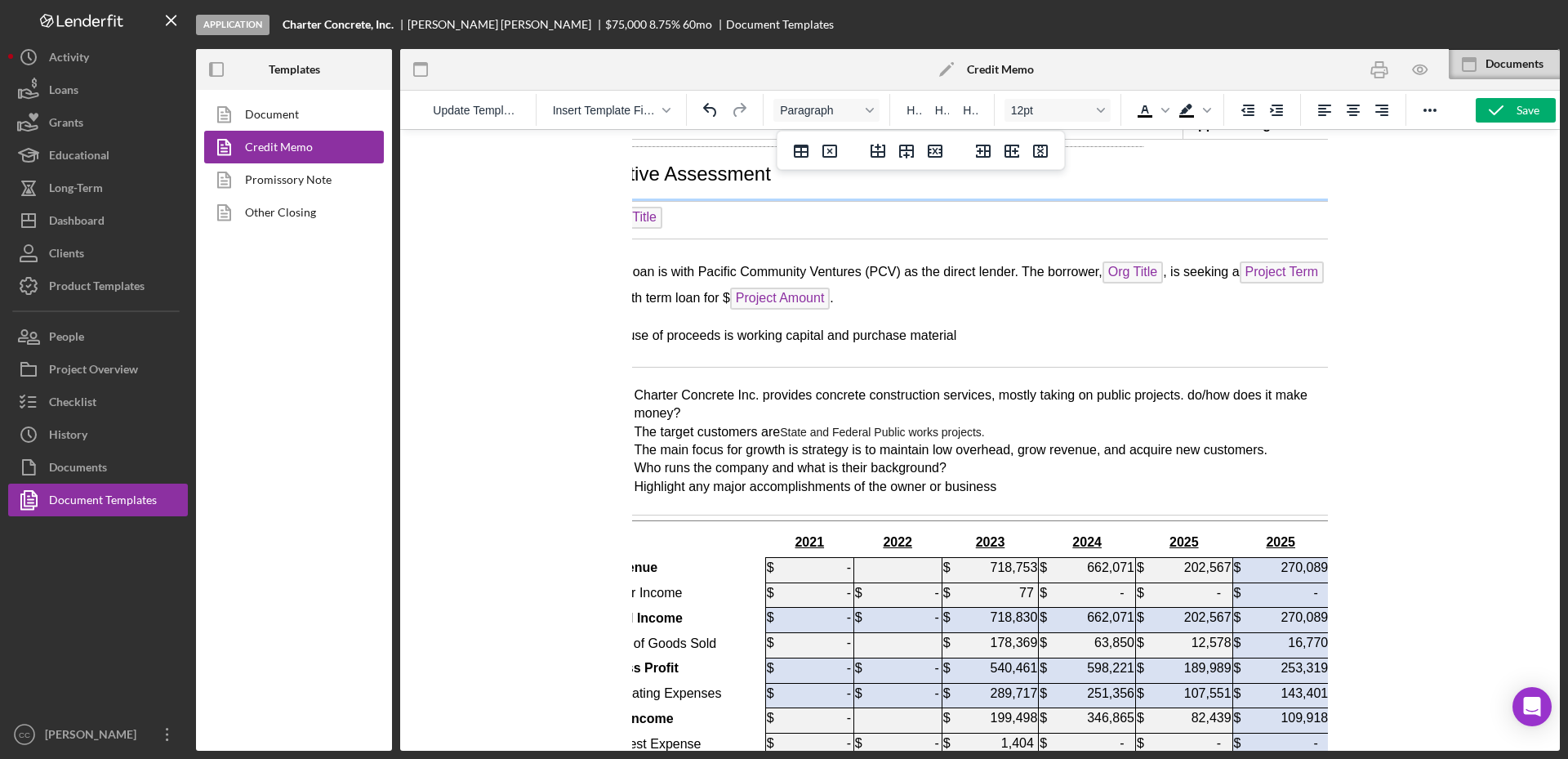
click at [823, 443] on span "The main focus for growth is strategy is to maintain low overhead, grow revenue…" at bounding box center [950, 450] width 633 height 14
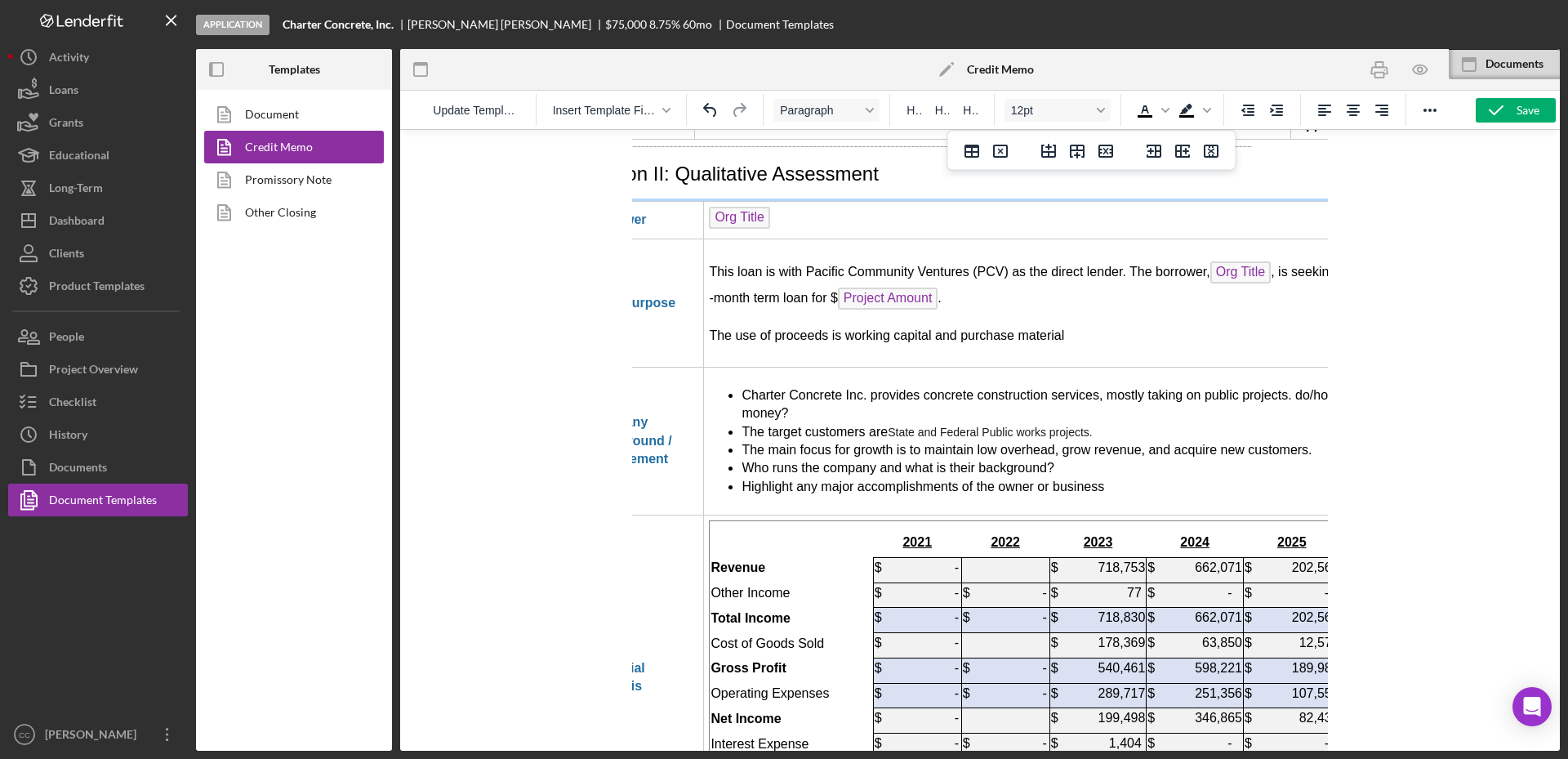
scroll to position [2655, 0]
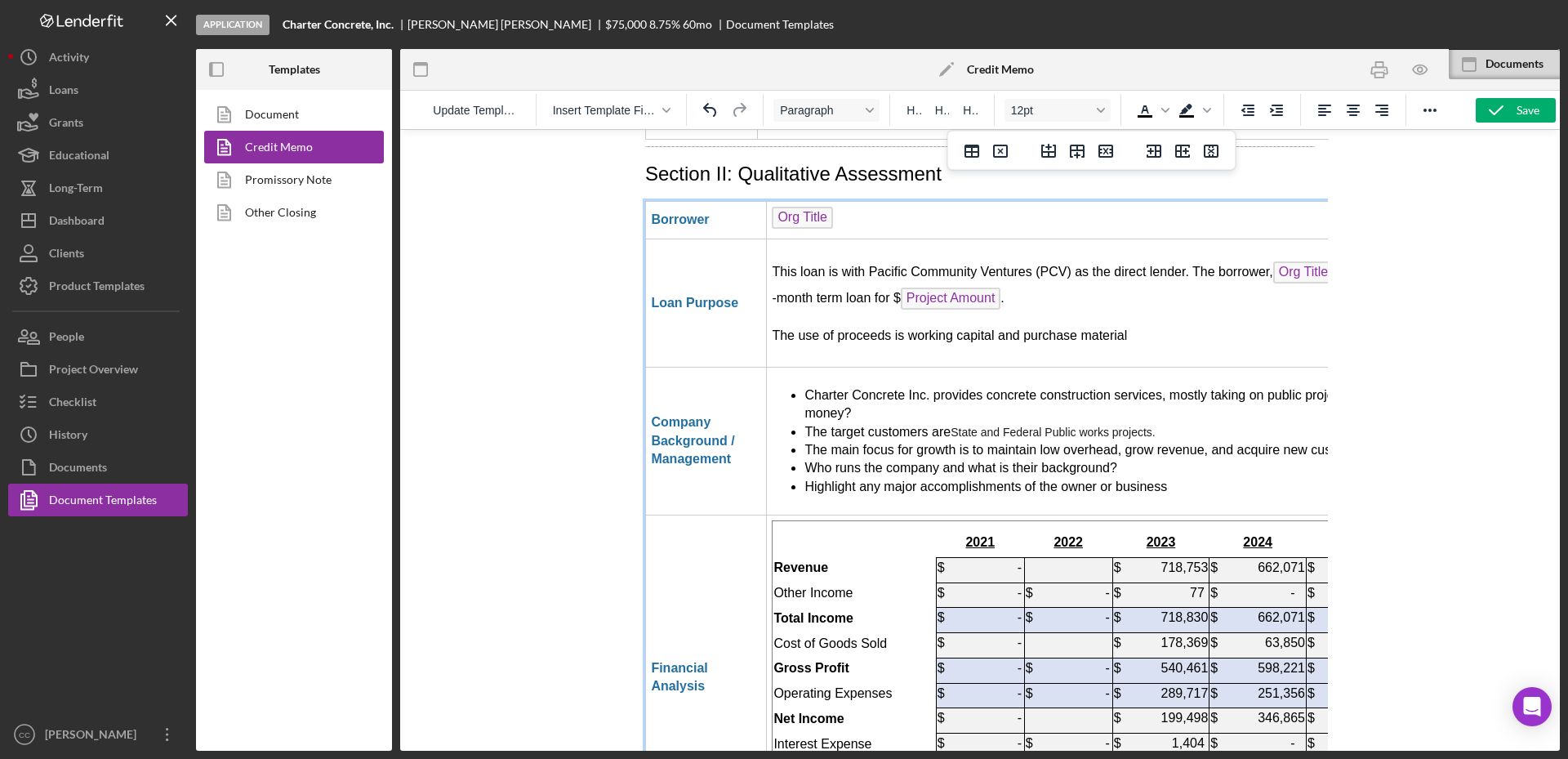
click at [805, 460] on span "Who runs the company and what is their background?" at bounding box center [959, 467] width 312 height 14
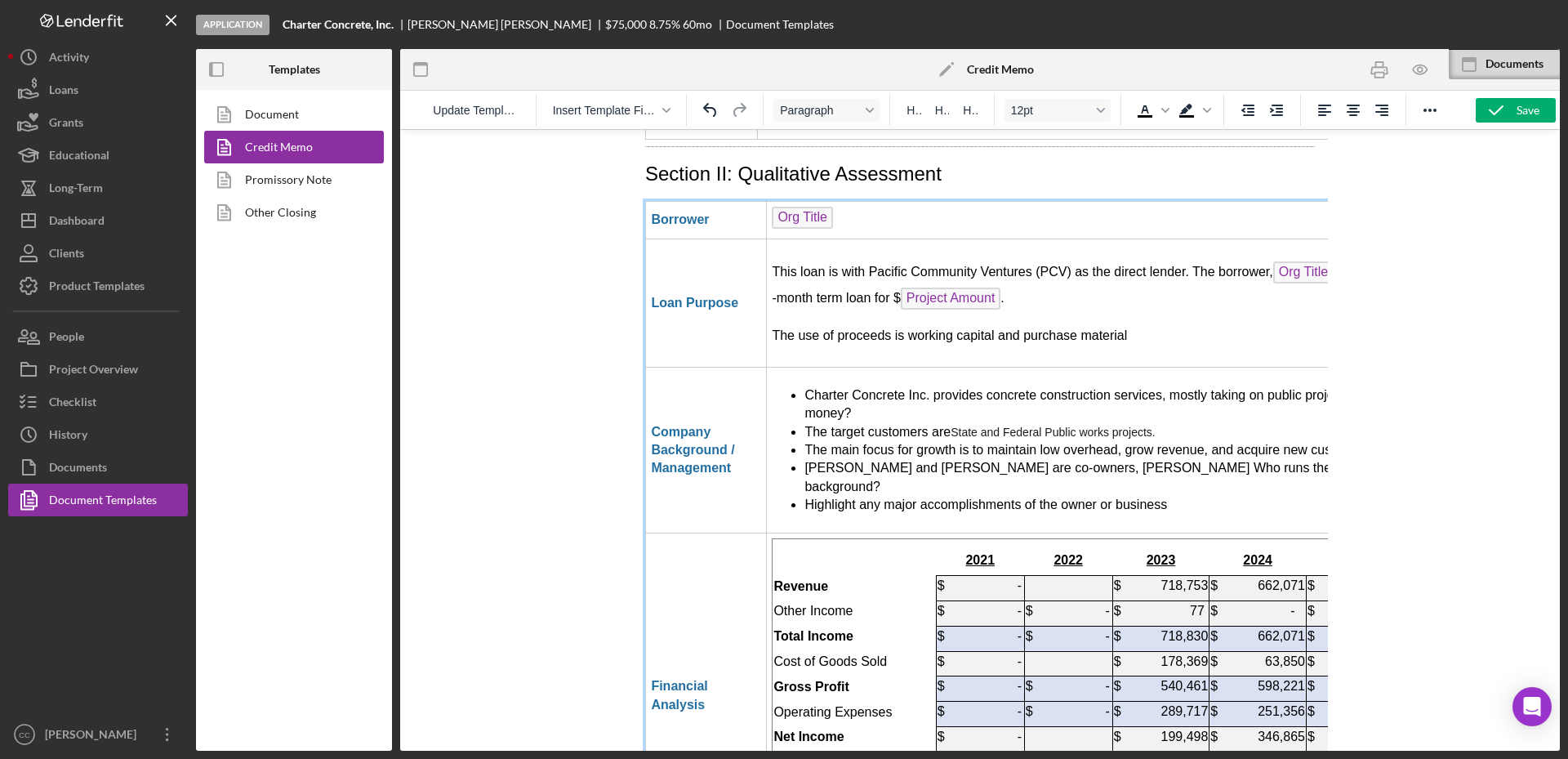
drag, startPoint x: 1094, startPoint y: 333, endPoint x: 1137, endPoint y: 333, distance: 43.0
click at [1094, 460] on span "[PERSON_NAME] and [PERSON_NAME] are co-owners, [PERSON_NAME] Who runs the compa…" at bounding box center [1145, 476] width 682 height 32
click at [1095, 460] on span "[PERSON_NAME] and [PERSON_NAME] are co-owners, [PERSON_NAME] been a [PERSON_NAM…" at bounding box center [1136, 476] width 665 height 32
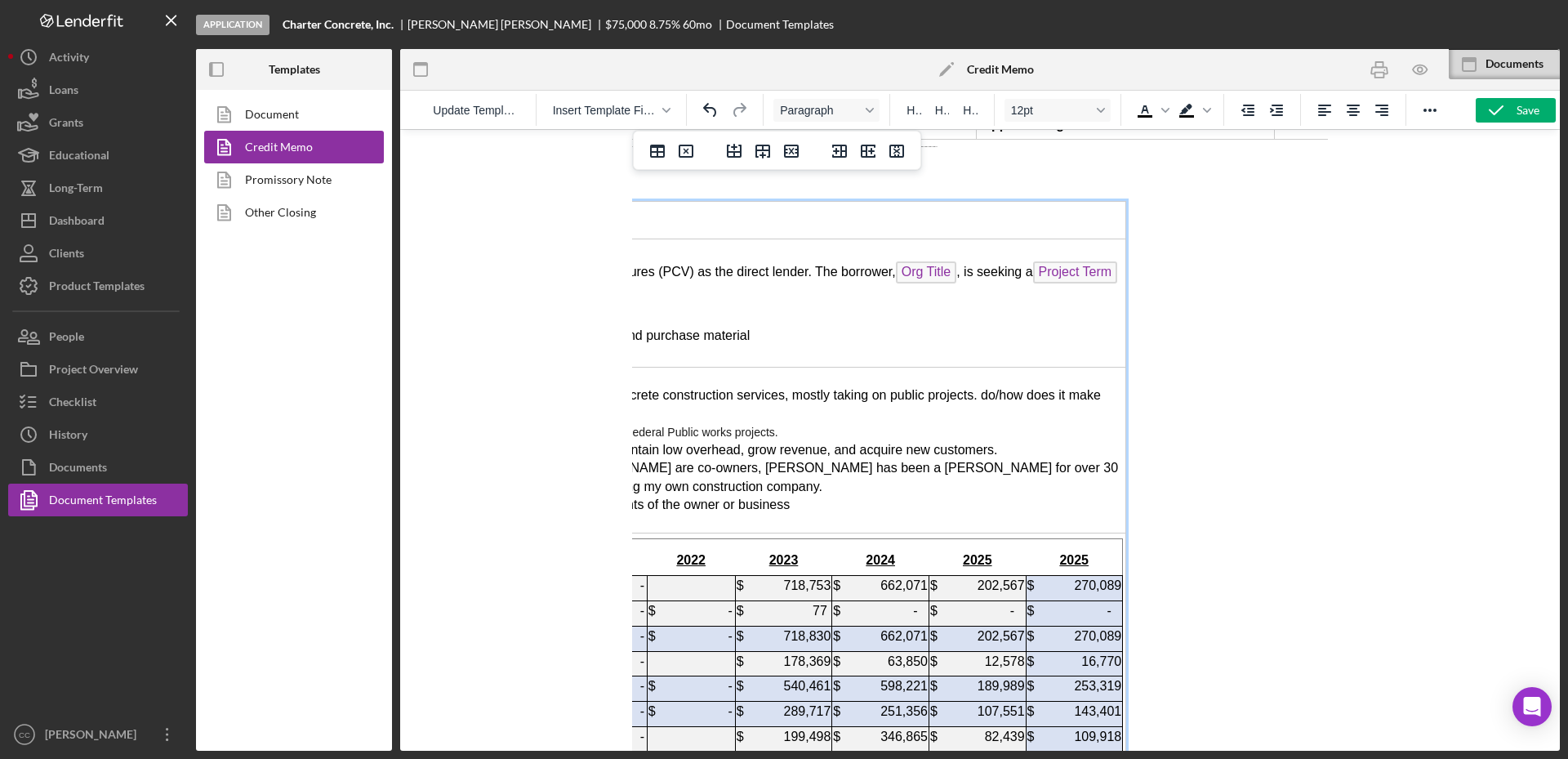
scroll to position [2655, 409]
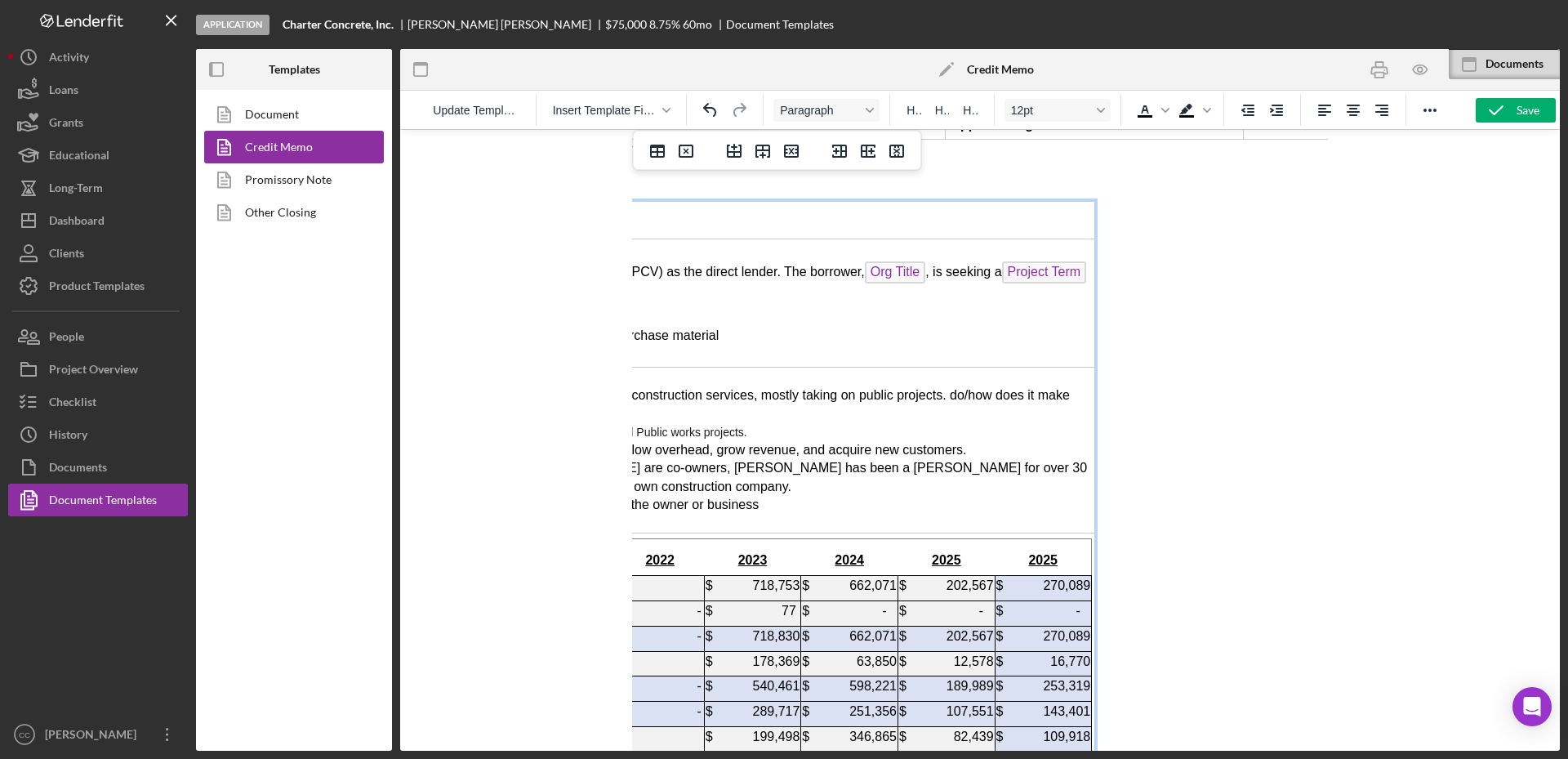
click at [974, 460] on span "[PERSON_NAME] and [PERSON_NAME] are co-owners, [PERSON_NAME] has been a [PERSON…" at bounding box center [742, 476] width 691 height 32
click at [1034, 460] on span "[PERSON_NAME] and [PERSON_NAME] are co-owners, [PERSON_NAME] has been a [PERSON…" at bounding box center [742, 476] width 691 height 32
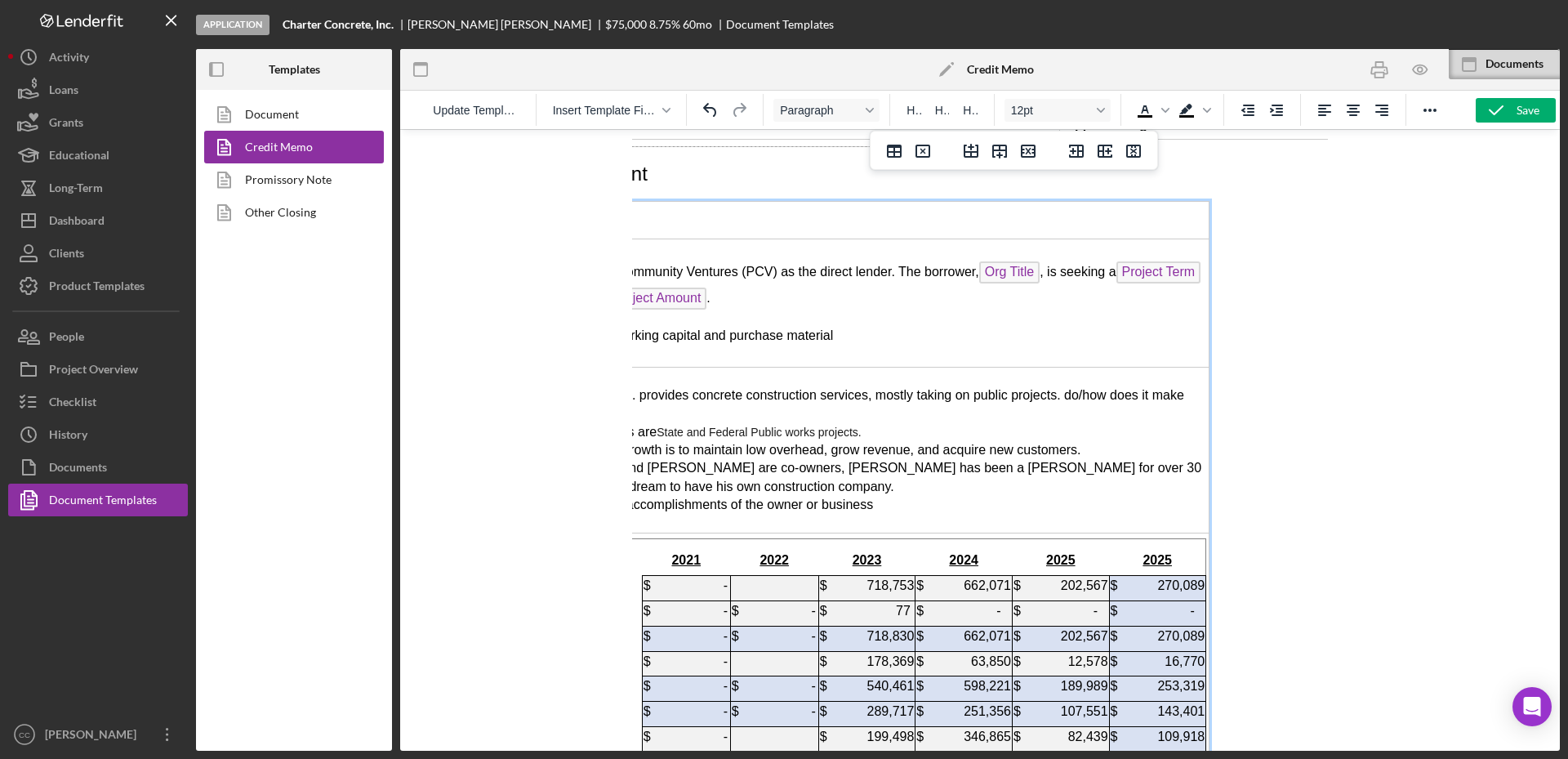
scroll to position [2655, 0]
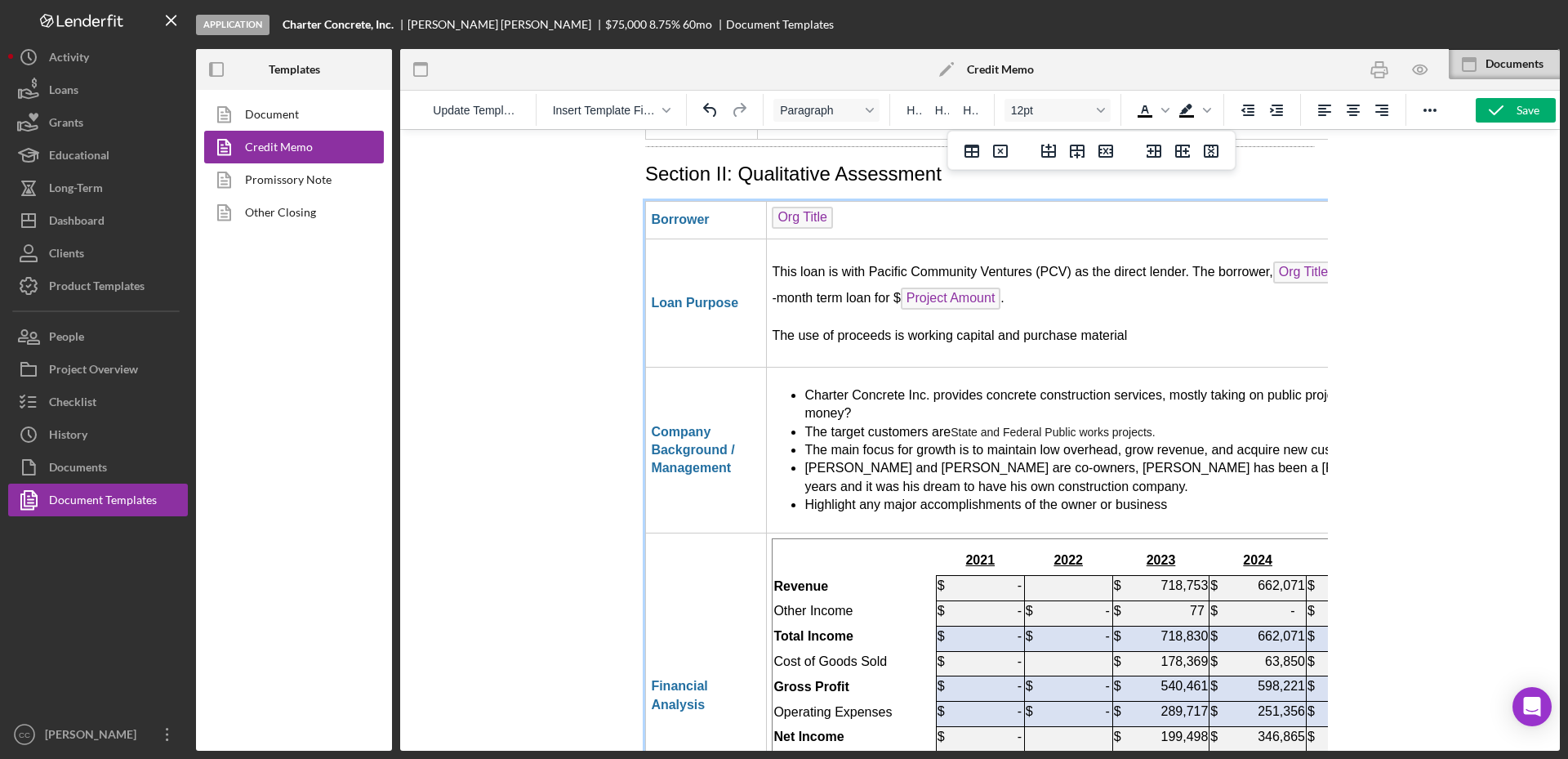
click at [933, 460] on span "[PERSON_NAME] and [PERSON_NAME] are co-owners, [PERSON_NAME] has been a [PERSON…" at bounding box center [1150, 476] width 691 height 32
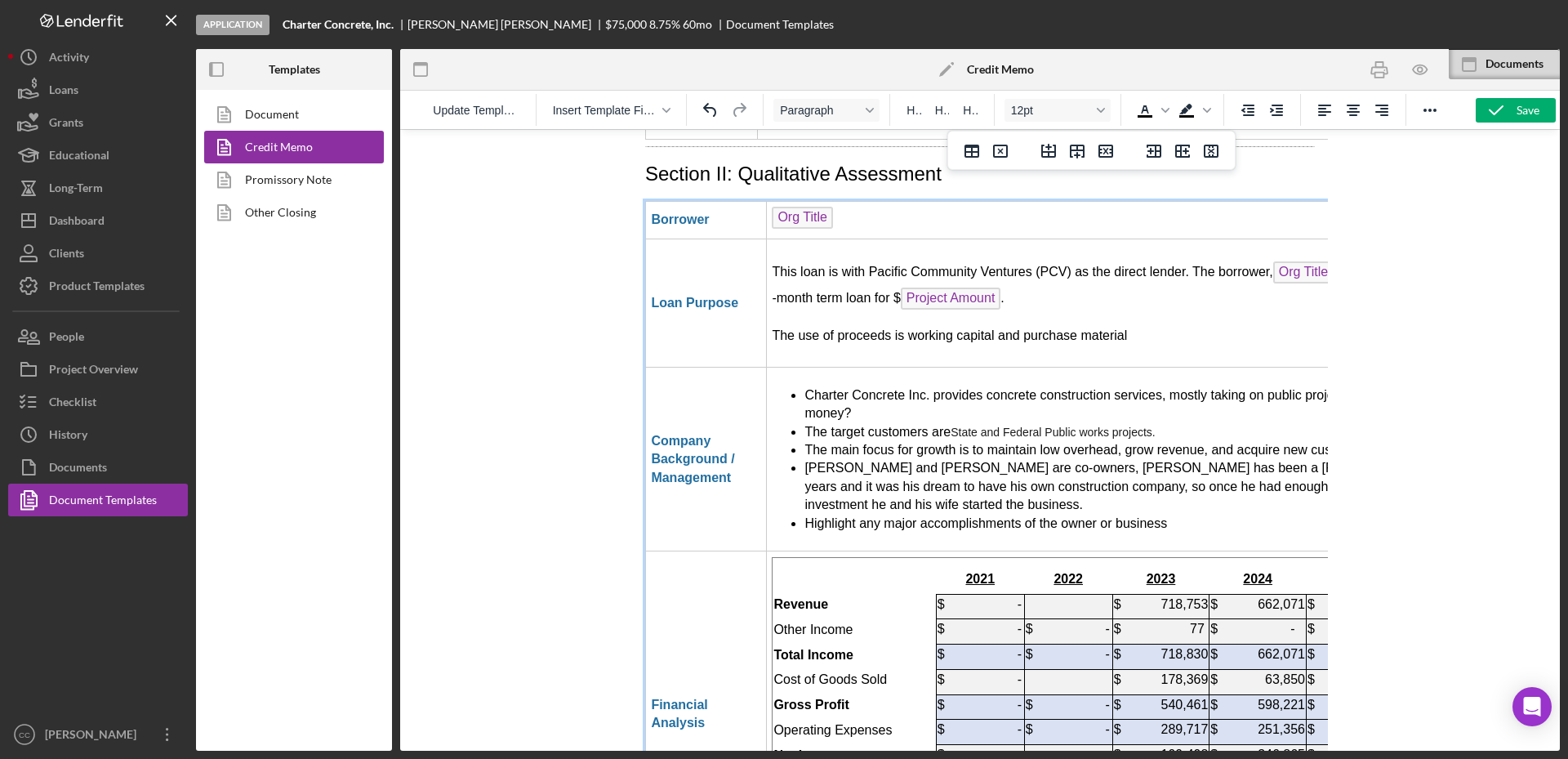
click at [808, 516] on span "Highlight any major accomplishments of the owner or business" at bounding box center [985, 523] width 362 height 14
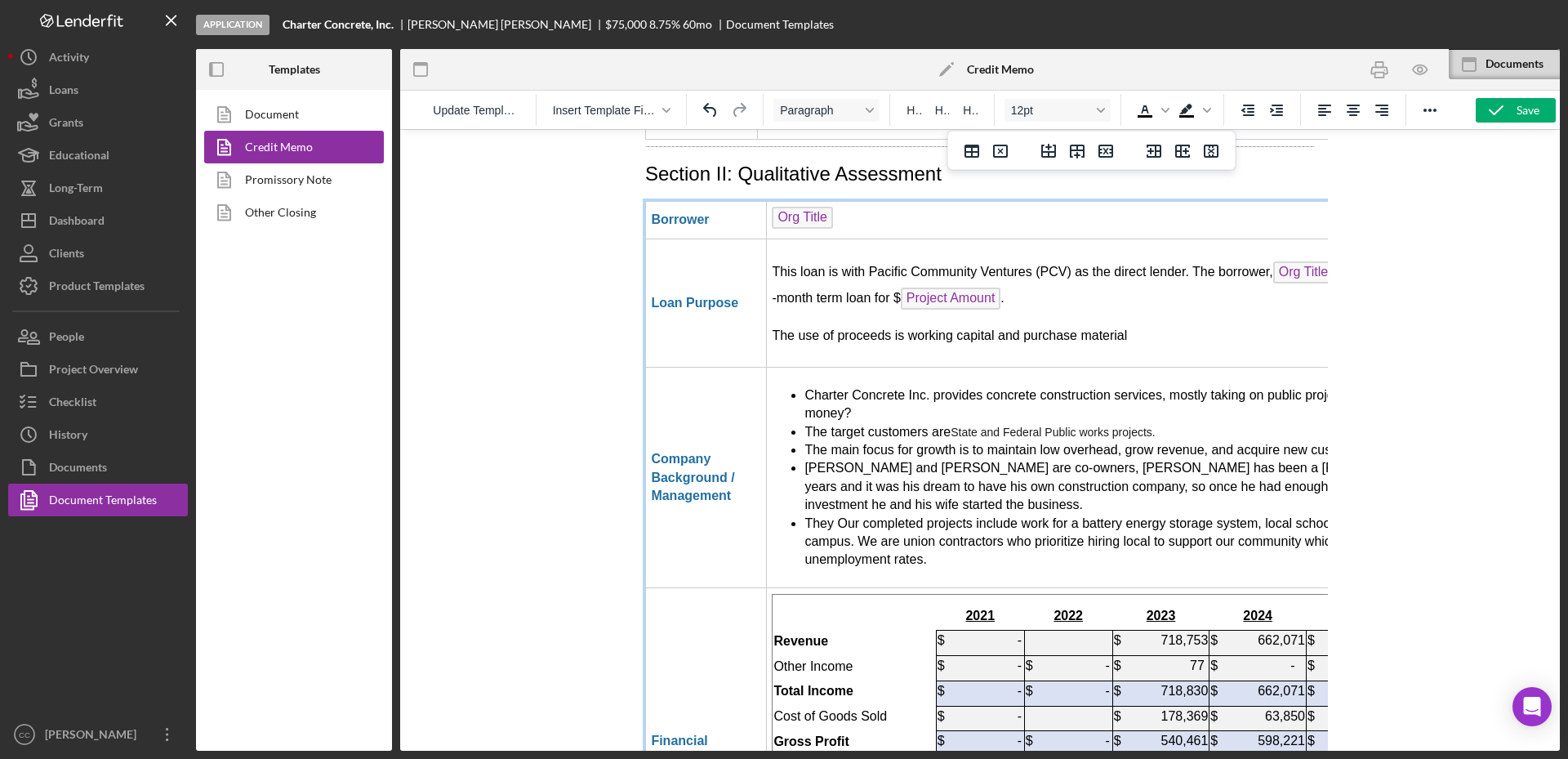
click at [844, 516] on span "They Our completed projects include work for a battery energy storage system, l…" at bounding box center [1133, 541] width 658 height 51
click at [978, 516] on span "They have completed projects include work for a battery energy storage system, …" at bounding box center [1140, 541] width 673 height 51
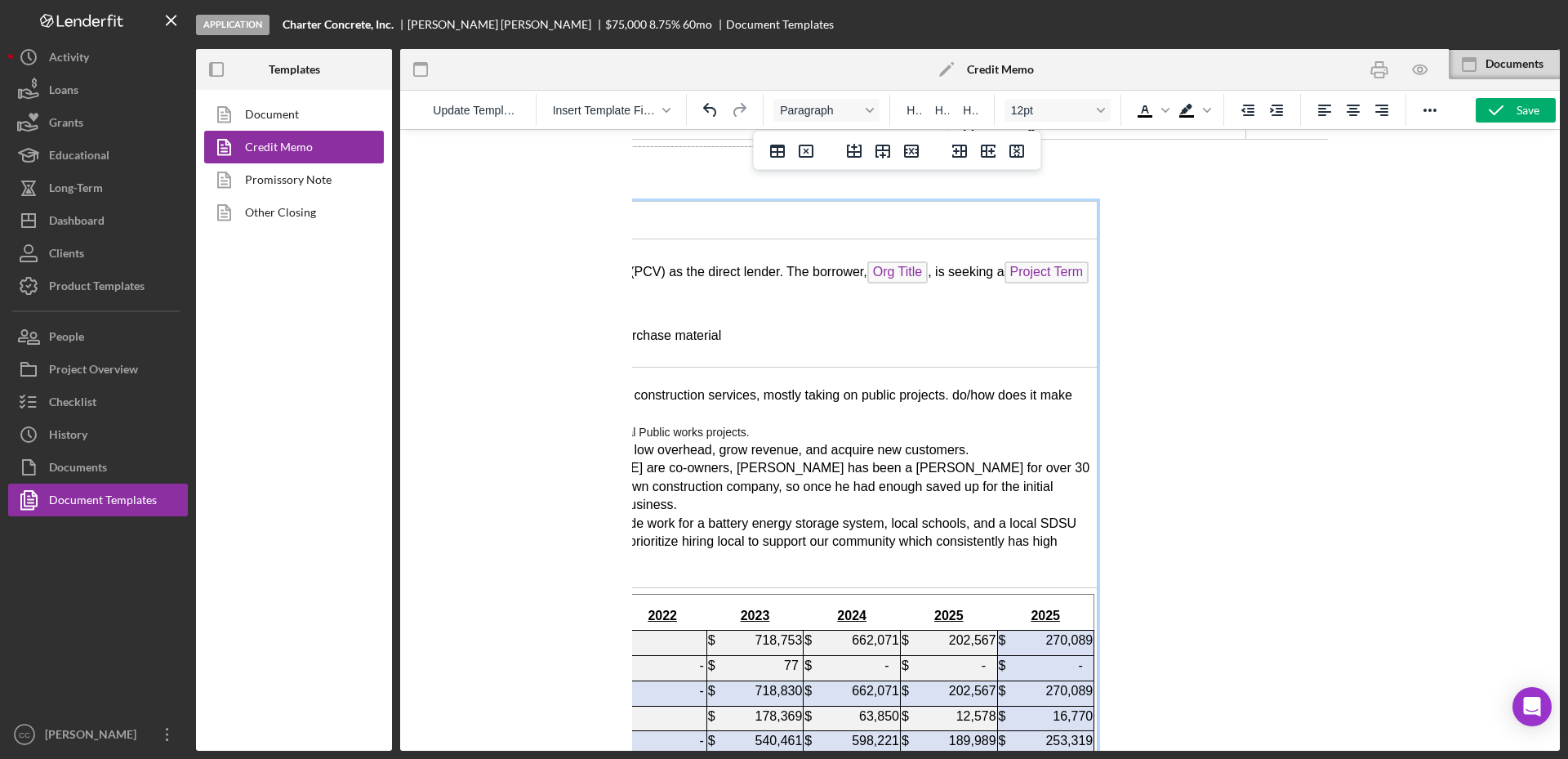
scroll to position [2655, 409]
drag, startPoint x: 1110, startPoint y: 368, endPoint x: 1148, endPoint y: 367, distance: 38.0
click at [1074, 516] on span "They have completed projects that include work for a battery energy storage sys…" at bounding box center [735, 541] width 678 height 51
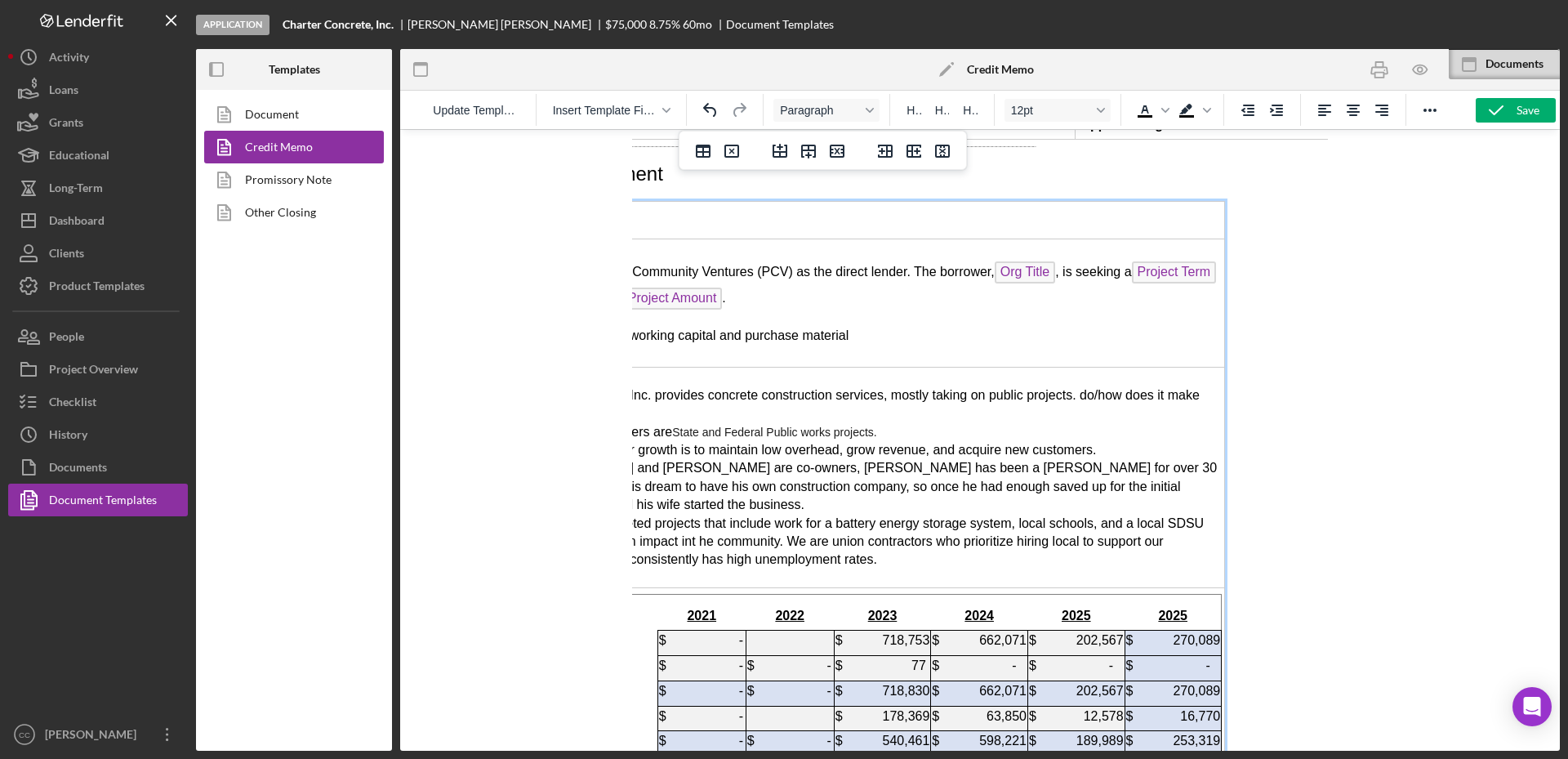
scroll to position [2655, 279]
click at [742, 516] on span "They have completed projects that include work for a battery energy storage sys…" at bounding box center [864, 541] width 678 height 51
click at [1111, 516] on span "They have completed projects that include work for a battery energy storage sys…" at bounding box center [864, 541] width 678 height 51
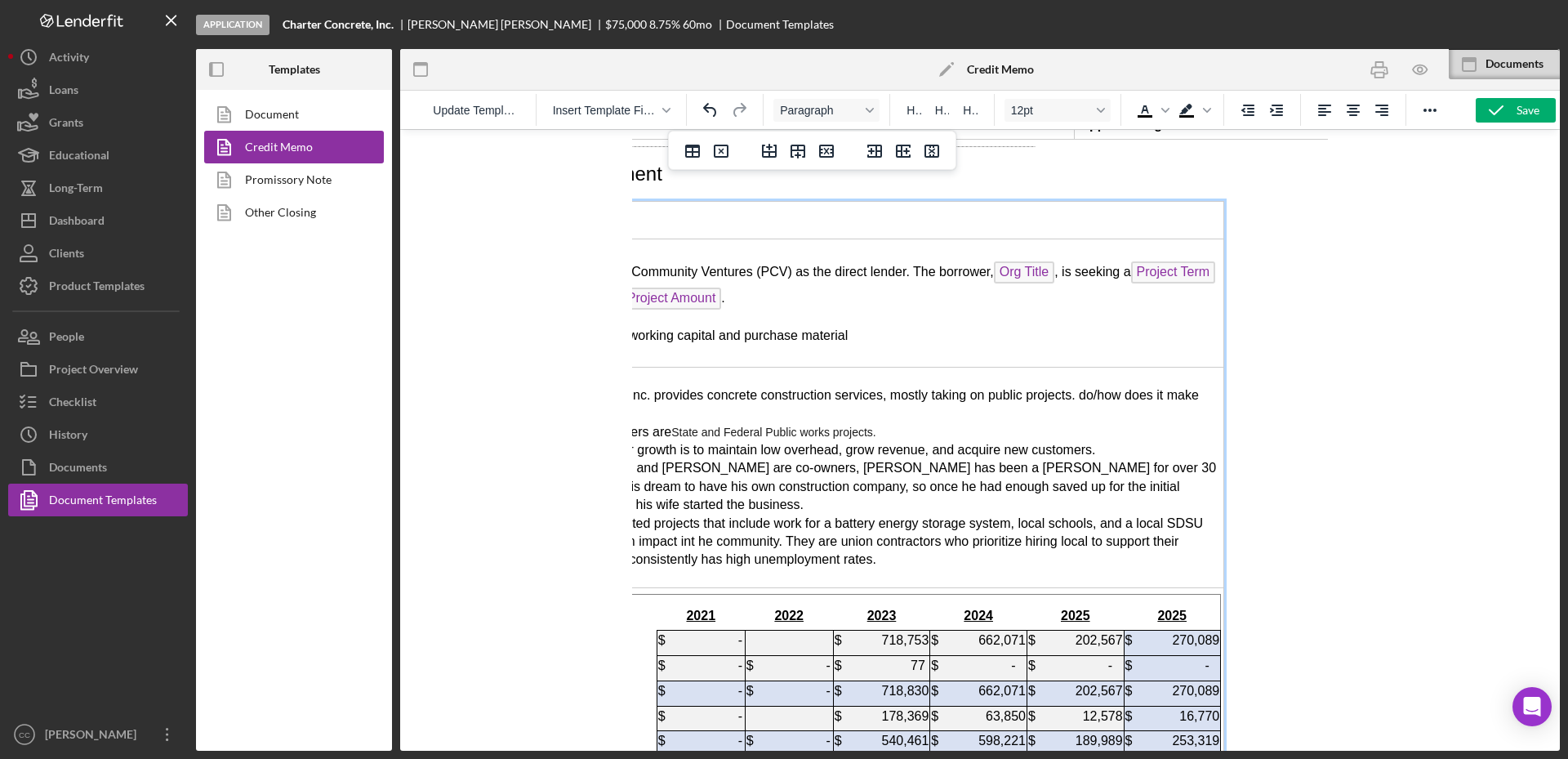
click at [1203, 516] on span "They have completed projects that include work for a battery energy storage sys…" at bounding box center [864, 541] width 678 height 51
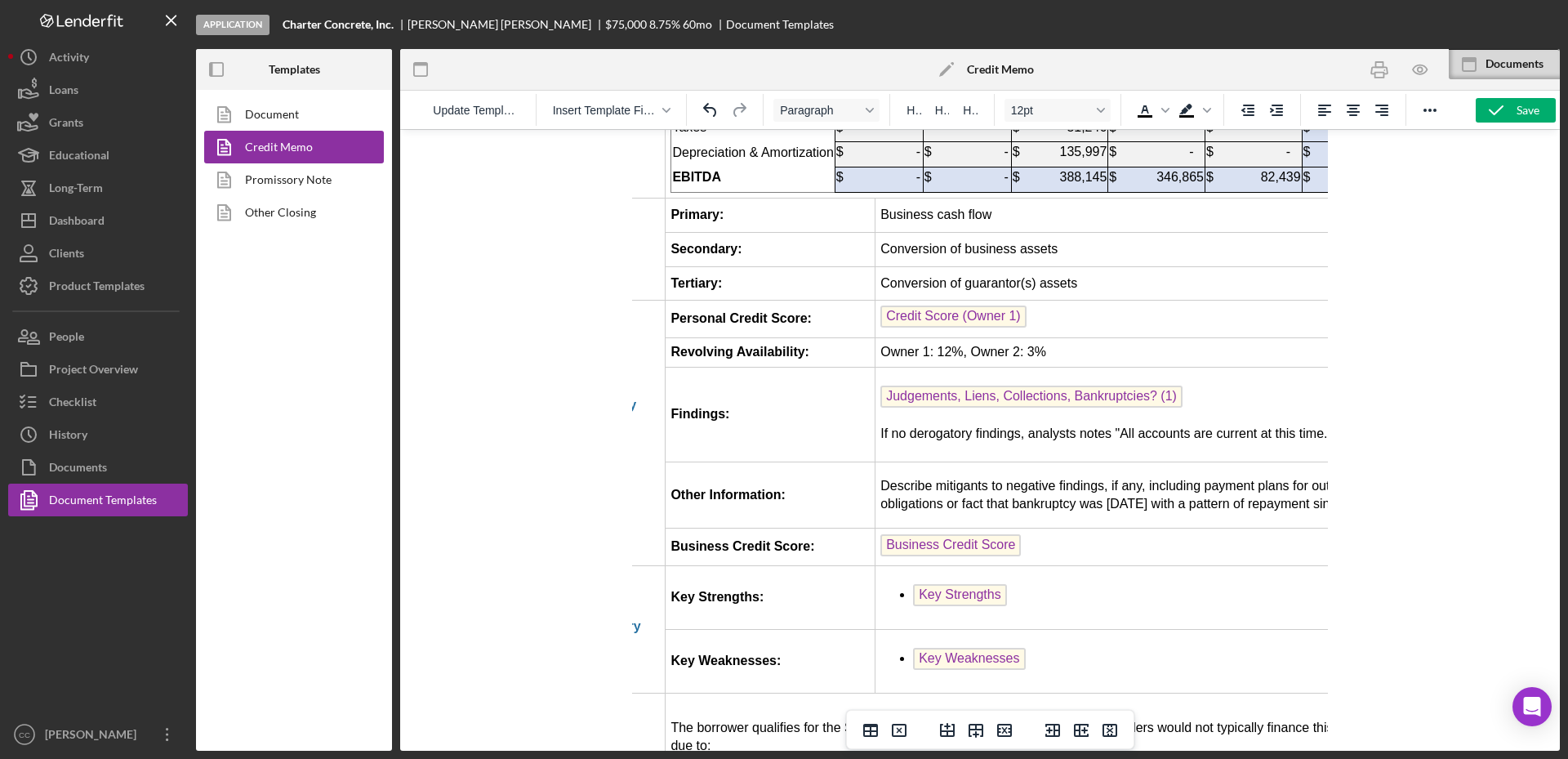
scroll to position [3370, 137]
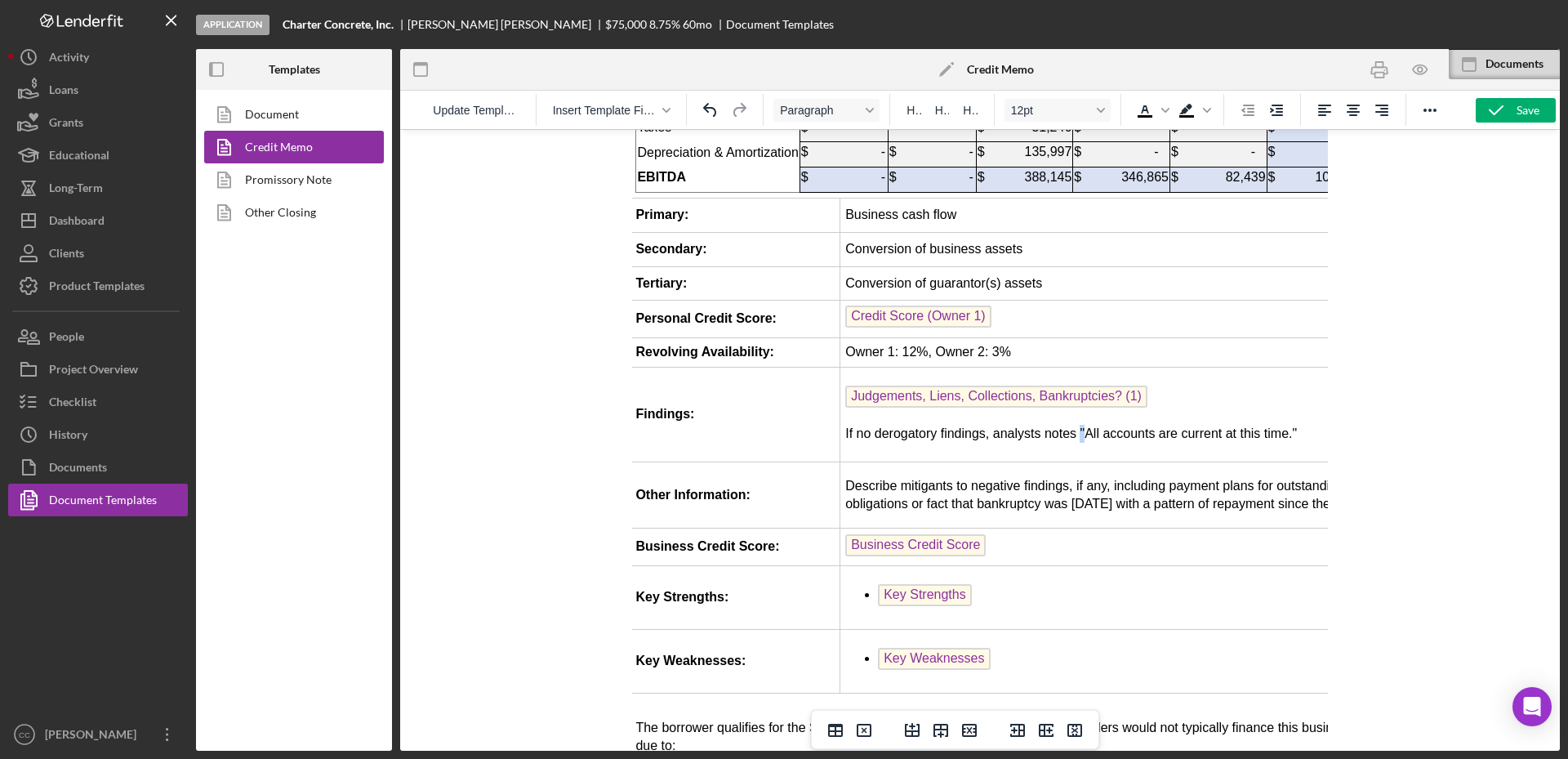
drag, startPoint x: 1097, startPoint y: 284, endPoint x: 1087, endPoint y: 282, distance: 10.2
click at [1087, 425] on p "If no derogatory findings, analysts notes "All accounts are current at this tim…" at bounding box center [1102, 434] width 516 height 18
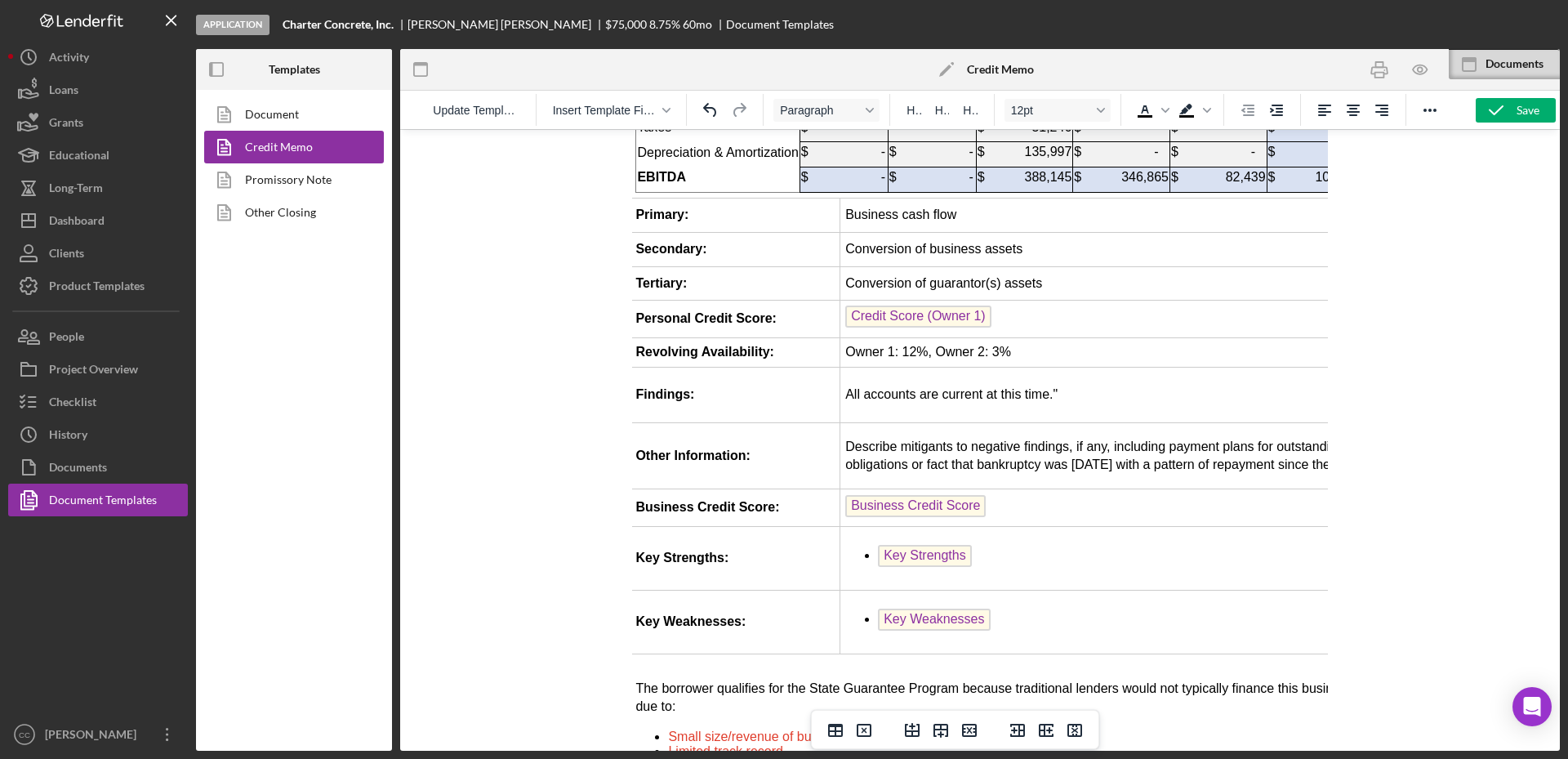
click at [1110, 386] on p "All accounts are current at this time."" at bounding box center [1102, 395] width 516 height 18
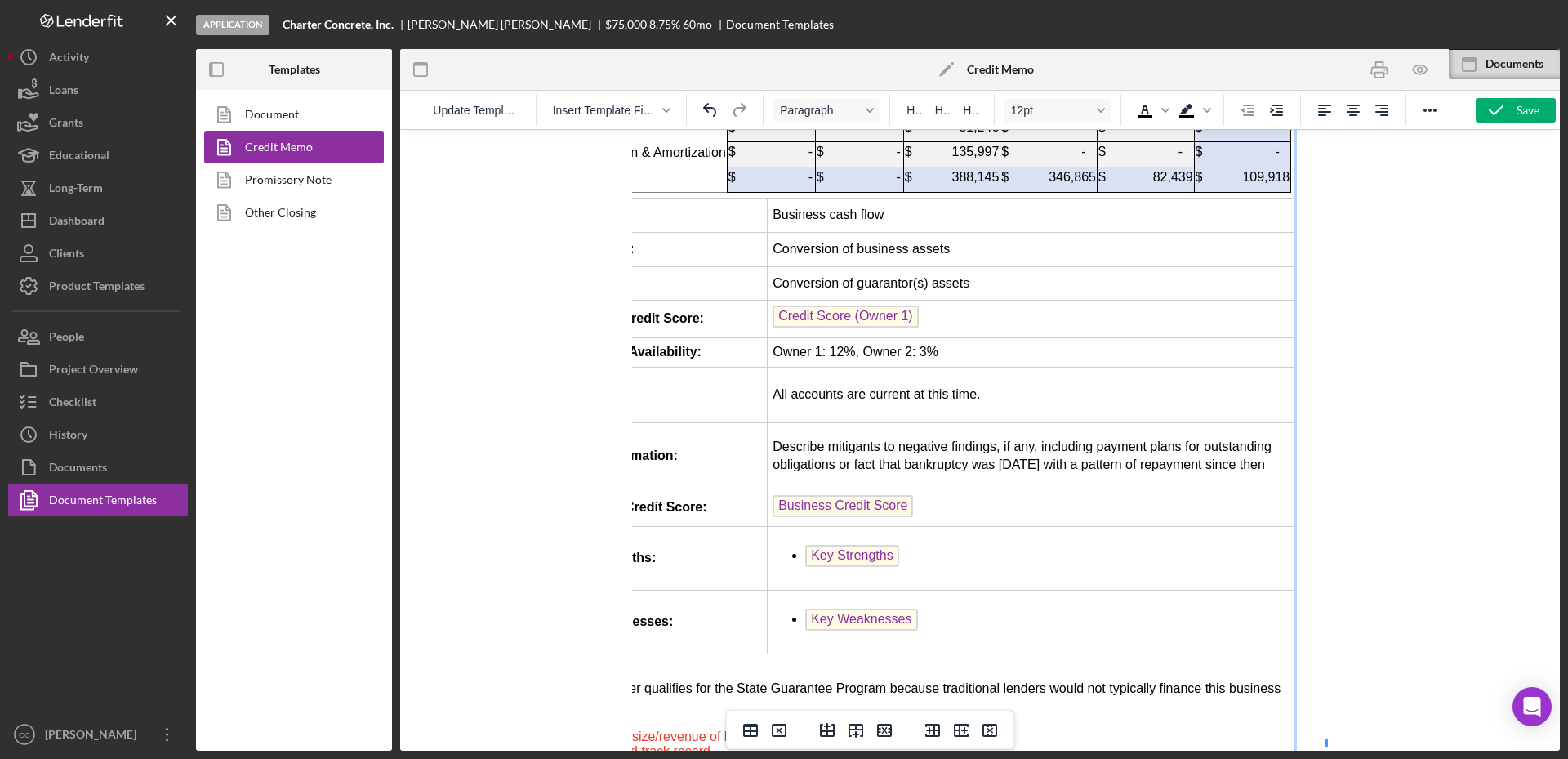
scroll to position [3370, 238]
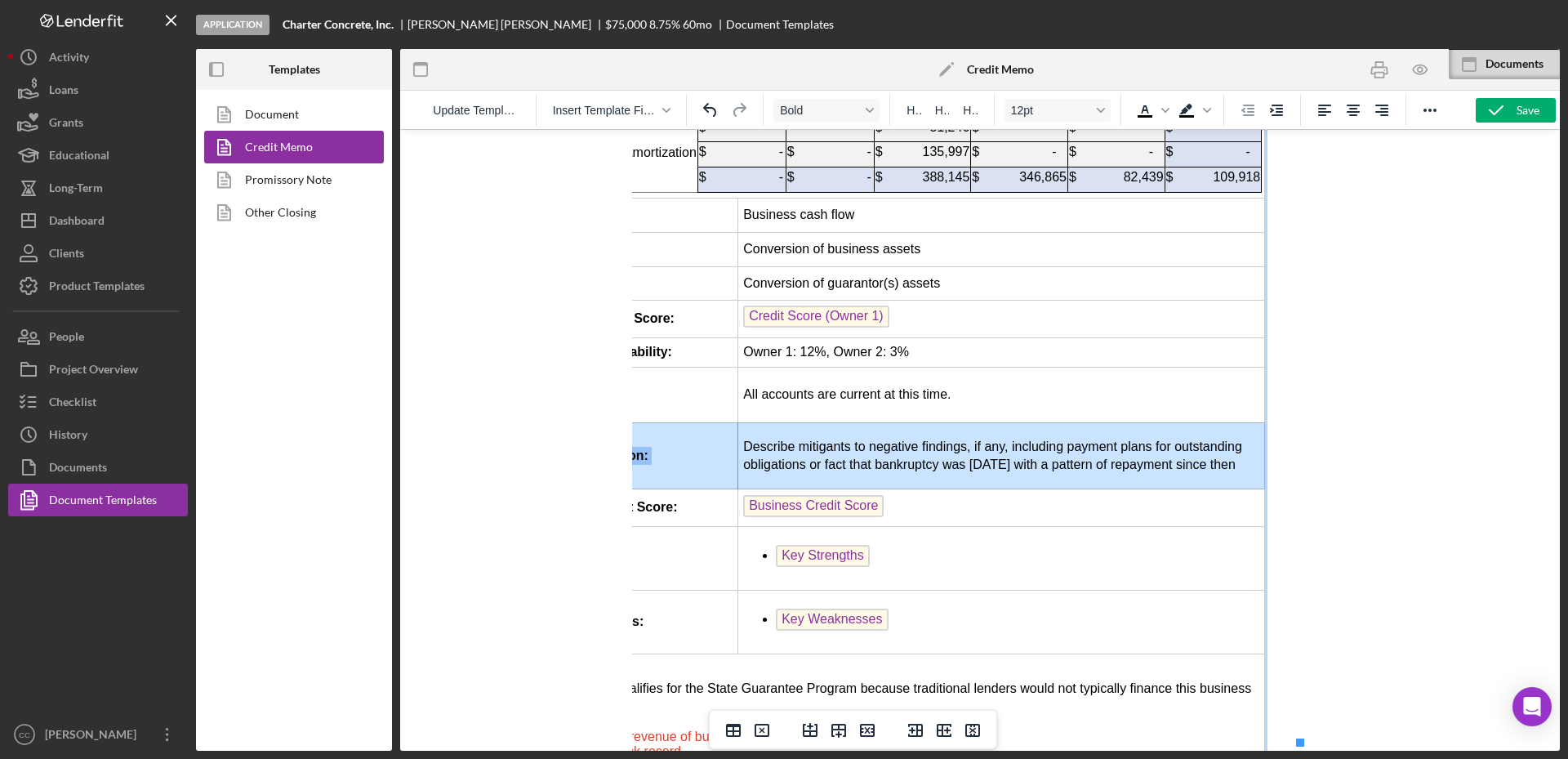
drag, startPoint x: 1277, startPoint y: 307, endPoint x: 787, endPoint y: 306, distance: 490.0
click at [753, 423] on td "Describe mitigants to negative findings, if any, including payment plans for ou…" at bounding box center [1000, 456] width 527 height 66
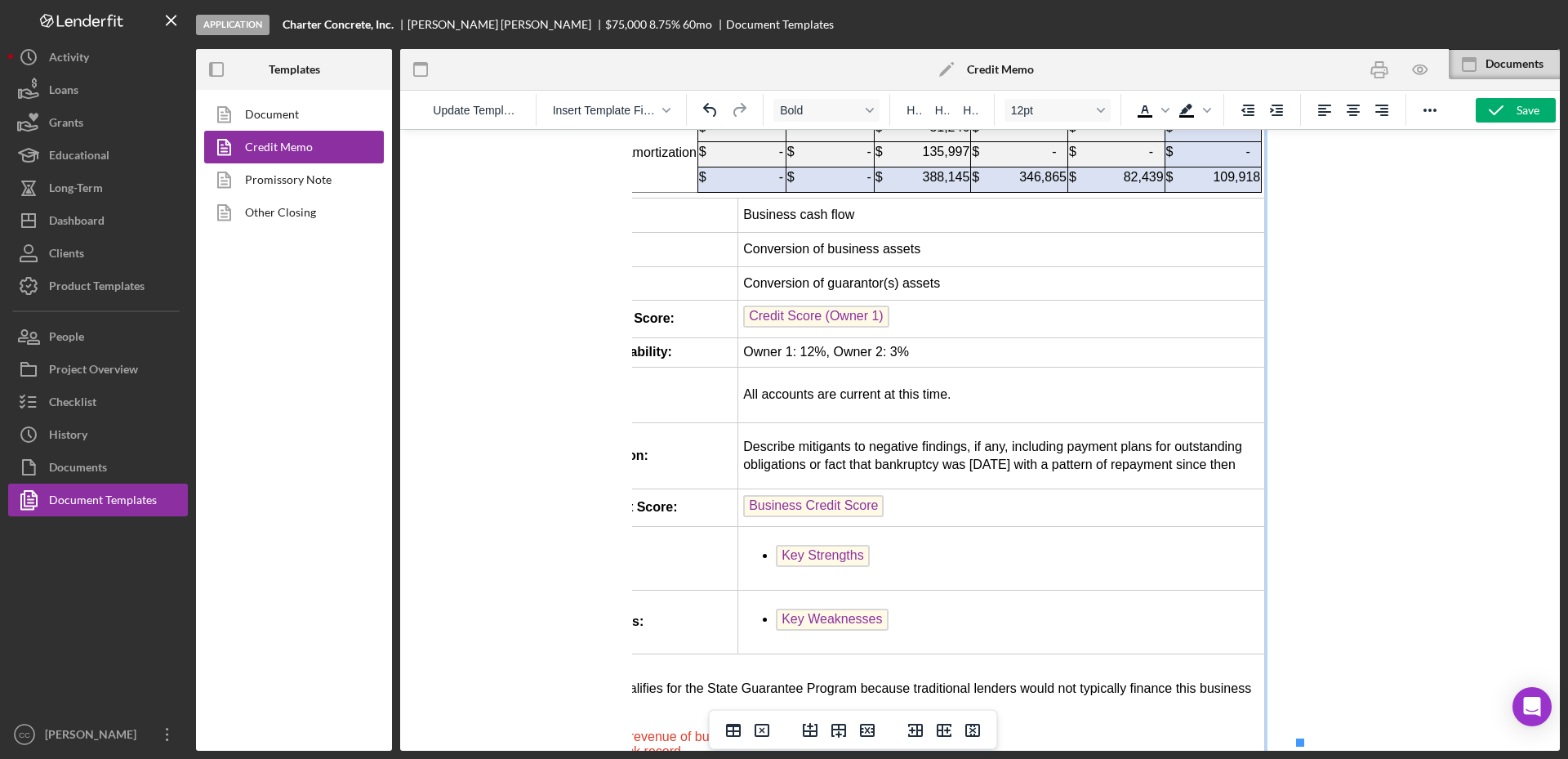
click at [797, 423] on td "Describe mitigants to negative findings, if any, including payment plans for ou…" at bounding box center [1000, 456] width 527 height 66
drag, startPoint x: 1279, startPoint y: 312, endPoint x: 753, endPoint y: 291, distance: 526.4
click at [753, 423] on td "Describe mitigants to negative findings, if any, including payment plans for ou…" at bounding box center [1000, 456] width 527 height 66
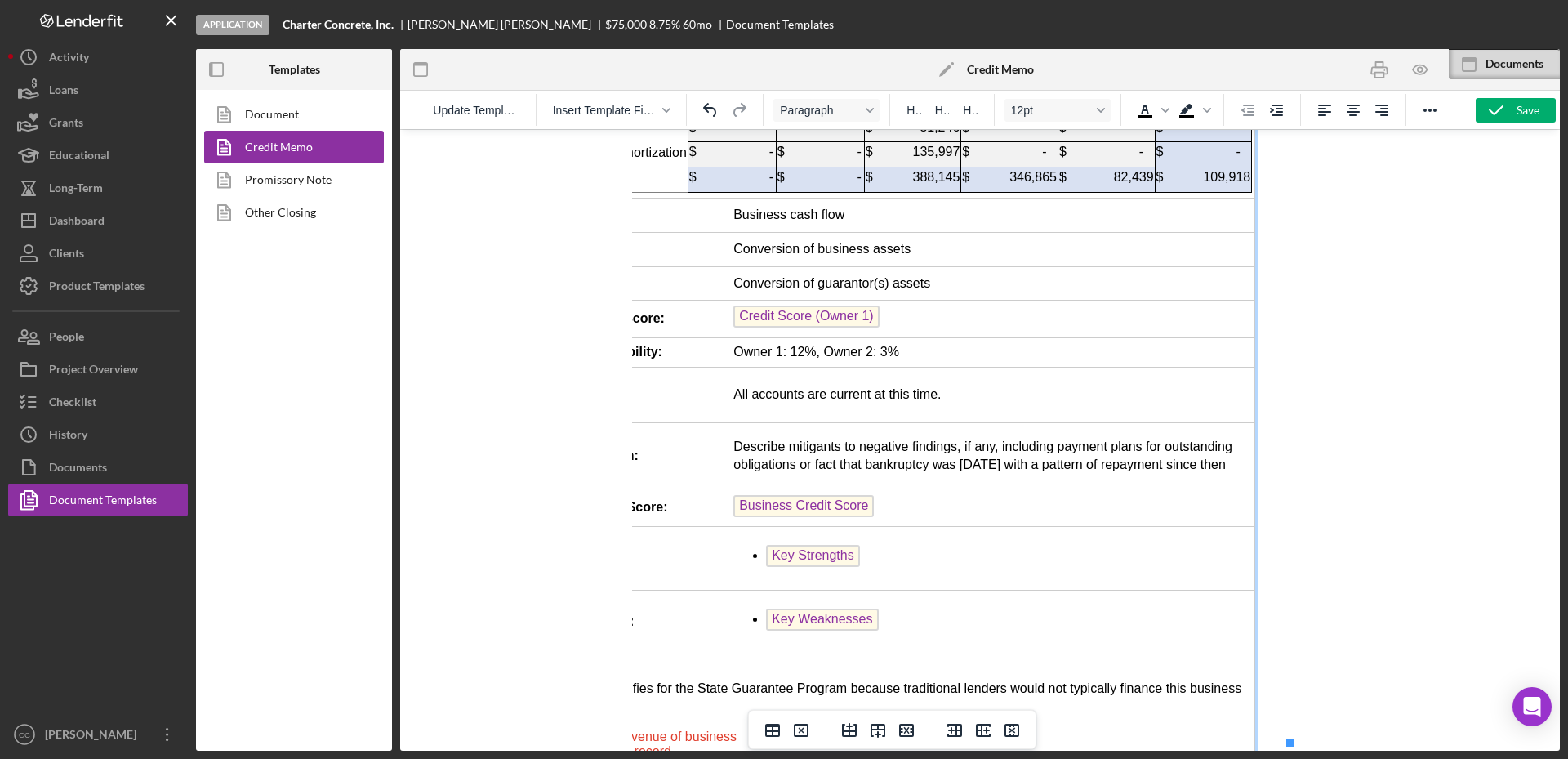
scroll to position [3370, 306]
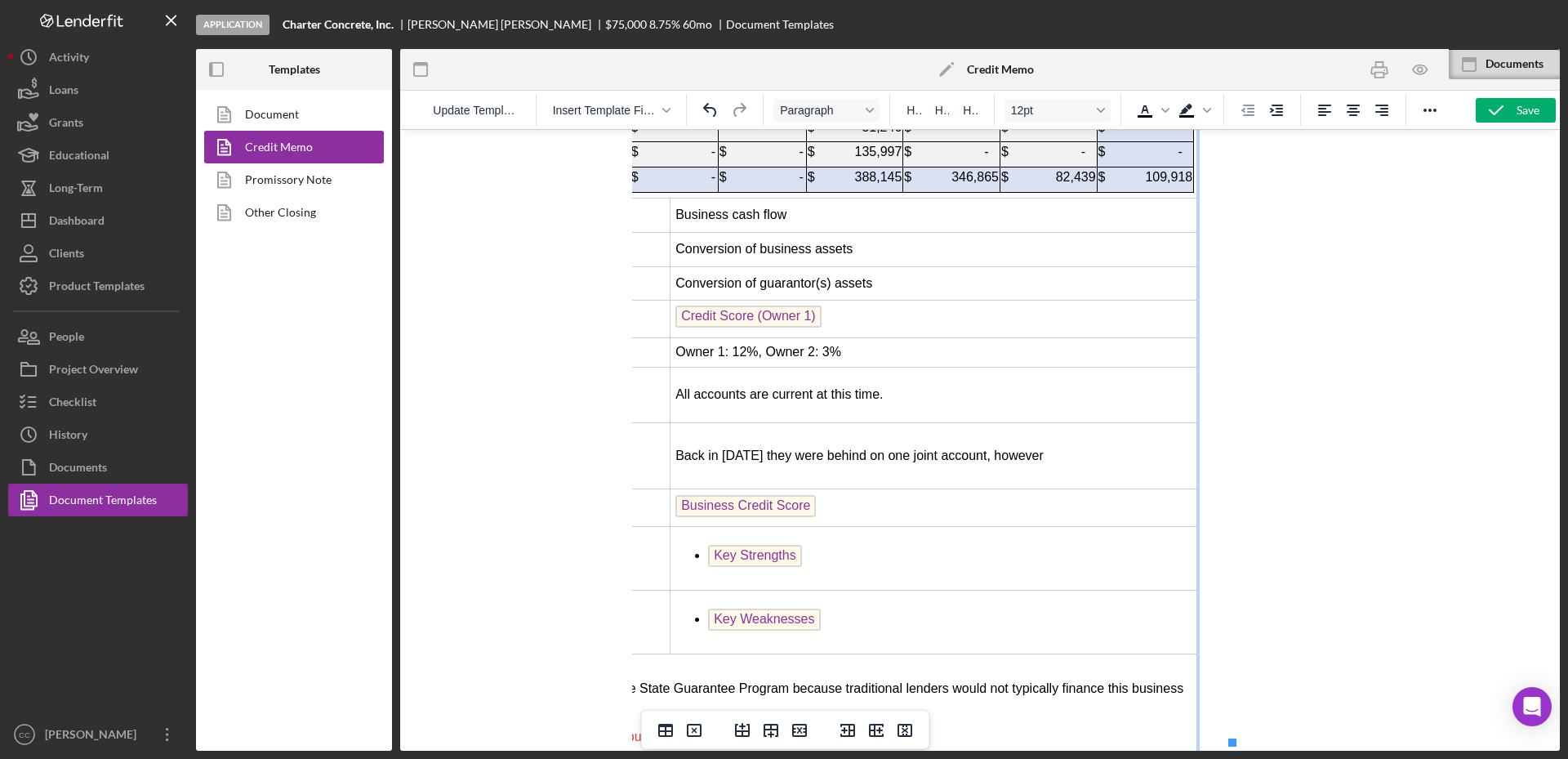
click at [820, 423] on td "Back in [DATE] they were behind on one joint account, however" at bounding box center [933, 456] width 527 height 66
click at [1100, 423] on td "Back in [DATE] they were 30 behind on one joint account, however" at bounding box center [933, 456] width 527 height 66
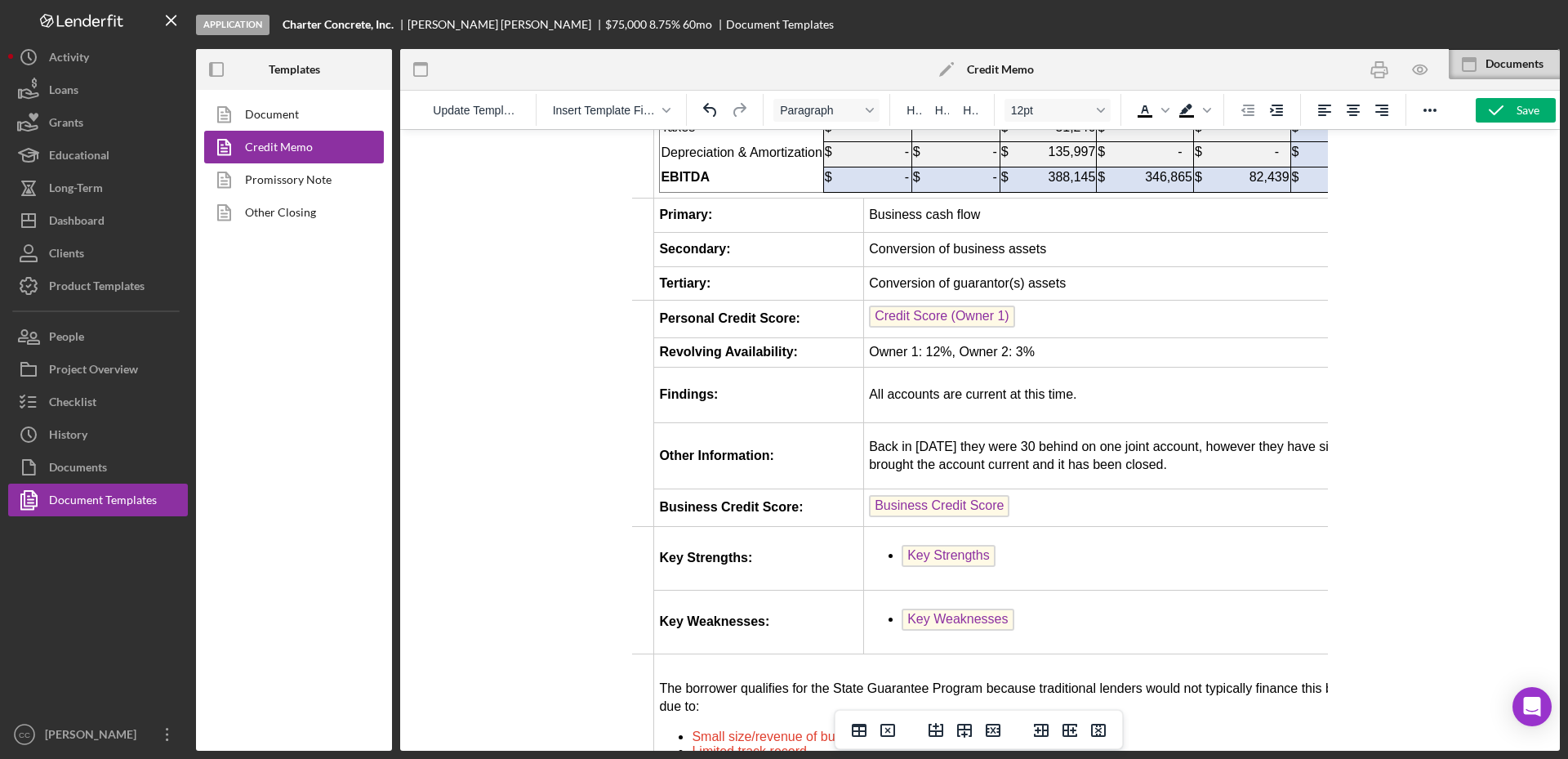
scroll to position [3370, 0]
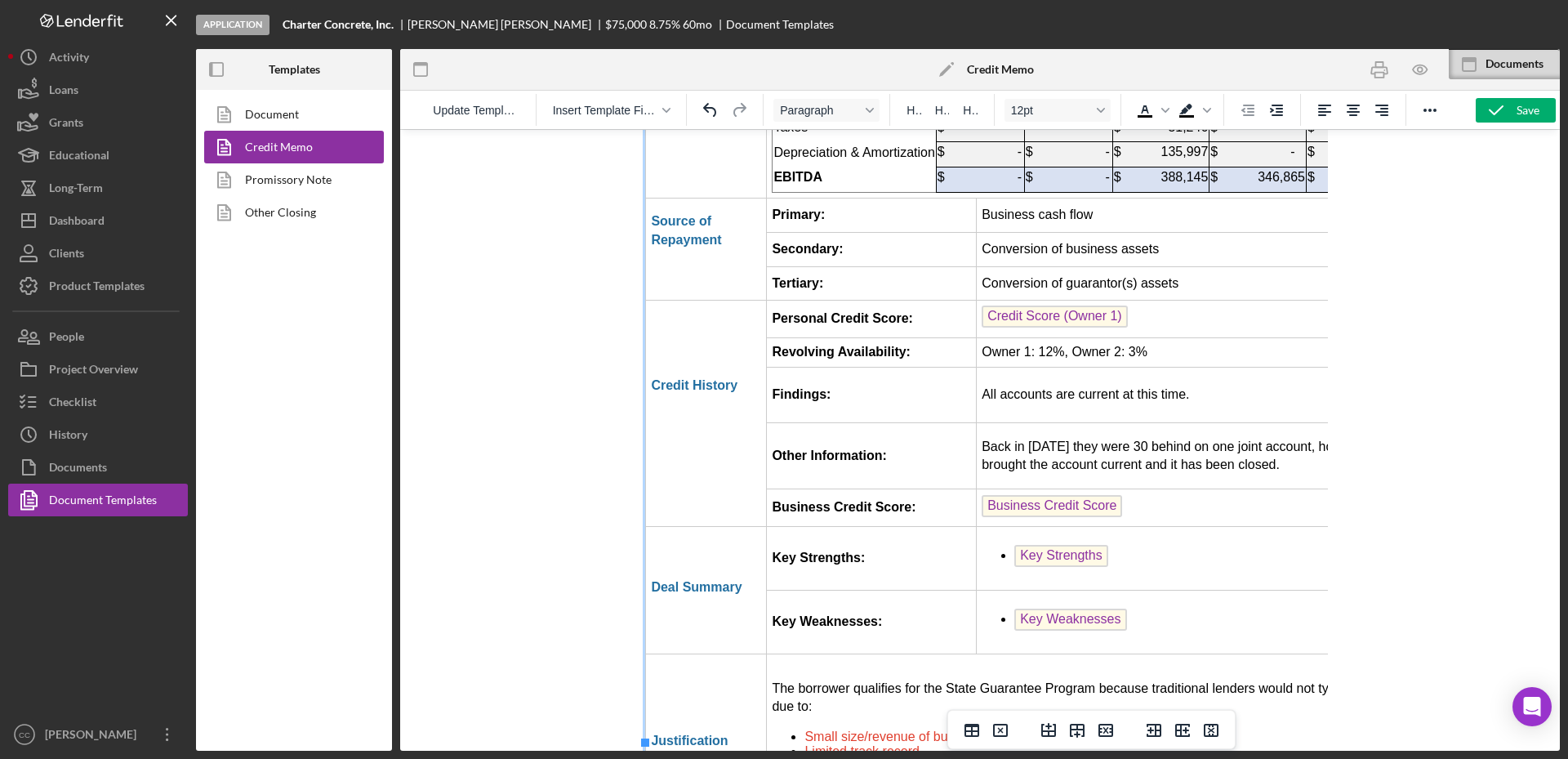
click at [1015, 545] on li "Key Strengths" at bounding box center [1256, 557] width 483 height 26
drag, startPoint x: 1293, startPoint y: 411, endPoint x: 1967, endPoint y: 538, distance: 685.9
click at [1293, 549] on li "Industry knowledge, with 30 years experience." at bounding box center [1256, 558] width 483 height 18
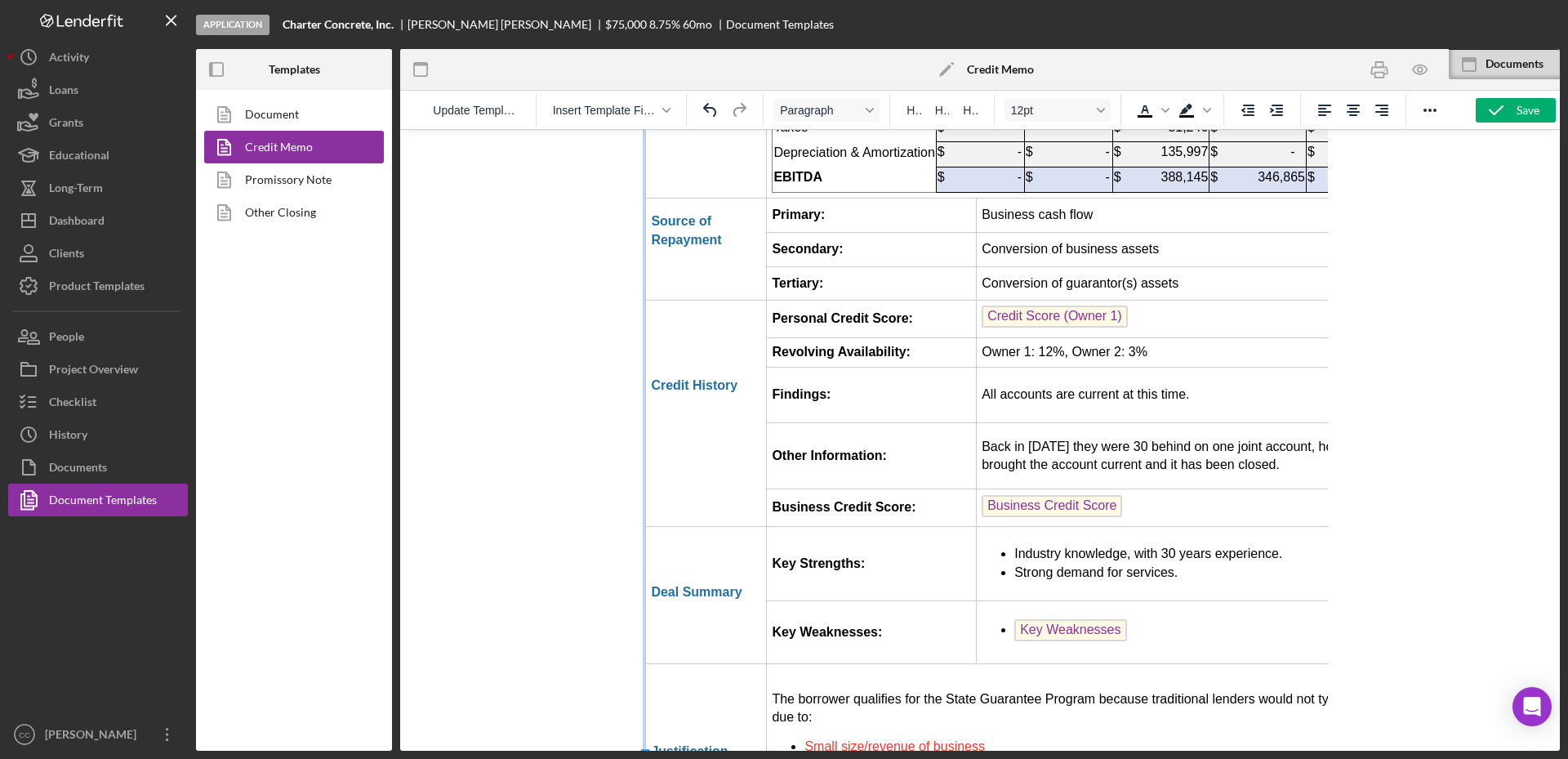
click at [1231, 563] on li "Strong demand for services." at bounding box center [1256, 572] width 483 height 18
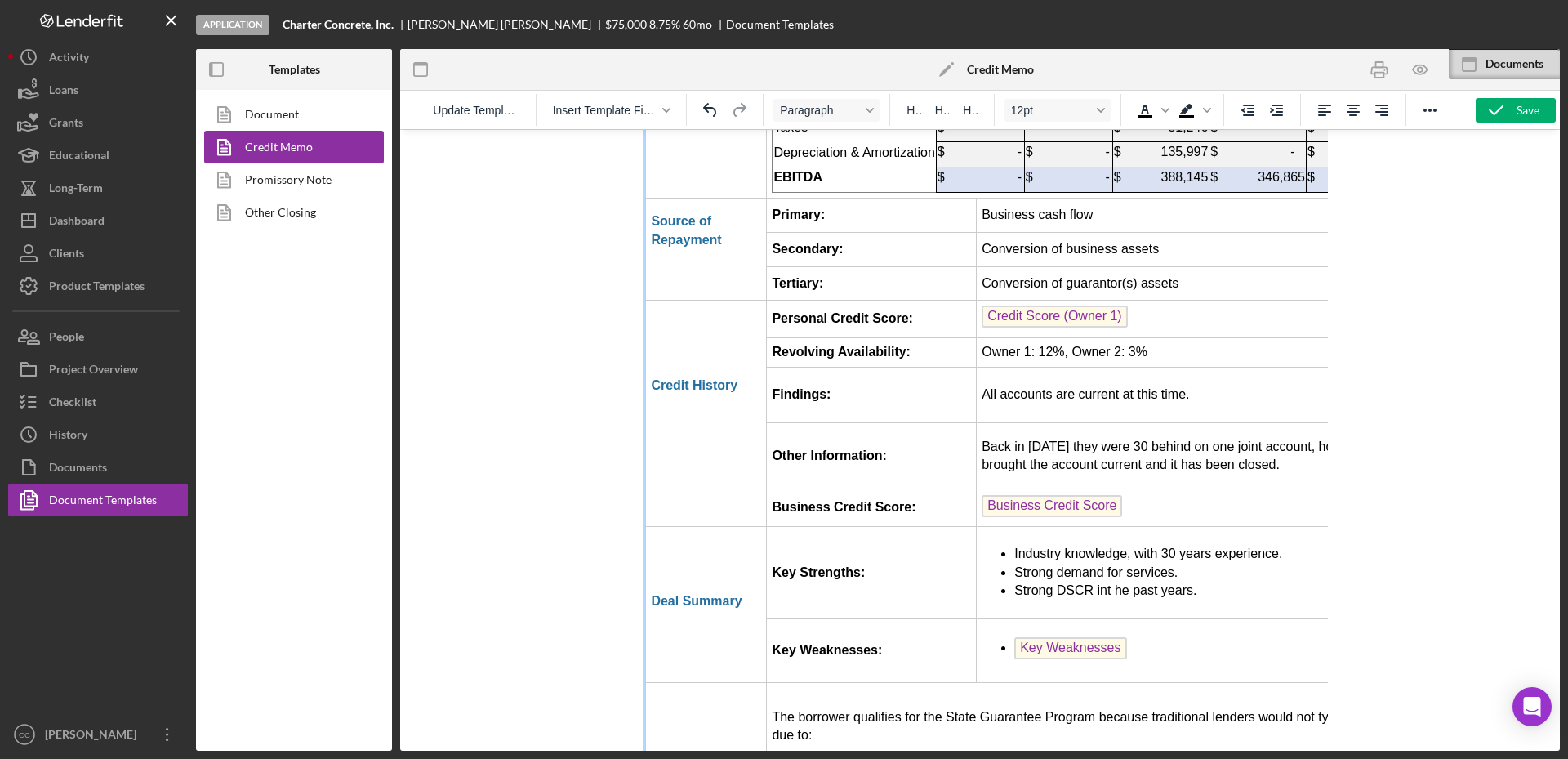
drag, startPoint x: 1221, startPoint y: 439, endPoint x: 1268, endPoint y: 439, distance: 47.0
click at [1221, 581] on li "Strong DSCR int he past years." at bounding box center [1256, 590] width 483 height 18
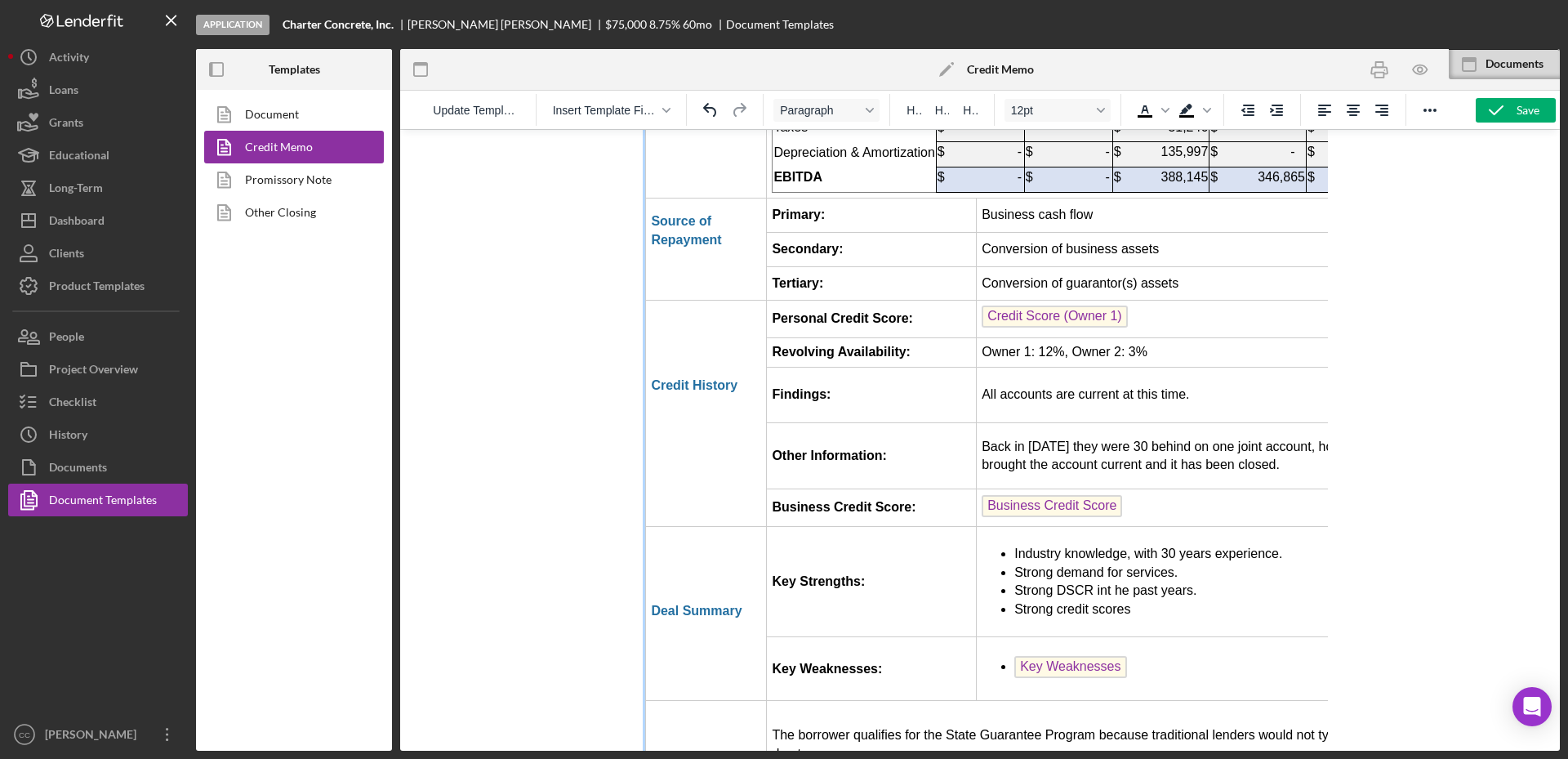
drag, startPoint x: 1166, startPoint y: 518, endPoint x: 1207, endPoint y: 506, distance: 42.7
click at [1168, 656] on li "Key Weaknesses" at bounding box center [1256, 668] width 483 height 26
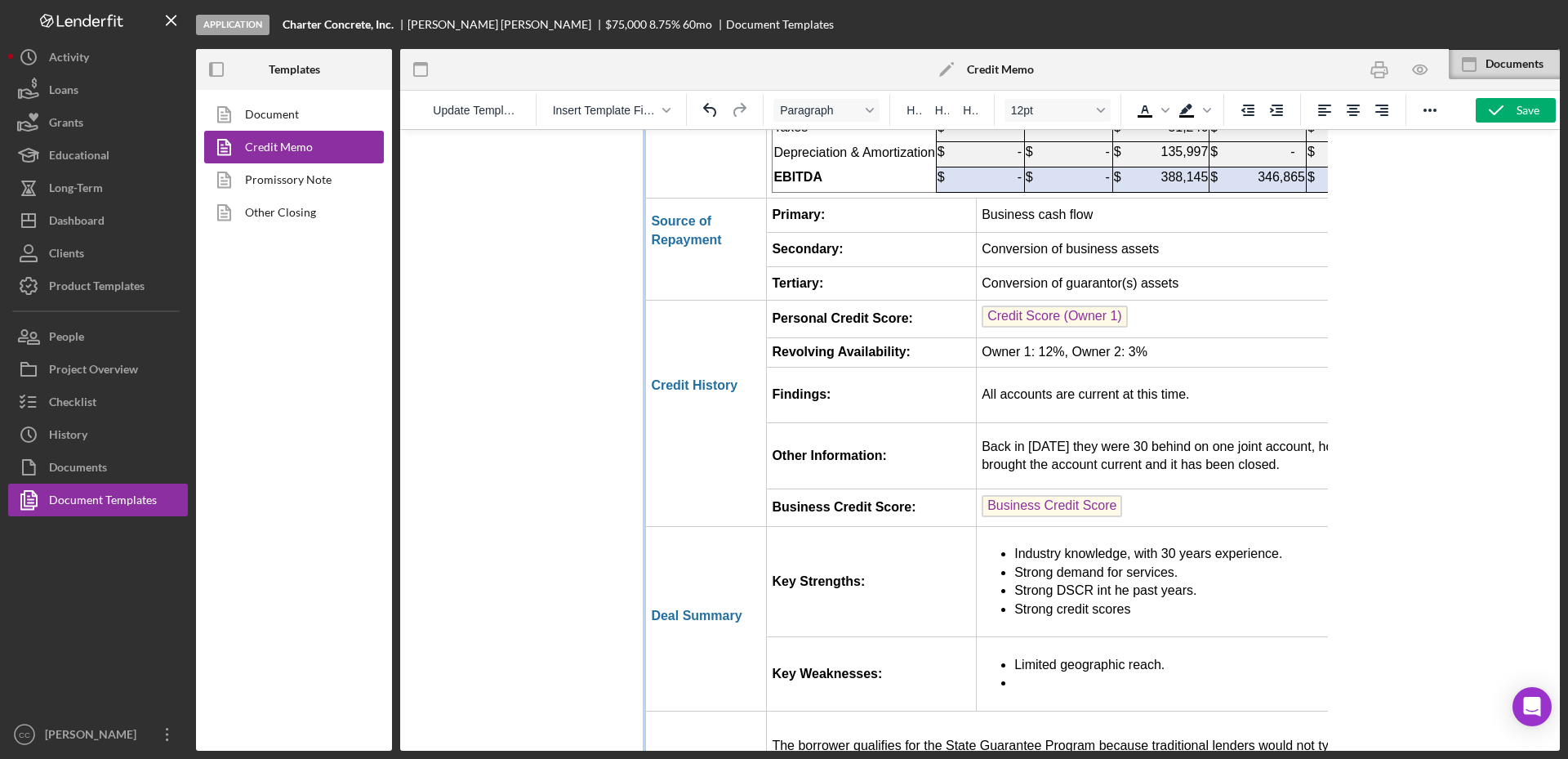
click at [1047, 637] on td "Limited geographic reach." at bounding box center [1238, 675] width 527 height 75
click at [1303, 674] on li "Revenue heavily dependent on owner’s time." at bounding box center [1256, 683] width 483 height 18
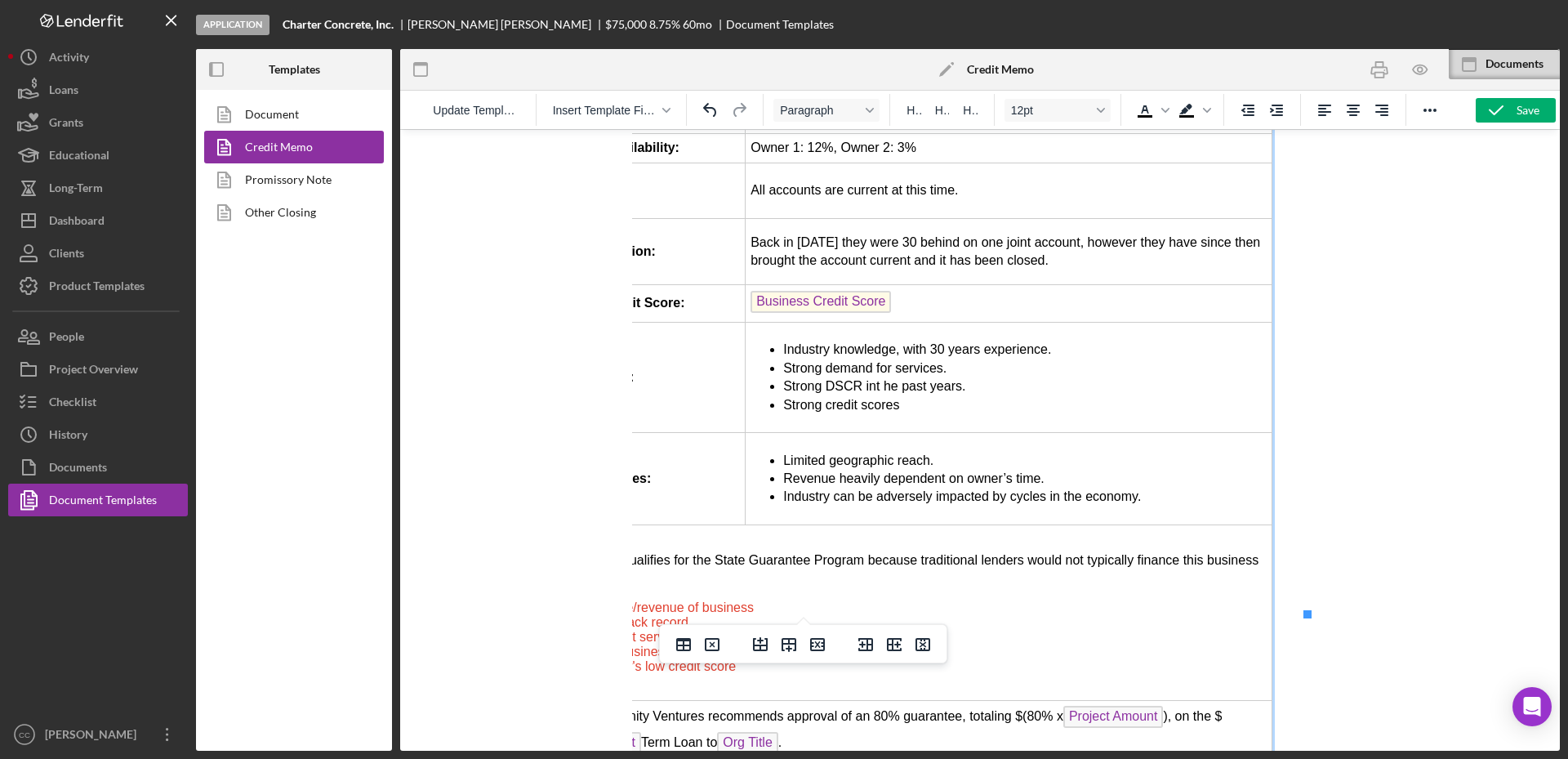
scroll to position [3575, 0]
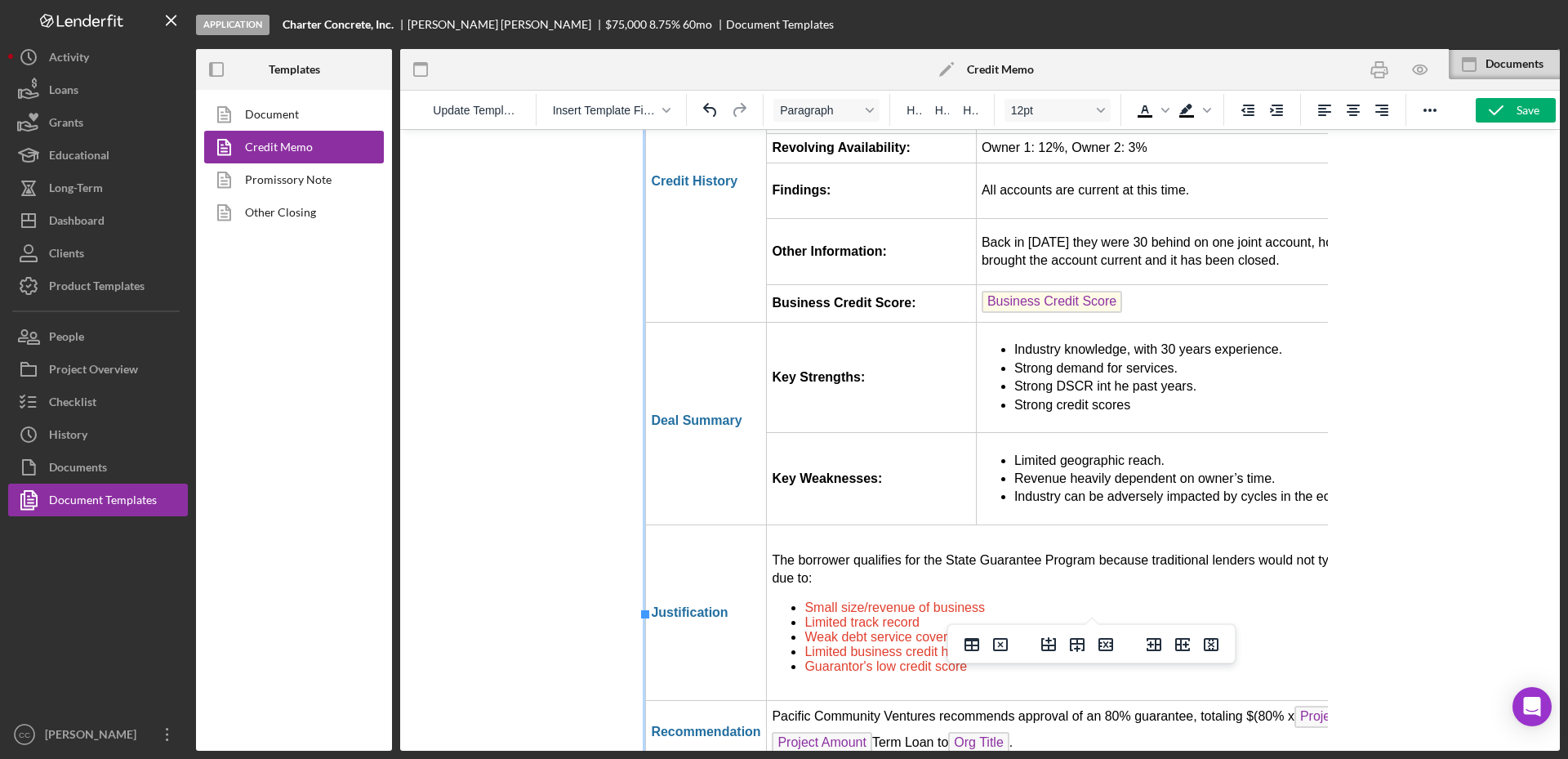
click at [959, 601] on span "Small size/revenue of business" at bounding box center [894, 608] width 180 height 14
drag, startPoint x: 805, startPoint y: 437, endPoint x: 1138, endPoint y: 518, distance: 342.7
click at [1138, 601] on ul "Small size/revenue of business Limited track record Weak debt service coverage …" at bounding box center [1134, 637] width 725 height 74
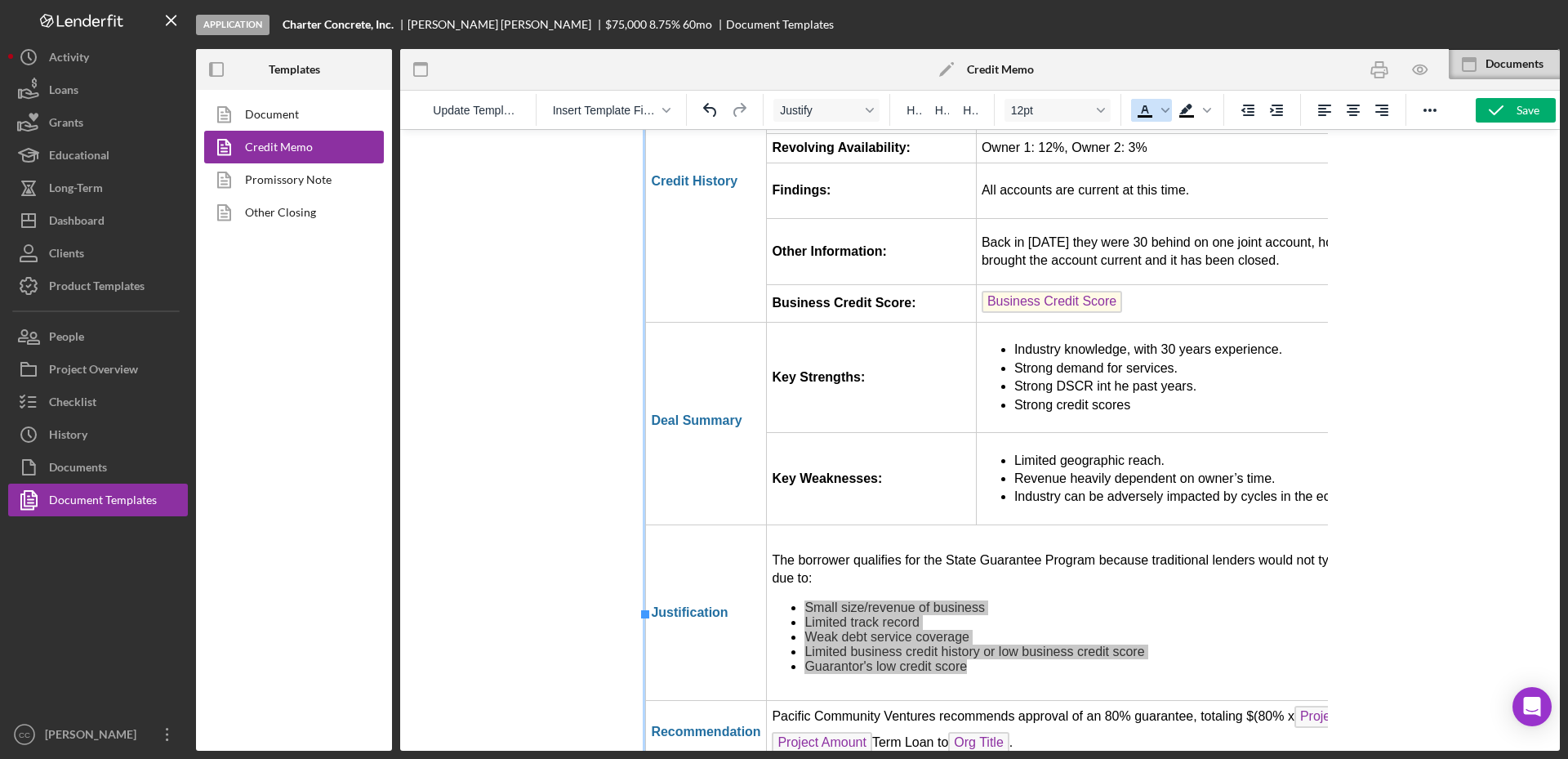
drag, startPoint x: 1147, startPoint y: 116, endPoint x: 334, endPoint y: 271, distance: 827.6
click at [1147, 116] on icon "Text color Black" at bounding box center [1144, 116] width 15 height 3
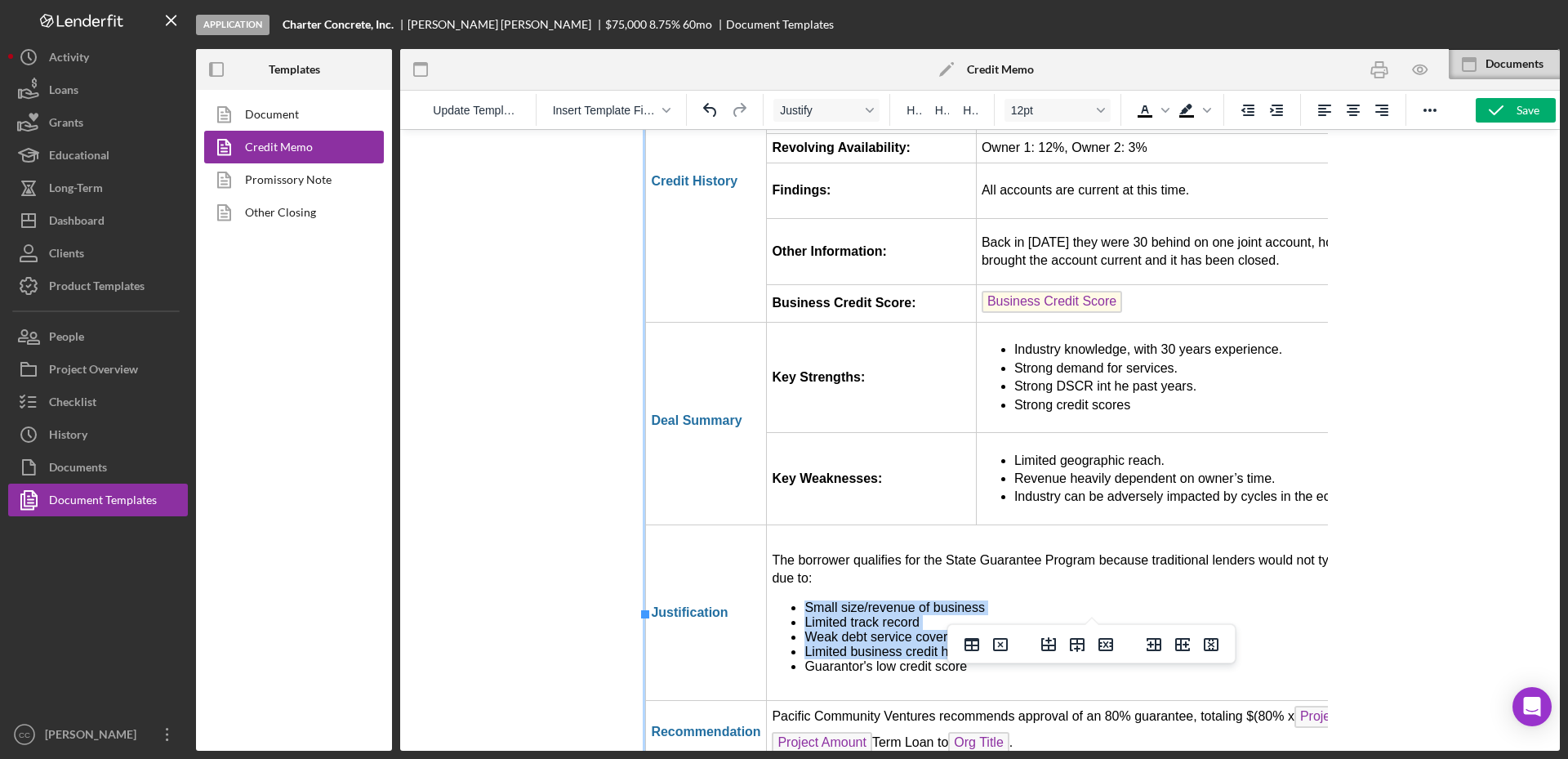
click at [915, 601] on span "Small size/revenue of business" at bounding box center [894, 608] width 180 height 14
click at [804, 615] on span "Limited track record" at bounding box center [862, 622] width 115 height 14
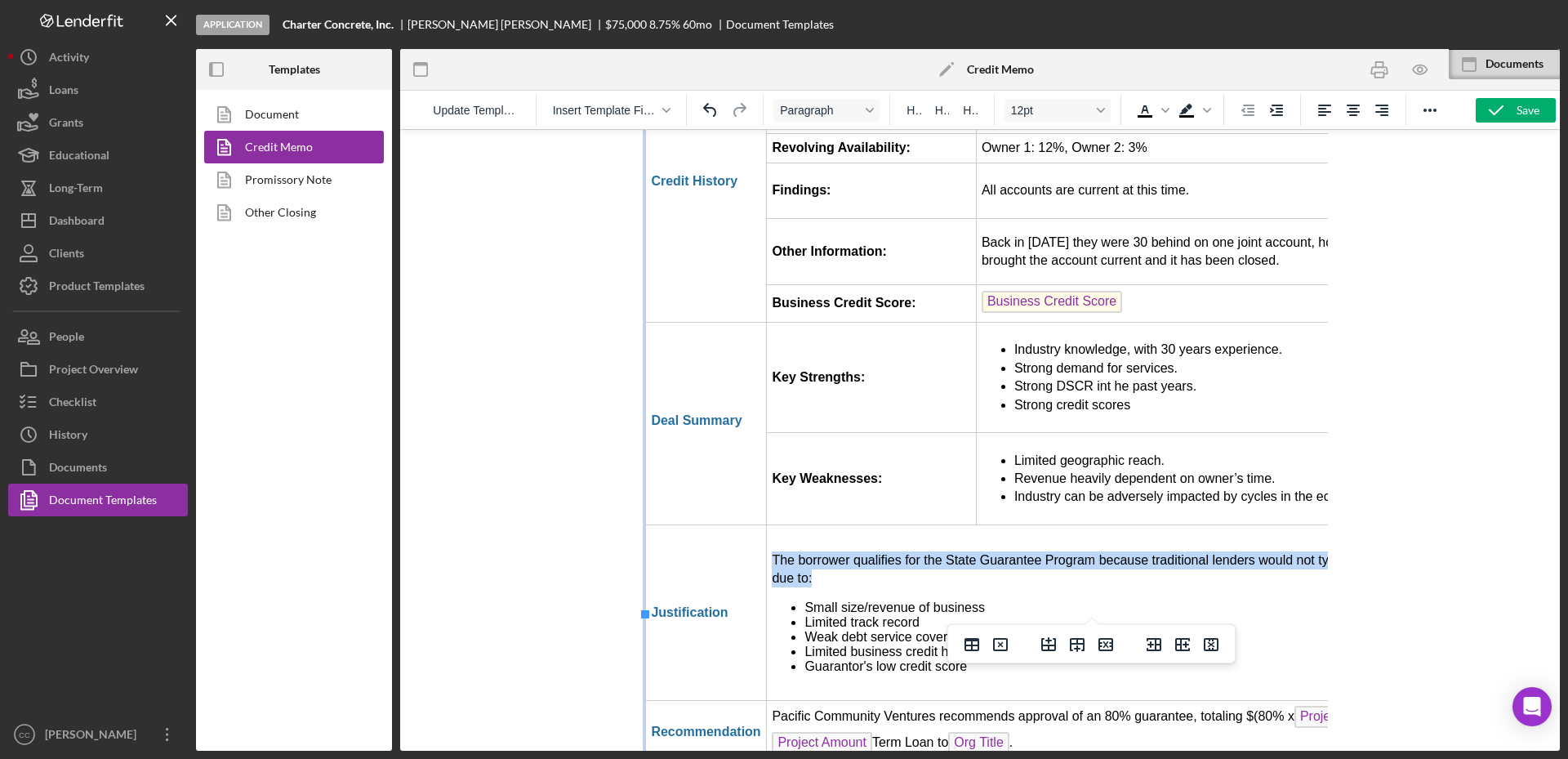
click at [952, 525] on td "The borrower qualifies for the State Guarantee Program because traditional lend…" at bounding box center [1134, 613] width 736 height 176
click at [967, 659] on li "Guarantor's low credit score" at bounding box center [1150, 667] width 693 height 15
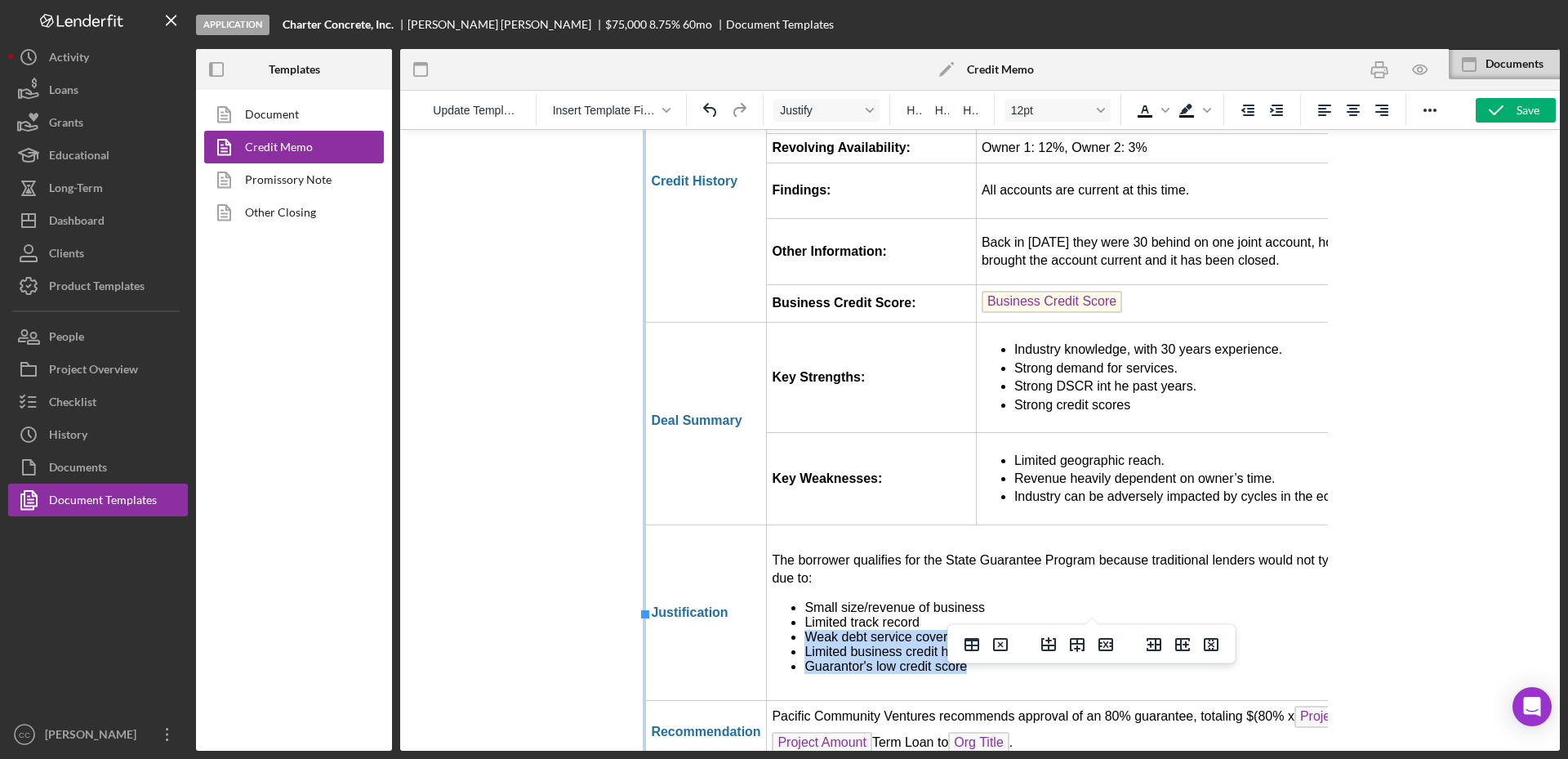
drag, startPoint x: 974, startPoint y: 515, endPoint x: 801, endPoint y: 481, distance: 176.3
click at [801, 601] on ul "Small size/revenue of business Limited track record Weak debt service coverage …" at bounding box center [1134, 637] width 725 height 74
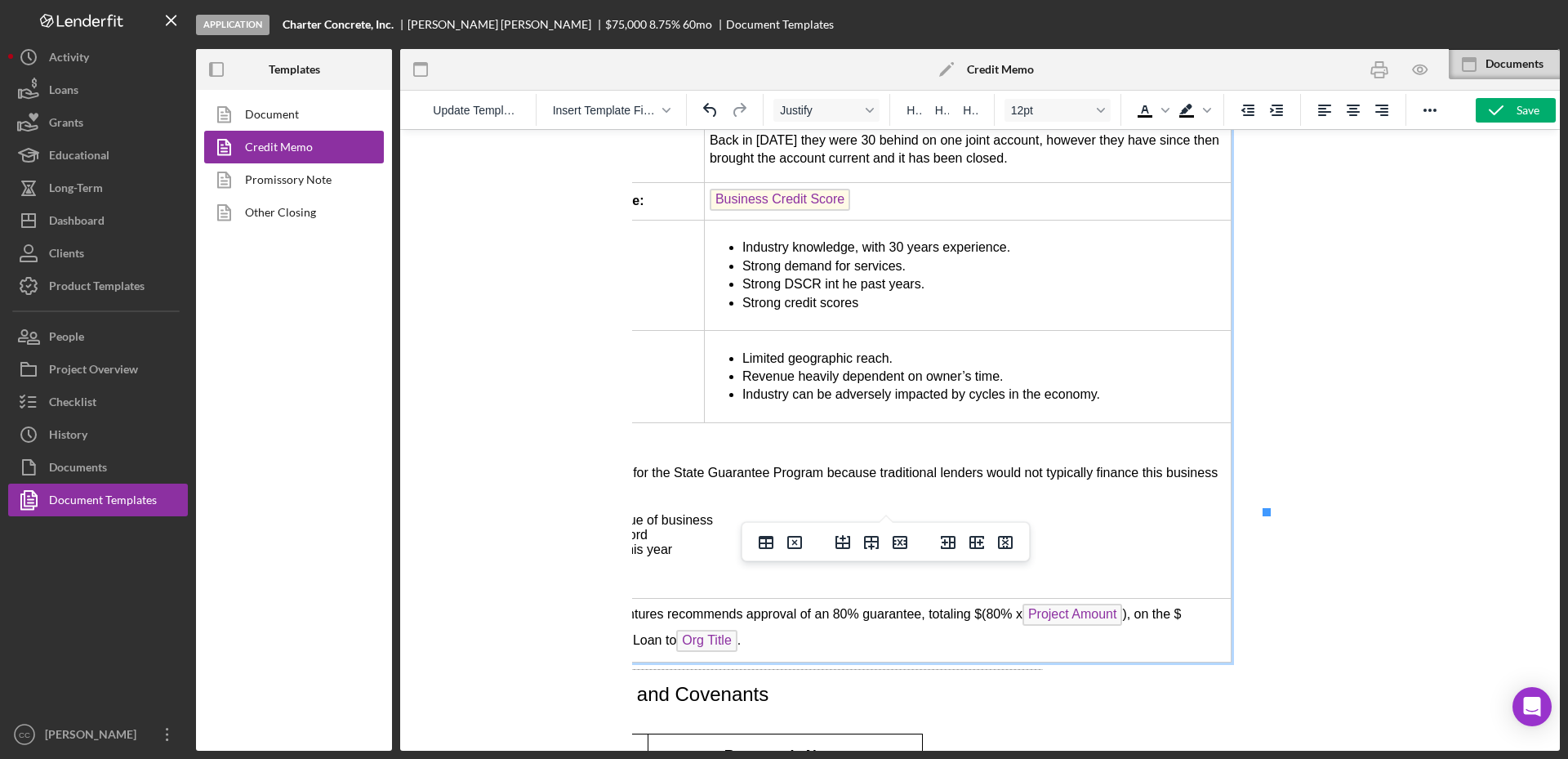
scroll to position [3677, 306]
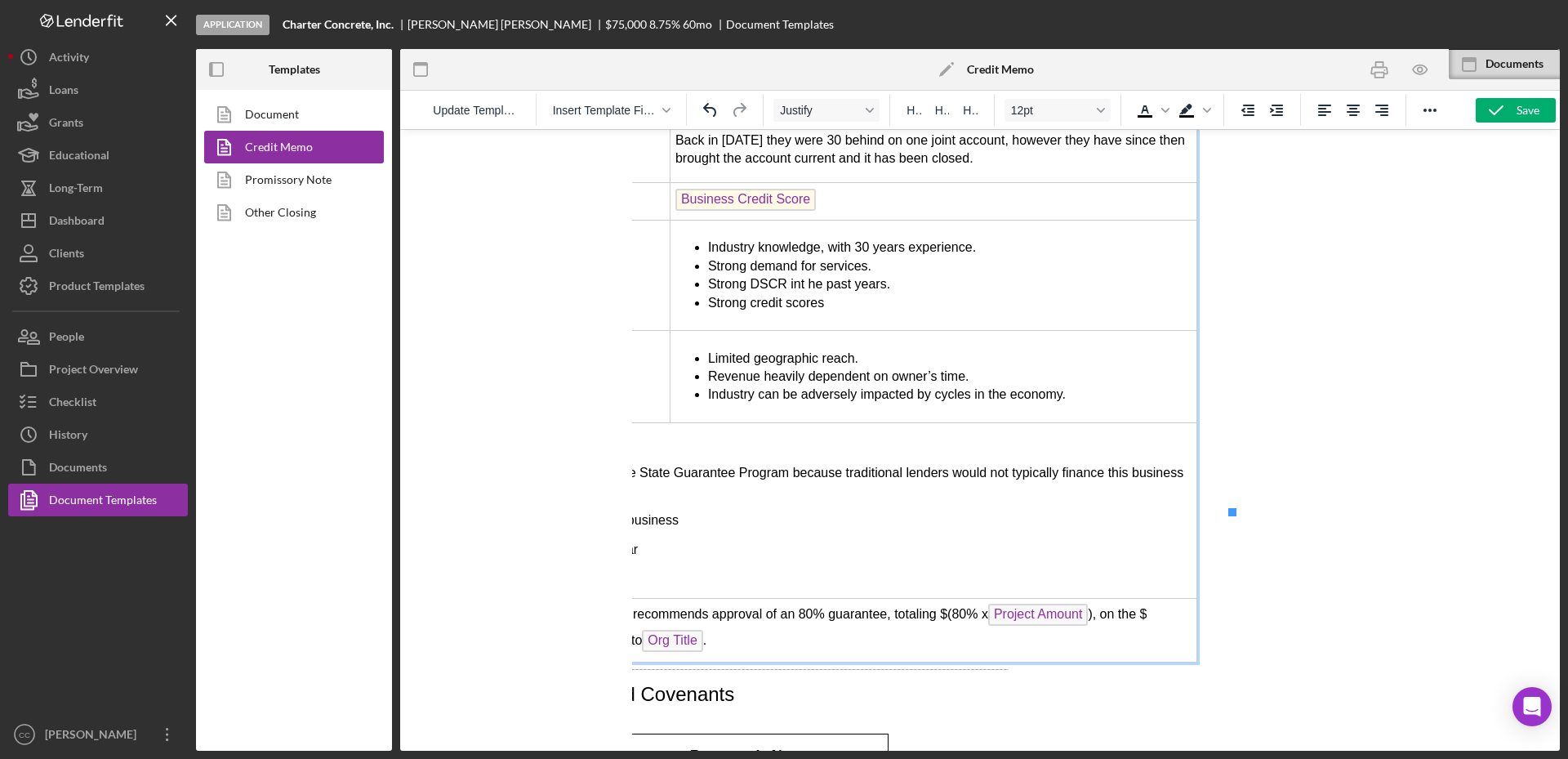
click at [518, 340] on div at bounding box center [979, 440] width 1159 height 622
click at [1088, 603] on span "Project Amount" at bounding box center [1038, 614] width 100 height 22
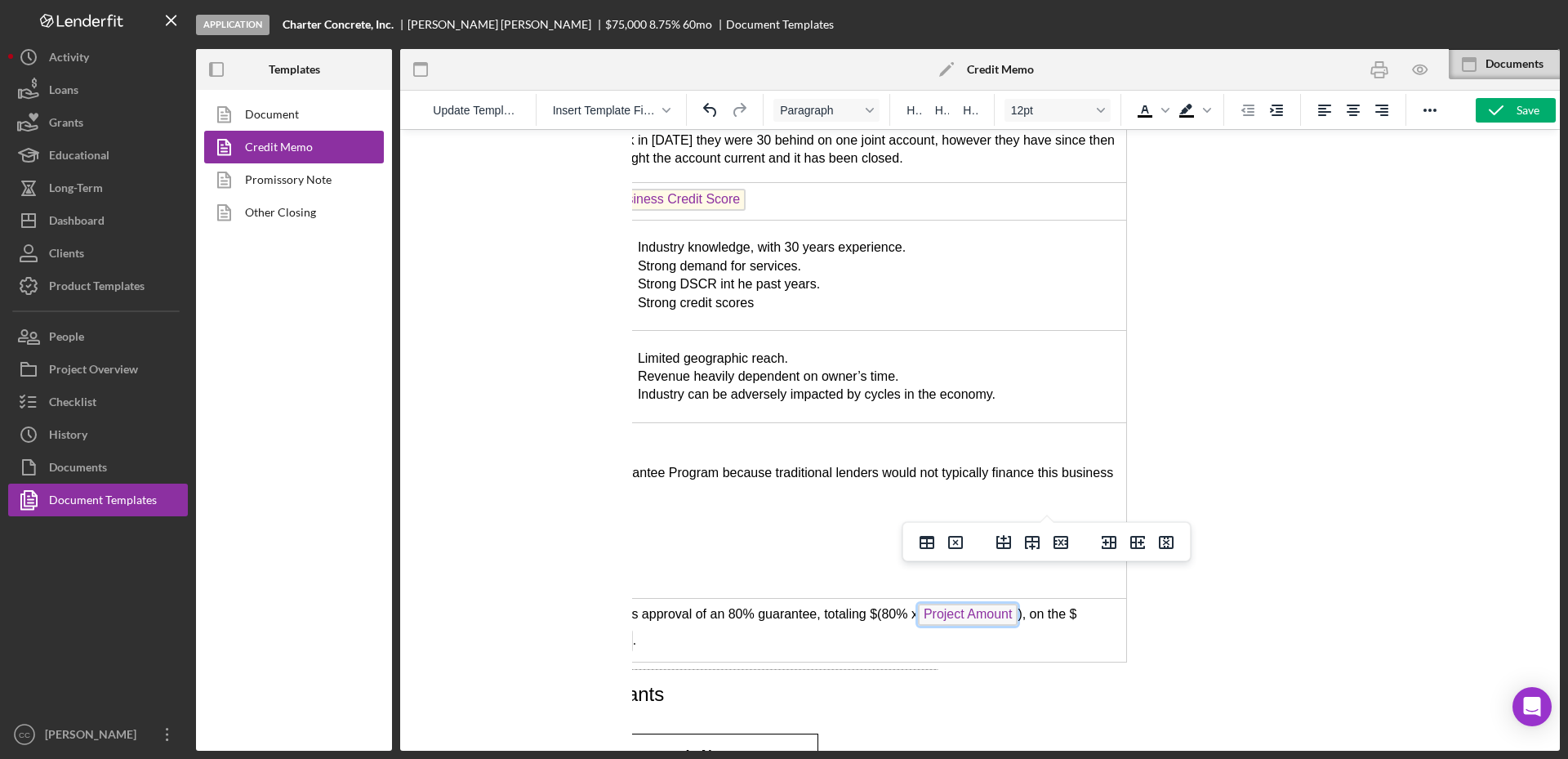
scroll to position [3677, 409]
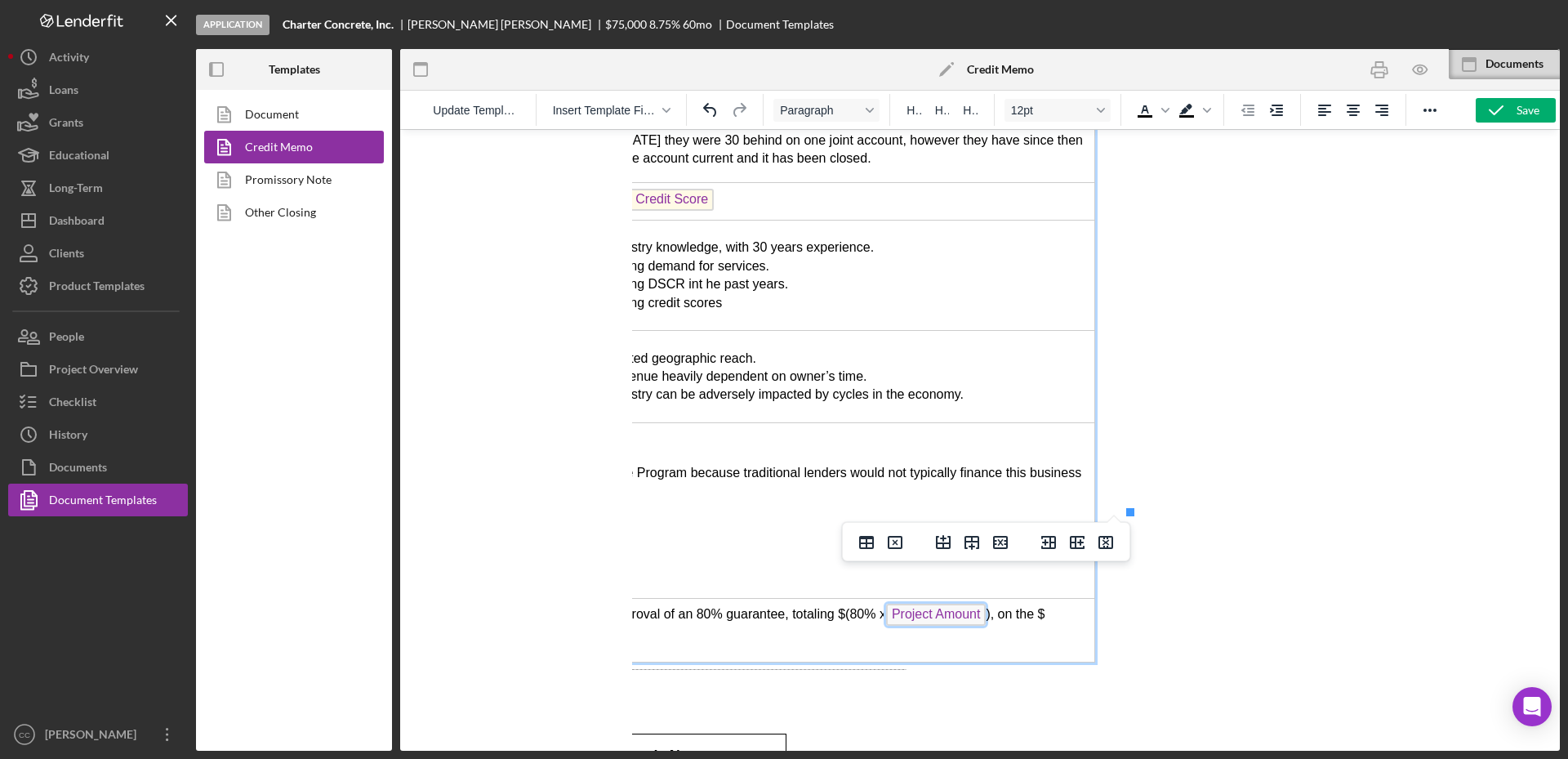
click at [985, 598] on td "Pacific Community Ventures recommends approval of an 80% guarantee, totaling $(…" at bounding box center [727, 630] width 736 height 64
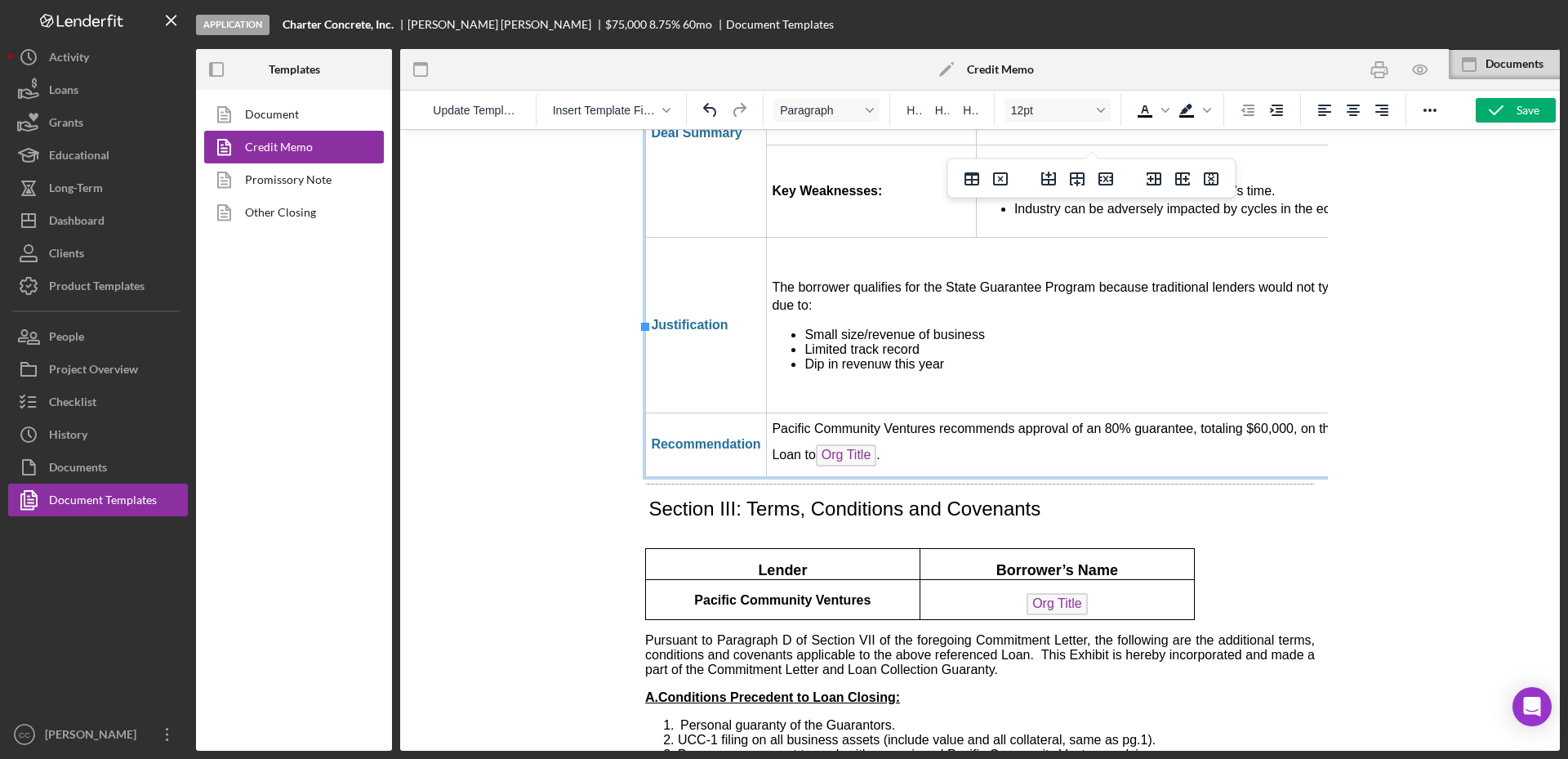
scroll to position [4040, 0]
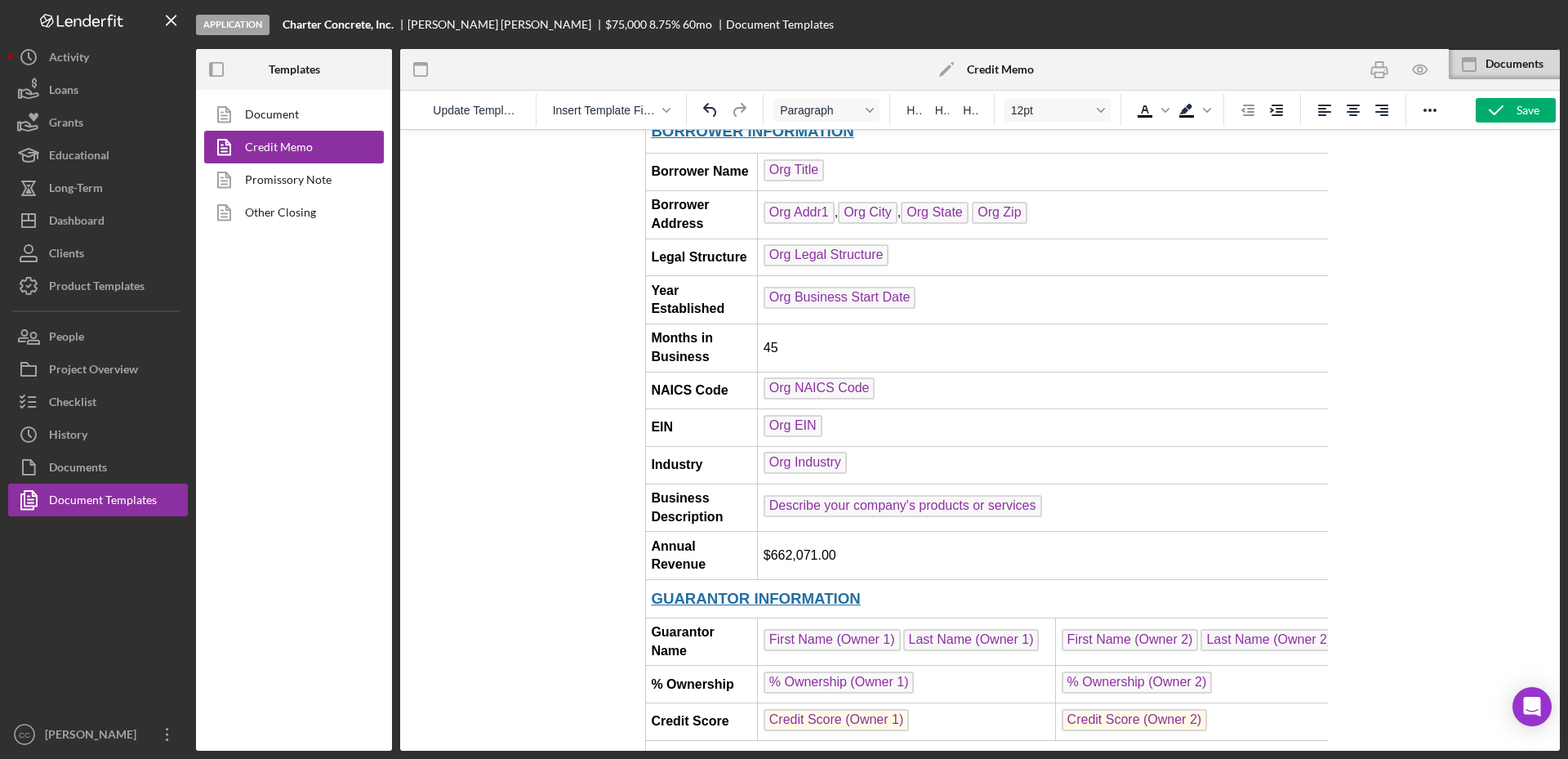
scroll to position [0, 0]
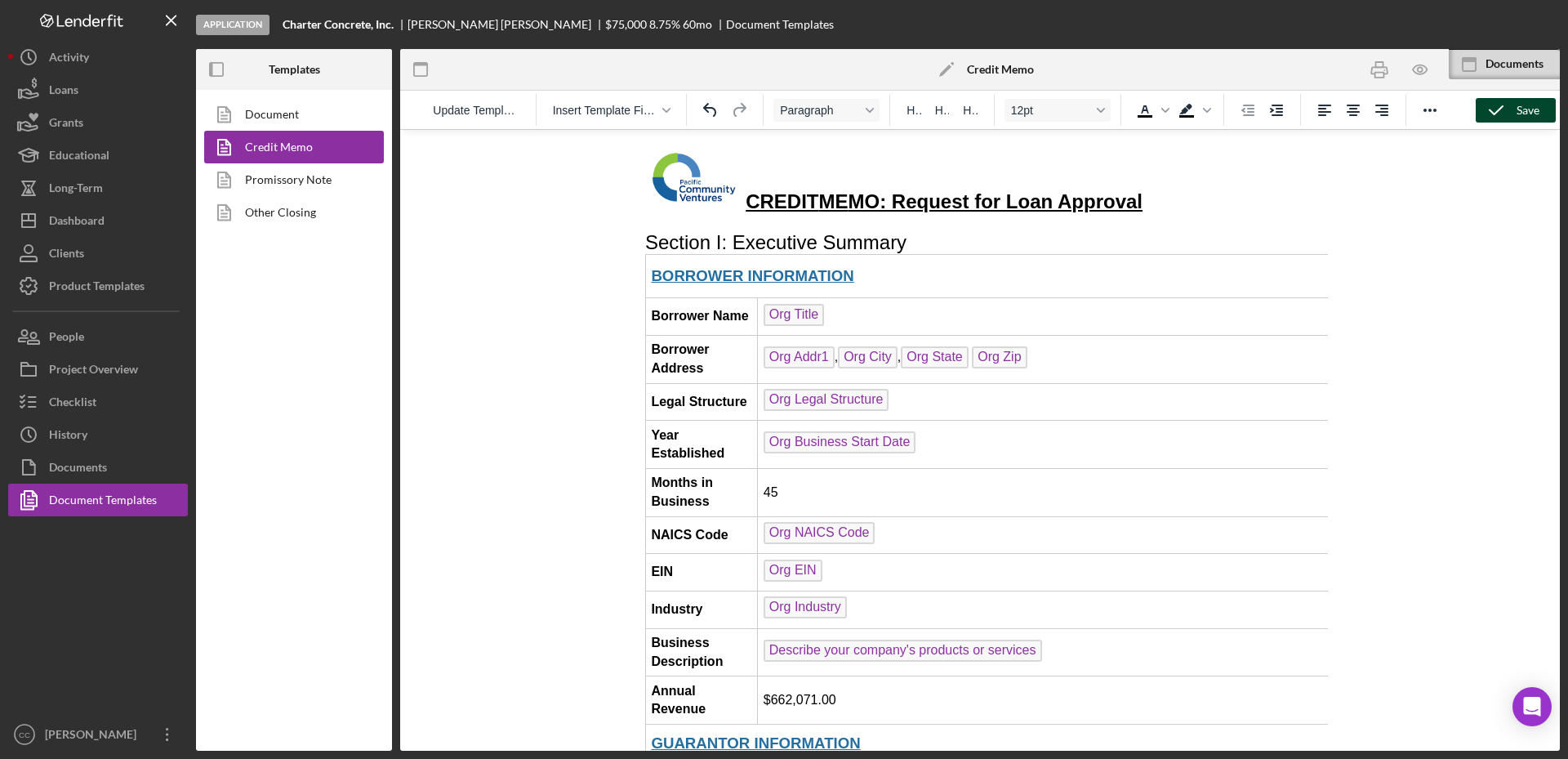
click at [1512, 116] on icon "button" at bounding box center [1496, 110] width 41 height 41
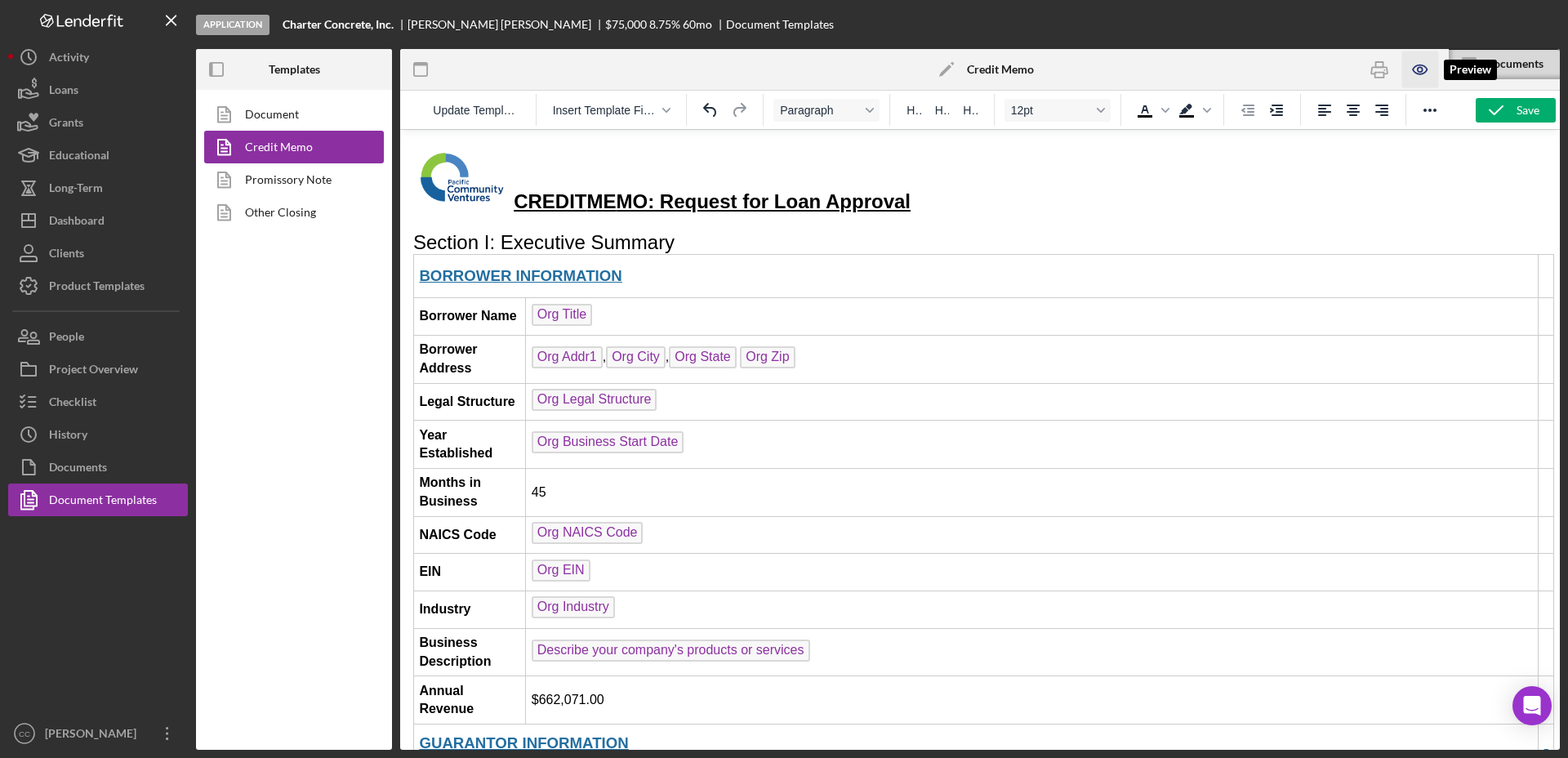
click at [1410, 77] on icon "button" at bounding box center [1419, 69] width 36 height 36
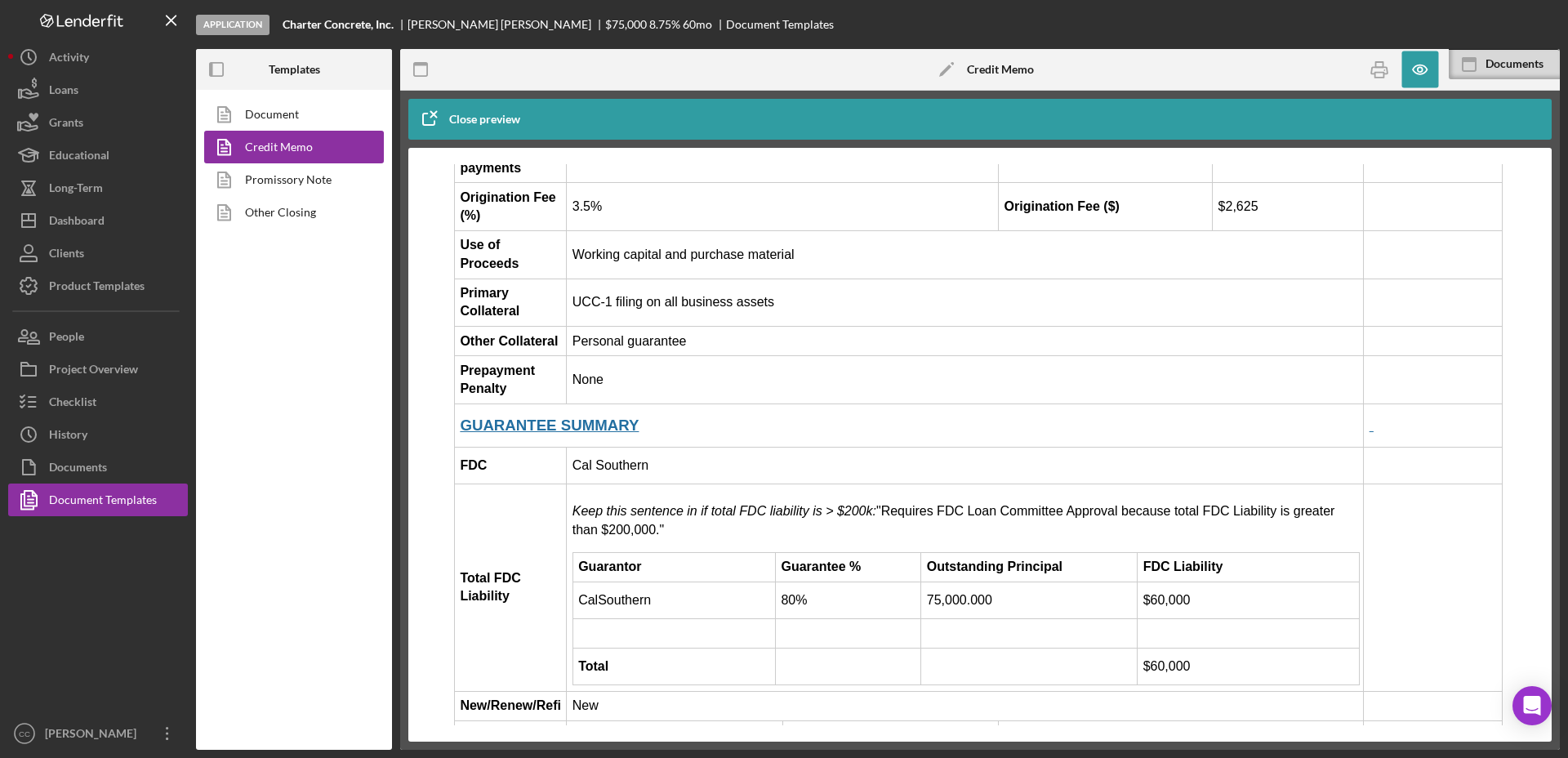
scroll to position [1871, 0]
click at [712, 501] on p "Keep this sentence in if total FDC liability is > $200k: "Requires FDC Loan Com…" at bounding box center [965, 519] width 785 height 36
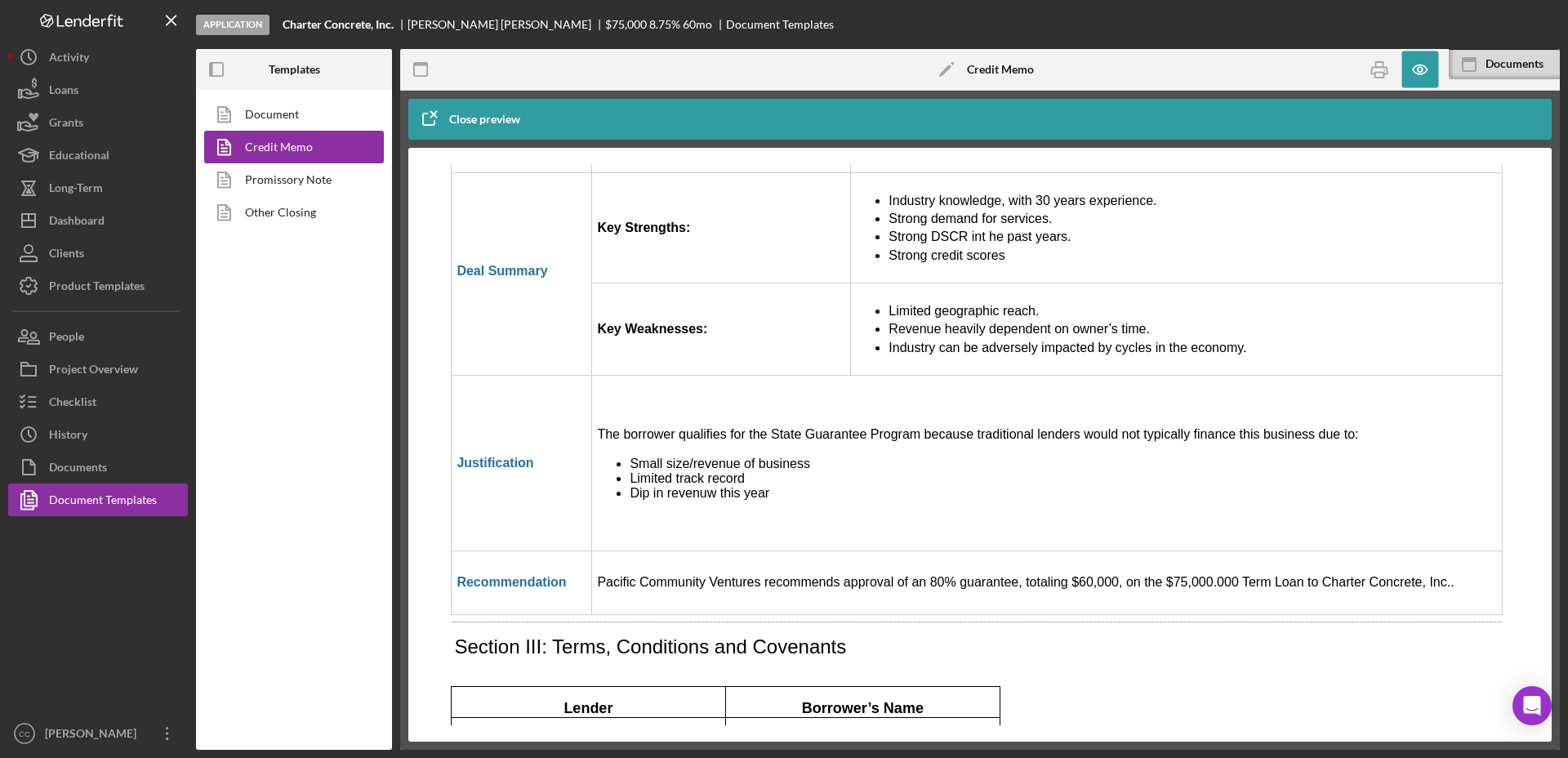
scroll to position [3706, 4]
click at [1419, 322] on li "Revenue heavily dependent on owner’s time." at bounding box center [1192, 331] width 608 height 18
click at [283, 212] on link "Other Closing" at bounding box center [290, 212] width 171 height 33
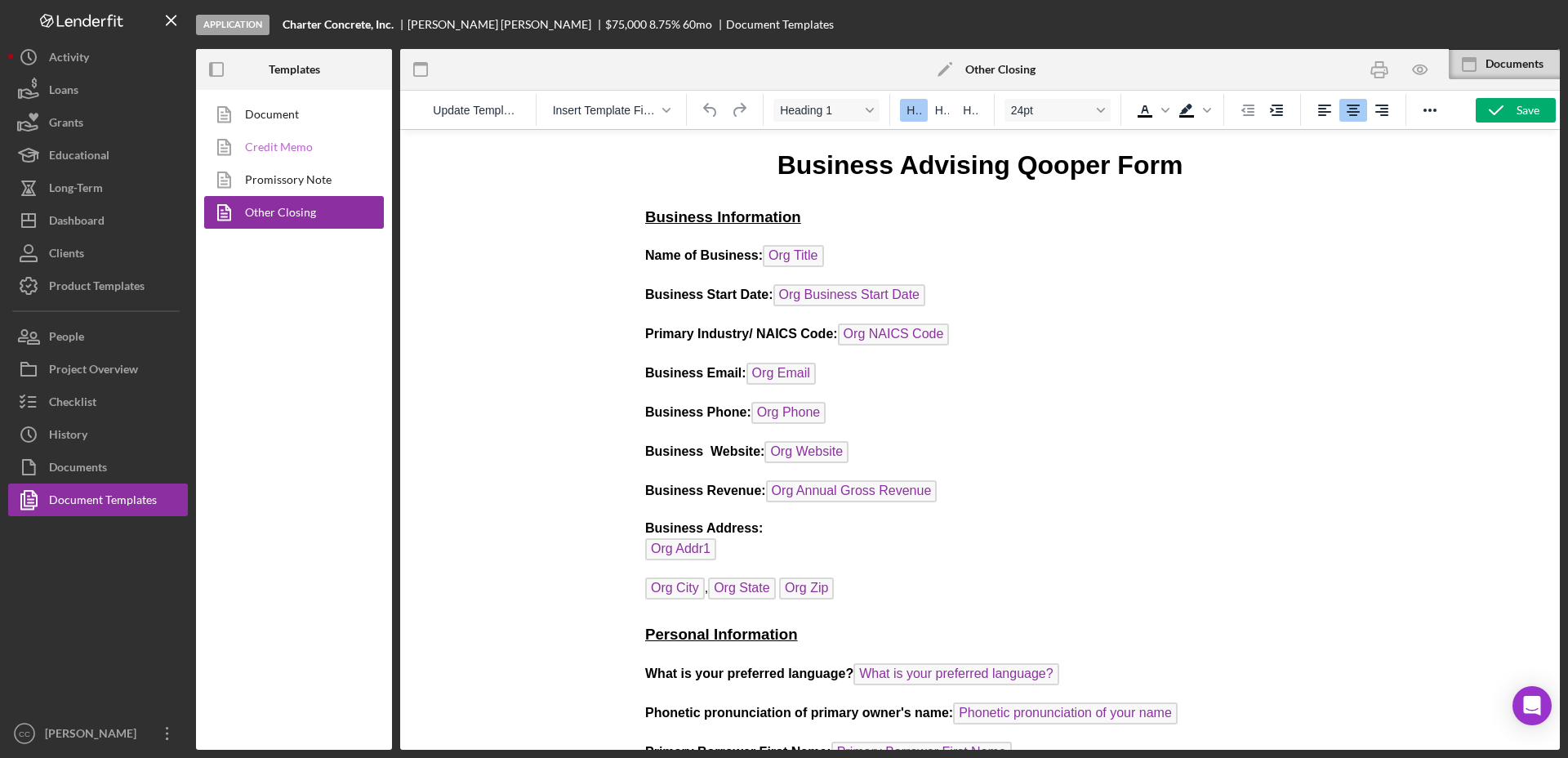
click at [288, 144] on link "Credit Memo" at bounding box center [290, 147] width 171 height 33
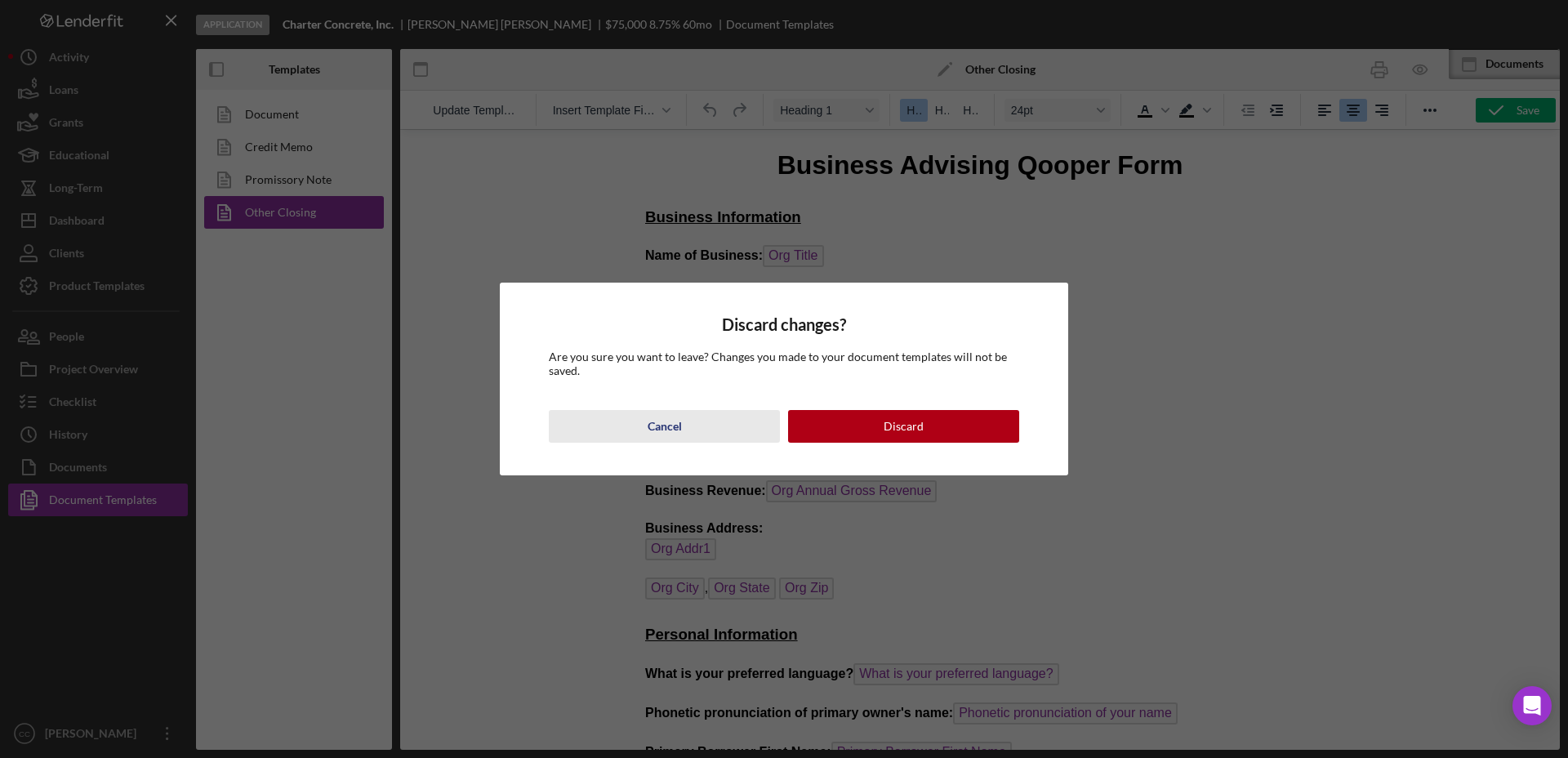
click at [690, 429] on button "Cancel" at bounding box center [665, 426] width 231 height 33
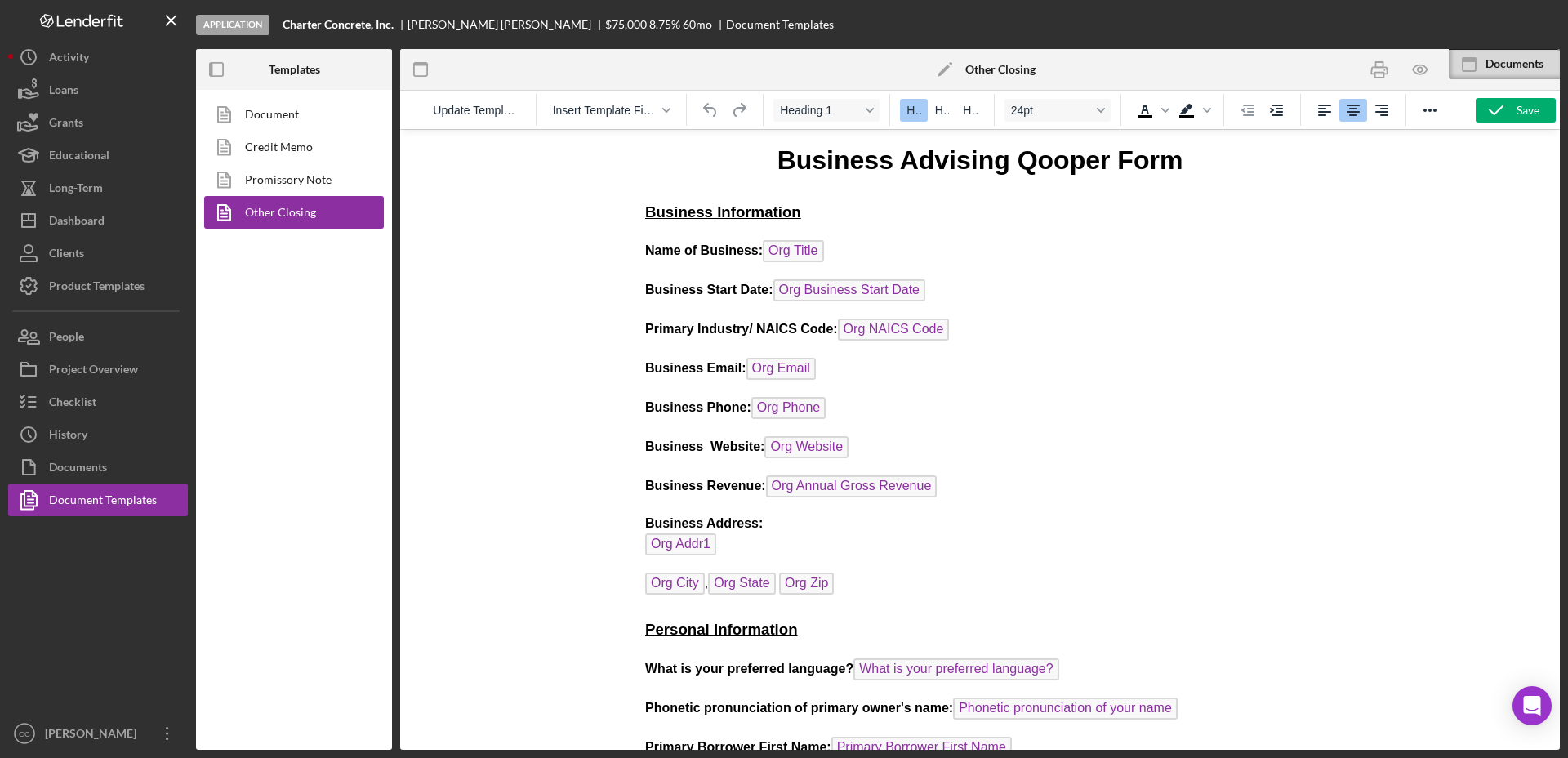
scroll to position [0, 21]
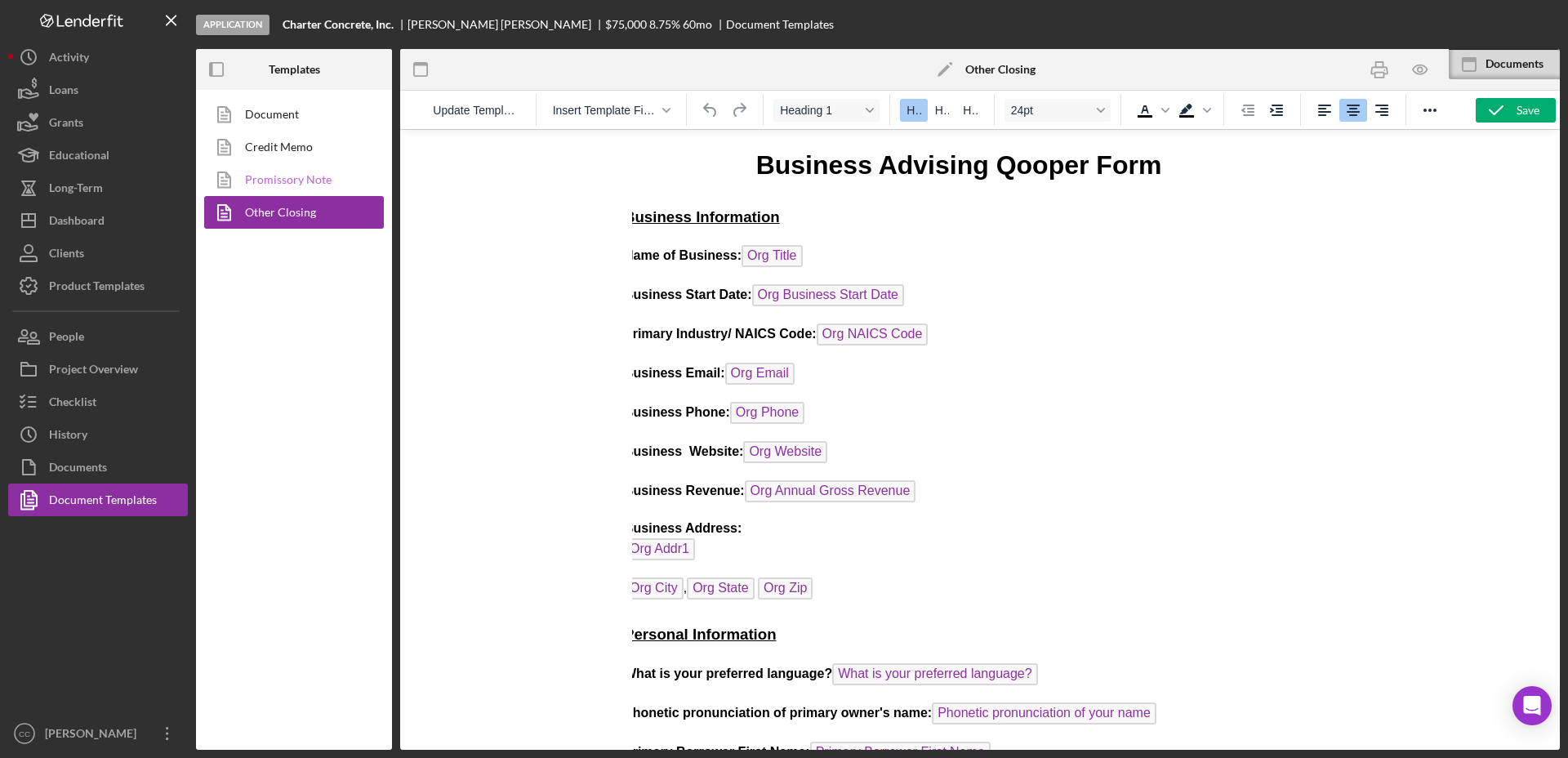
click at [312, 179] on link "Promissory Note" at bounding box center [290, 180] width 171 height 33
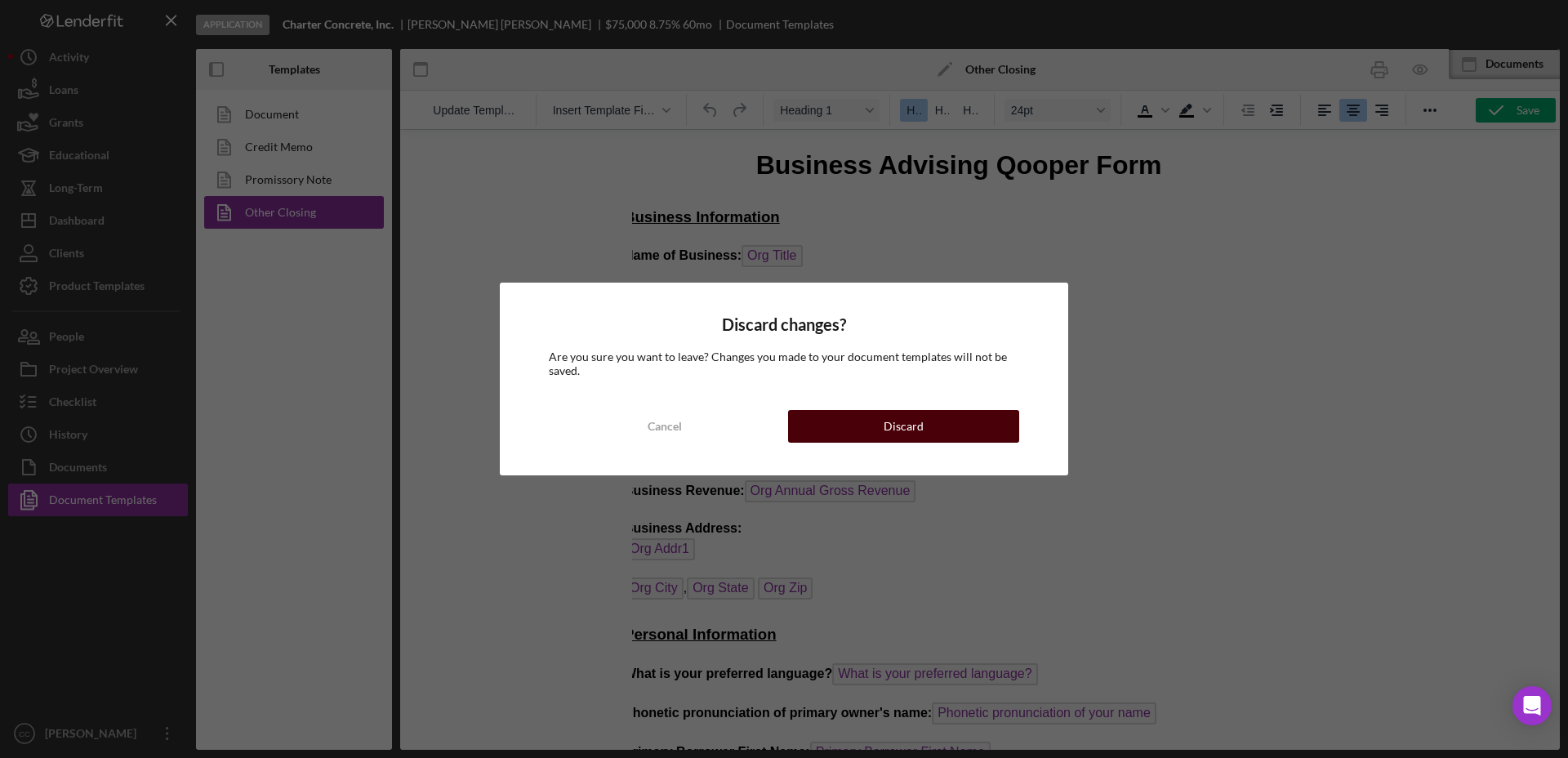
click at [901, 427] on div "Discard" at bounding box center [903, 426] width 40 height 33
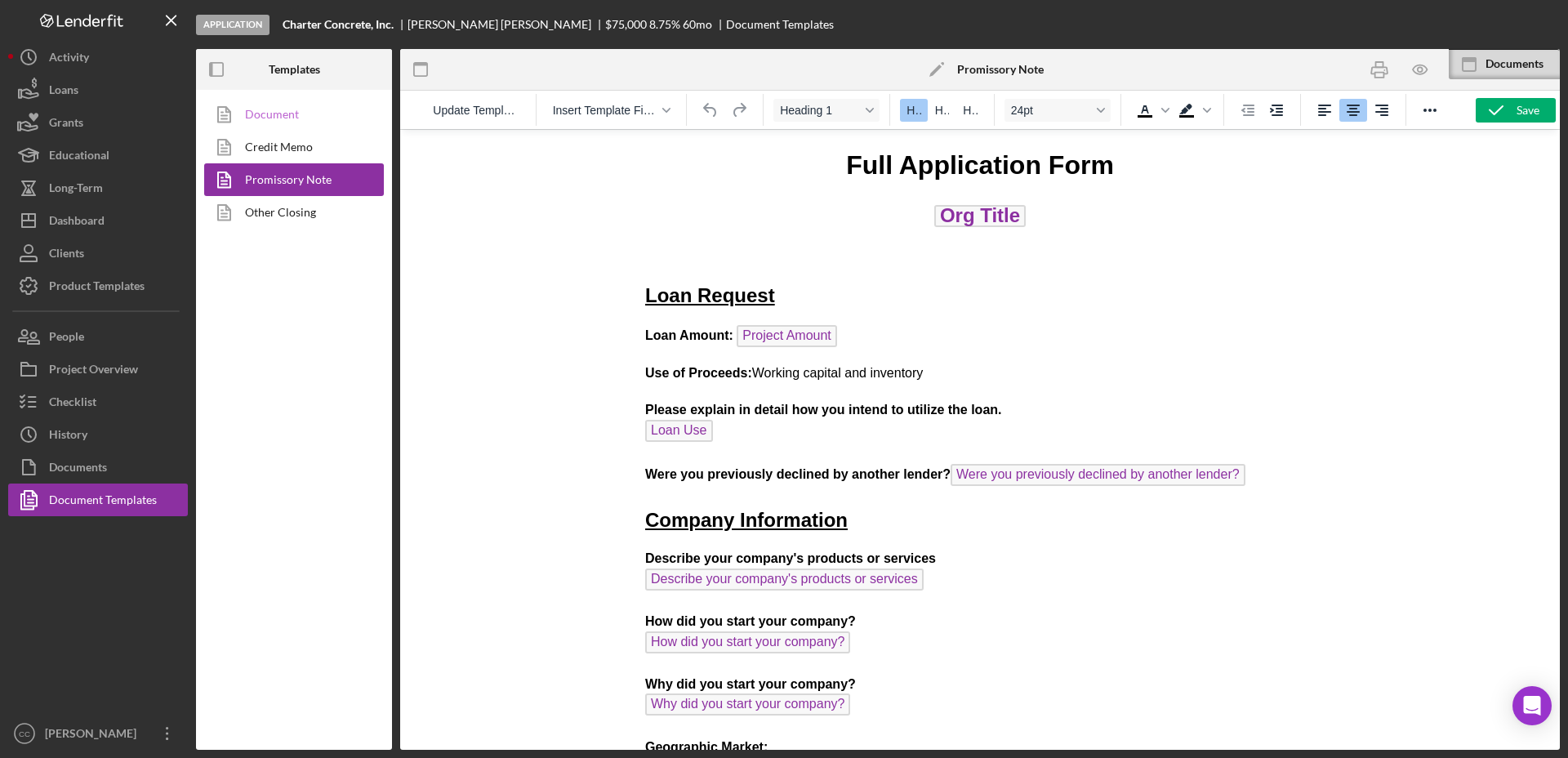
click at [274, 112] on link "Document" at bounding box center [290, 114] width 171 height 33
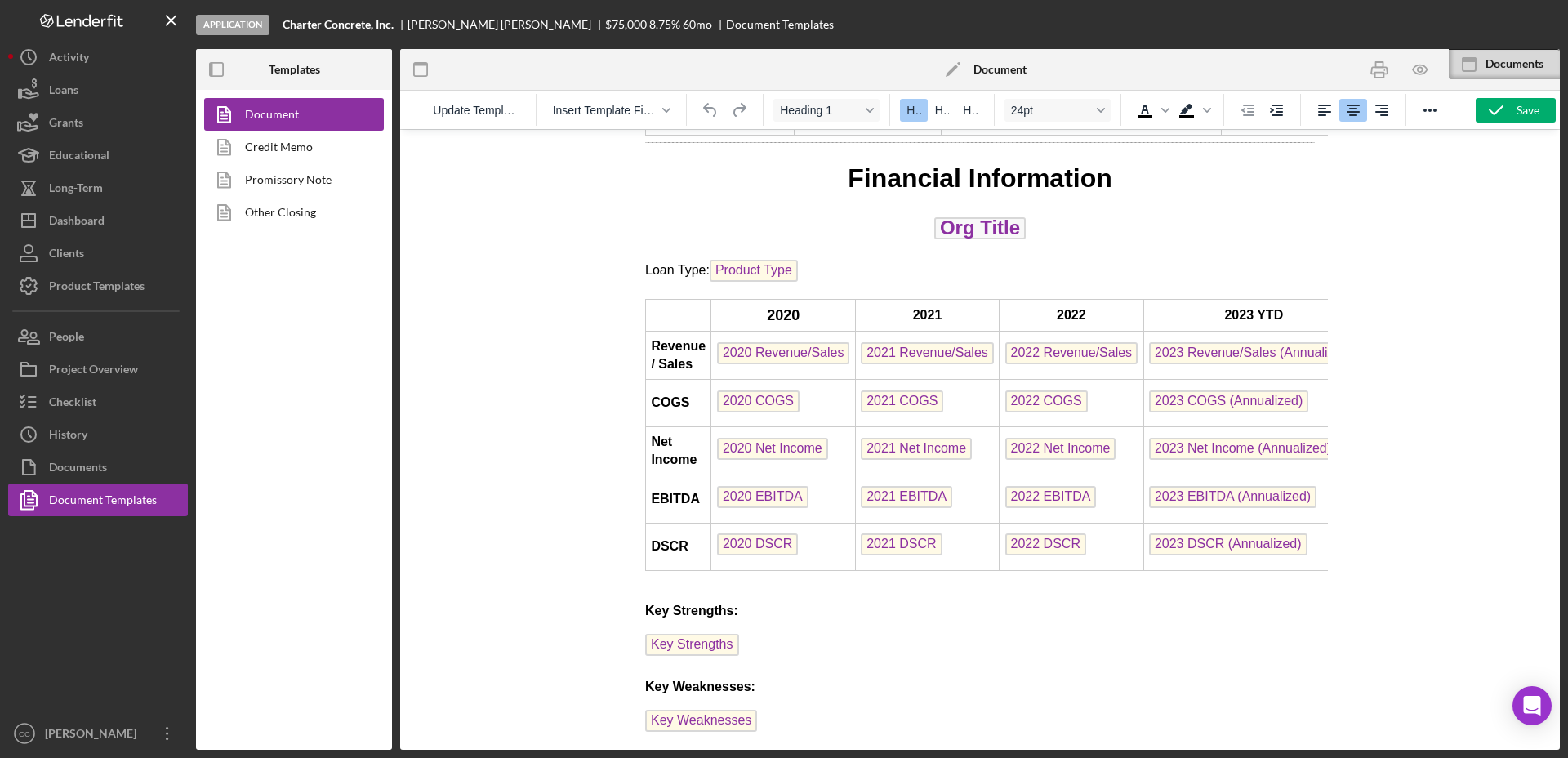
scroll to position [4427, 0]
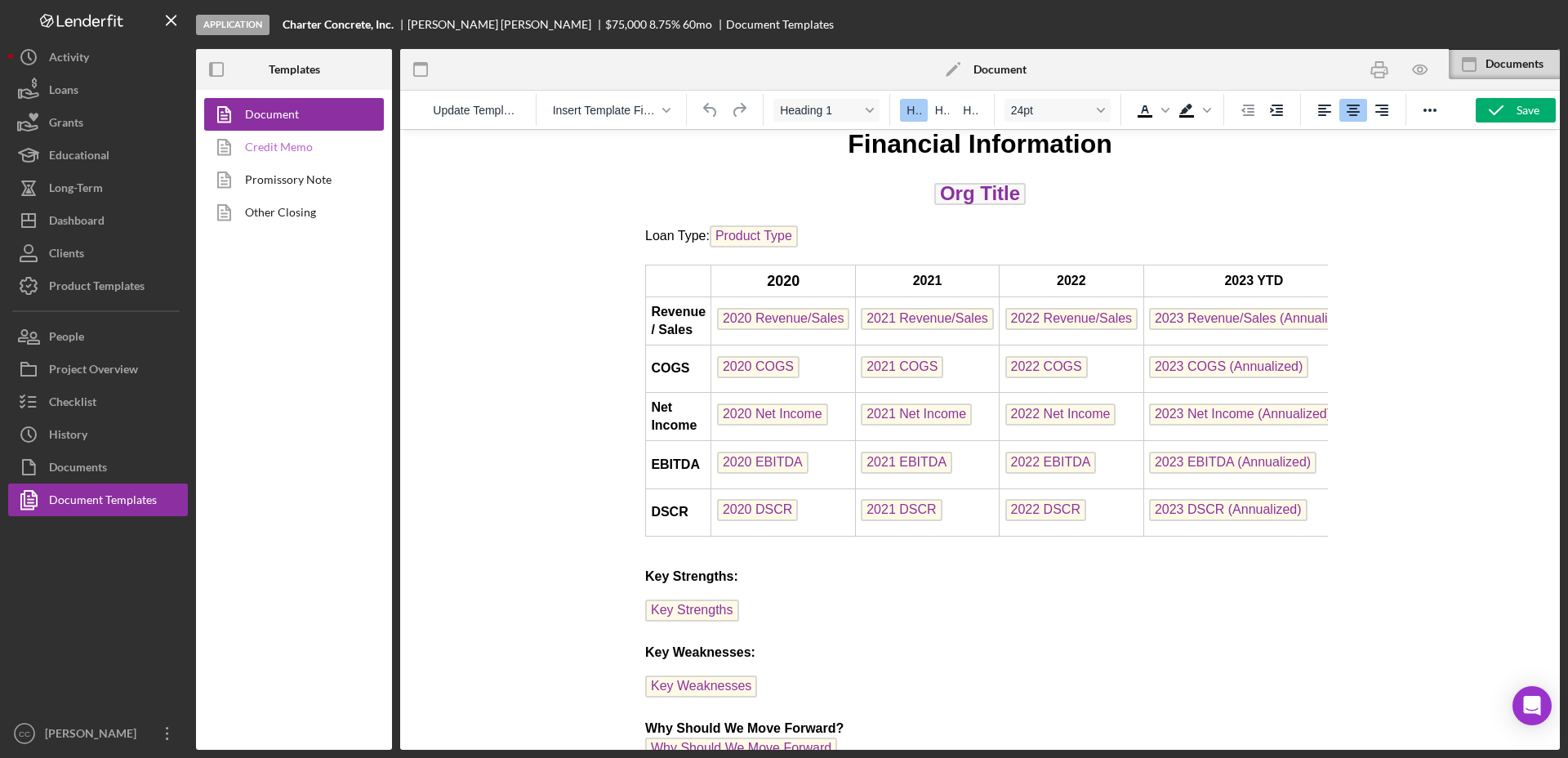
click at [276, 150] on link "Credit Memo" at bounding box center [290, 147] width 171 height 33
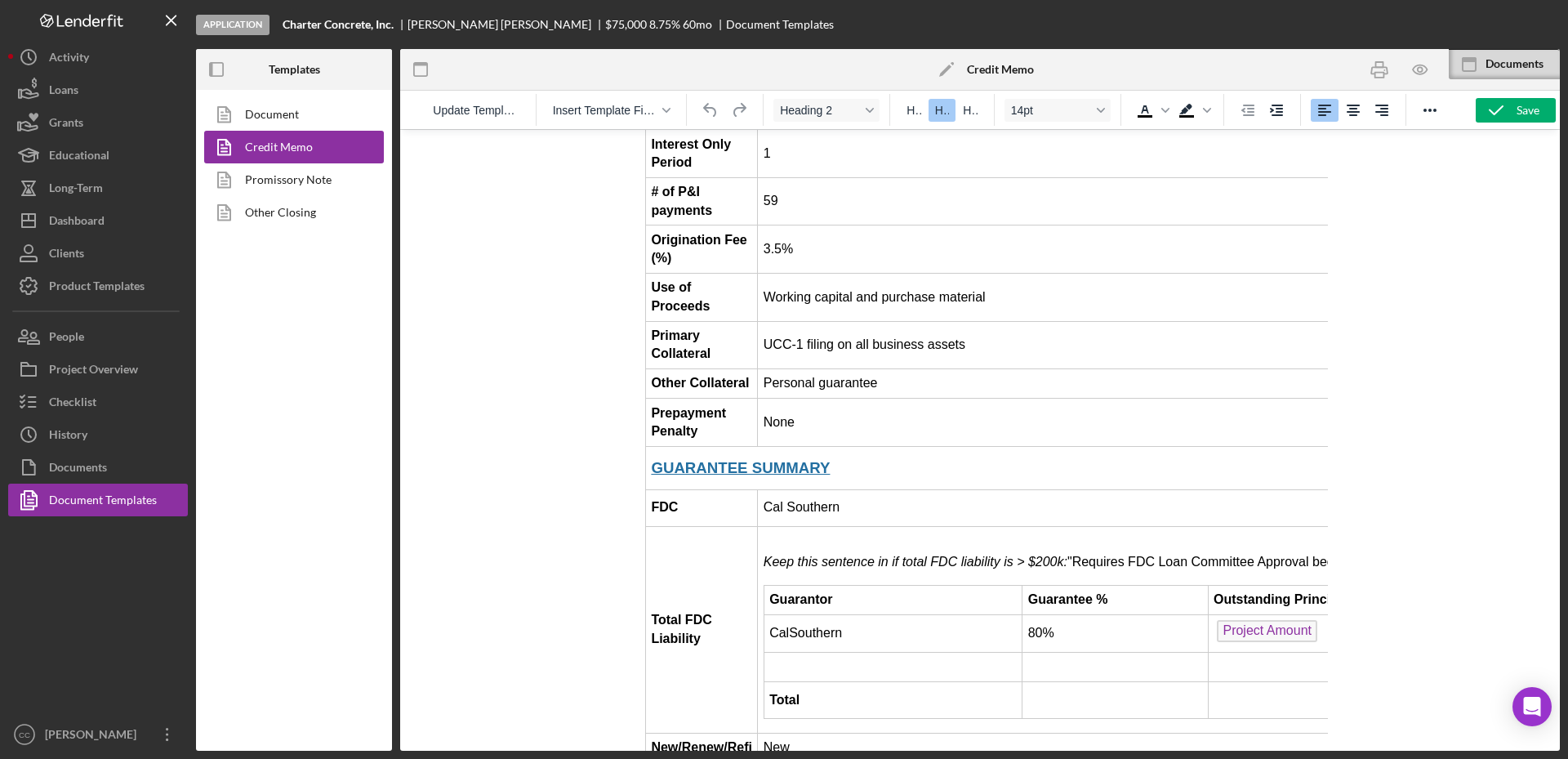
scroll to position [1838, 0]
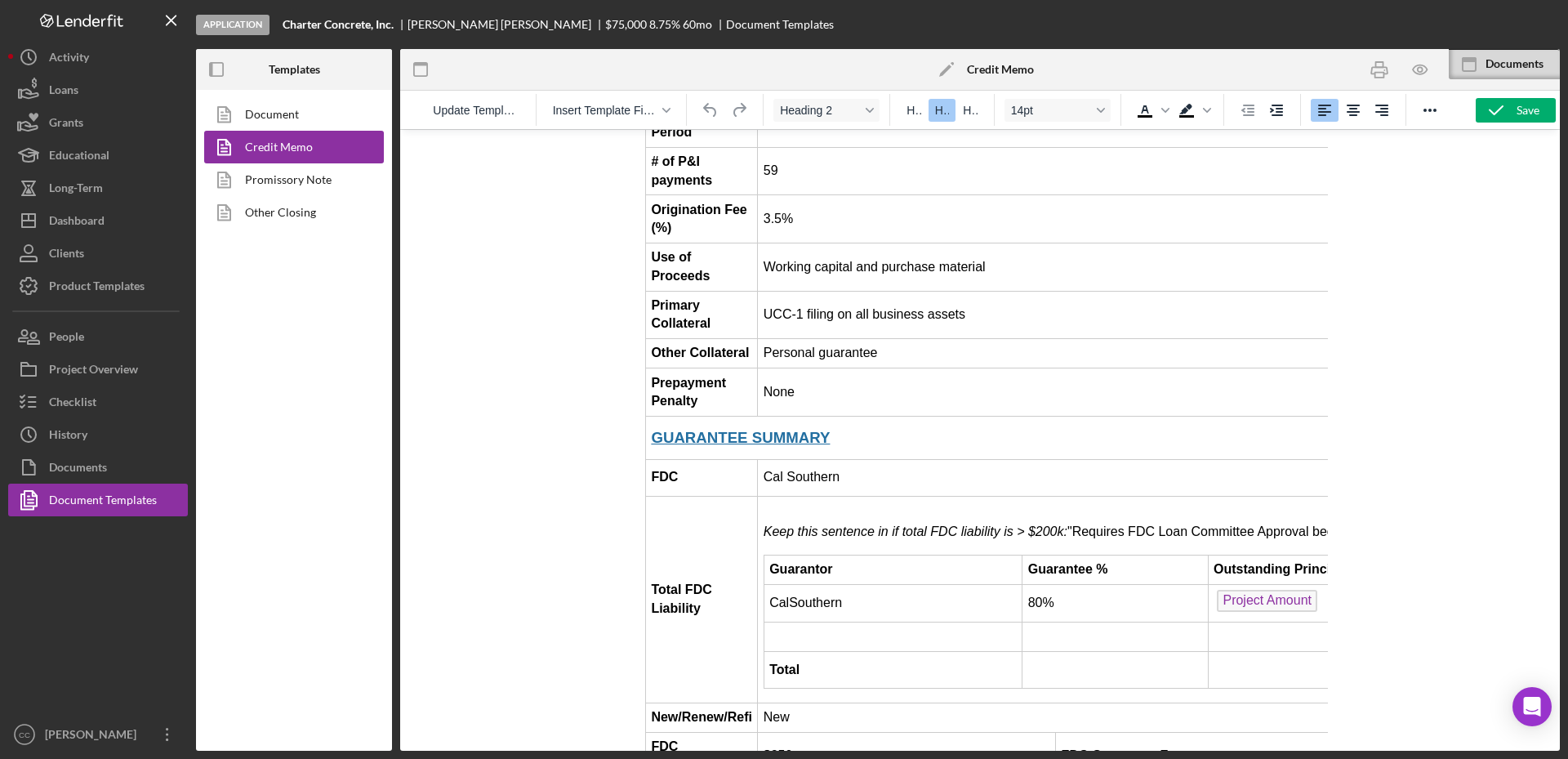
click at [934, 524] on em "Keep this sentence in if total FDC liability is > $200k:" at bounding box center [915, 531] width 304 height 14
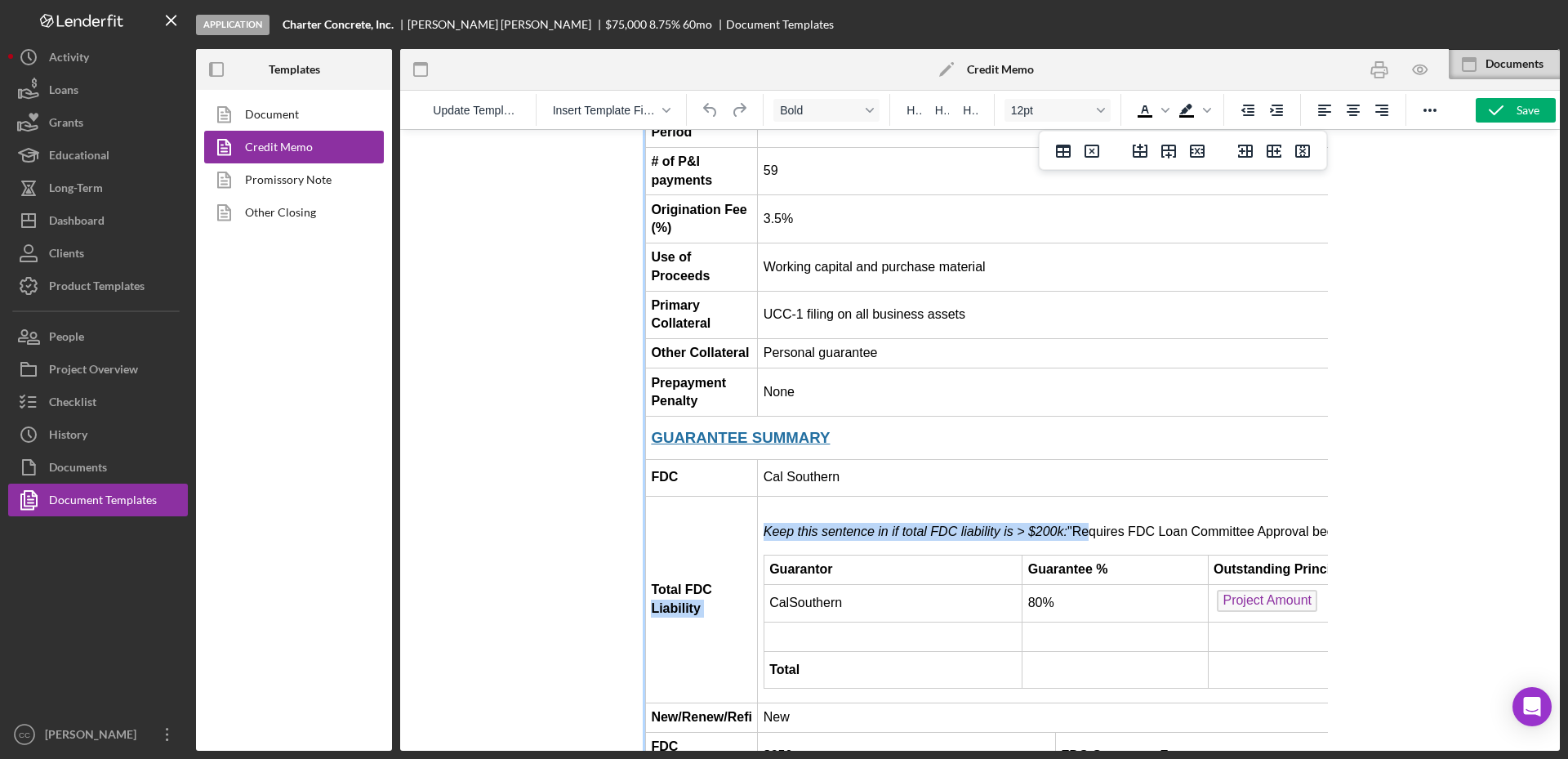
drag, startPoint x: 1076, startPoint y: 416, endPoint x: 760, endPoint y: 419, distance: 316.0
click at [760, 419] on html "CREDIT ME [GEOGRAPHIC_DATA]: Request for Loan Approval Section I: Executive Sum…" at bounding box center [979, 661] width 696 height 4739
click at [808, 524] on em "Keep this sentence in if total FDC liability is > $200k:" at bounding box center [915, 531] width 304 height 14
drag, startPoint x: 801, startPoint y: 419, endPoint x: 1038, endPoint y: 427, distance: 237.1
click at [1038, 523] on p "Keep this sentence in if total FDC liability is > $200k: "Requires FDC Loan Com…" at bounding box center [1263, 531] width 1001 height 18
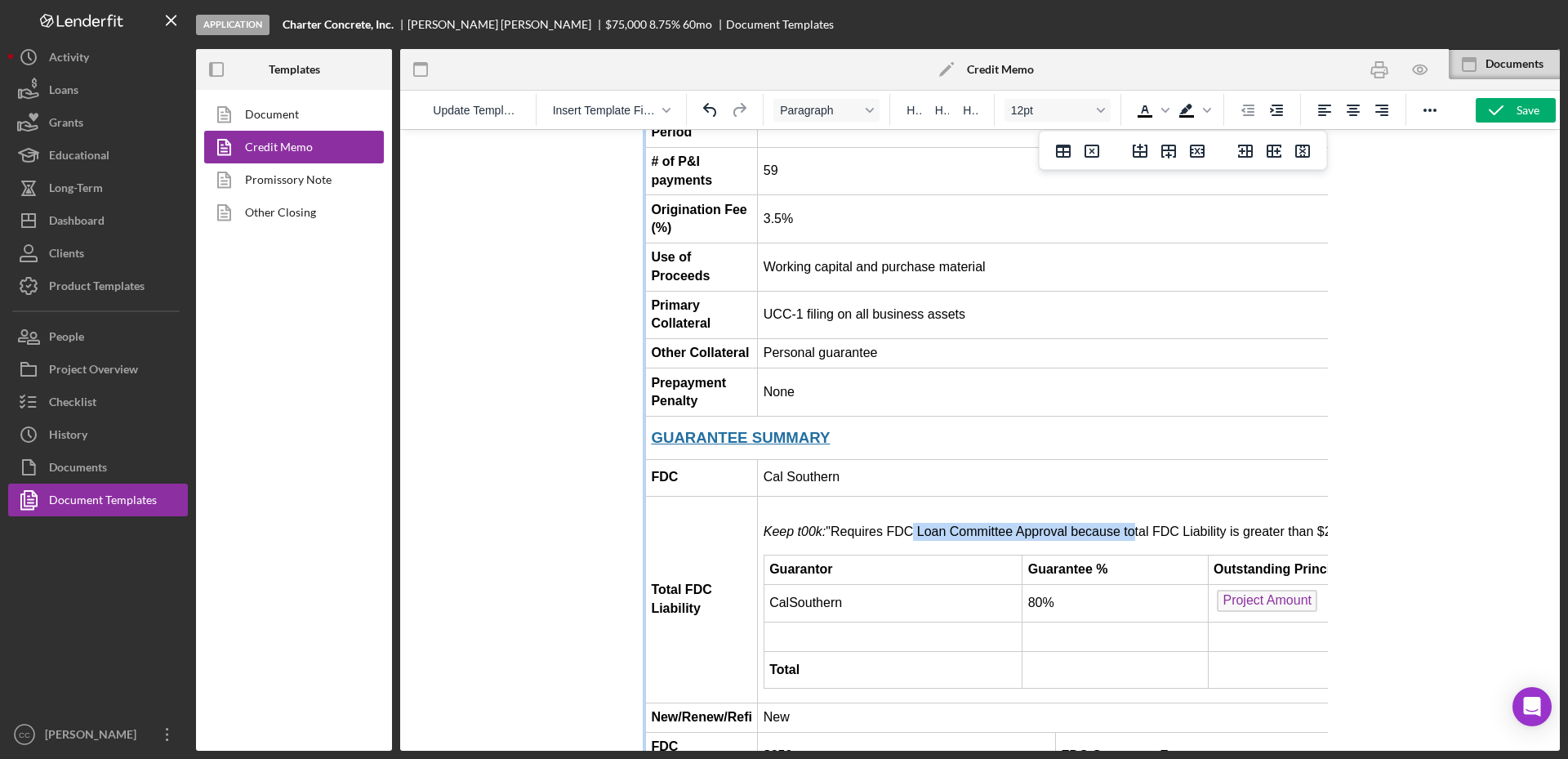
drag, startPoint x: 1123, startPoint y: 424, endPoint x: 901, endPoint y: 406, distance: 222.7
click at [901, 496] on td "Keep t00k: "Requires FDC Loan Committee Approval because total FDC Liability is…" at bounding box center [1264, 599] width 1013 height 207
drag, startPoint x: 1076, startPoint y: 416, endPoint x: 884, endPoint y: 413, distance: 192.0
click at [884, 523] on p "Keep t00k: "Requires FDotal FDC Liability is greater than $200,000."" at bounding box center [1263, 531] width 1001 height 18
drag, startPoint x: 982, startPoint y: 411, endPoint x: 784, endPoint y: 413, distance: 198.0
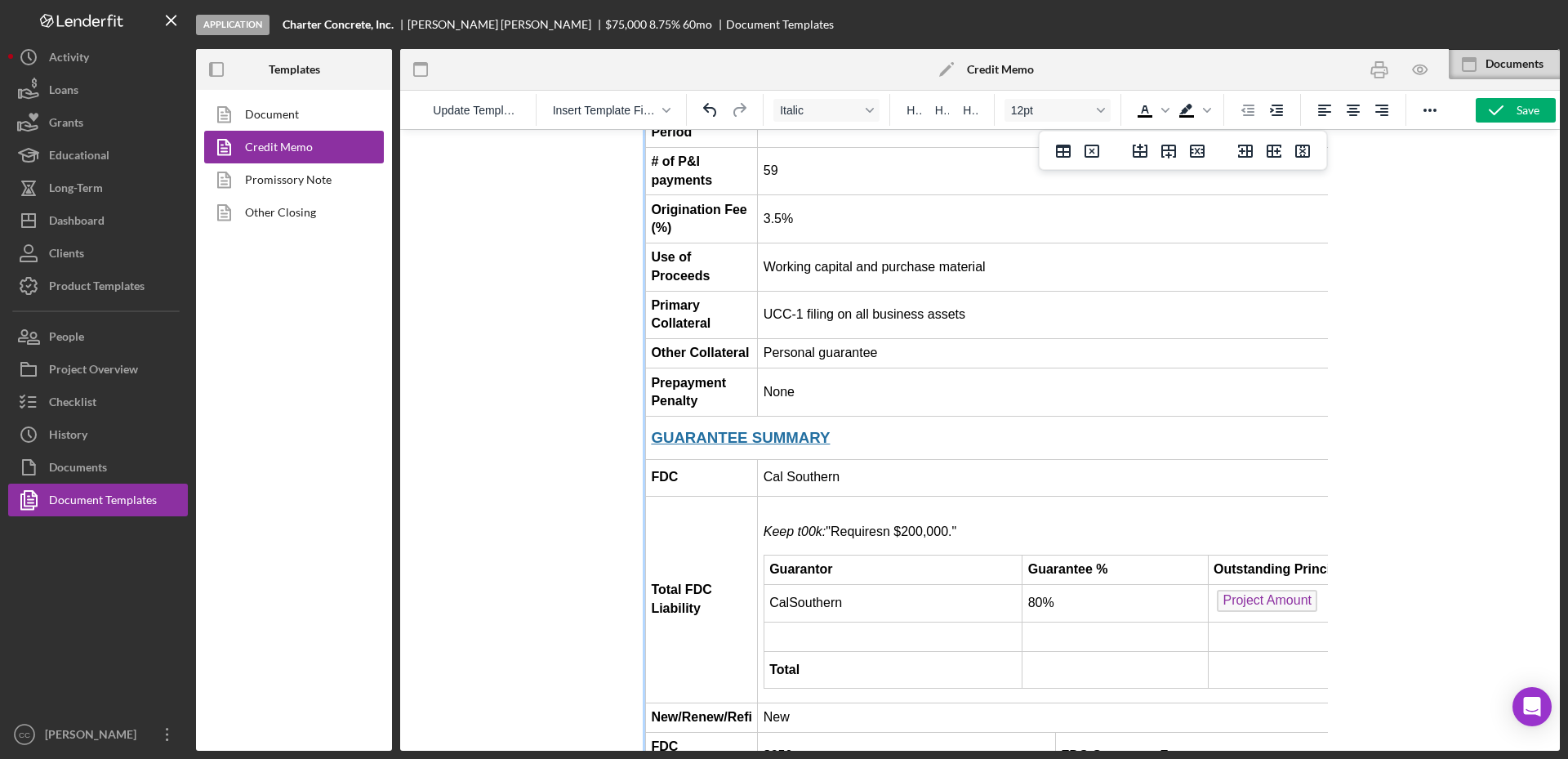
click at [784, 523] on p "Keep t00k: "Requiresn $200,000."" at bounding box center [1263, 531] width 1001 height 18
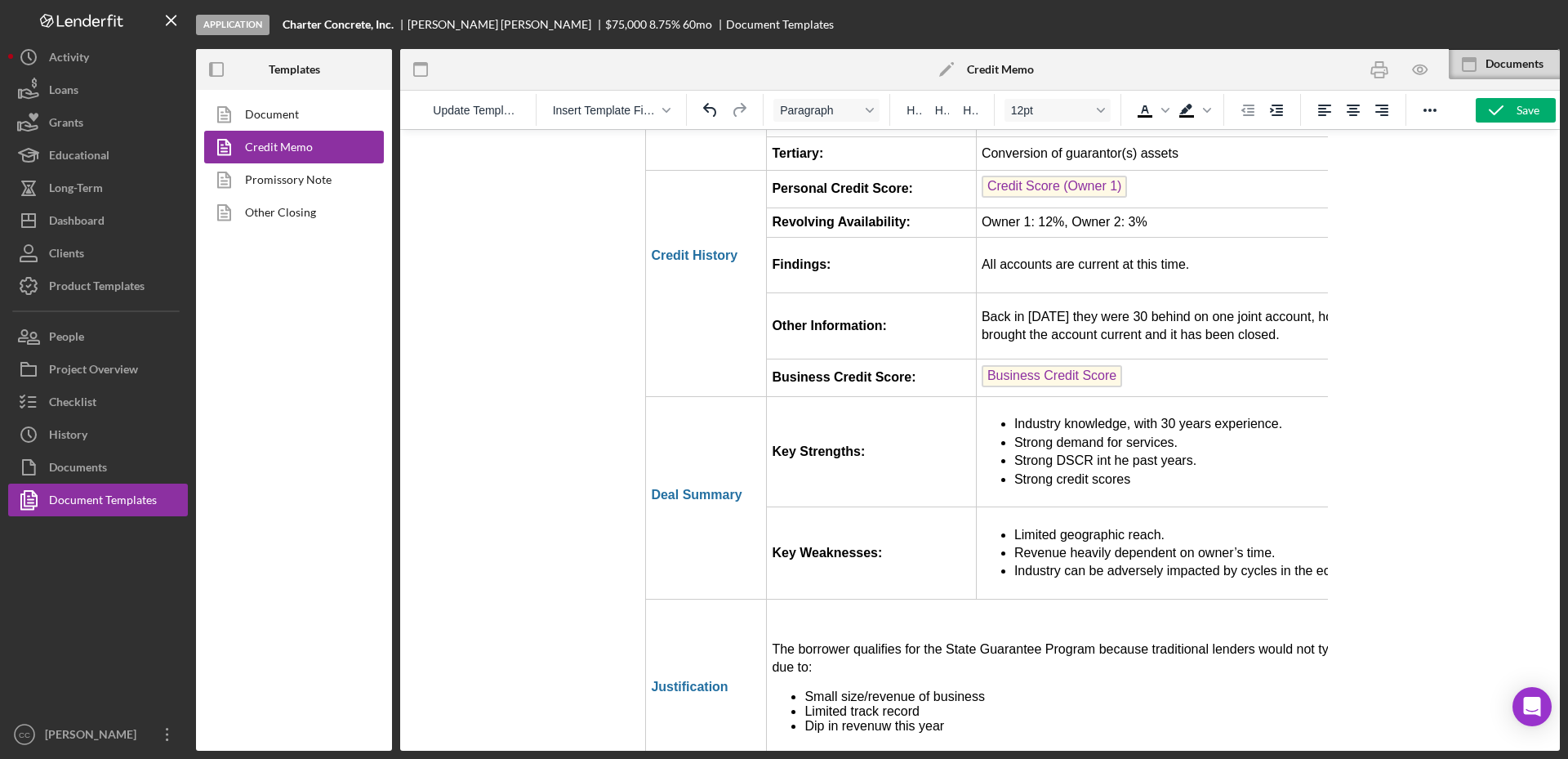
scroll to position [3575, 0]
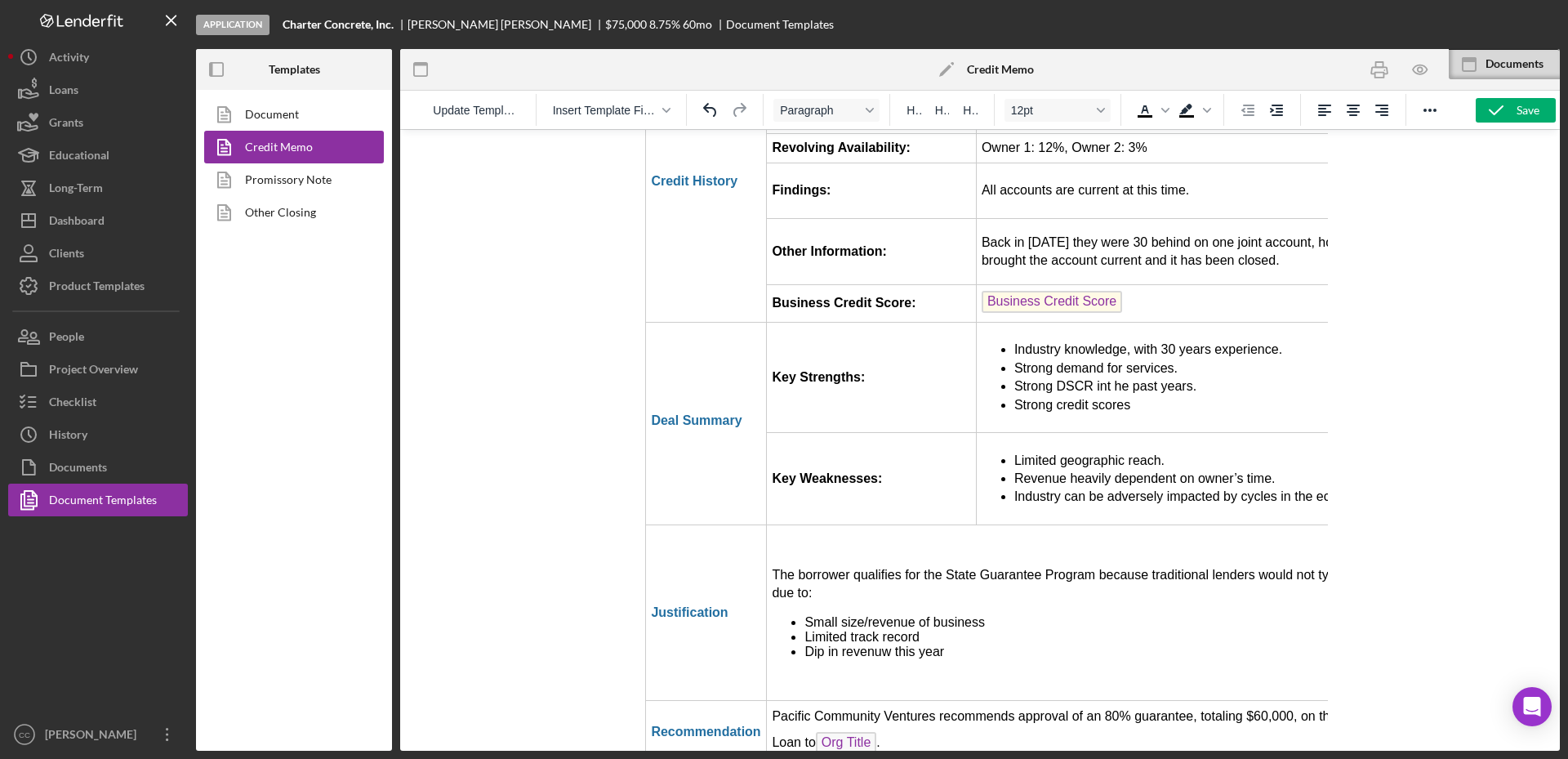
click at [866, 644] on li "Dip in revenuw this year" at bounding box center [1150, 651] width 693 height 15
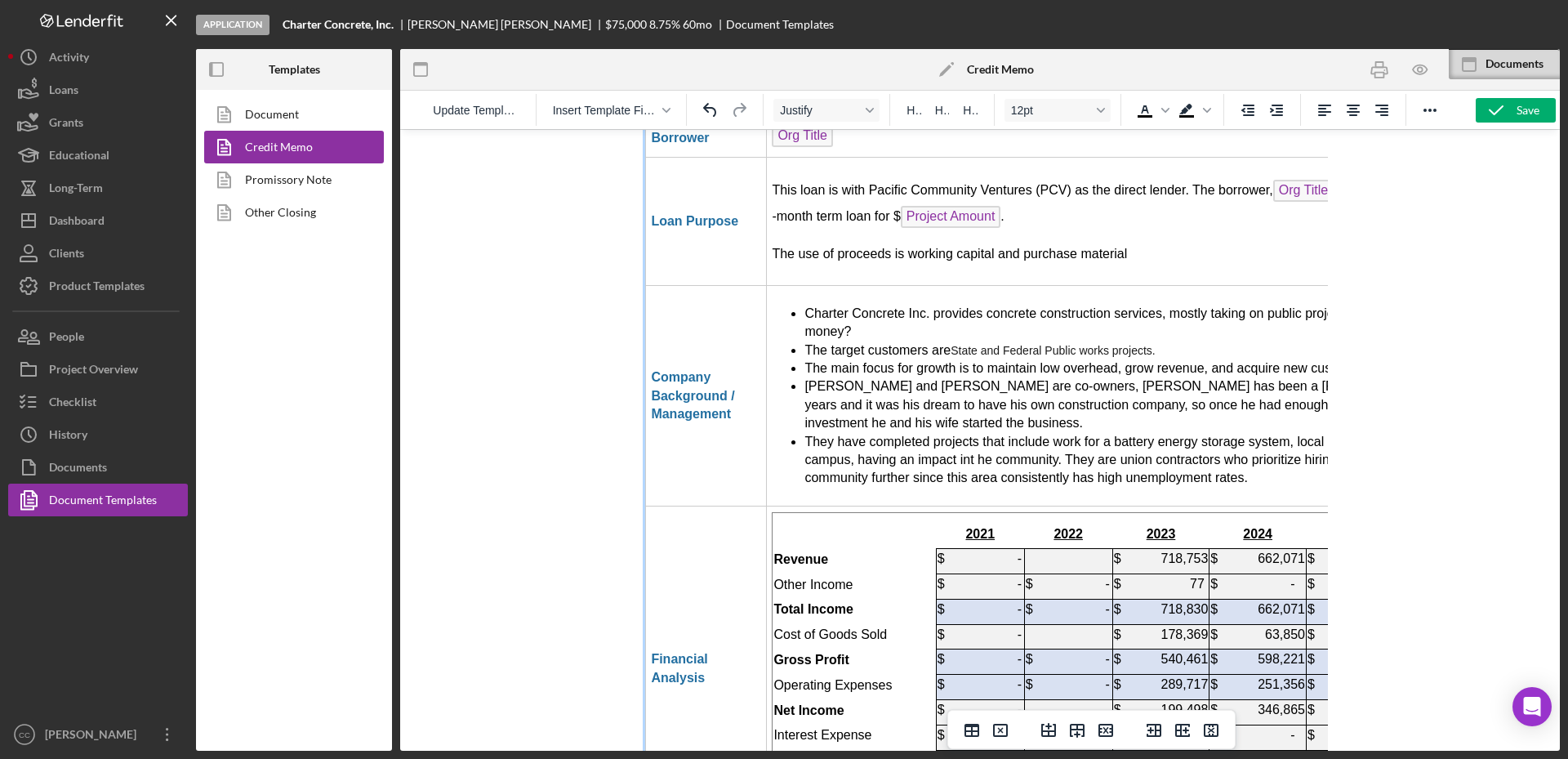
scroll to position [2704, 0]
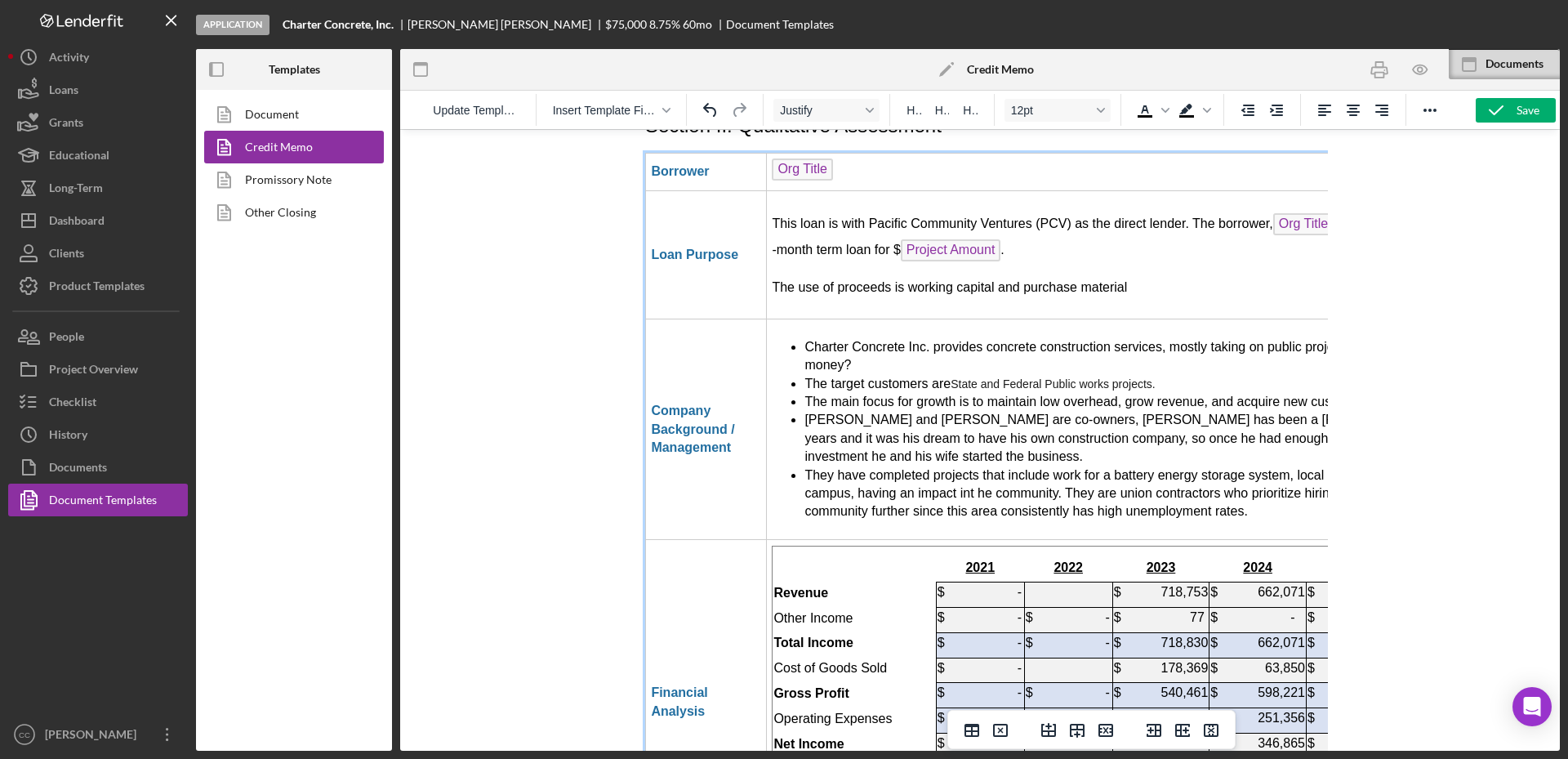
click at [945, 377] on span "The target customers are State and Federal Public works projects." at bounding box center [981, 384] width 354 height 14
click at [1150, 467] on li "They have completed projects that include work for a battery energy storage sys…" at bounding box center [1150, 494] width 693 height 55
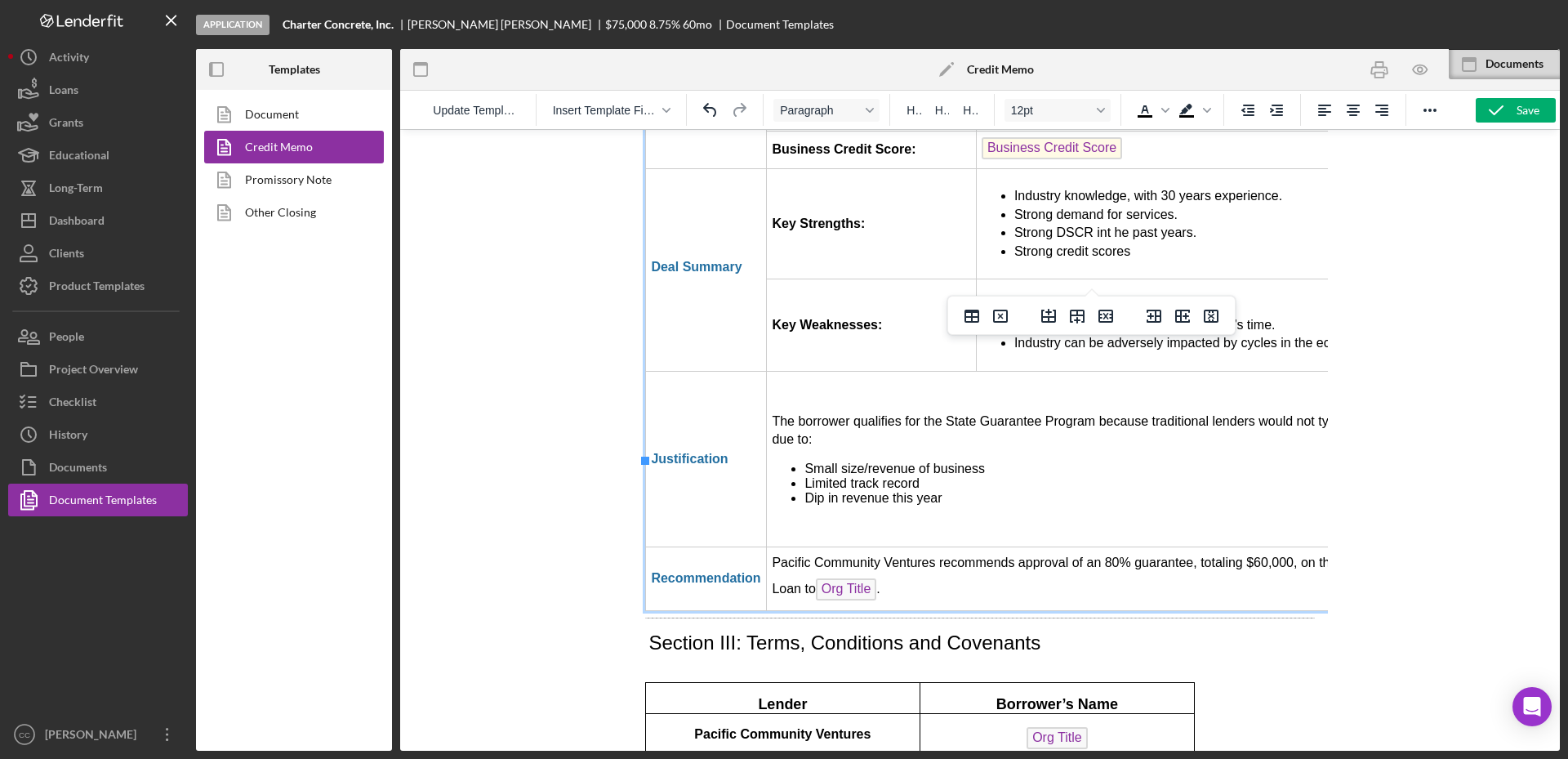
scroll to position [3725, 0]
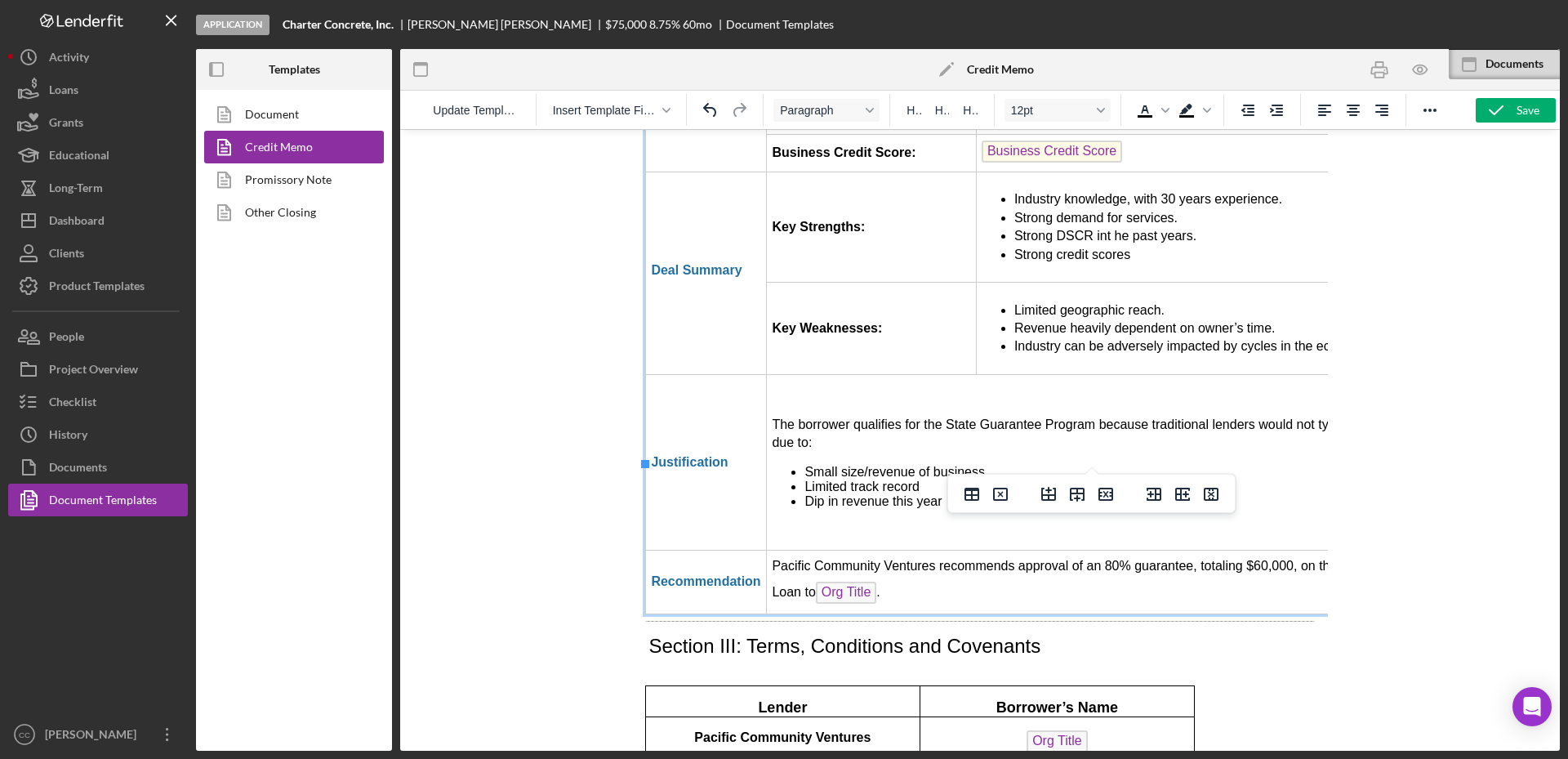
click at [946, 494] on li "Dip in revenue this year" at bounding box center [1150, 501] width 693 height 15
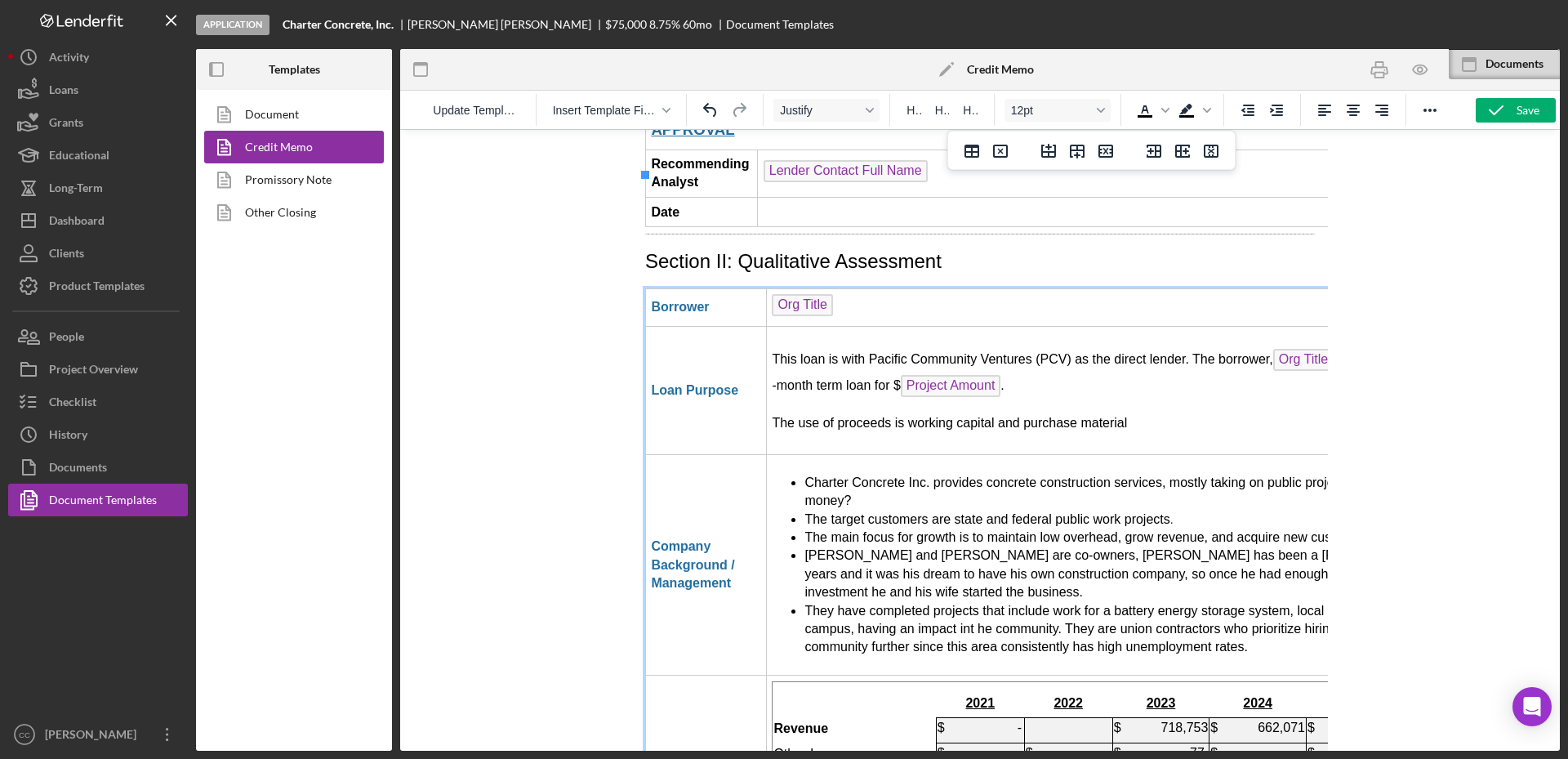
scroll to position [2601, 0]
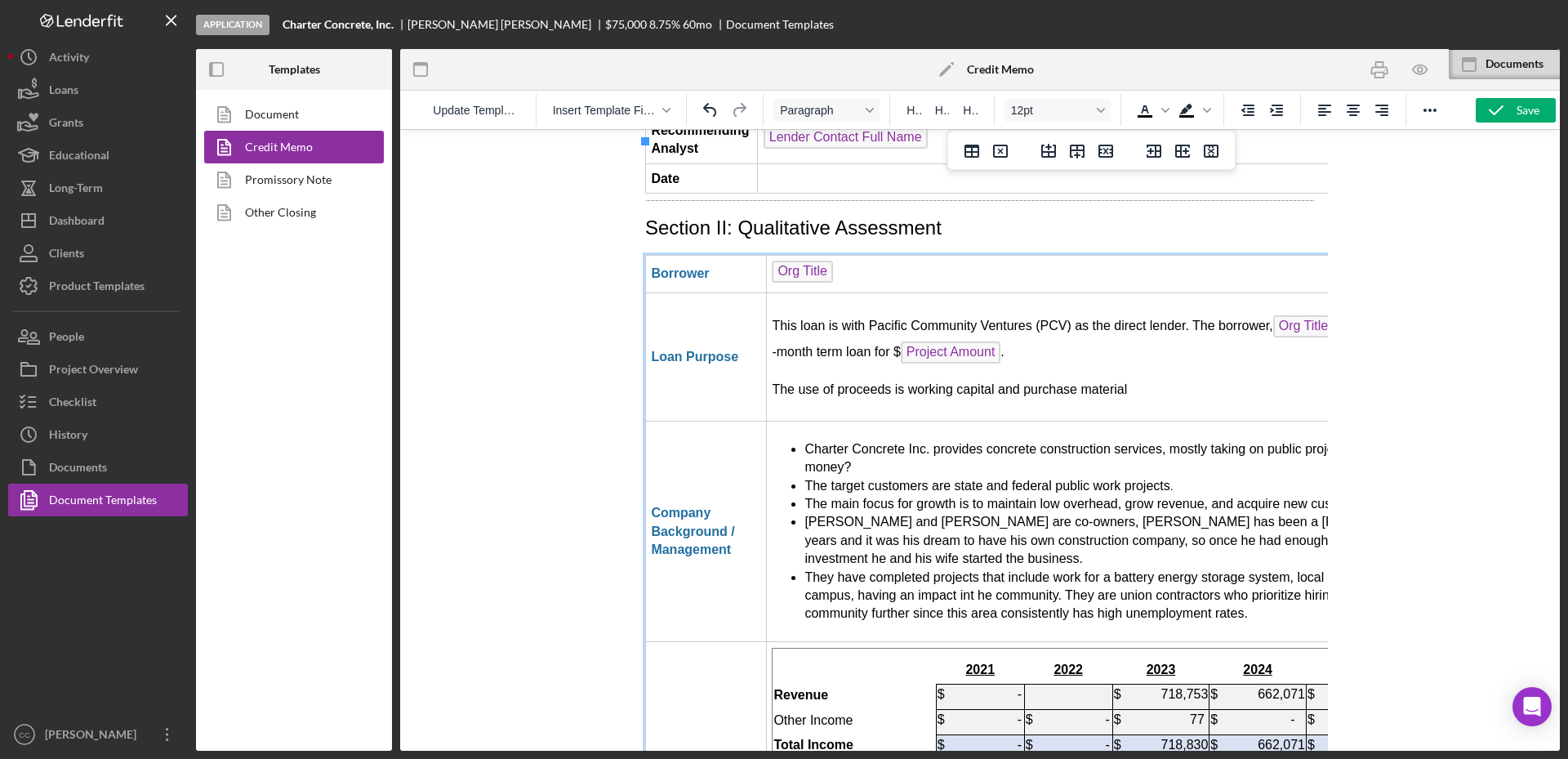
click at [1159, 569] on li "They have completed projects that include work for a battery energy storage sys…" at bounding box center [1150, 596] width 693 height 55
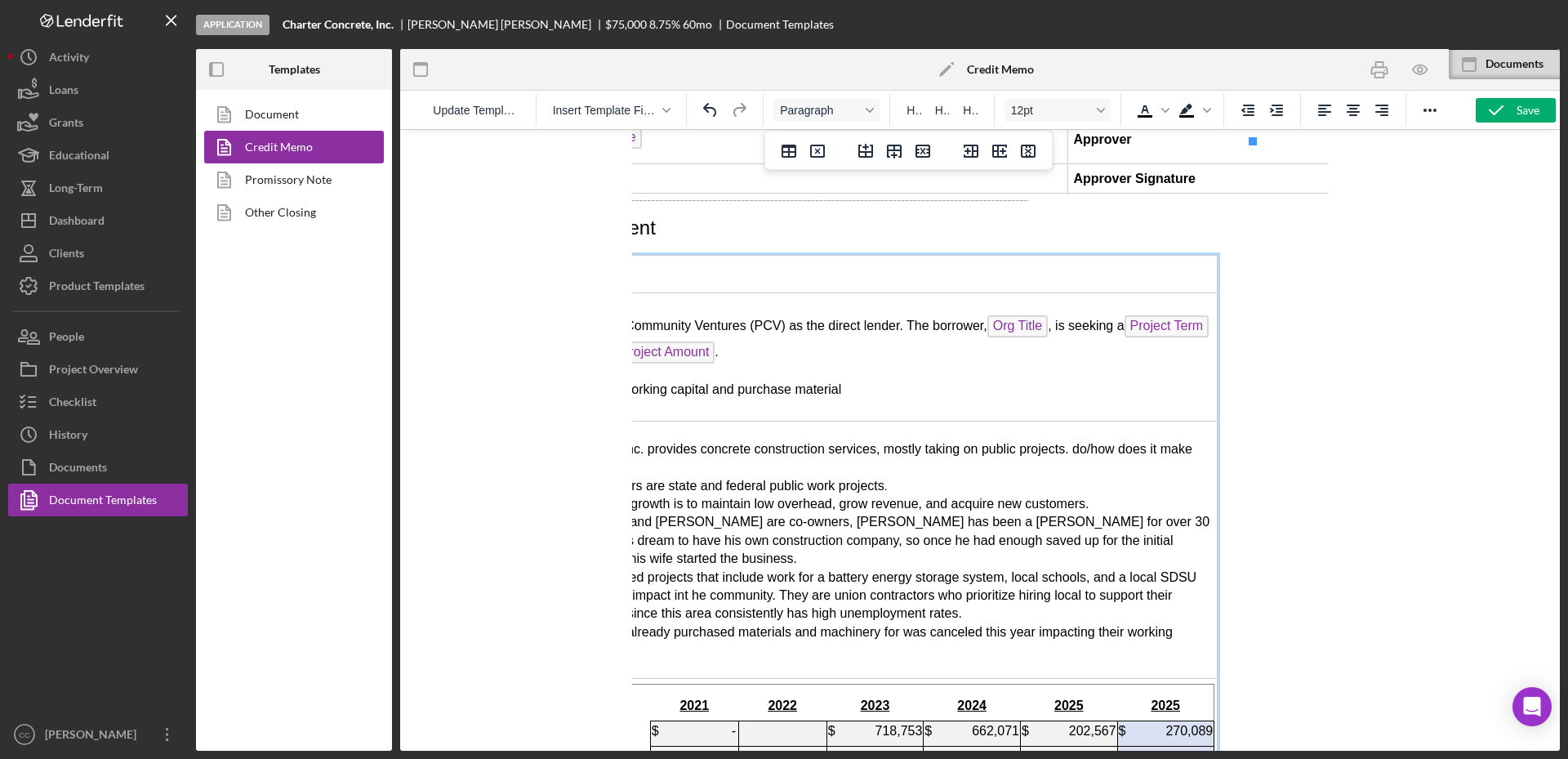
scroll to position [2601, 183]
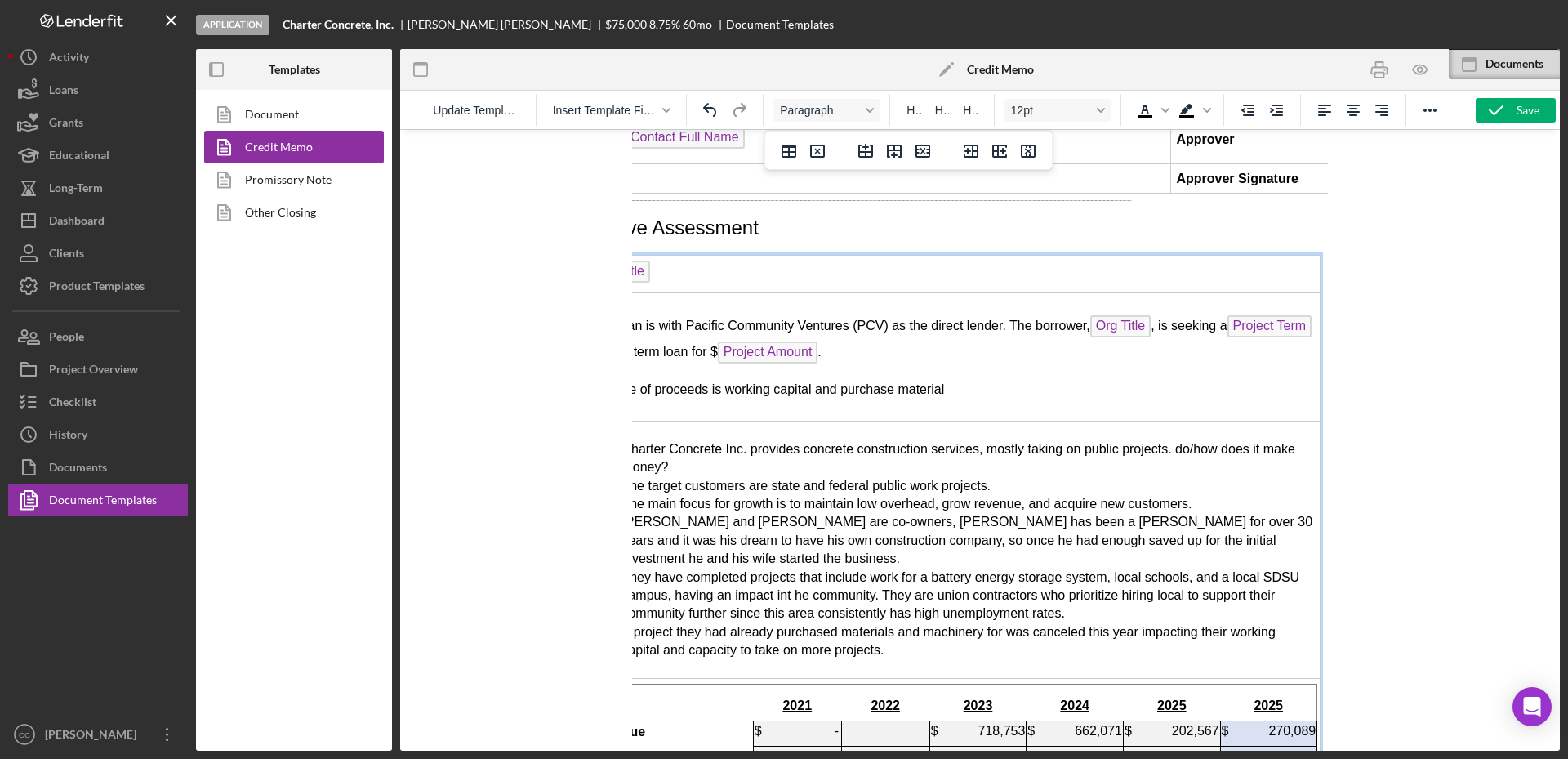
click at [927, 571] on span "They have completed projects that include work for a battery energy storage sys…" at bounding box center [960, 595] width 678 height 51
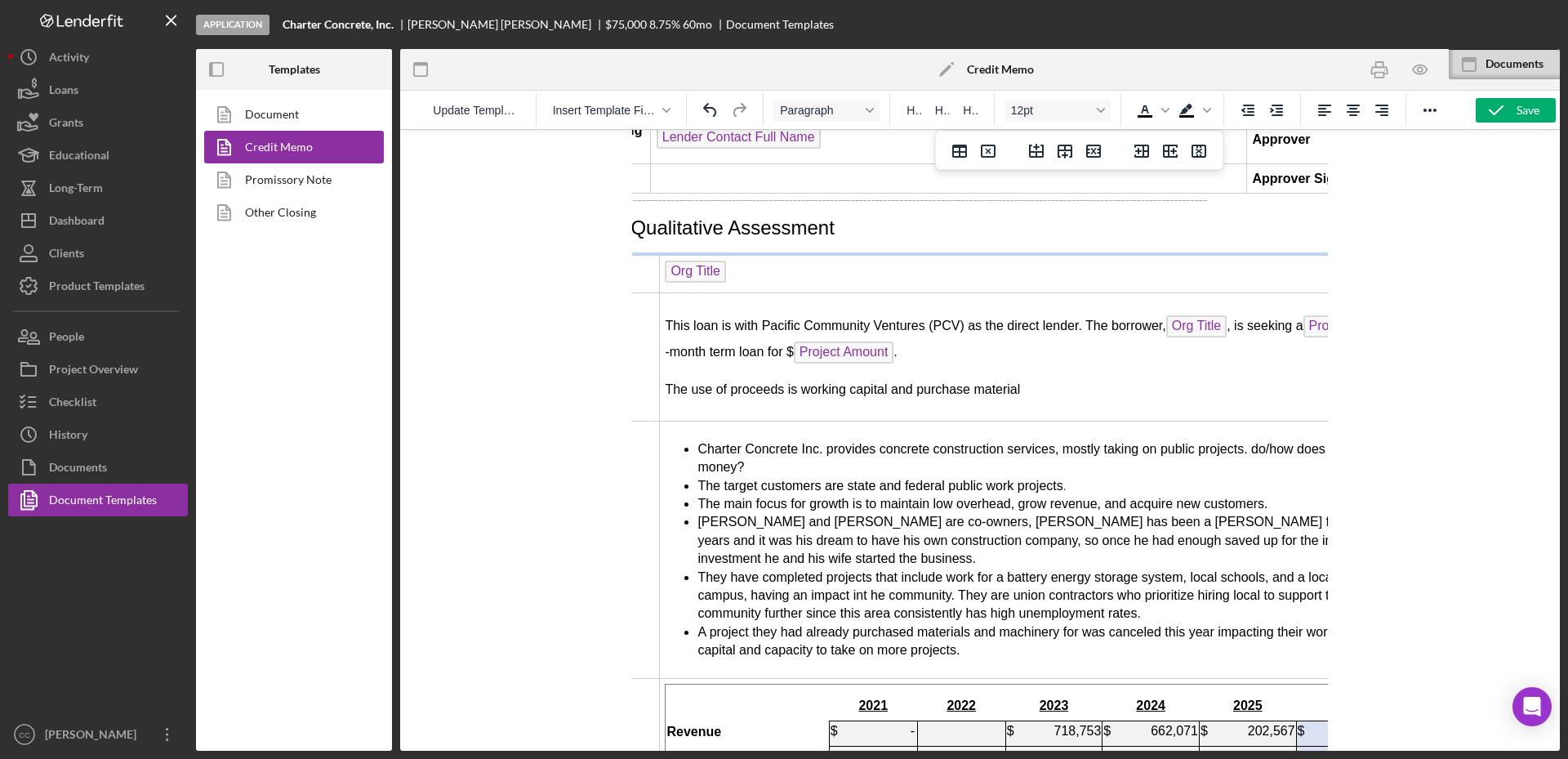
scroll to position [2601, 0]
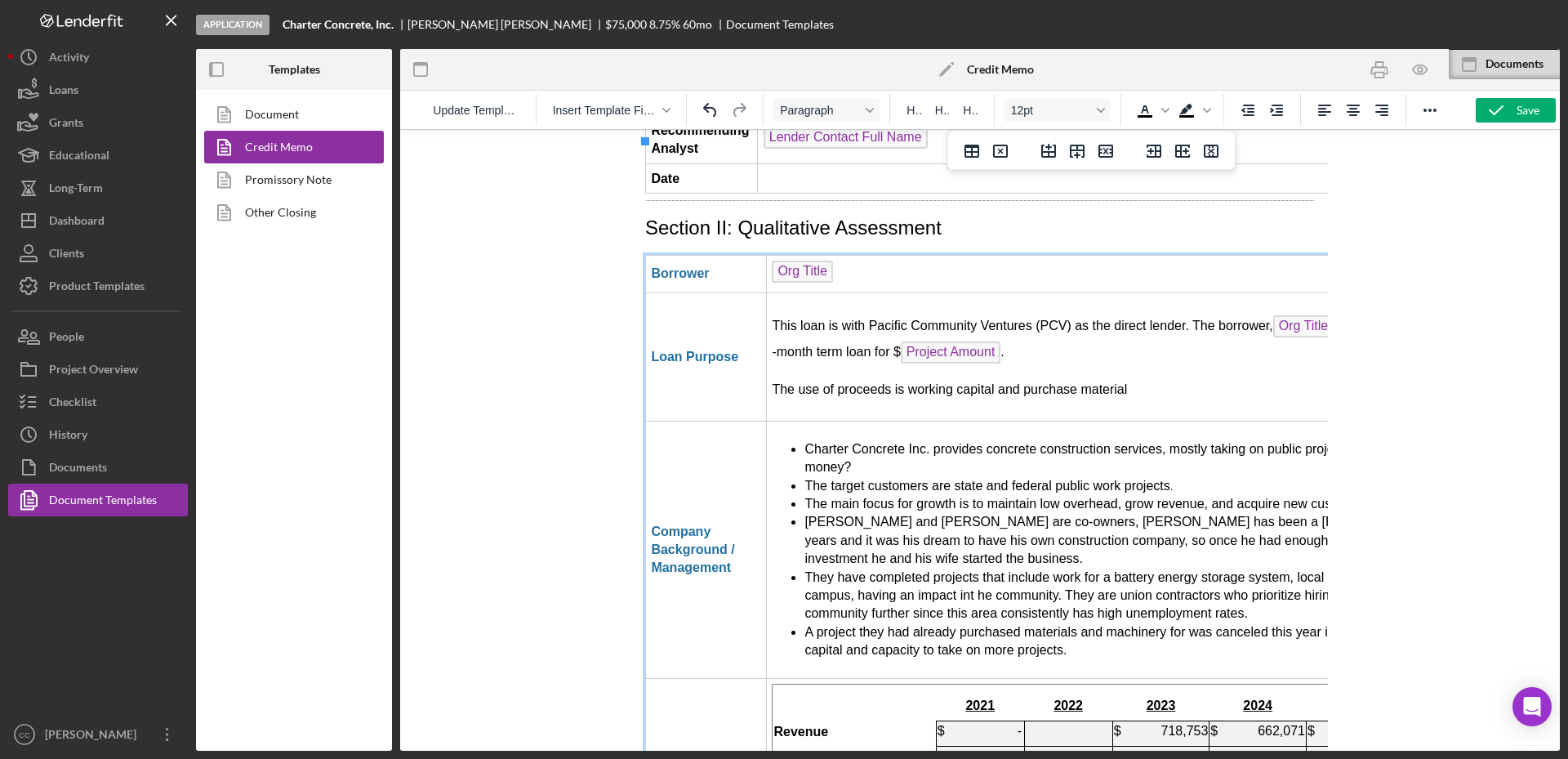
click at [828, 625] on span "A project they had already purchased materials and machinery for was canceled t…" at bounding box center [1130, 641] width 653 height 32
click at [895, 625] on span "A project they had already purchased materials and machinery for was canceled t…" at bounding box center [1130, 641] width 653 height 32
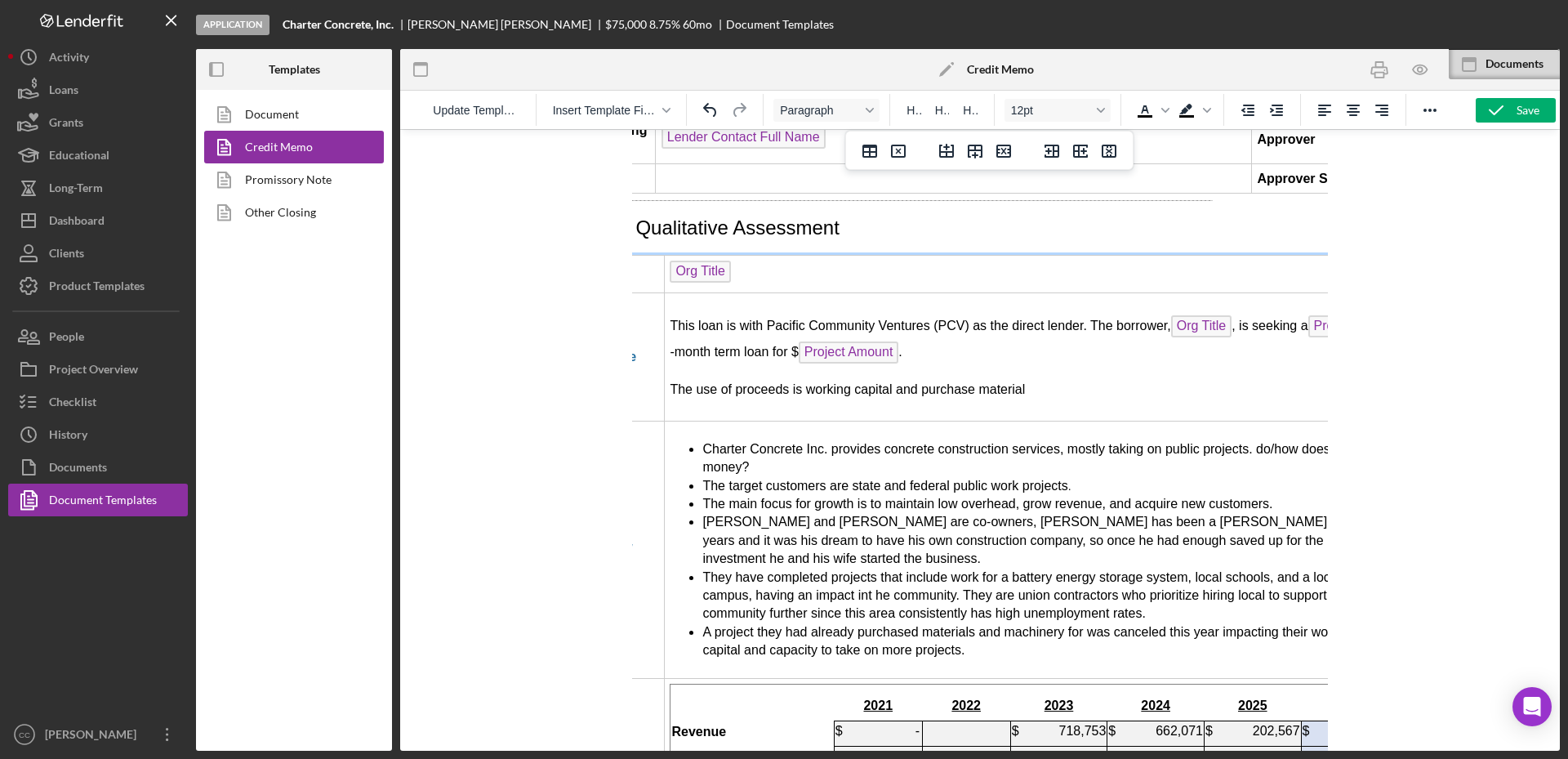
click at [1035, 625] on span "A project they had already purchased materials and machinery for was canceled t…" at bounding box center [1029, 641] width 653 height 32
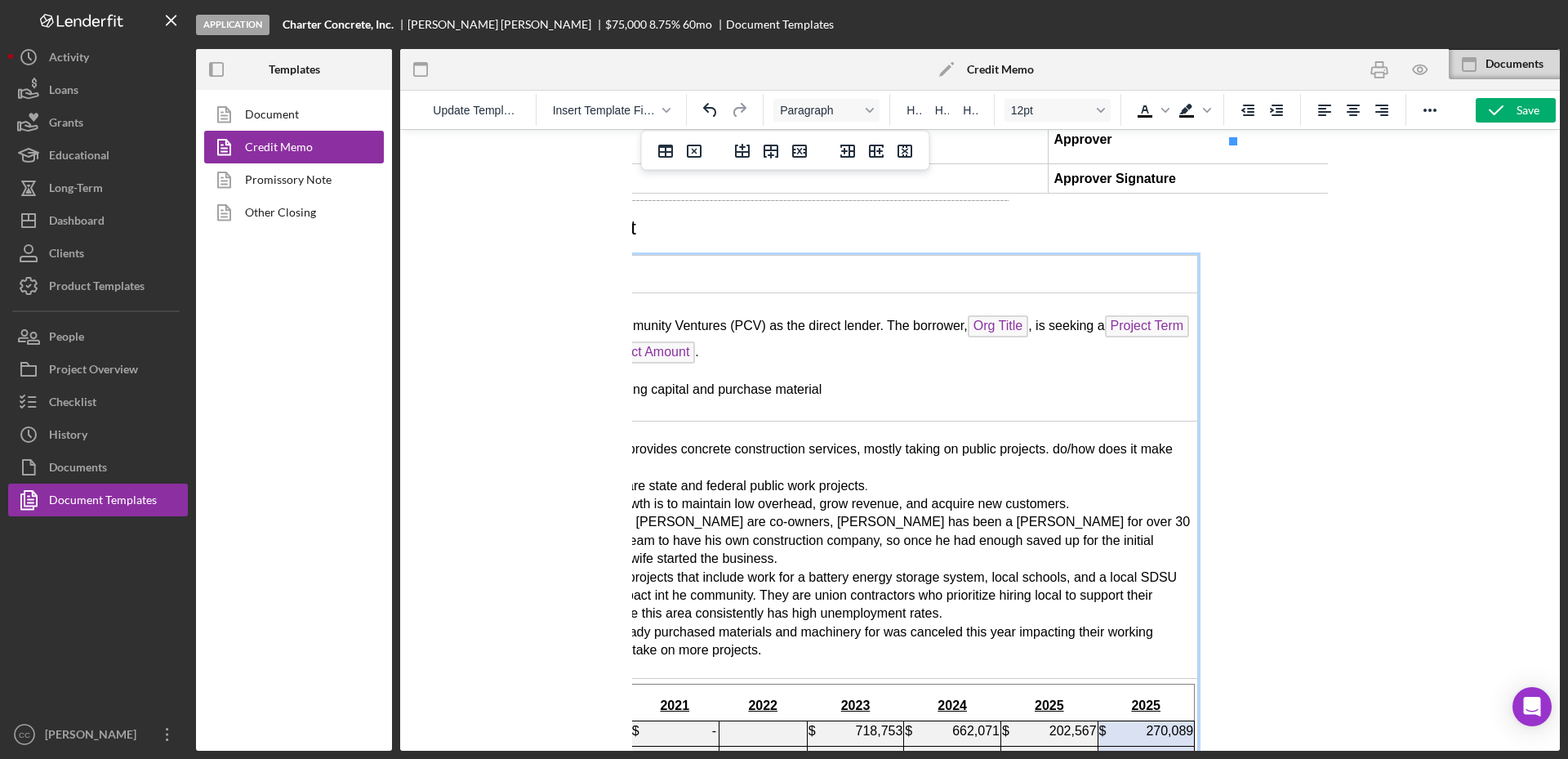
scroll to position [2601, 306]
click at [1049, 625] on span "A project they had already purchased materials and machinery for was canceled t…" at bounding box center [824, 641] width 653 height 32
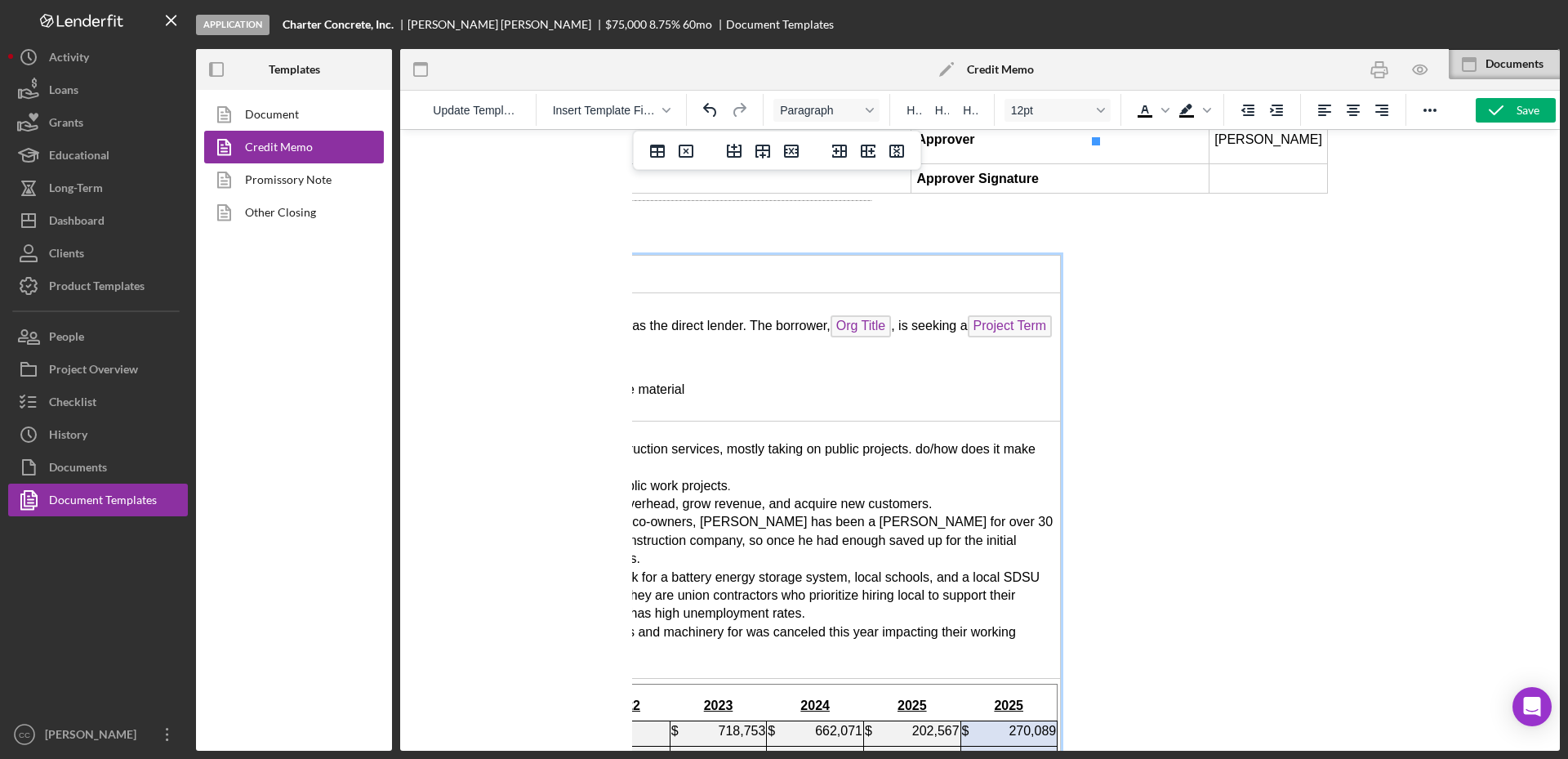
scroll to position [2601, 0]
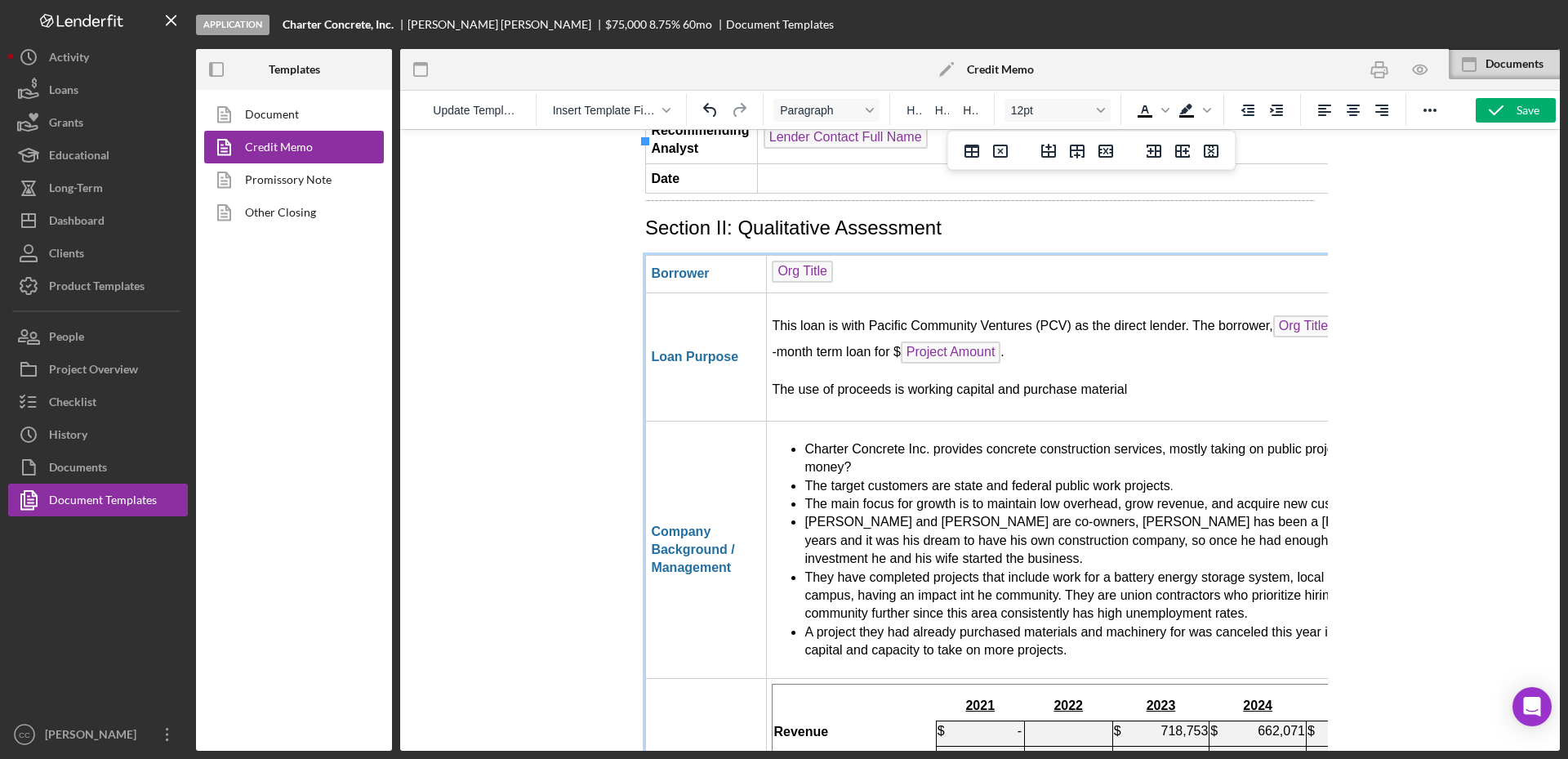
click at [994, 625] on span "A project they had already purchased materials and machinery for was canceled t…" at bounding box center [1130, 641] width 653 height 32
click at [950, 625] on span "A project they had already purchased materials and machinery for was canceled t…" at bounding box center [1130, 641] width 653 height 32
click at [1066, 515] on td "Charter Concrete Inc. provides concrete construction services, mostly taking on…" at bounding box center [1134, 549] width 736 height 257
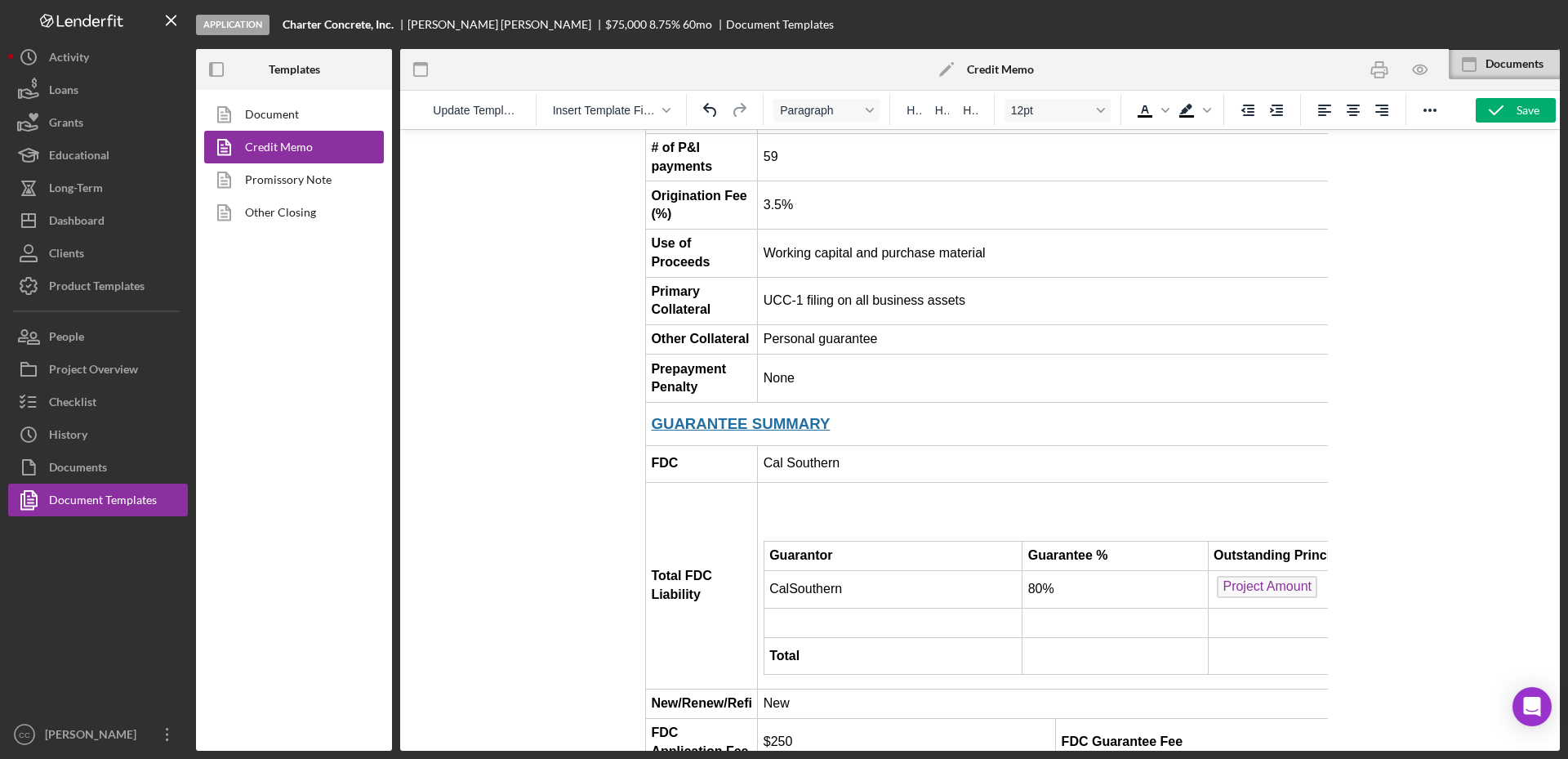
scroll to position [1821, 0]
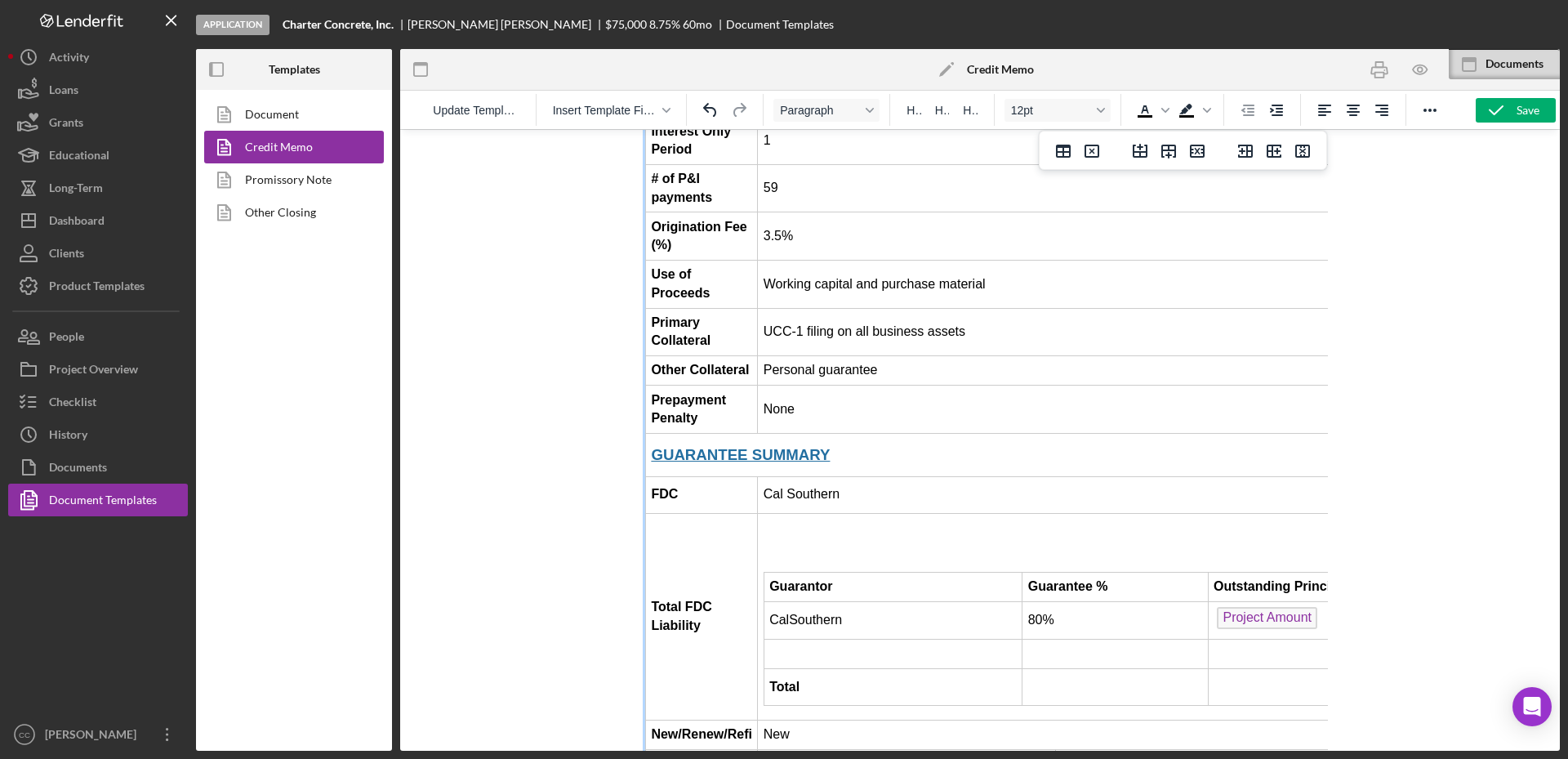
click at [996, 513] on td "Guarantor Guarantee % Outstanding Principal FDC Liability CalSouthern 80% Proje…" at bounding box center [1264, 616] width 1013 height 207
click at [1520, 108] on div "Save" at bounding box center [1528, 110] width 23 height 25
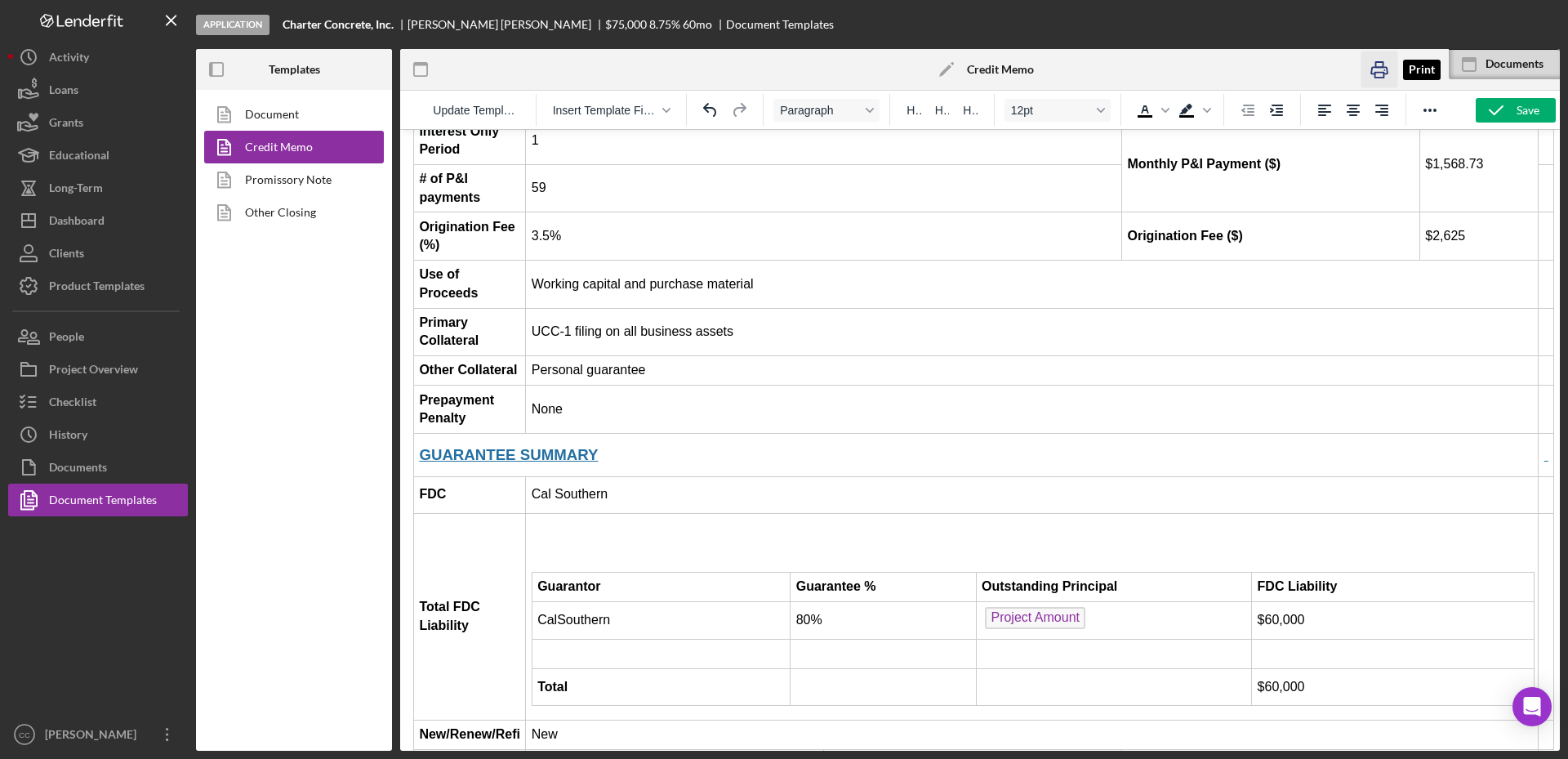
click at [1376, 68] on icon "button" at bounding box center [1378, 69] width 36 height 36
click at [1516, 115] on div "Save" at bounding box center [1528, 110] width 23 height 25
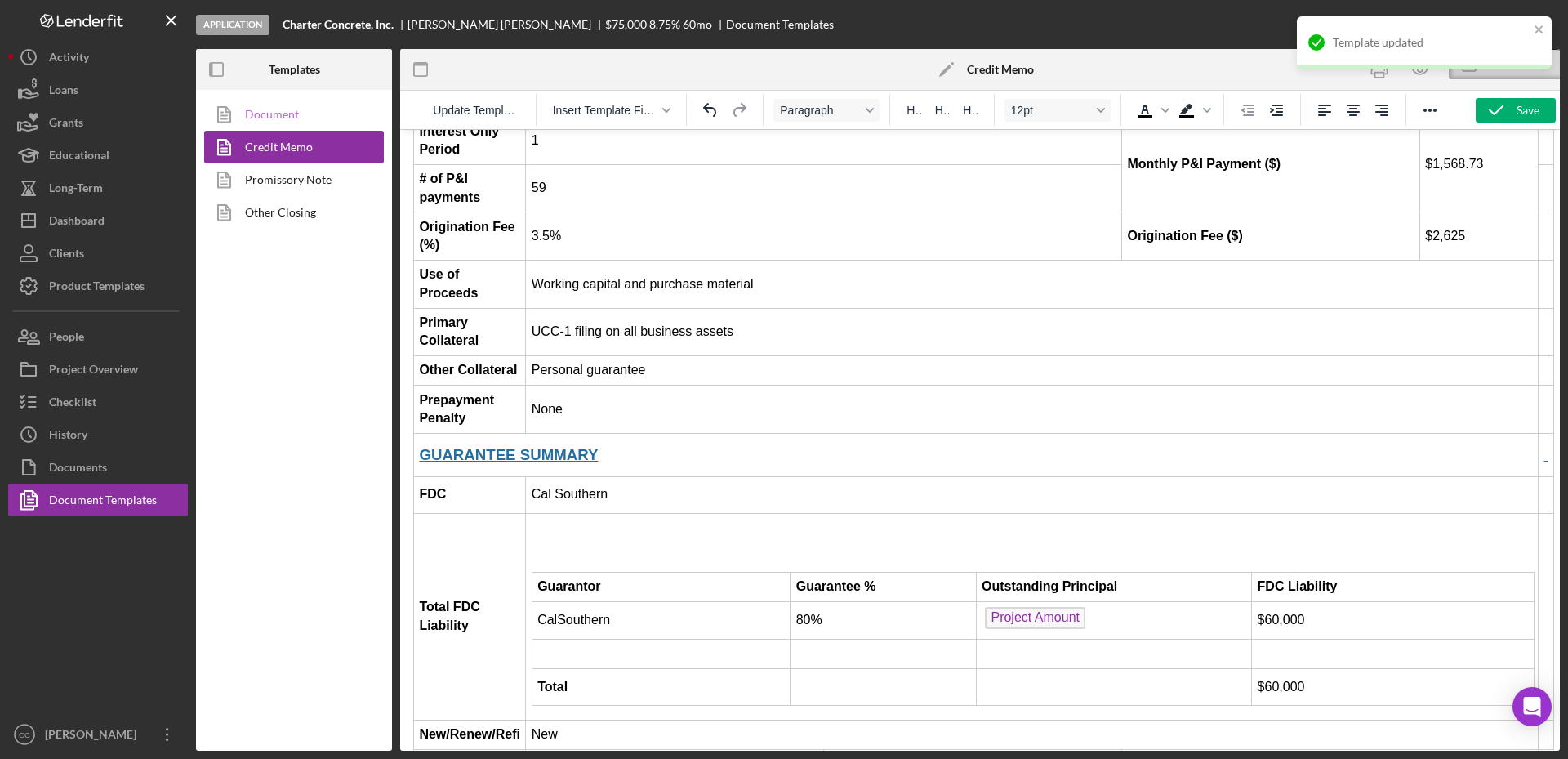
click at [282, 107] on link "Document" at bounding box center [290, 114] width 171 height 33
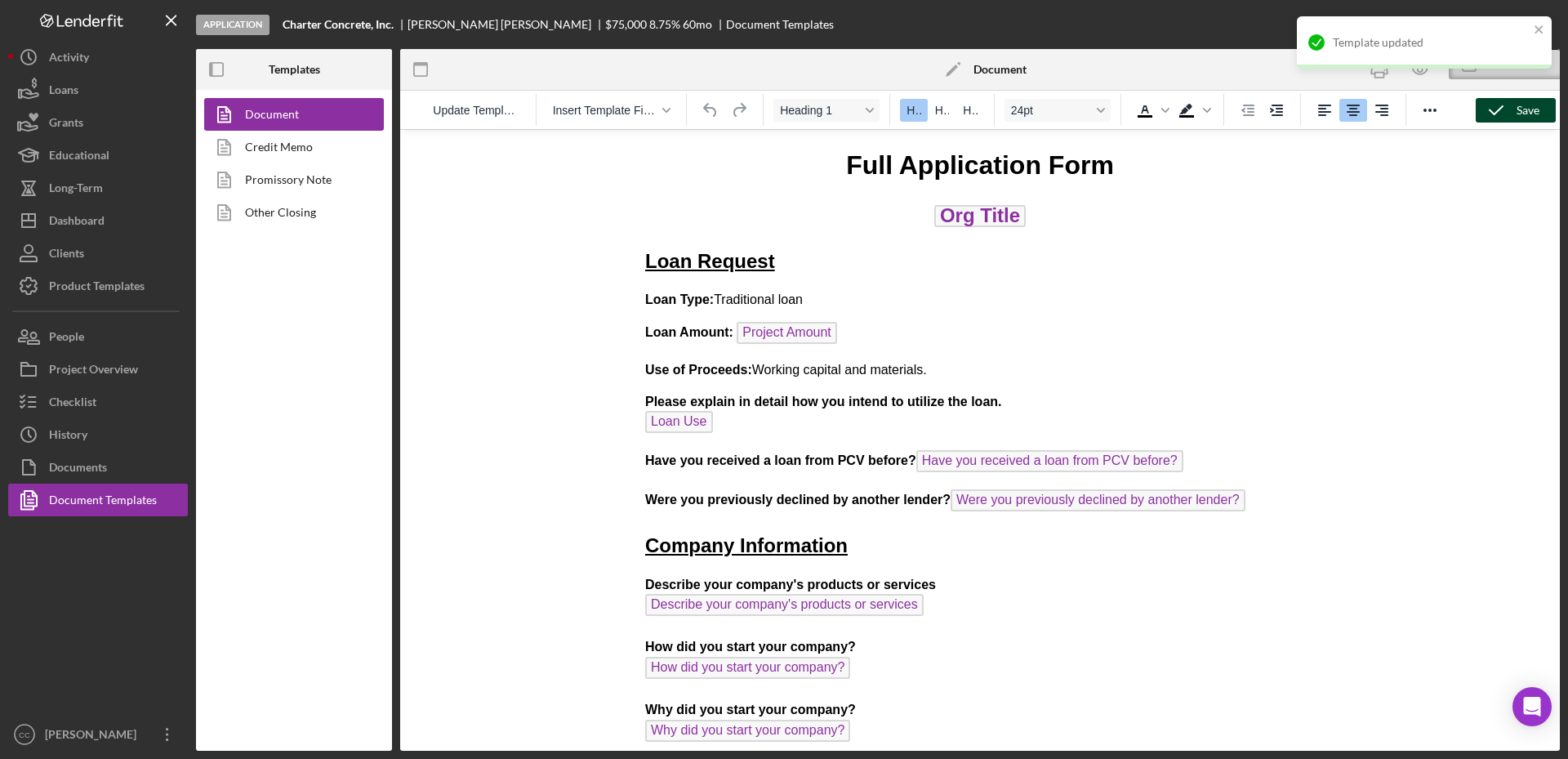
click at [1524, 114] on div "Save" at bounding box center [1528, 110] width 23 height 25
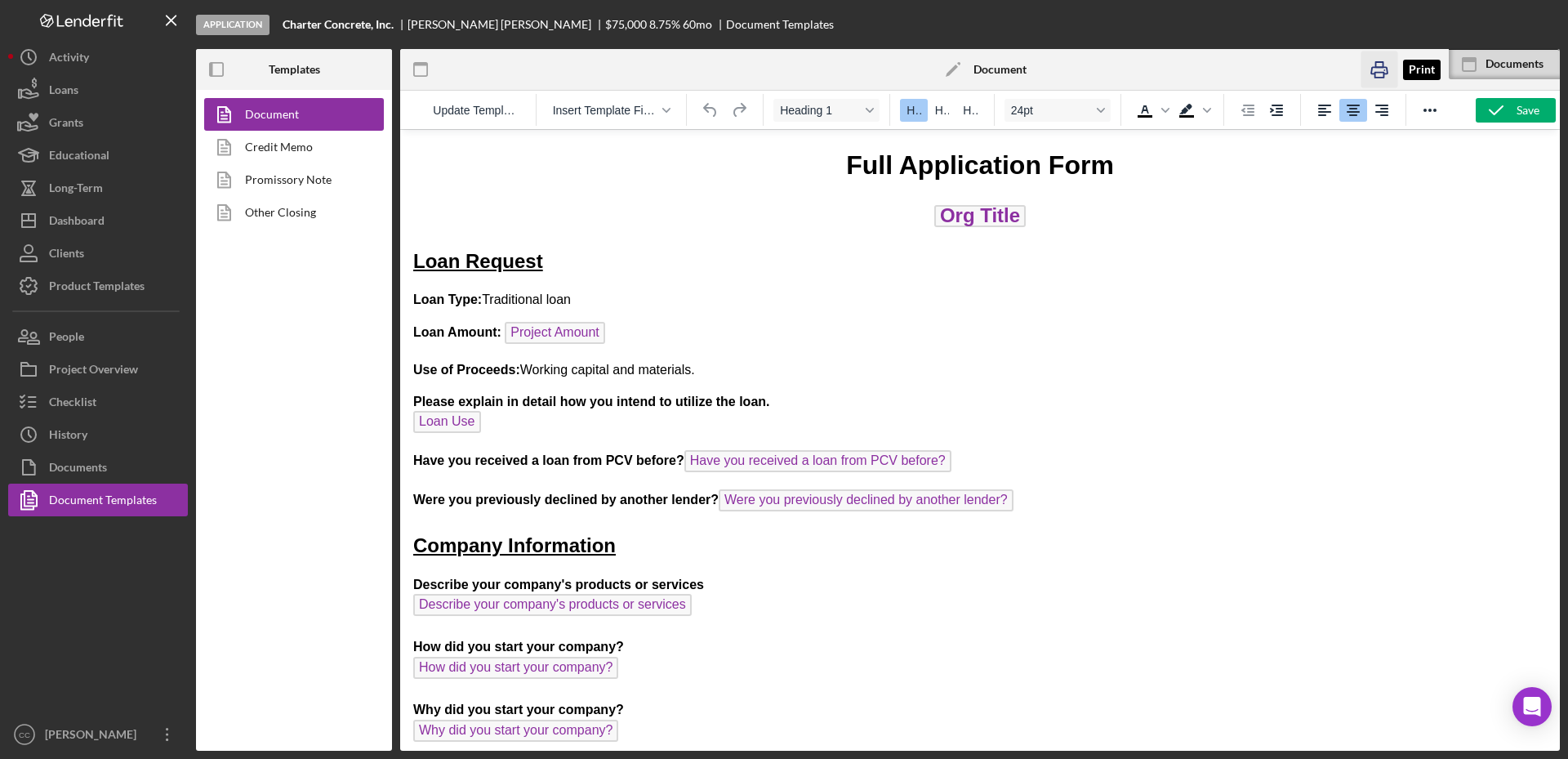
click at [1382, 69] on icon "button" at bounding box center [1378, 69] width 36 height 36
click at [274, 186] on link "Promissory Note" at bounding box center [290, 180] width 171 height 33
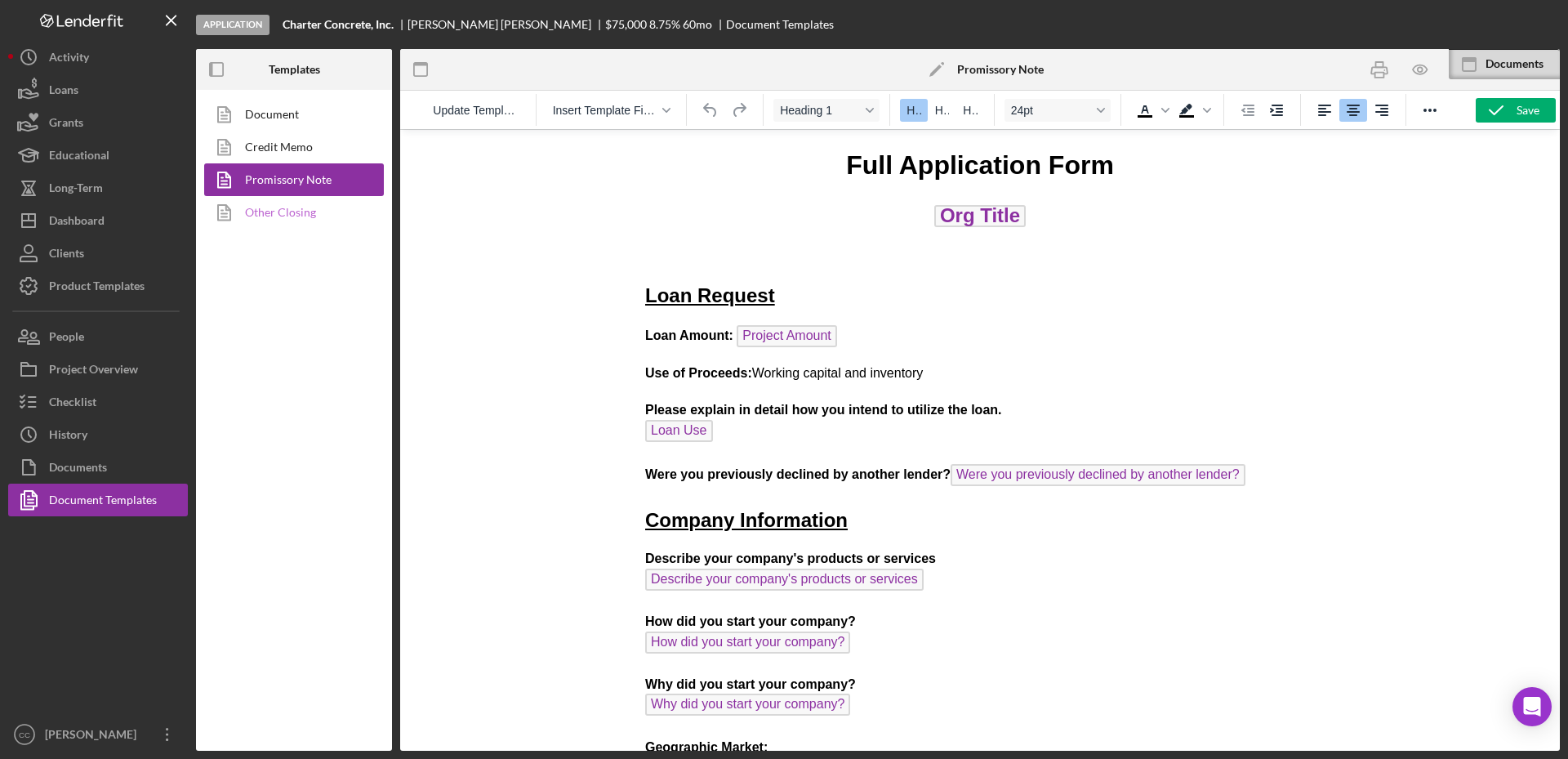
click at [290, 217] on link "Other Closing" at bounding box center [290, 212] width 171 height 33
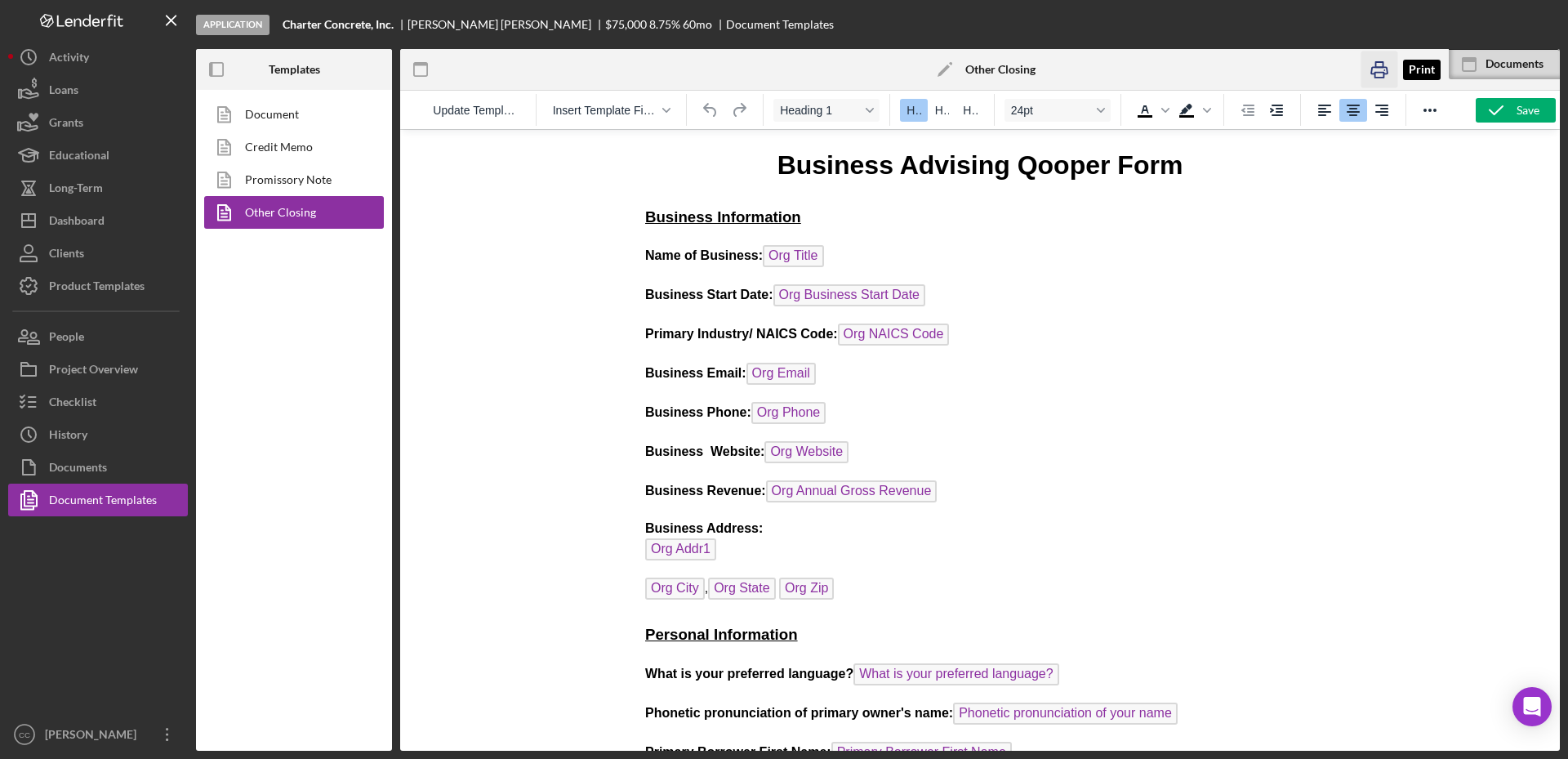
click at [1385, 75] on icon "button" at bounding box center [1378, 69] width 36 height 36
drag, startPoint x: 400, startPoint y: 25, endPoint x: 278, endPoint y: 24, distance: 122.0
click at [278, 24] on div "Application Charter Concrete, Inc. Humberto Montiel $75,000 $30,000 8.75 % 60 m…" at bounding box center [878, 24] width 1364 height 49
copy b "Charter Concrete, Inc."
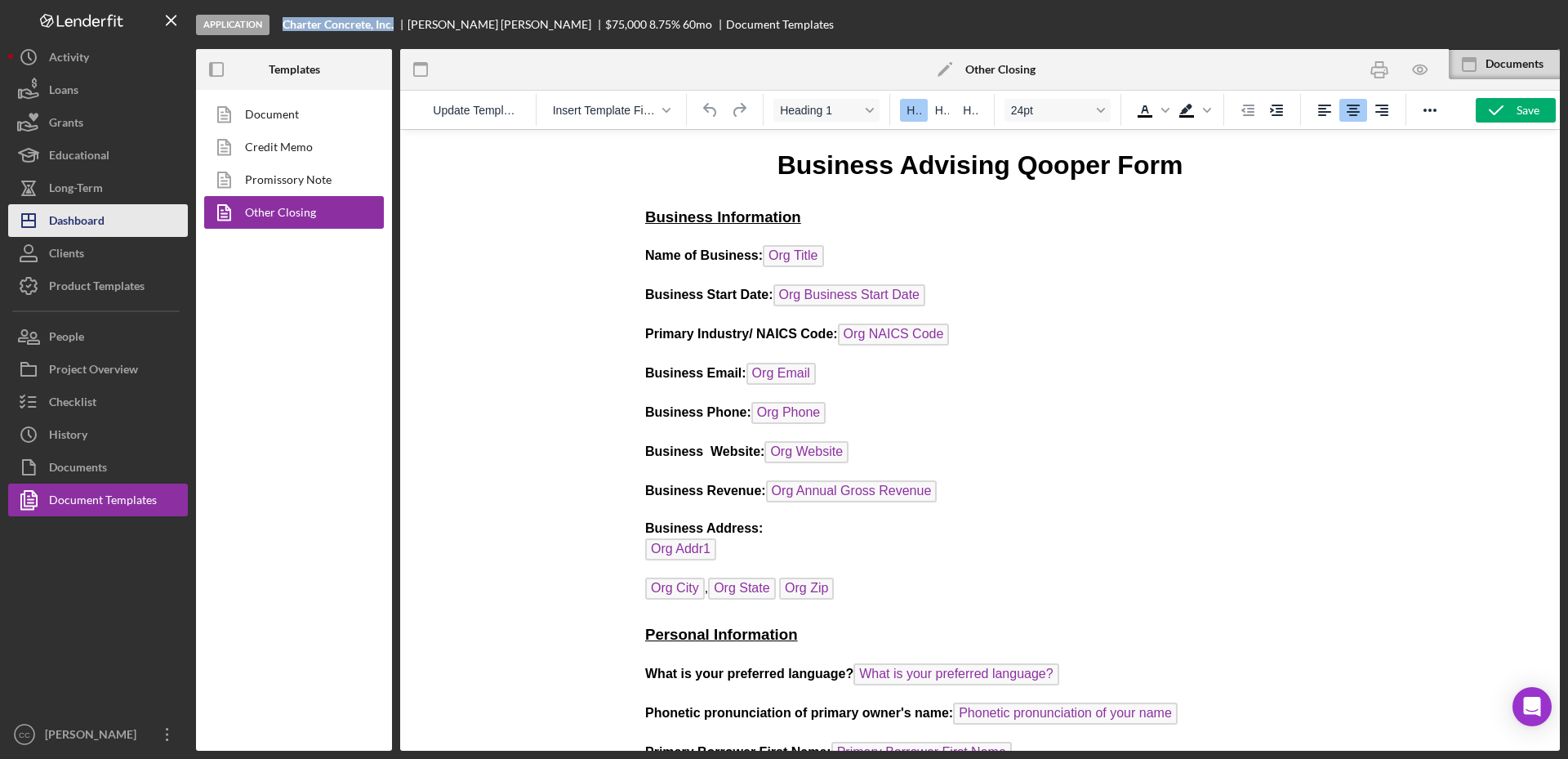
click at [66, 221] on div "Dashboard" at bounding box center [76, 222] width 56 height 36
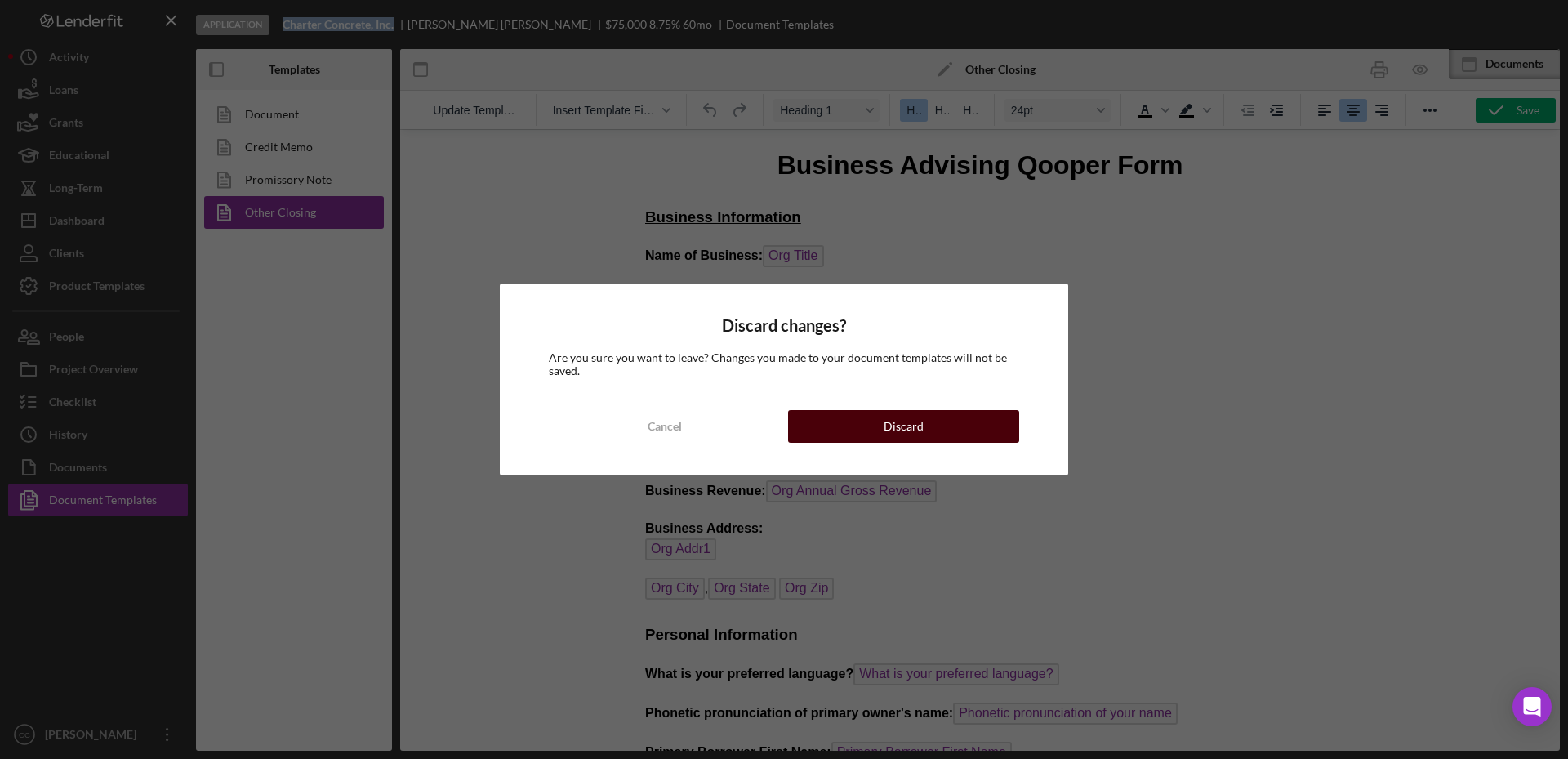
click at [937, 415] on button "Discard" at bounding box center [903, 426] width 231 height 33
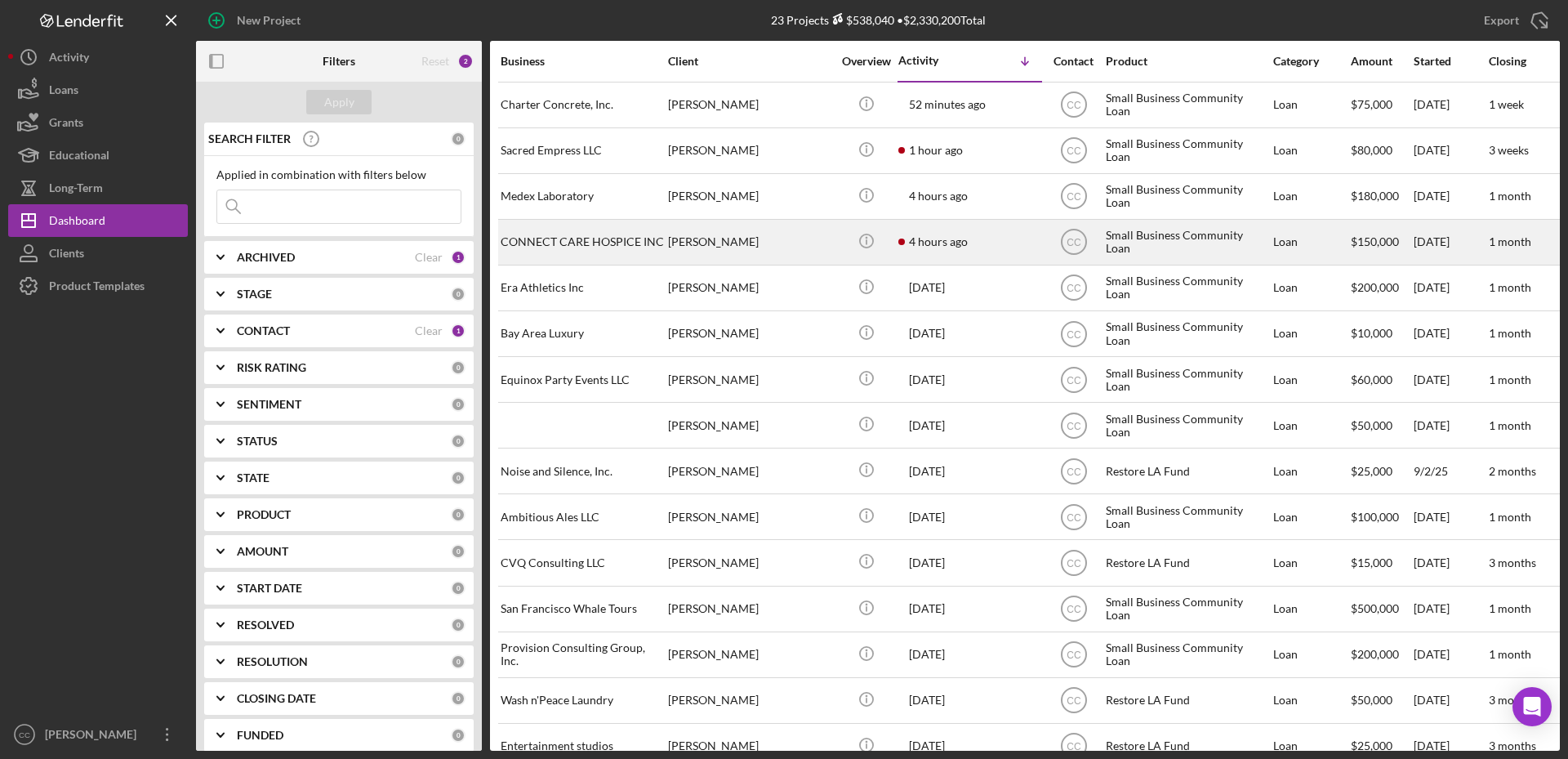
click at [1006, 240] on div "4 hours ago HOVHANNES ILANGYOZYAN" at bounding box center [969, 242] width 143 height 44
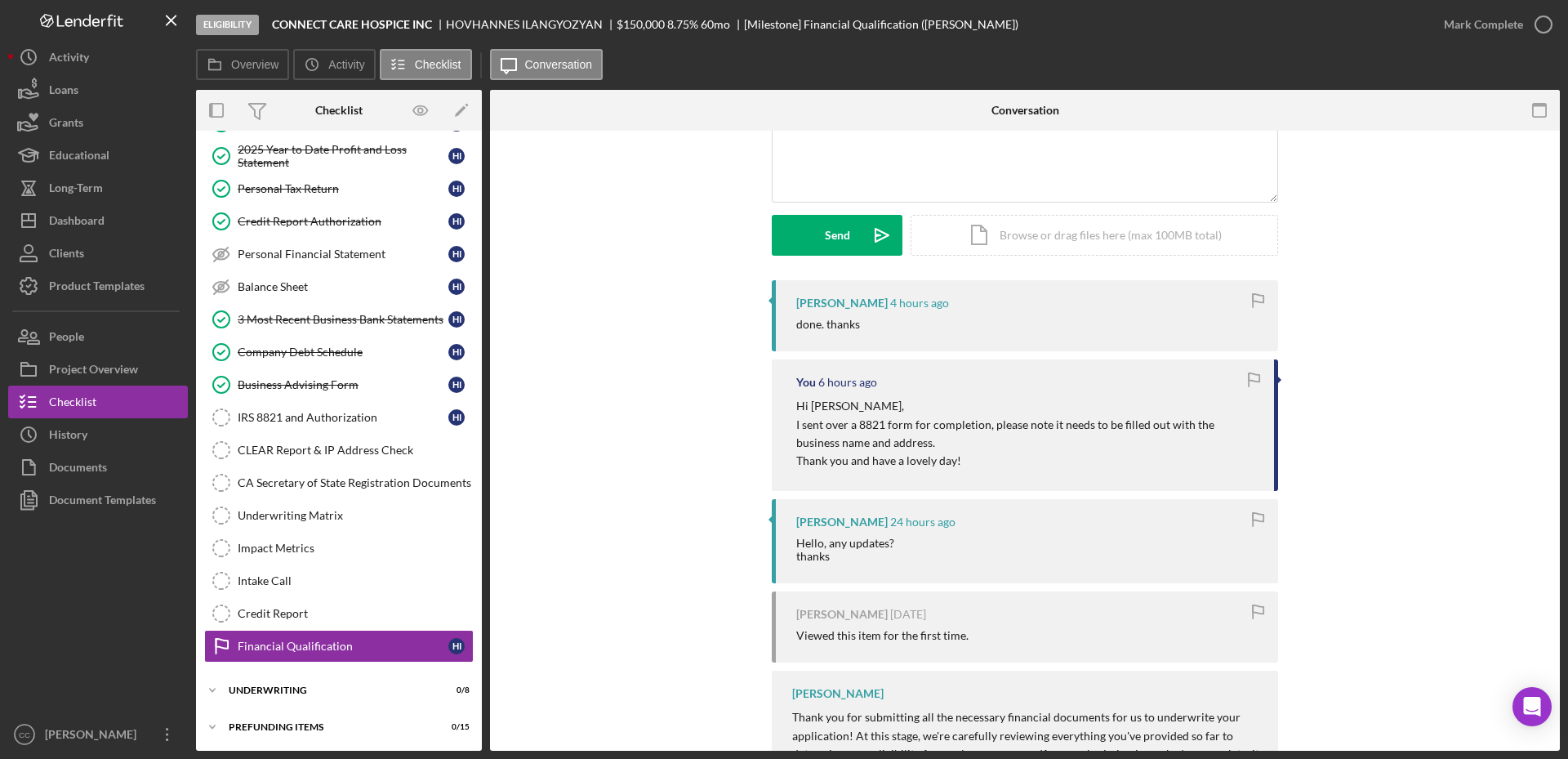
scroll to position [307, 0]
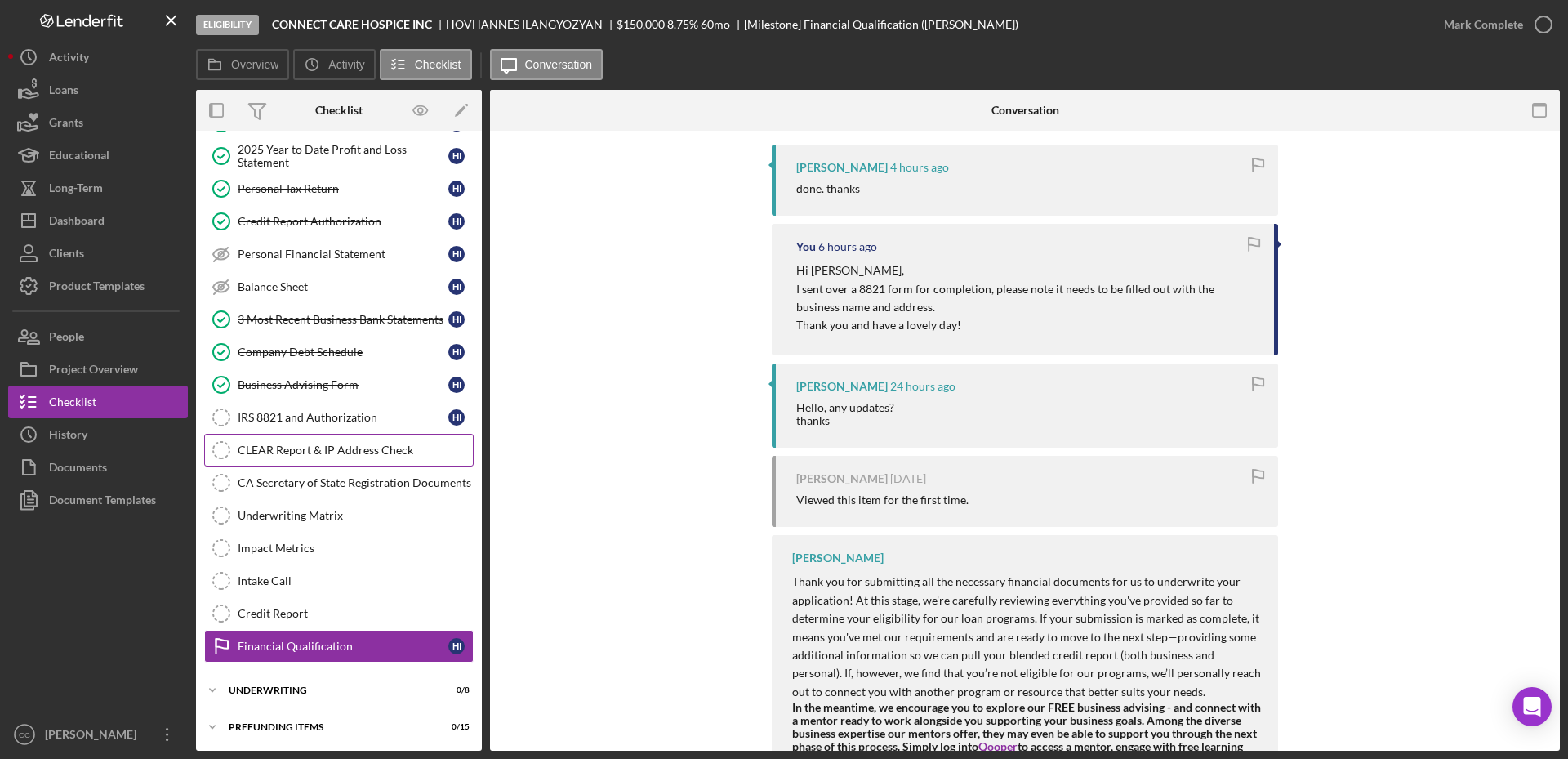
drag, startPoint x: 366, startPoint y: 419, endPoint x: 426, endPoint y: 436, distance: 62.4
click at [366, 419] on div "IRS 8821 and Authorization" at bounding box center [342, 417] width 211 height 13
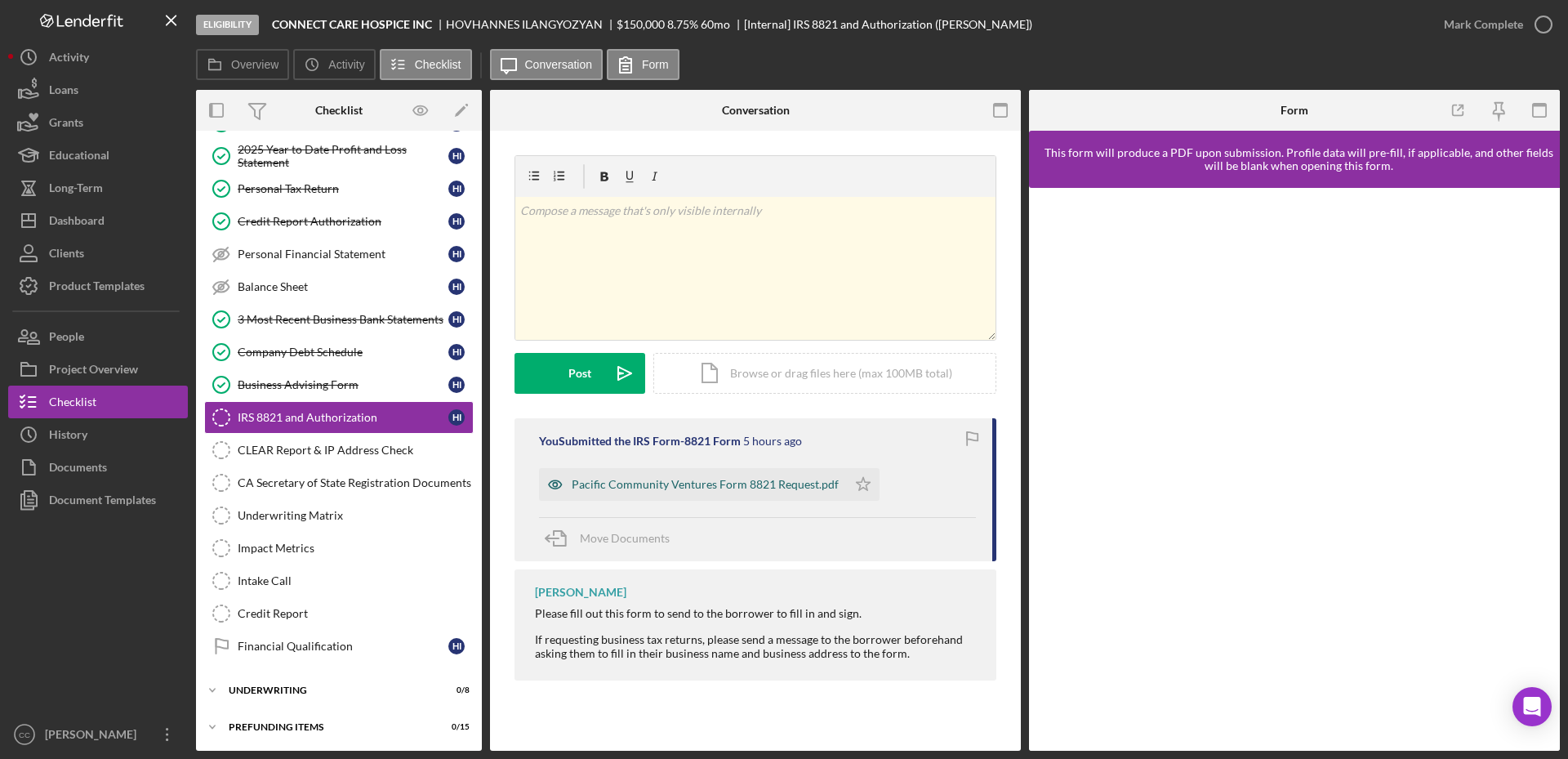
click at [749, 487] on div "Pacific Community Ventures Form 8821 Request.pdf" at bounding box center [704, 484] width 267 height 13
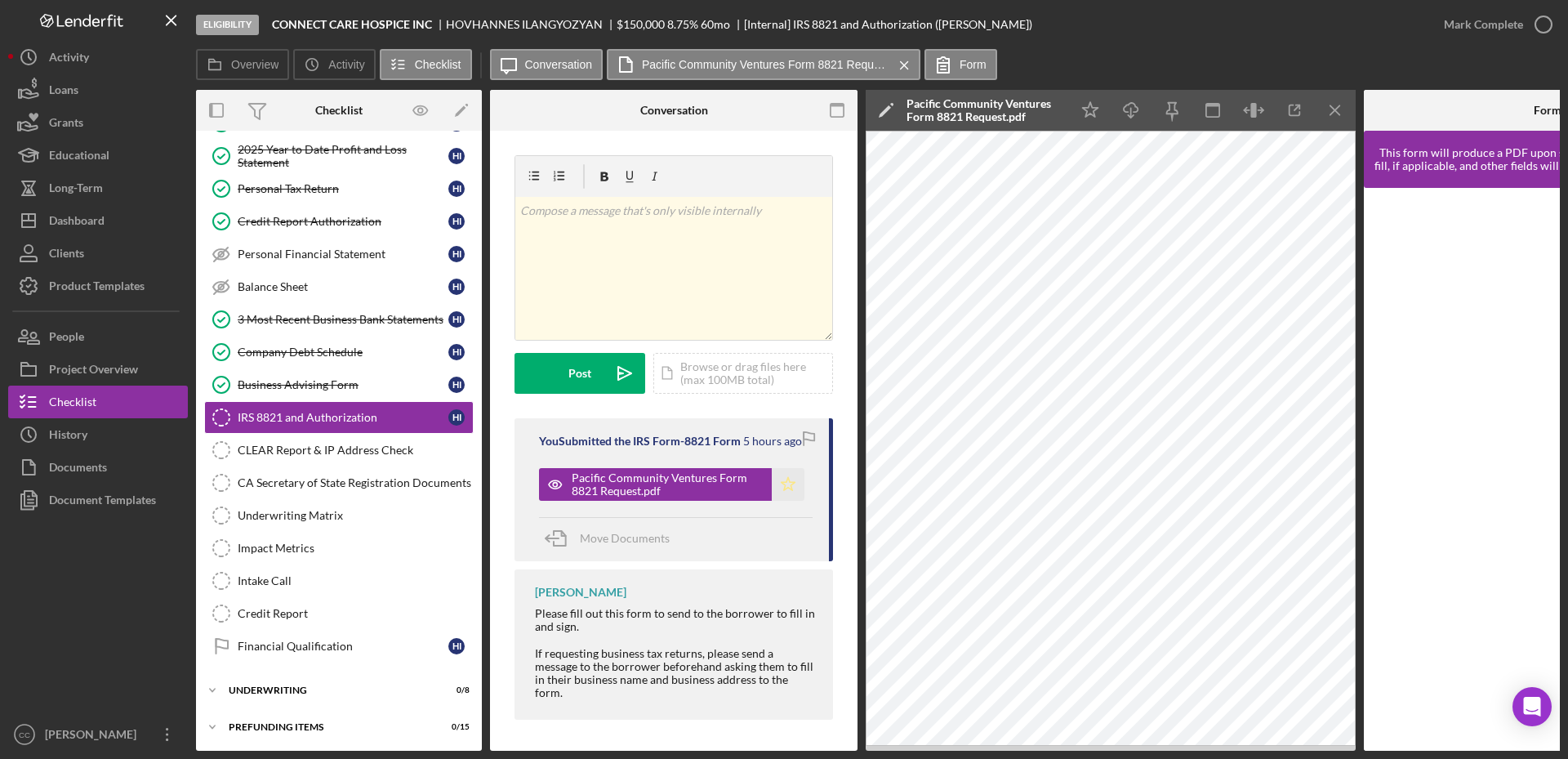
click at [794, 486] on icon "Icon/Star" at bounding box center [788, 484] width 33 height 33
click at [298, 640] on div "Financial Qualification" at bounding box center [342, 646] width 211 height 13
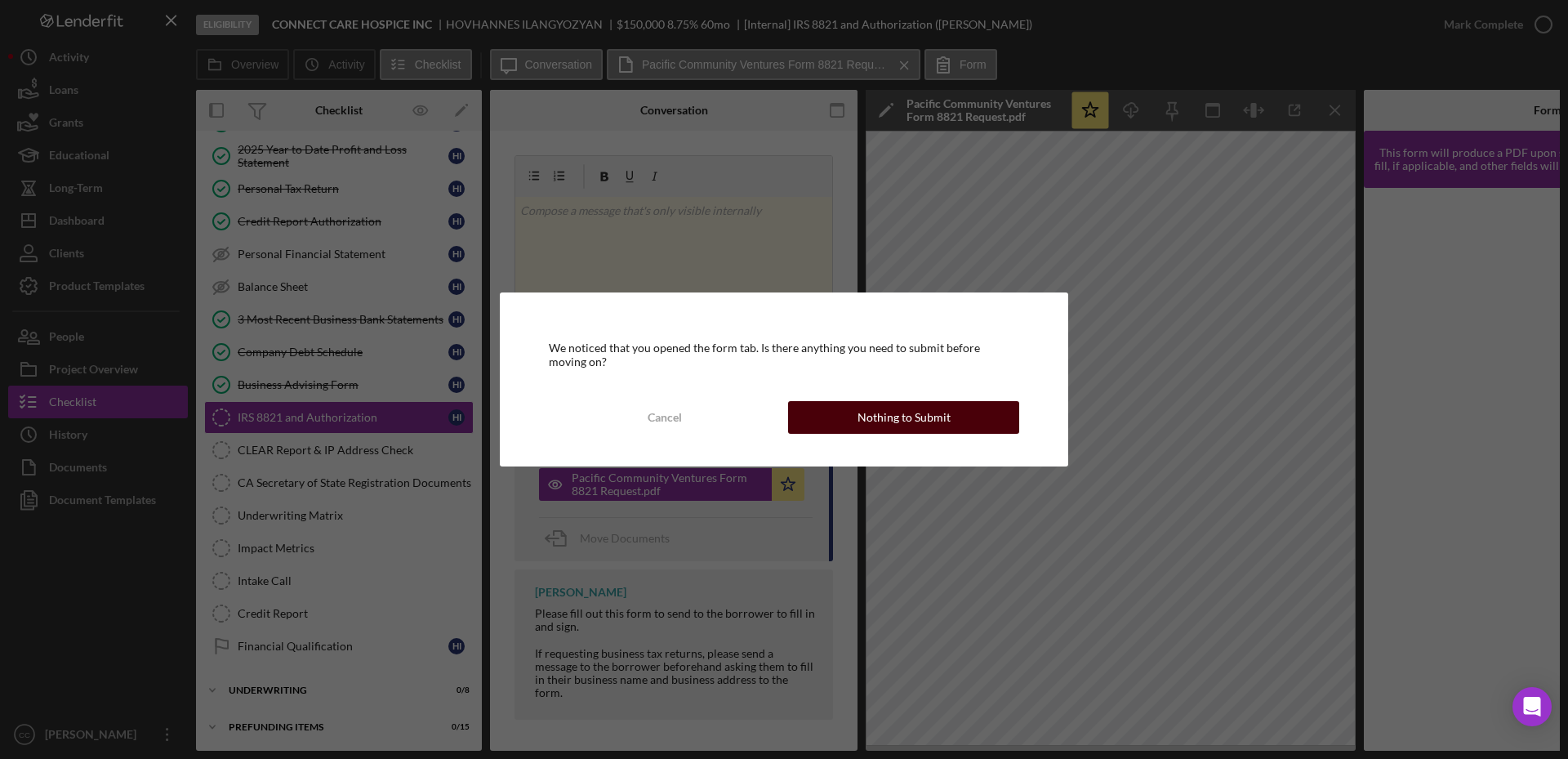
click at [892, 422] on div "Nothing to Submit" at bounding box center [903, 417] width 93 height 33
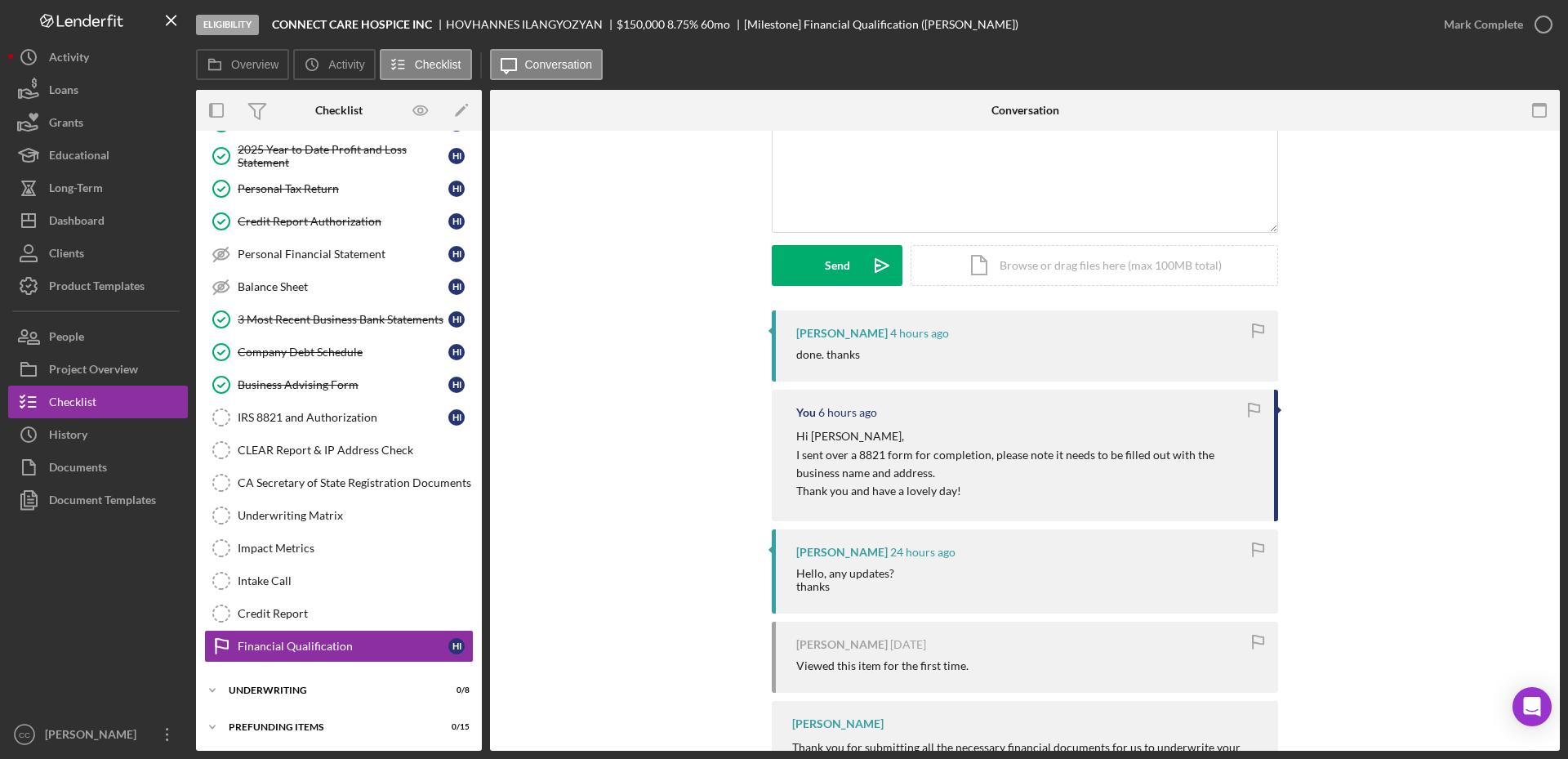
scroll to position [83, 0]
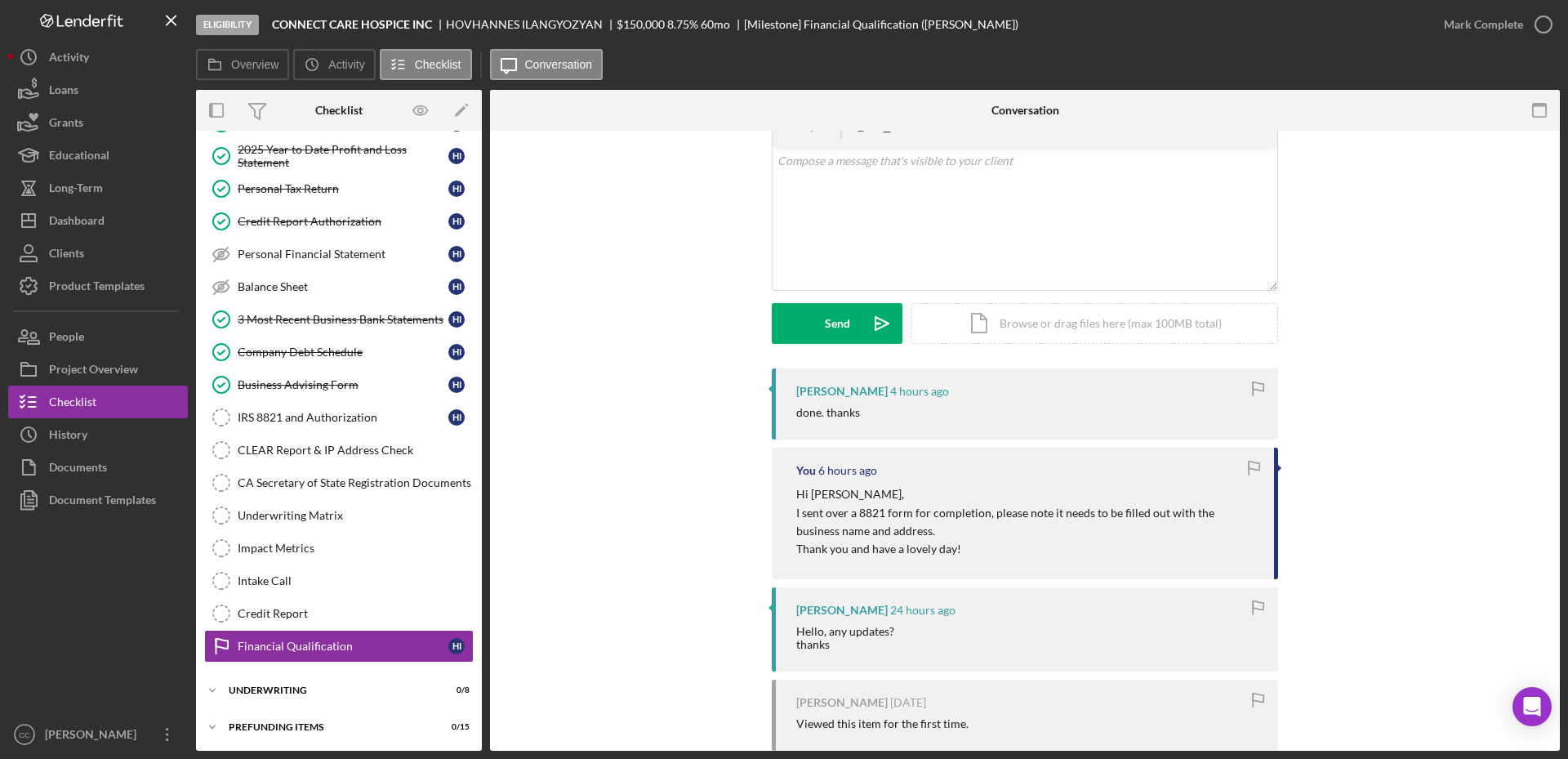
drag, startPoint x: 308, startPoint y: 419, endPoint x: 801, endPoint y: 506, distance: 500.6
click at [308, 419] on div "IRS 8821 and Authorization" at bounding box center [342, 417] width 211 height 13
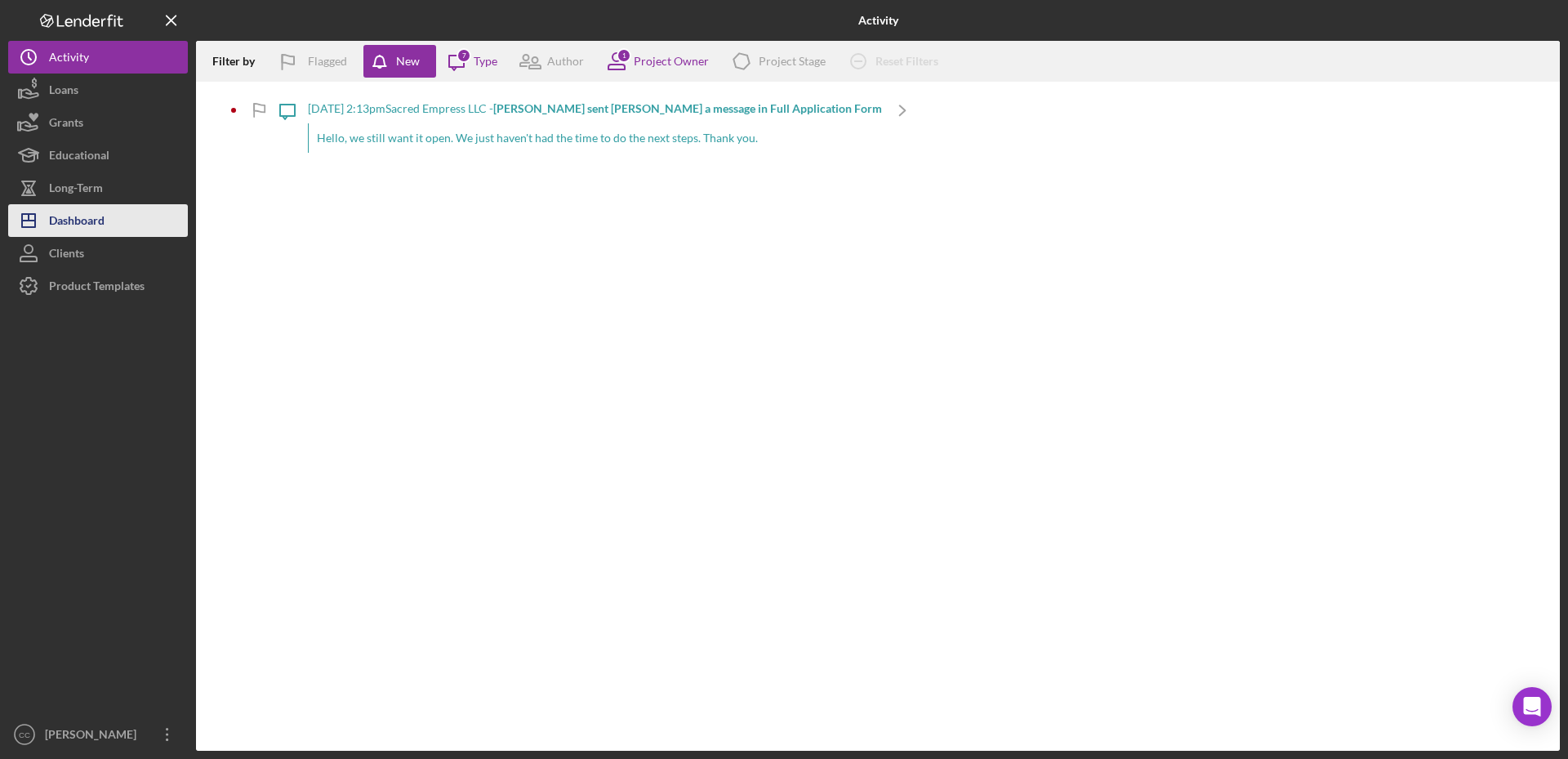
click at [83, 217] on div "Dashboard" at bounding box center [76, 222] width 56 height 36
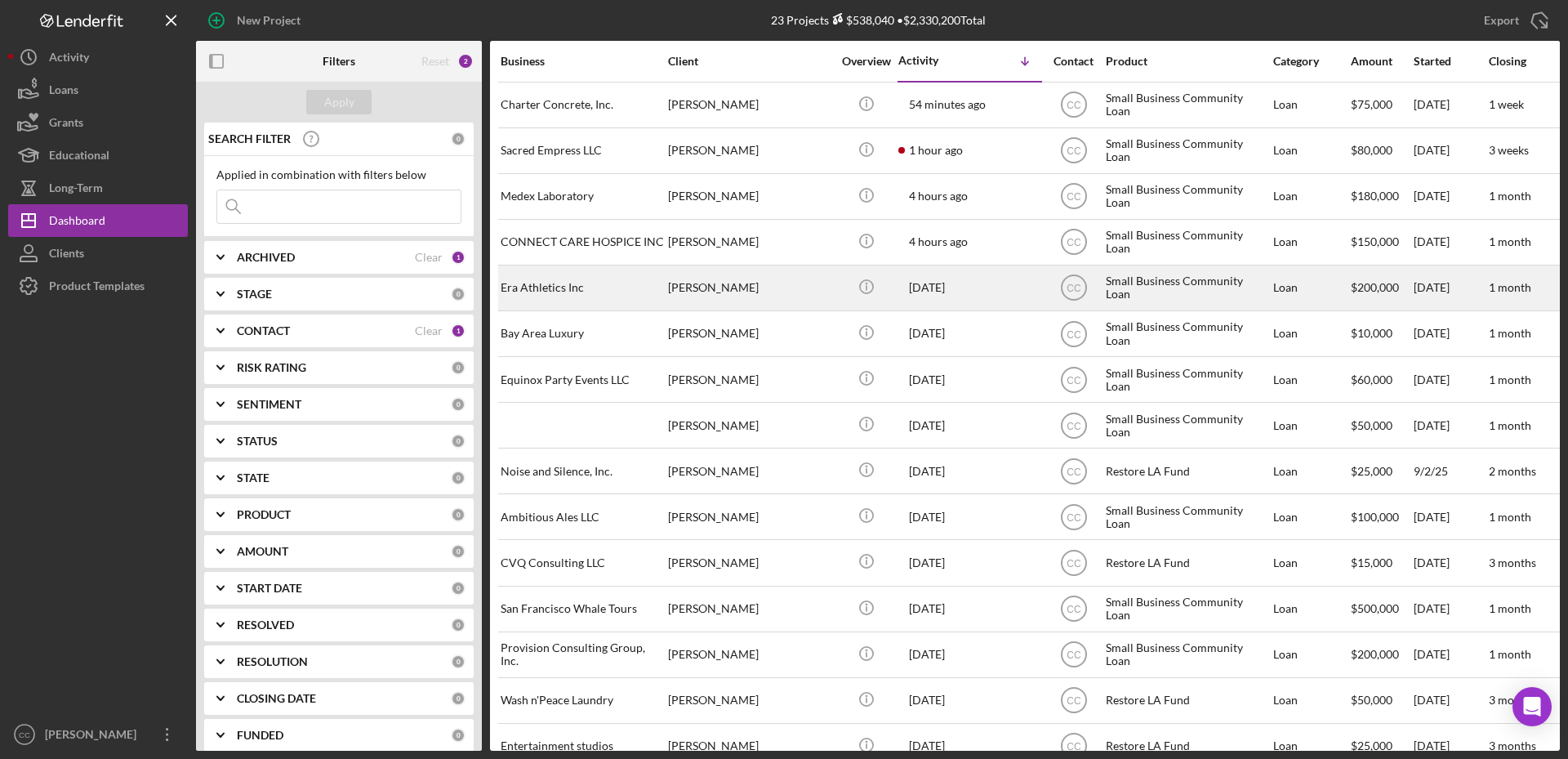
click at [601, 276] on div "Era Athletics Inc" at bounding box center [582, 288] width 163 height 44
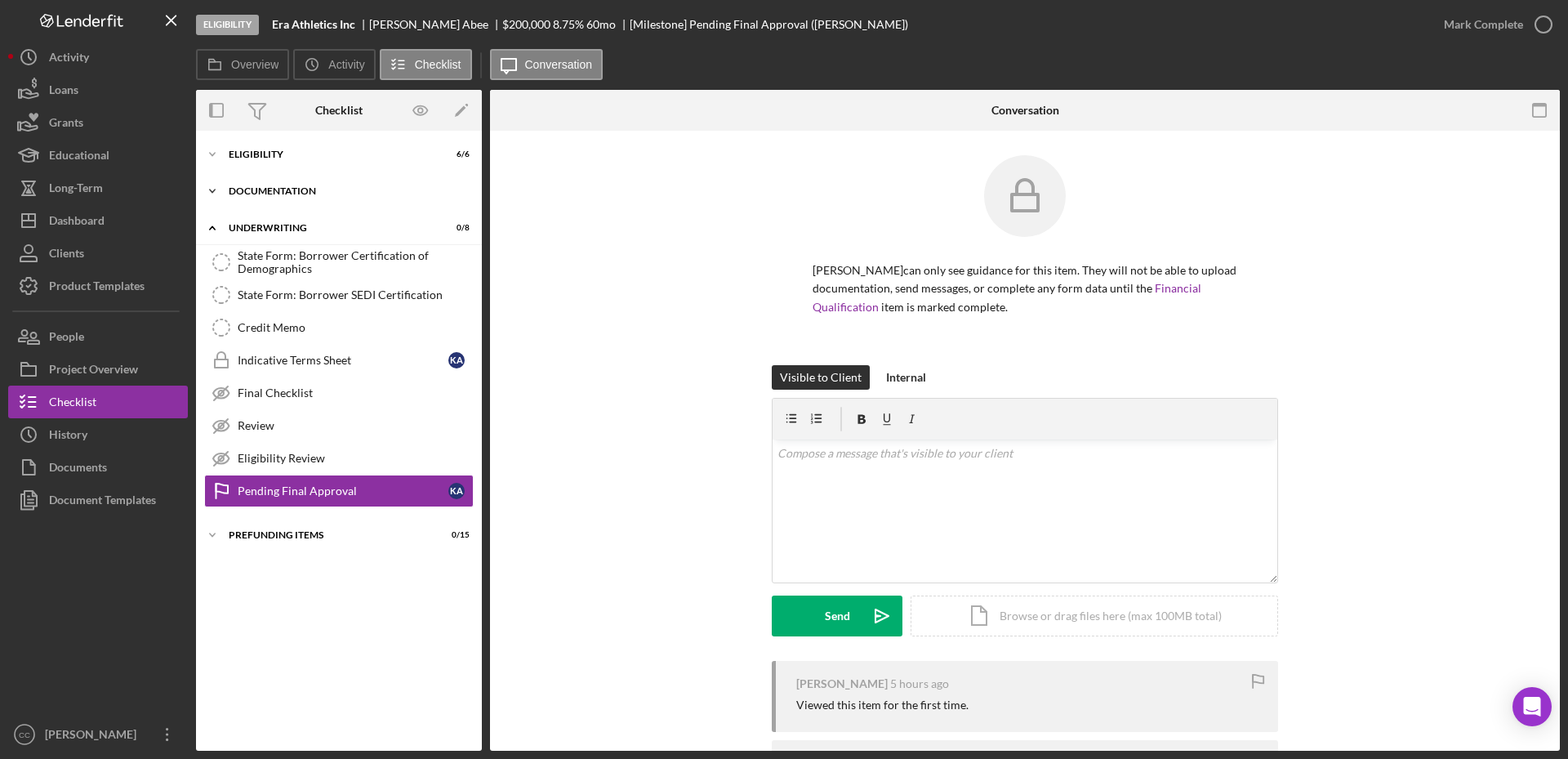
click at [297, 197] on div "Icon/Expander Documentation 12 / 20" at bounding box center [339, 191] width 286 height 33
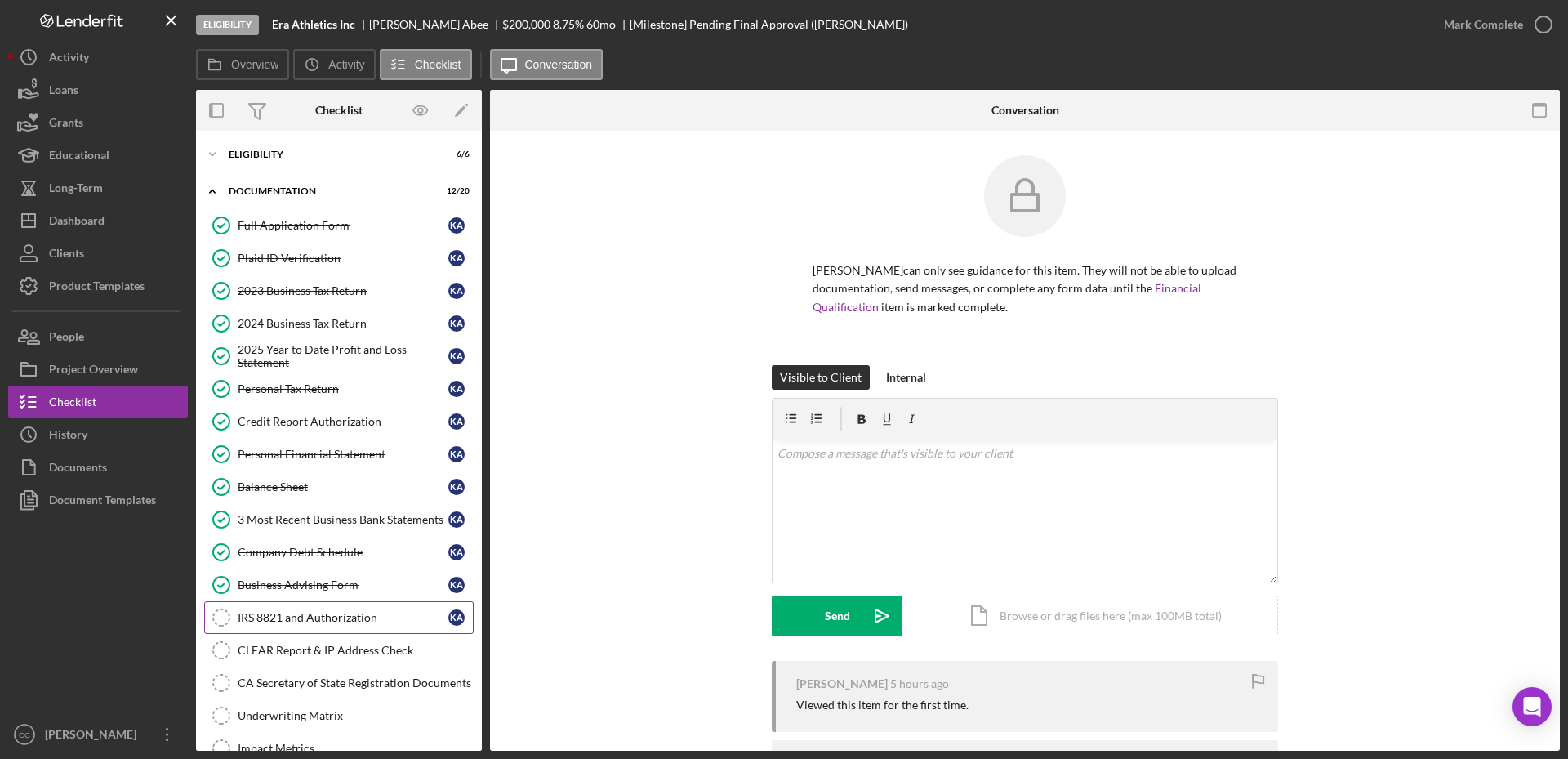
click at [329, 619] on div "IRS 8821 and Authorization" at bounding box center [342, 618] width 211 height 13
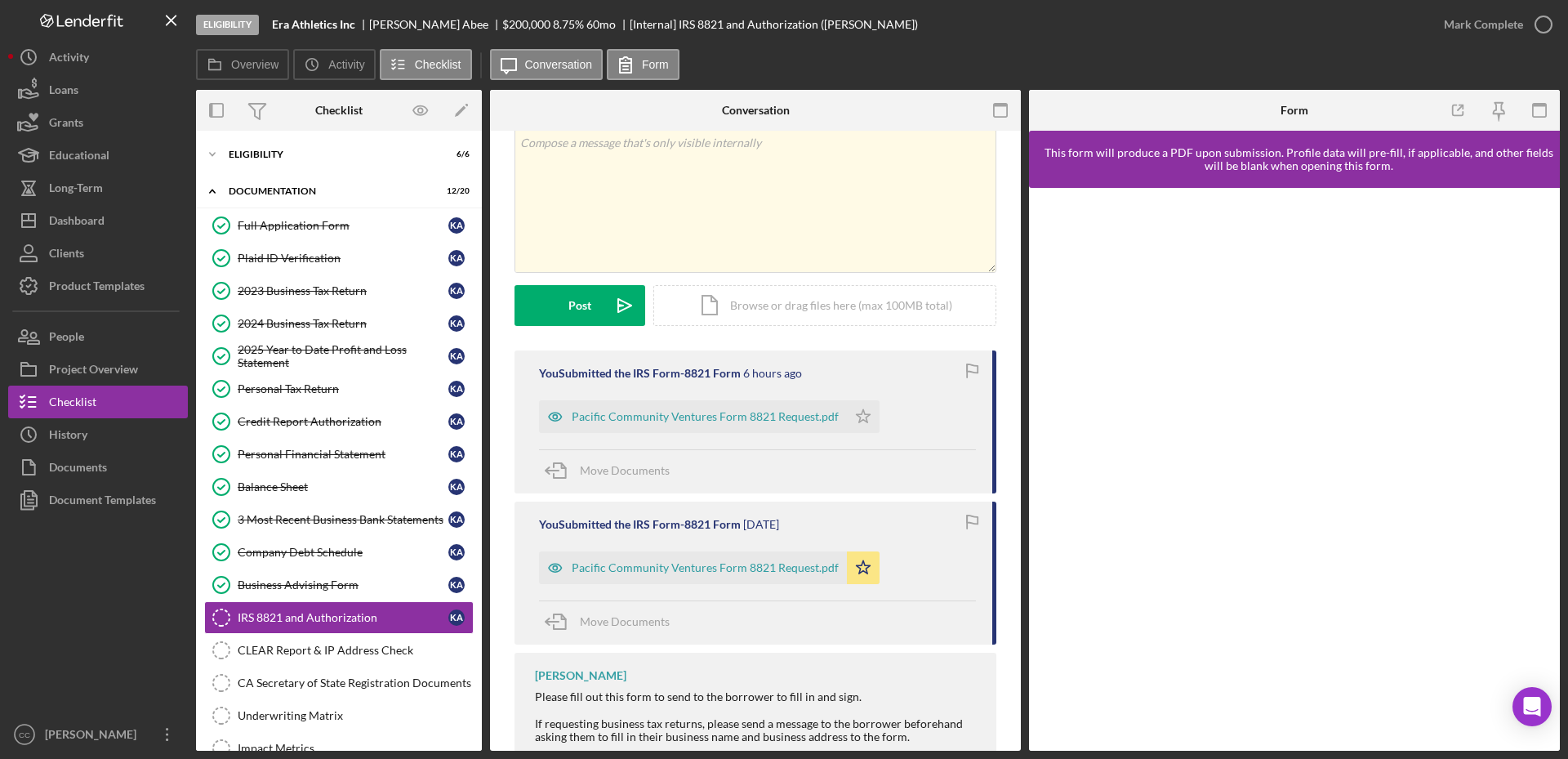
scroll to position [114, 0]
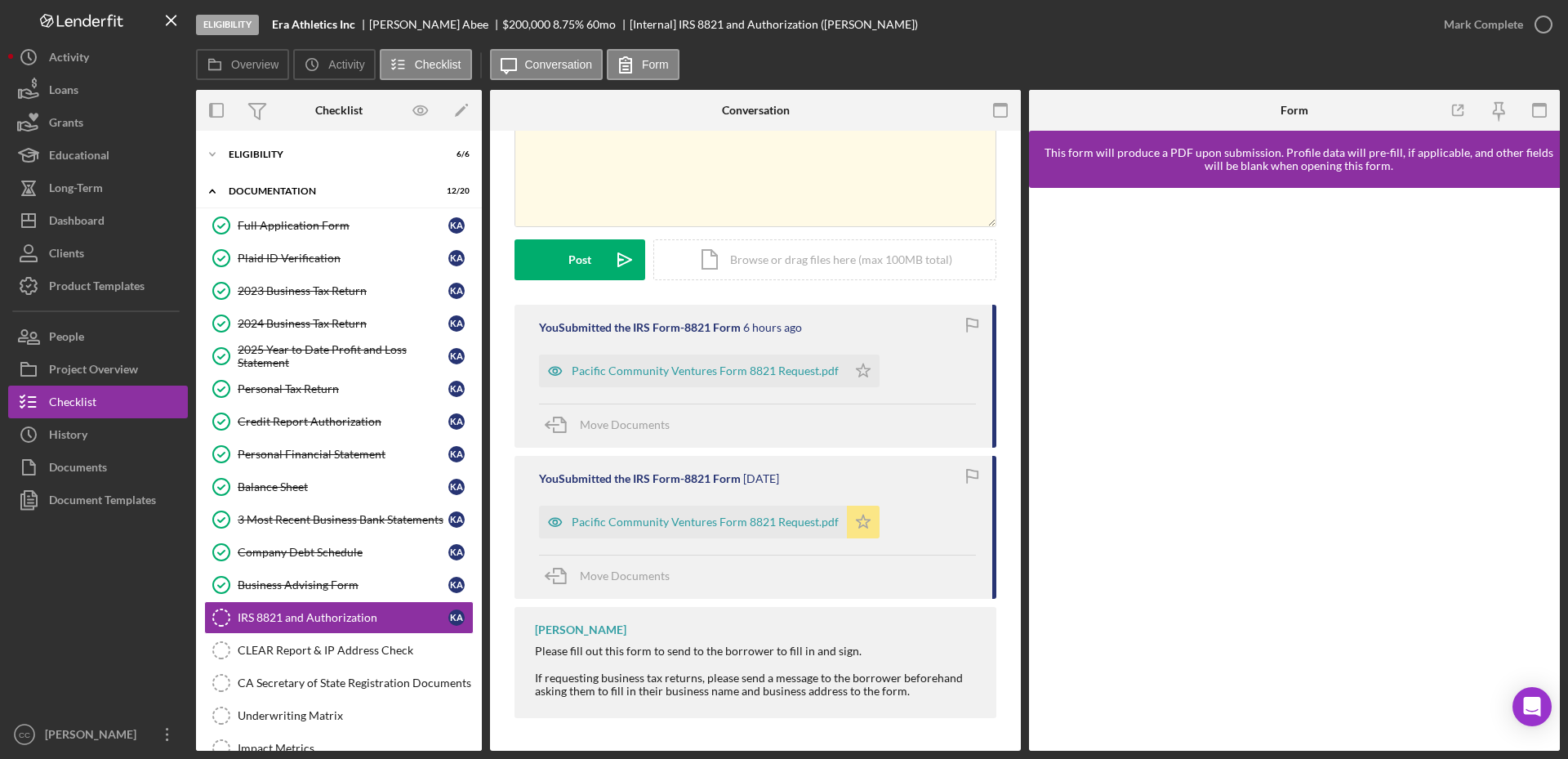
click at [863, 523] on icon "Icon/Star" at bounding box center [863, 522] width 33 height 33
click at [697, 379] on div "Pacific Community Ventures Form 8821 Request.pdf" at bounding box center [693, 371] width 308 height 33
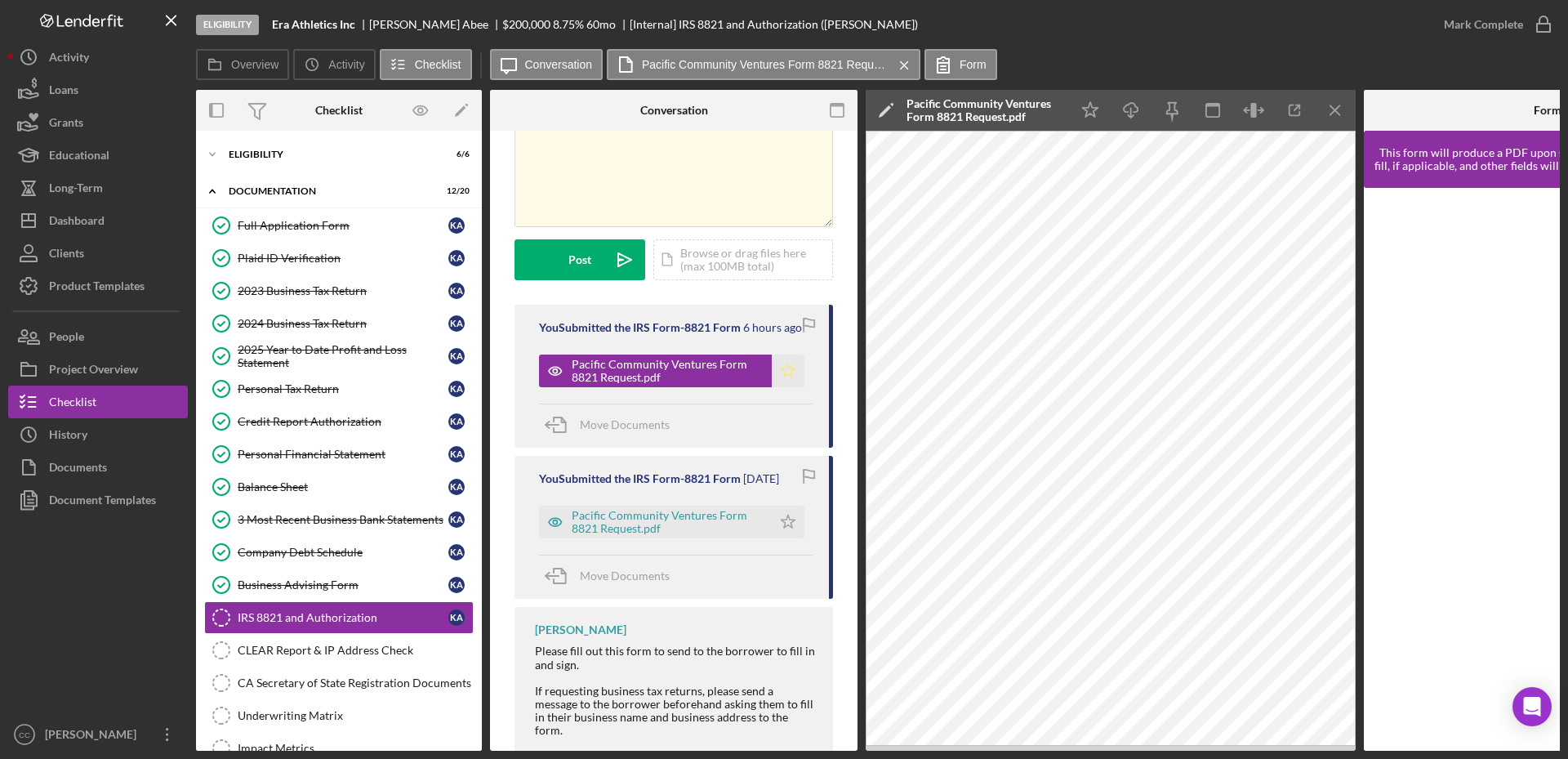
click at [779, 361] on icon "Icon/Star" at bounding box center [788, 371] width 33 height 33
